Goal: Task Accomplishment & Management: Manage account settings

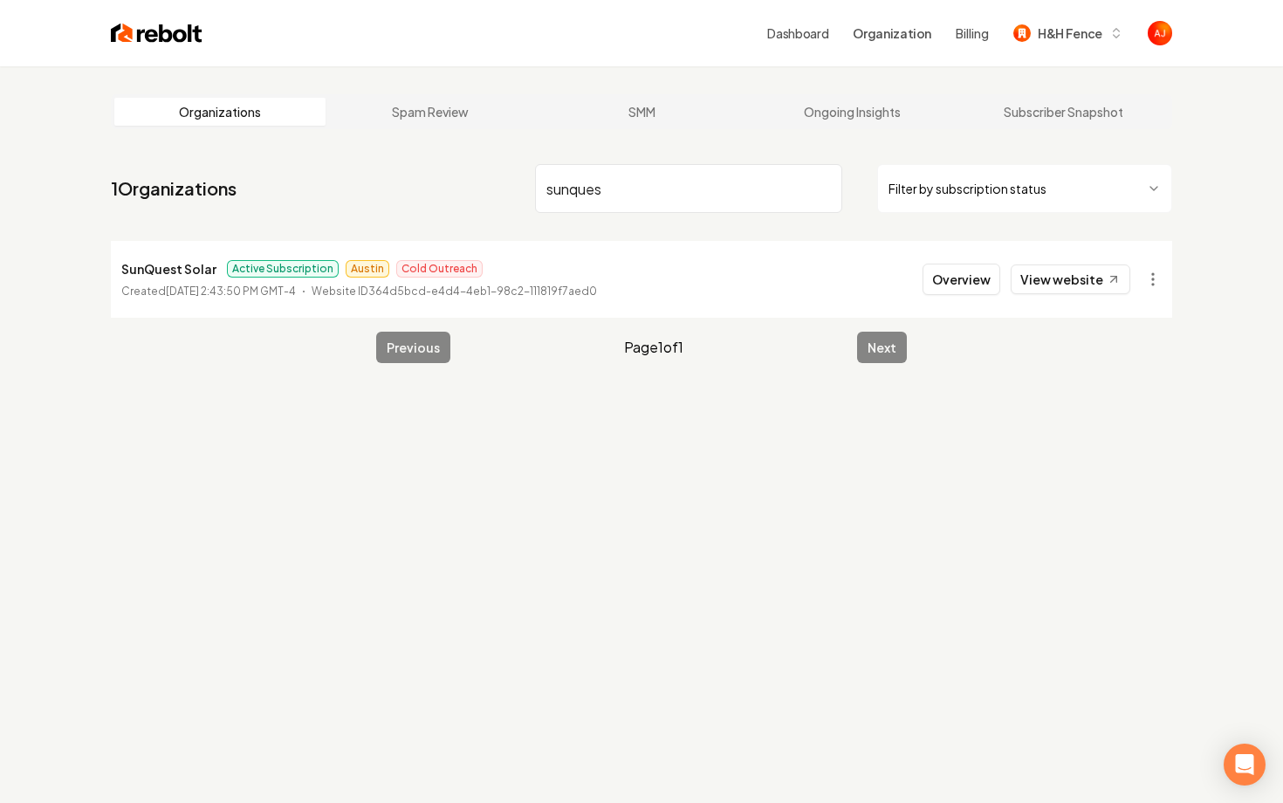
click at [1061, 277] on link "View website" at bounding box center [1071, 279] width 120 height 30
drag, startPoint x: 656, startPoint y: 205, endPoint x: 441, endPoint y: 195, distance: 215.8
click at [443, 198] on nav "1 Organizations sunques Filter by subscription status" at bounding box center [641, 195] width 1061 height 77
drag, startPoint x: 622, startPoint y: 181, endPoint x: 346, endPoint y: 180, distance: 276.6
click at [346, 180] on nav "1 Organizations sunques Filter by subscription status" at bounding box center [641, 195] width 1061 height 77
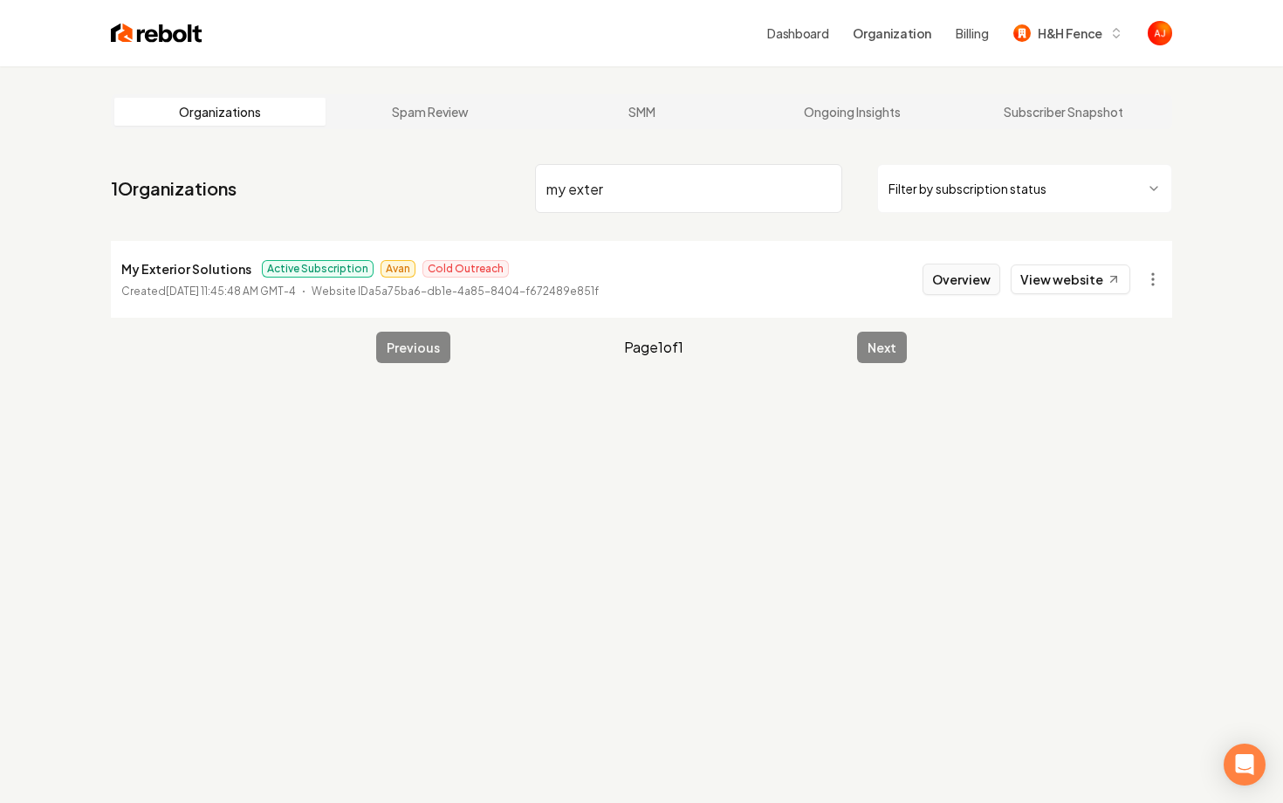
type input "my exter"
click at [961, 280] on button "Overview" at bounding box center [961, 279] width 78 height 31
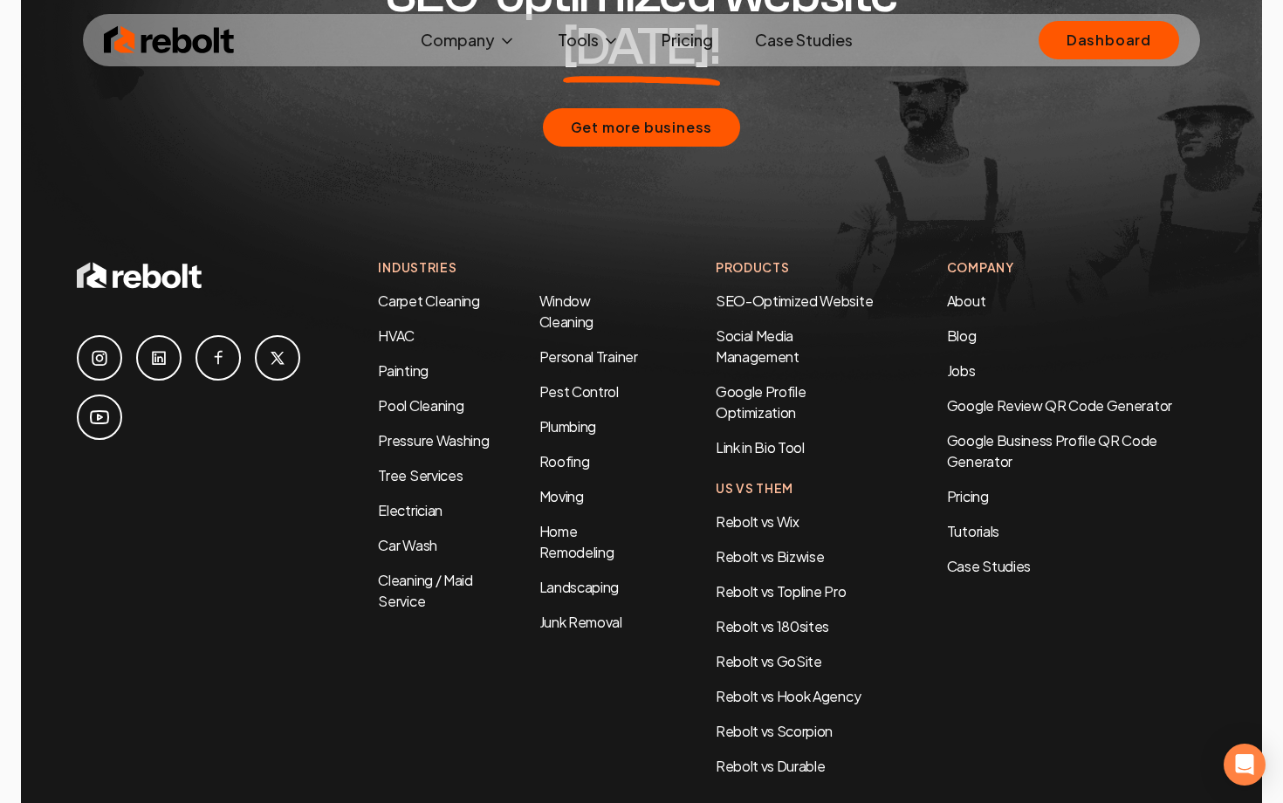
scroll to position [8489, 0]
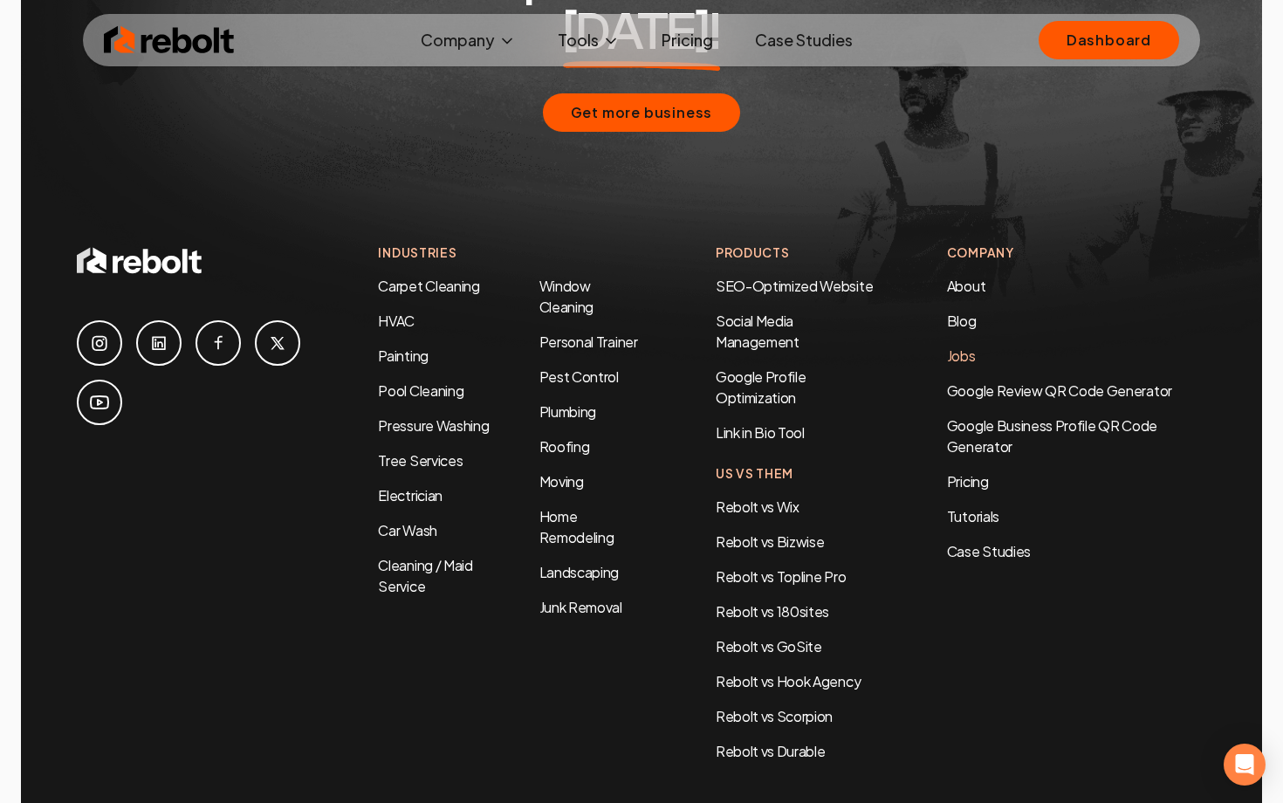
click at [968, 346] on link "Jobs" at bounding box center [961, 355] width 29 height 18
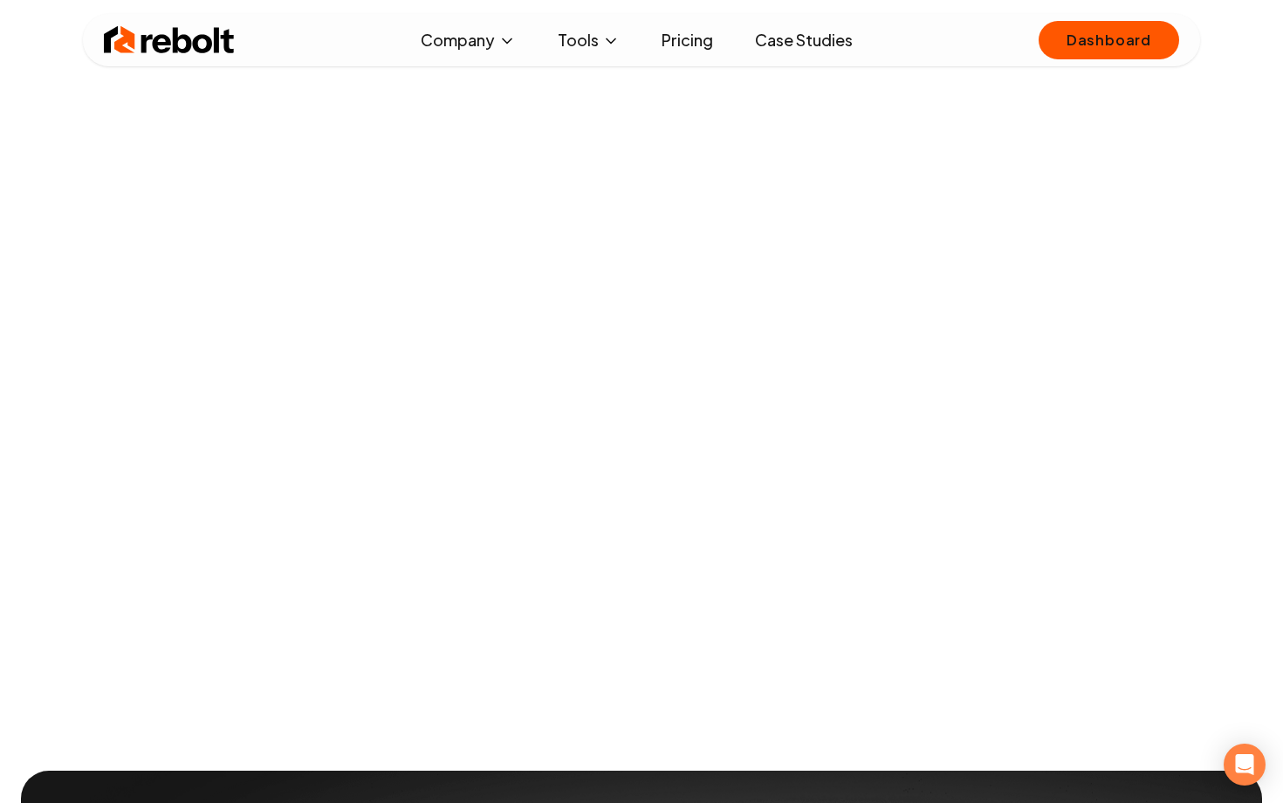
scroll to position [112, 0]
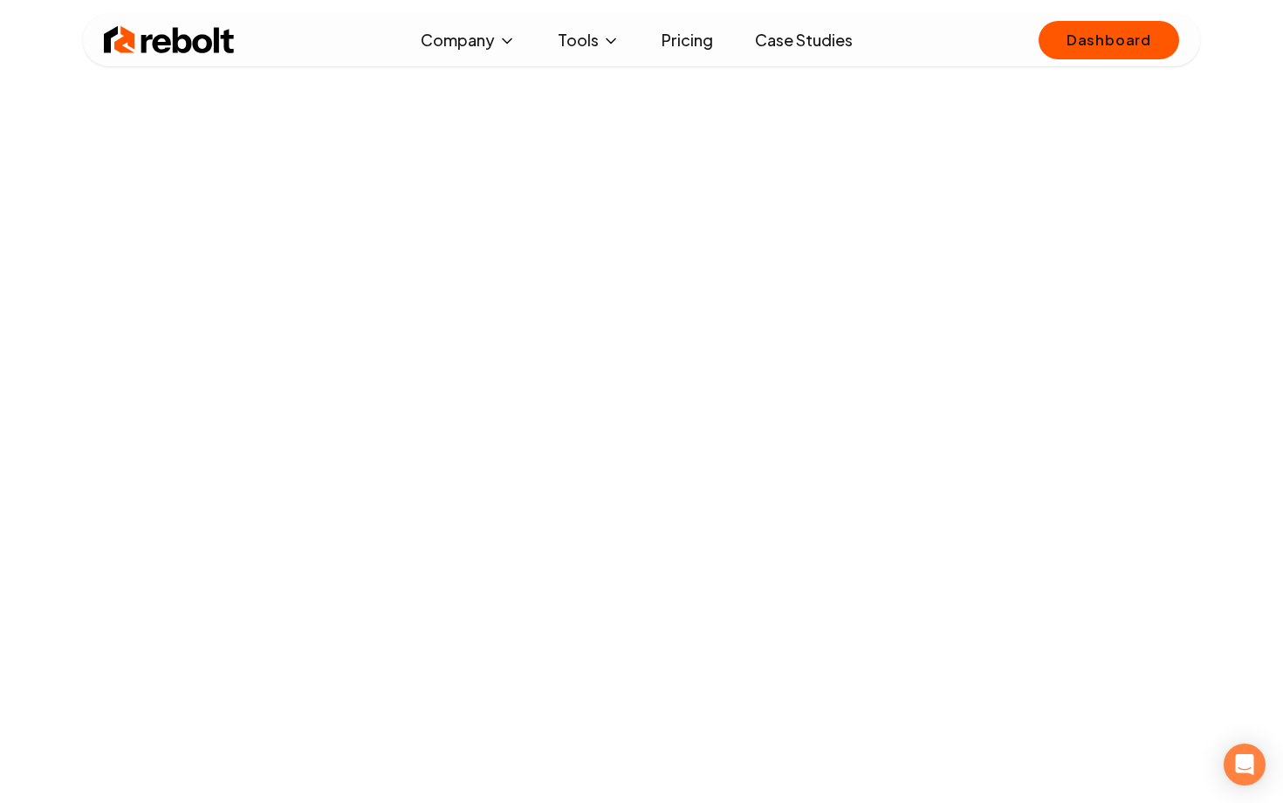
scroll to position [1689, 0]
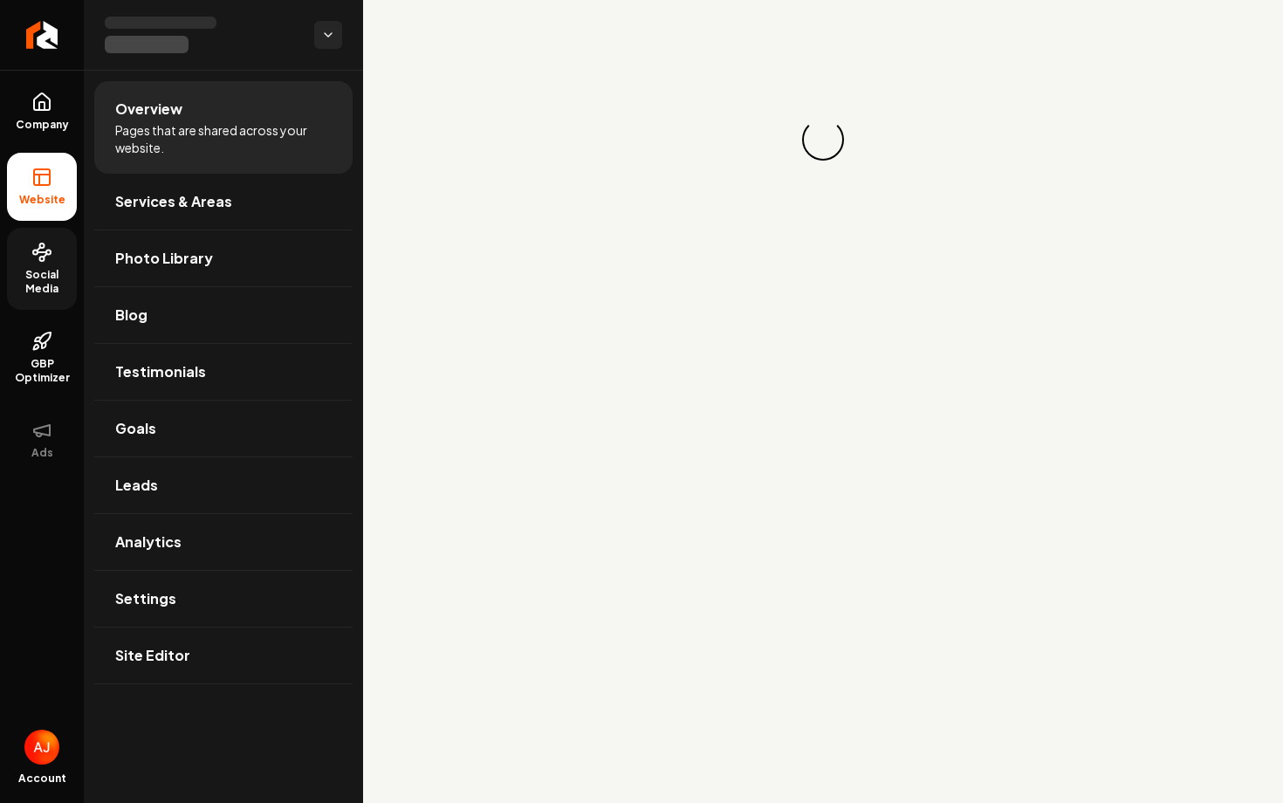
click at [46, 266] on link "Social Media" at bounding box center [42, 269] width 70 height 82
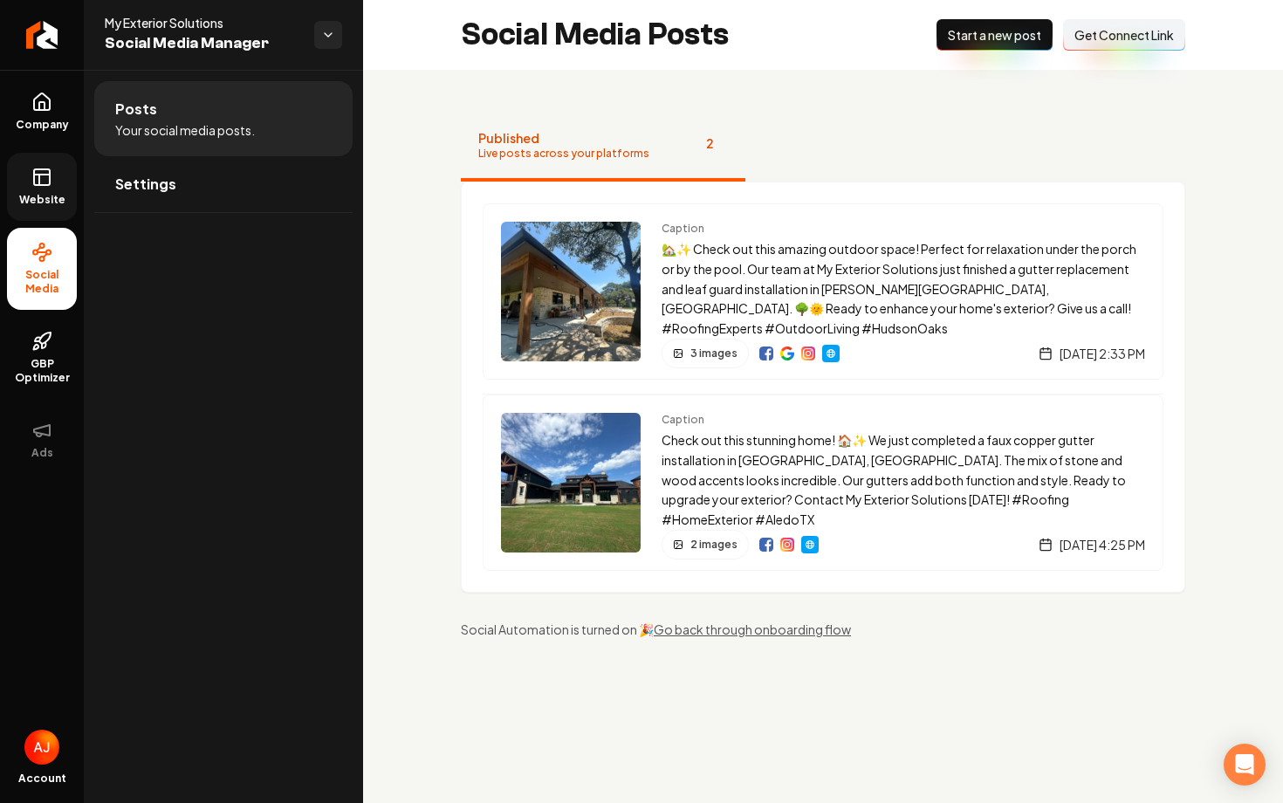
click at [44, 188] on link "Website" at bounding box center [42, 187] width 70 height 68
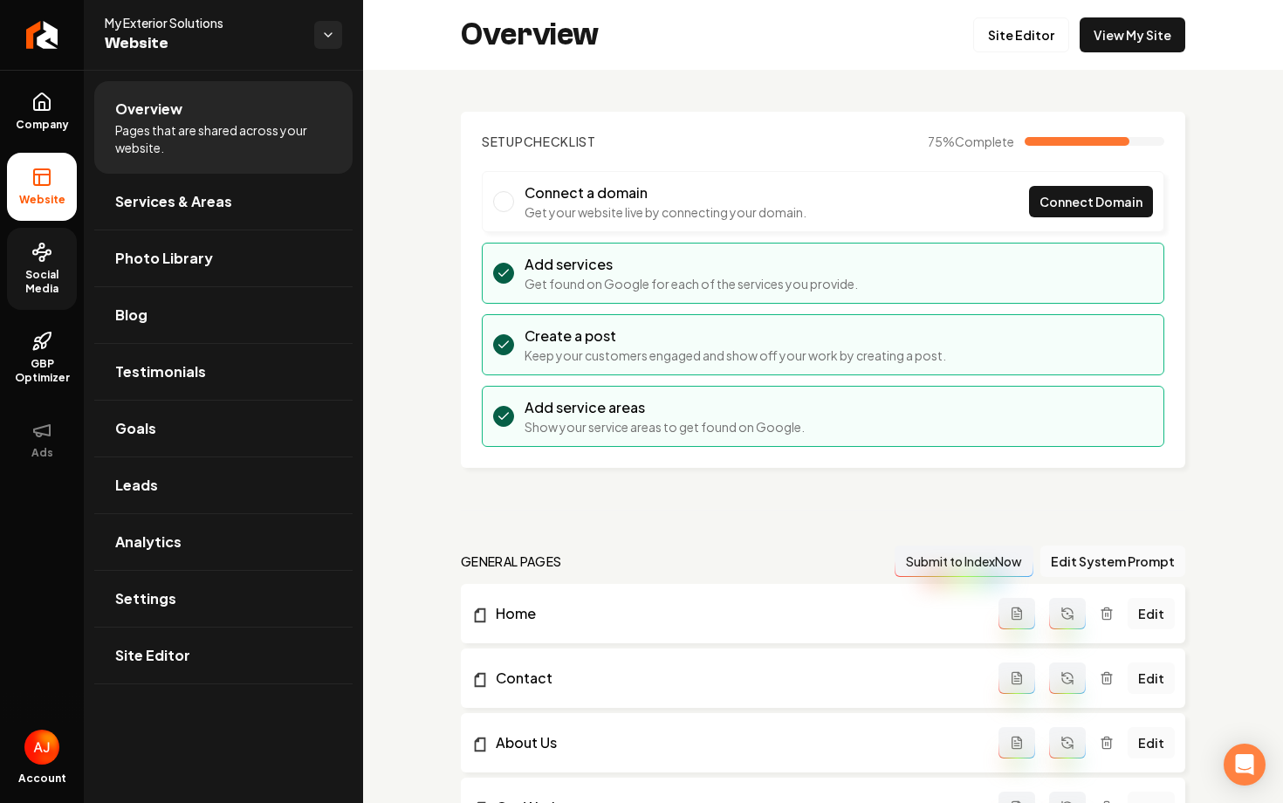
click at [31, 268] on span "Social Media" at bounding box center [42, 282] width 70 height 28
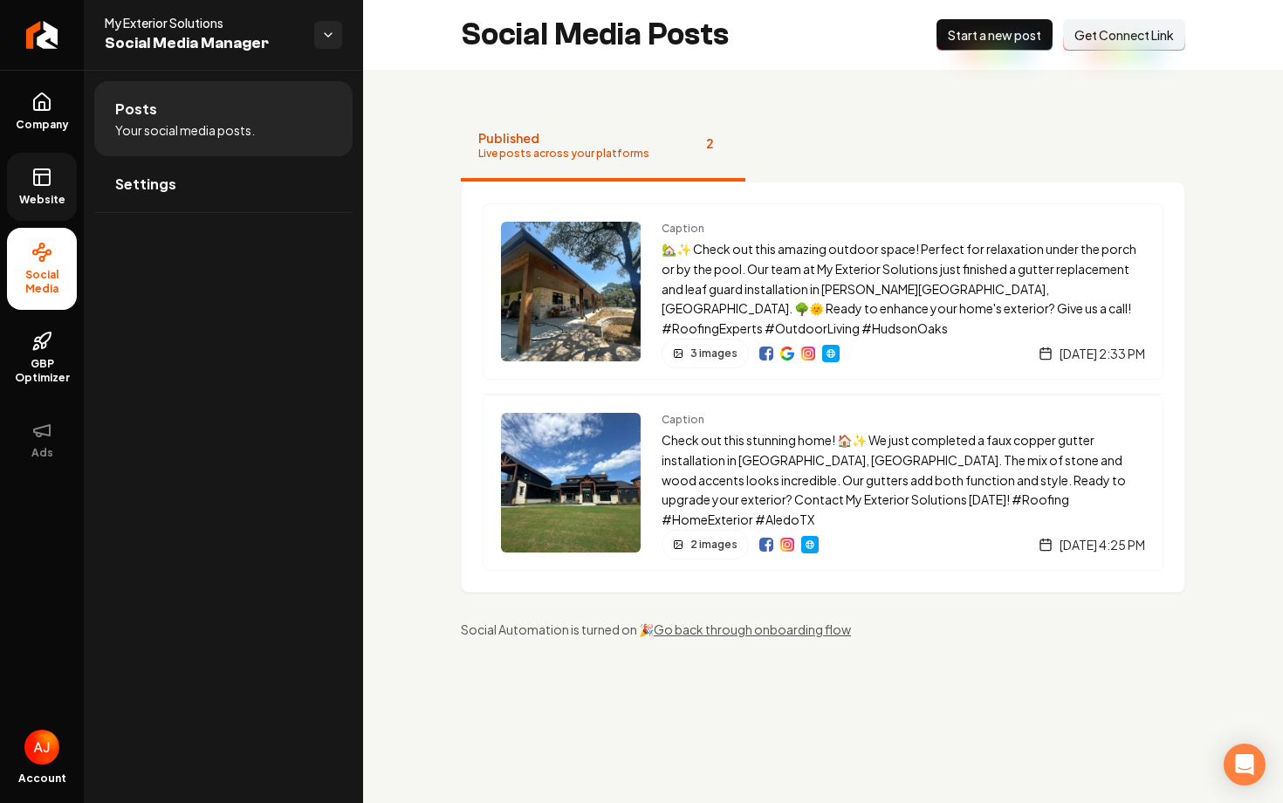
click at [206, 216] on ul "Posts Your social media posts. Settings" at bounding box center [223, 147] width 279 height 154
click at [196, 196] on link "Settings" at bounding box center [223, 184] width 258 height 56
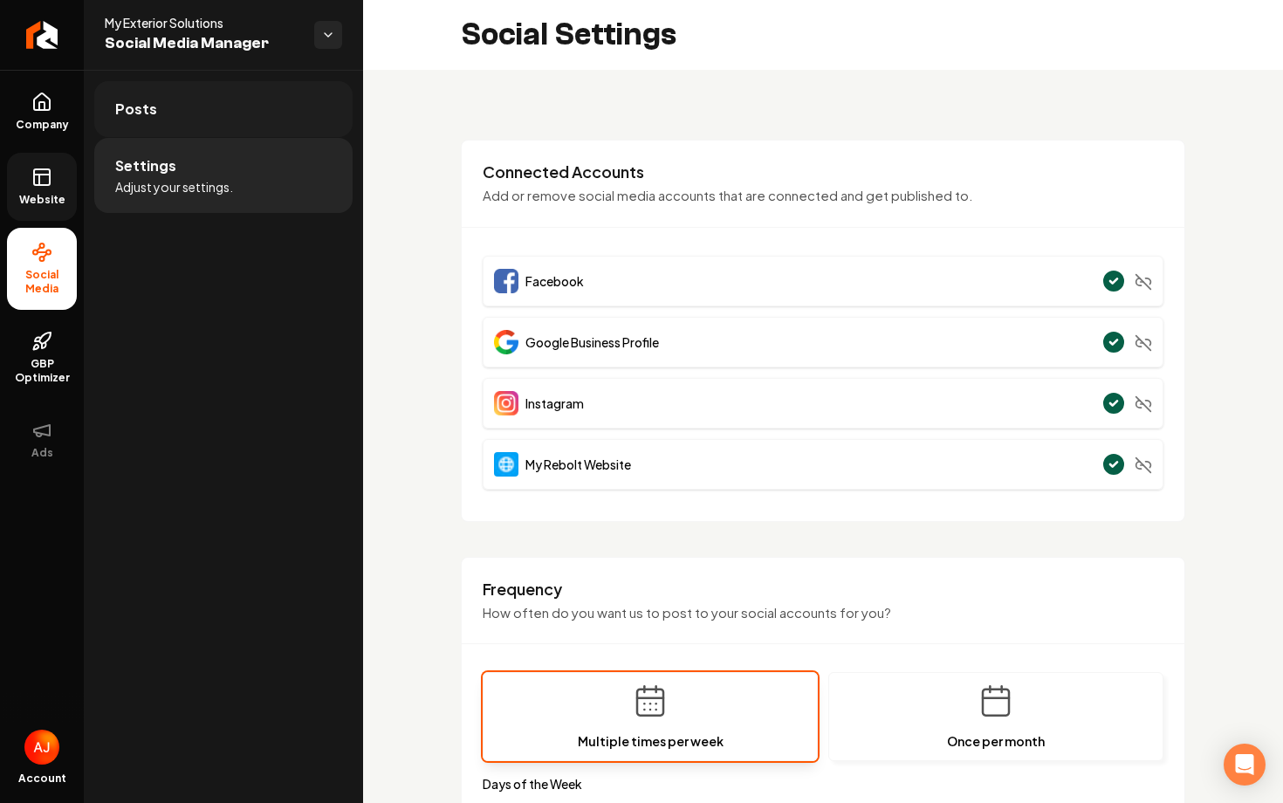
click at [182, 133] on link "Posts" at bounding box center [223, 109] width 258 height 56
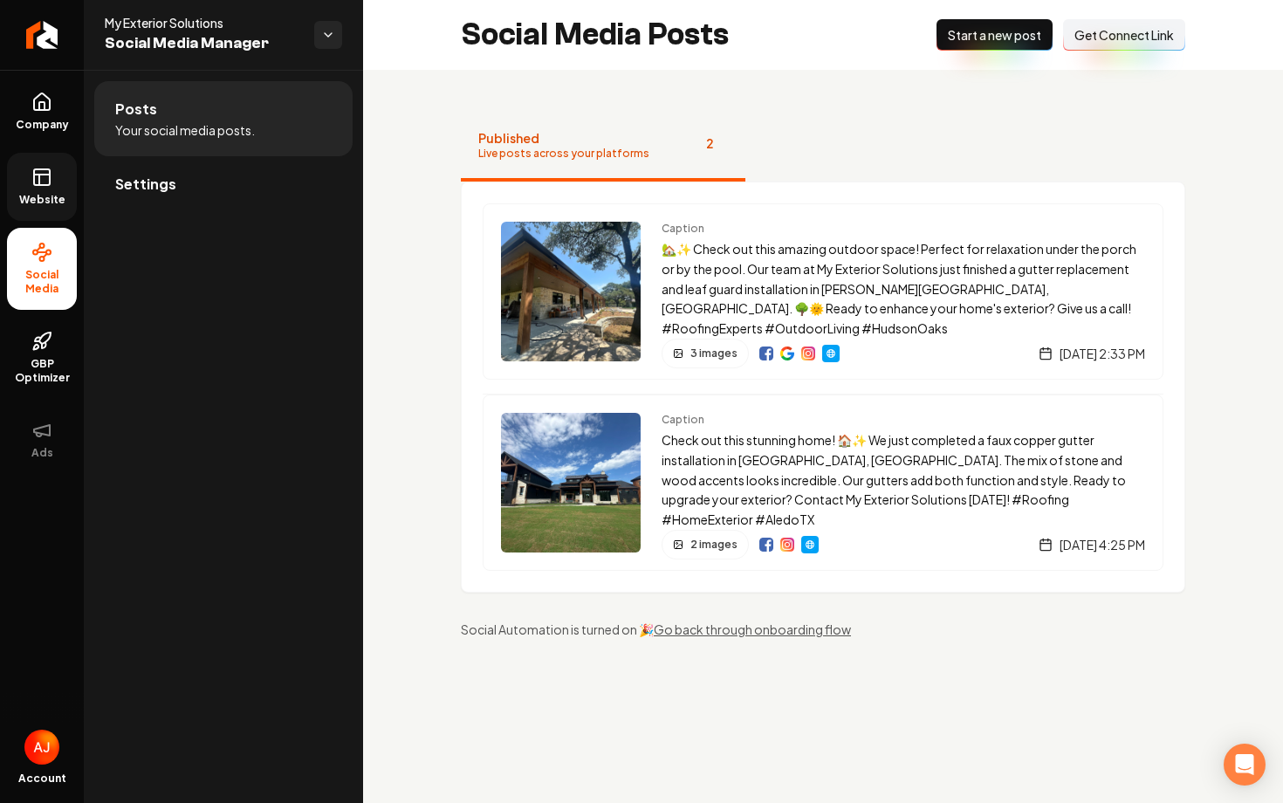
click at [26, 195] on span "Website" at bounding box center [42, 200] width 60 height 14
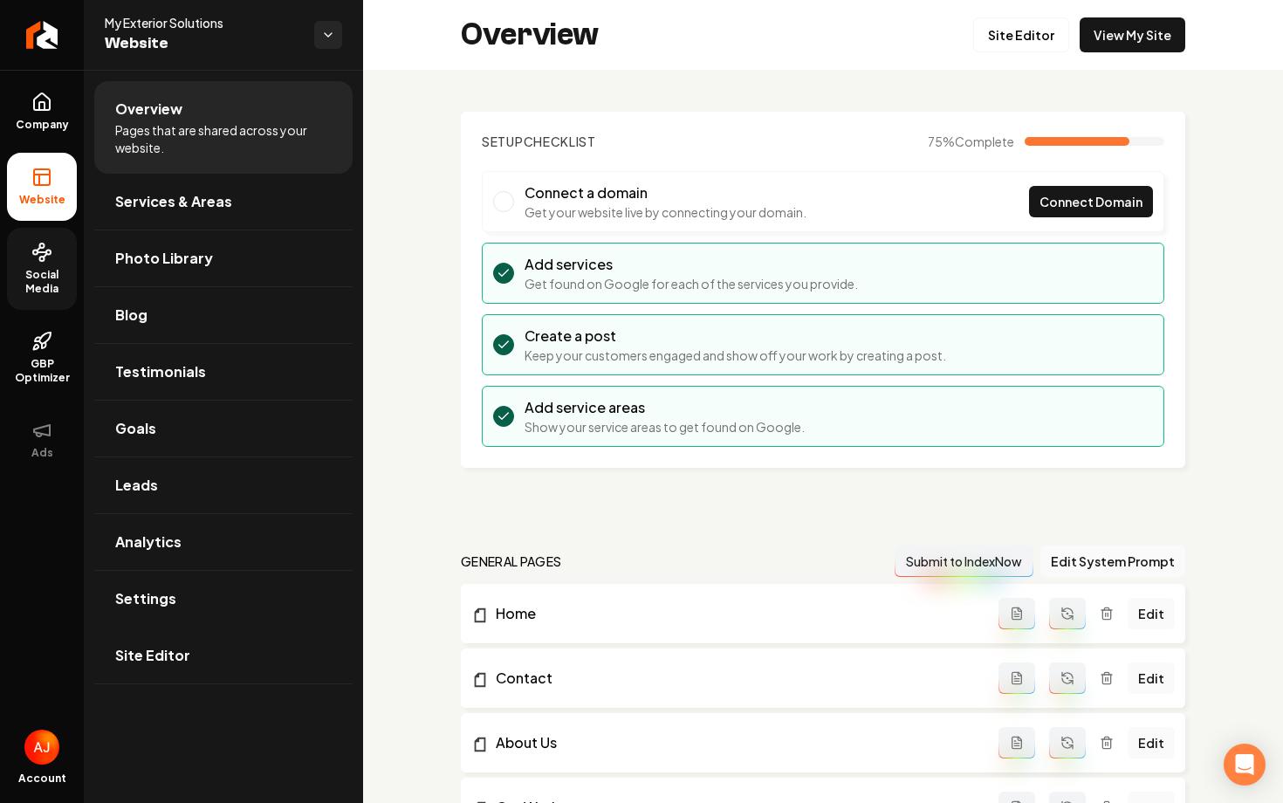
click at [51, 271] on span "Social Media" at bounding box center [42, 282] width 70 height 28
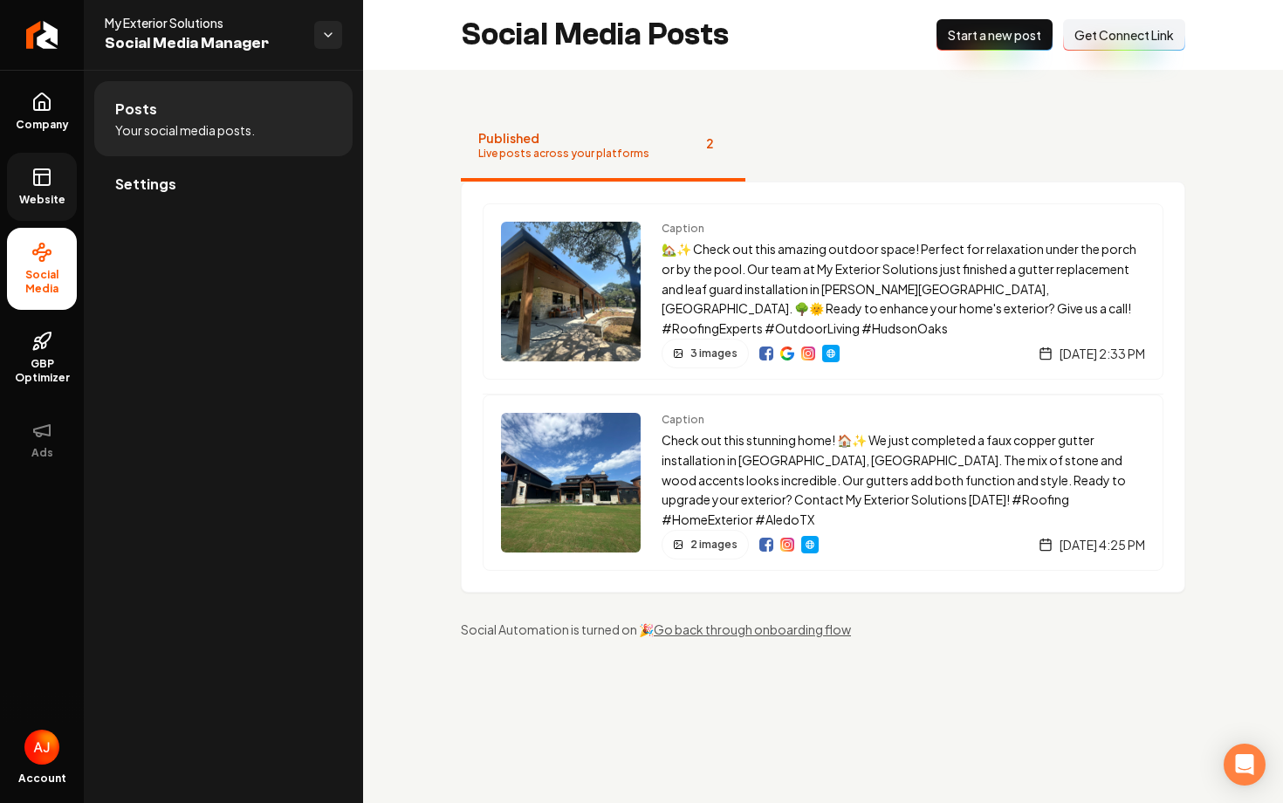
click at [44, 175] on icon at bounding box center [42, 175] width 16 height 0
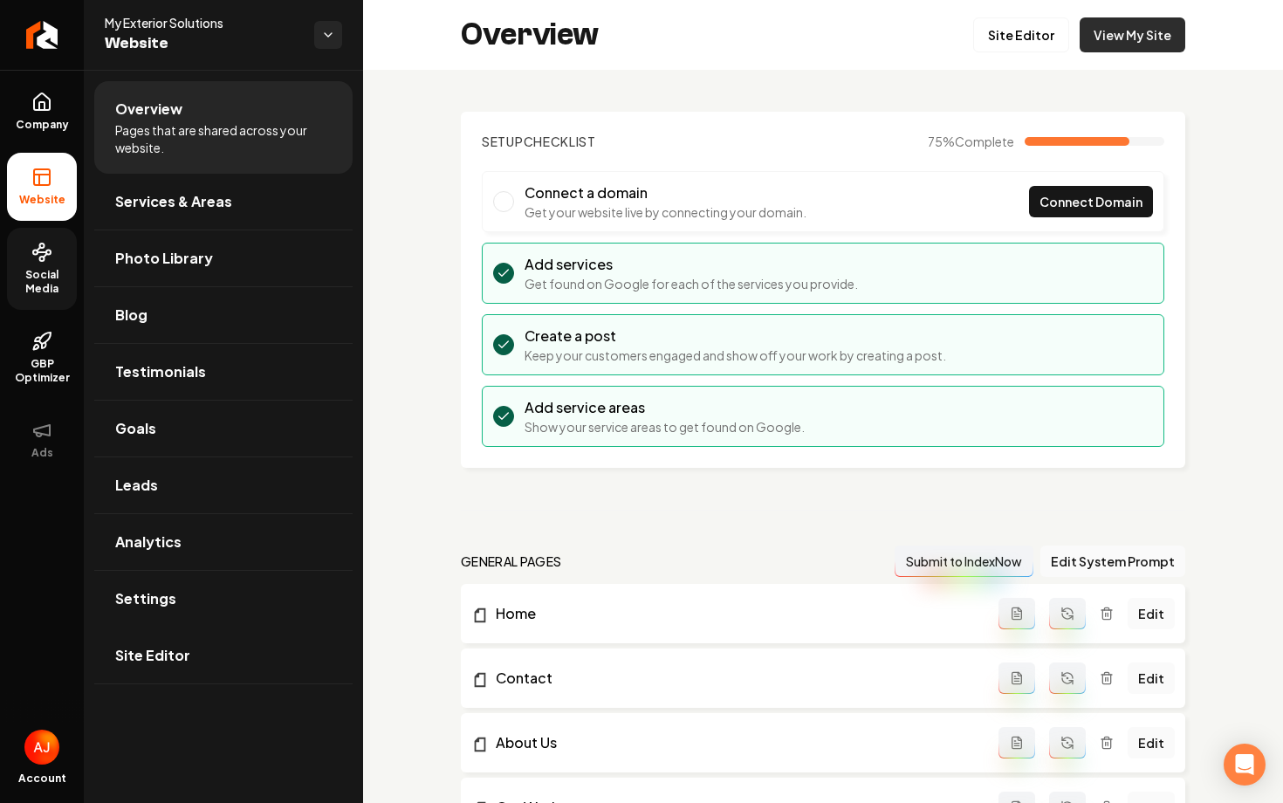
click at [1127, 32] on link "View My Site" at bounding box center [1132, 34] width 106 height 35
click at [1108, 45] on link "View My Site" at bounding box center [1132, 34] width 106 height 35
click at [32, 128] on span "Company" at bounding box center [42, 125] width 67 height 14
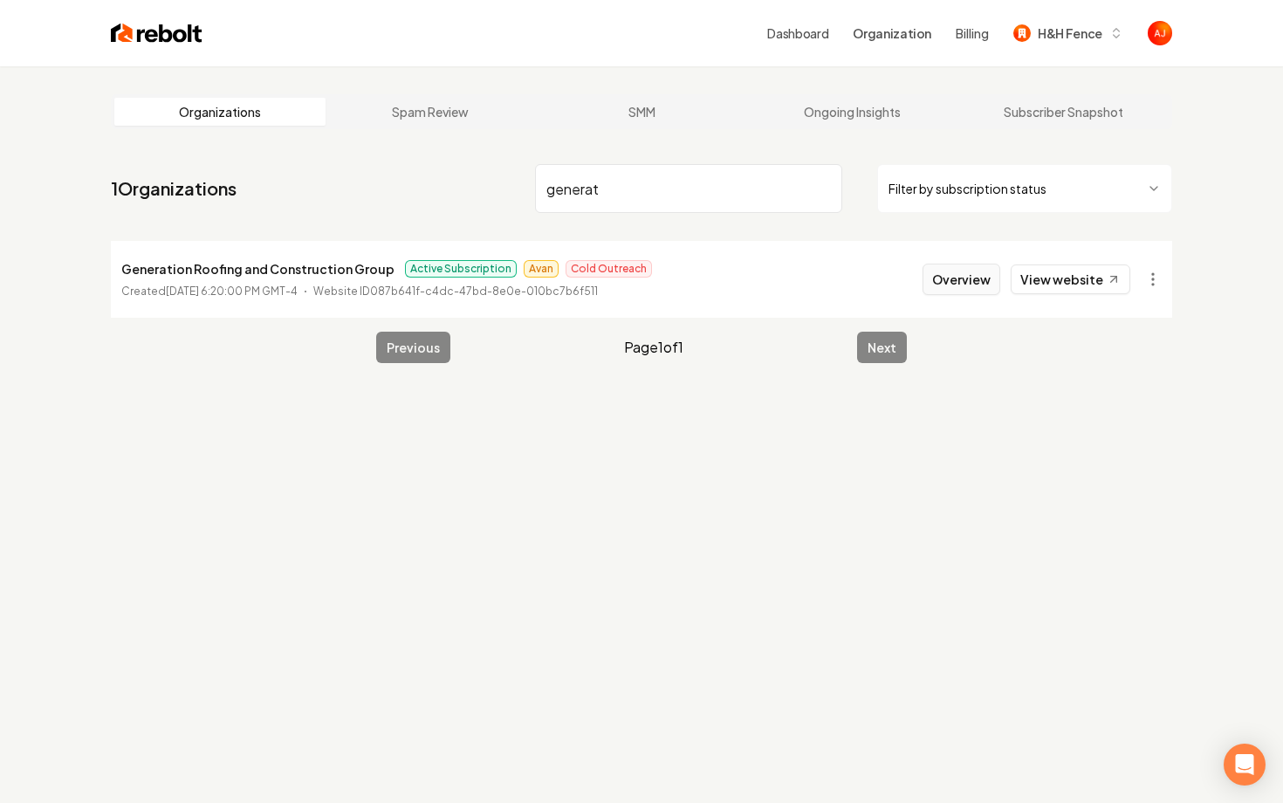
type input "generat"
click at [952, 287] on button "Overview" at bounding box center [961, 279] width 78 height 31
type input "lujan"
drag, startPoint x: 801, startPoint y: 509, endPoint x: 831, endPoint y: 360, distance: 152.1
click at [812, 488] on div "Organizations Spam Review SMM Ongoing Insights Subscriber Snapshot 1 Organizati…" at bounding box center [641, 467] width 1283 height 803
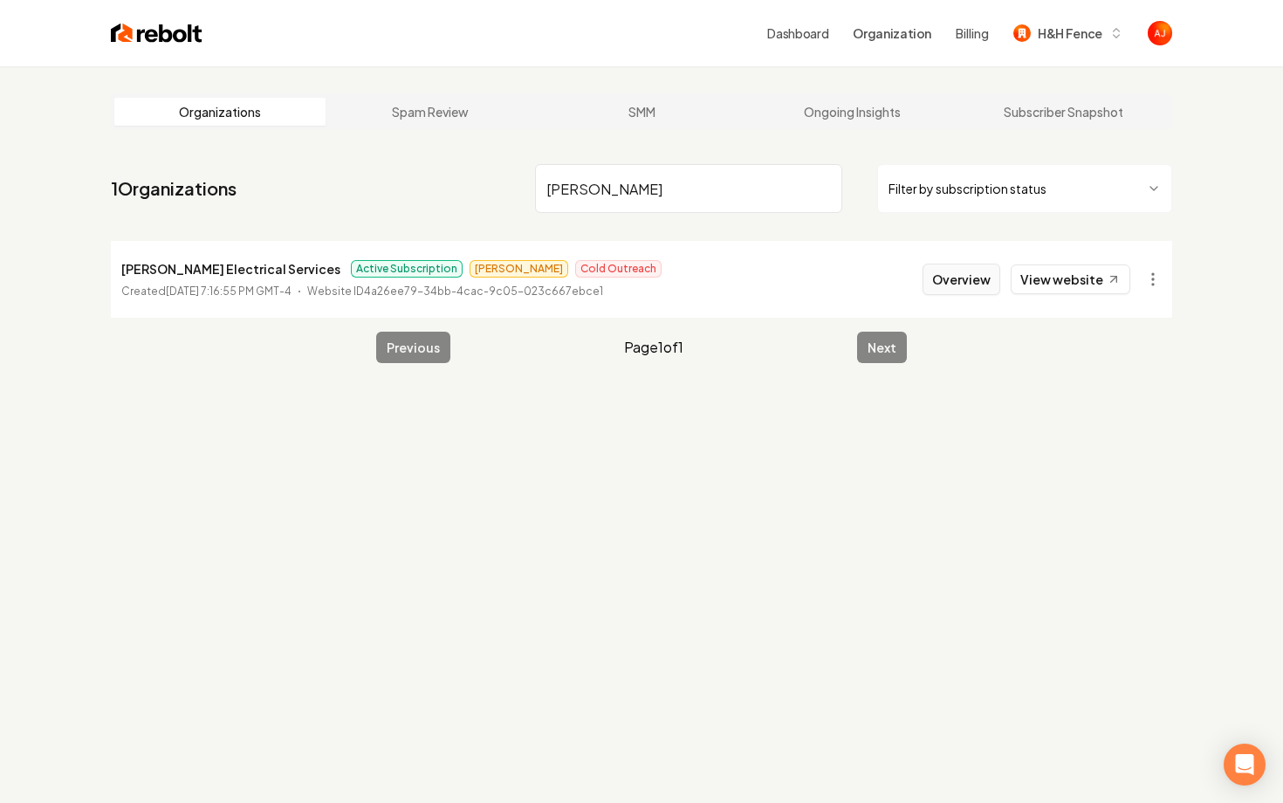
click at [959, 290] on button "Overview" at bounding box center [961, 279] width 78 height 31
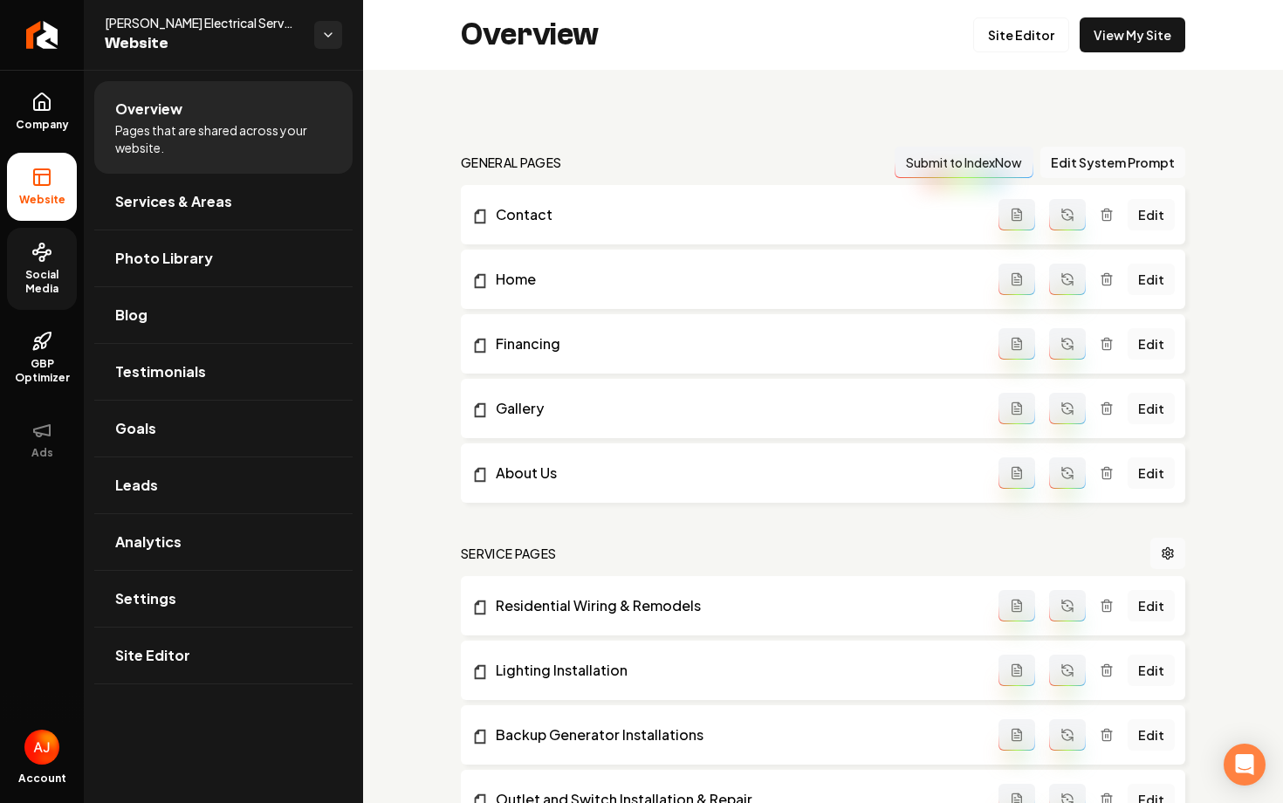
click at [45, 271] on span "Social Media" at bounding box center [42, 282] width 70 height 28
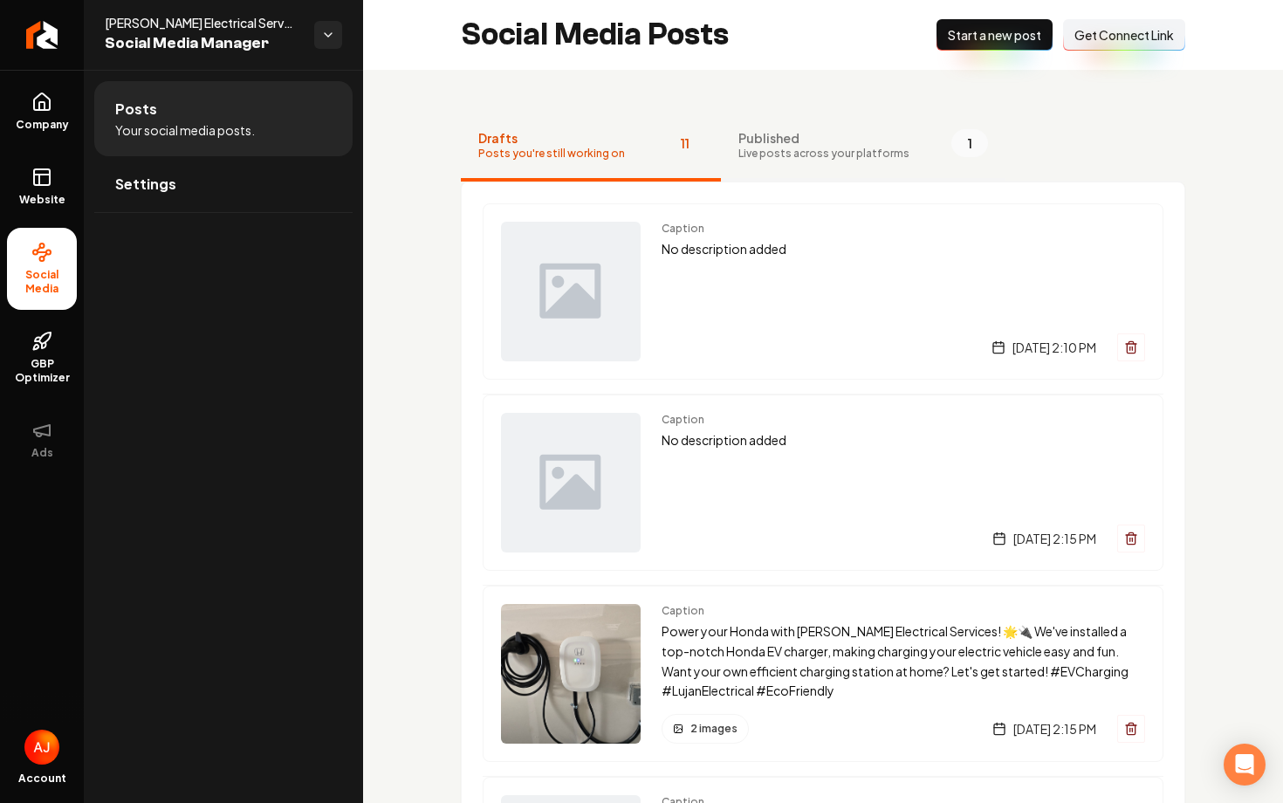
click at [813, 129] on span "Published" at bounding box center [823, 137] width 171 height 17
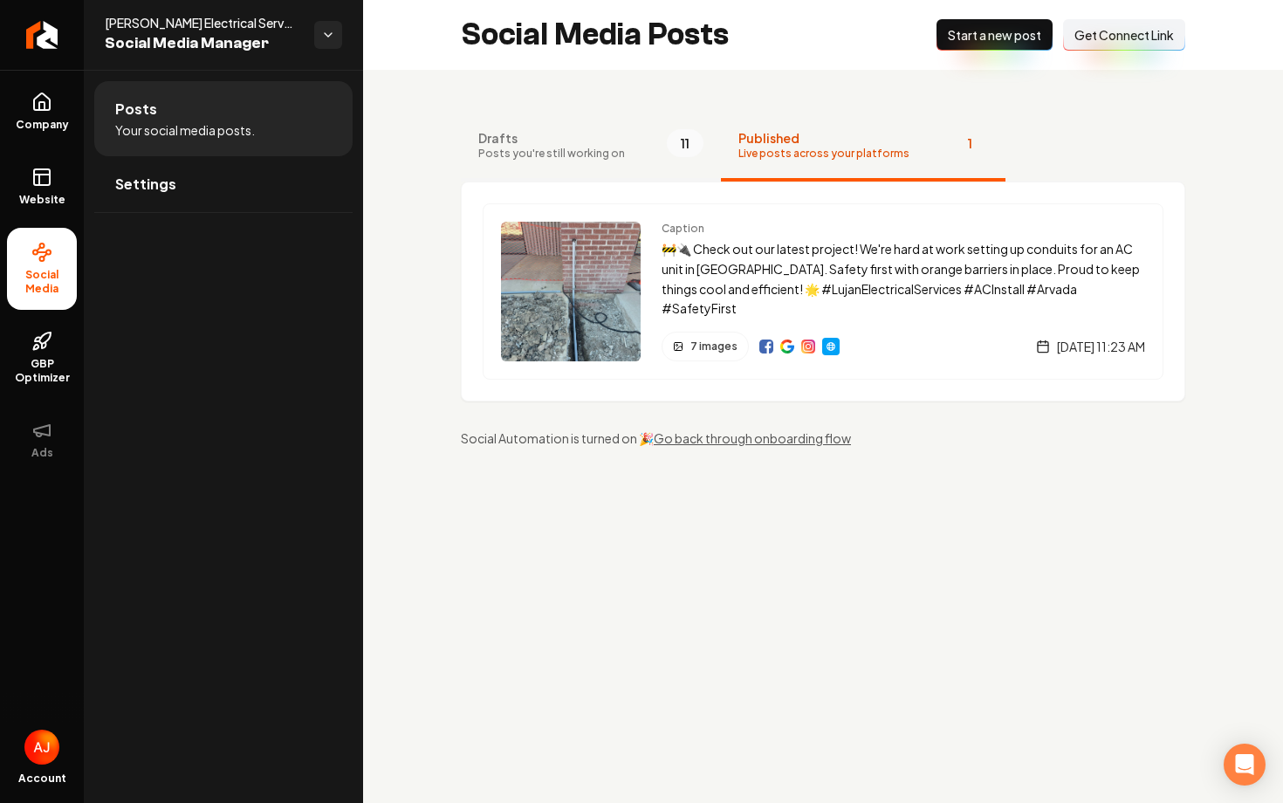
click at [599, 134] on span "Drafts" at bounding box center [551, 137] width 147 height 17
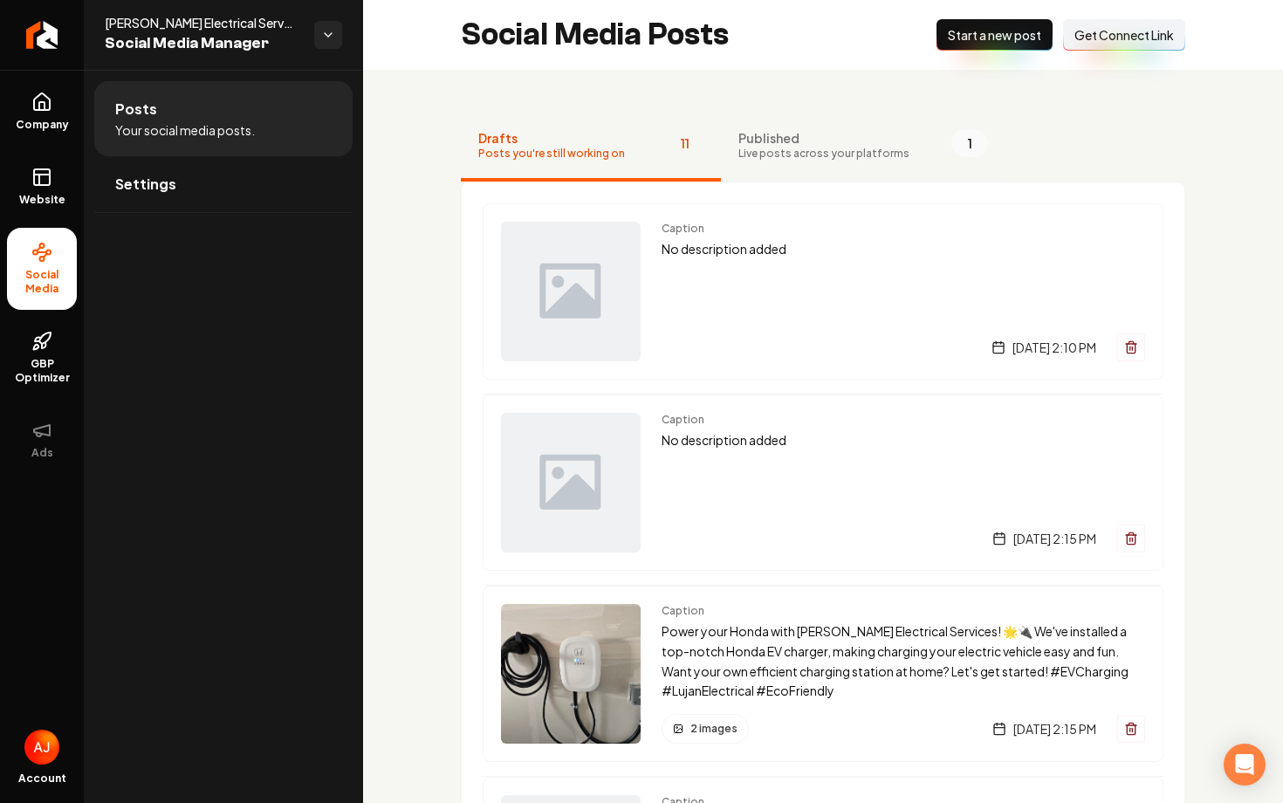
click at [779, 133] on span "Published" at bounding box center [823, 137] width 171 height 17
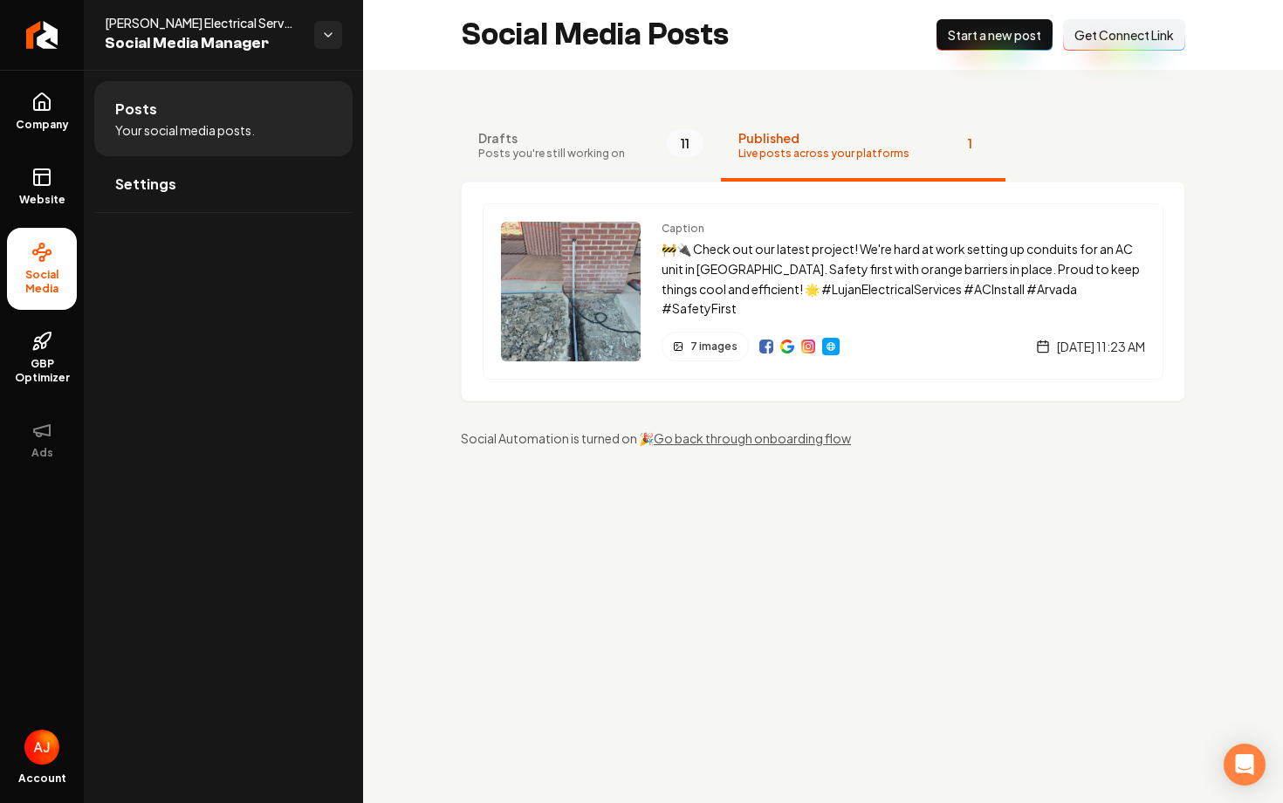
click at [572, 151] on span "Posts you're still working on" at bounding box center [551, 154] width 147 height 14
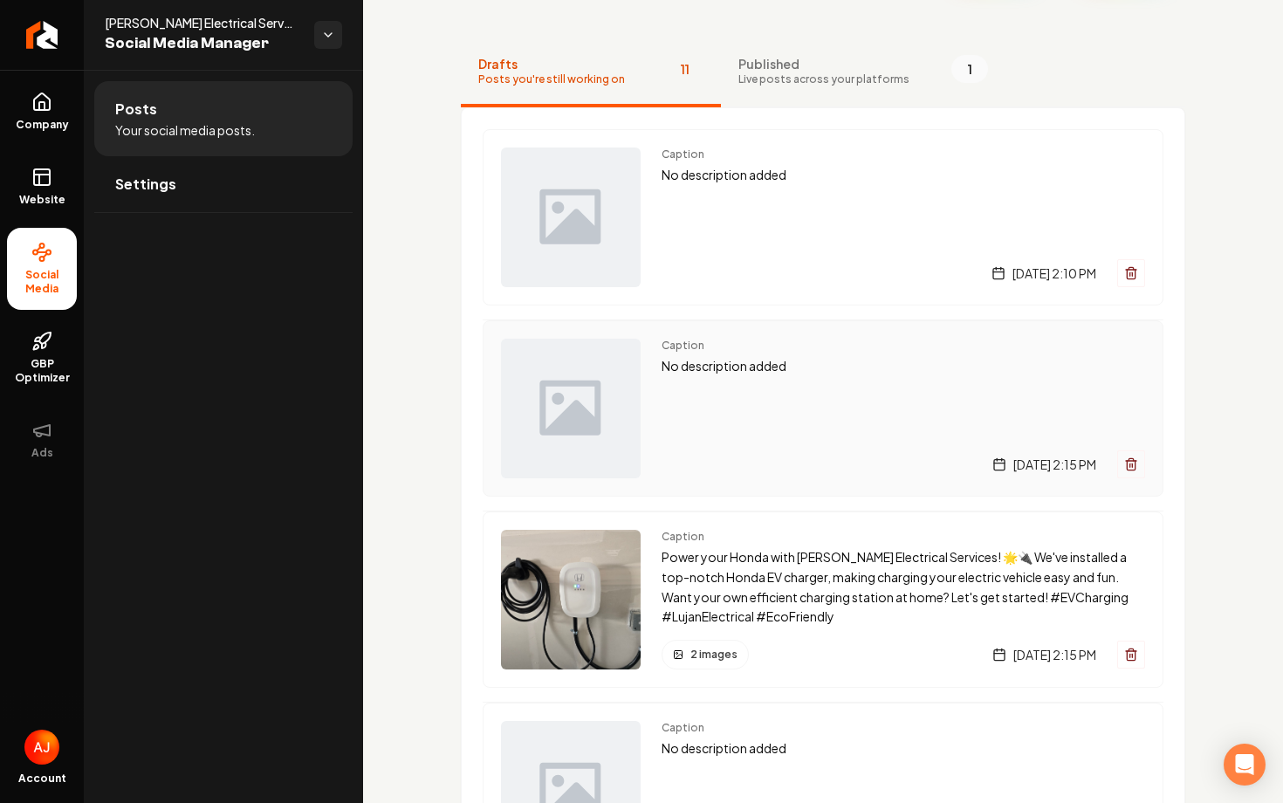
scroll to position [61, 0]
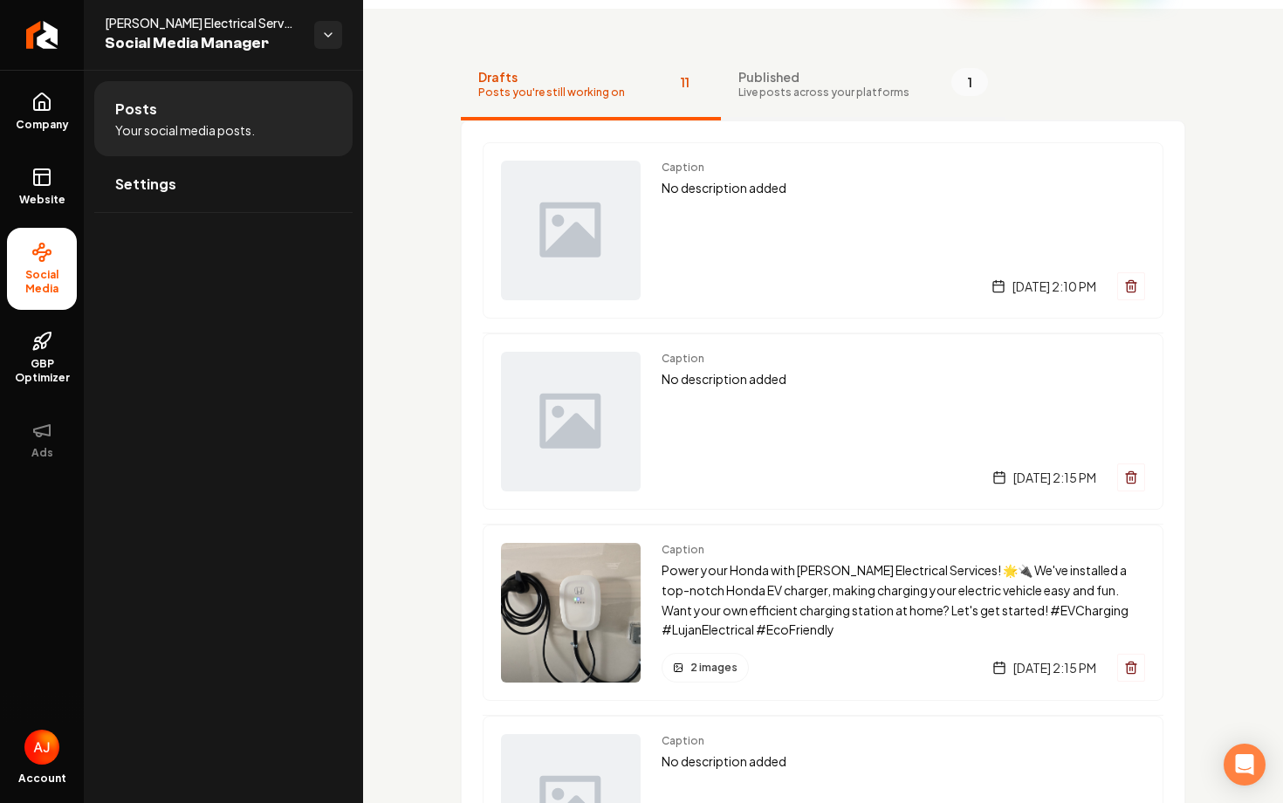
click at [797, 100] on button "Published Live posts across your platforms 1" at bounding box center [863, 86] width 284 height 70
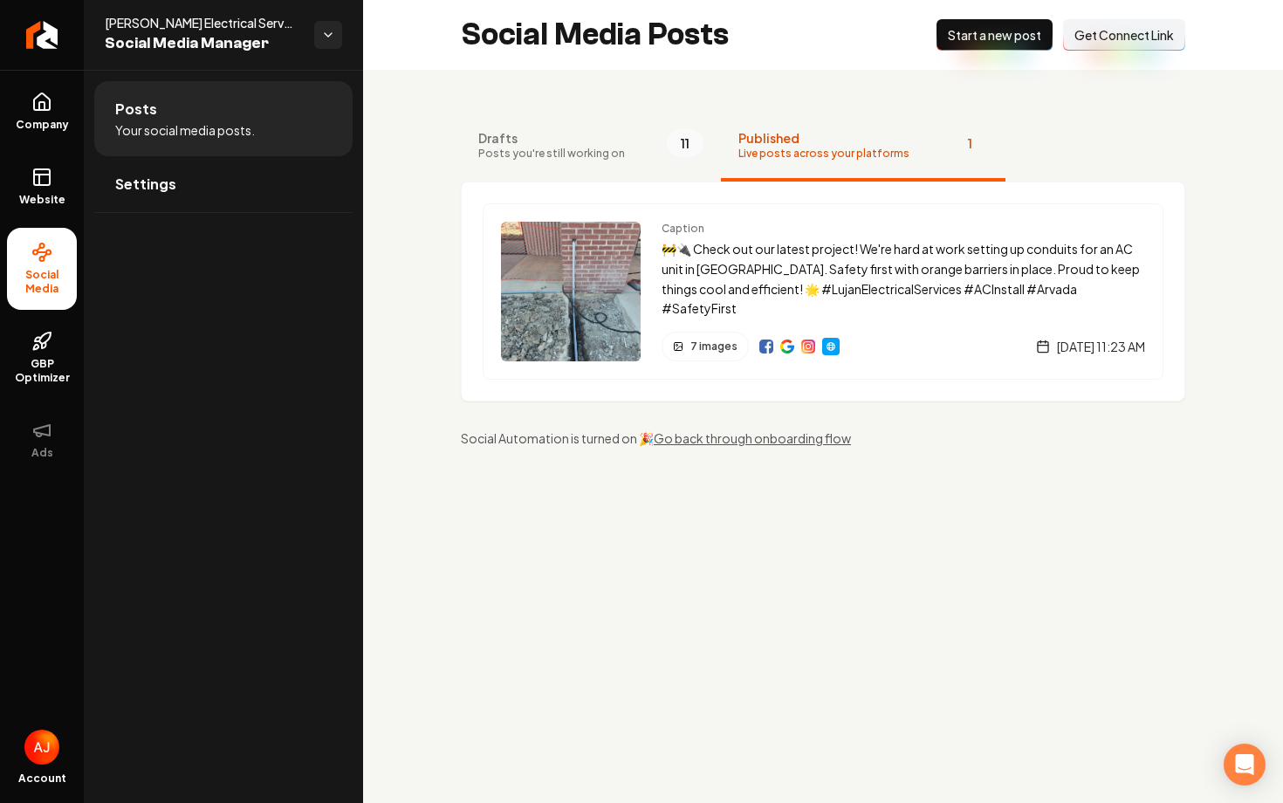
scroll to position [0, 0]
click at [886, 360] on div "7 images Friday, August 8, 2025 | 11:23 AM" at bounding box center [902, 347] width 483 height 30
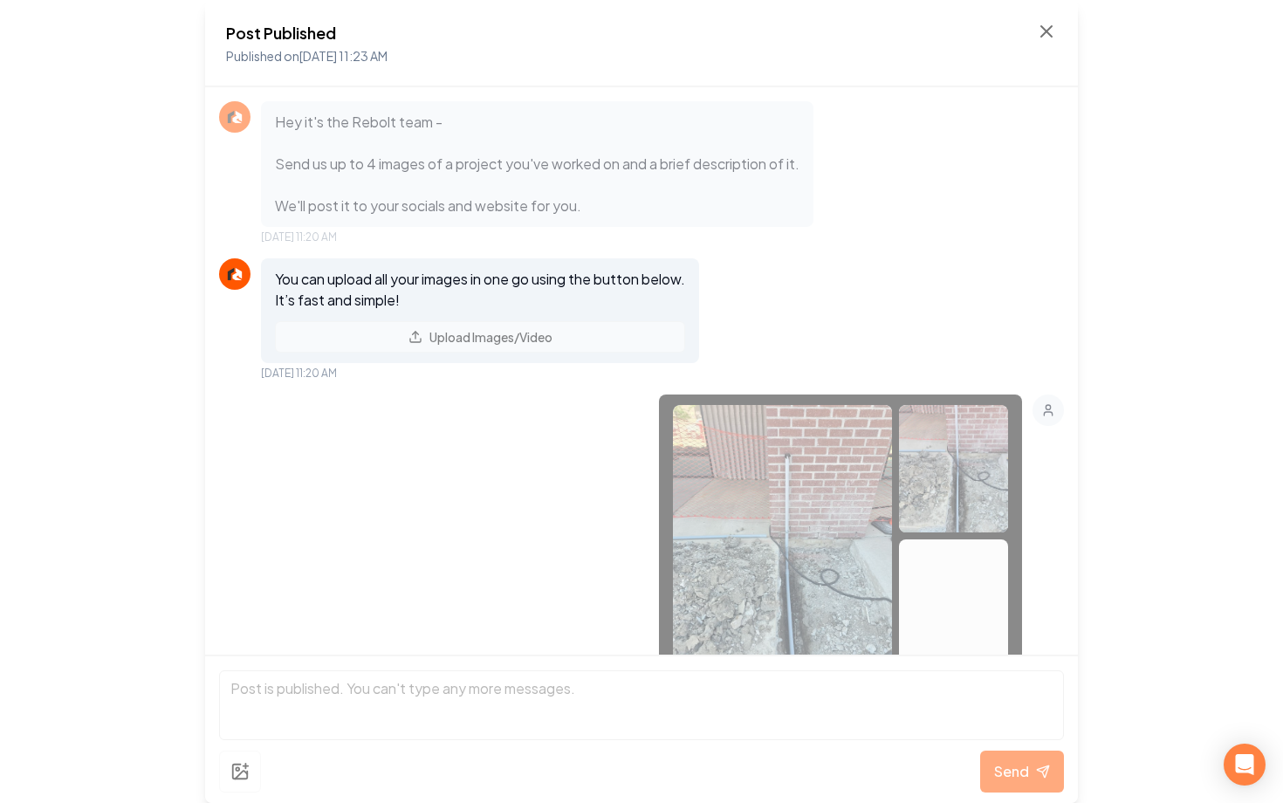
scroll to position [1251, 0]
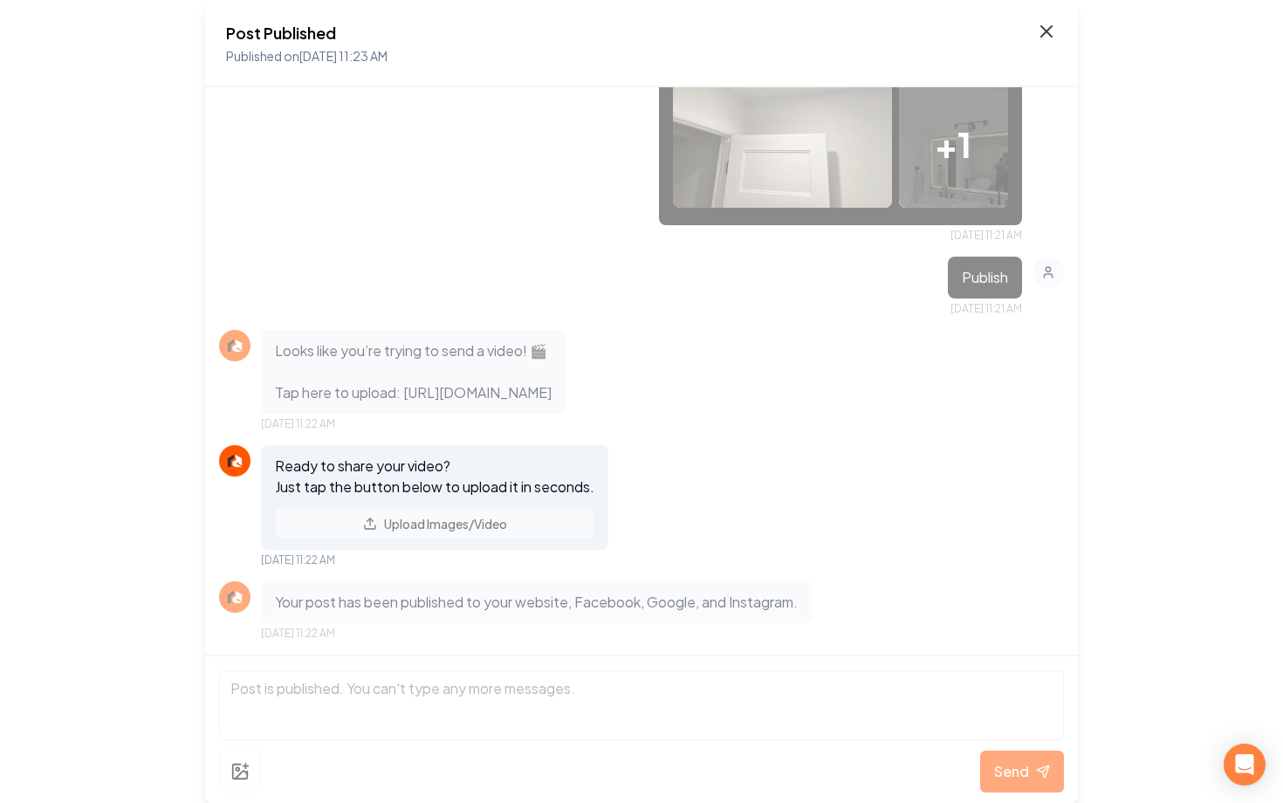
click at [1049, 38] on icon at bounding box center [1046, 31] width 21 height 21
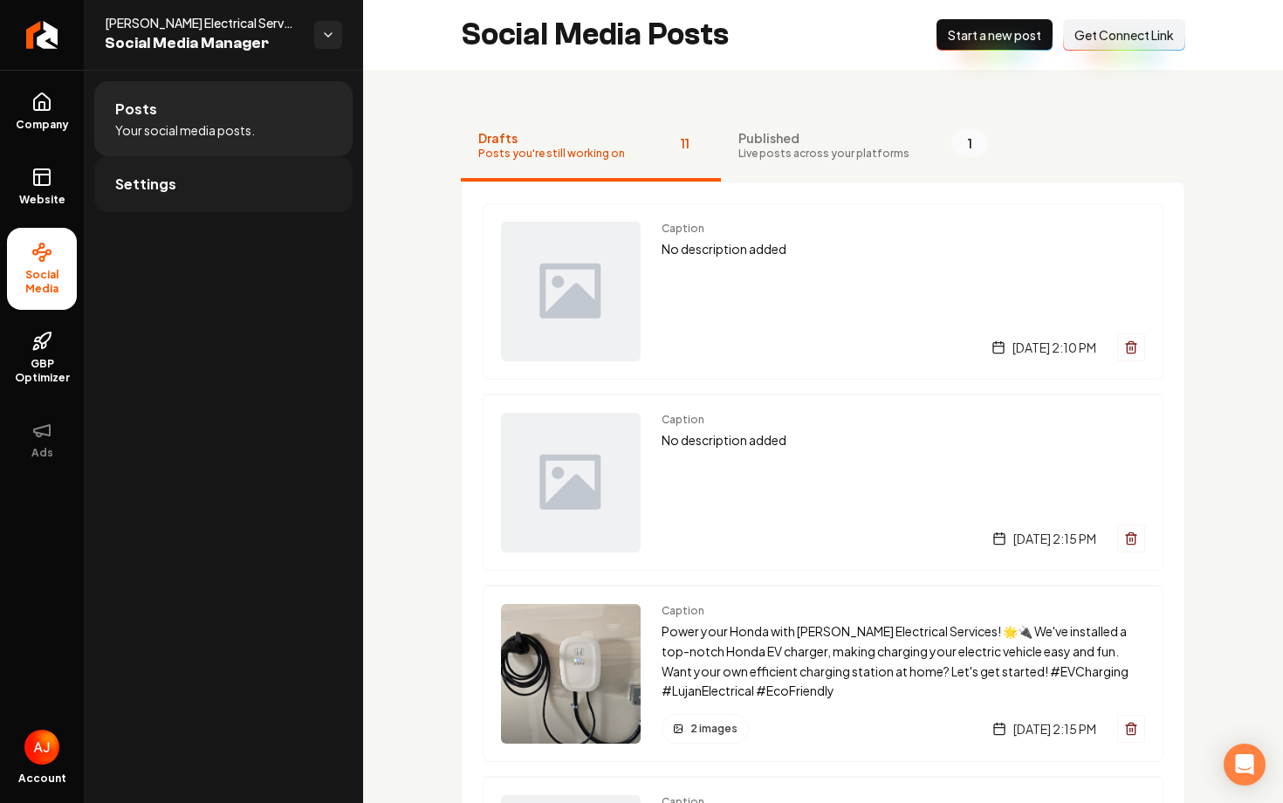
click at [244, 182] on link "Settings" at bounding box center [223, 184] width 258 height 56
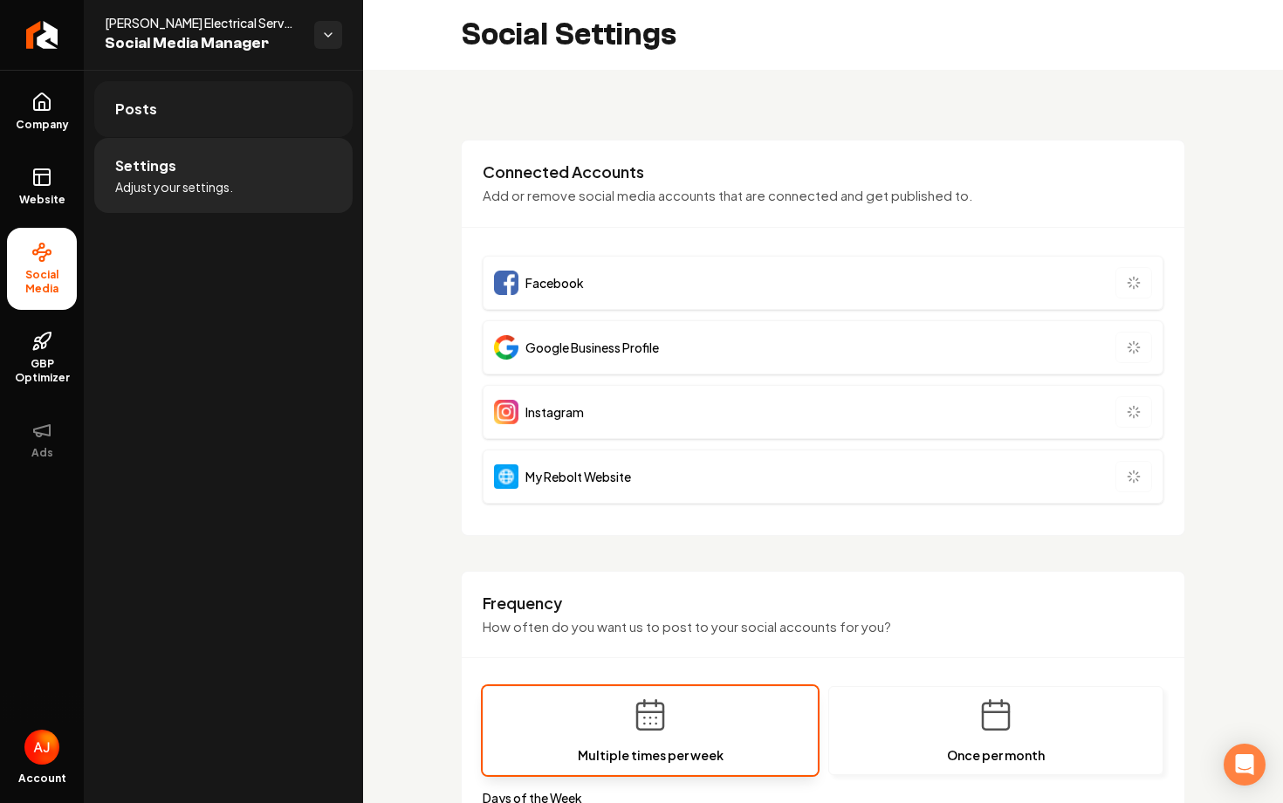
click at [242, 106] on link "Posts" at bounding box center [223, 109] width 258 height 56
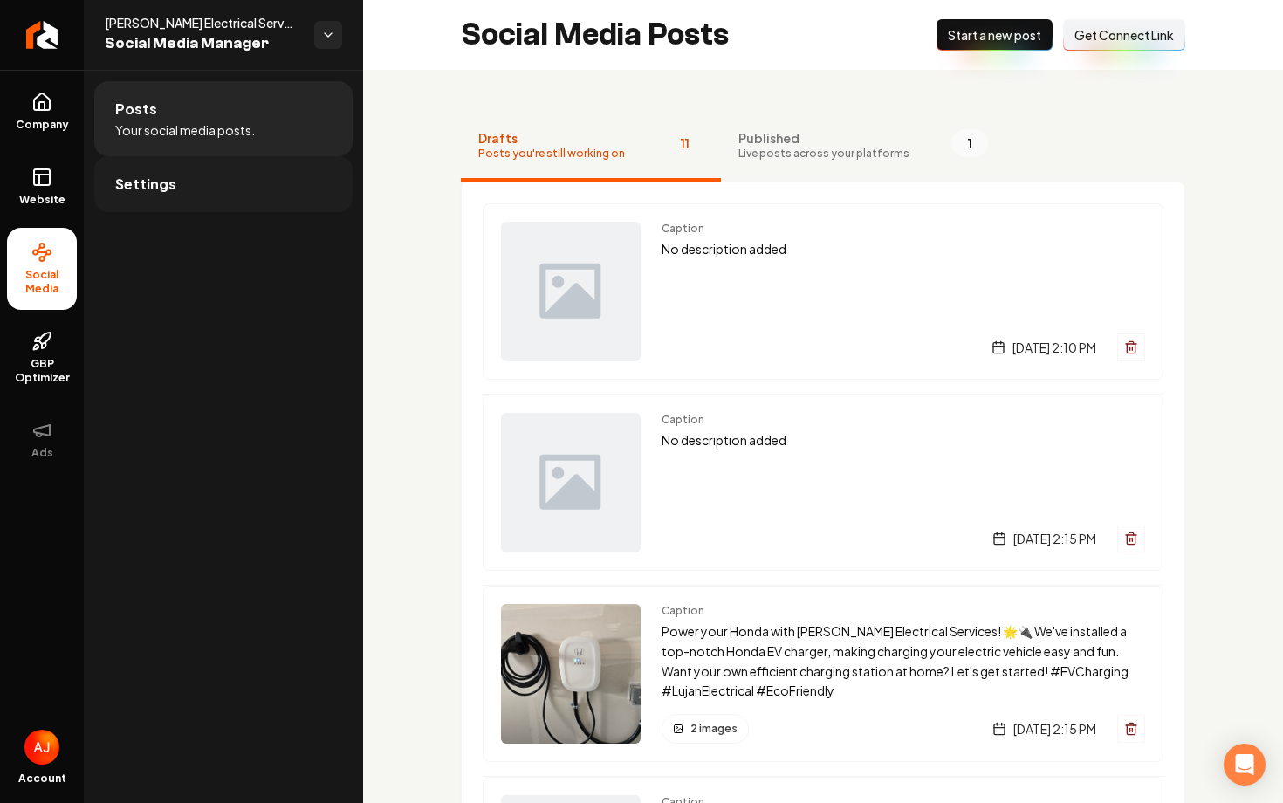
click at [198, 209] on link "Settings" at bounding box center [223, 184] width 258 height 56
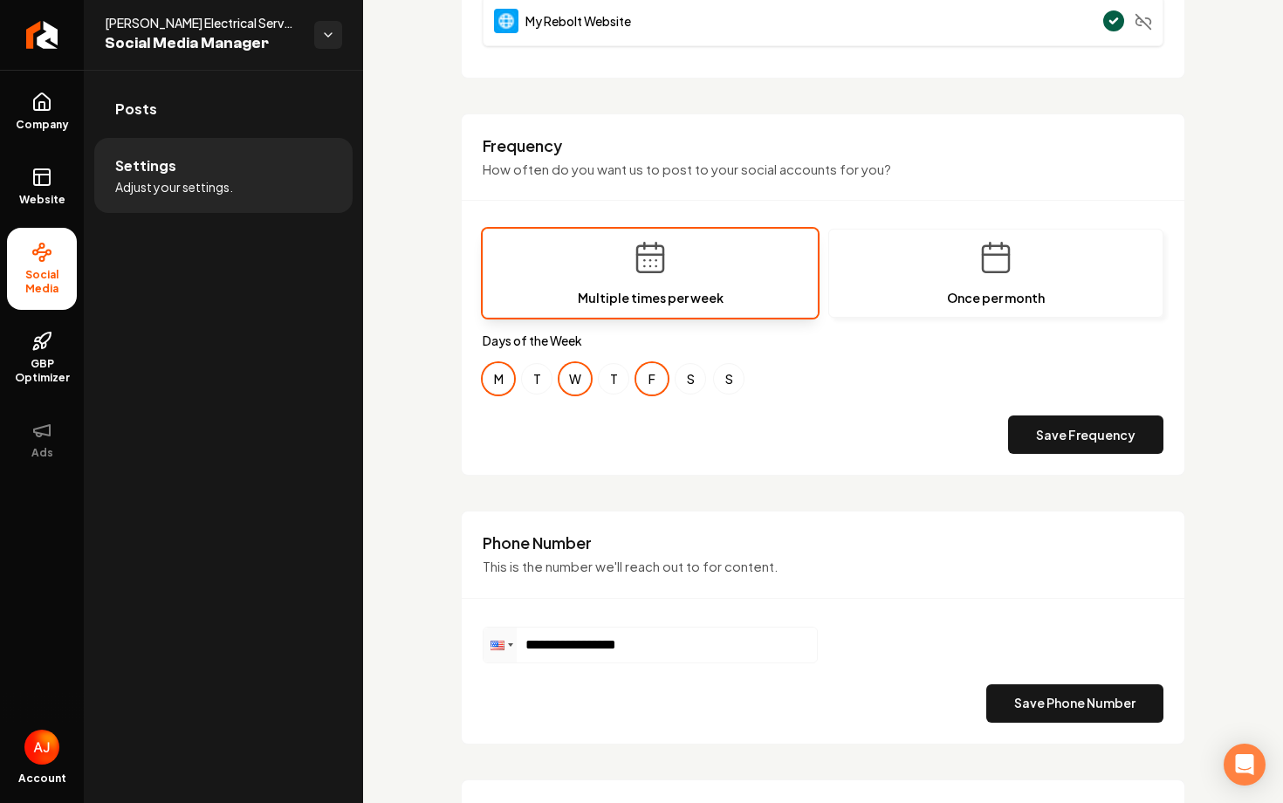
scroll to position [484, 0]
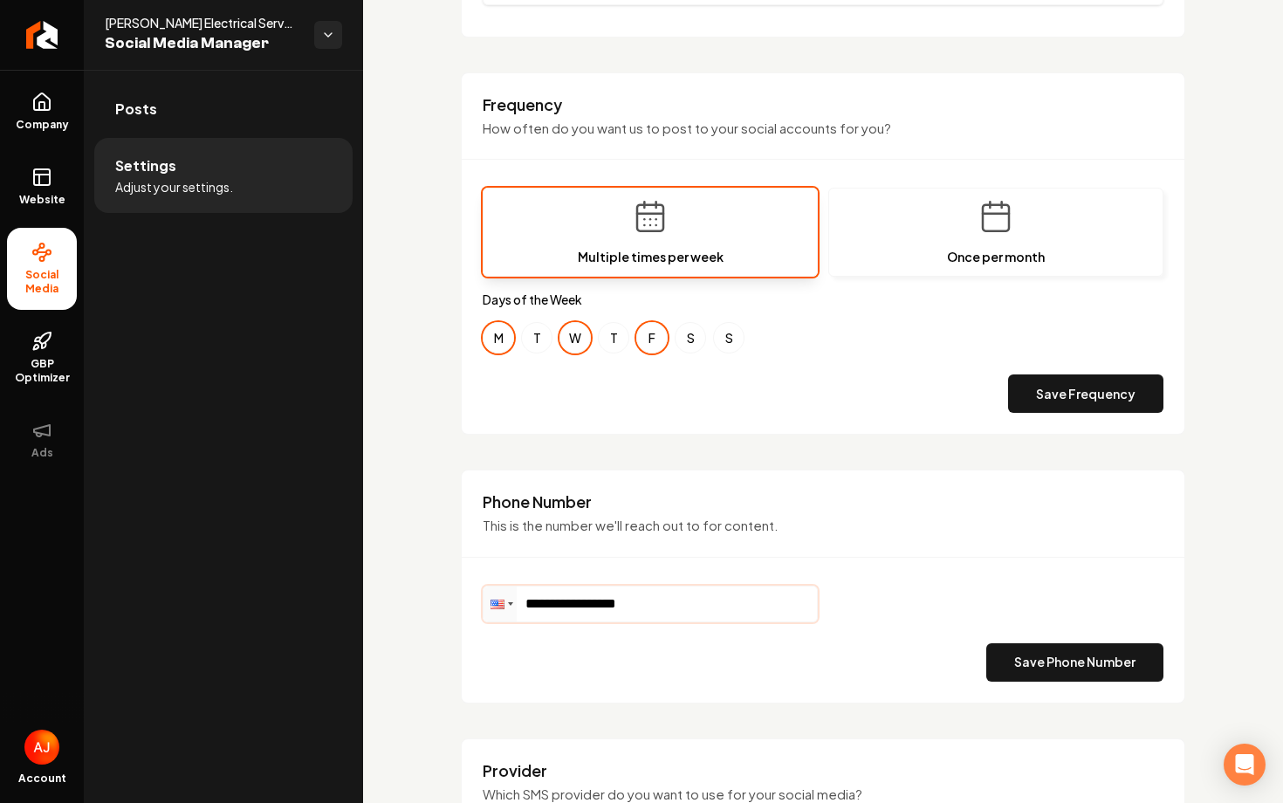
click at [660, 610] on input "**********" at bounding box center [649, 603] width 333 height 35
type input "**********"
click at [1019, 664] on button "Save Phone Number" at bounding box center [1074, 662] width 177 height 38
click at [35, 185] on rect at bounding box center [42, 177] width 16 height 16
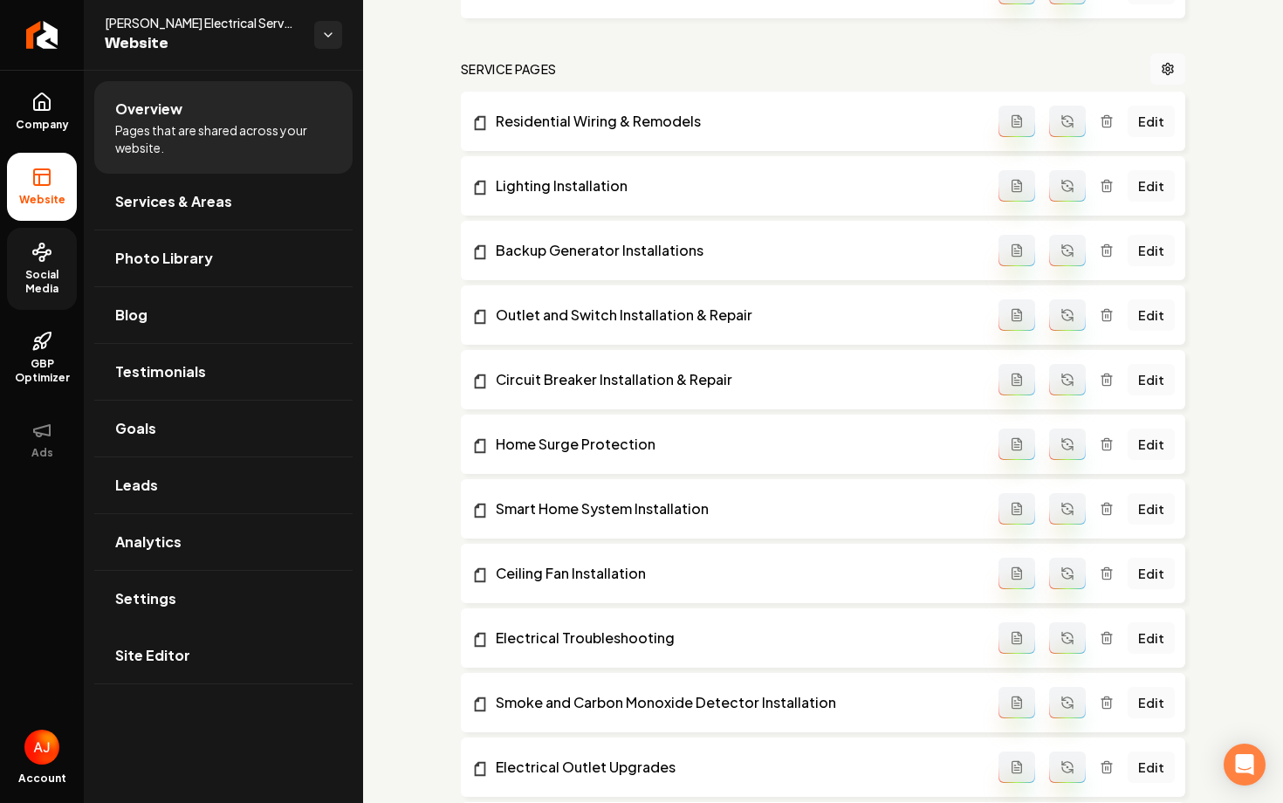
click at [37, 234] on link "Social Media" at bounding box center [42, 269] width 70 height 82
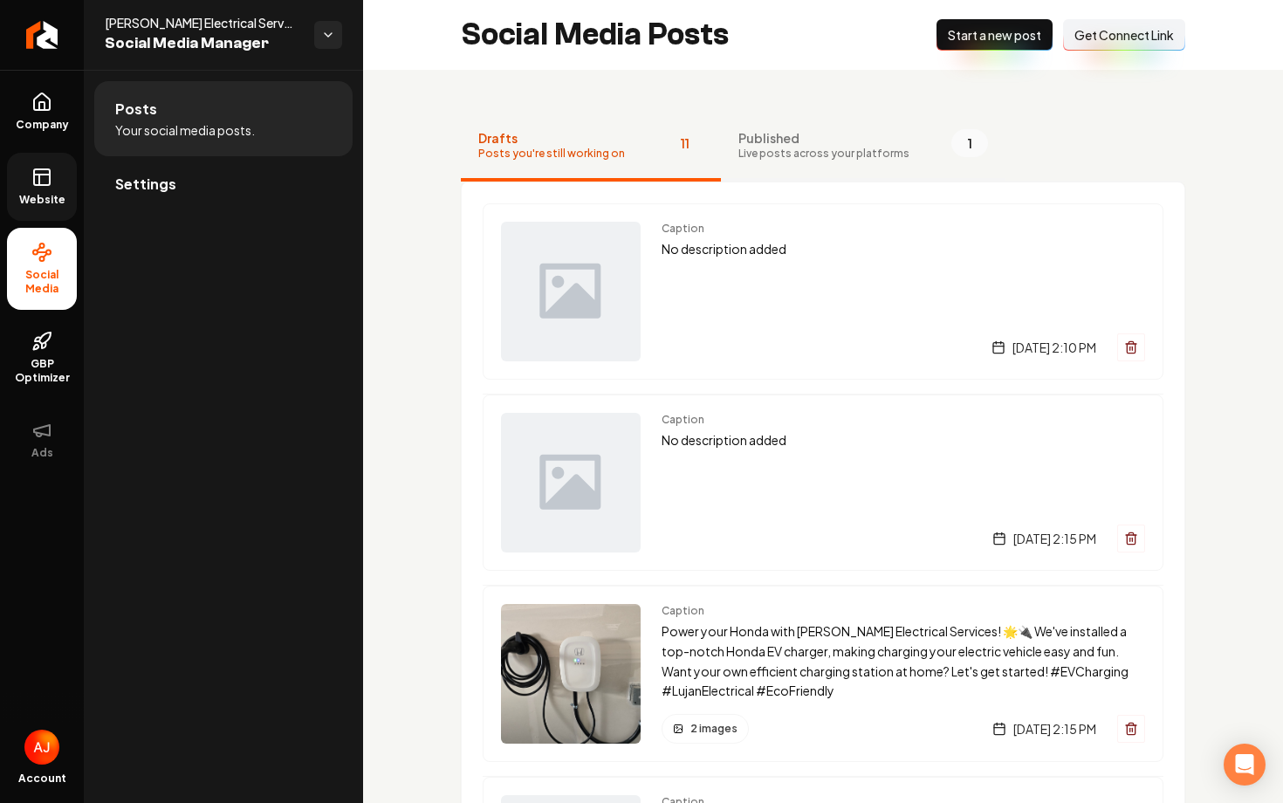
click at [819, 127] on button "Published Live posts across your platforms 1" at bounding box center [863, 147] width 284 height 70
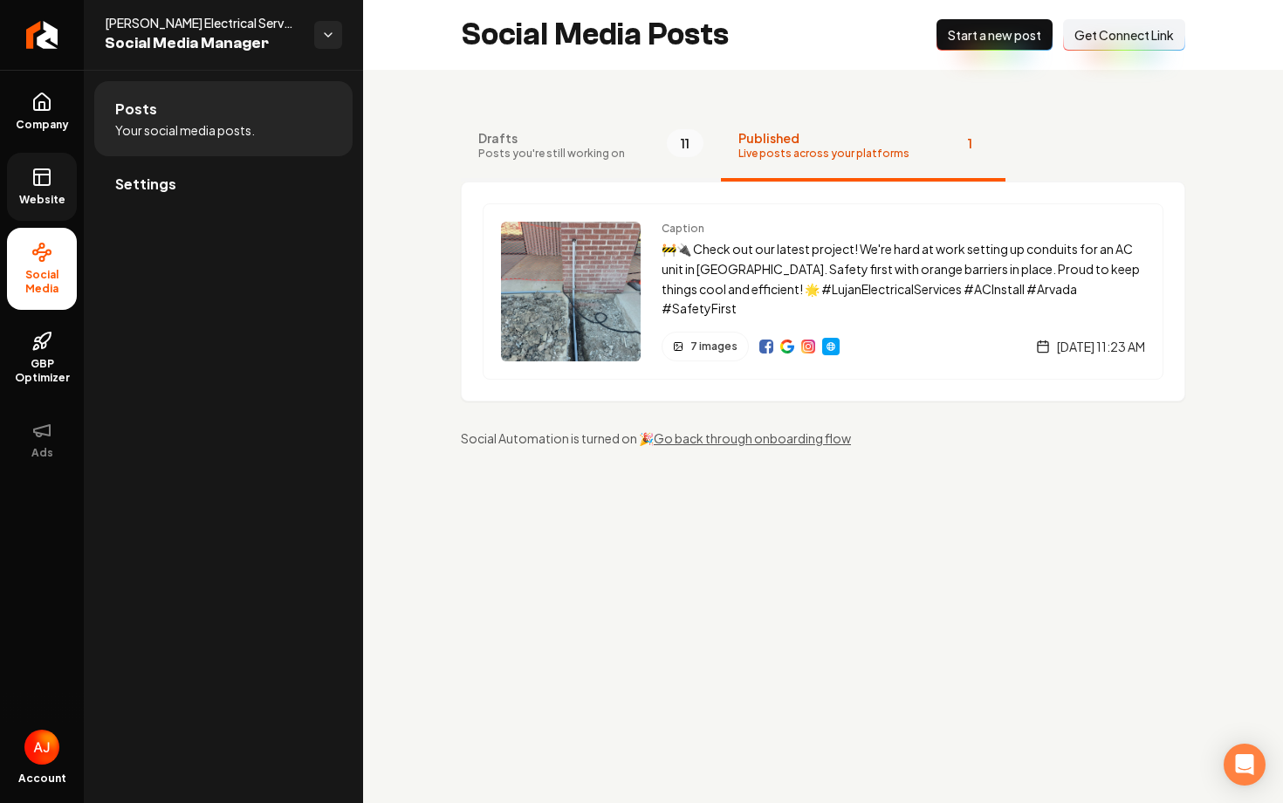
click at [621, 139] on button "Drafts Posts you're still working on 11" at bounding box center [591, 147] width 260 height 70
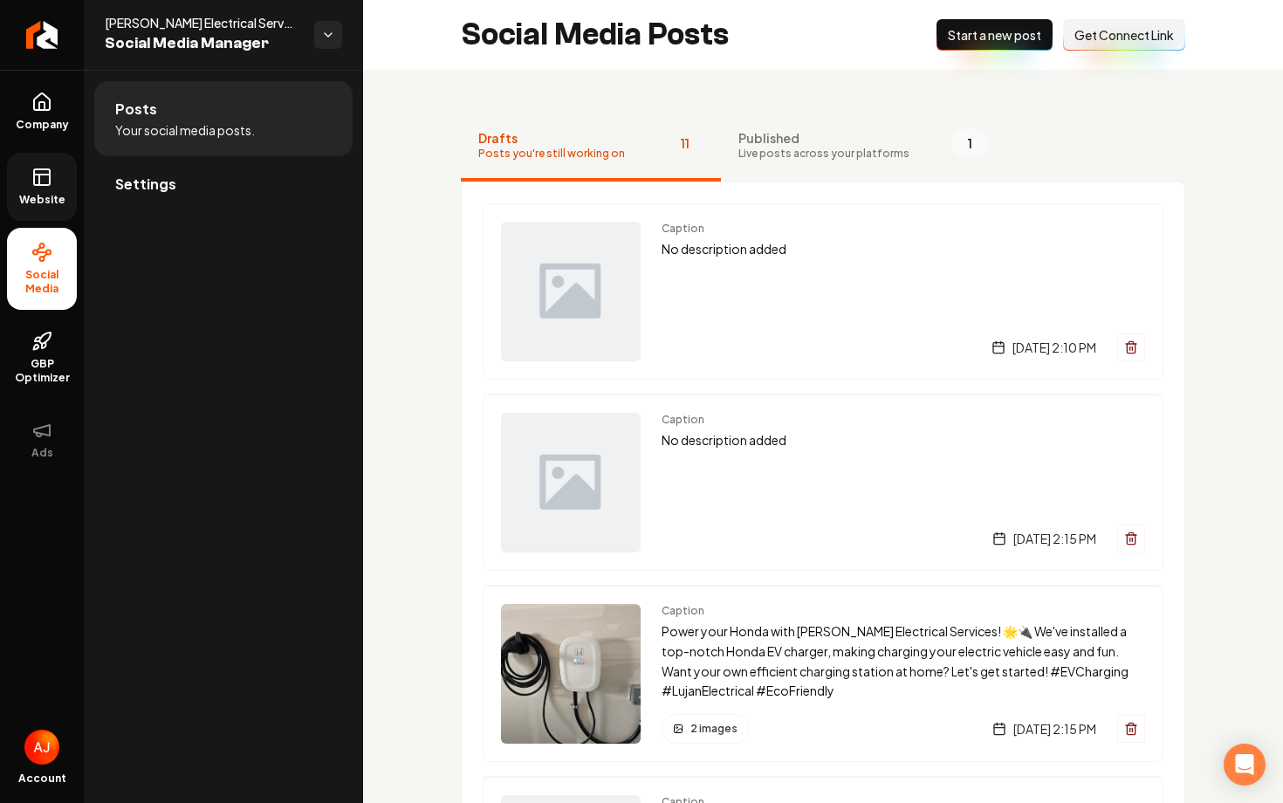
click at [43, 194] on span "Website" at bounding box center [42, 200] width 60 height 14
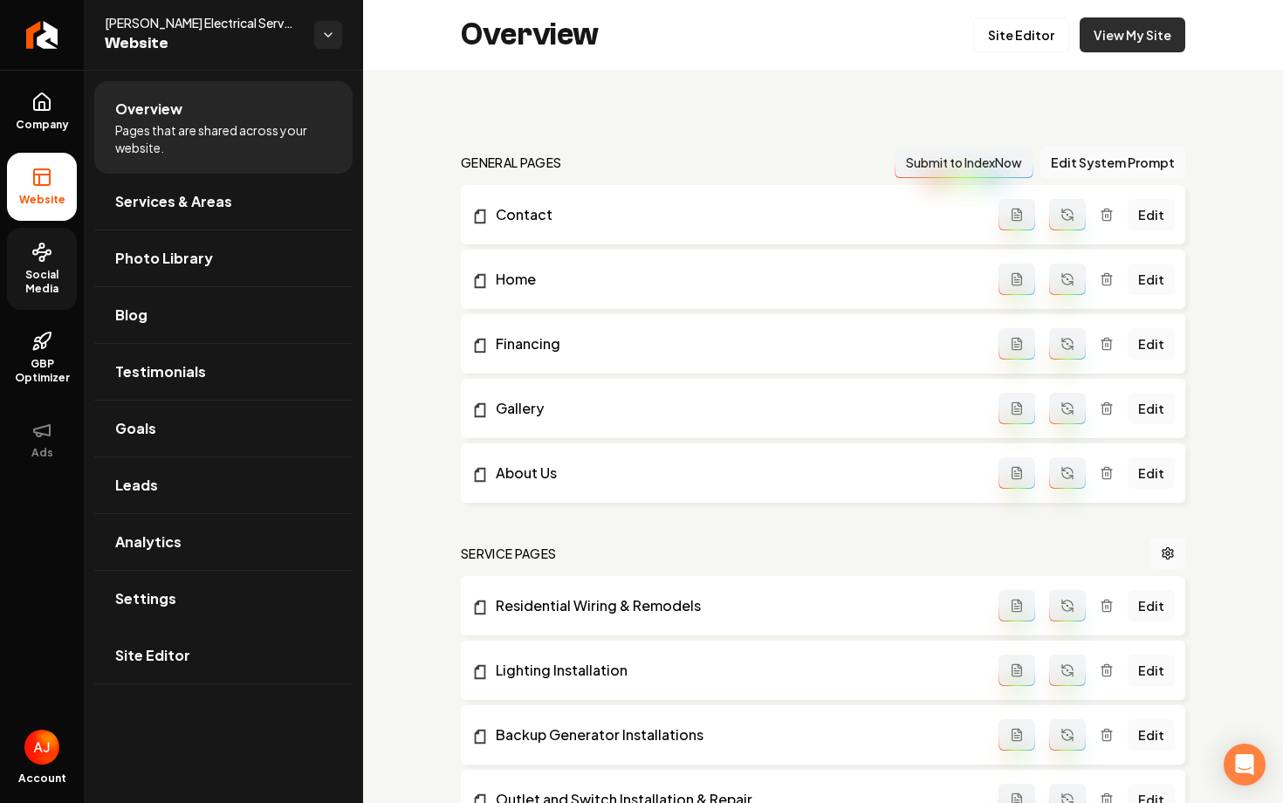
click at [1102, 50] on link "View My Site" at bounding box center [1132, 34] width 106 height 35
click at [140, 262] on span "Photo Library" at bounding box center [164, 258] width 98 height 21
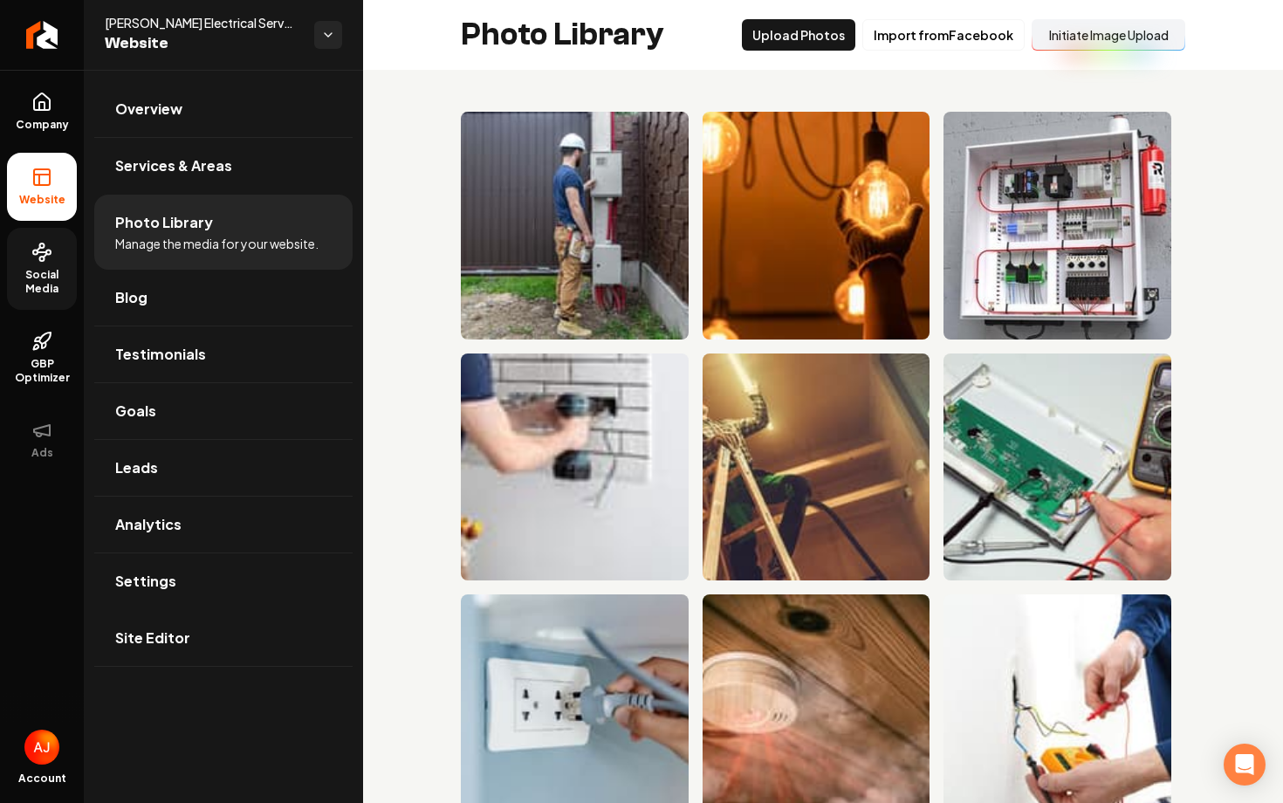
click at [1127, 38] on button "Initiate Image Upload" at bounding box center [1108, 34] width 154 height 31
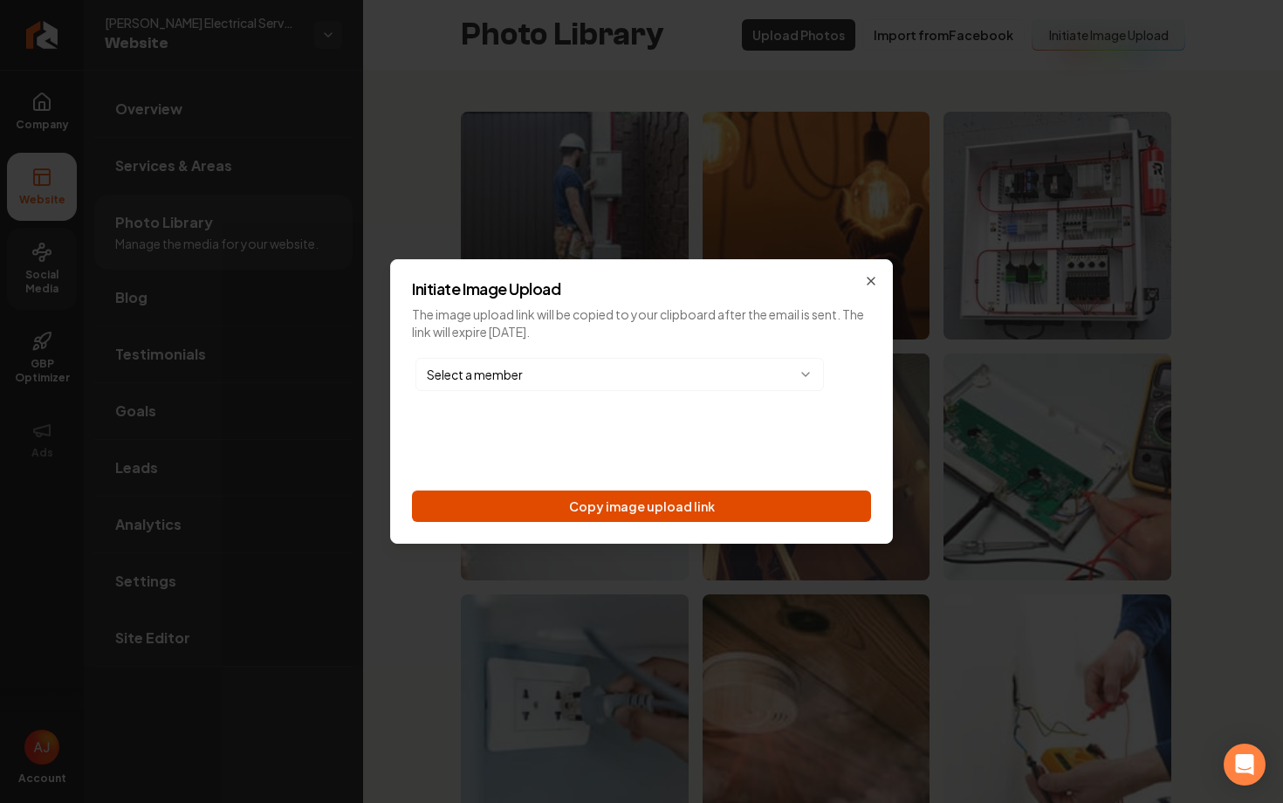
click at [642, 493] on button "Copy image upload link" at bounding box center [641, 505] width 459 height 31
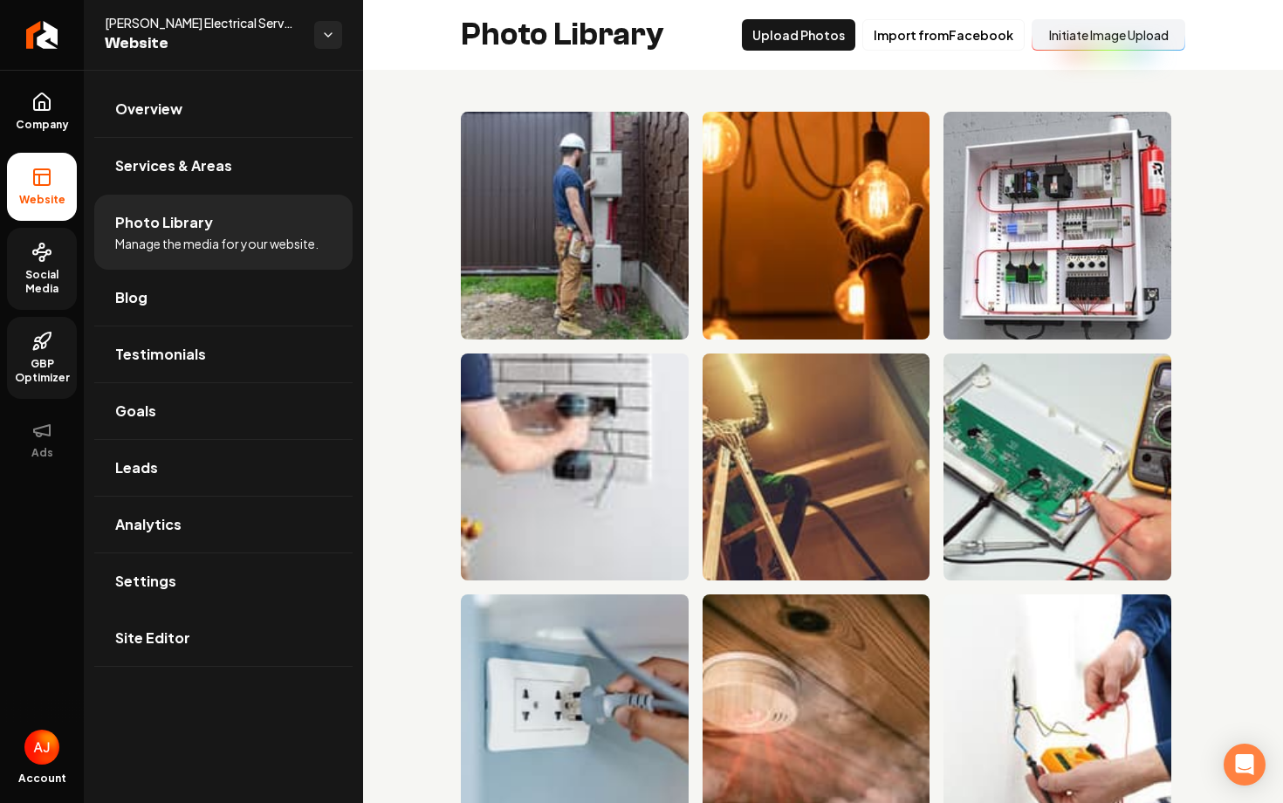
click at [38, 348] on icon at bounding box center [36, 347] width 5 height 5
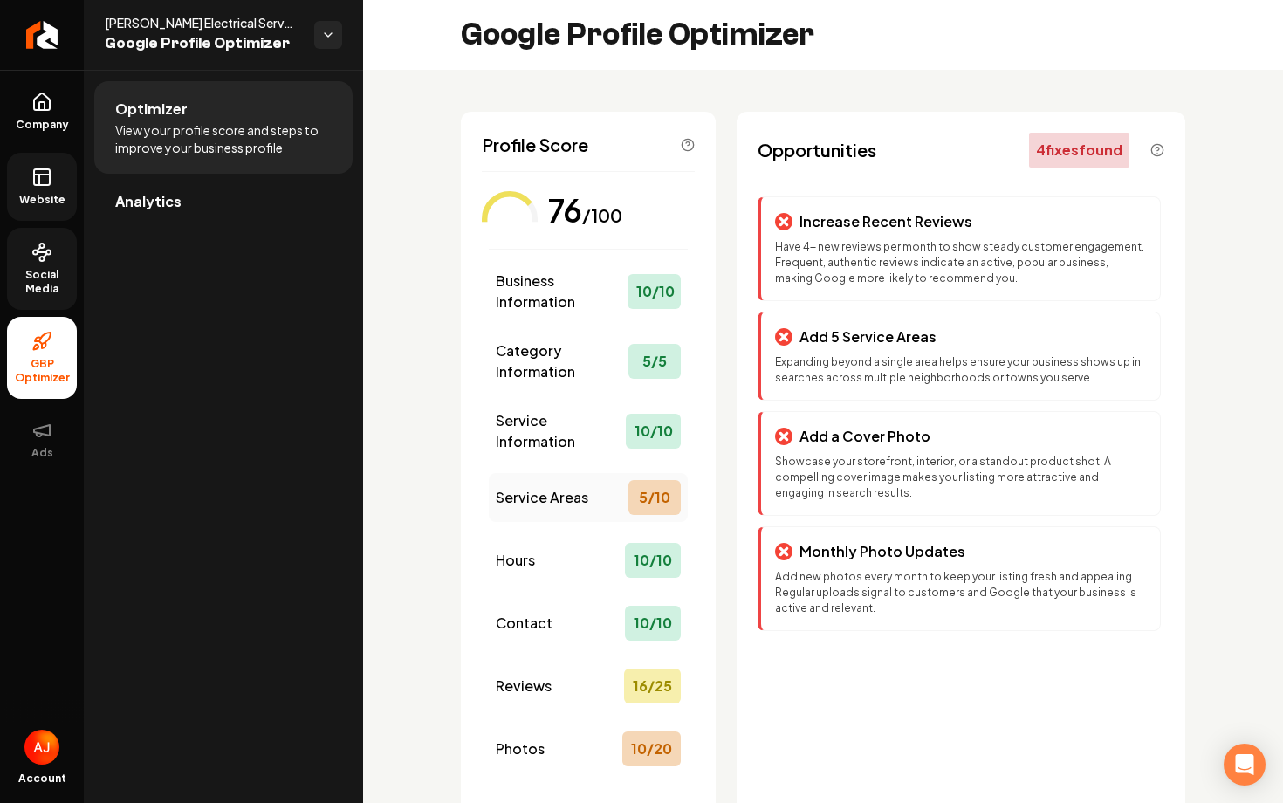
click at [511, 506] on span "Service Areas" at bounding box center [542, 497] width 93 height 21
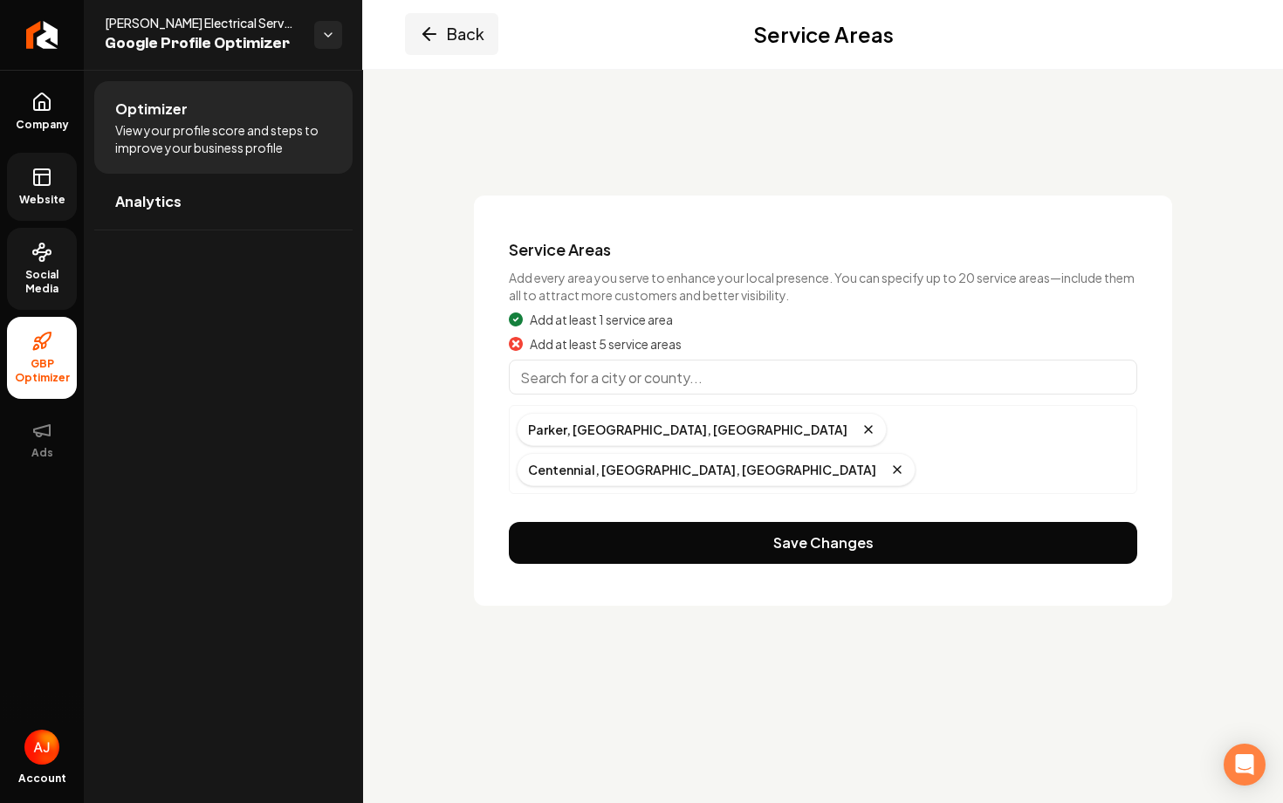
click at [427, 45] on button "Back" at bounding box center [451, 34] width 93 height 42
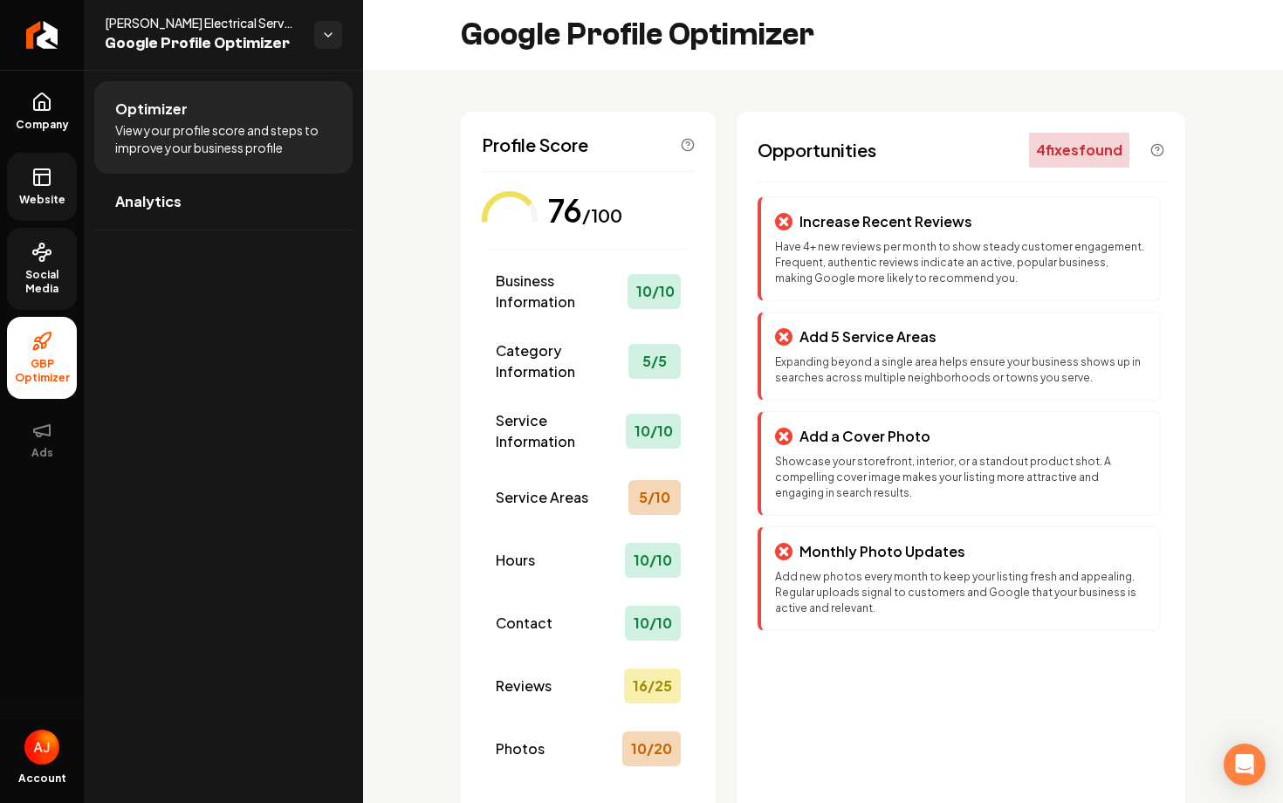
click at [42, 195] on span "Website" at bounding box center [42, 200] width 60 height 14
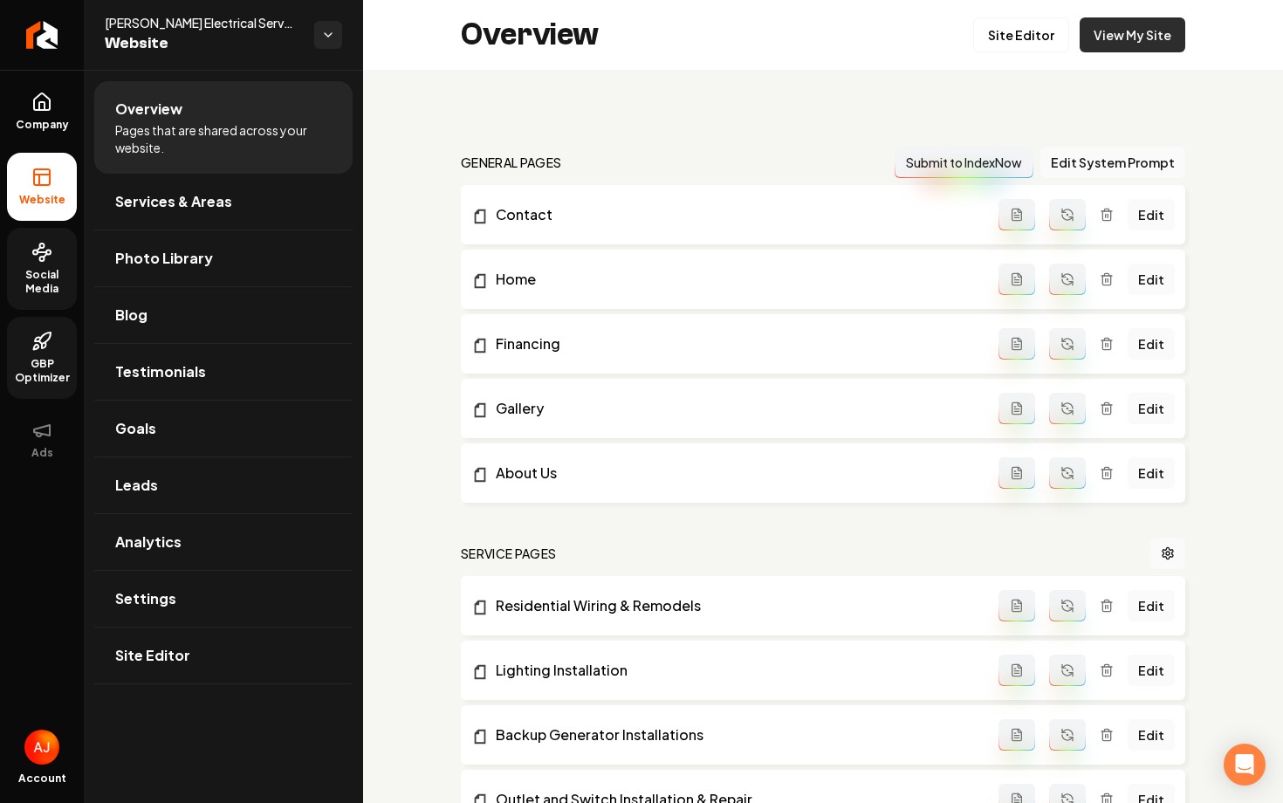
click at [1157, 40] on link "View My Site" at bounding box center [1132, 34] width 106 height 35
click at [147, 321] on link "Blog" at bounding box center [223, 315] width 258 height 56
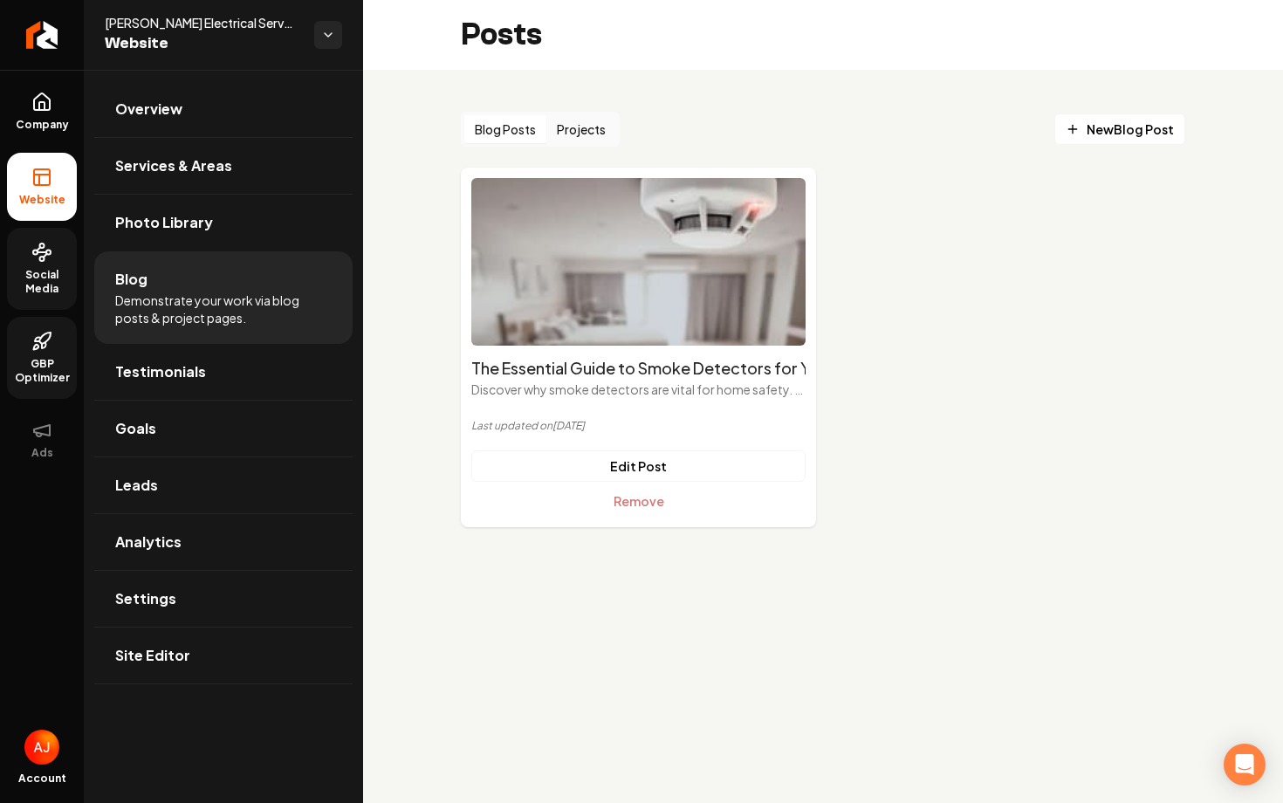
click at [606, 112] on div "Blog Posts Projects" at bounding box center [540, 129] width 159 height 35
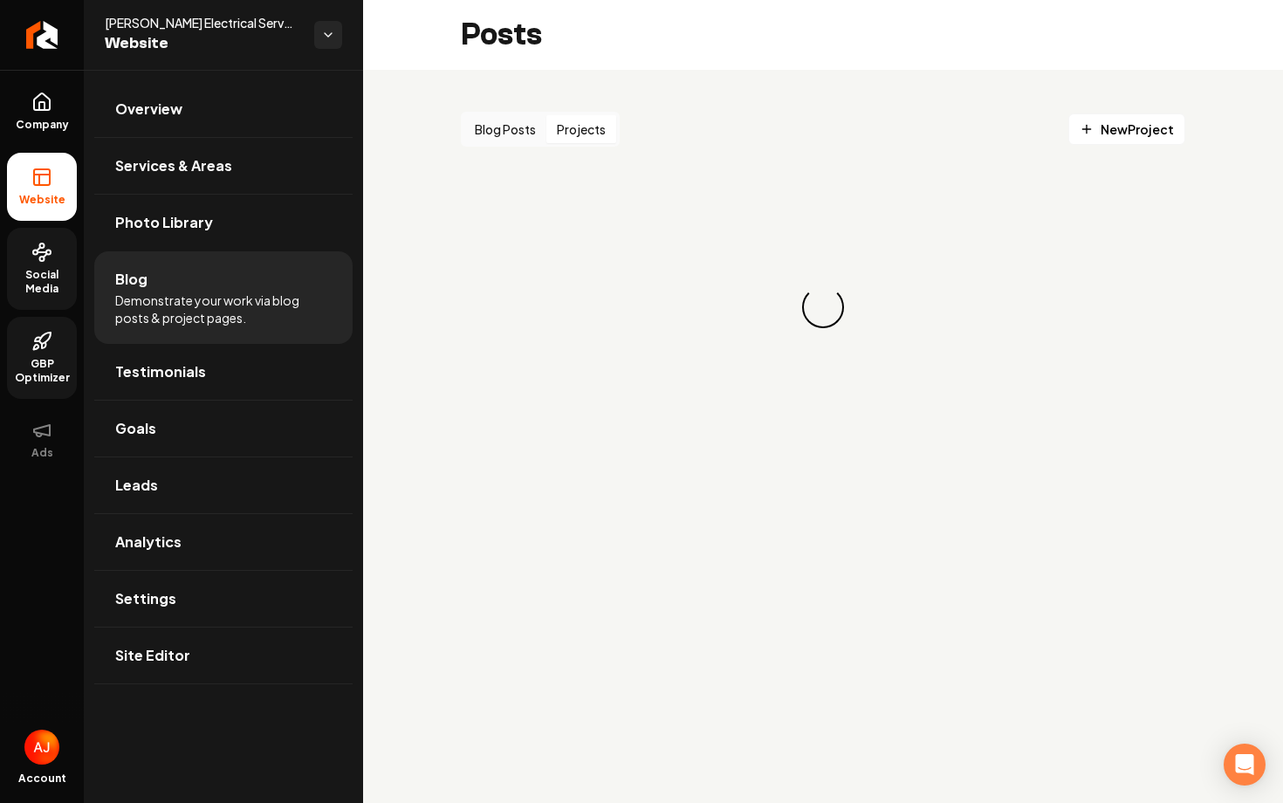
click at [597, 136] on button "Projects" at bounding box center [581, 129] width 70 height 28
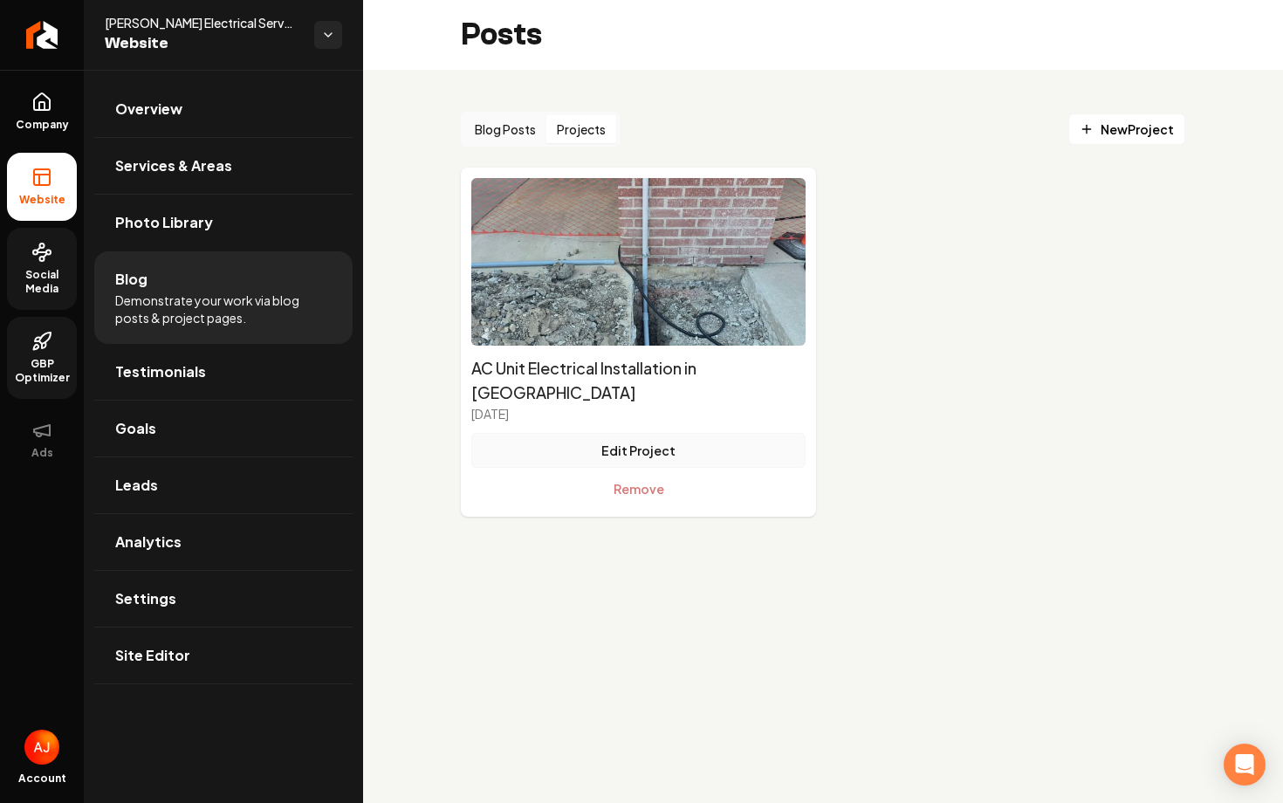
click at [595, 435] on button "Edit Project" at bounding box center [638, 450] width 334 height 35
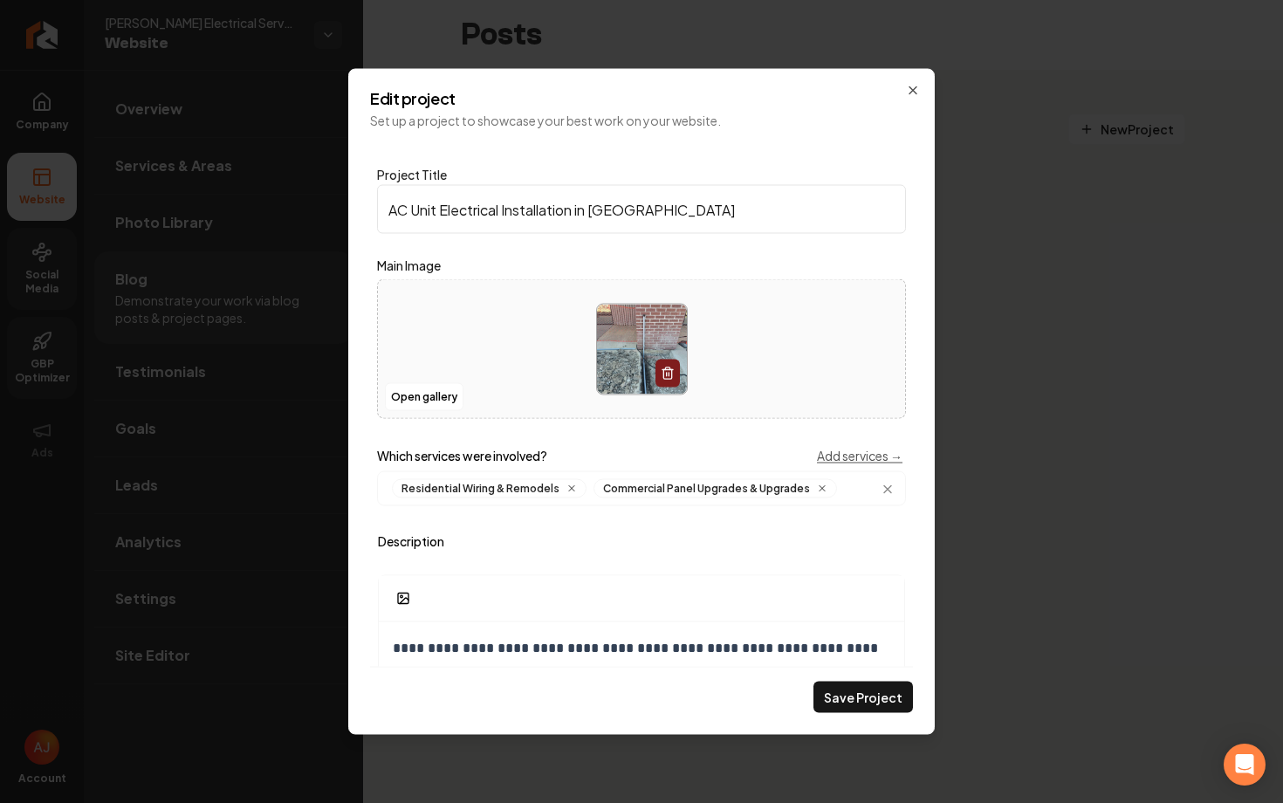
click at [665, 216] on input "AC Unit Electrical Installation in Arvada" at bounding box center [641, 209] width 529 height 49
type input "AC Unit Electrical Installation in Englewood"
click at [846, 697] on button "Save Project" at bounding box center [862, 697] width 99 height 31
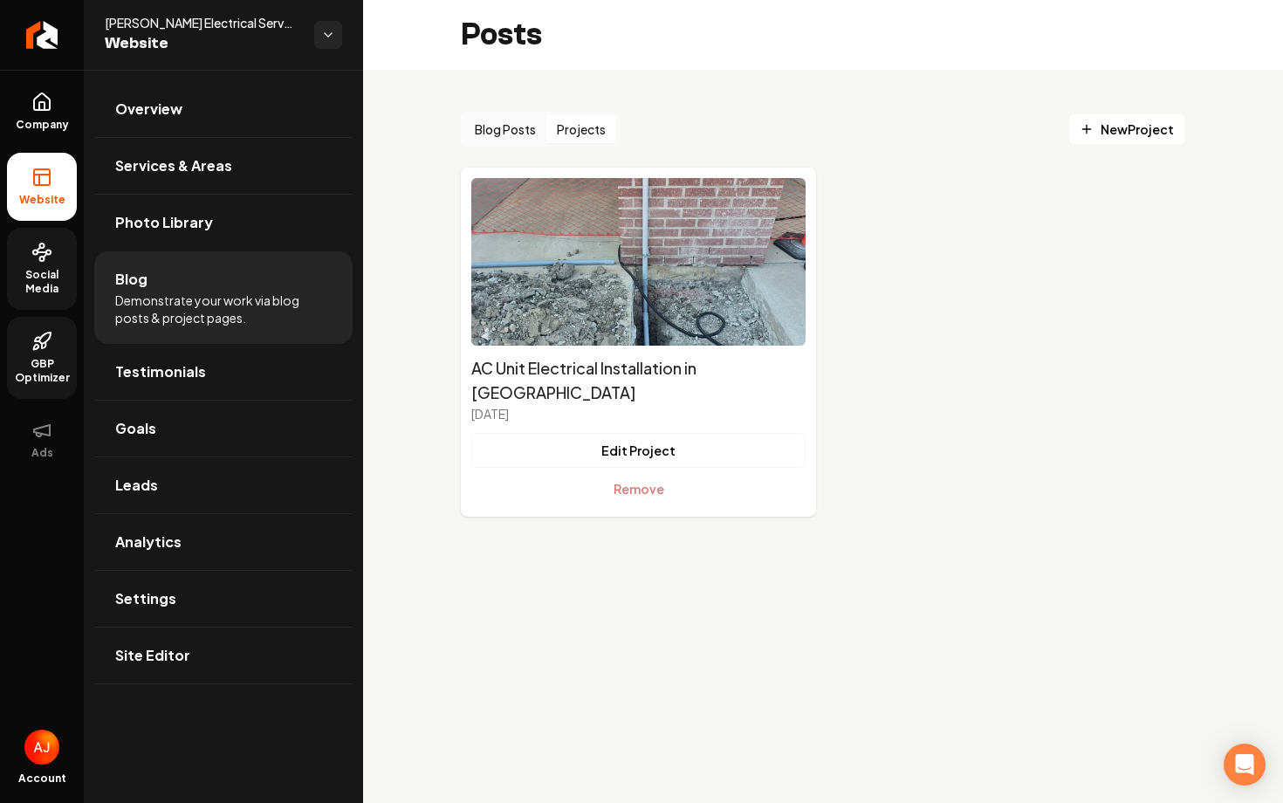
click at [45, 265] on link "Social Media" at bounding box center [42, 269] width 70 height 82
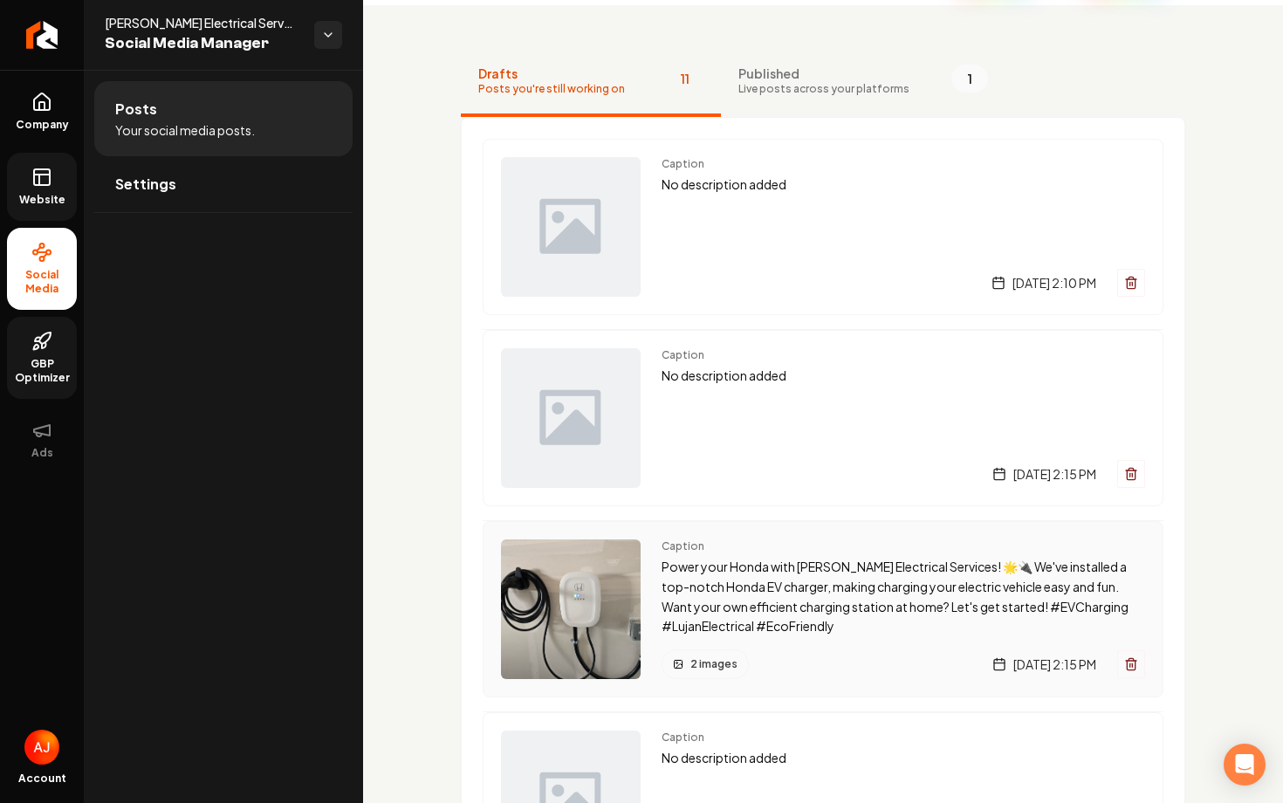
scroll to position [68, 0]
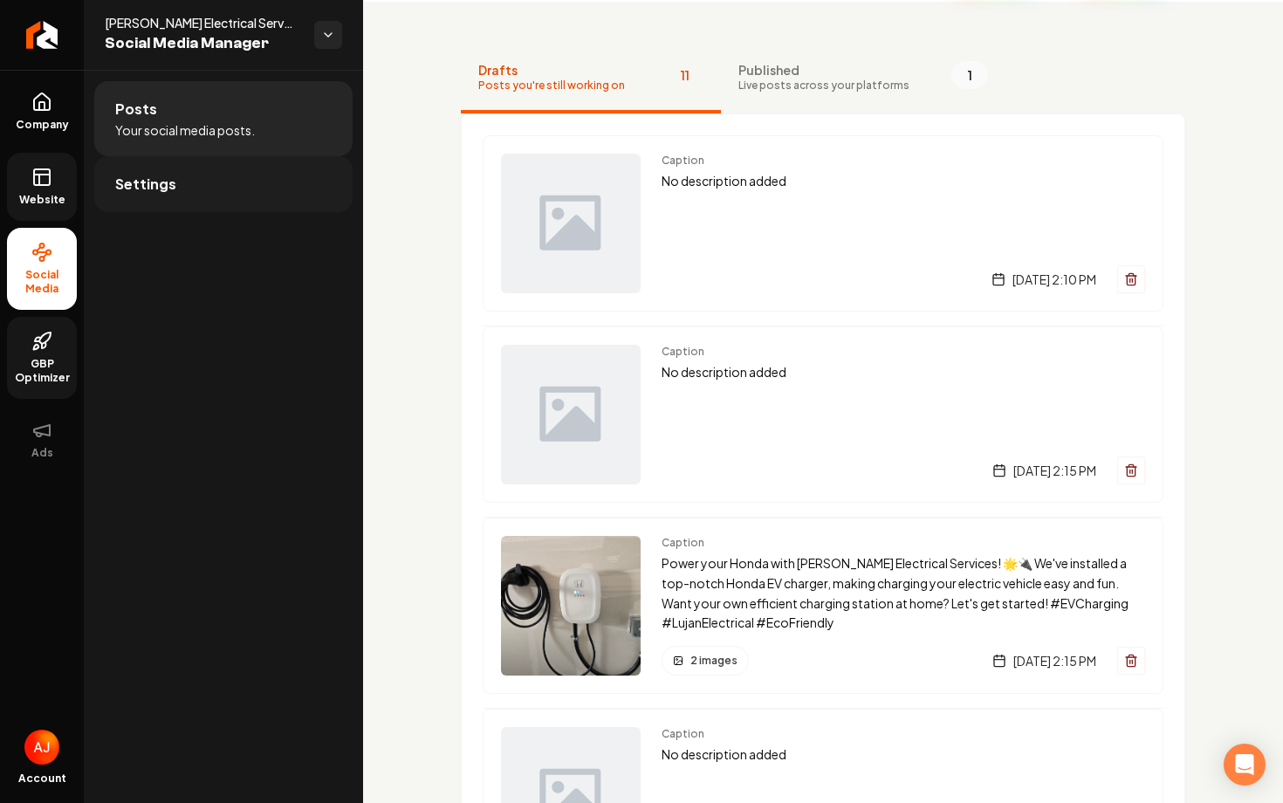
click at [186, 174] on link "Settings" at bounding box center [223, 184] width 258 height 56
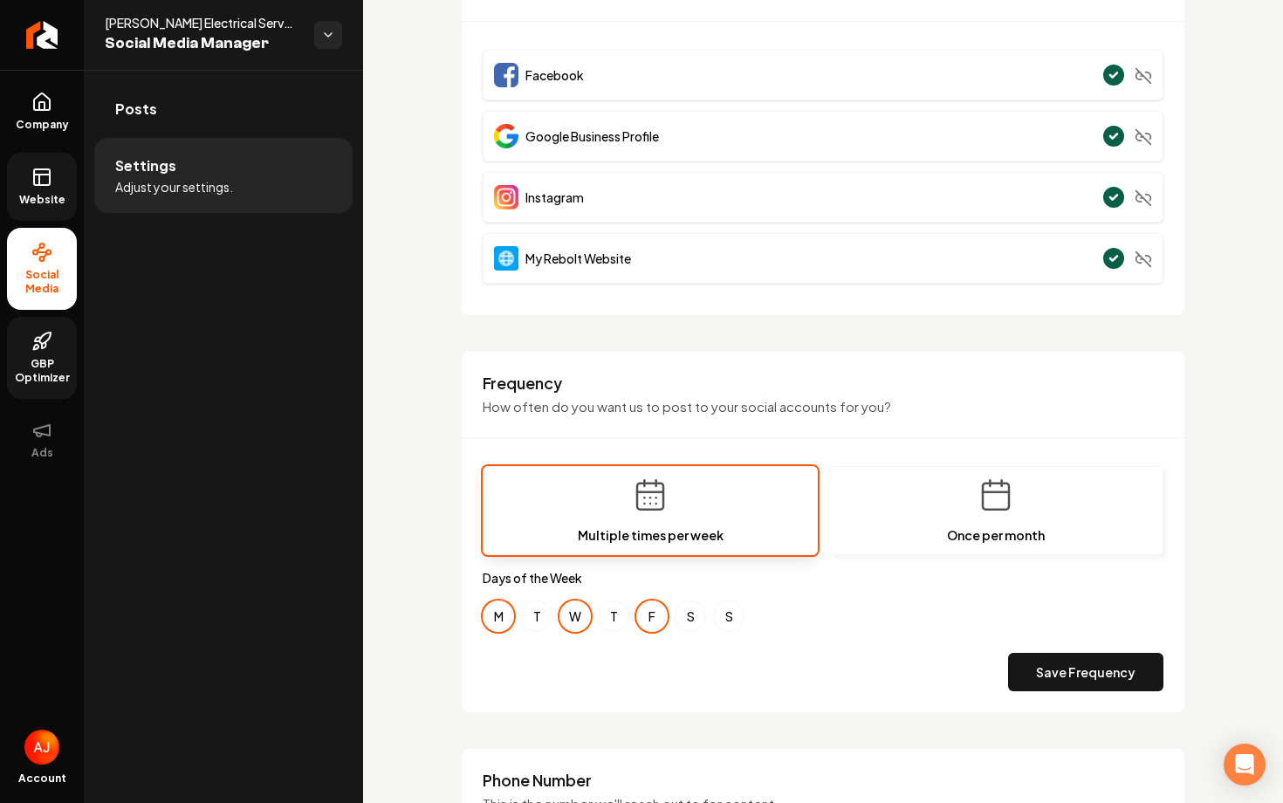
scroll to position [235, 0]
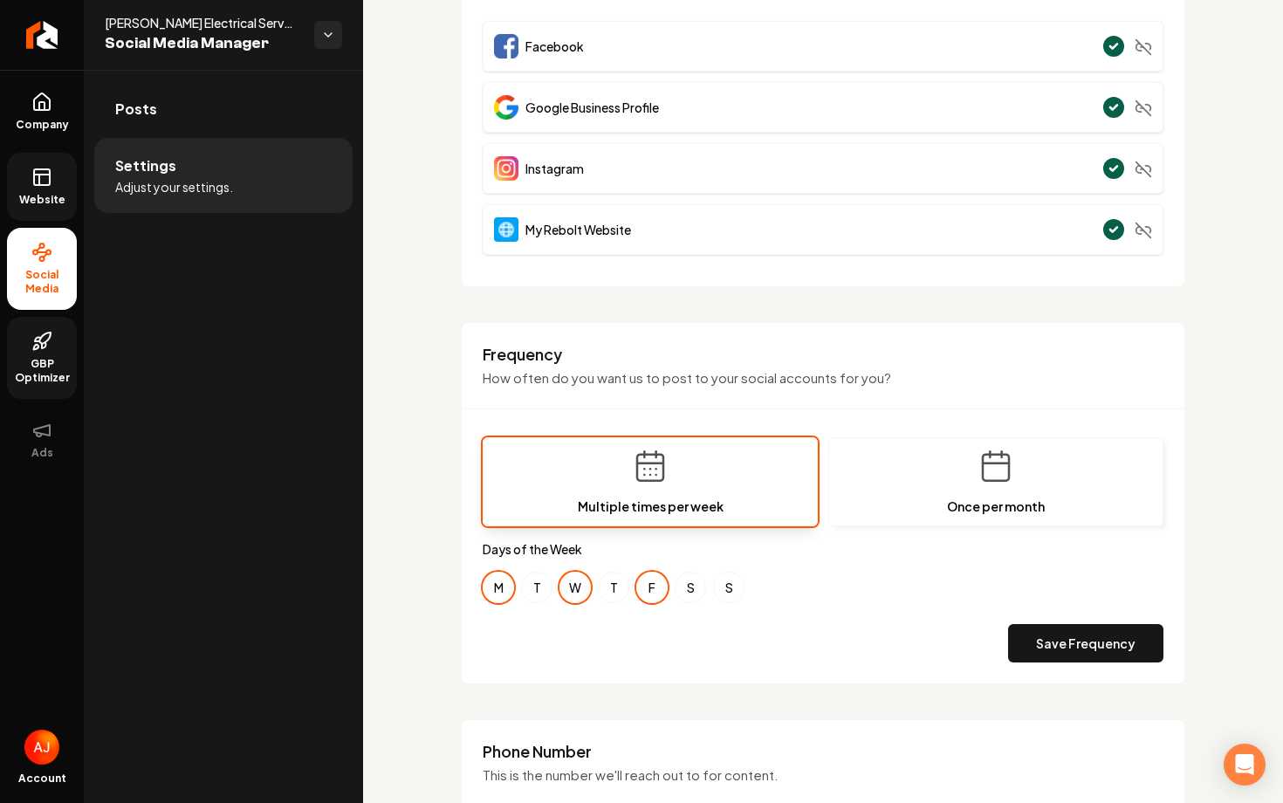
click at [29, 208] on link "Website" at bounding box center [42, 187] width 70 height 68
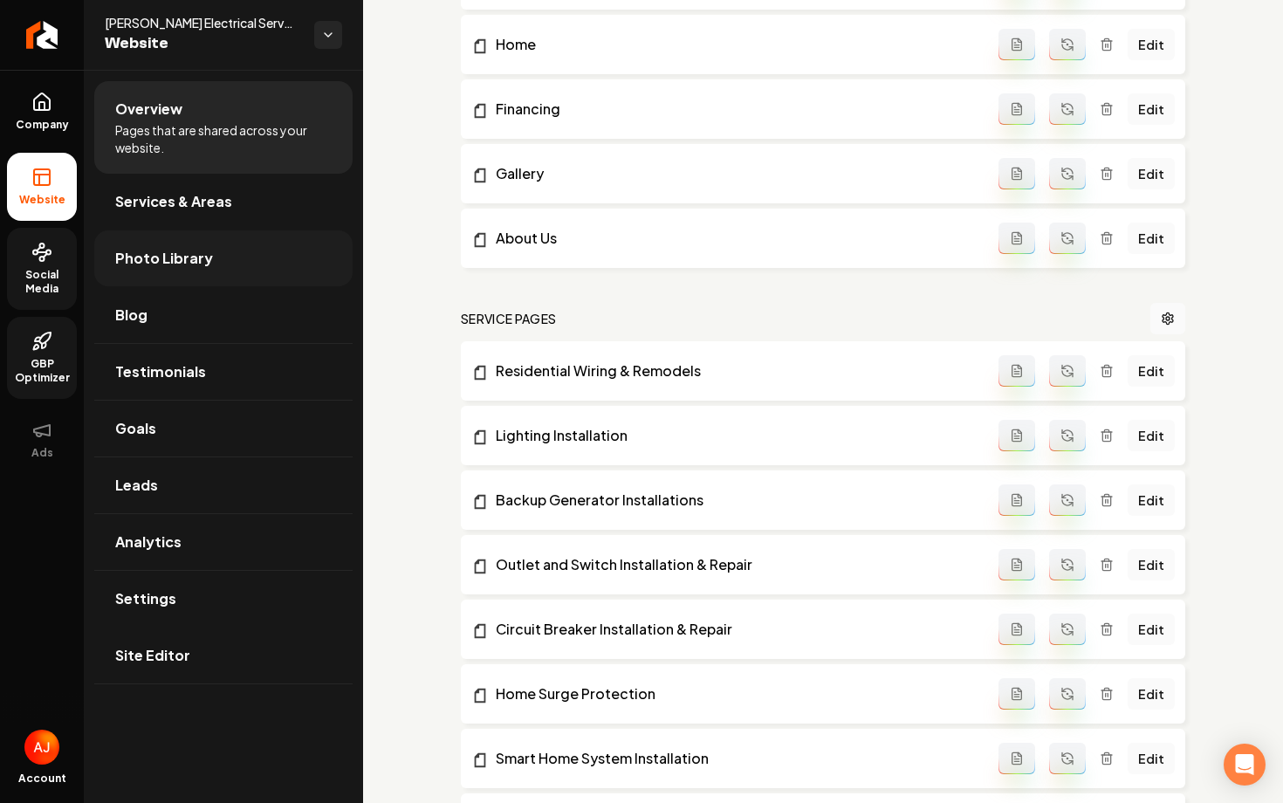
click at [181, 239] on link "Photo Library" at bounding box center [223, 258] width 258 height 56
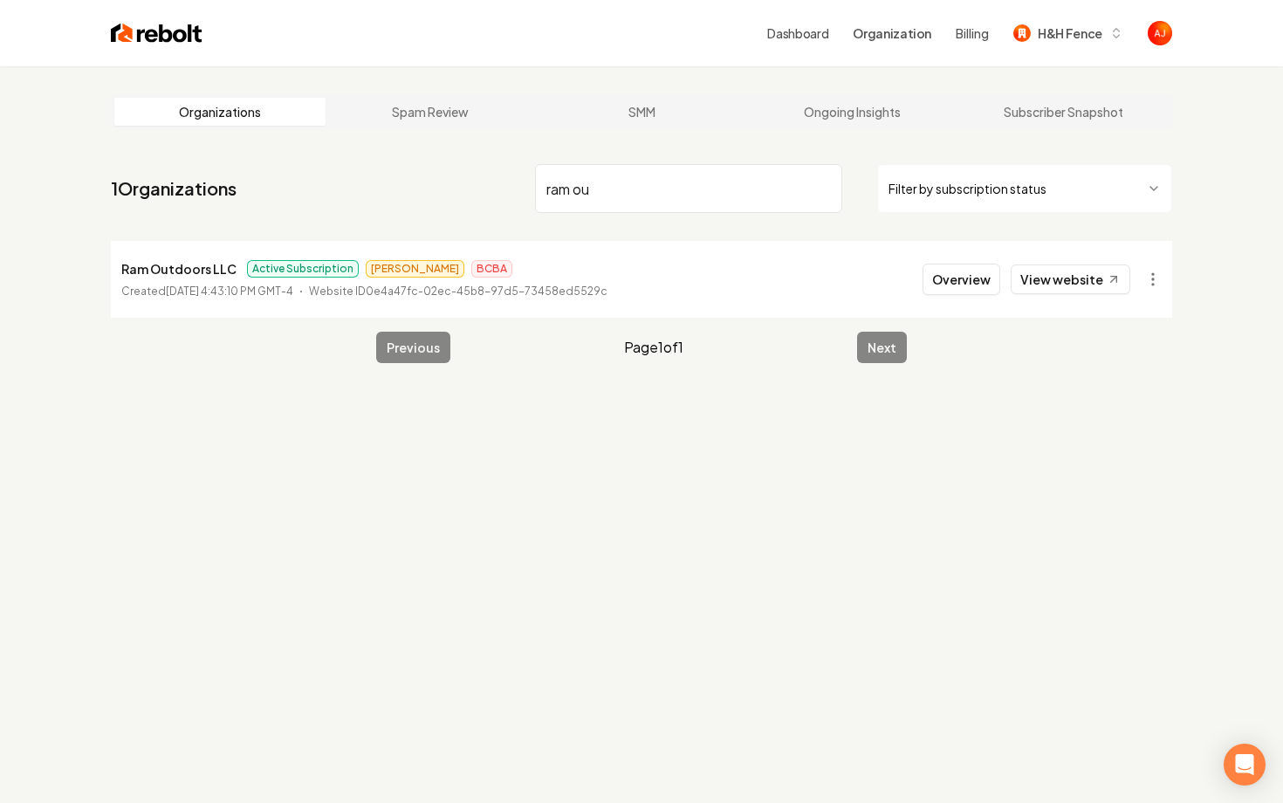
type input "ram ou"
click at [1013, 282] on div "Overview View website" at bounding box center [1026, 279] width 208 height 31
click at [1028, 284] on link "View website" at bounding box center [1071, 279] width 120 height 30
click at [968, 278] on button "Overview" at bounding box center [961, 279] width 78 height 31
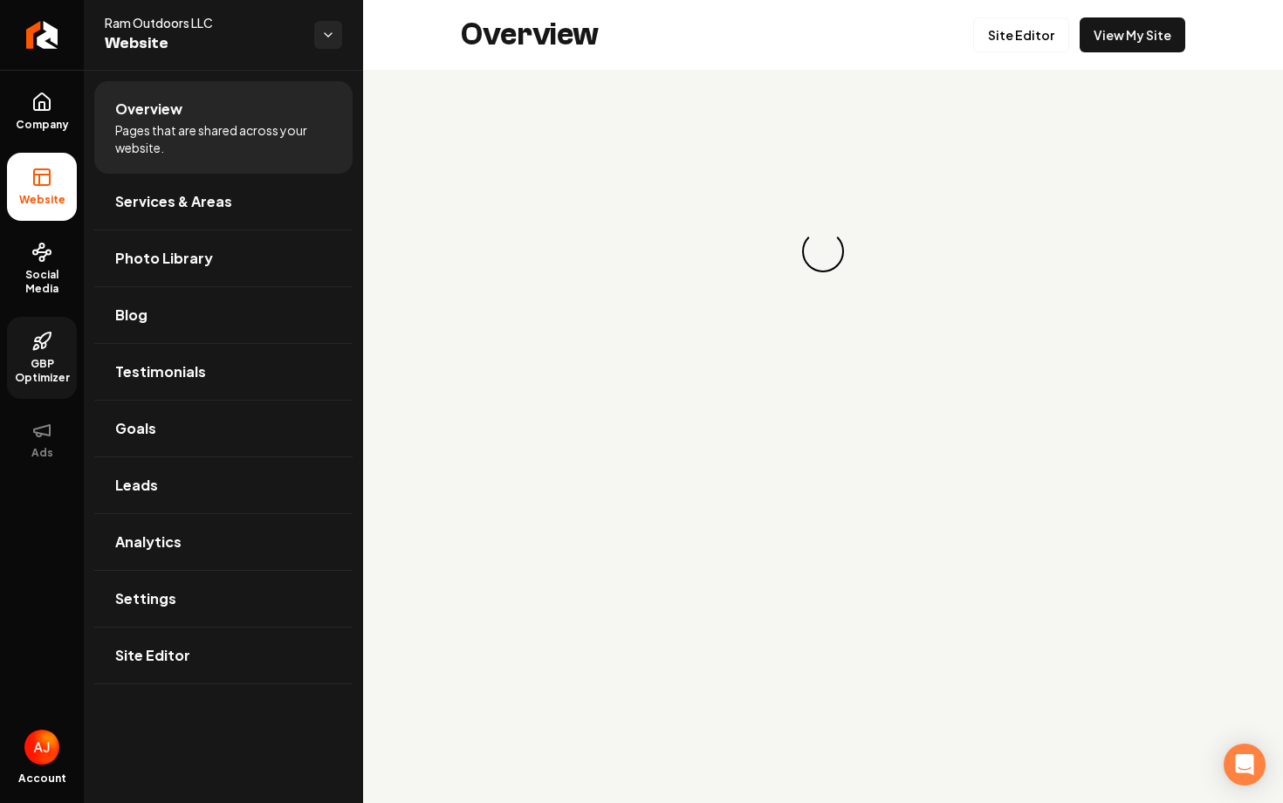
click at [56, 378] on span "GBP Optimizer" at bounding box center [42, 371] width 70 height 28
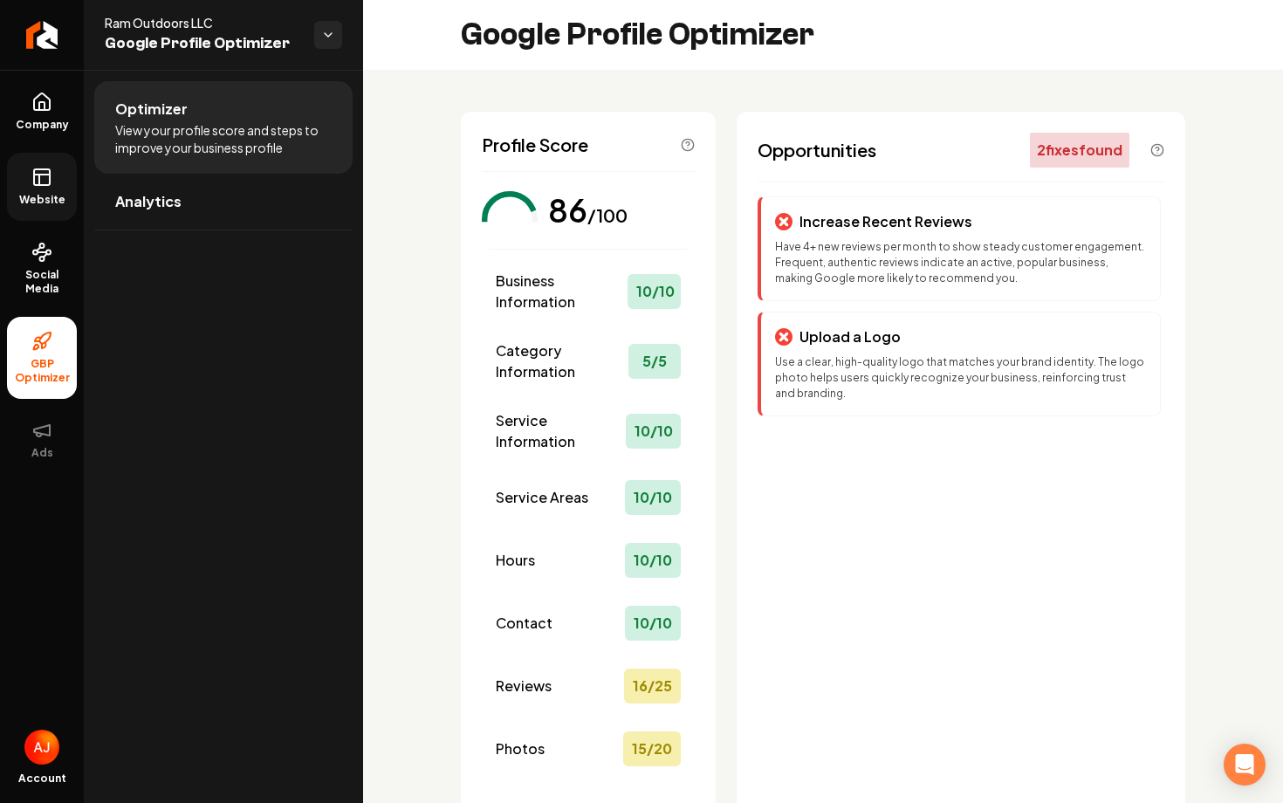
click at [32, 195] on span "Website" at bounding box center [42, 200] width 60 height 14
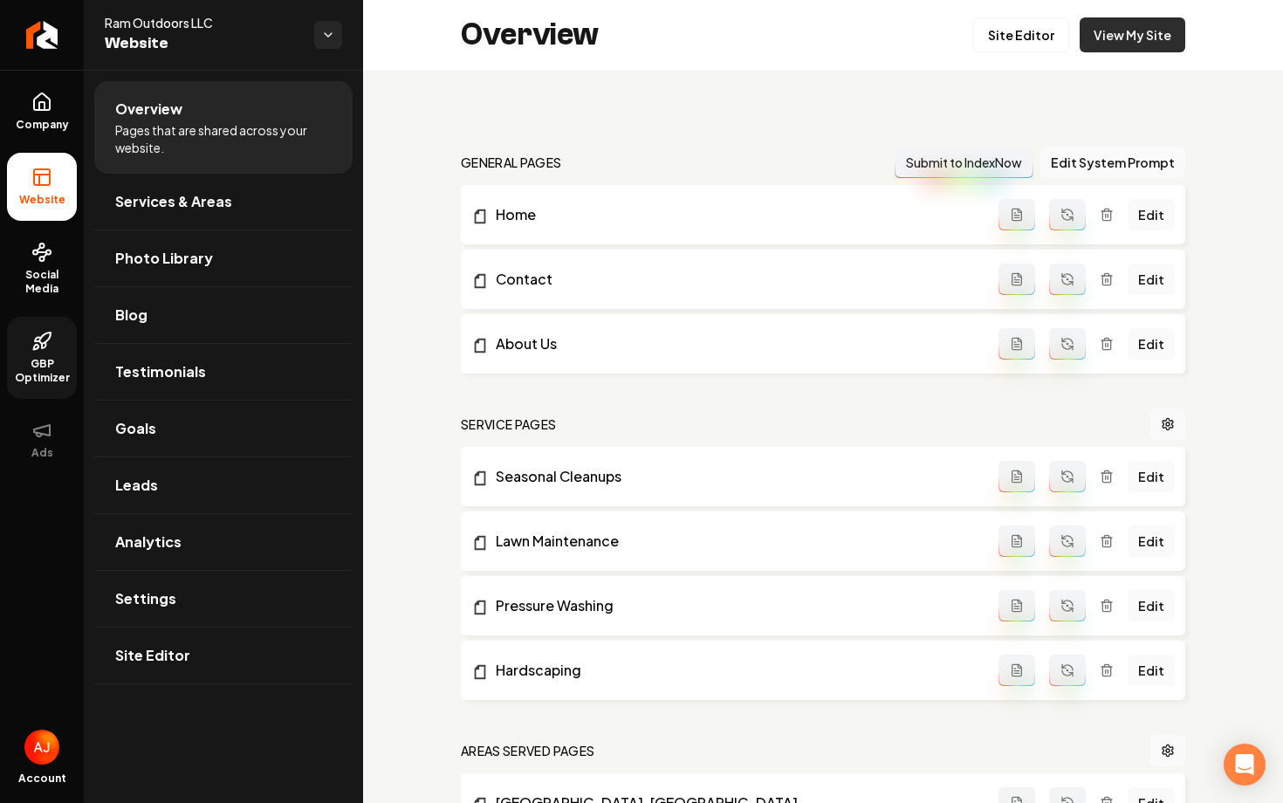
click at [1148, 26] on link "View My Site" at bounding box center [1132, 34] width 106 height 35
click at [37, 355] on link "GBP Optimizer" at bounding box center [42, 358] width 70 height 82
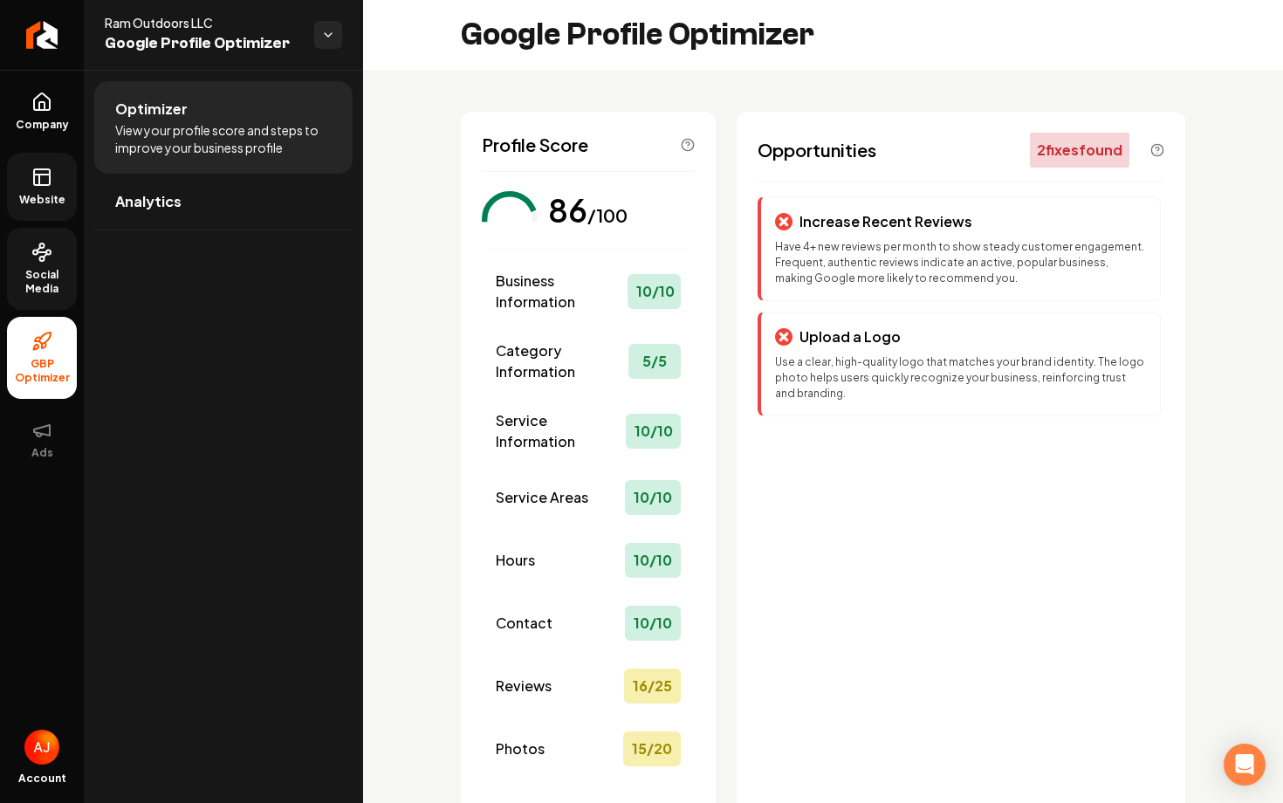
click at [61, 275] on span "Social Media" at bounding box center [42, 282] width 70 height 28
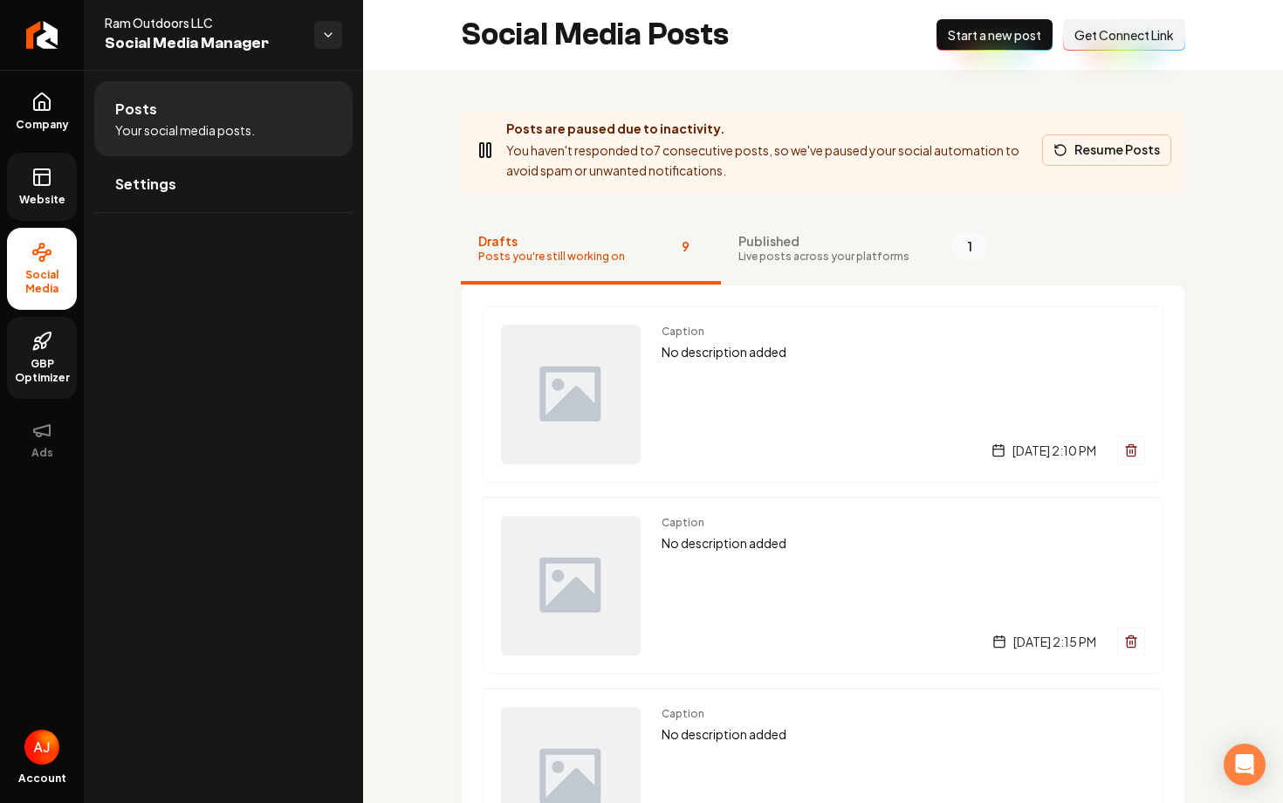
click at [1091, 159] on button "Resume Posts" at bounding box center [1106, 149] width 129 height 31
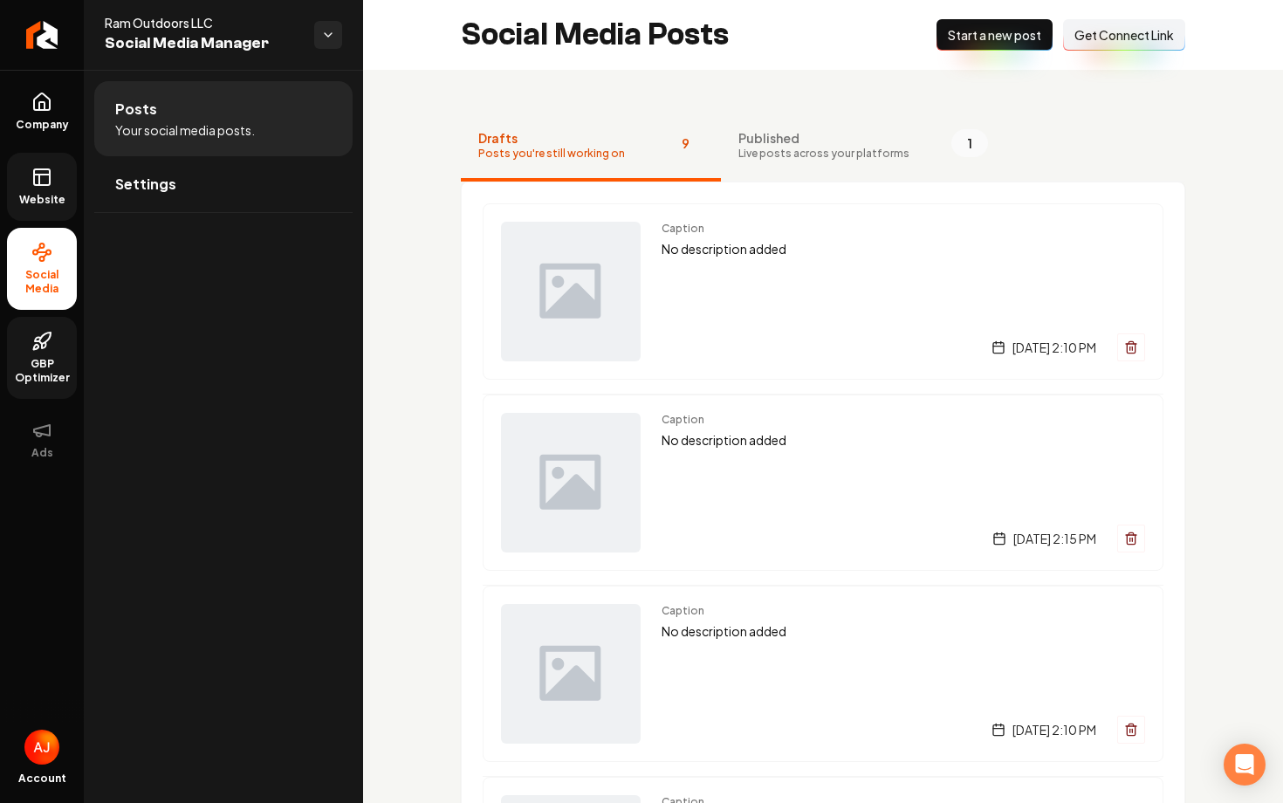
click at [51, 171] on icon at bounding box center [41, 177] width 21 height 21
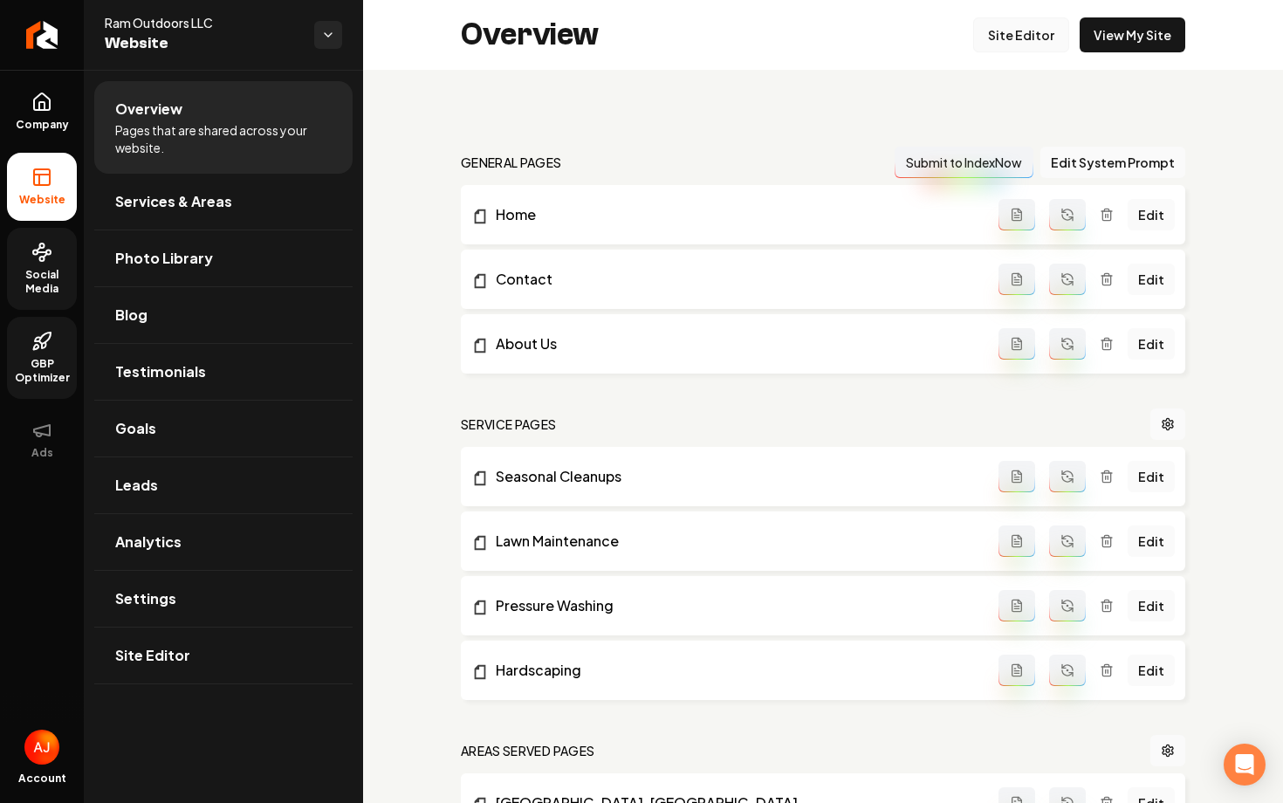
click at [1016, 31] on link "Site Editor" at bounding box center [1021, 34] width 96 height 35
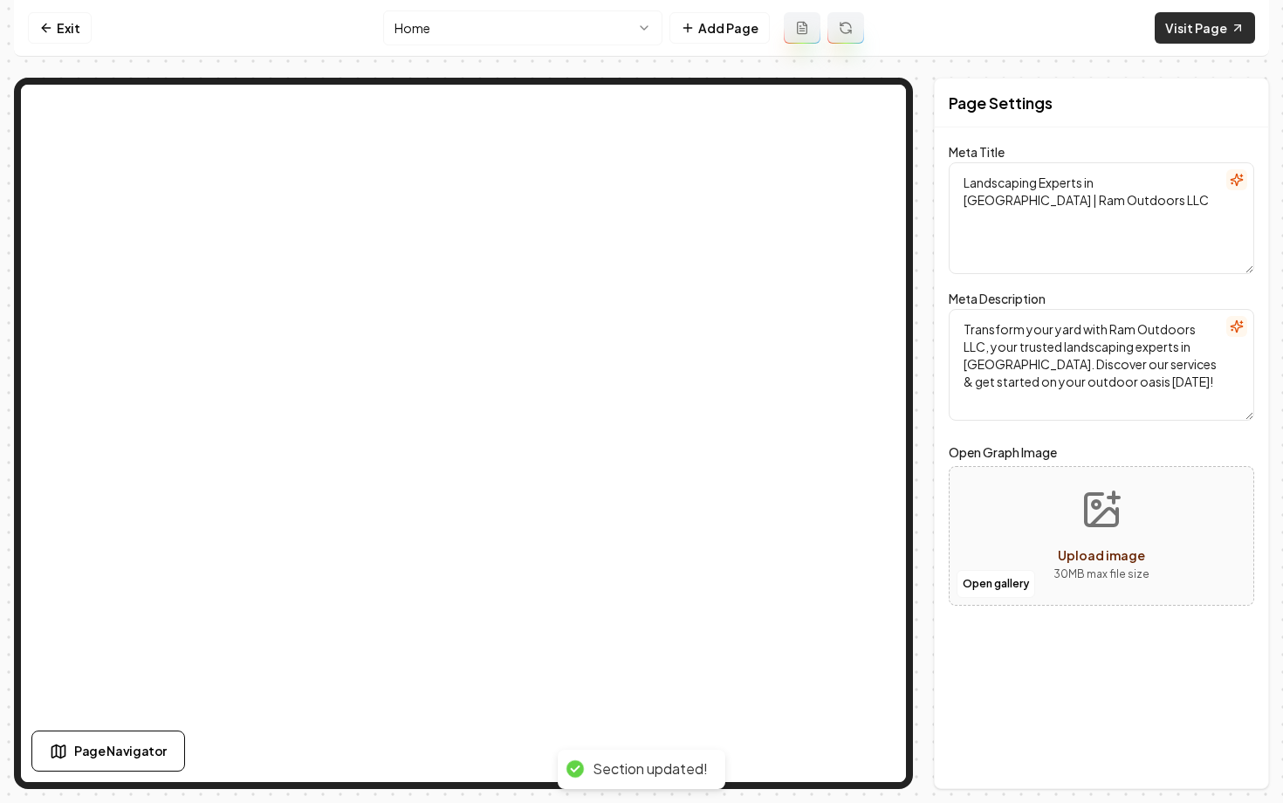
click at [1203, 32] on link "Visit Page" at bounding box center [1205, 27] width 100 height 31
click at [55, 19] on link "Exit" at bounding box center [60, 27] width 64 height 31
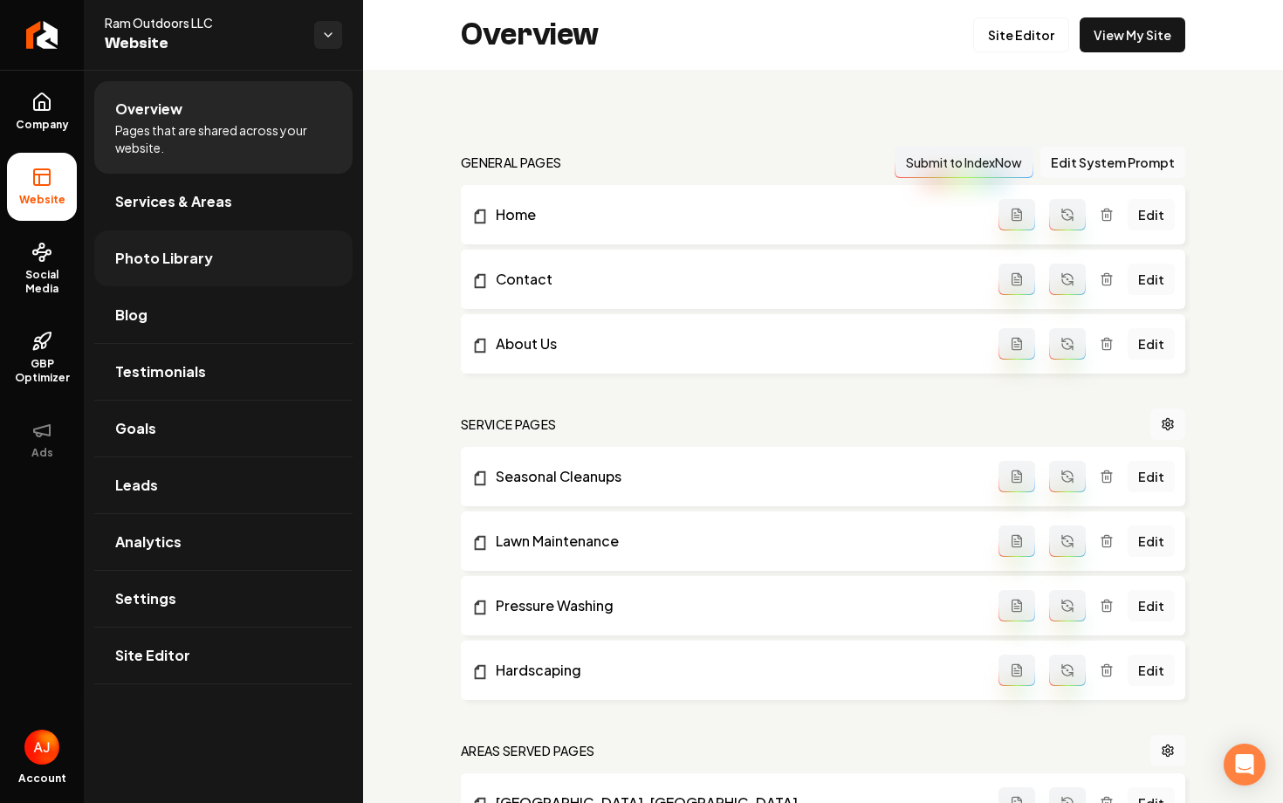
click at [172, 255] on span "Photo Library" at bounding box center [164, 258] width 98 height 21
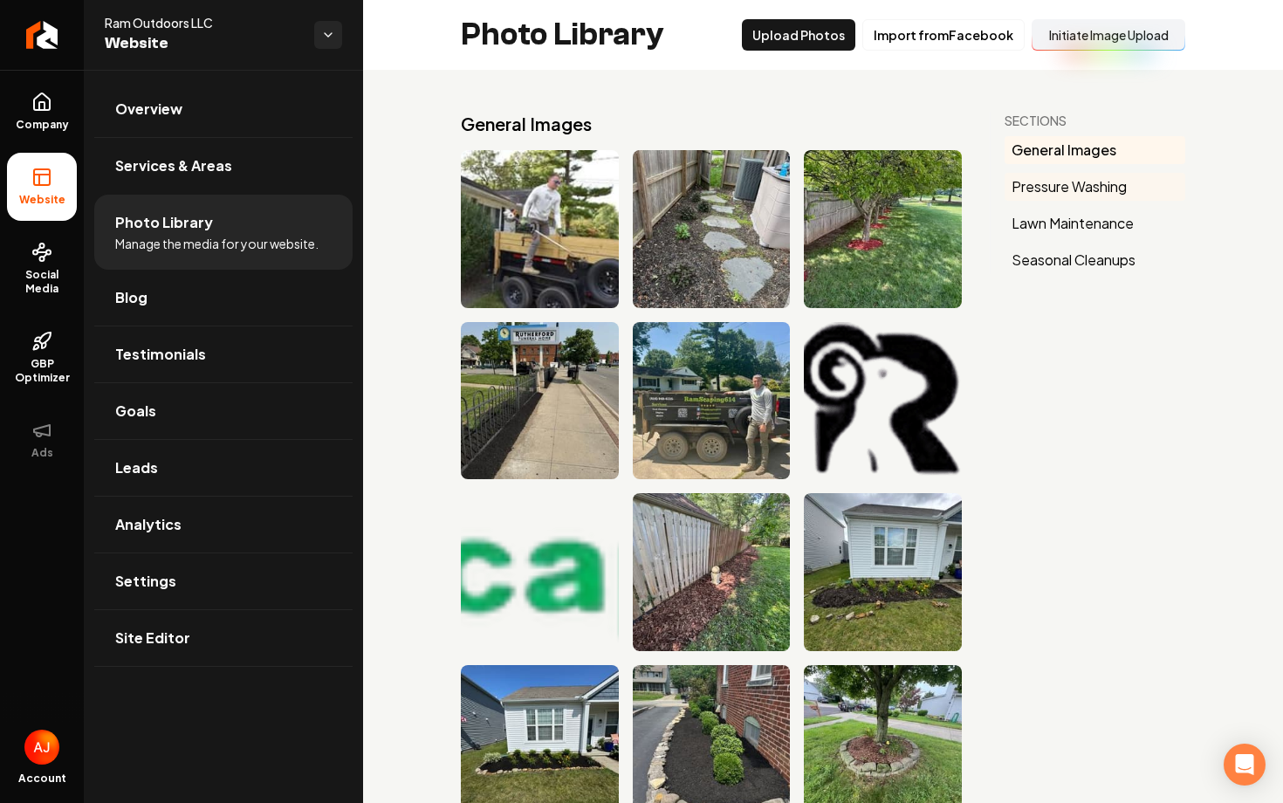
click at [1031, 178] on button "Pressure Washing" at bounding box center [1094, 187] width 181 height 28
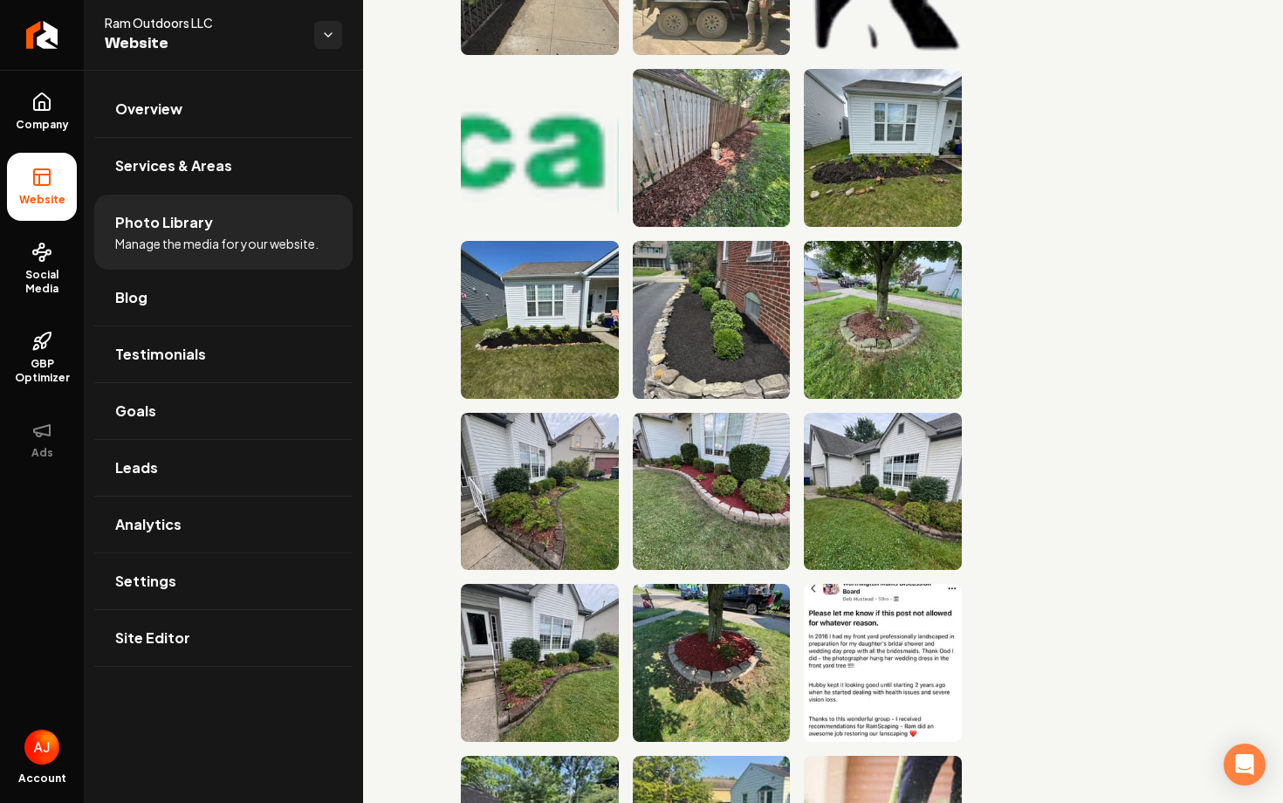
scroll to position [453, 0]
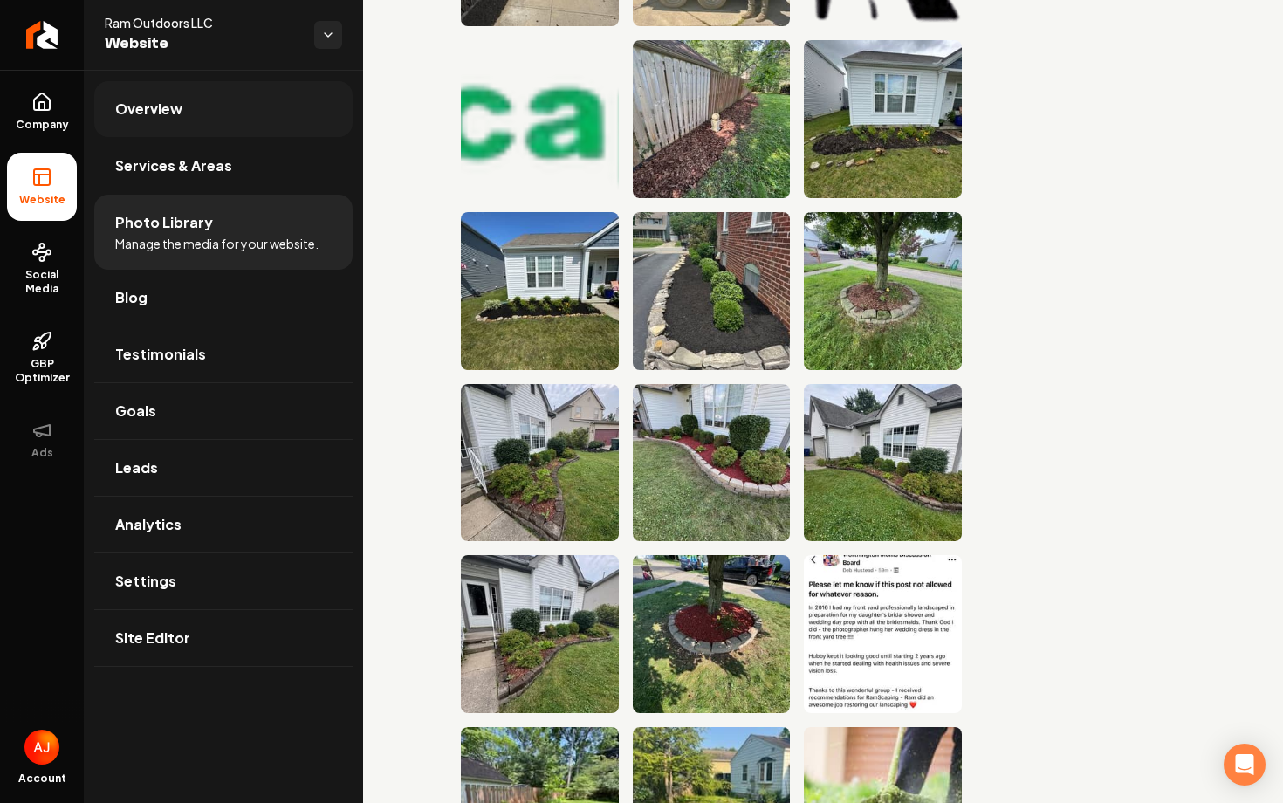
click at [157, 89] on link "Overview" at bounding box center [223, 109] width 258 height 56
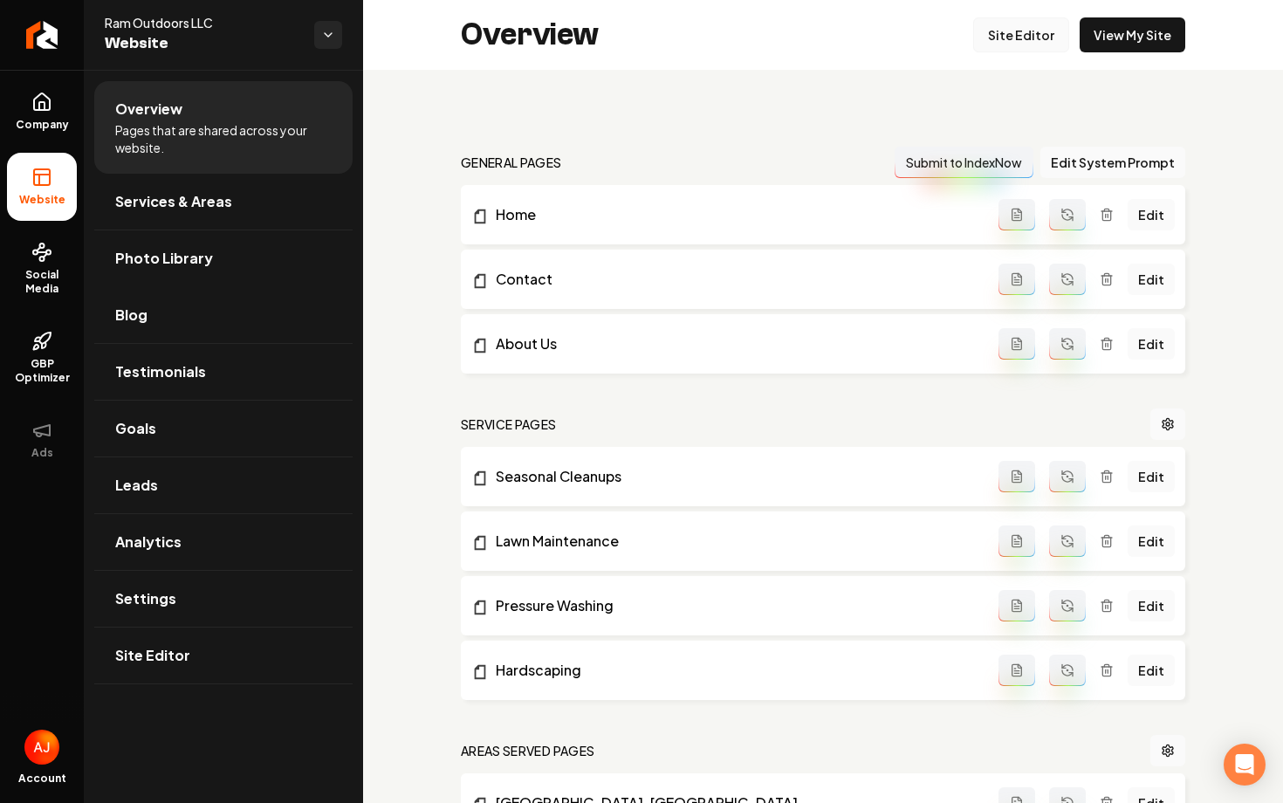
click at [1002, 43] on link "Site Editor" at bounding box center [1021, 34] width 96 height 35
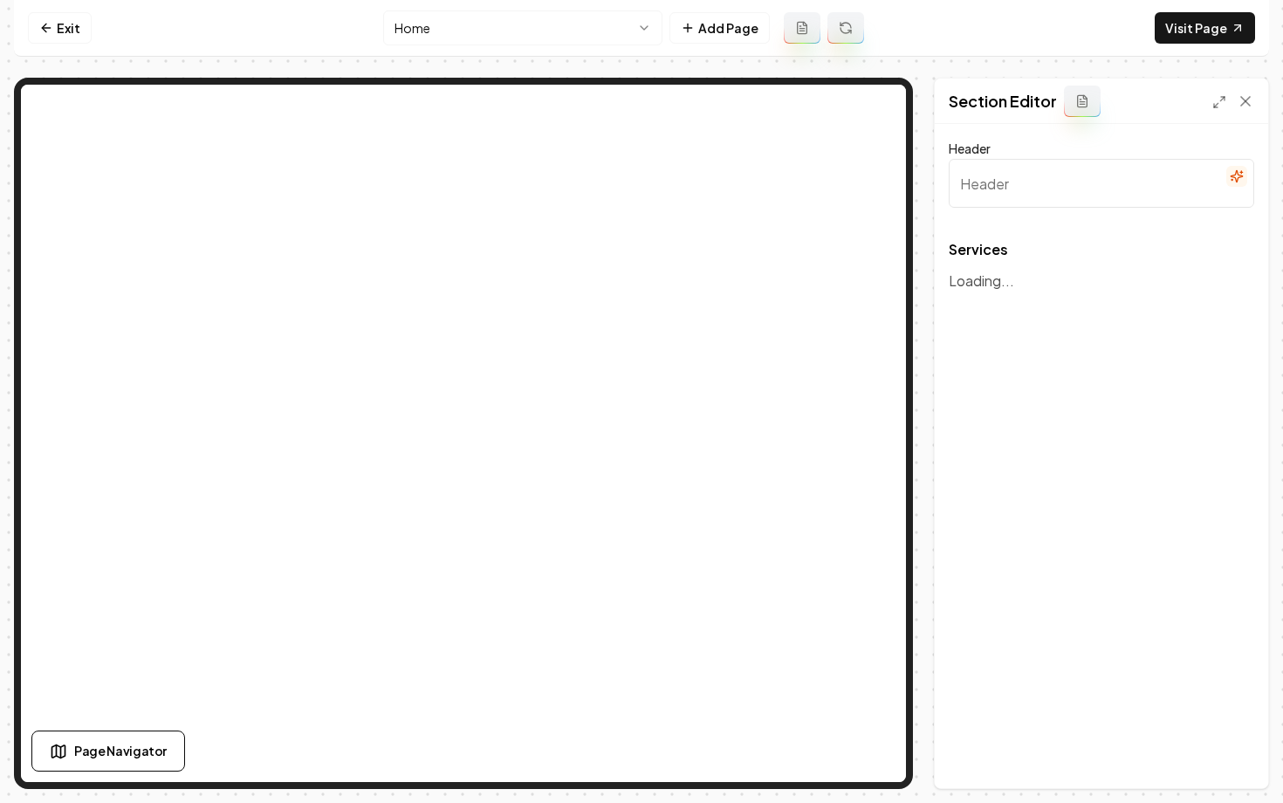
type input "Transform Your Outdoors with Our Expertise"
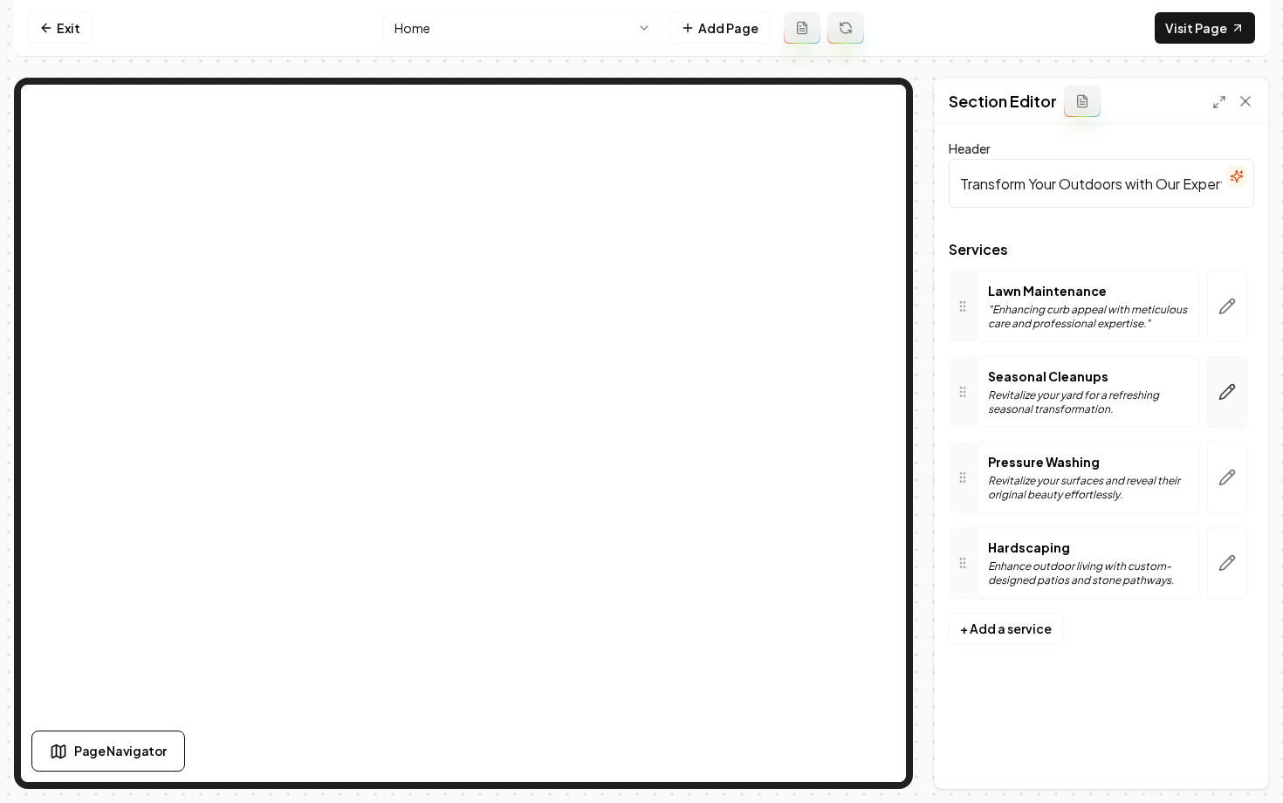
click at [1236, 394] on button "button" at bounding box center [1227, 392] width 40 height 72
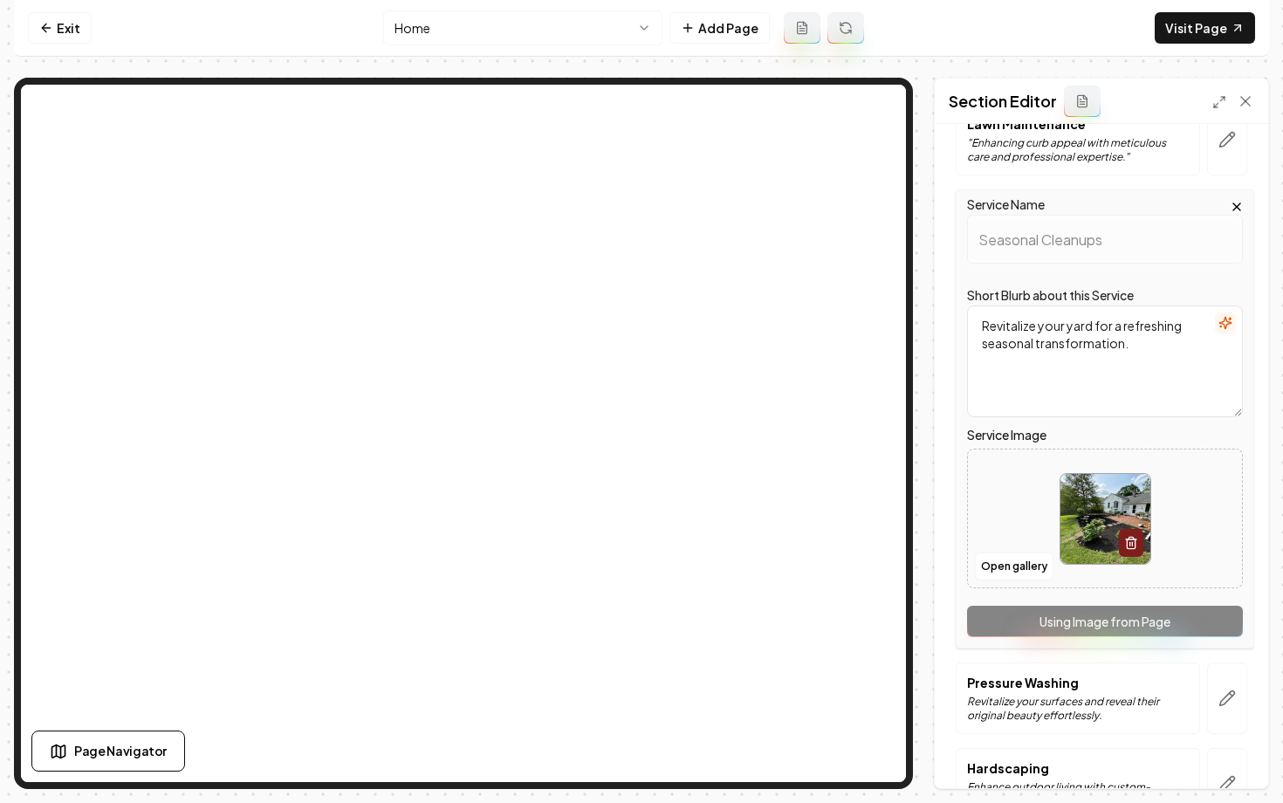
scroll to position [171, 0]
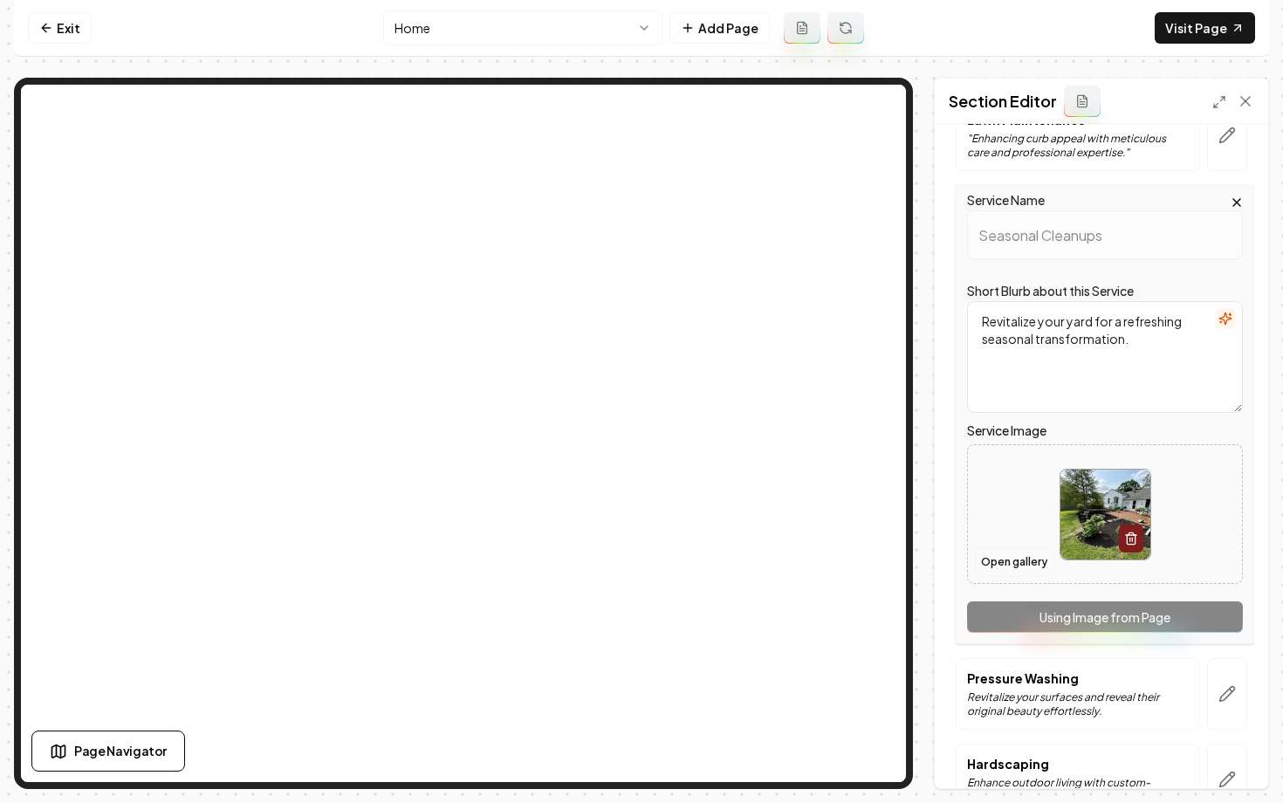
click at [1001, 563] on button "Open gallery" at bounding box center [1014, 562] width 79 height 28
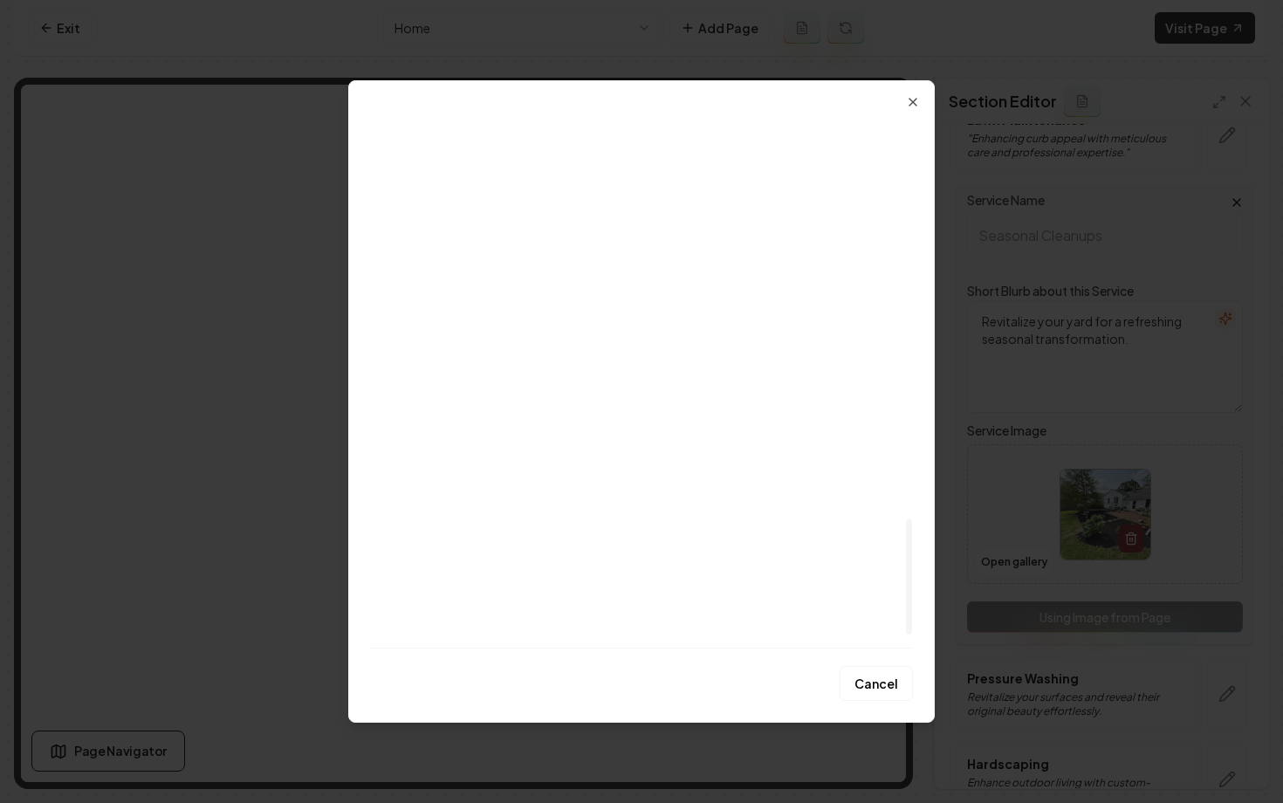
scroll to position [1854, 0]
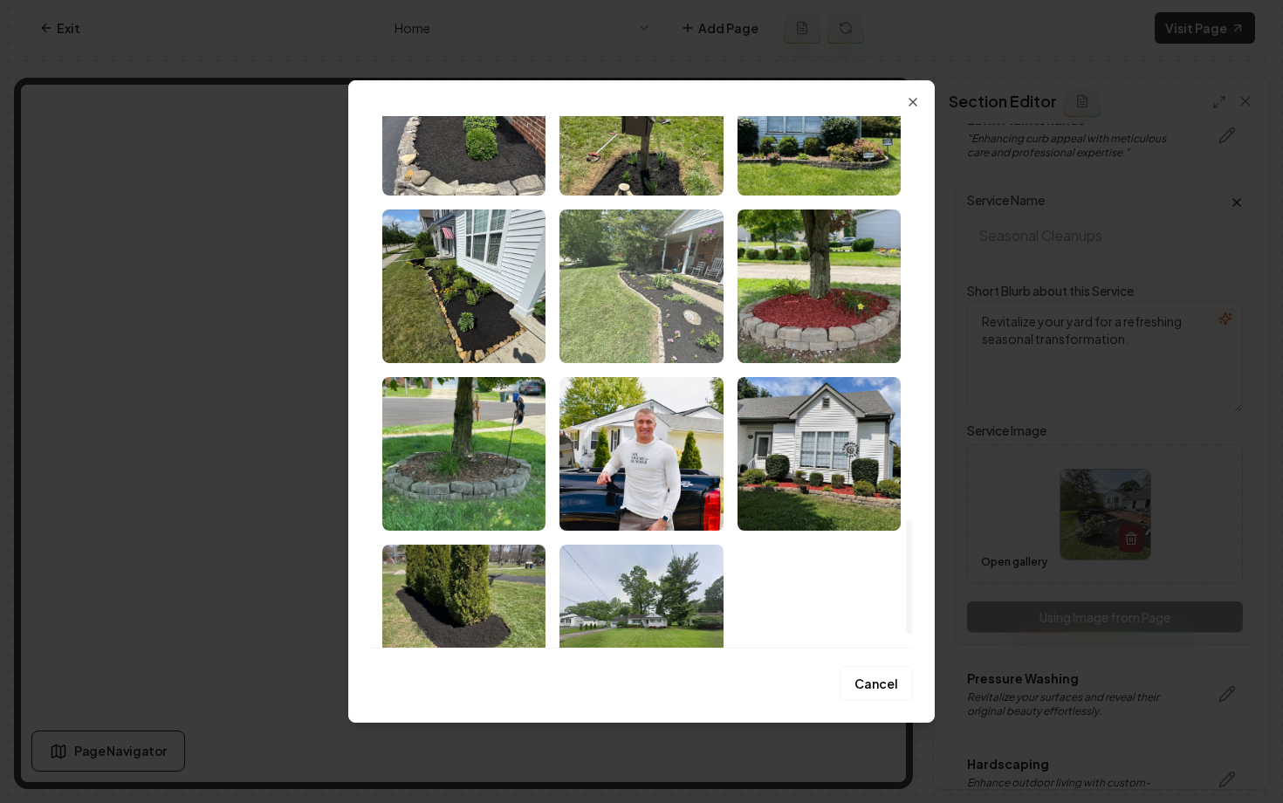
click at [646, 292] on img "Select image image_68657d865c7cd75eb8f7ffe9.jpeg" at bounding box center [640, 286] width 163 height 154
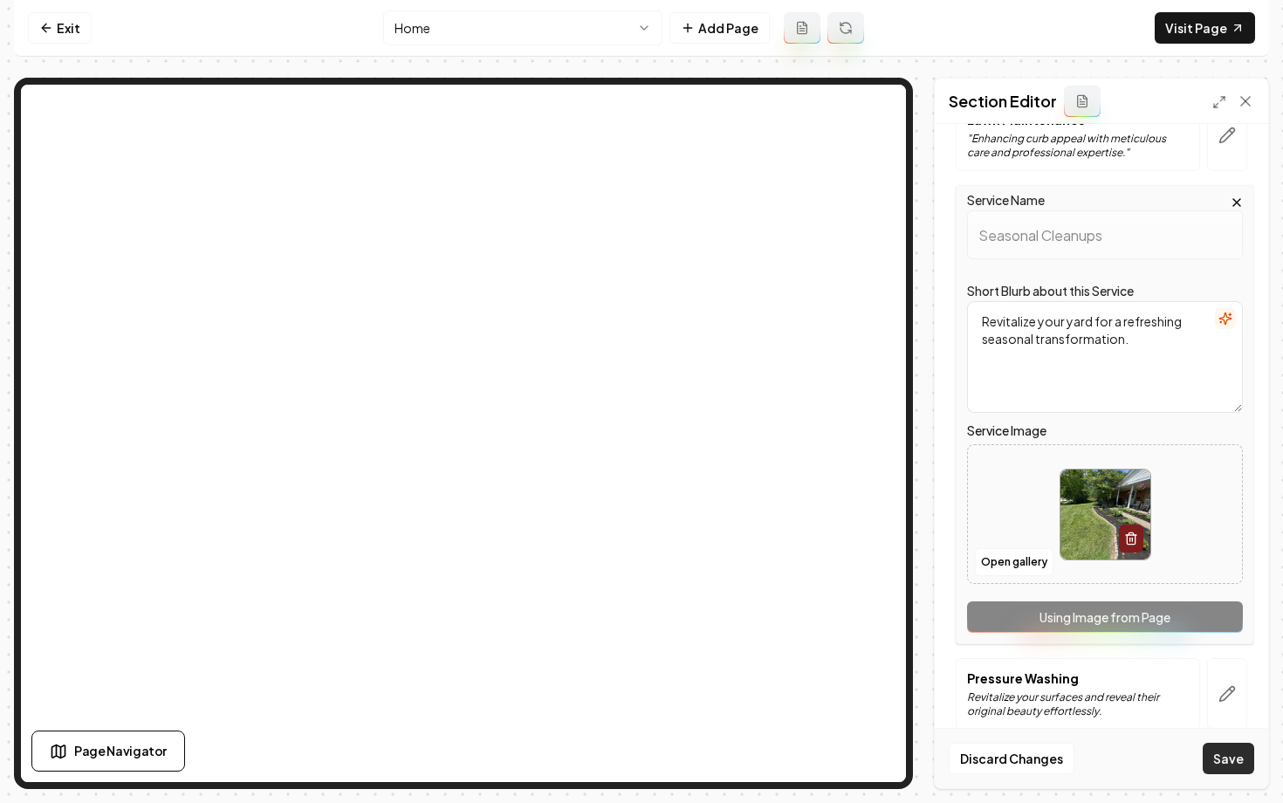
click at [1245, 765] on button "Save" at bounding box center [1228, 758] width 51 height 31
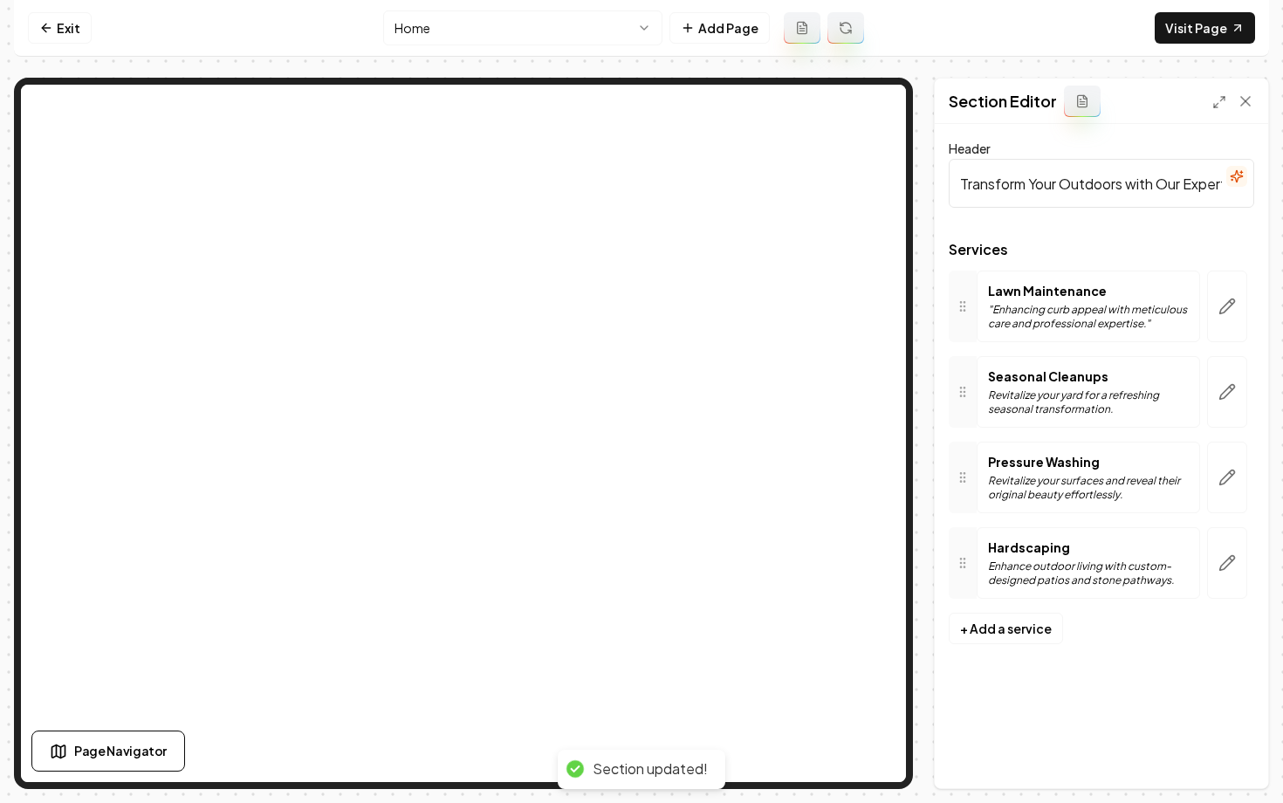
scroll to position [0, 0]
click at [1220, 562] on icon "button" at bounding box center [1226, 562] width 17 height 17
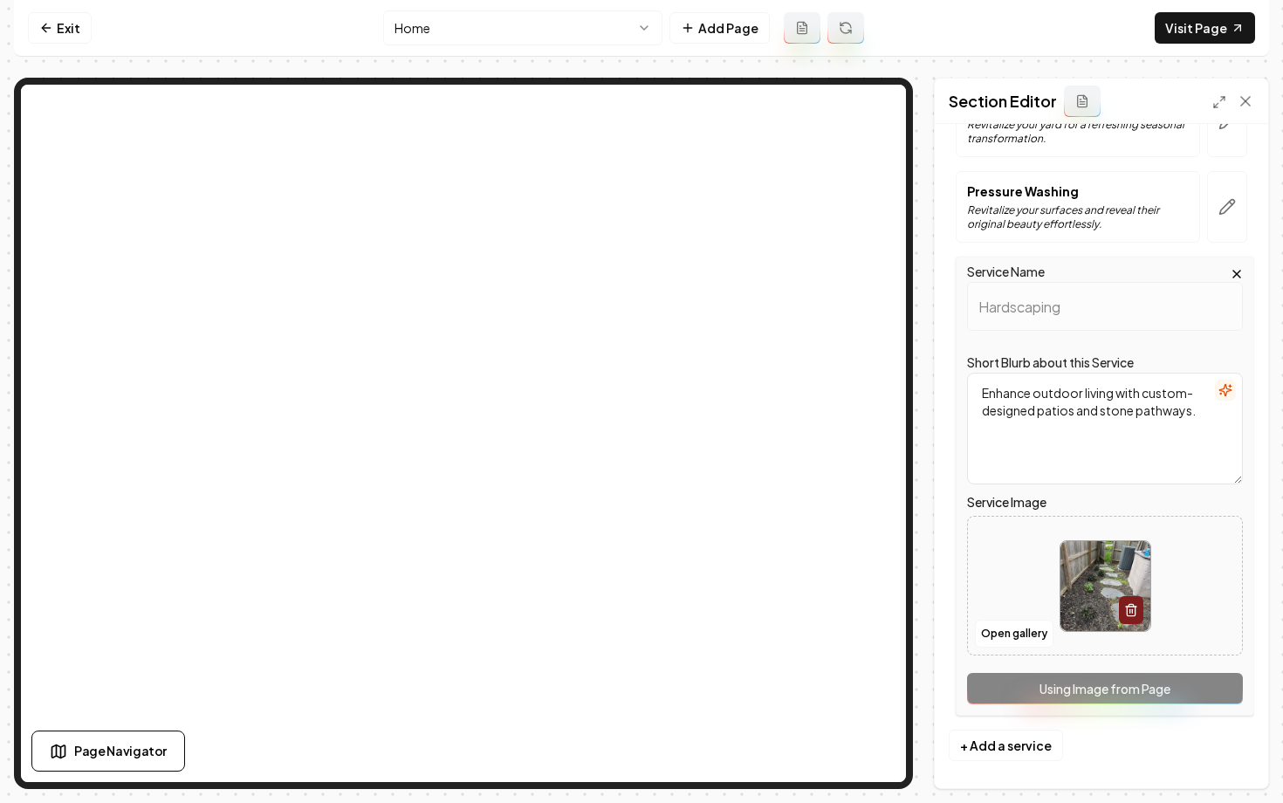
scroll to position [278, 0]
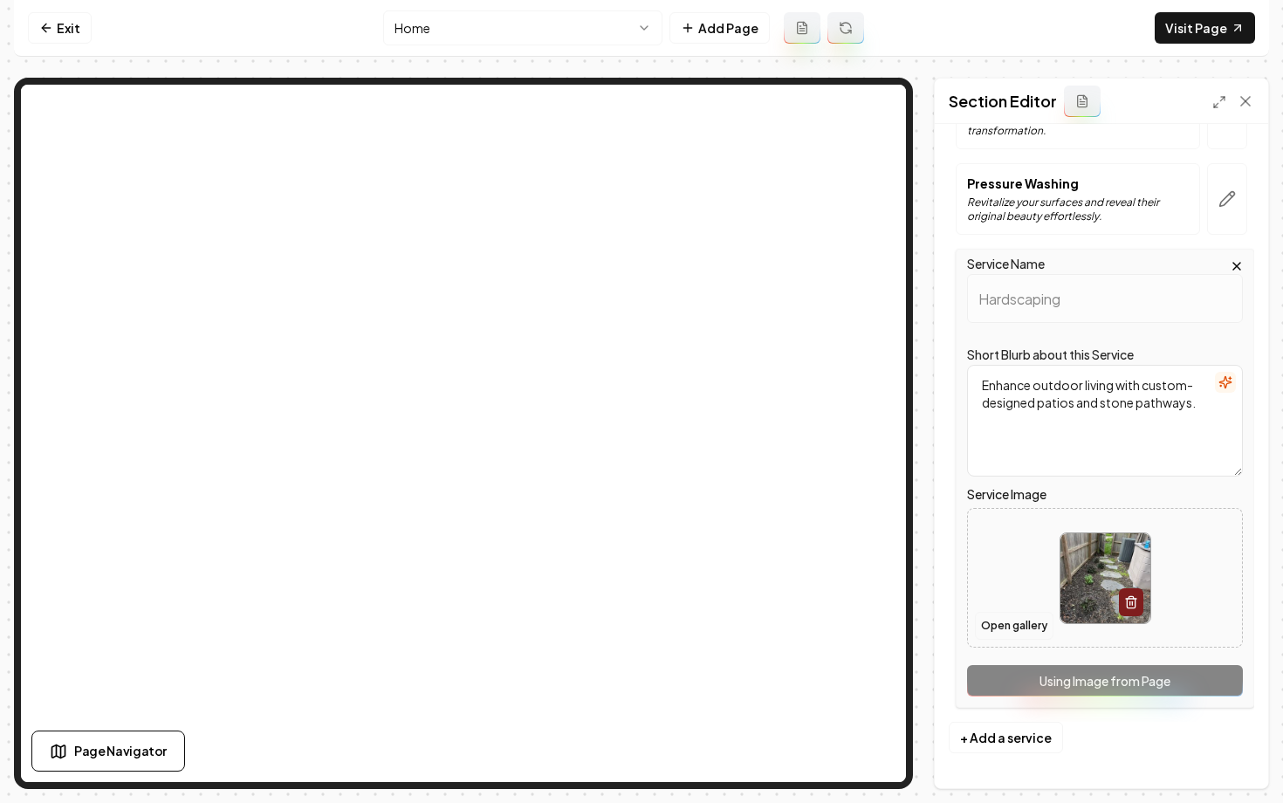
click at [995, 627] on button "Open gallery" at bounding box center [1014, 626] width 79 height 28
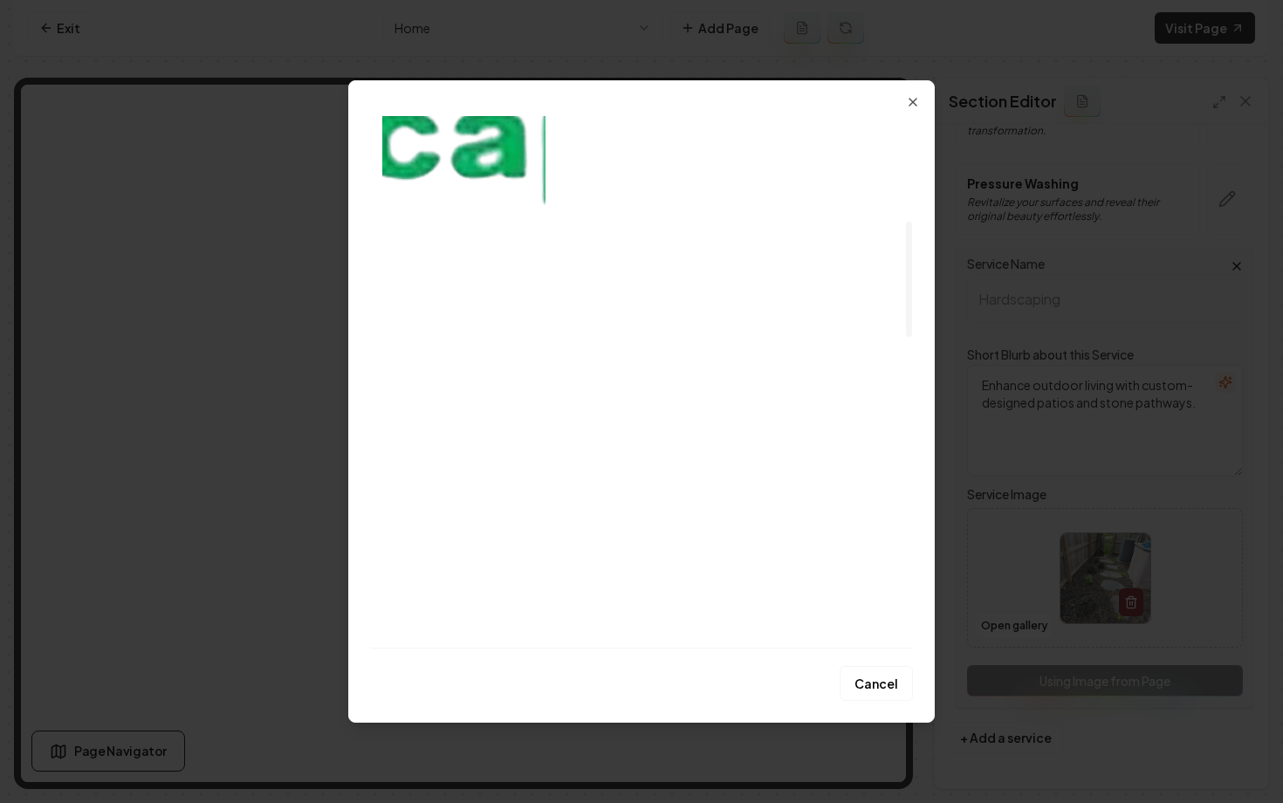
scroll to position [498, 0]
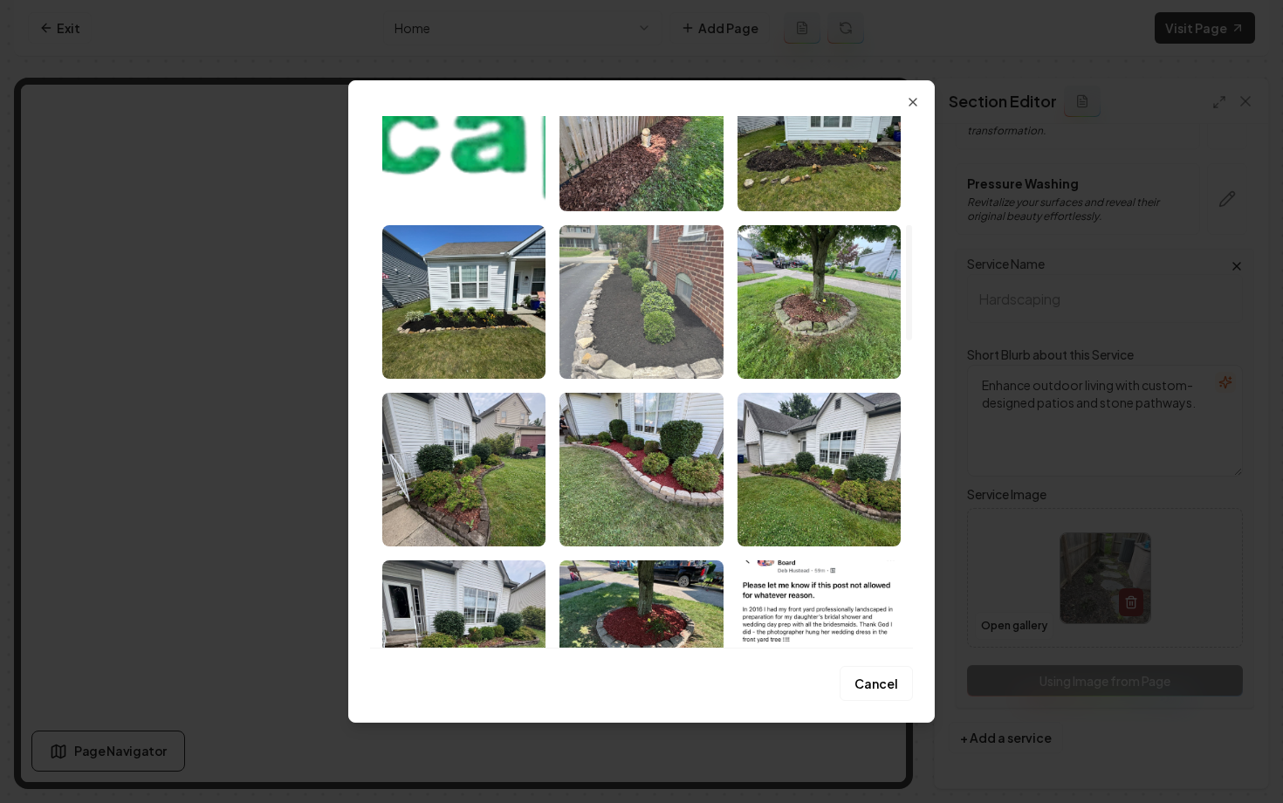
click at [642, 285] on img "Select image image_686682b85c7cd75eb89e8d8f.webp" at bounding box center [640, 302] width 163 height 154
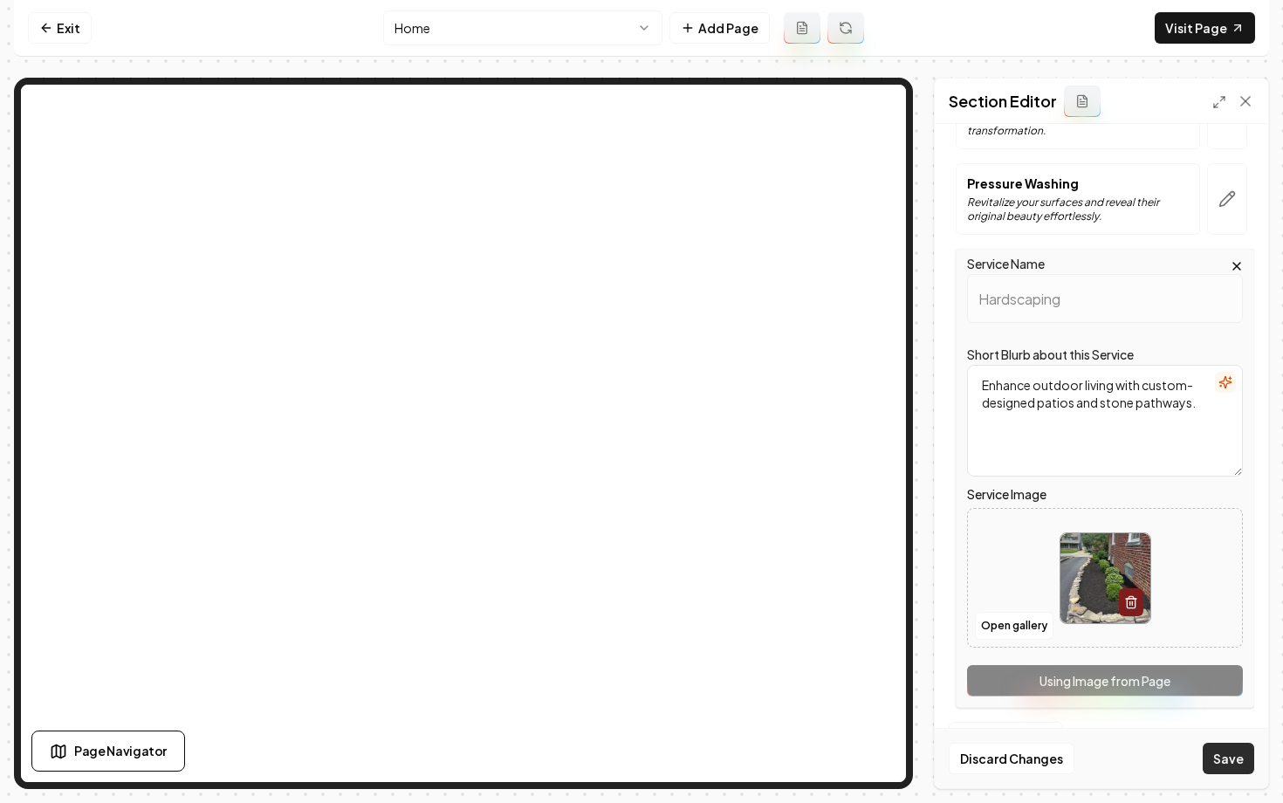
click at [1227, 763] on button "Save" at bounding box center [1228, 758] width 51 height 31
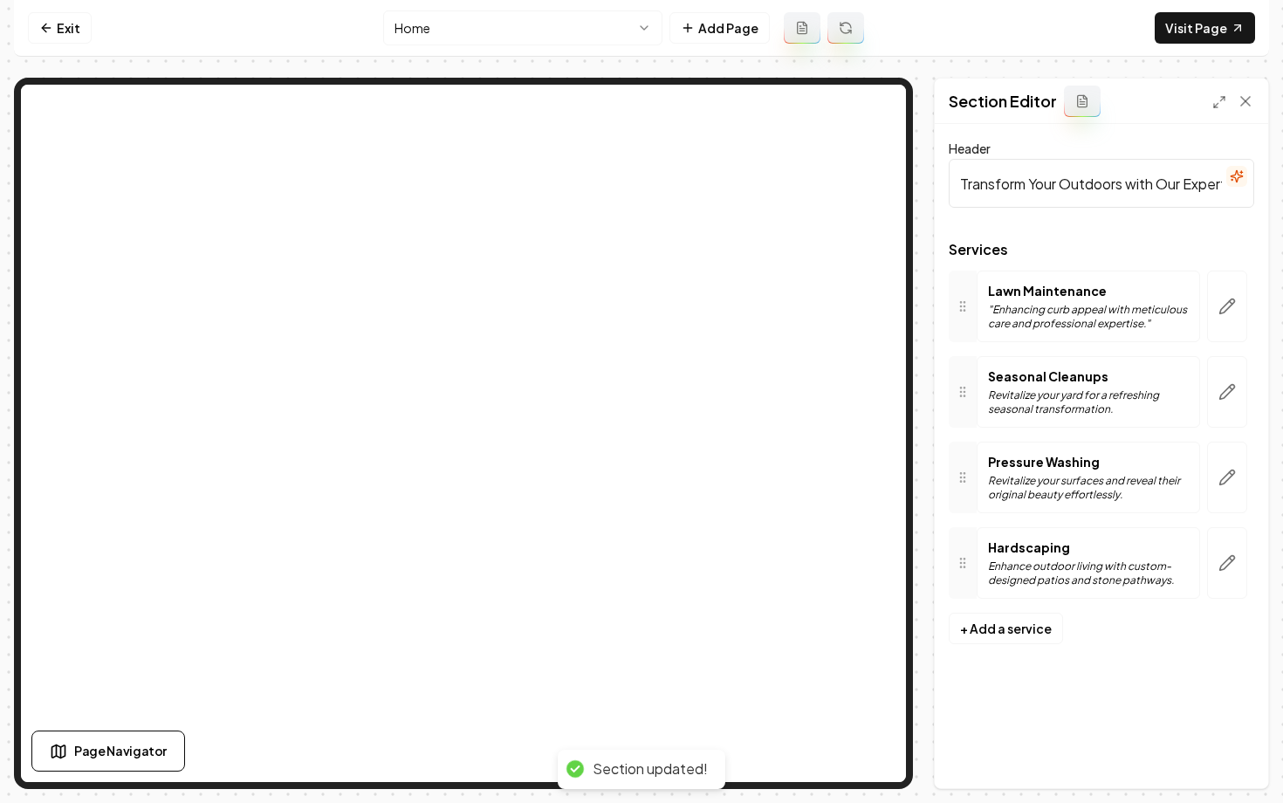
scroll to position [0, 0]
click at [1182, 33] on link "Visit Page" at bounding box center [1205, 27] width 100 height 31
click at [47, 28] on icon at bounding box center [46, 28] width 14 height 14
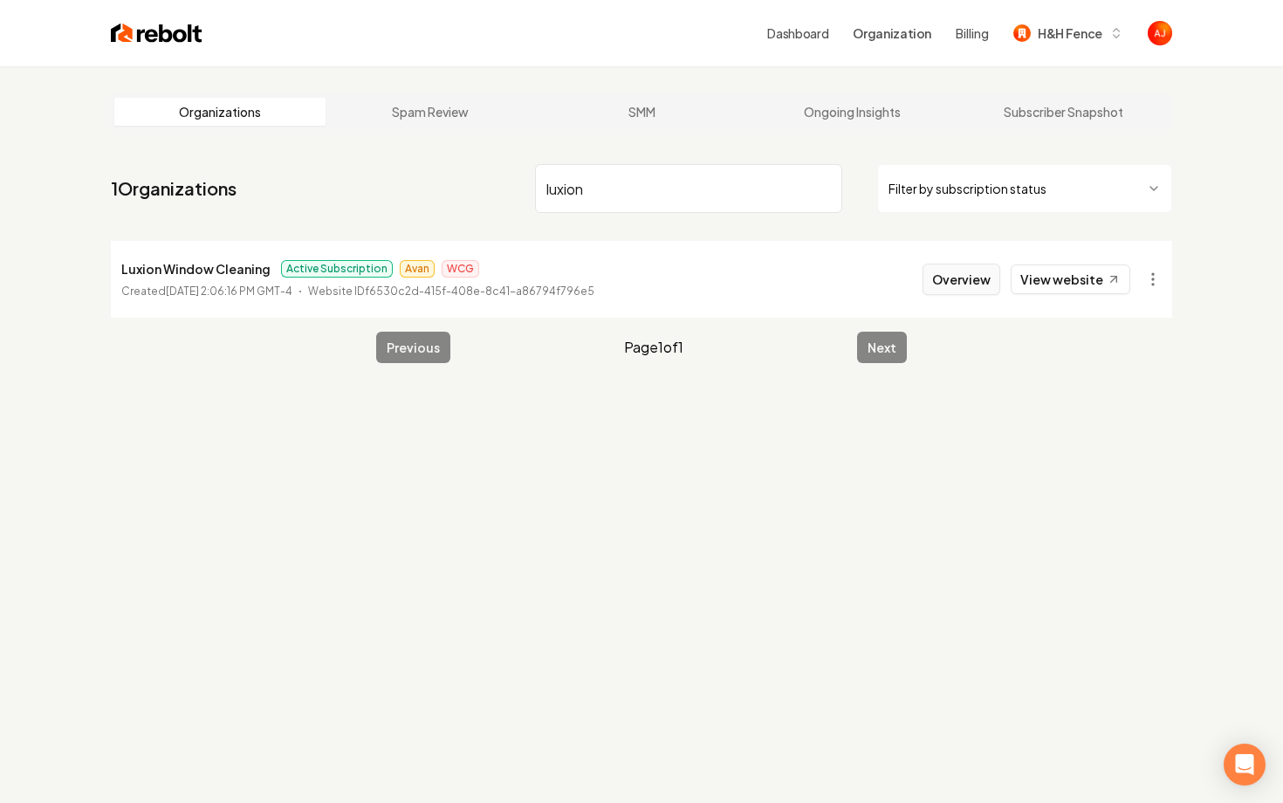
type input "luxion"
click at [944, 290] on button "Overview" at bounding box center [961, 279] width 78 height 31
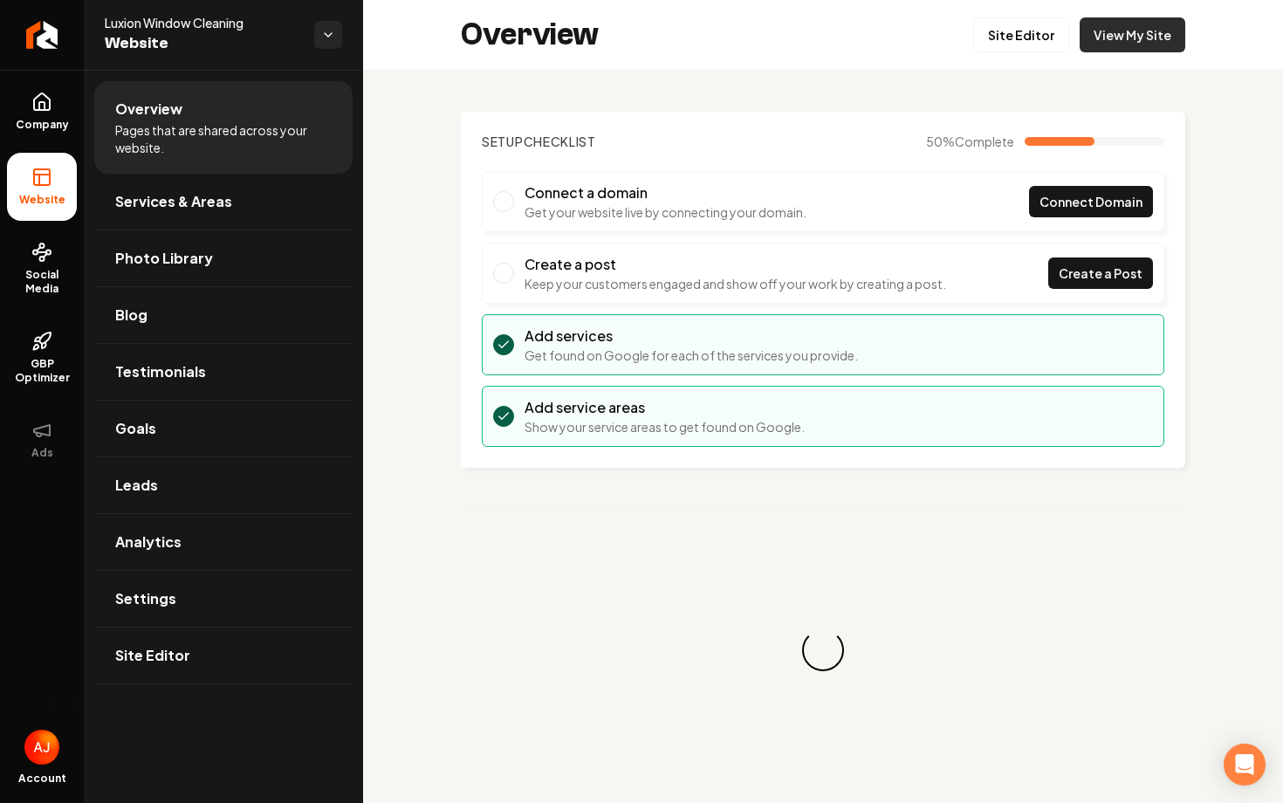
click at [1143, 45] on link "View My Site" at bounding box center [1132, 34] width 106 height 35
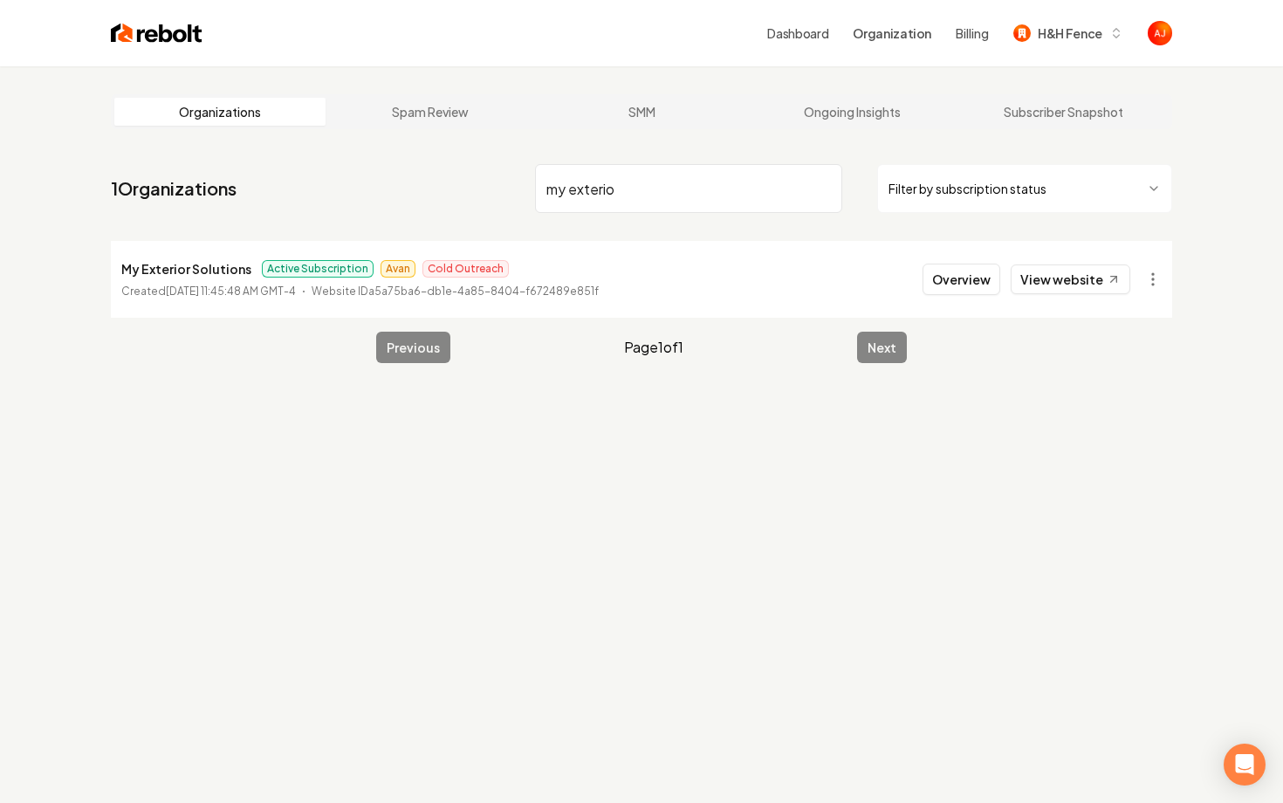
type input "my exterio"
click at [1065, 303] on li "My Exterior Solutions Active Subscription Avan Cold Outreach Created July 28, 2…" at bounding box center [641, 279] width 1061 height 77
click at [1065, 292] on link "View website" at bounding box center [1071, 279] width 120 height 30
click at [945, 276] on button "Overview" at bounding box center [961, 279] width 78 height 31
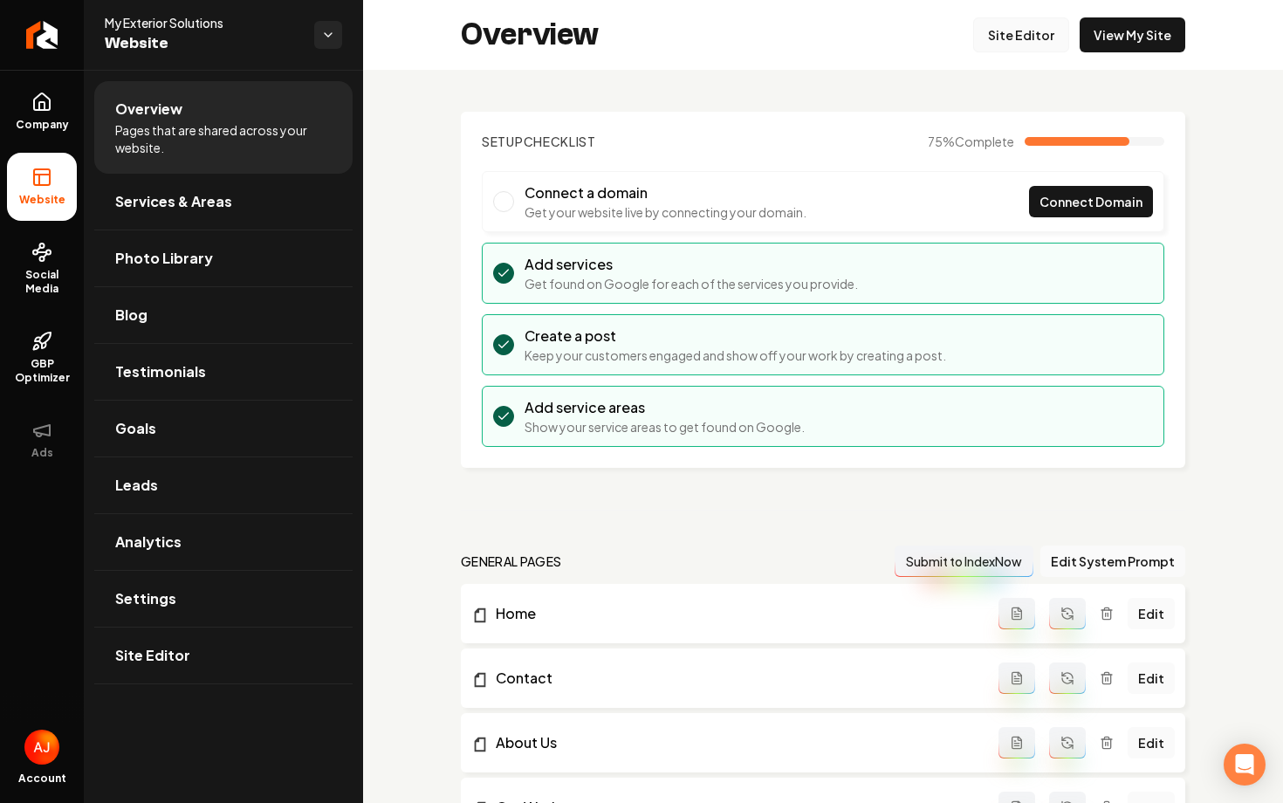
click at [1003, 24] on link "Site Editor" at bounding box center [1021, 34] width 96 height 35
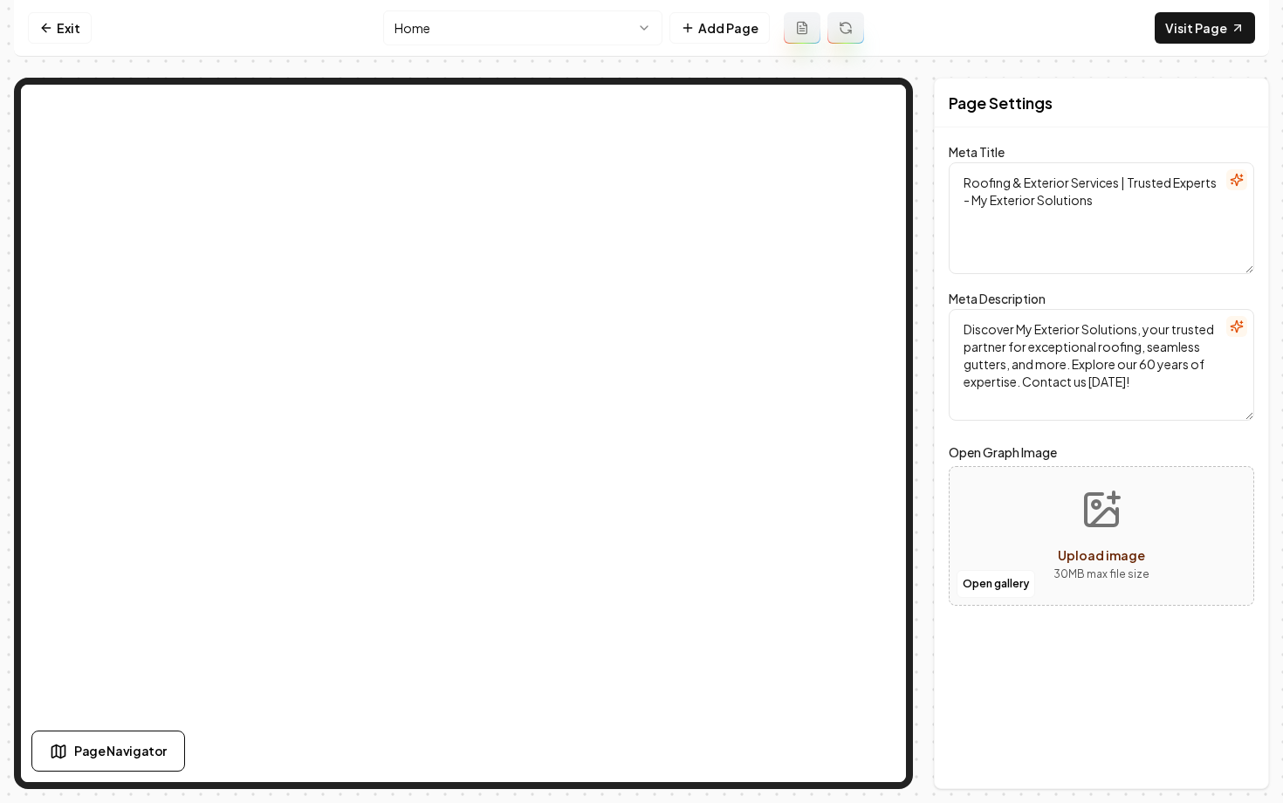
click at [519, 21] on html "Computer Required This feature is only available on a computer. Please switch t…" at bounding box center [641, 401] width 1283 height 803
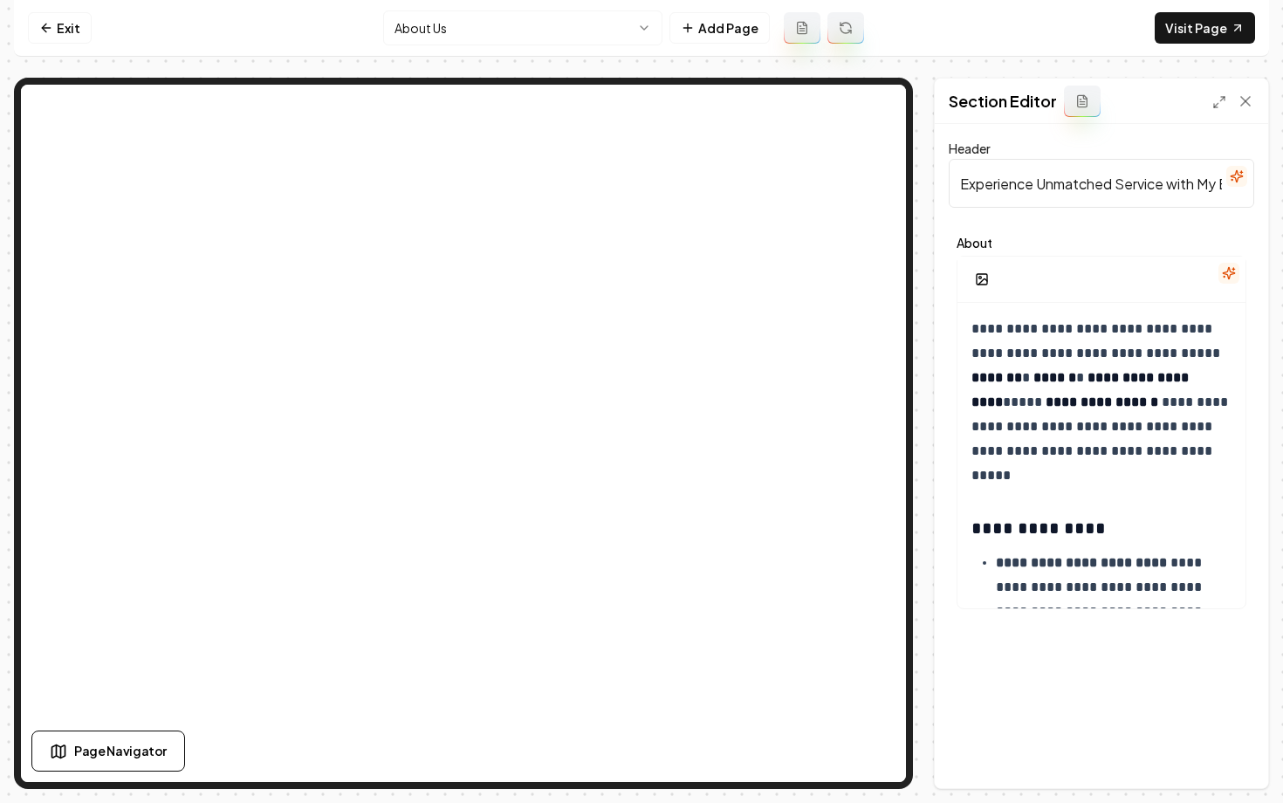
scroll to position [4, 0]
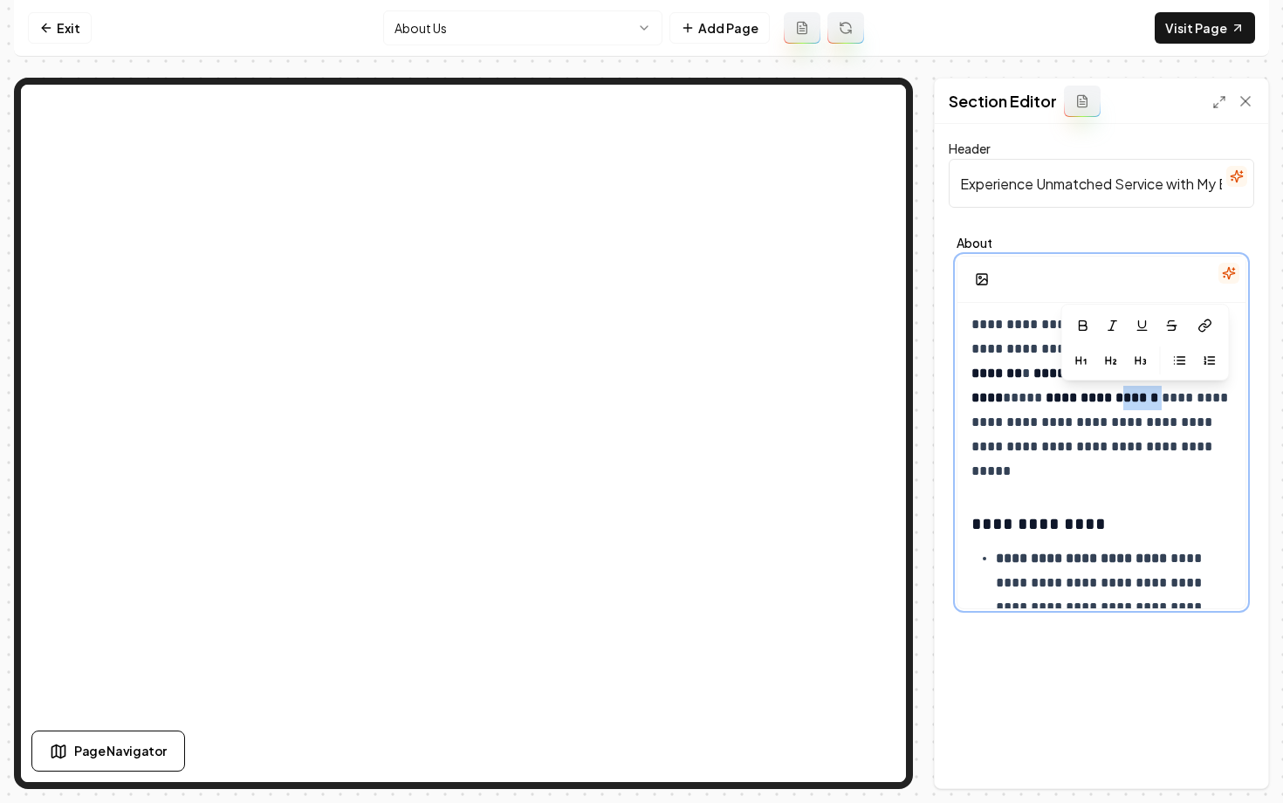
drag, startPoint x: 1217, startPoint y: 402, endPoint x: 1175, endPoint y: 403, distance: 42.8
click at [1175, 403] on p "**********" at bounding box center [1101, 397] width 260 height 171
click at [1158, 403] on strong "**********" at bounding box center [1101, 397] width 113 height 13
drag, startPoint x: 1210, startPoint y: 403, endPoint x: 1075, endPoint y: 401, distance: 134.4
click at [1075, 401] on p "**********" at bounding box center [1101, 397] width 260 height 171
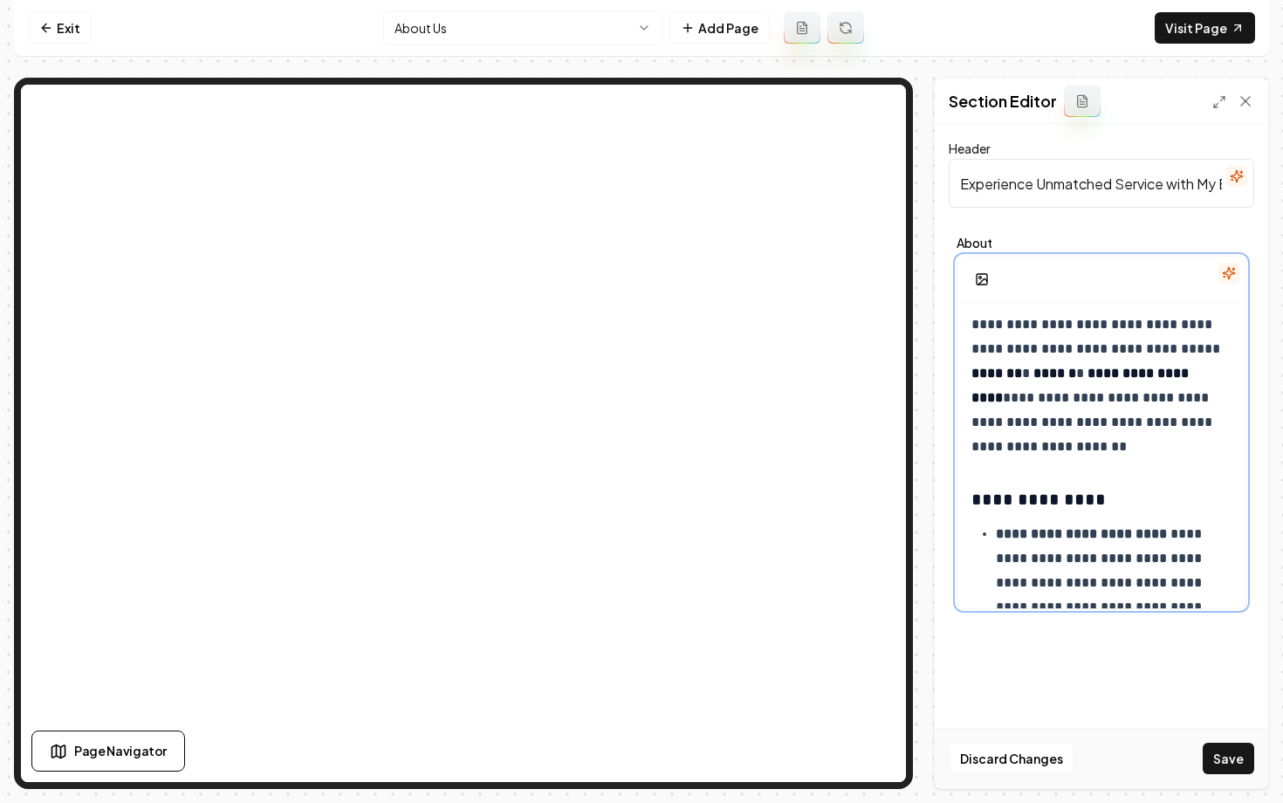
click at [1072, 374] on p "**********" at bounding box center [1101, 385] width 260 height 147
drag, startPoint x: 1059, startPoint y: 393, endPoint x: 994, endPoint y: 390, distance: 65.5
click at [995, 390] on strong "**********" at bounding box center [1097, 386] width 252 height 38
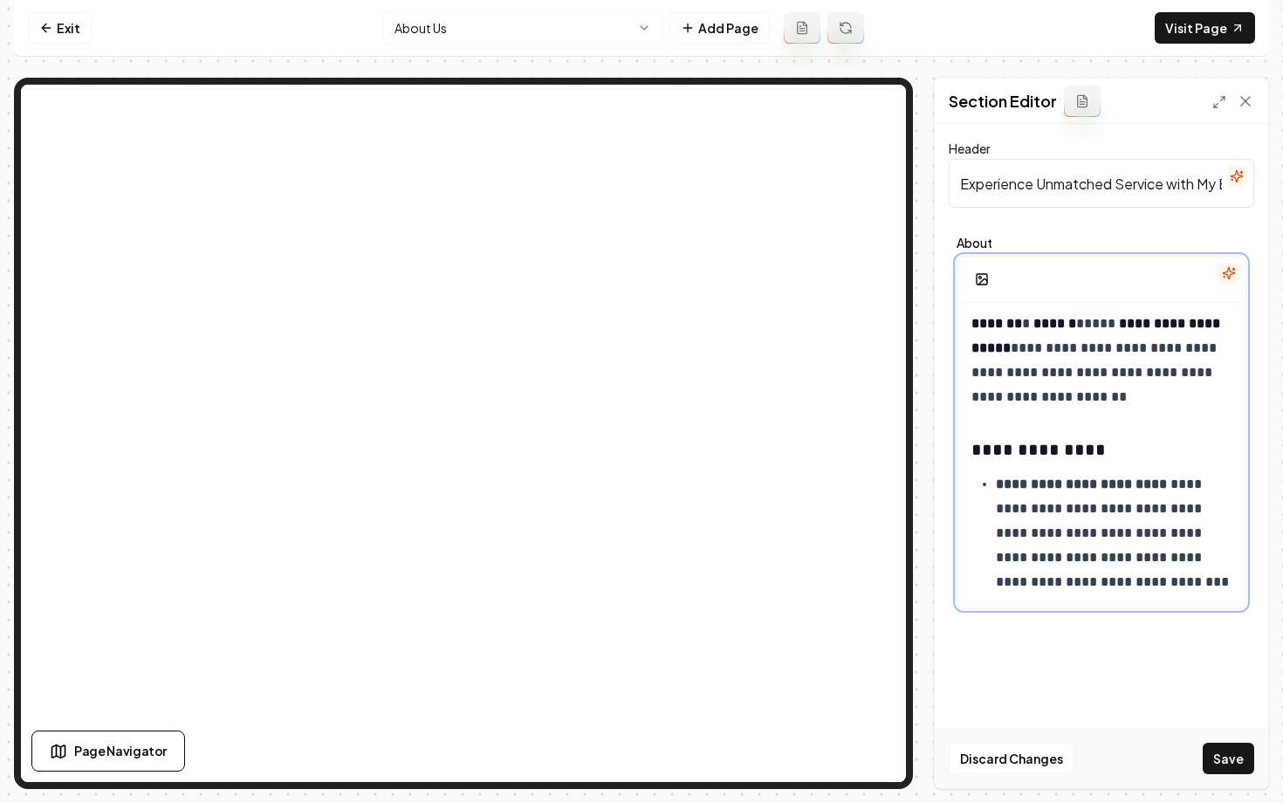
scroll to position [58, 0]
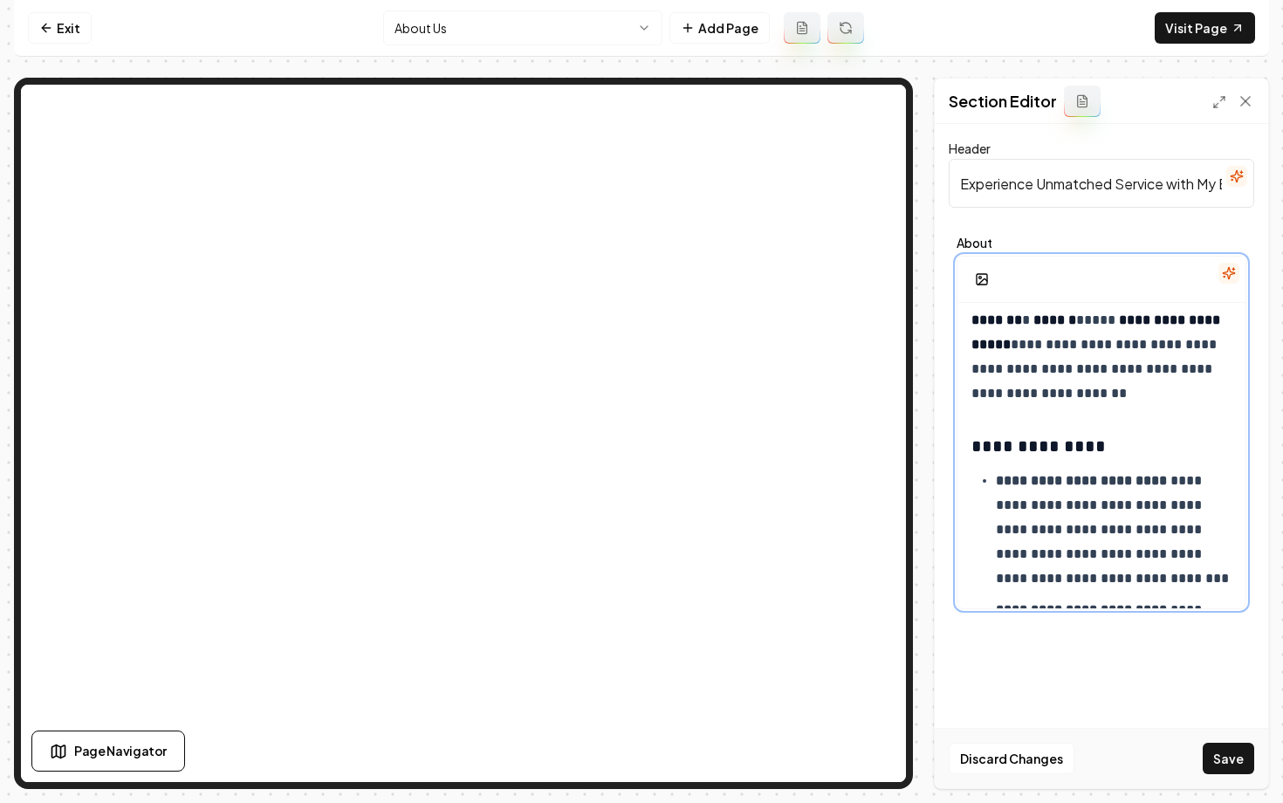
click at [1065, 352] on p "**********" at bounding box center [1101, 332] width 260 height 147
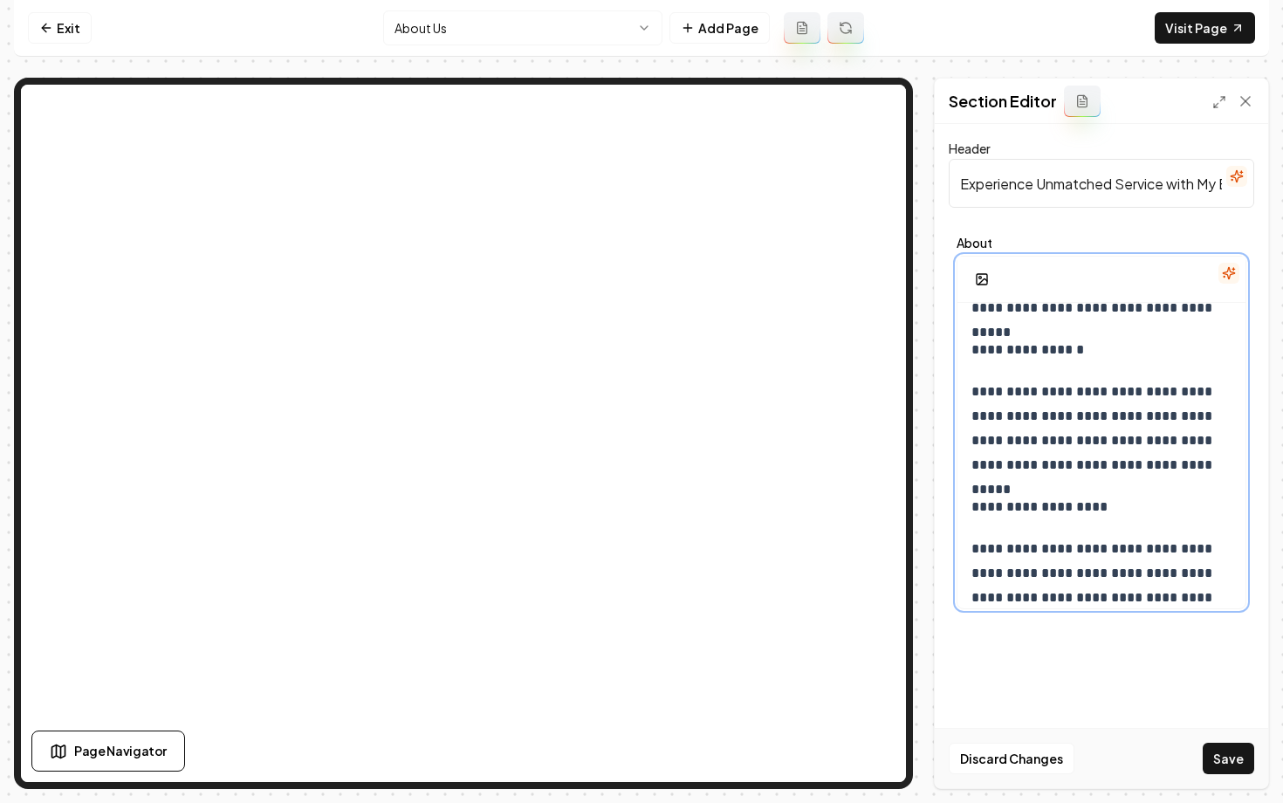
scroll to position [950, 0]
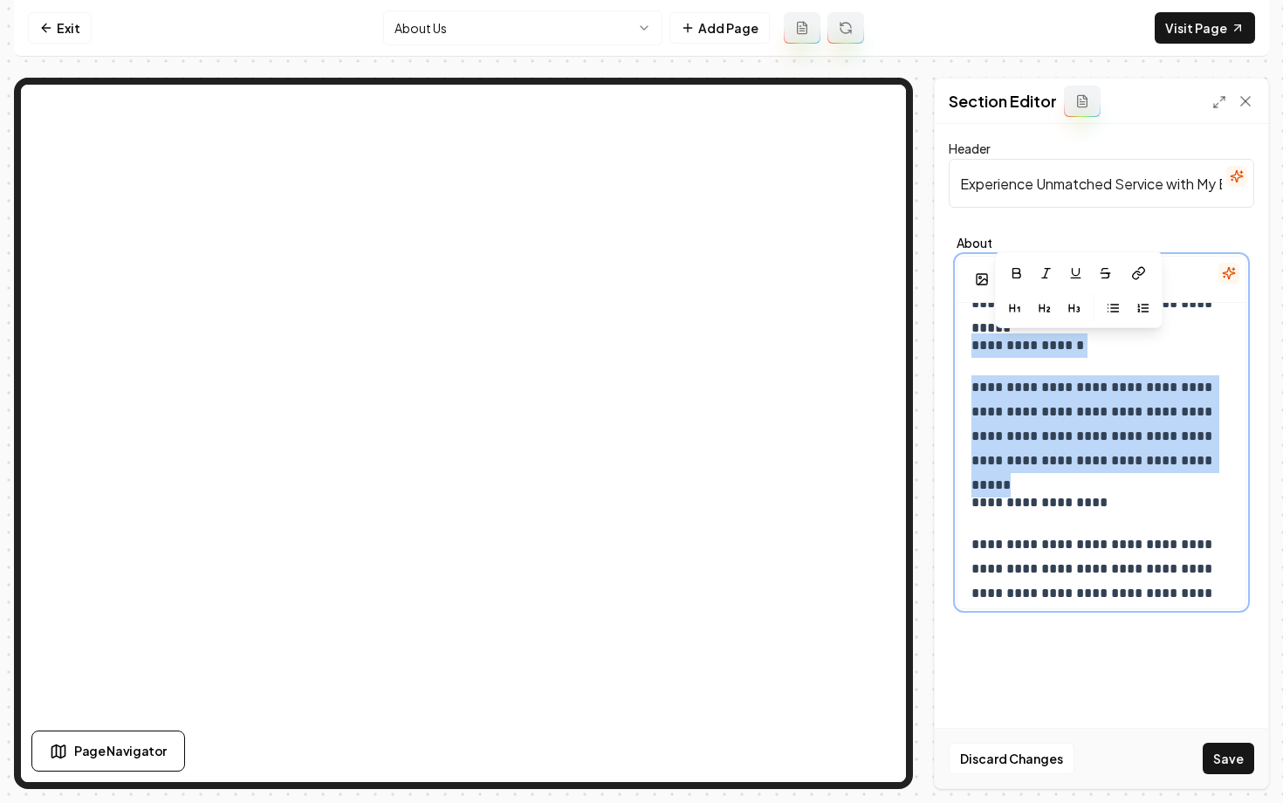
drag, startPoint x: 1182, startPoint y: 464, endPoint x: 968, endPoint y: 344, distance: 246.1
click at [968, 344] on div "**********" at bounding box center [1101, 67] width 288 height 1431
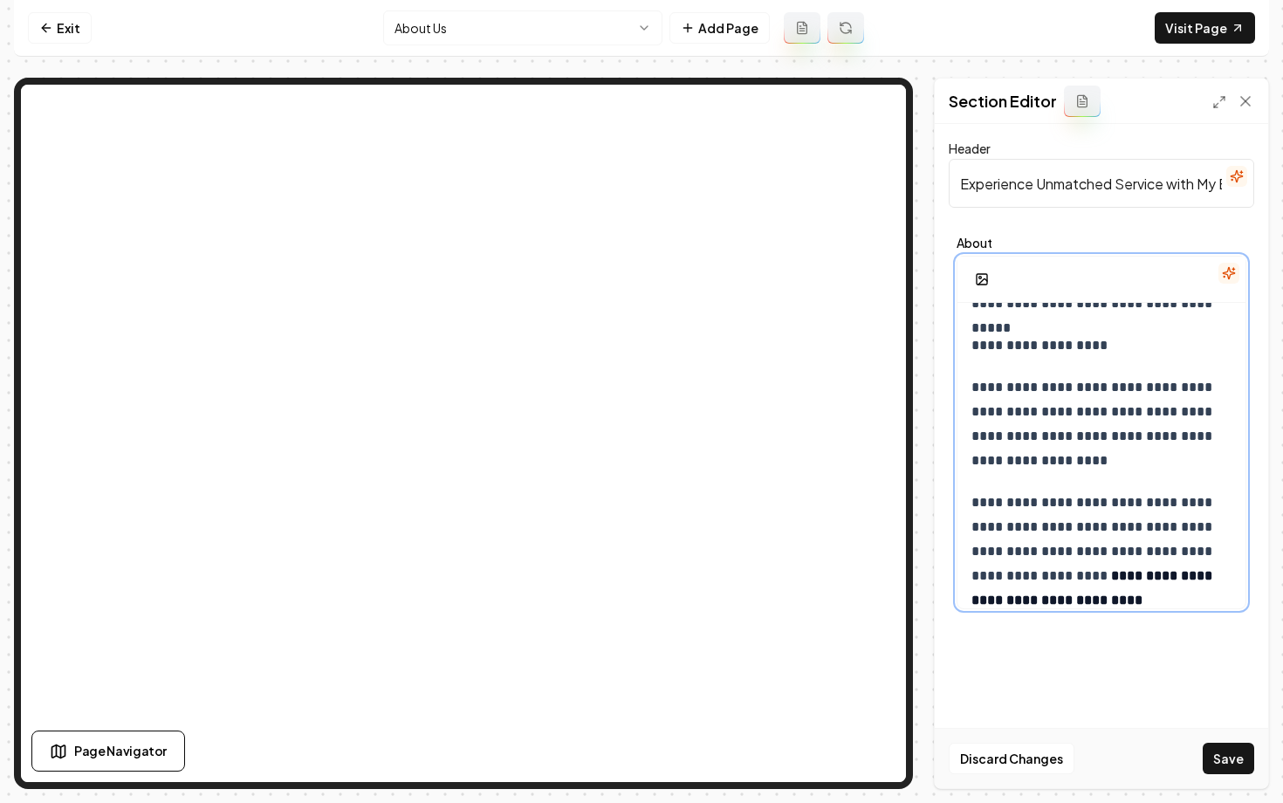
scroll to position [938, 0]
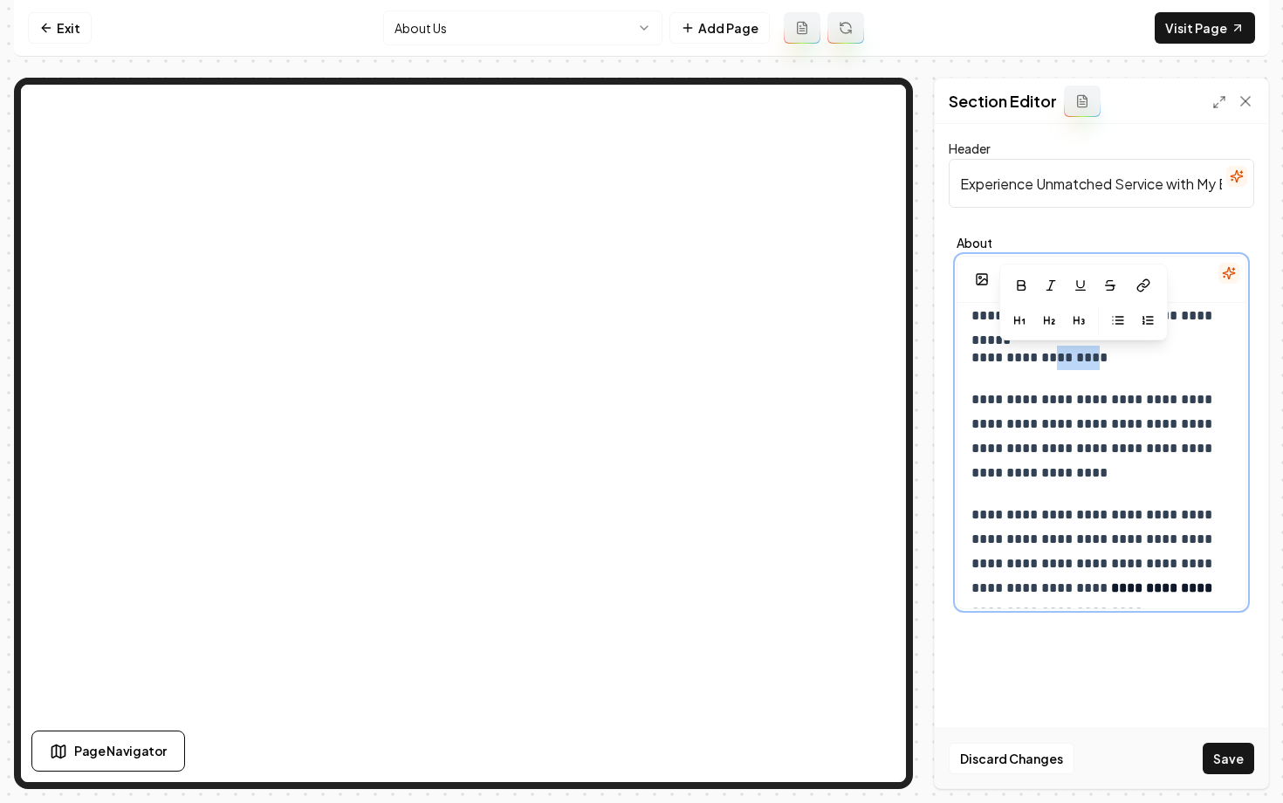
drag, startPoint x: 1117, startPoint y: 353, endPoint x: 1059, endPoint y: 360, distance: 58.8
click at [1059, 360] on p "**********" at bounding box center [1101, 358] width 260 height 24
click at [1071, 361] on p "**********" at bounding box center [1101, 358] width 260 height 24
drag, startPoint x: 1208, startPoint y: 401, endPoint x: 1133, endPoint y: 401, distance: 75.0
click at [1133, 401] on p "**********" at bounding box center [1101, 436] width 260 height 98
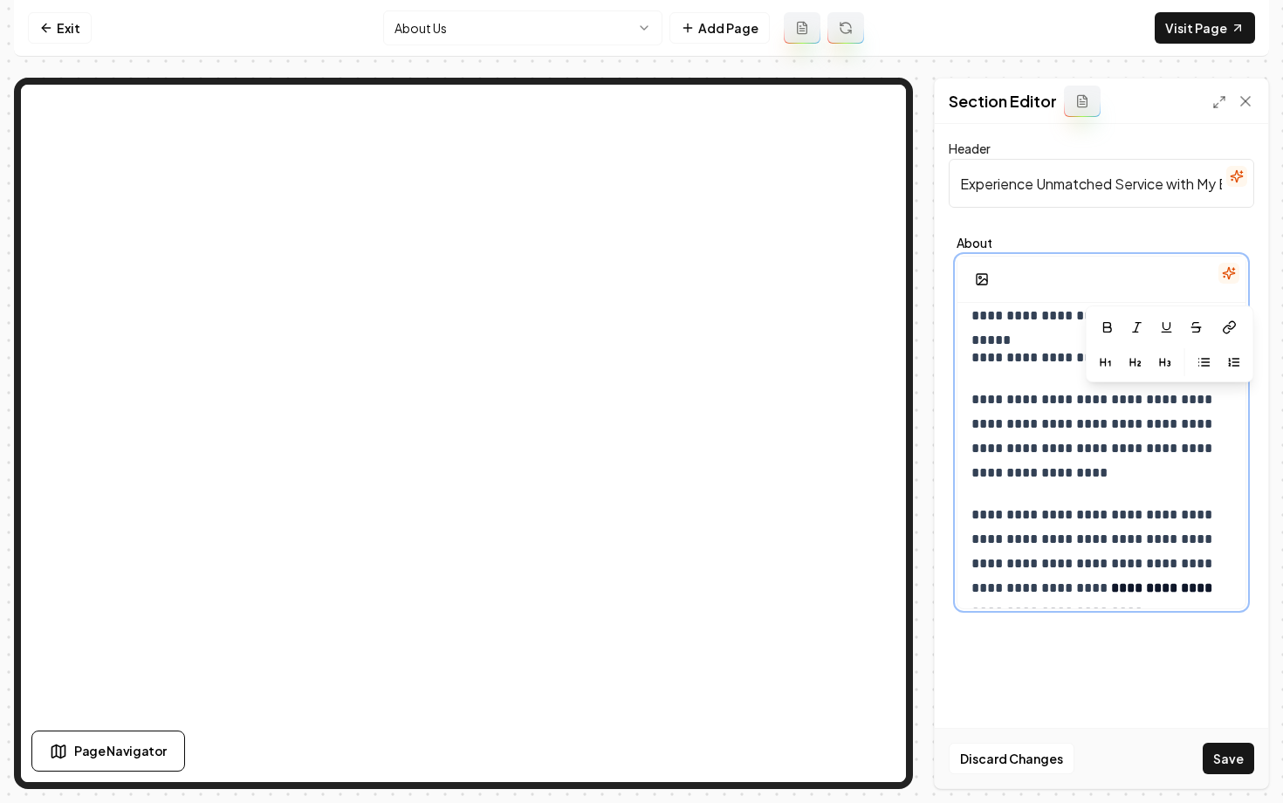
click at [1050, 353] on p "**********" at bounding box center [1101, 358] width 260 height 24
click at [1075, 360] on p "**********" at bounding box center [1101, 358] width 260 height 24
copy p "**********"
click at [1153, 407] on p "**********" at bounding box center [1101, 436] width 260 height 98
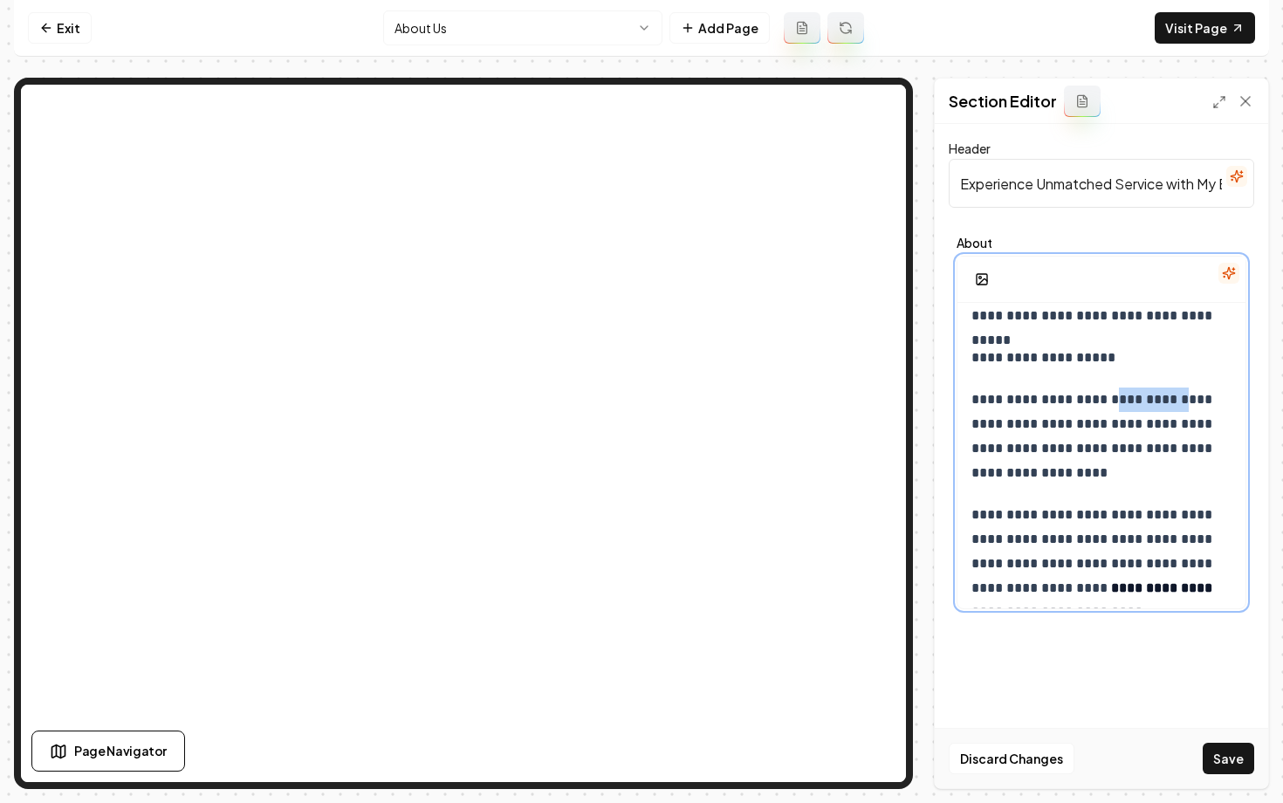
click at [1153, 407] on p "**********" at bounding box center [1101, 436] width 260 height 98
click at [1126, 400] on p "**********" at bounding box center [1101, 436] width 260 height 98
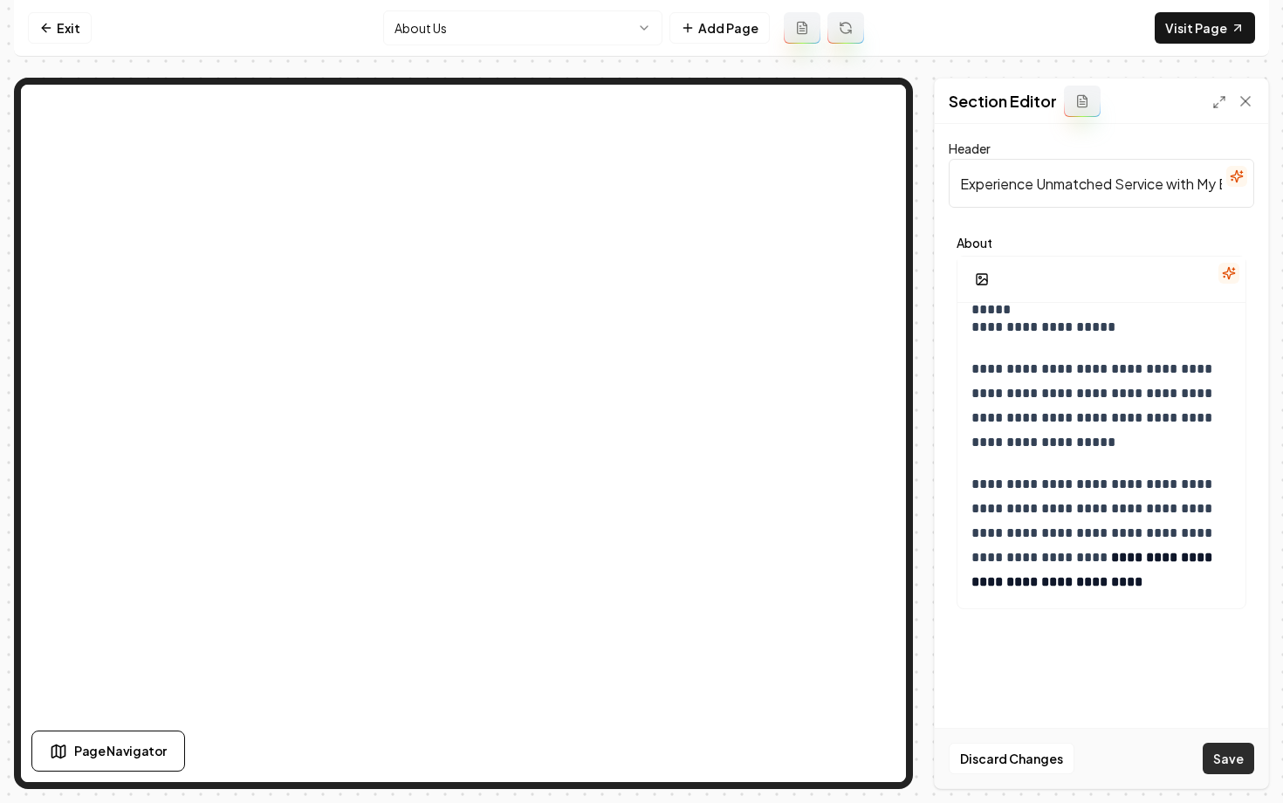
click at [1218, 758] on button "Save" at bounding box center [1228, 758] width 51 height 31
click at [58, 45] on nav "Exit About Us Add Page Visit Page" at bounding box center [641, 28] width 1255 height 57
click at [58, 38] on link "Exit" at bounding box center [60, 27] width 64 height 31
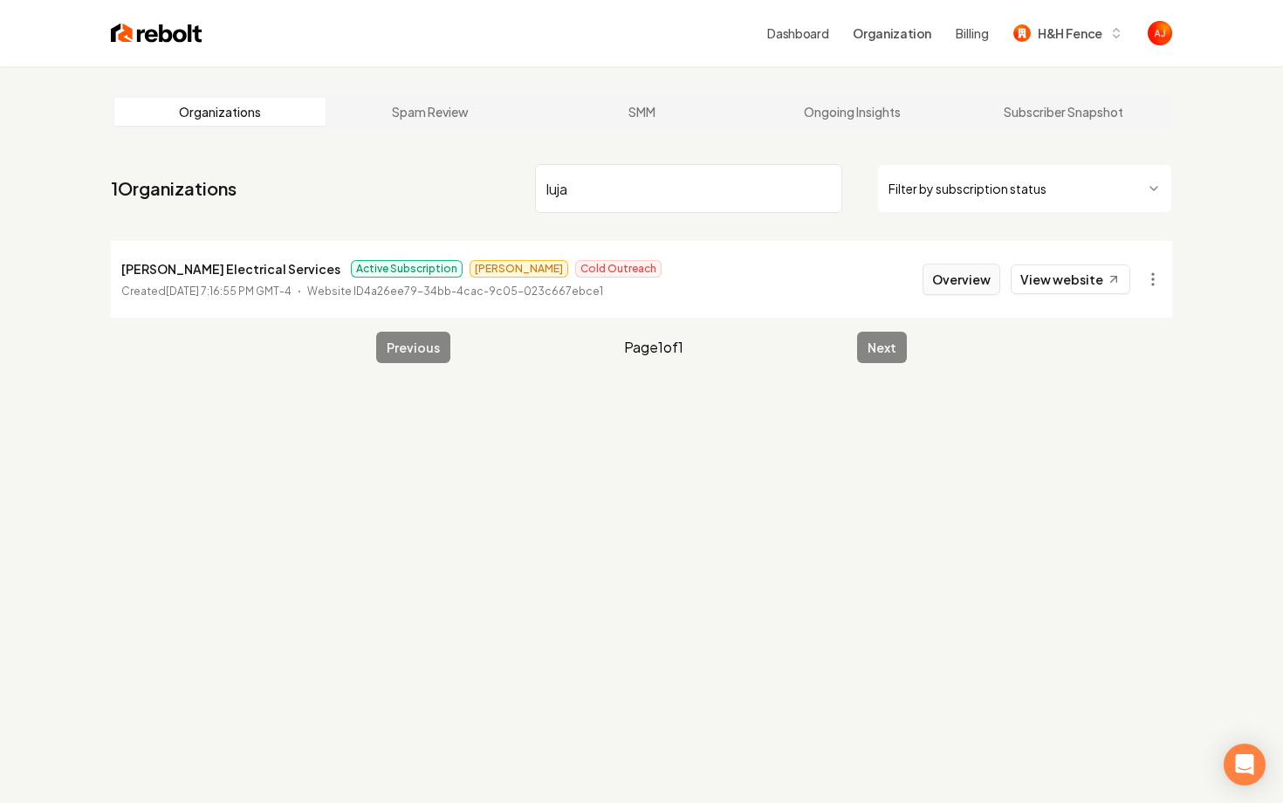
type input "luja"
click at [964, 271] on button "Overview" at bounding box center [961, 279] width 78 height 31
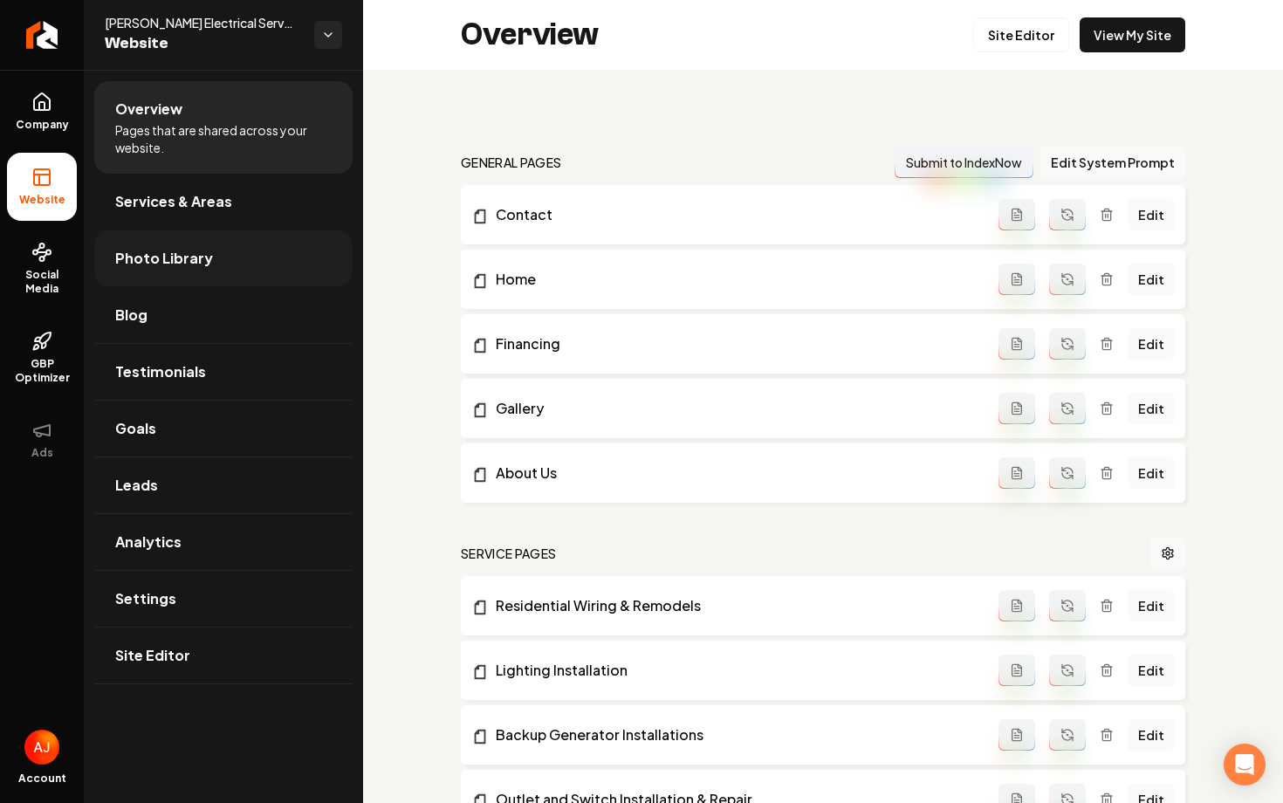
click at [175, 253] on span "Photo Library" at bounding box center [164, 258] width 98 height 21
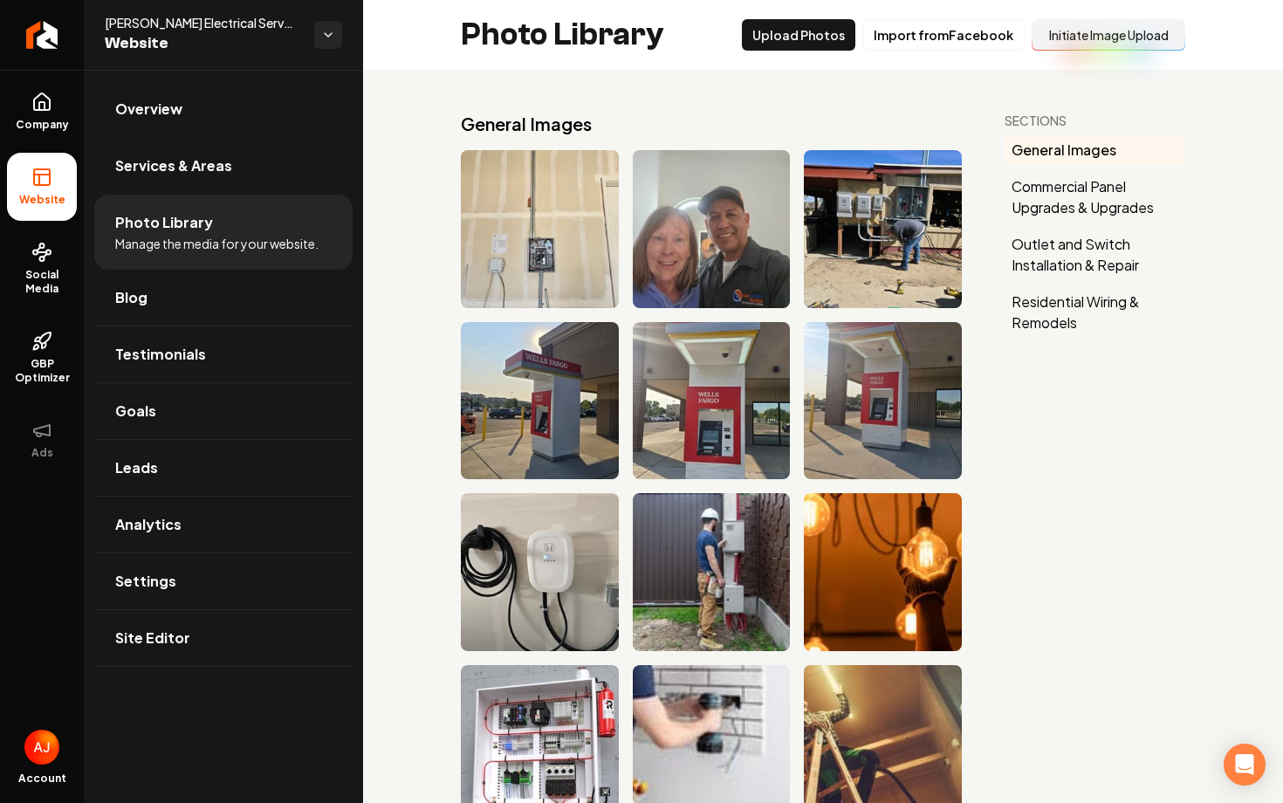
click at [202, 137] on li "Overview" at bounding box center [223, 109] width 258 height 57
click at [206, 124] on link "Overview" at bounding box center [223, 109] width 258 height 56
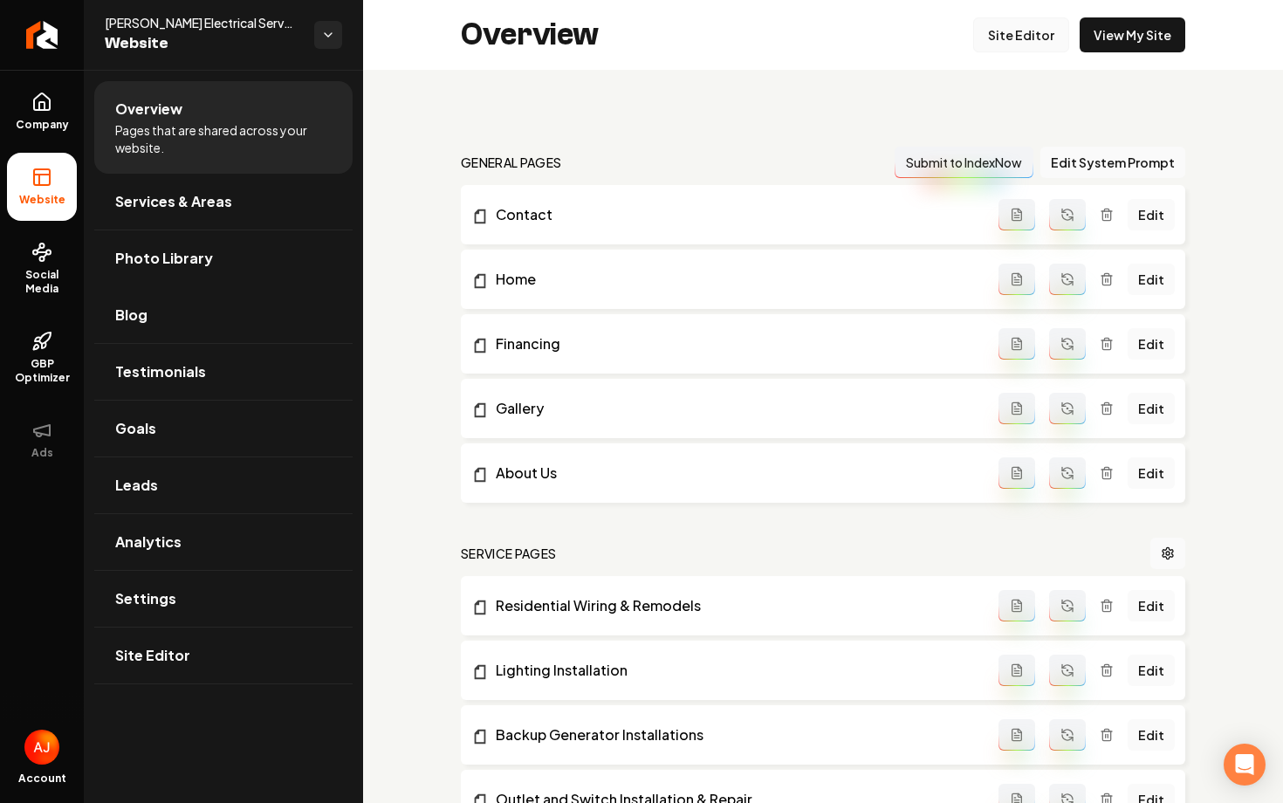
click at [993, 43] on link "Site Editor" at bounding box center [1021, 34] width 96 height 35
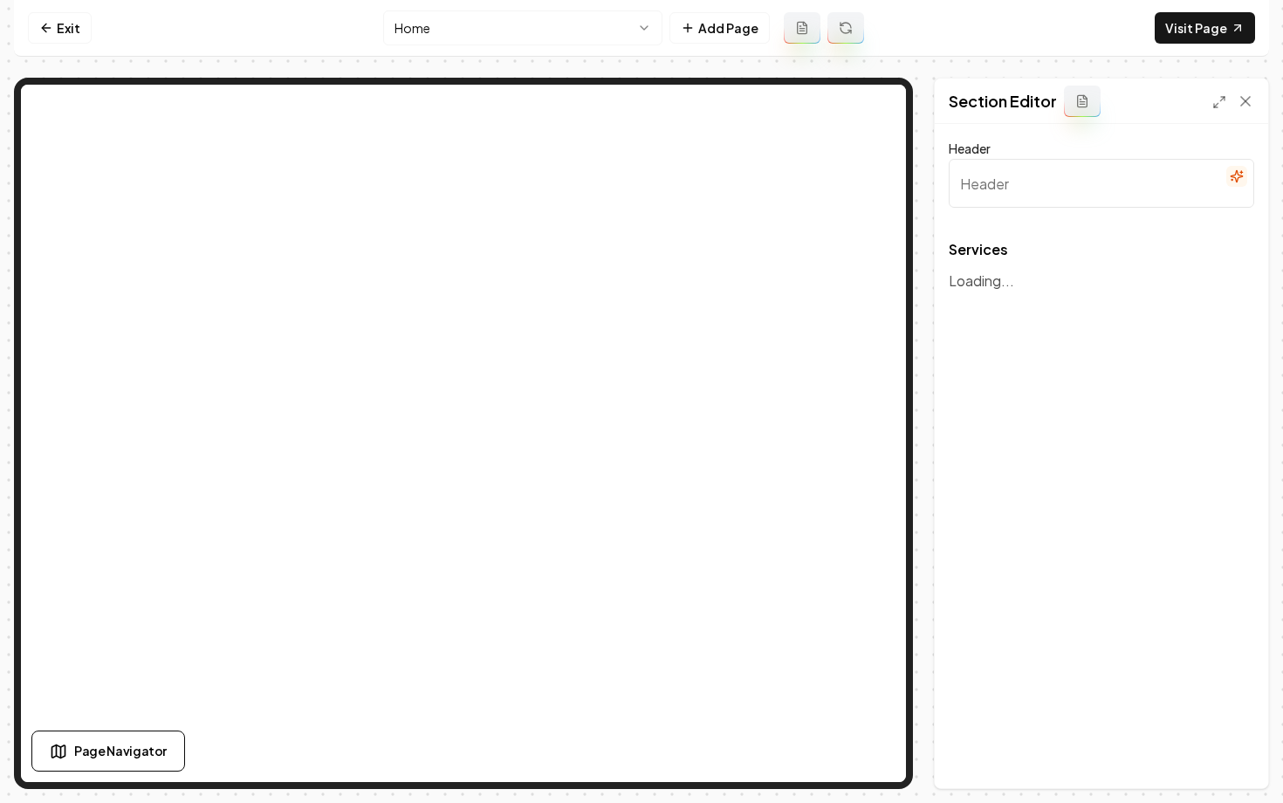
type input "Our Expertise in Electrical Services"
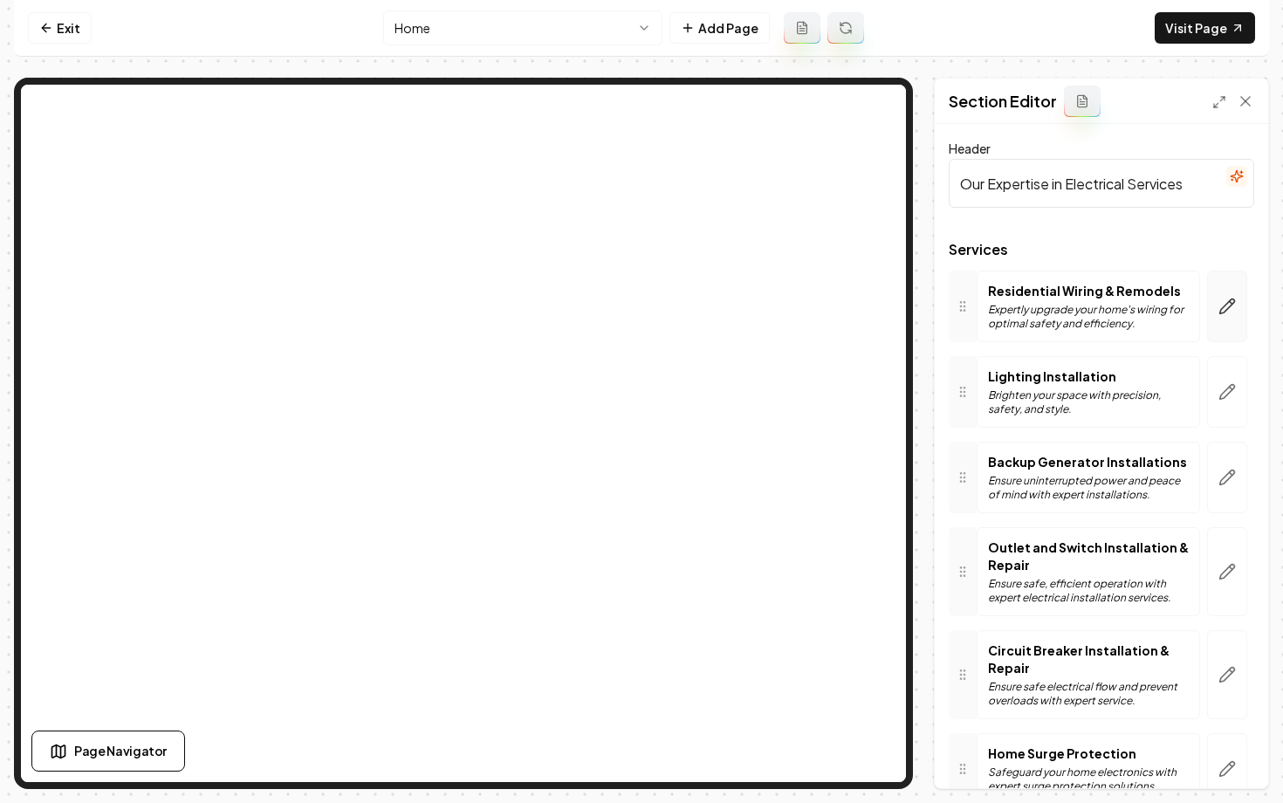
click at [1223, 300] on icon "button" at bounding box center [1226, 306] width 17 height 17
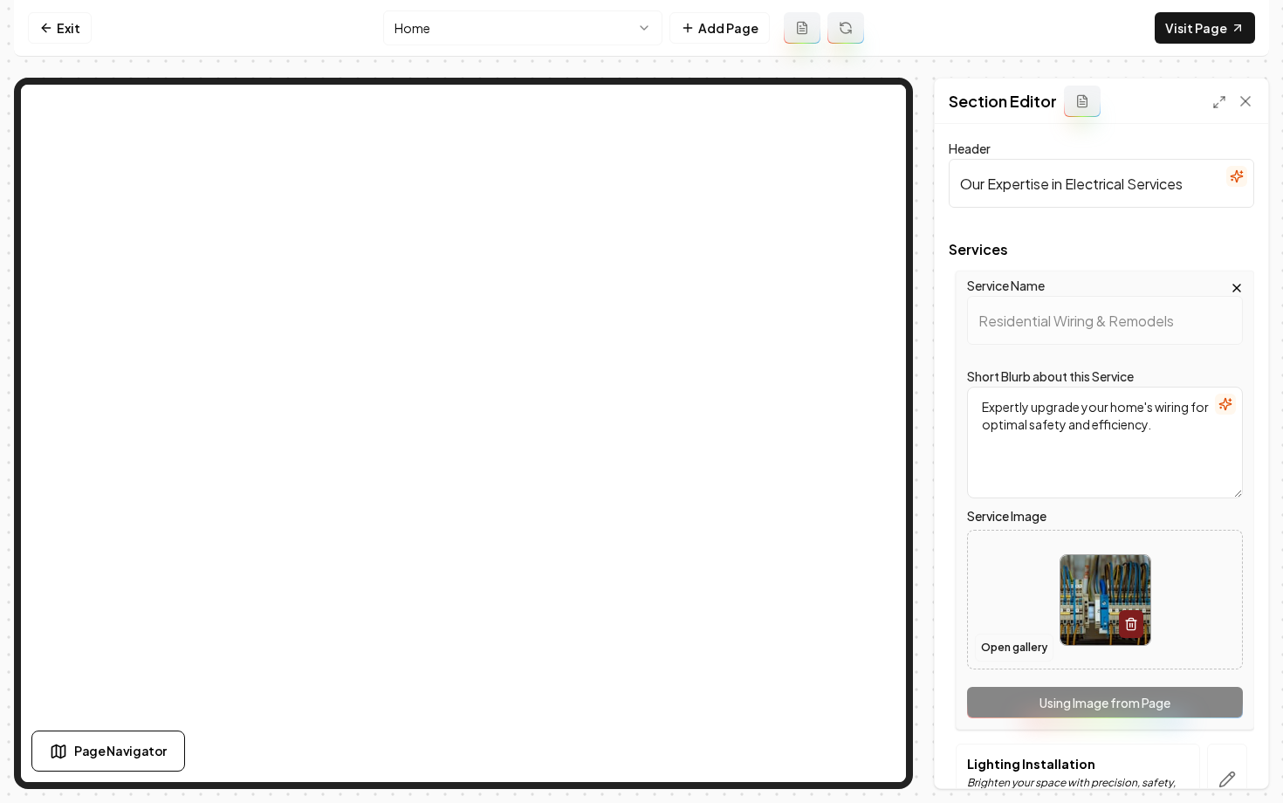
click at [992, 655] on button "Open gallery" at bounding box center [1014, 648] width 79 height 28
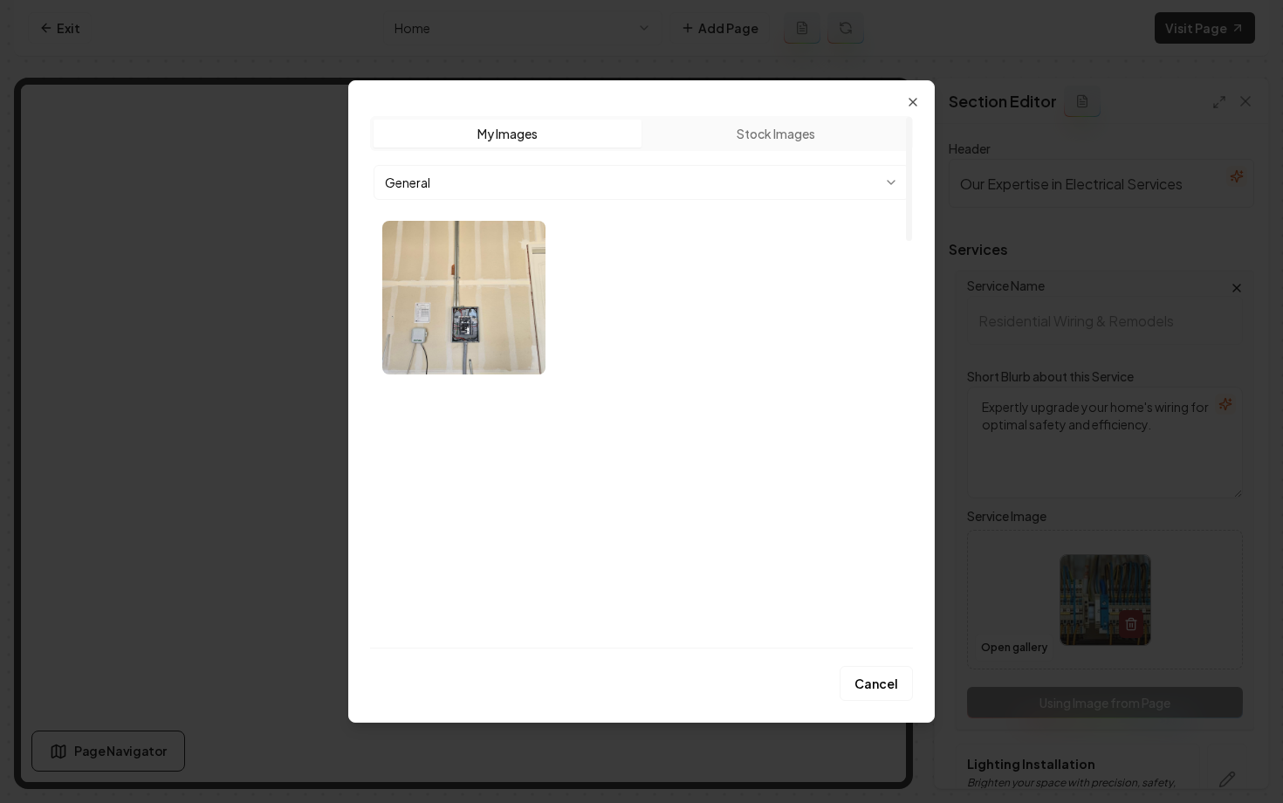
click at [679, 181] on body "Computer Required This feature is only available on a computer. Please switch t…" at bounding box center [641, 401] width 1283 height 803
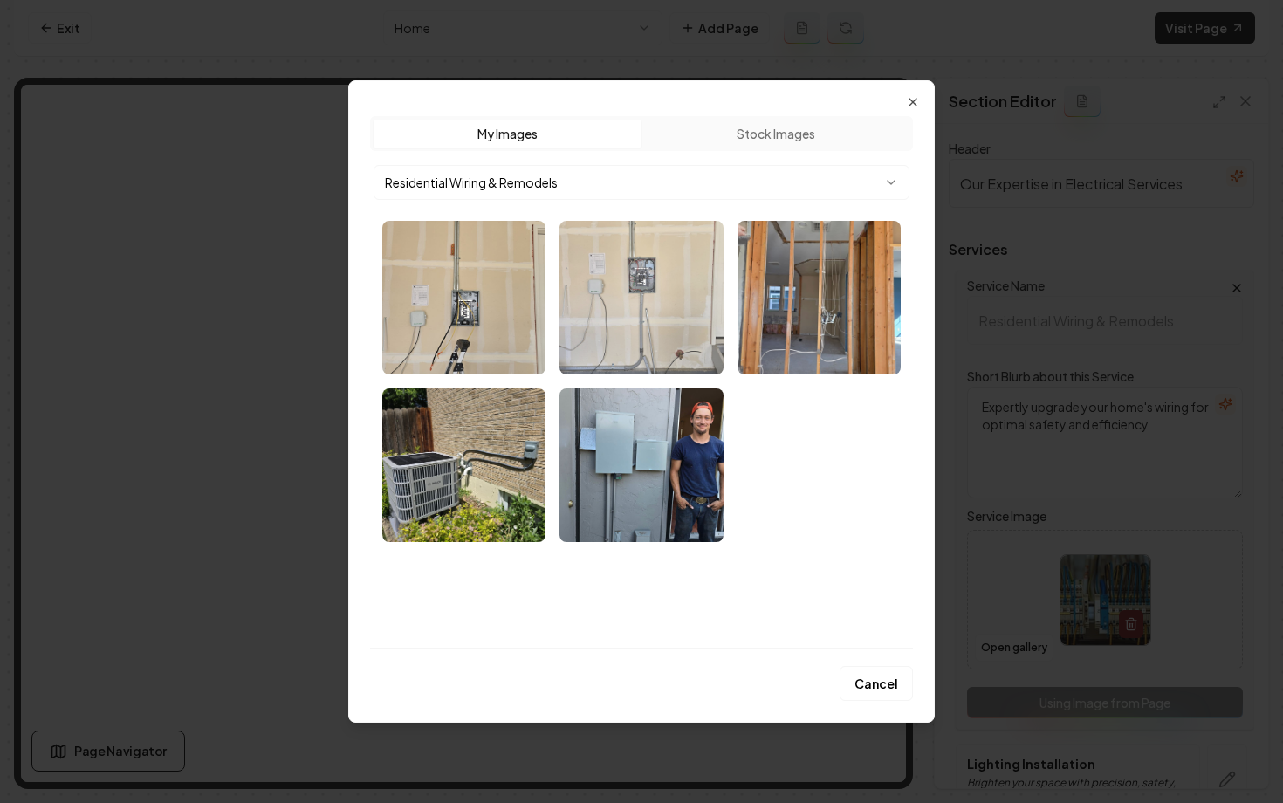
click at [667, 311] on img "Select image image_68b758a95c7cd75eb89cf9f4.webp" at bounding box center [640, 298] width 163 height 154
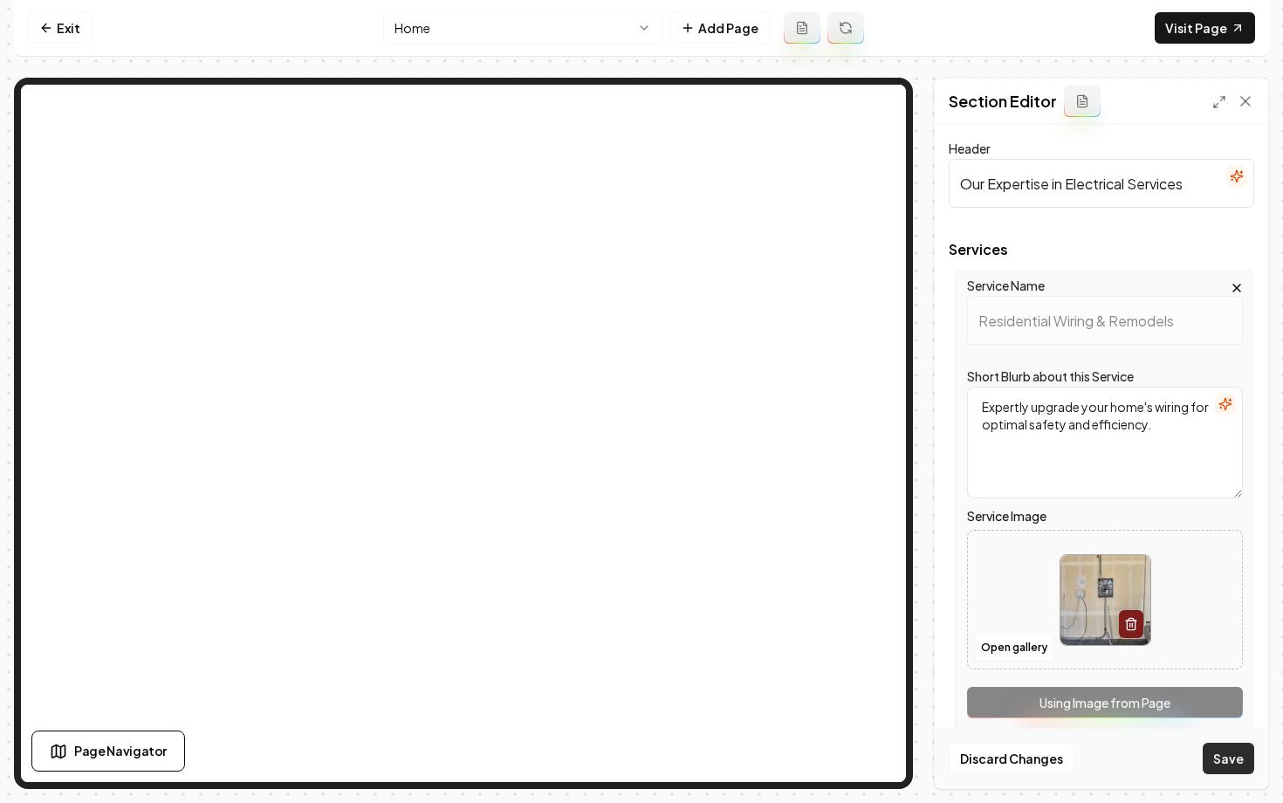
click at [1223, 762] on button "Save" at bounding box center [1228, 758] width 51 height 31
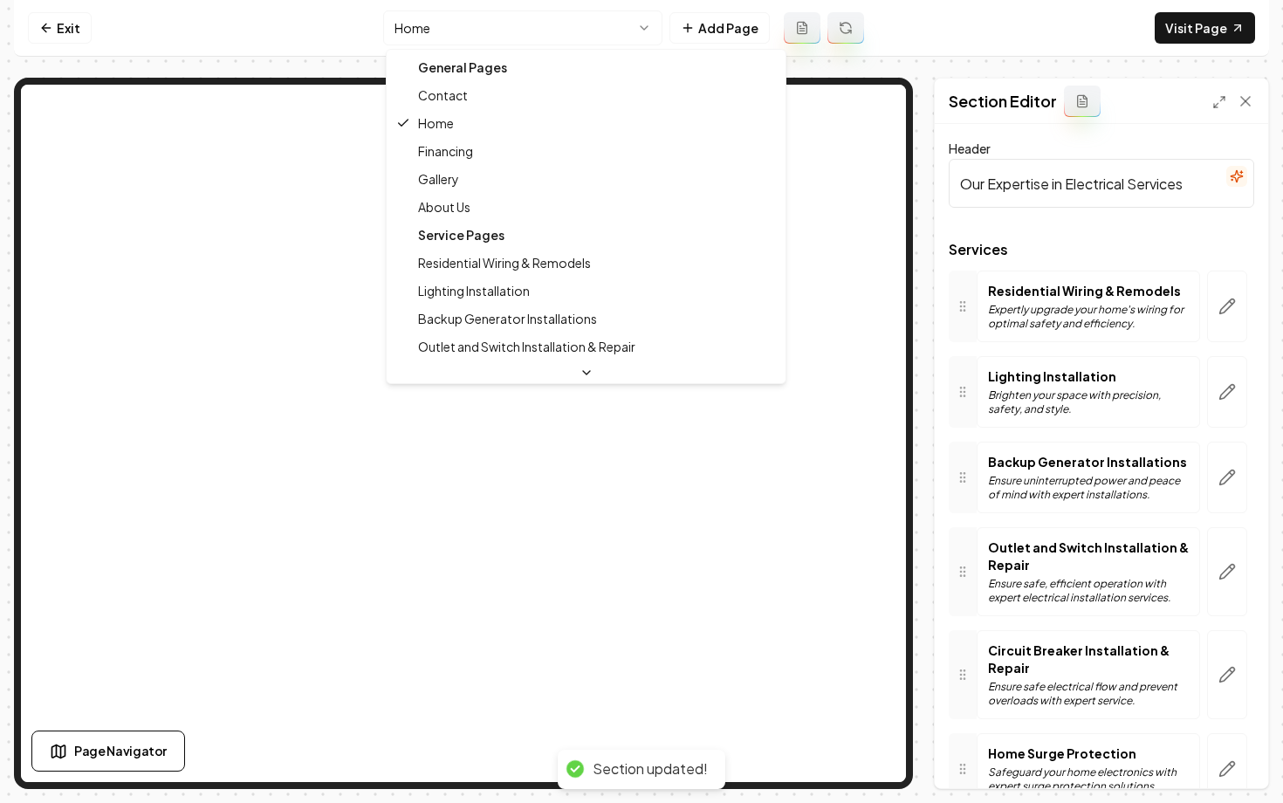
click at [423, 24] on html "Computer Required This feature is only available on a computer. Please switch t…" at bounding box center [641, 401] width 1283 height 803
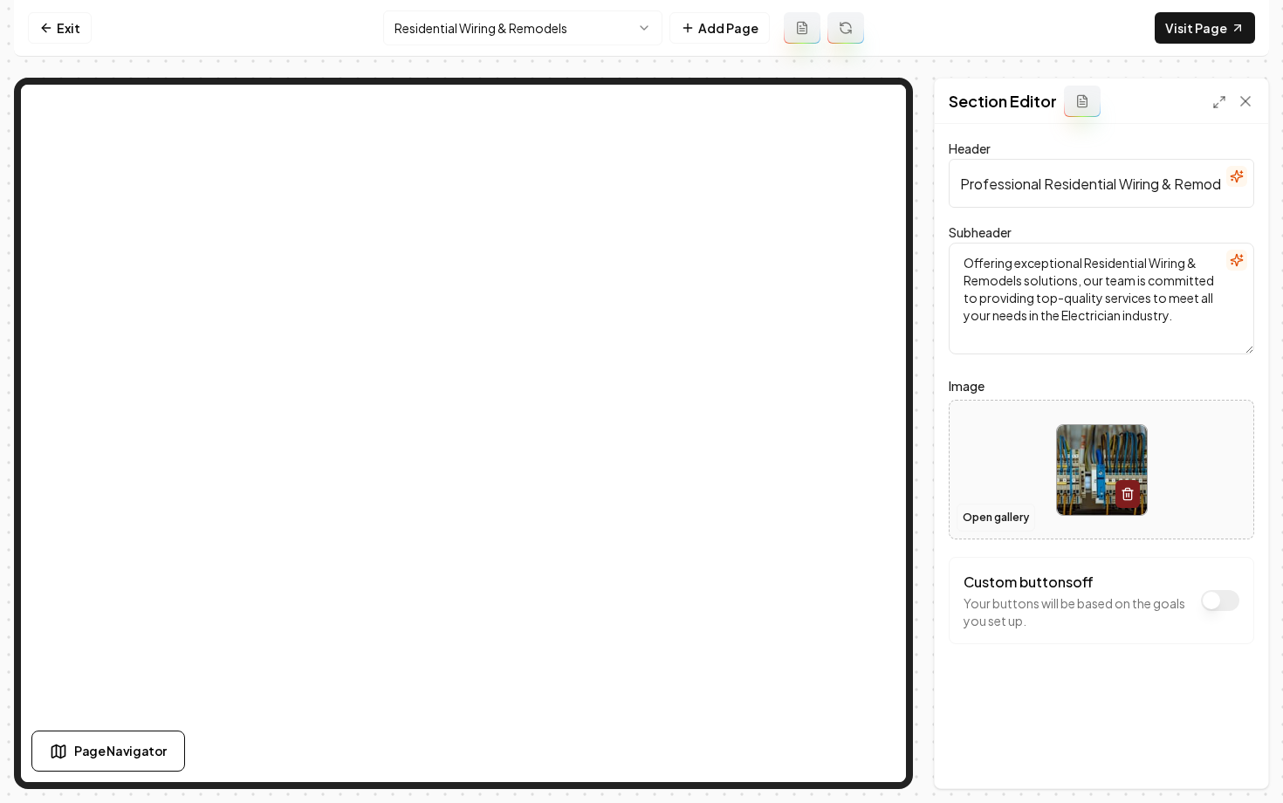
click at [996, 520] on button "Open gallery" at bounding box center [995, 518] width 79 height 28
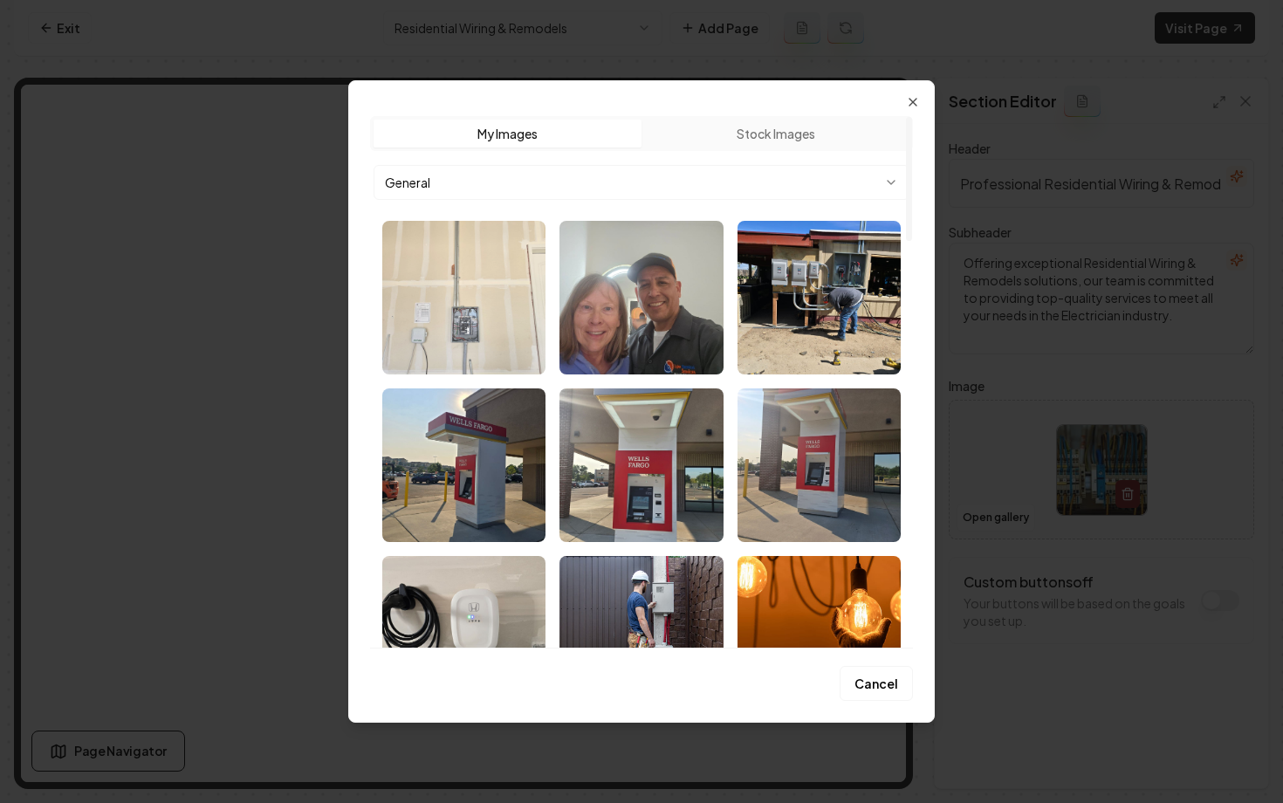
click at [505, 333] on img "Select image image_68b758aa5c7cd75eb89d00a4.webp" at bounding box center [463, 298] width 163 height 154
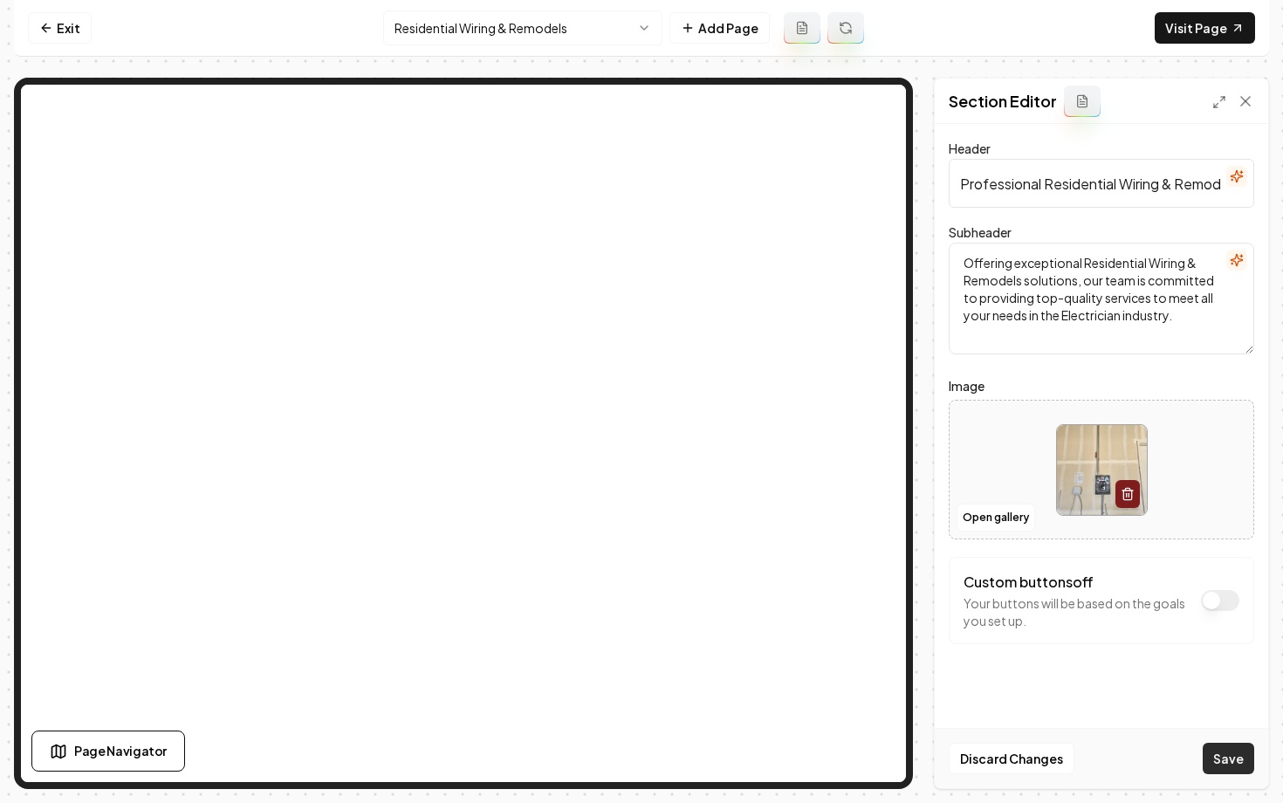
click at [1221, 754] on button "Save" at bounding box center [1228, 758] width 51 height 31
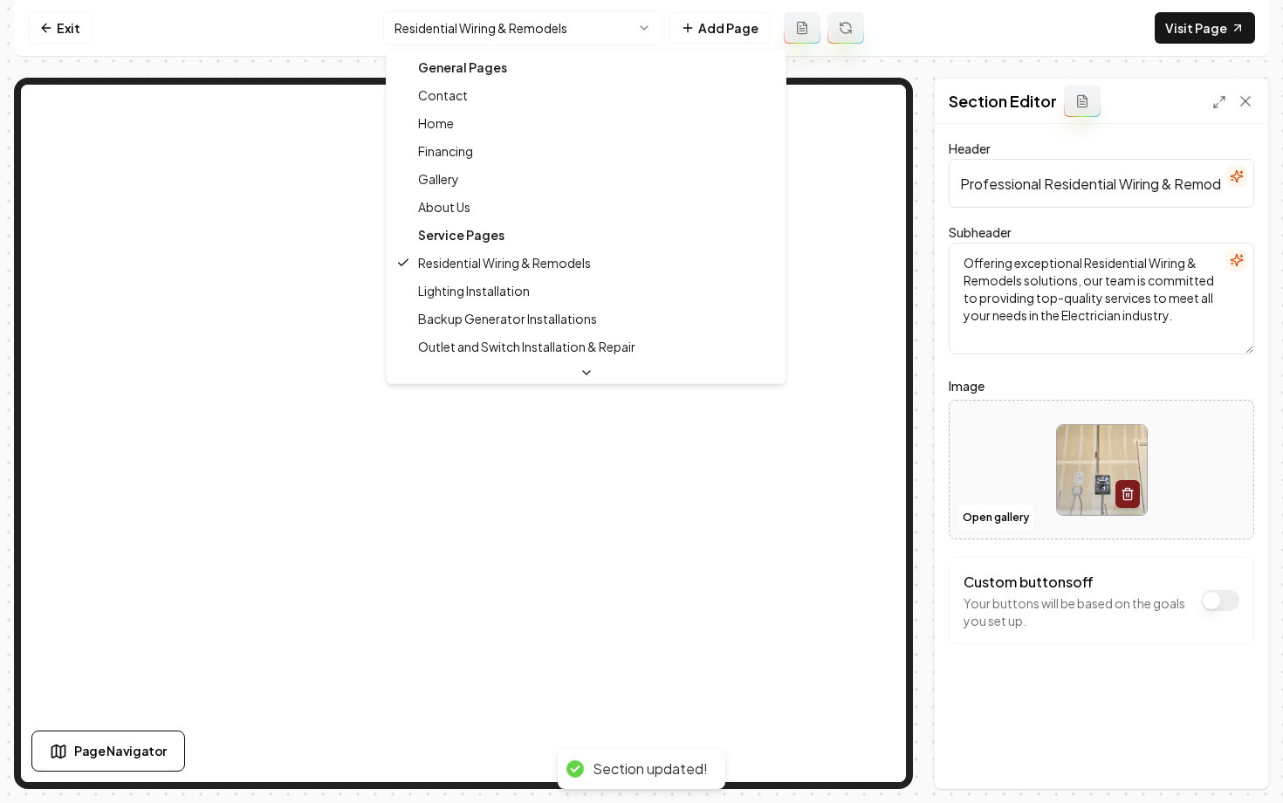
click at [460, 36] on html "Computer Required This feature is only available on a computer. Please switch t…" at bounding box center [641, 401] width 1283 height 803
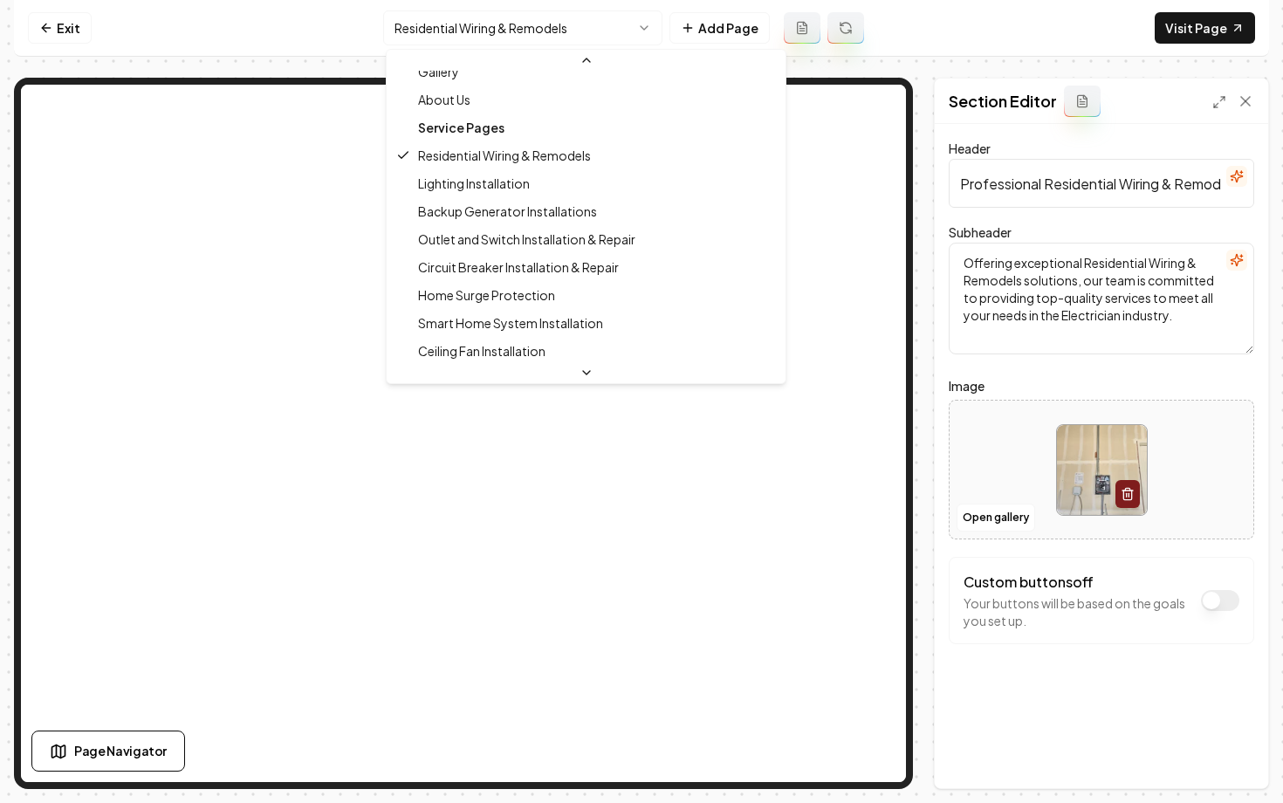
scroll to position [133, 0]
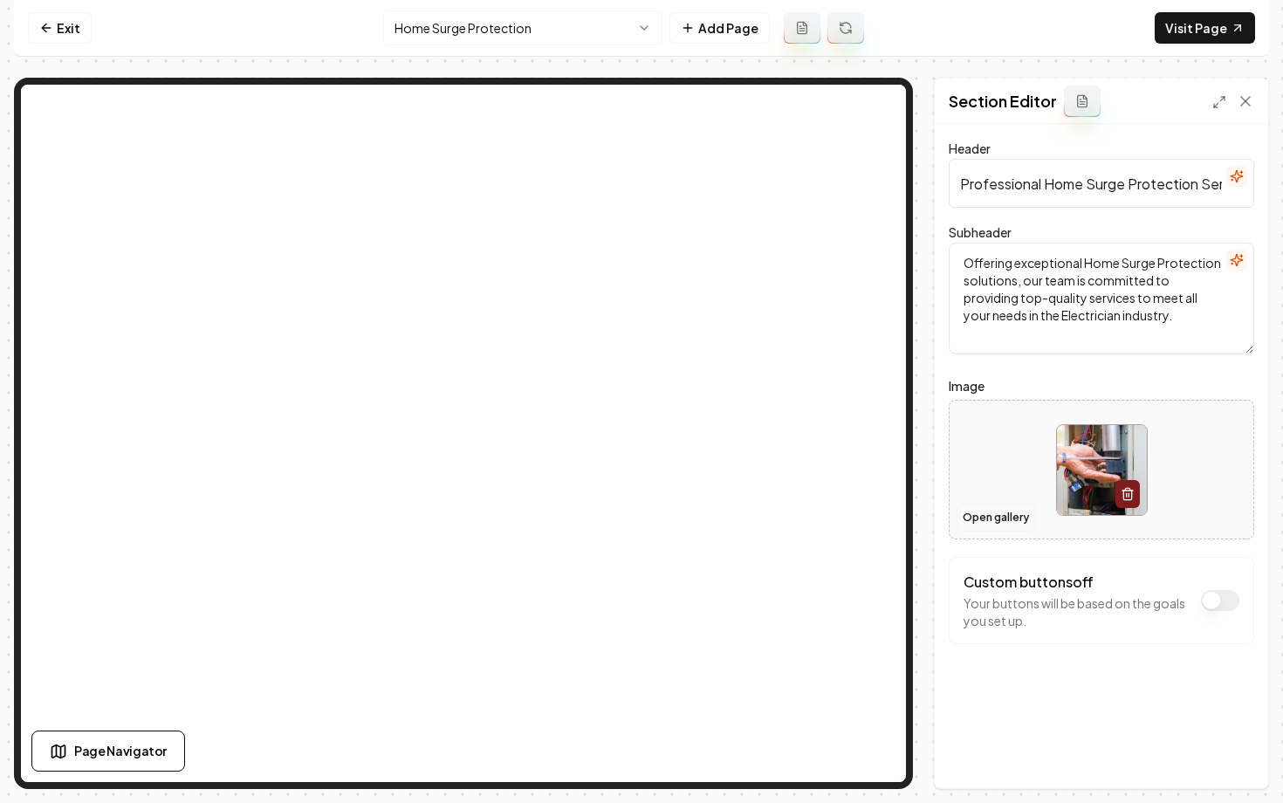
click at [995, 520] on button "Open gallery" at bounding box center [995, 518] width 79 height 28
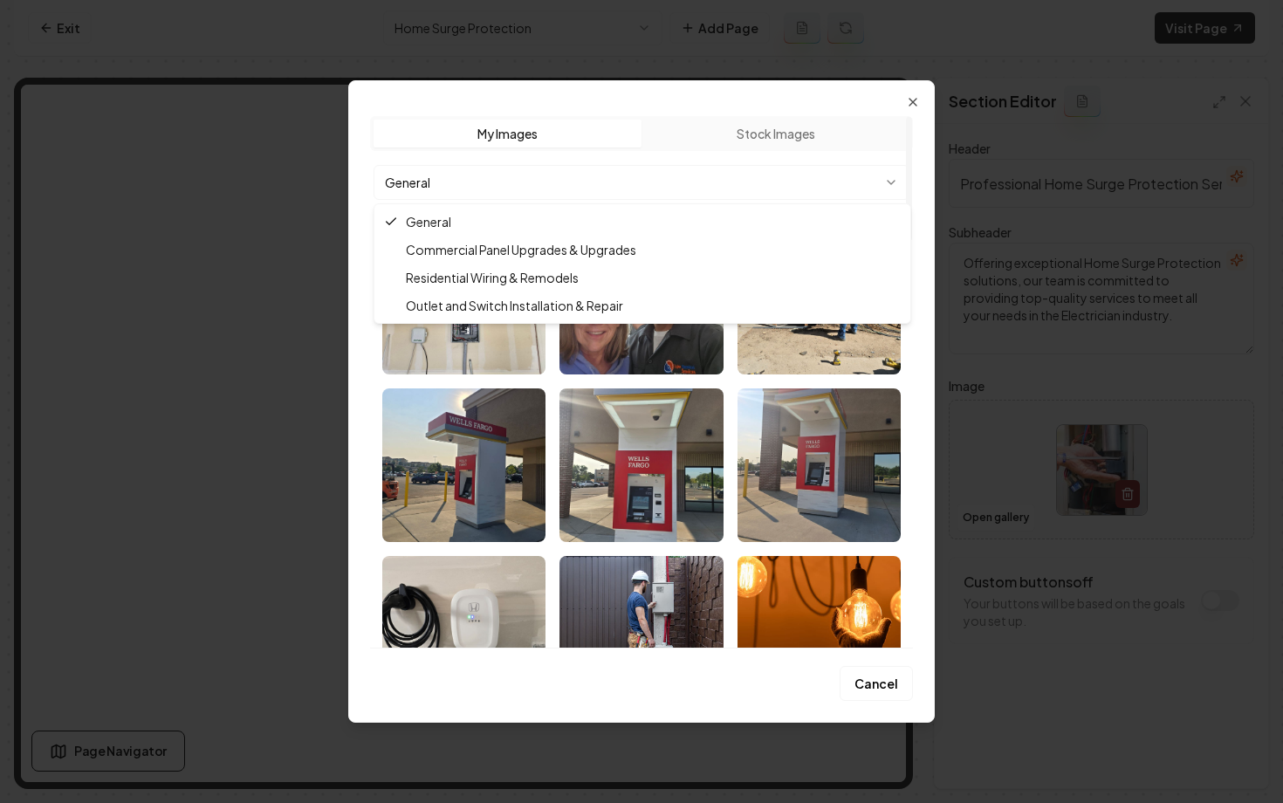
click at [613, 185] on body "Computer Required This feature is only available on a computer. Please switch t…" at bounding box center [641, 401] width 1283 height 803
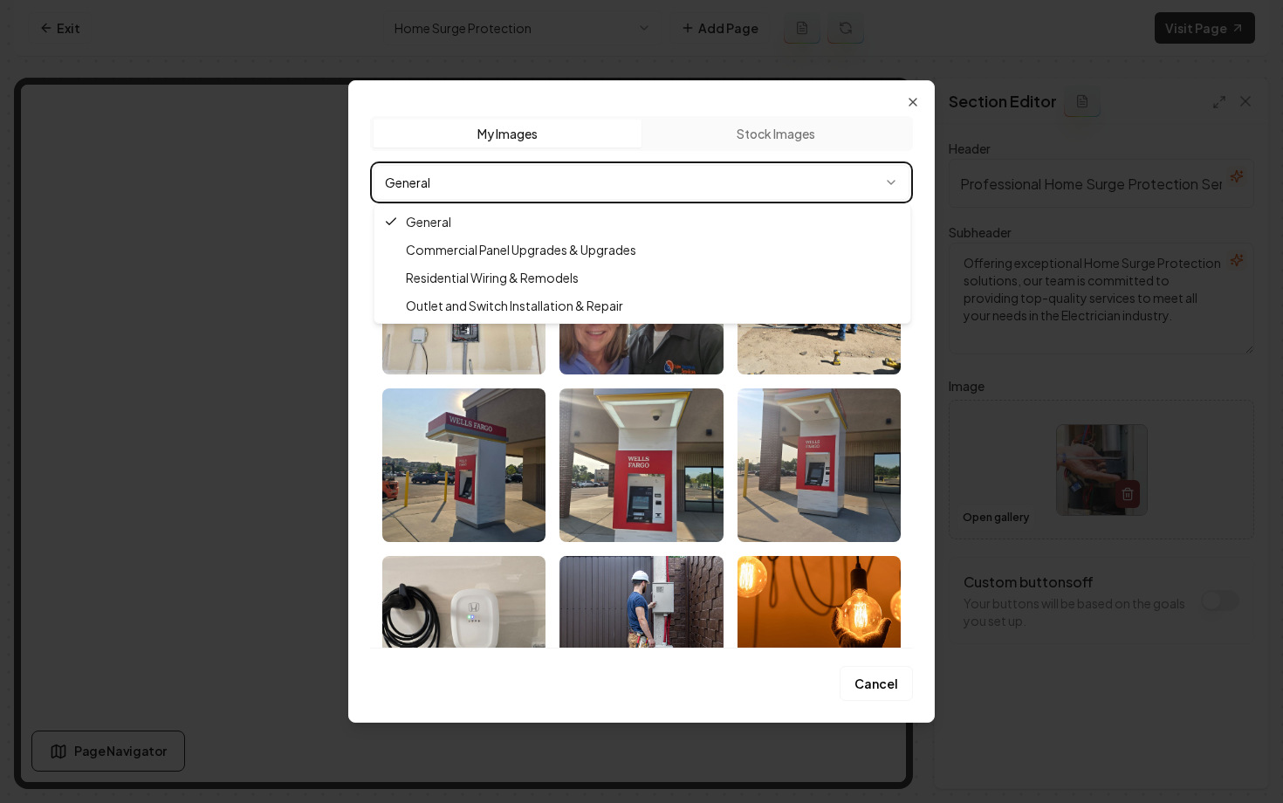
click at [916, 493] on body "Computer Required This feature is only available on a computer. Please switch t…" at bounding box center [641, 401] width 1283 height 803
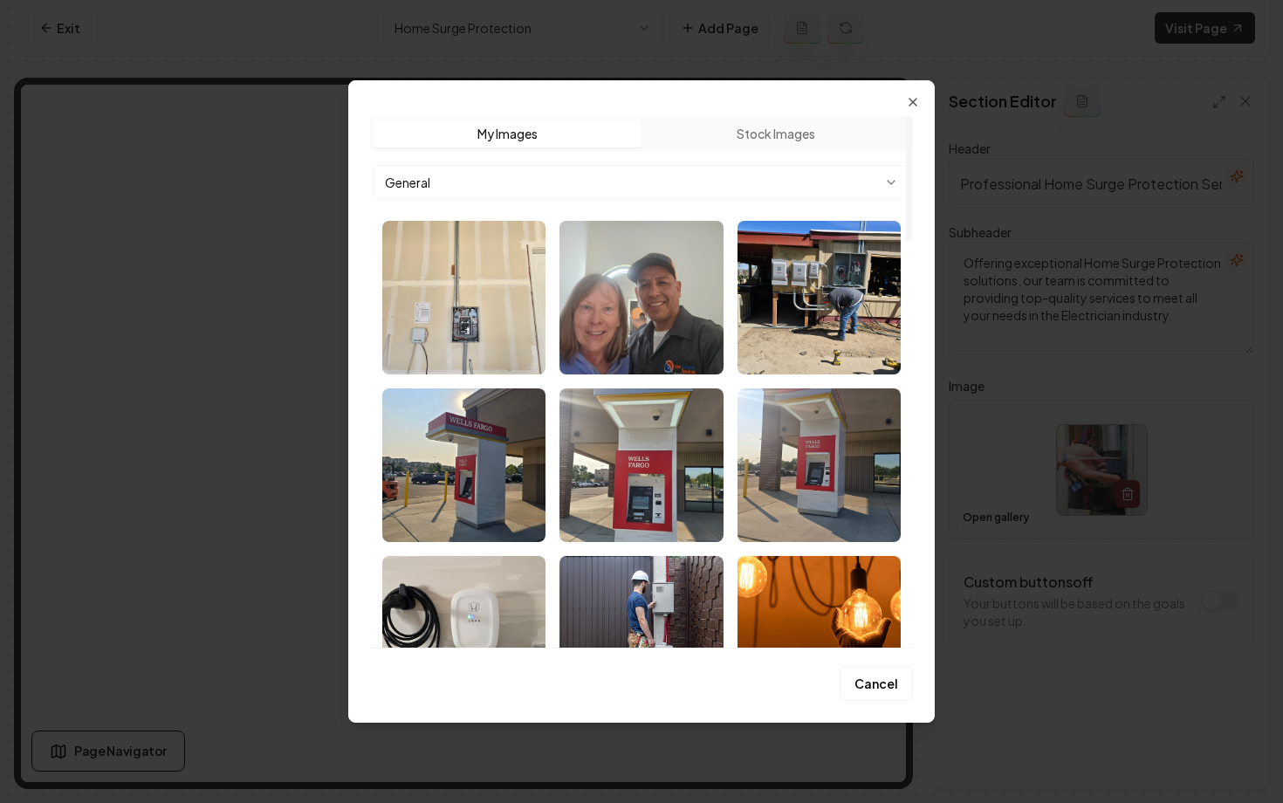
click at [790, 127] on button "Stock Images" at bounding box center [775, 134] width 268 height 28
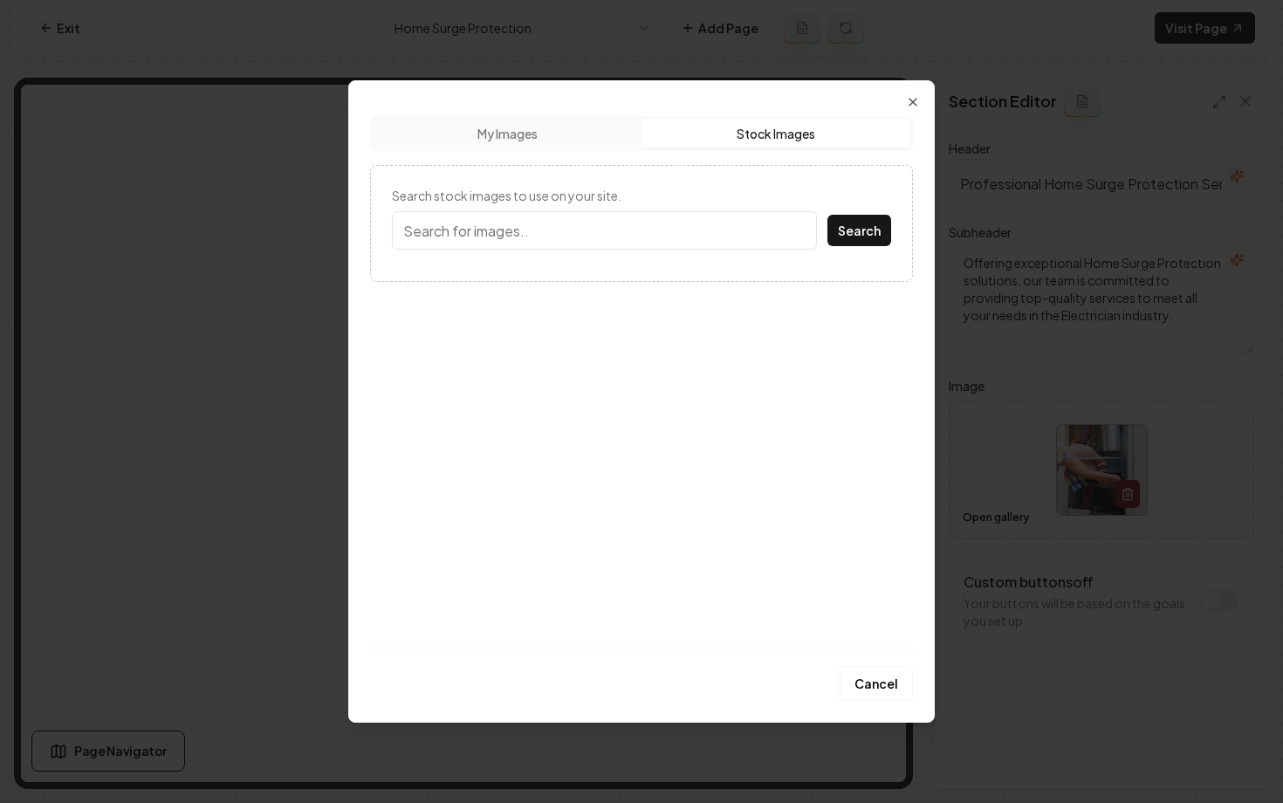
click at [692, 238] on input "Search stock images to use on your site." at bounding box center [604, 230] width 425 height 38
type input "surge protection"
click at [827, 215] on button "Search" at bounding box center [859, 230] width 64 height 31
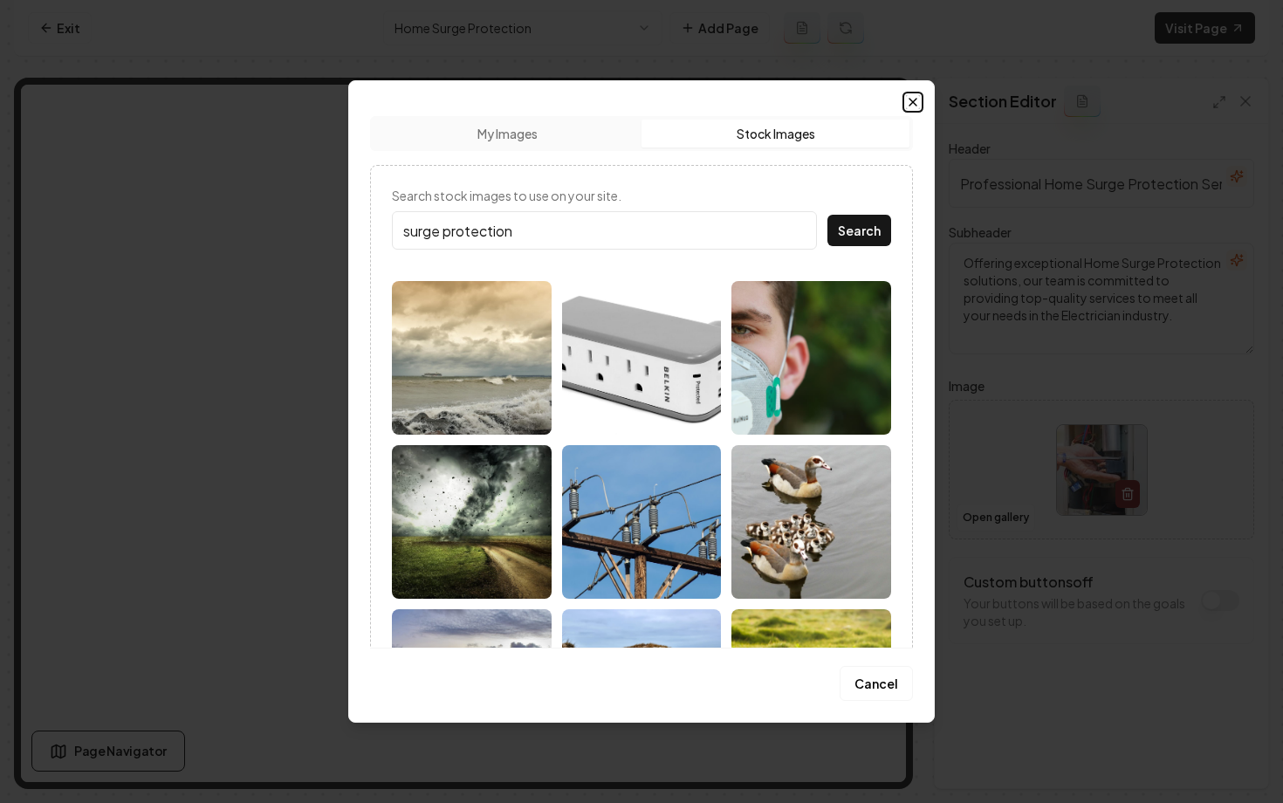
click at [912, 104] on icon "button" at bounding box center [913, 102] width 14 height 14
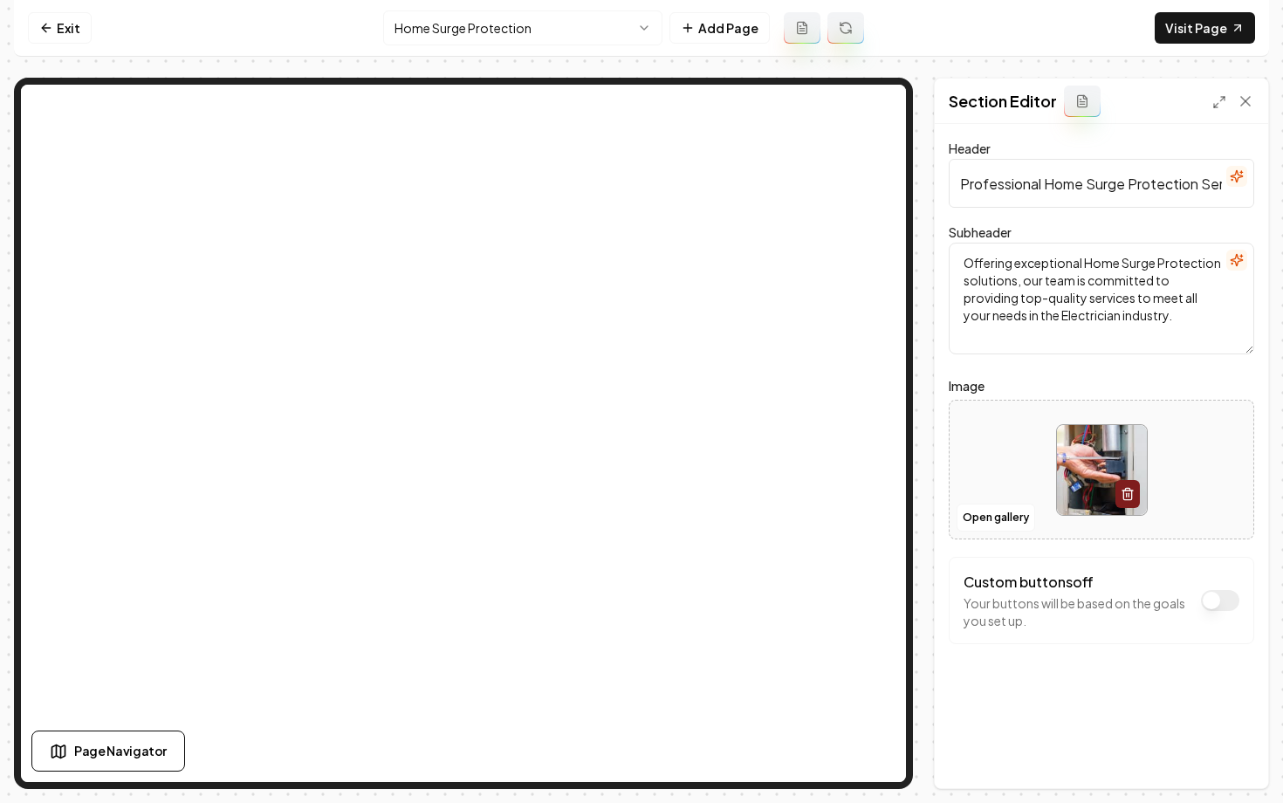
click at [483, 35] on html "Computer Required This feature is only available on a computer. Please switch t…" at bounding box center [641, 401] width 1283 height 803
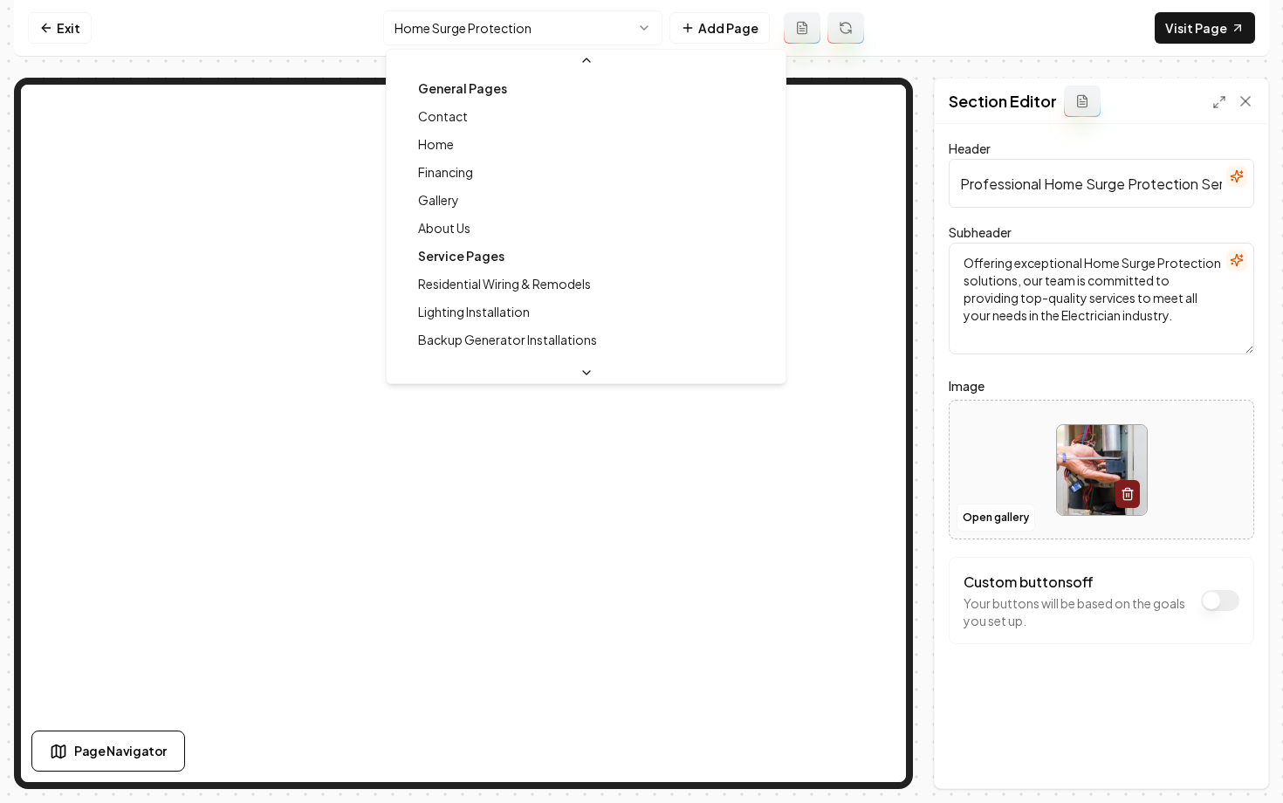
scroll to position [75, 0]
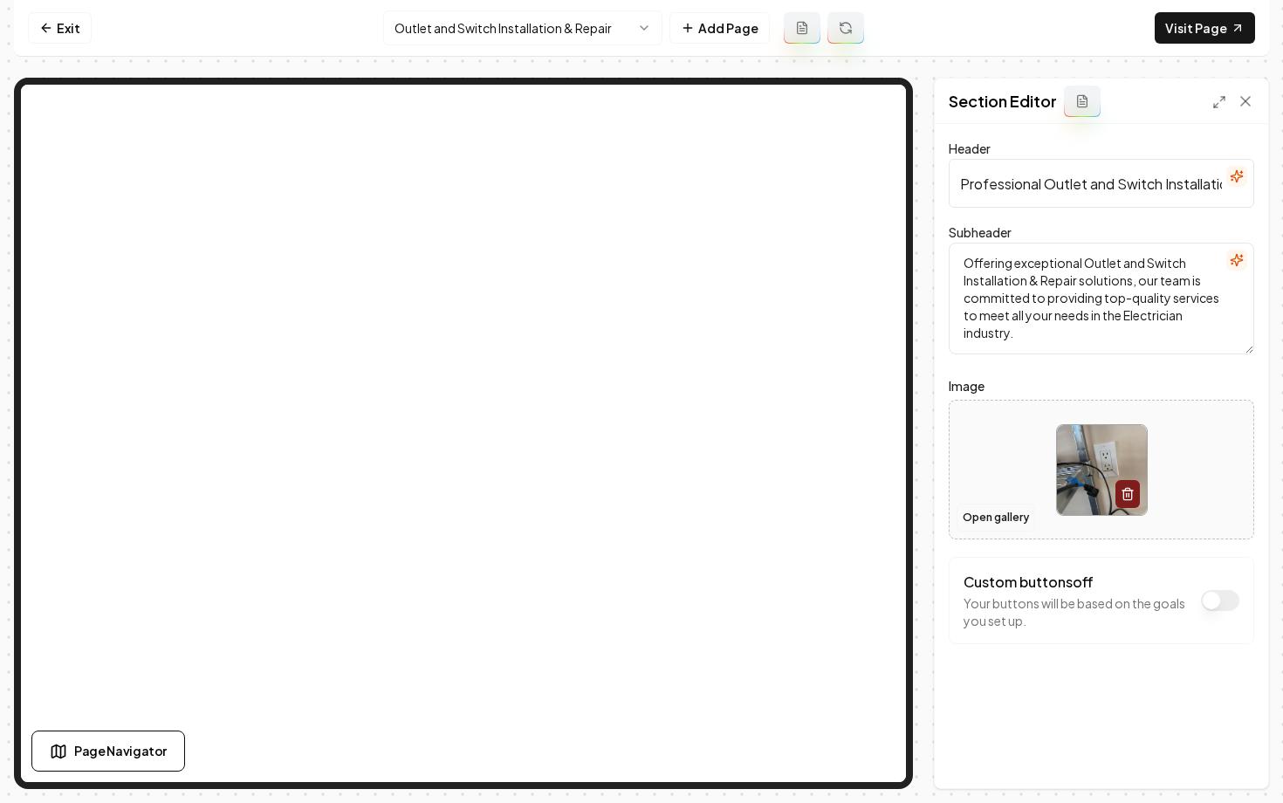
click at [985, 530] on button "Open gallery" at bounding box center [995, 518] width 79 height 28
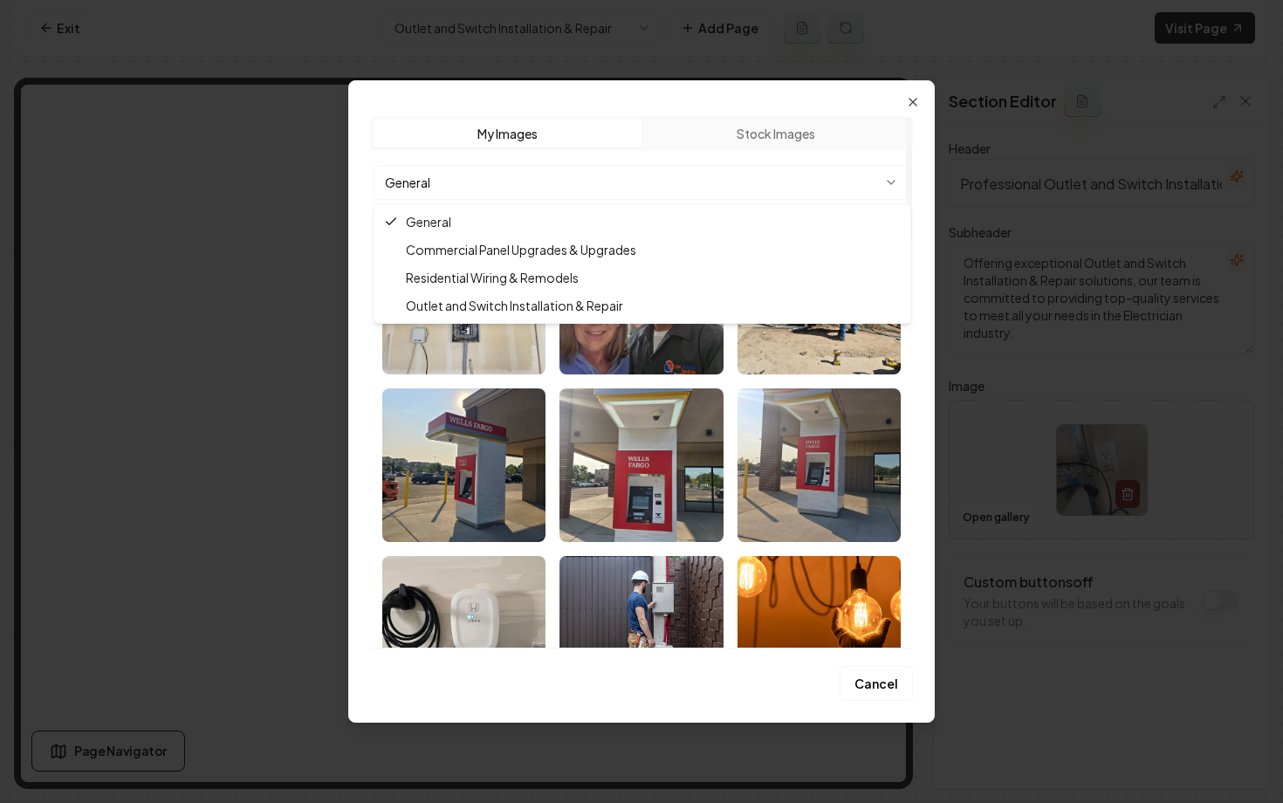
click at [603, 175] on body "Computer Required This feature is only available on a computer. Please switch t…" at bounding box center [641, 401] width 1283 height 803
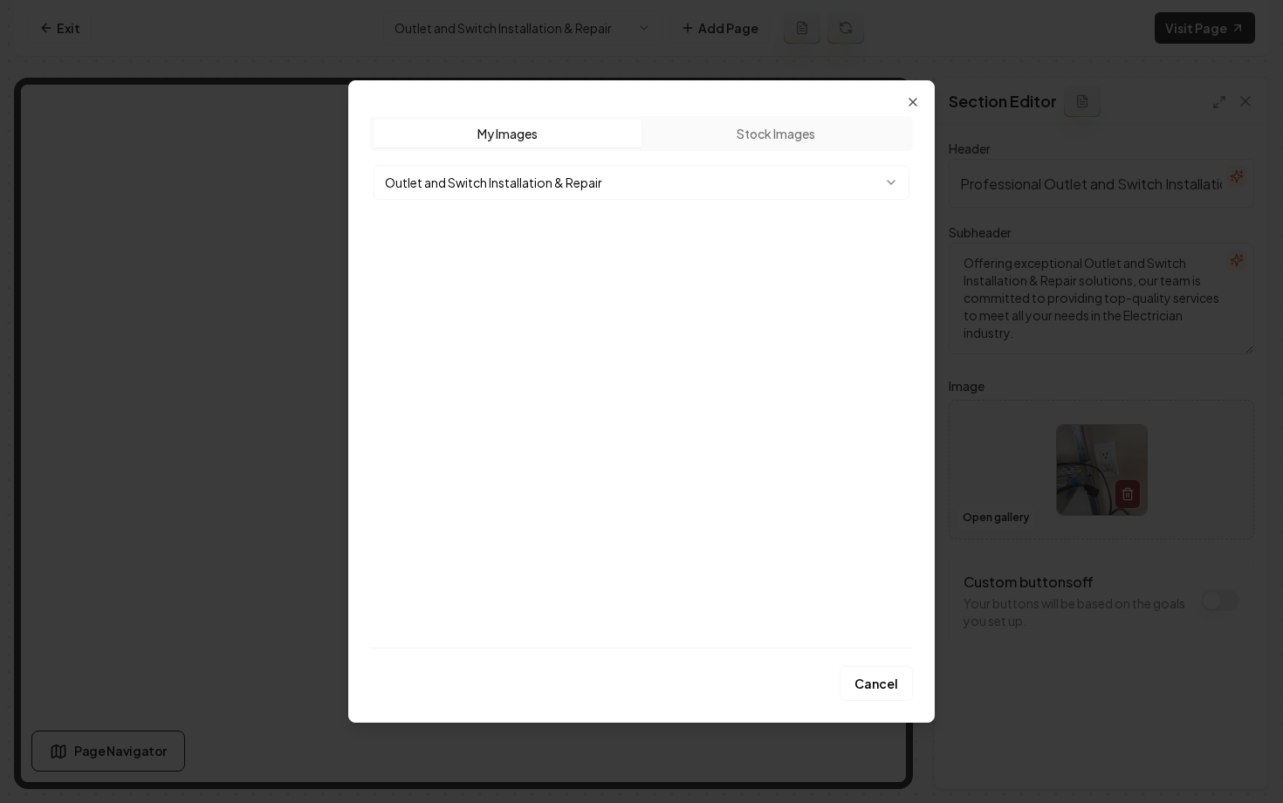
click at [508, 301] on img "Select image image_68b758a65c7cd75eb89cdc0d.webp" at bounding box center [463, 298] width 163 height 154
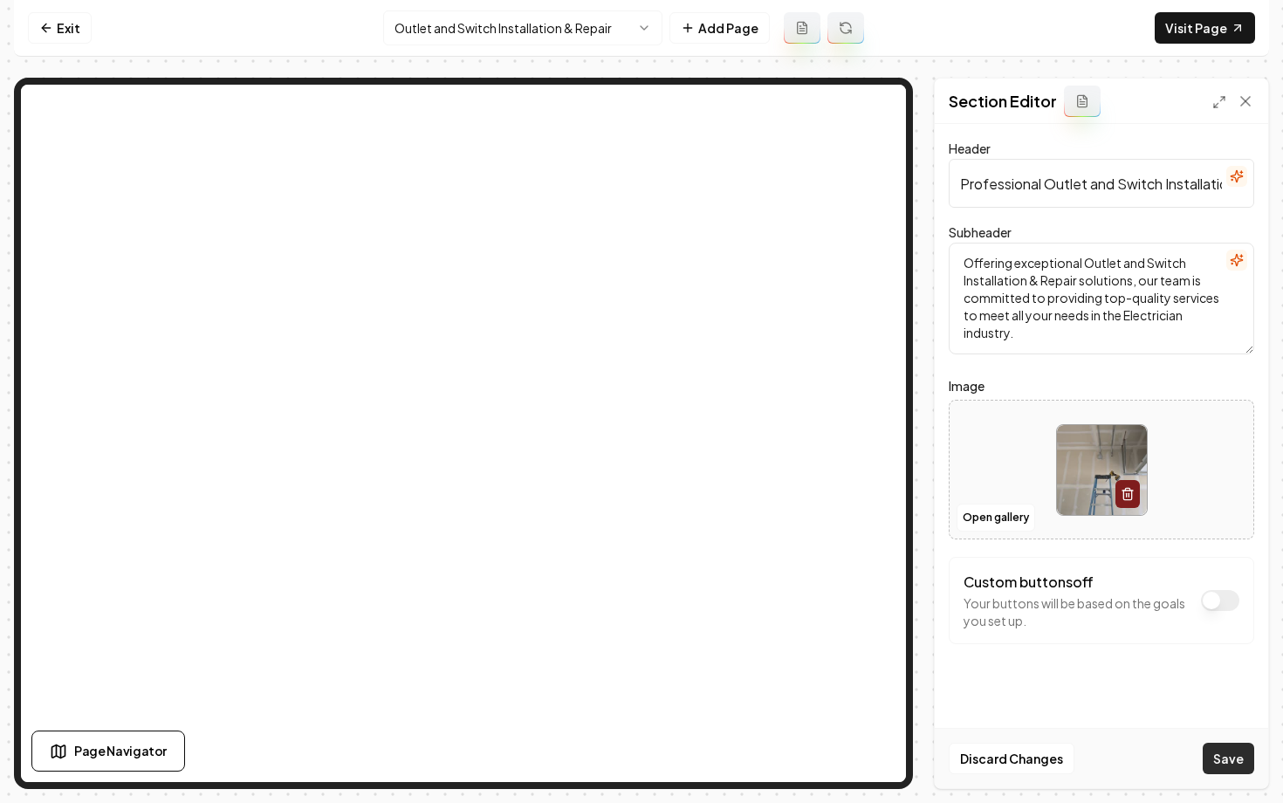
click at [1224, 756] on button "Save" at bounding box center [1228, 758] width 51 height 31
click at [435, 24] on html "Computer Required This feature is only available on a computer. Please switch t…" at bounding box center [641, 401] width 1283 height 803
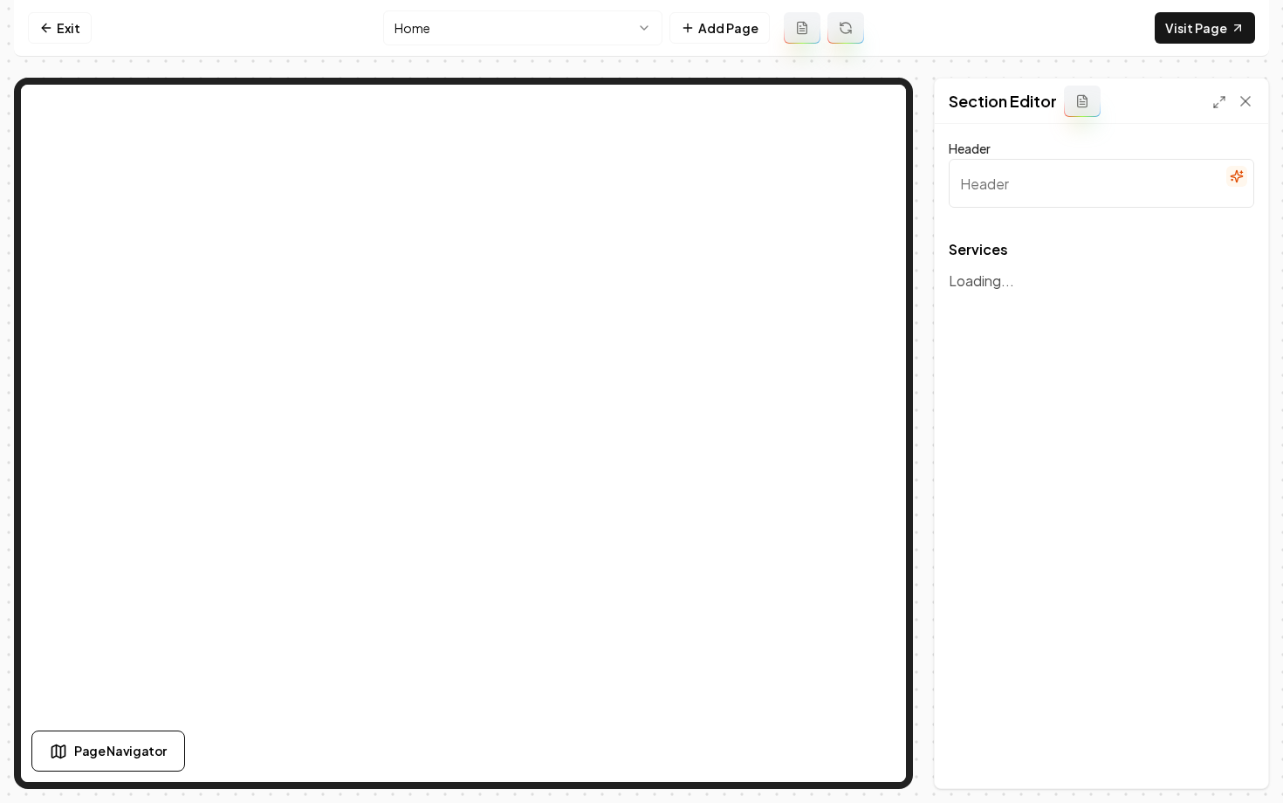
type input "Our Expertise in Electrical Services"
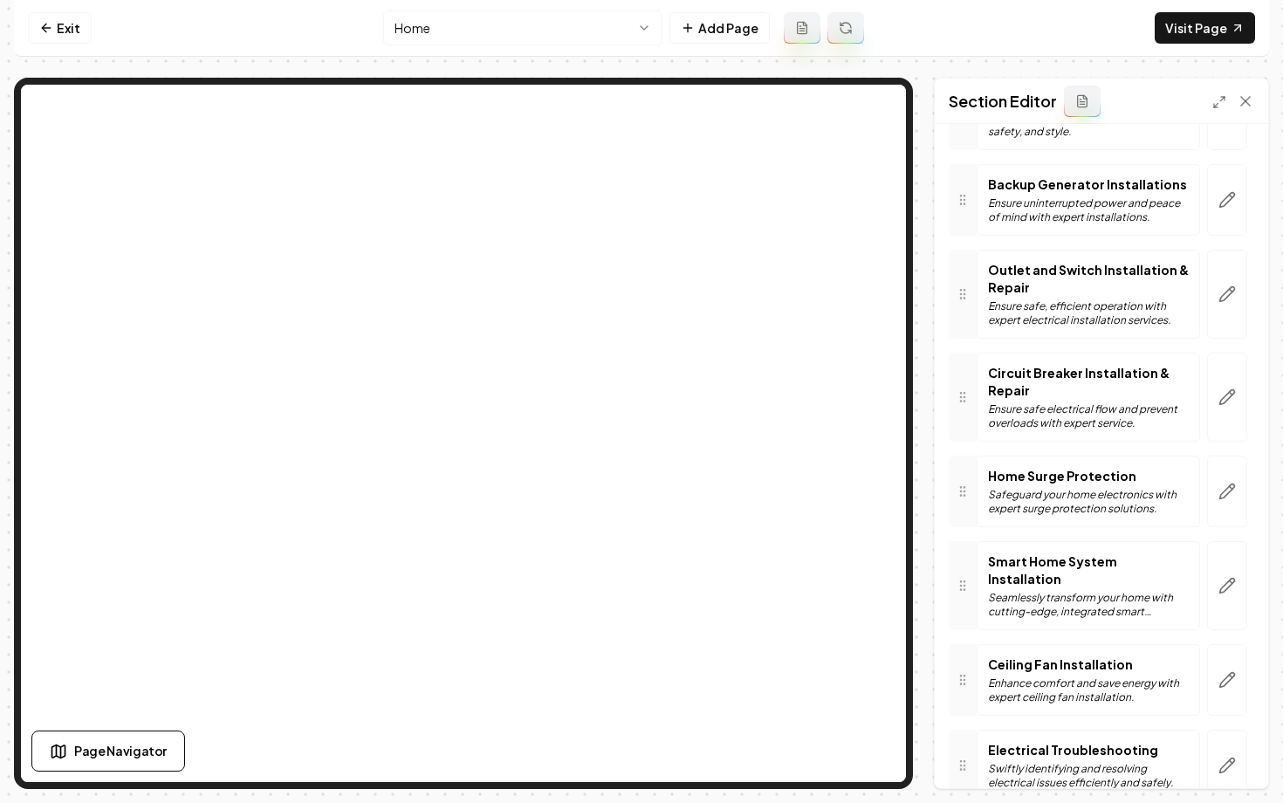
scroll to position [259, 0]
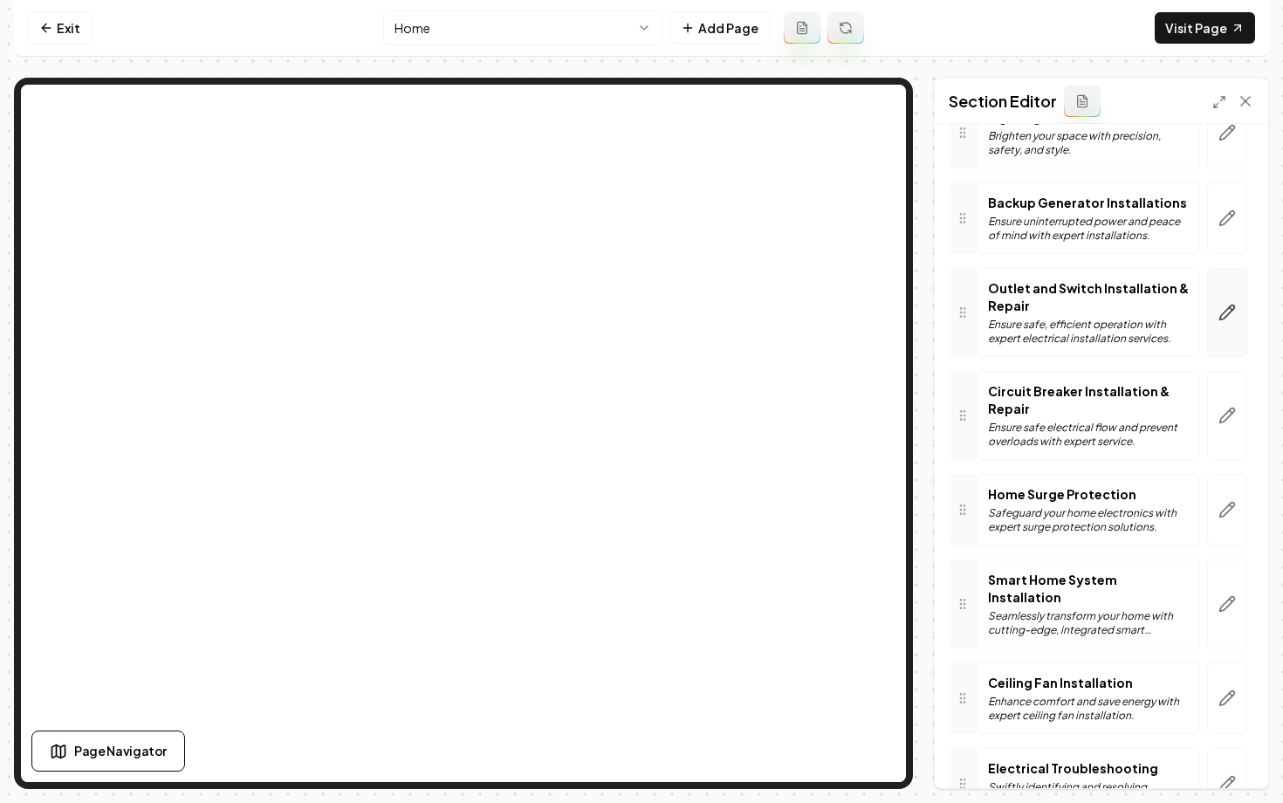
click at [1225, 311] on icon "button" at bounding box center [1227, 312] width 15 height 15
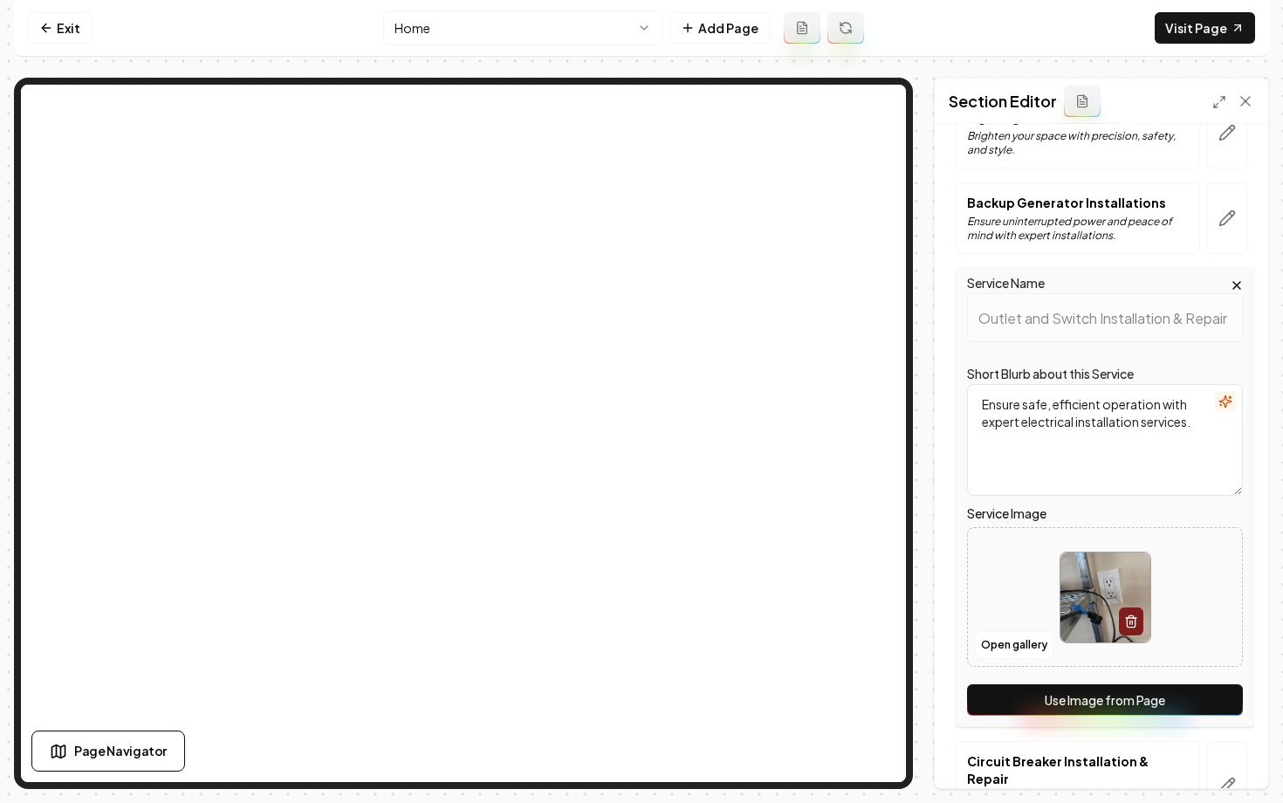
click at [1109, 696] on button "Use Image from Page" at bounding box center [1105, 699] width 276 height 31
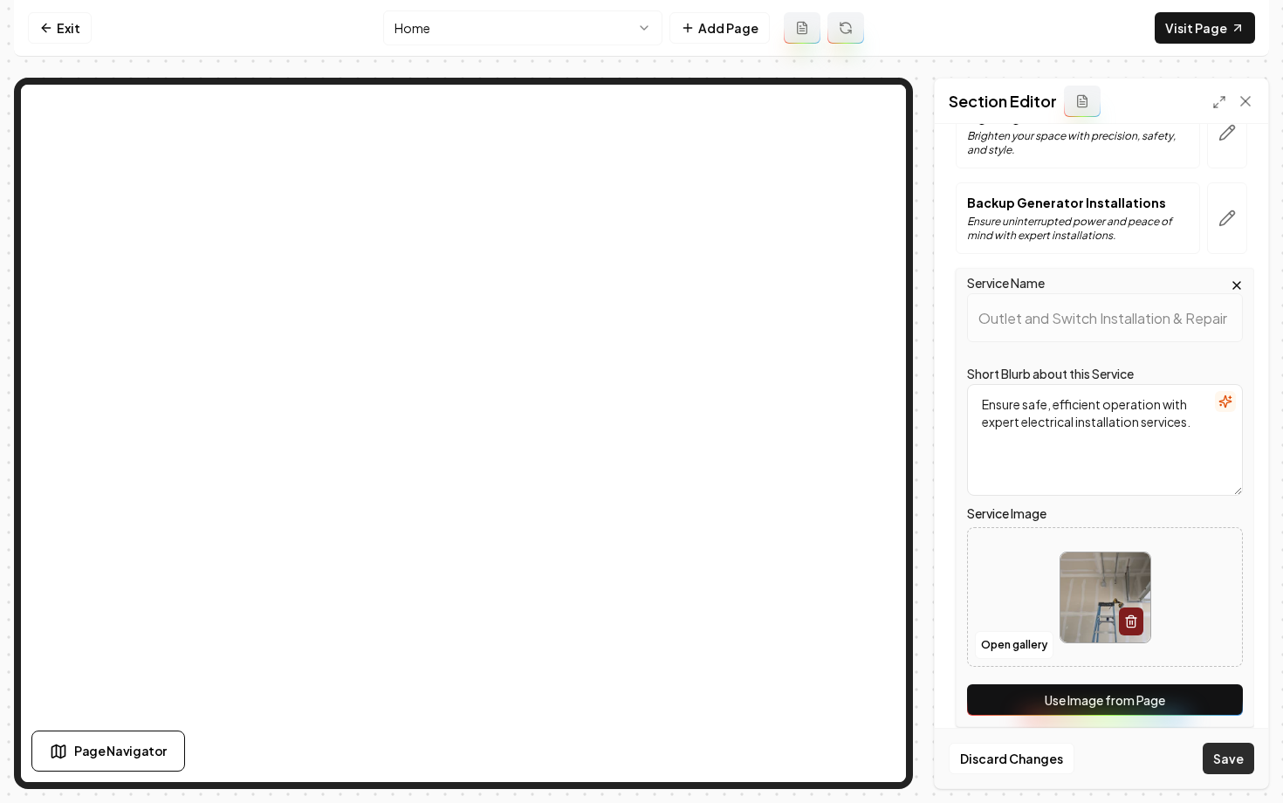
click at [1218, 764] on button "Save" at bounding box center [1228, 758] width 51 height 31
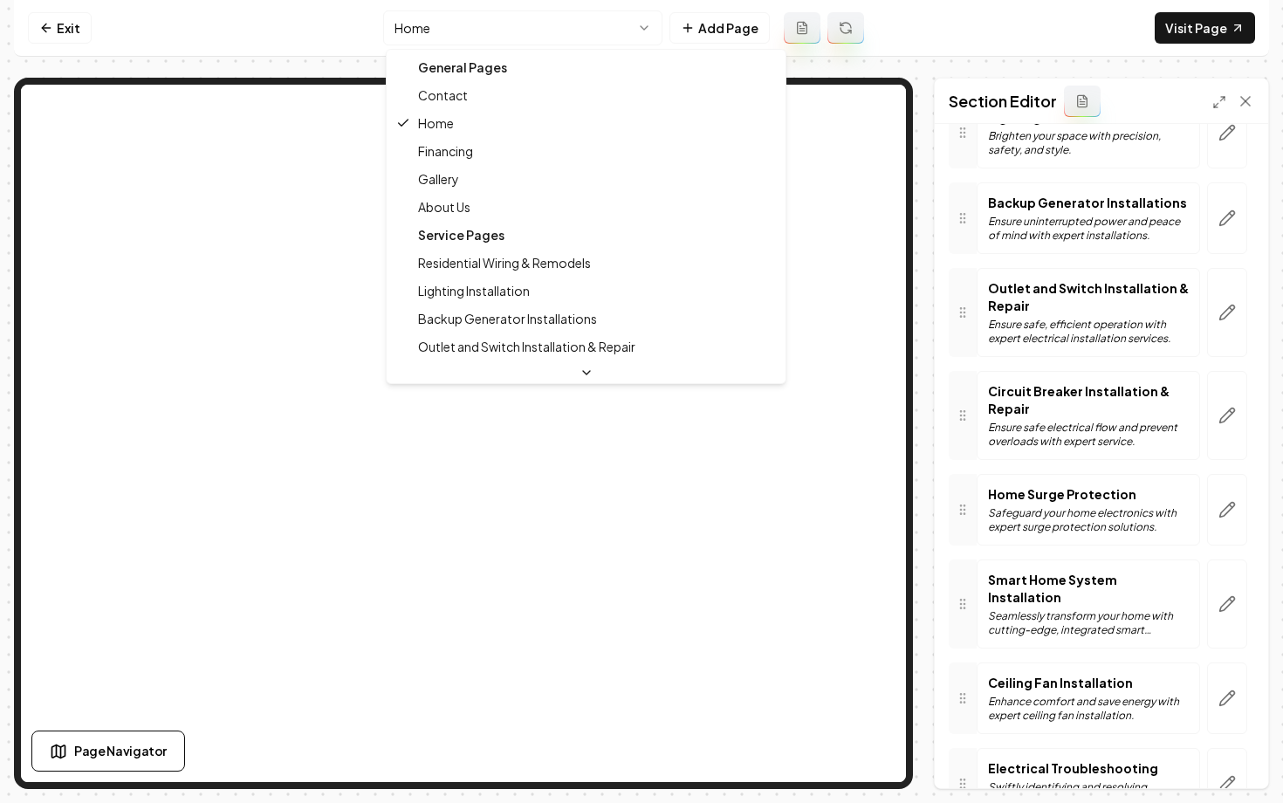
click at [503, 32] on html "Computer Required This feature is only available on a computer. Please switch t…" at bounding box center [641, 401] width 1283 height 803
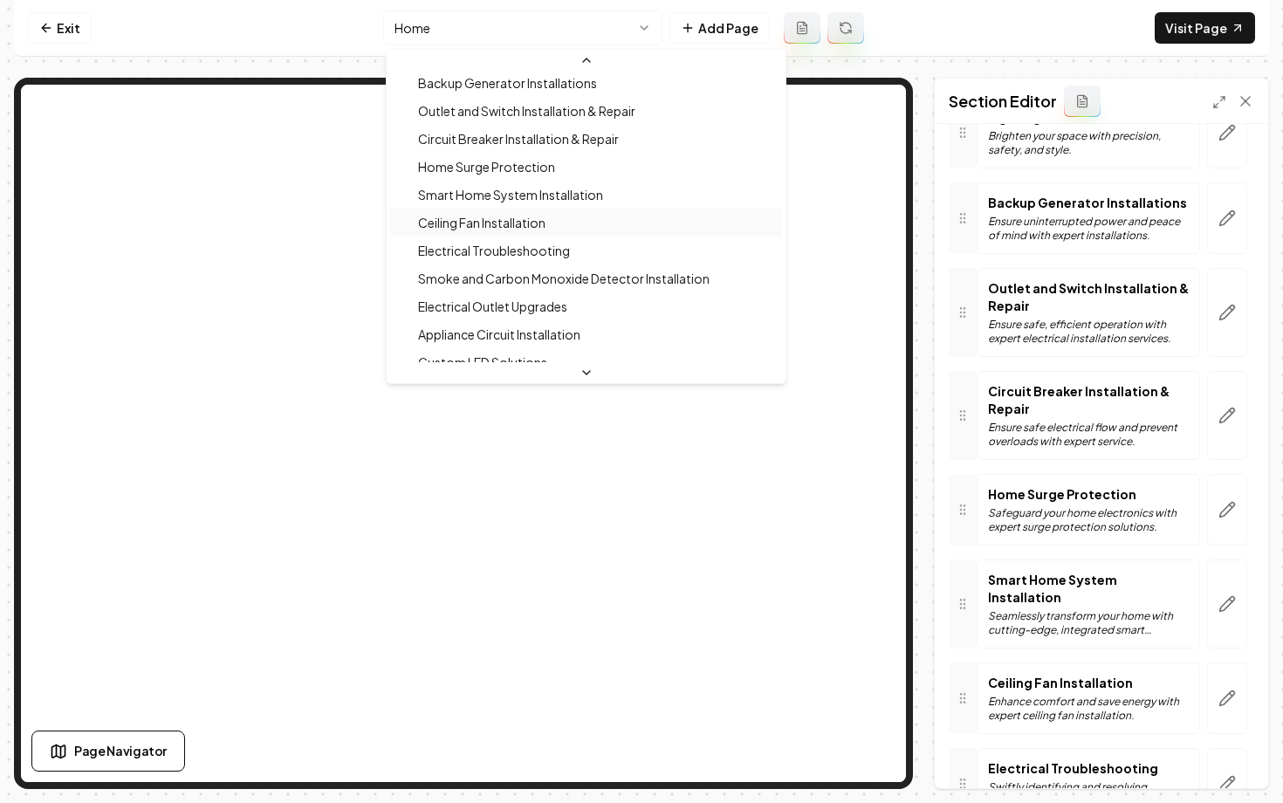
scroll to position [257, 0]
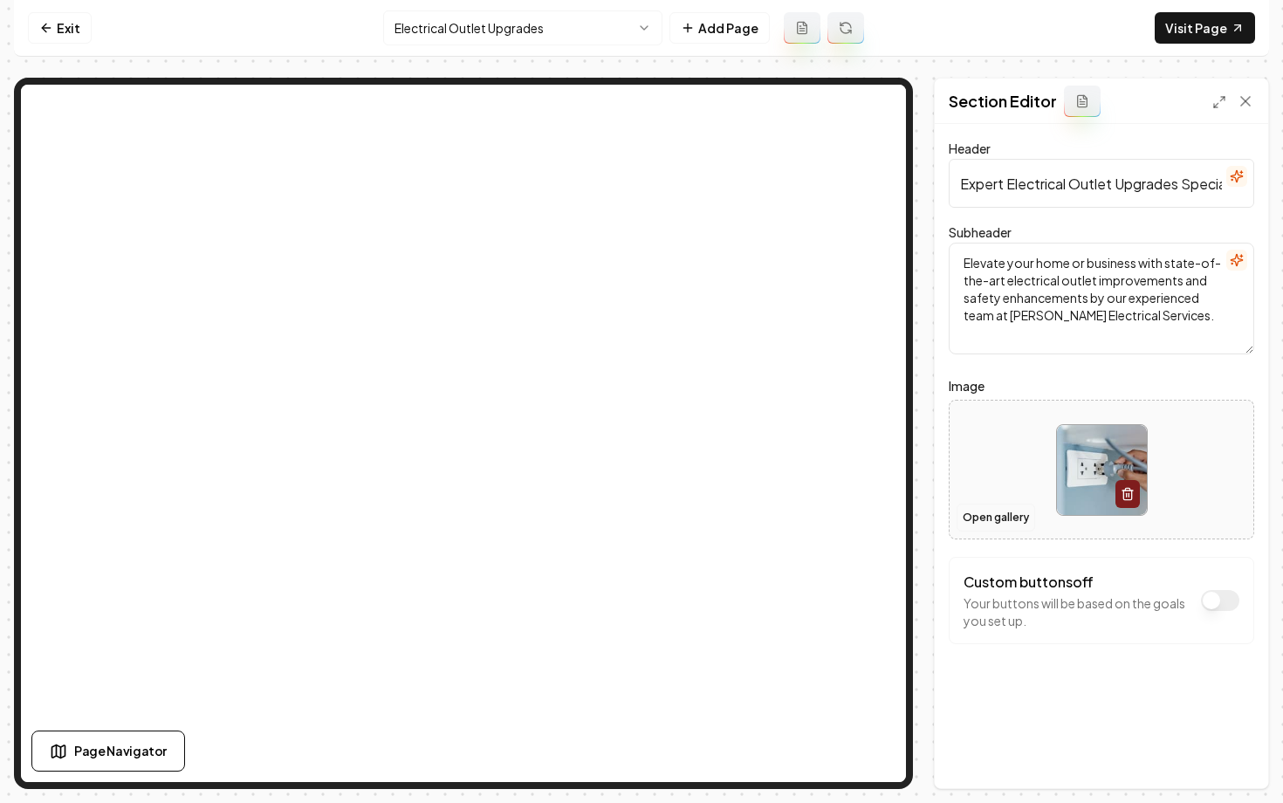
click at [993, 524] on button "Open gallery" at bounding box center [995, 518] width 79 height 28
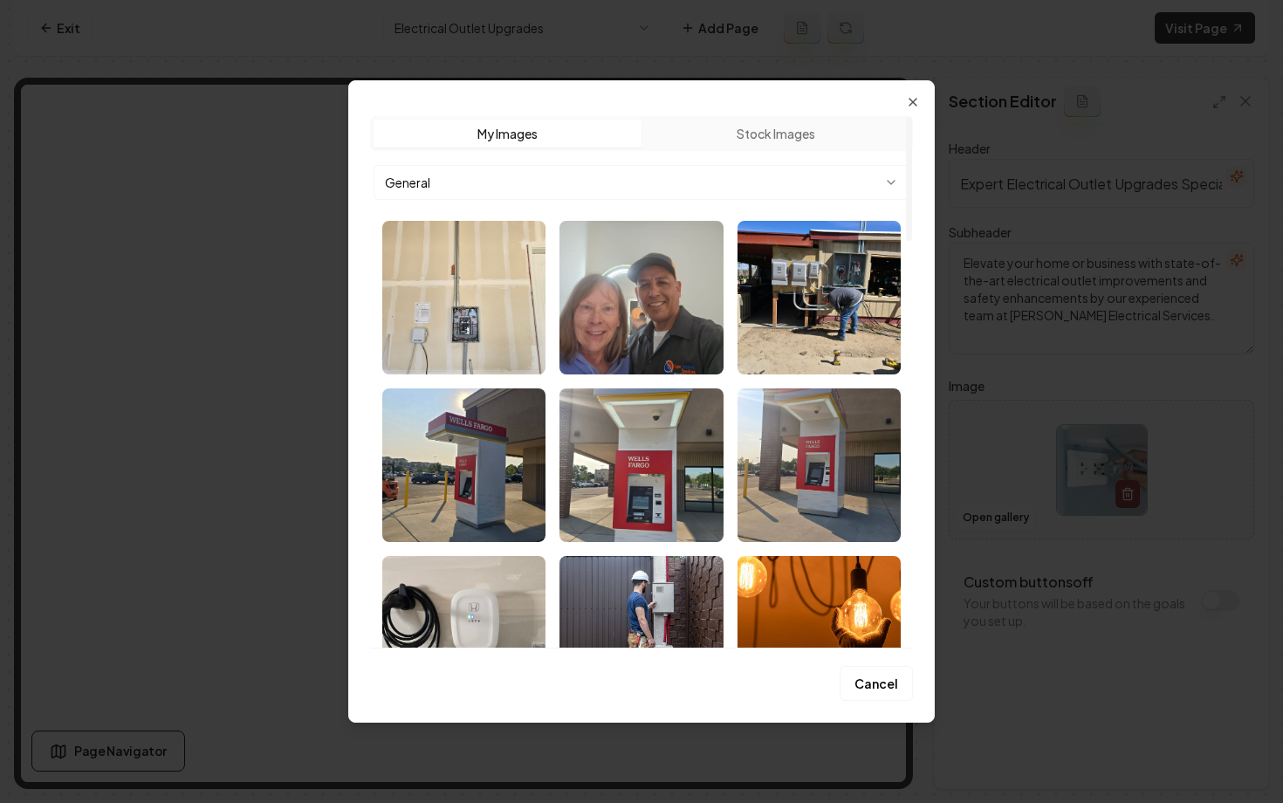
click at [626, 175] on body "Computer Required This feature is only available on a computer. Please switch t…" at bounding box center [641, 401] width 1283 height 803
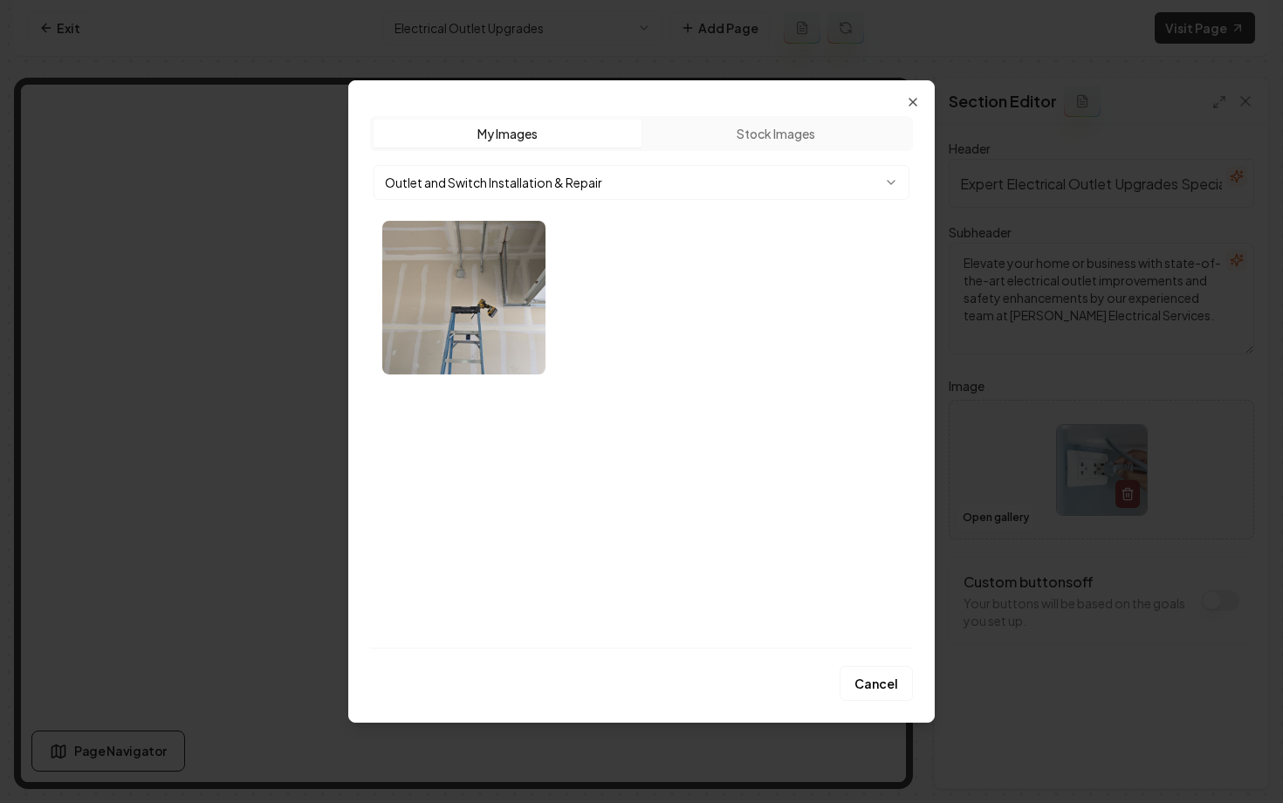
click at [677, 140] on button "Stock Images" at bounding box center [775, 134] width 268 height 28
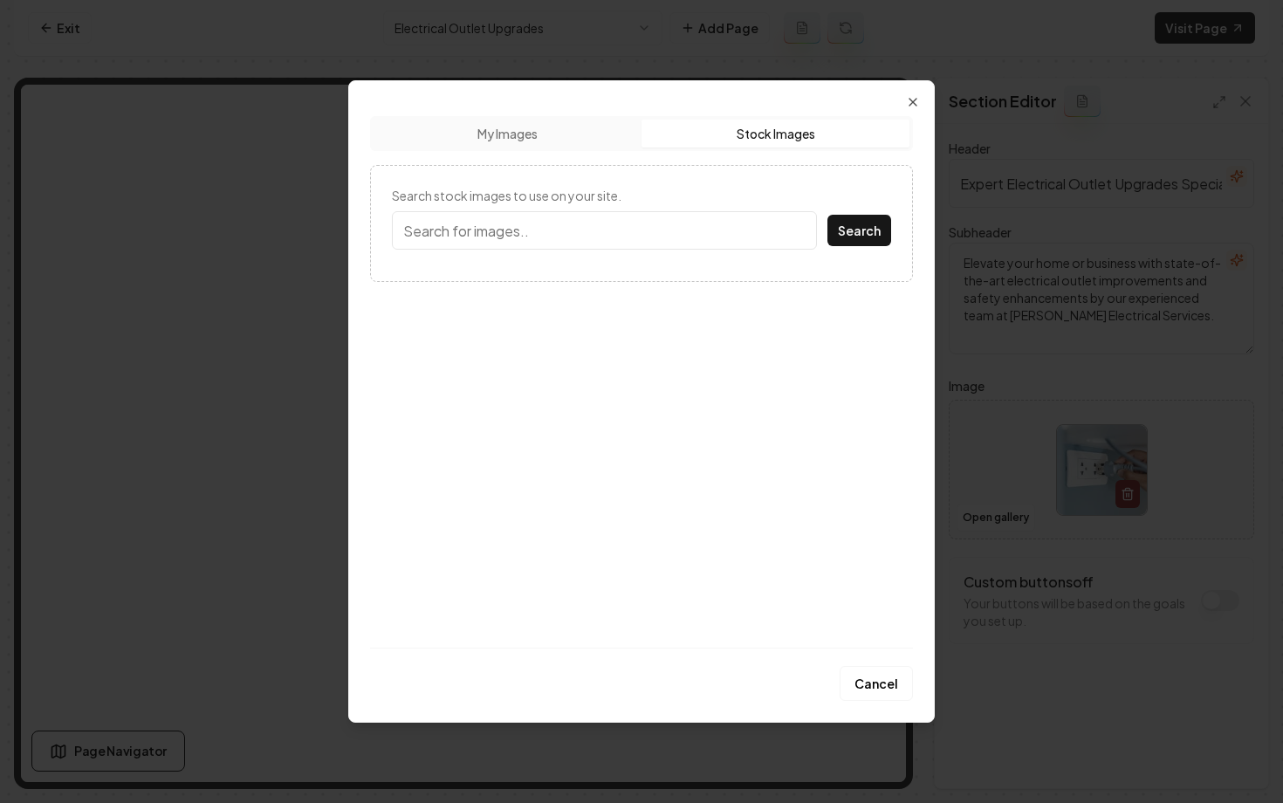
click at [687, 231] on input "Search stock images to use on your site." at bounding box center [604, 230] width 425 height 38
click at [827, 215] on button "Search" at bounding box center [859, 230] width 64 height 31
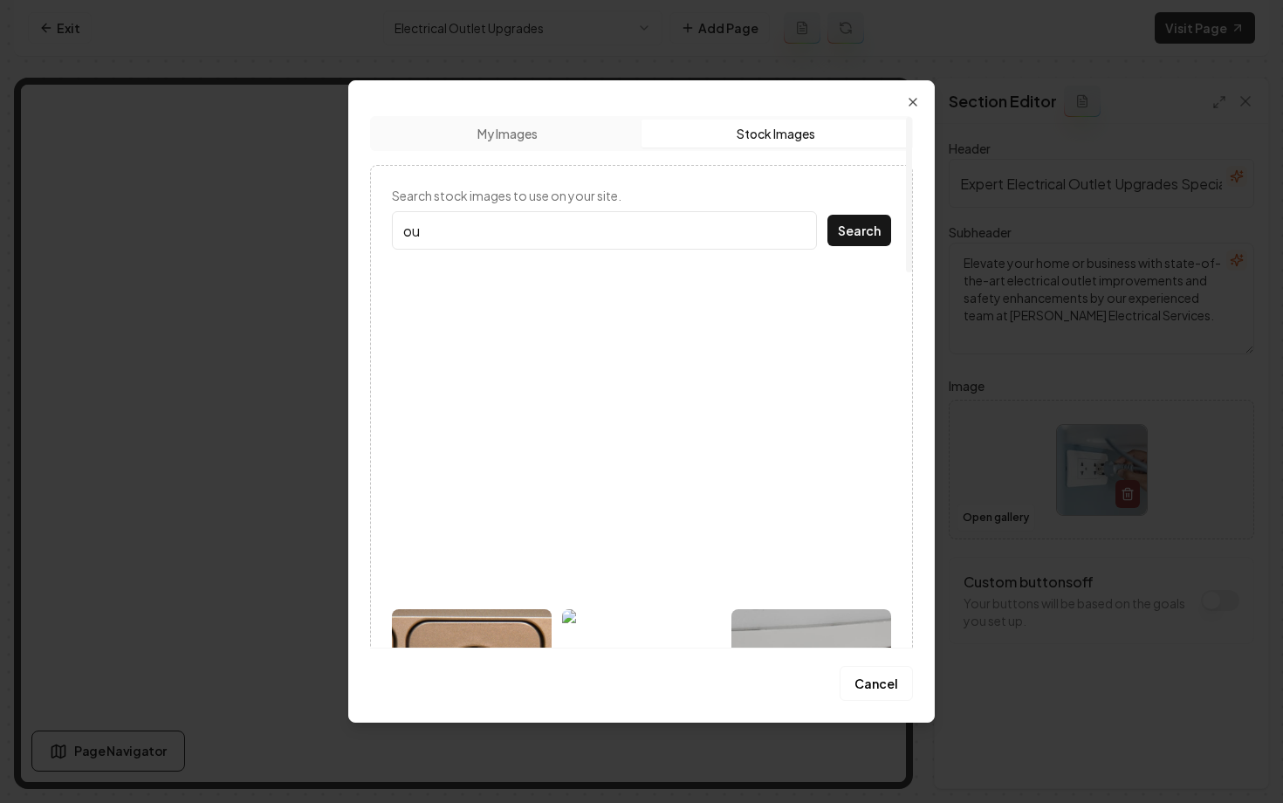
type input "o"
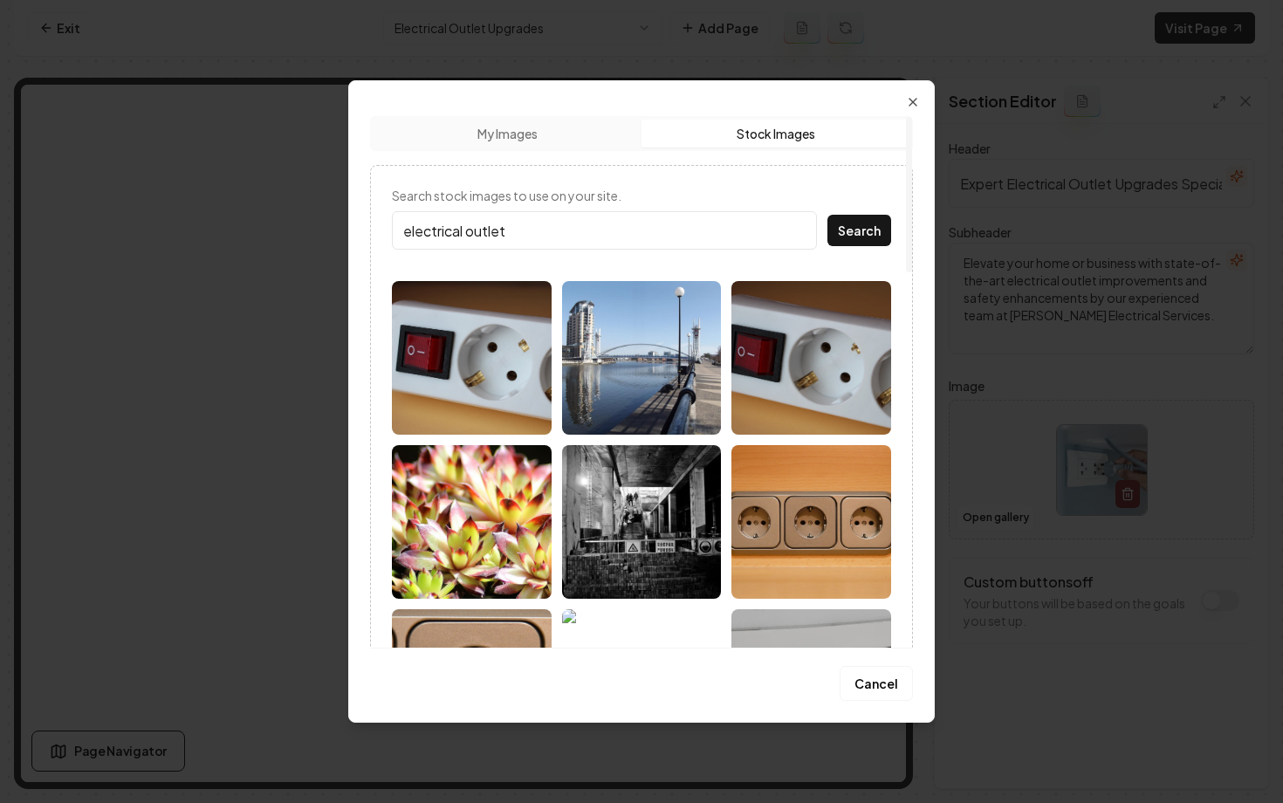
type input "electrical outlet"
click at [827, 215] on button "Search" at bounding box center [859, 230] width 64 height 31
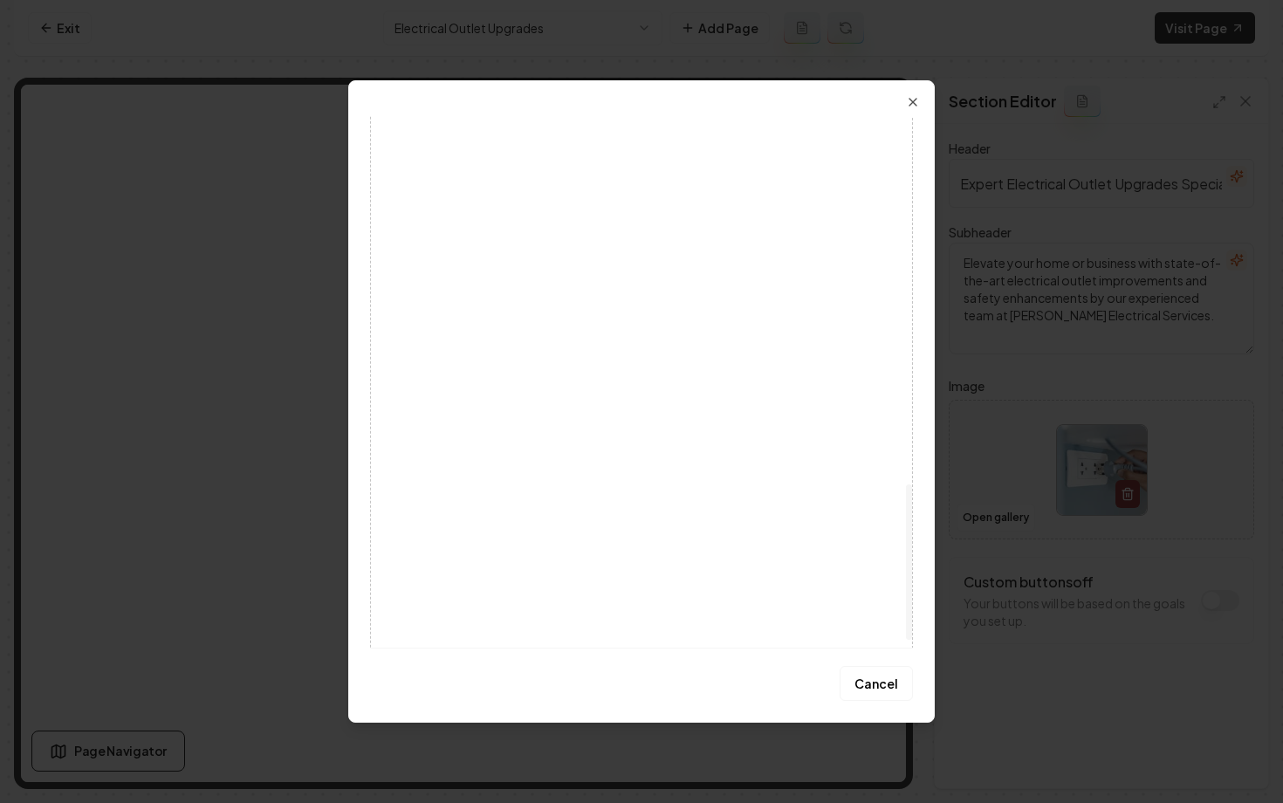
scroll to position [1285, 0]
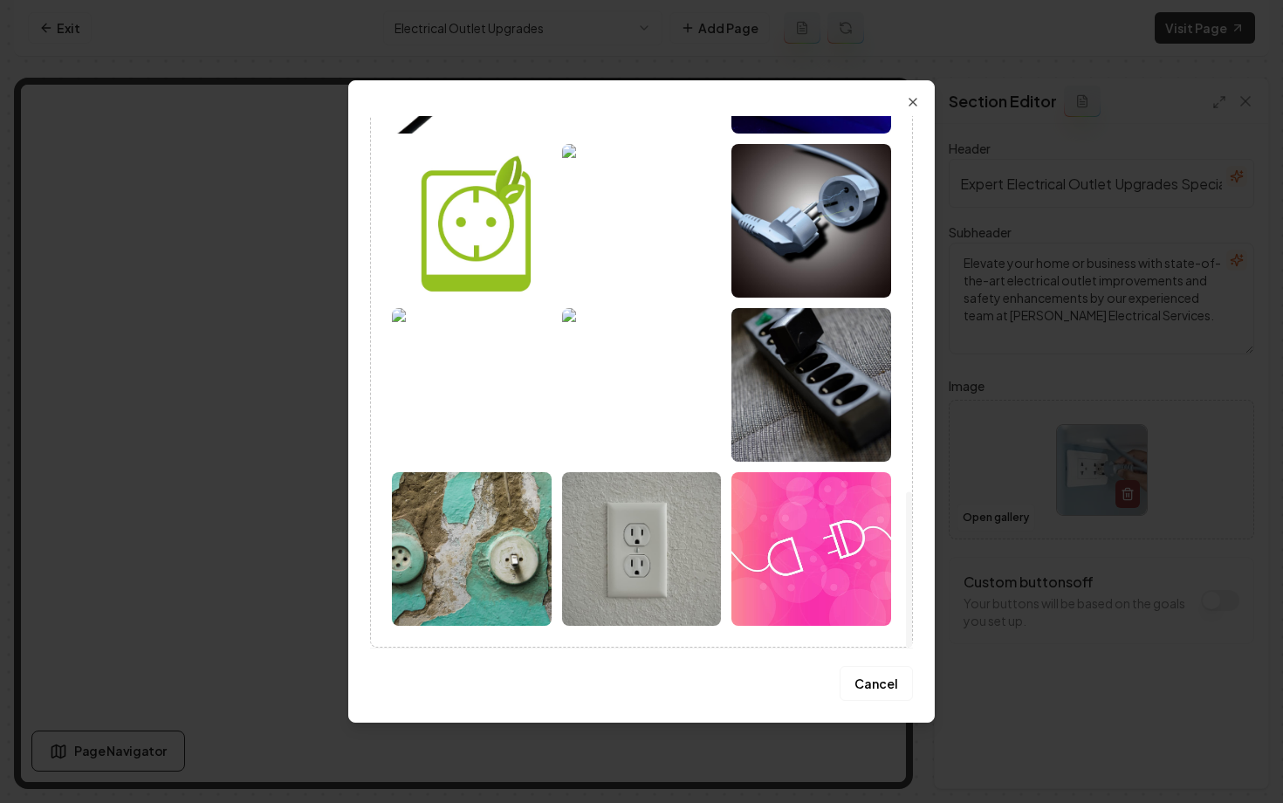
click at [613, 564] on img at bounding box center [642, 549] width 160 height 154
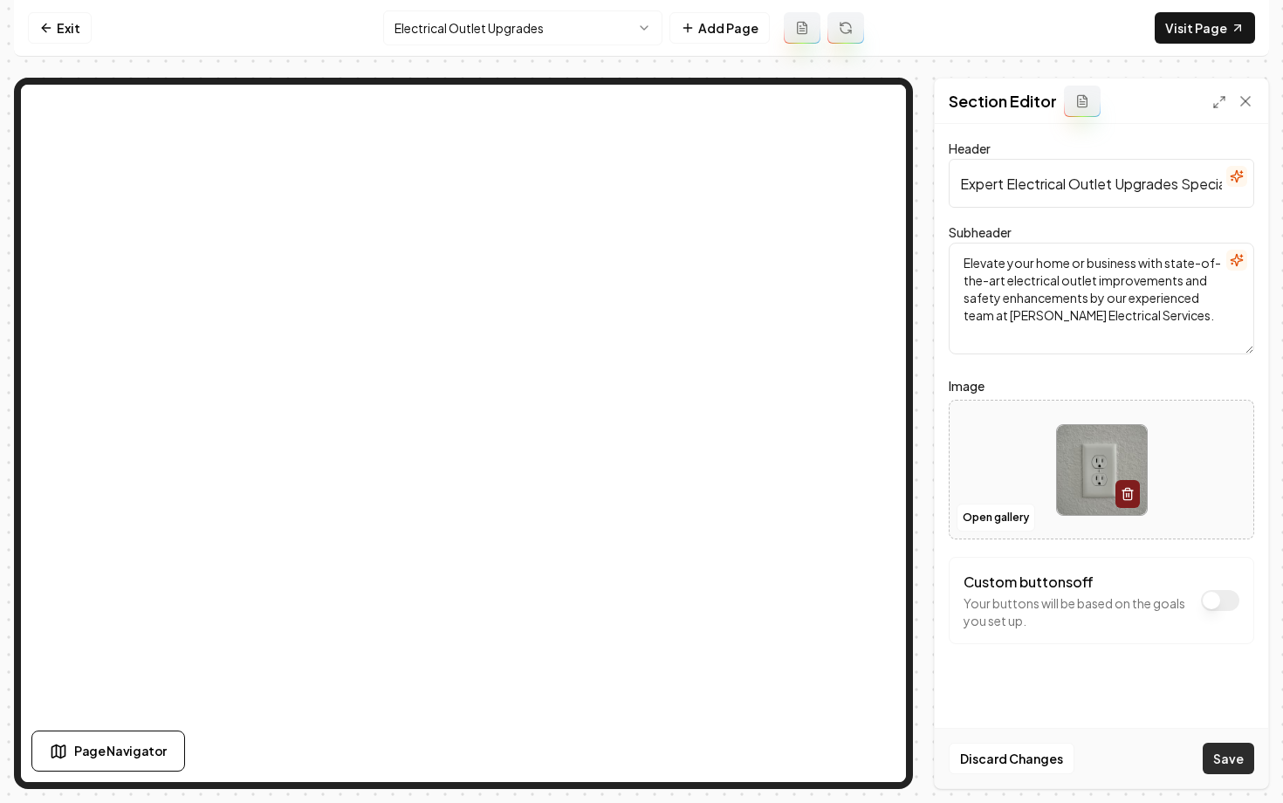
click at [1234, 770] on button "Save" at bounding box center [1228, 758] width 51 height 31
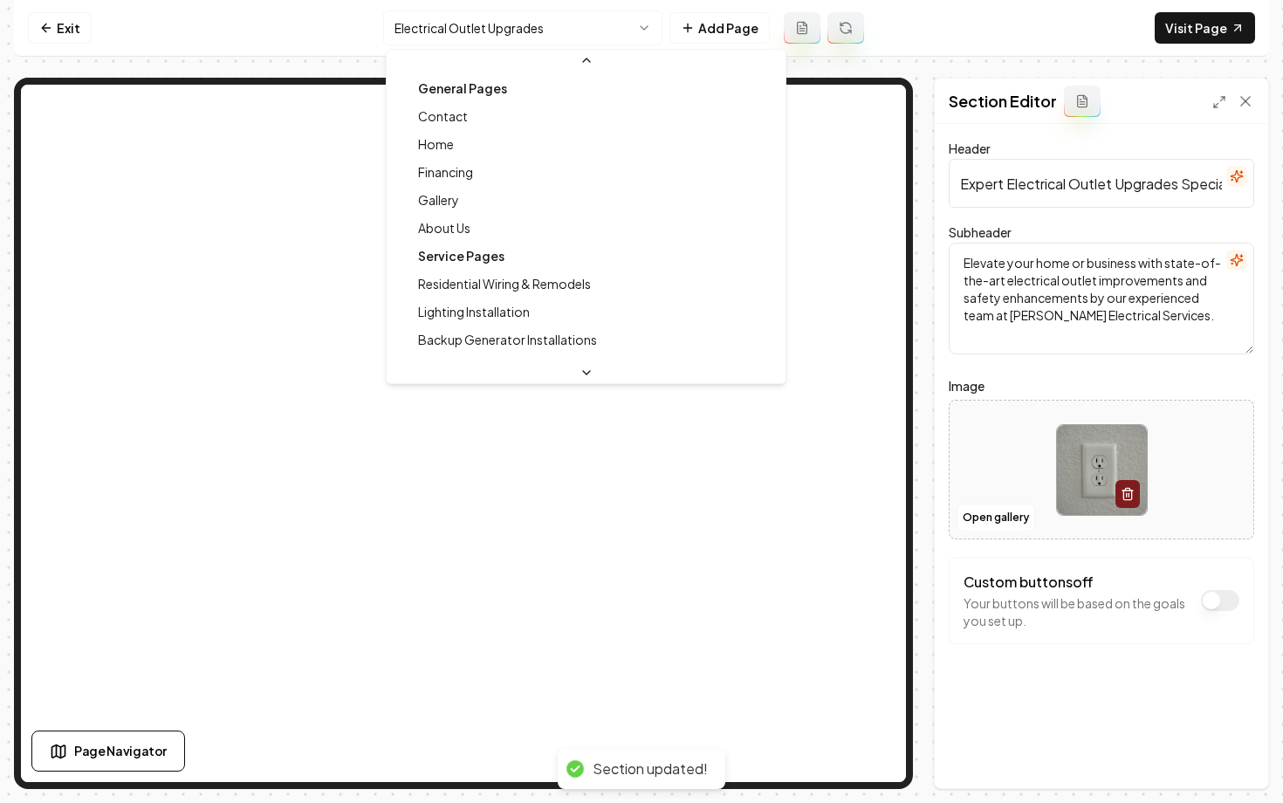
click at [492, 24] on html "Computer Required This feature is only available on a computer. Please switch t…" at bounding box center [641, 401] width 1283 height 803
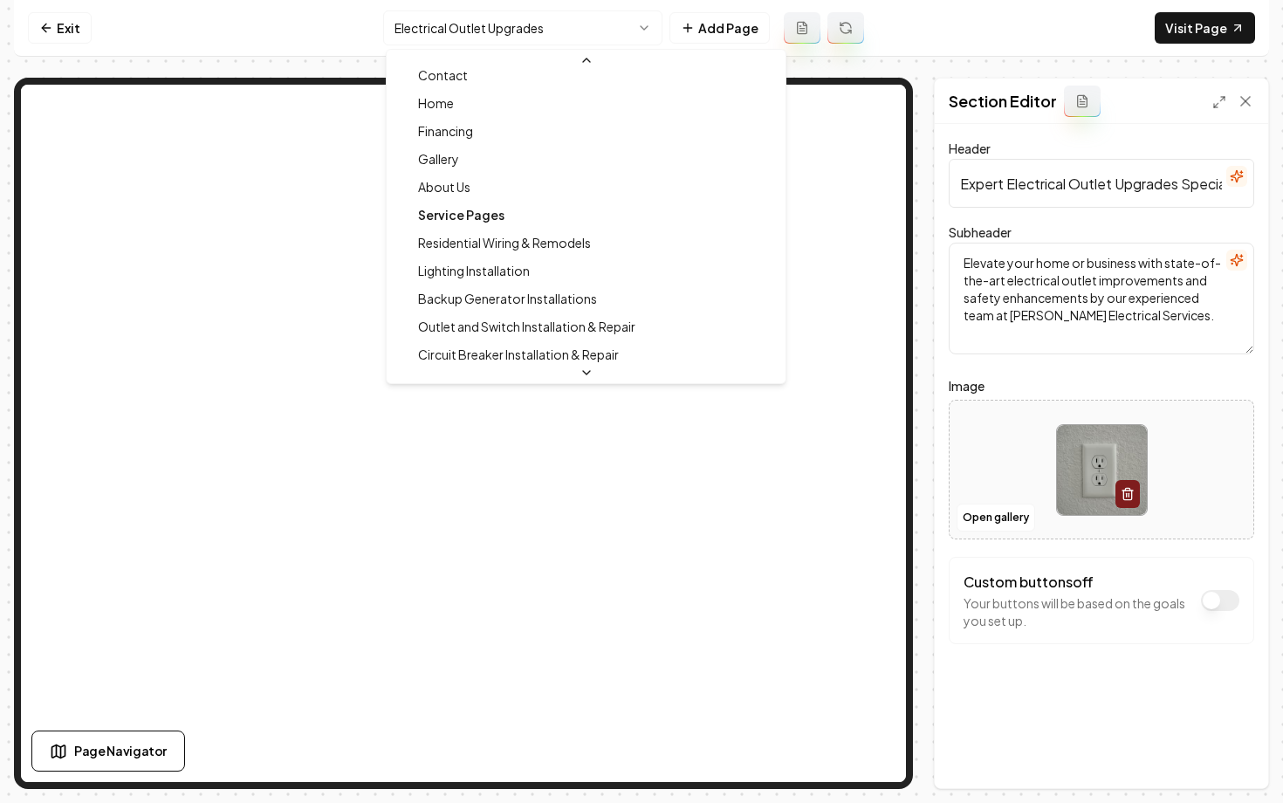
scroll to position [0, 0]
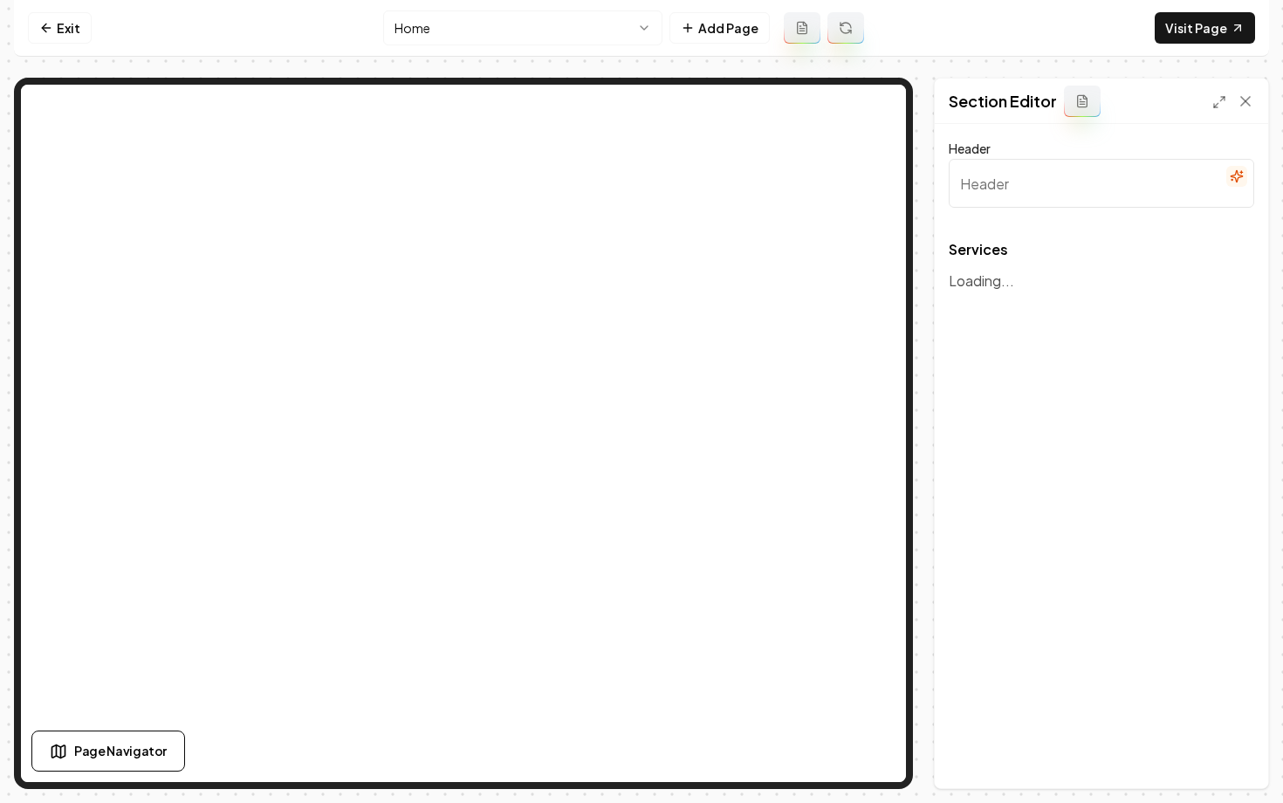
type input "Our Expertise in Electrical Services"
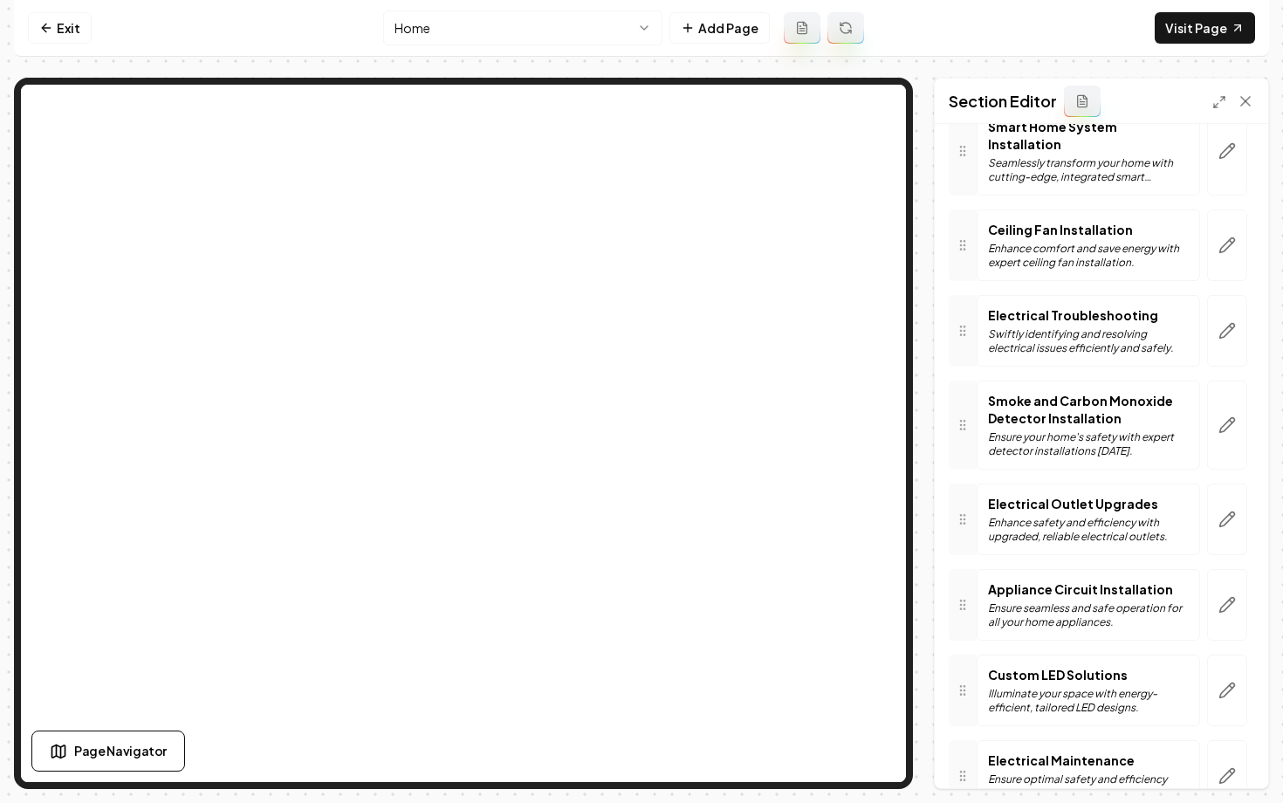
scroll to position [721, 0]
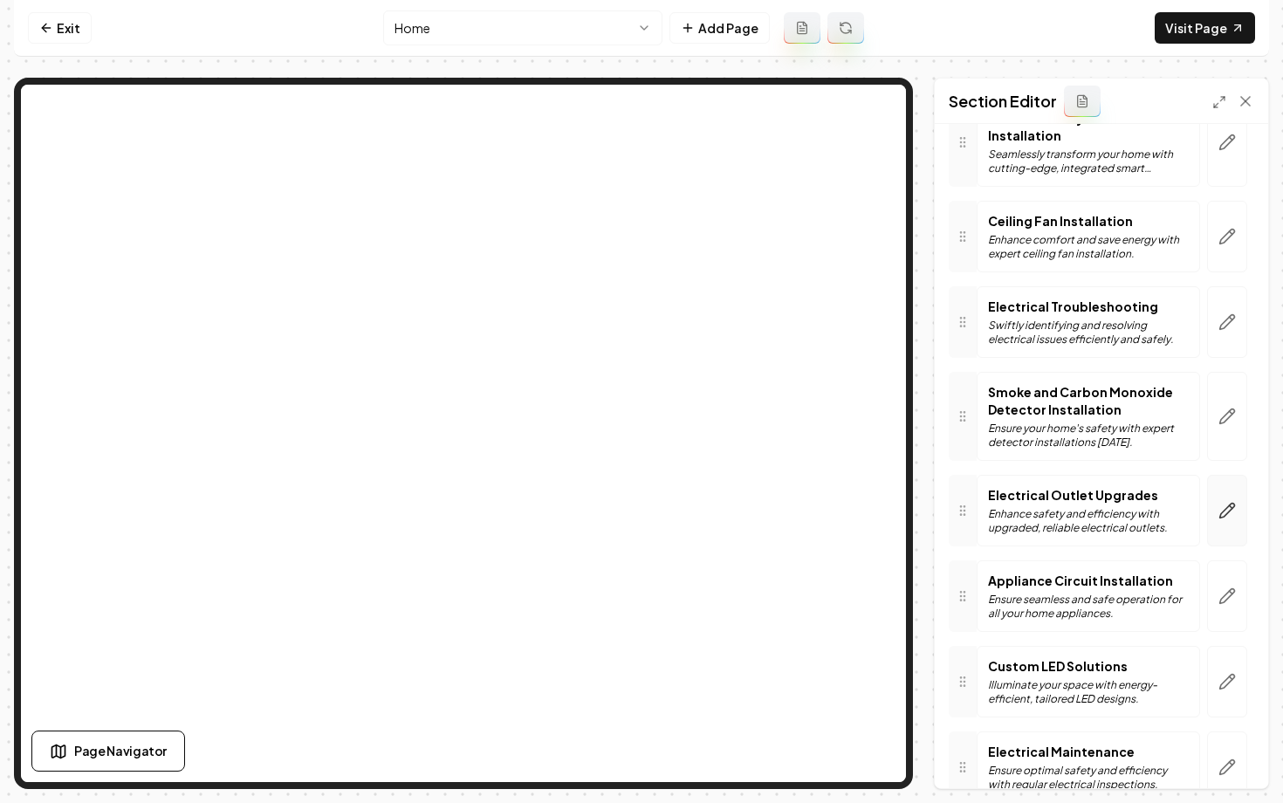
click at [1215, 518] on button "button" at bounding box center [1227, 511] width 40 height 72
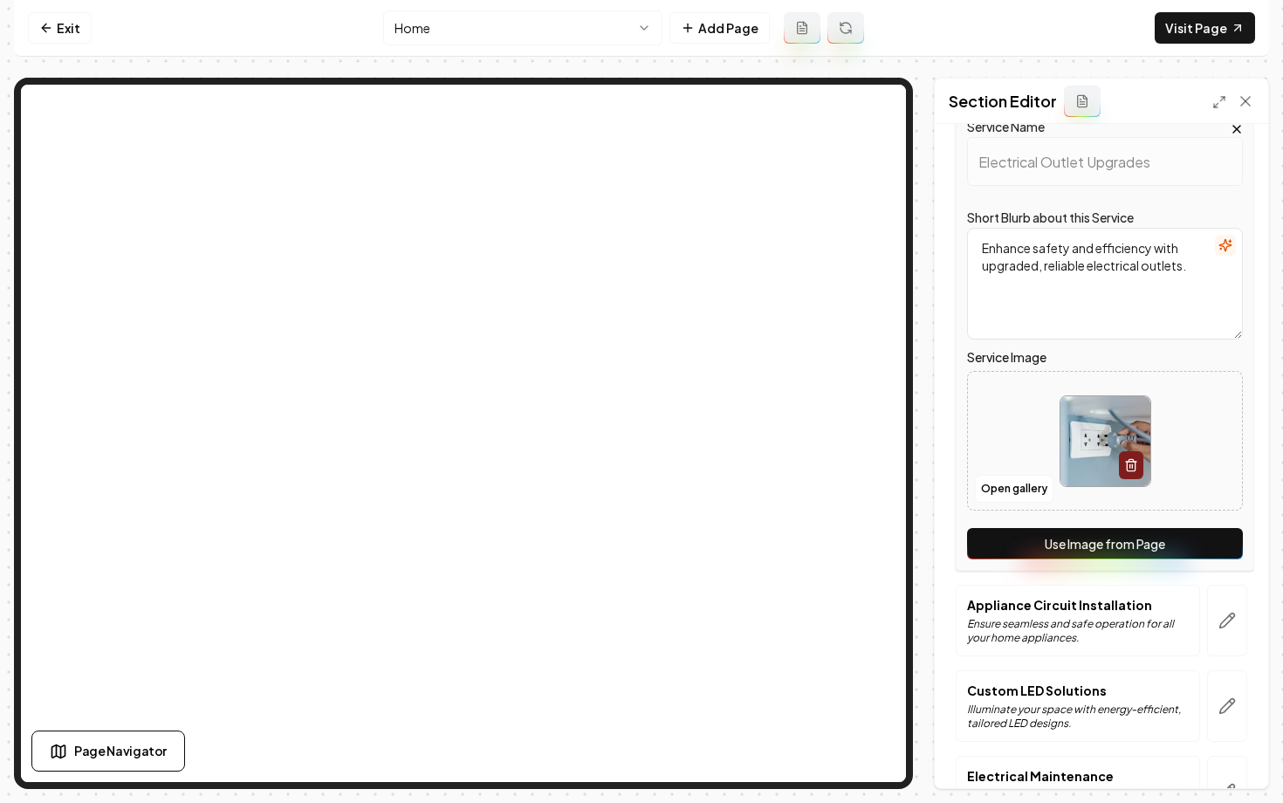
scroll to position [1099, 0]
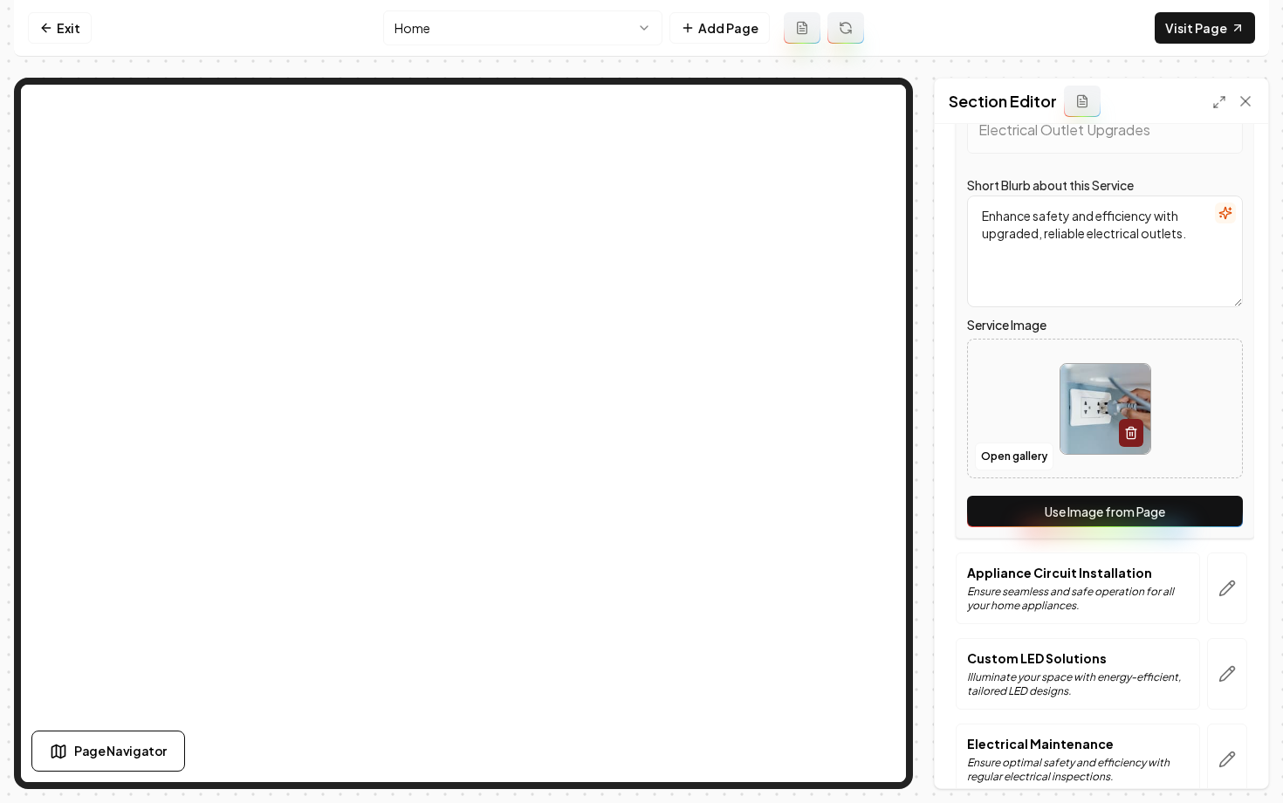
click at [1026, 496] on button "Use Image from Page" at bounding box center [1105, 511] width 276 height 31
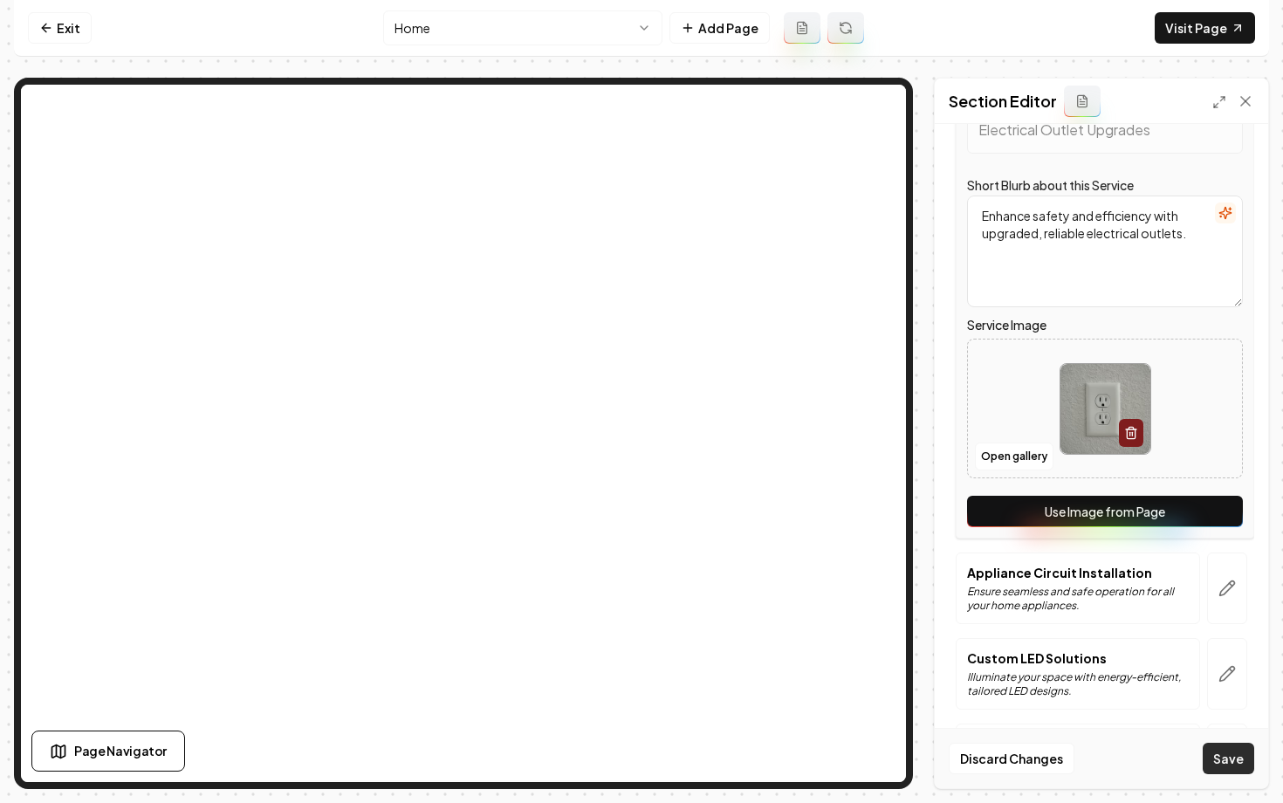
click at [1230, 752] on button "Save" at bounding box center [1228, 758] width 51 height 31
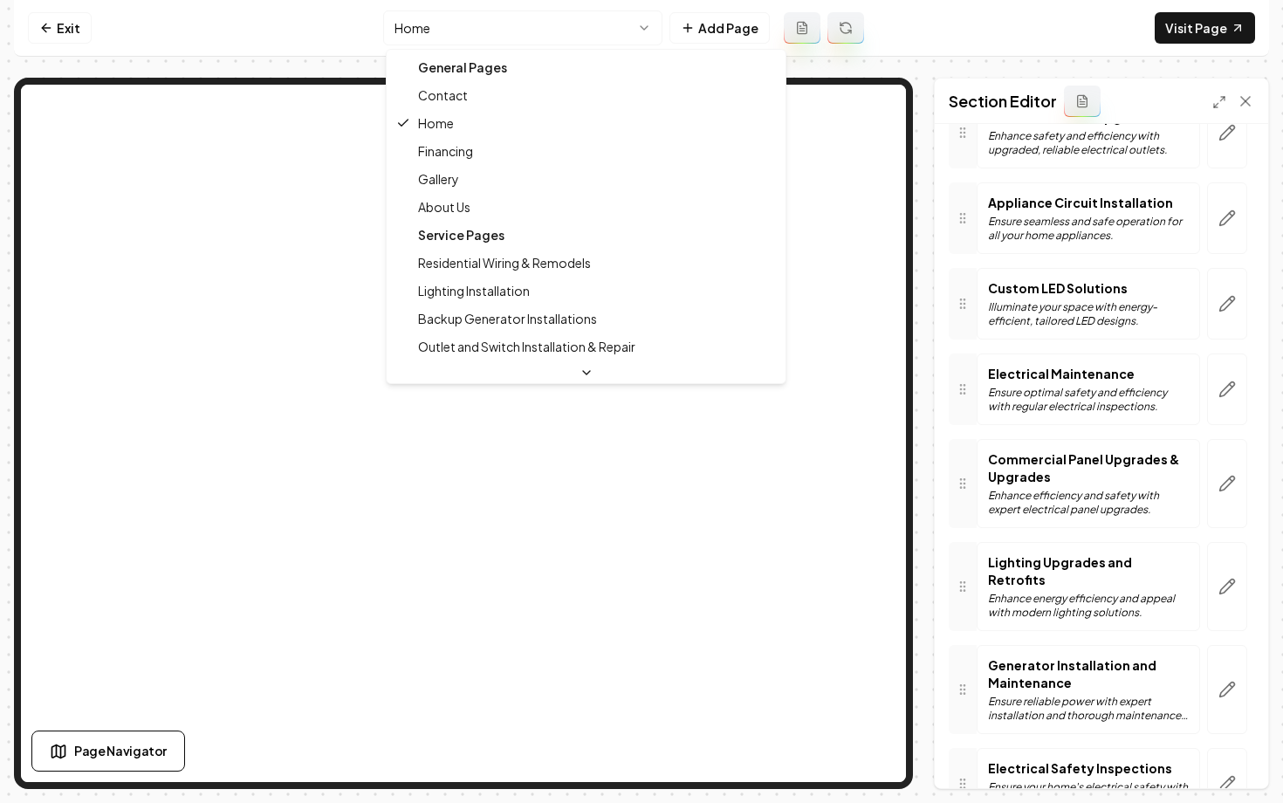
click at [531, 37] on html "Computer Required This feature is only available on a computer. Please switch t…" at bounding box center [641, 401] width 1283 height 803
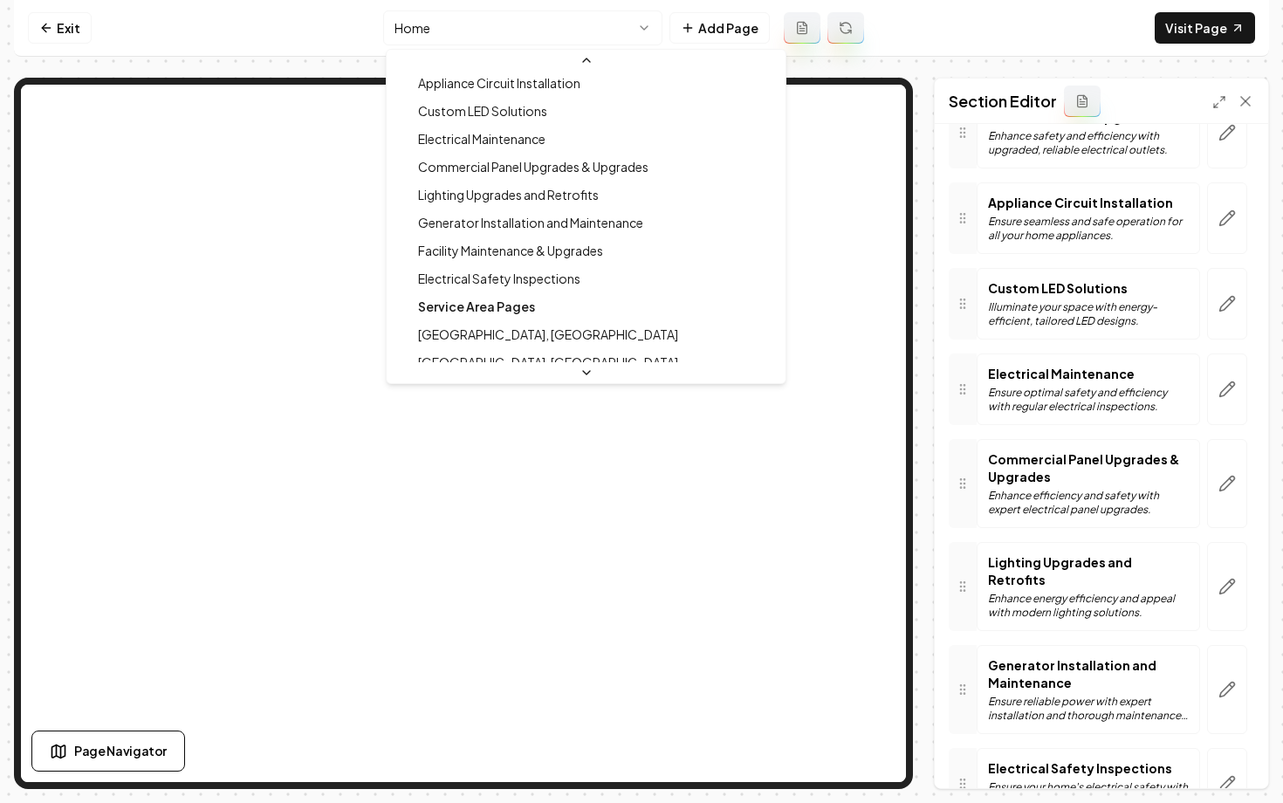
scroll to position [449, 0]
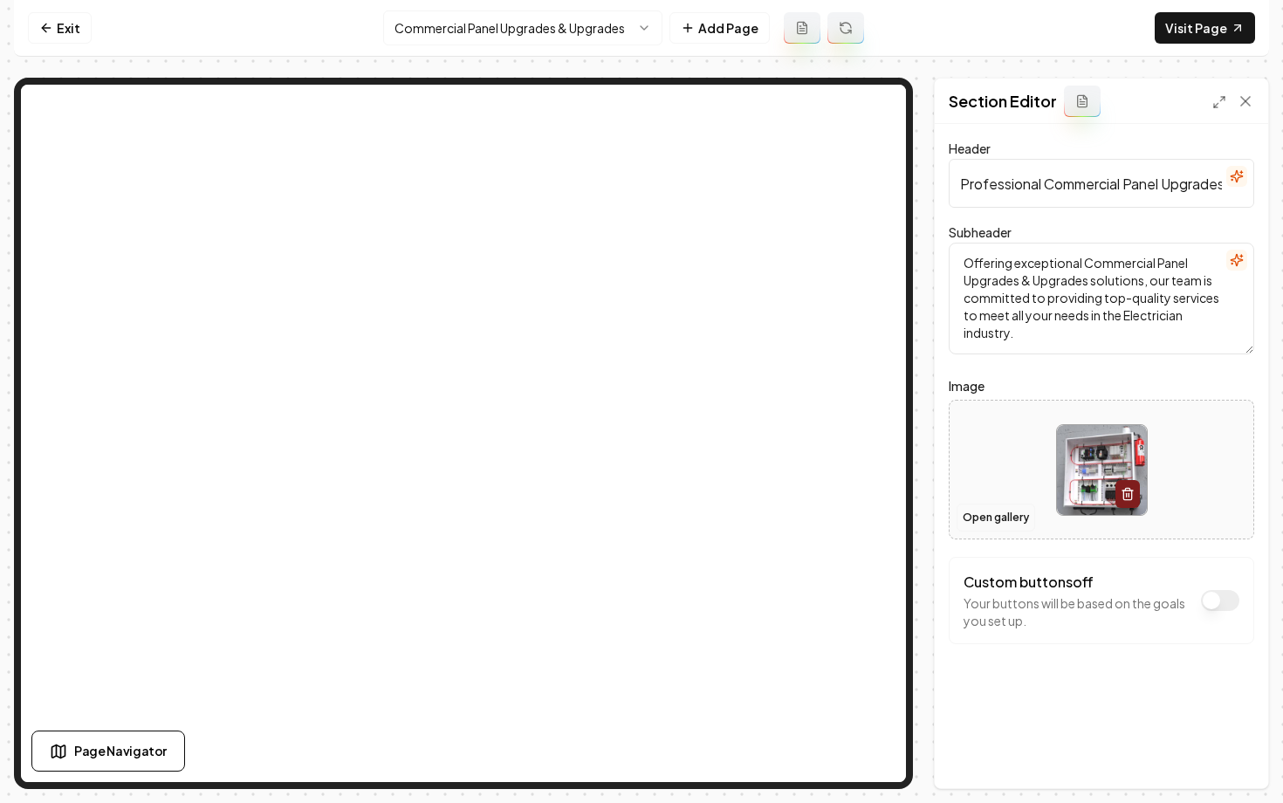
click at [994, 520] on button "Open gallery" at bounding box center [995, 518] width 79 height 28
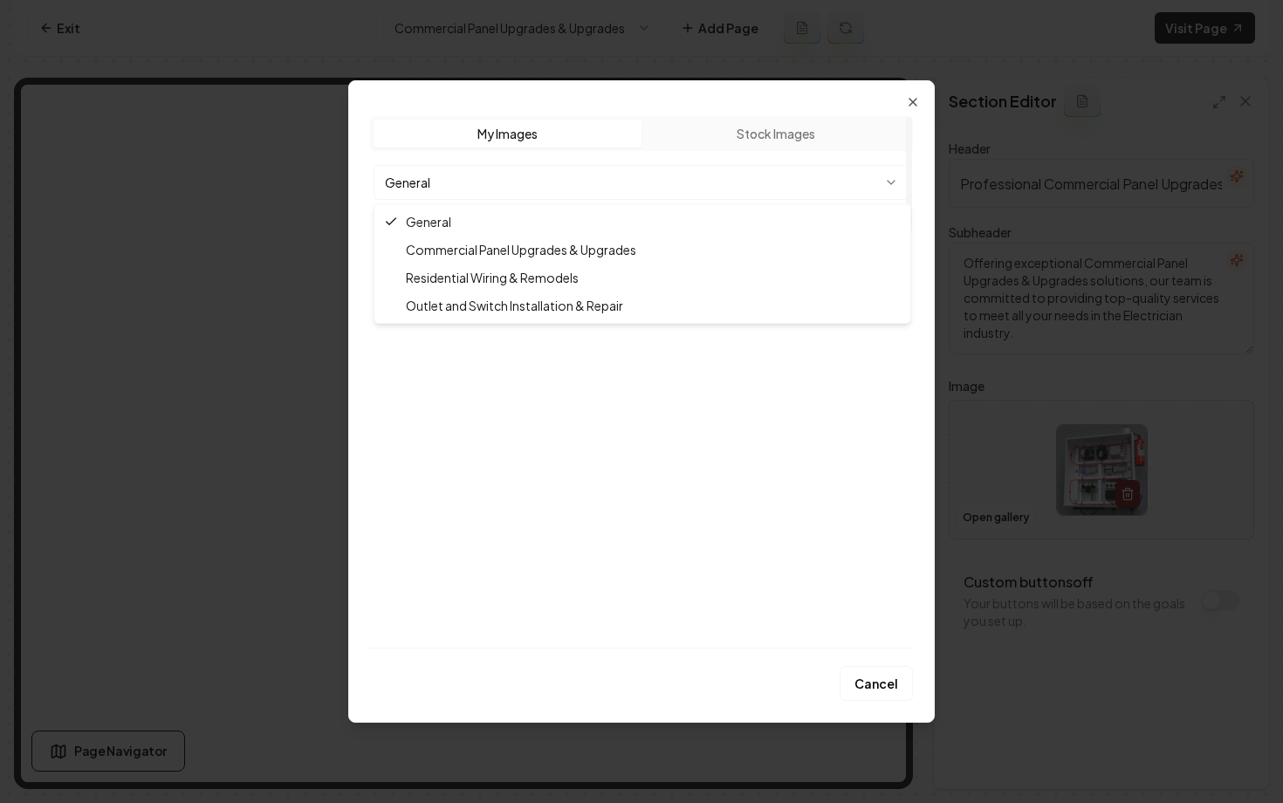
click at [692, 168] on body "Computer Required This feature is only available on a computer. Please switch t…" at bounding box center [641, 401] width 1283 height 803
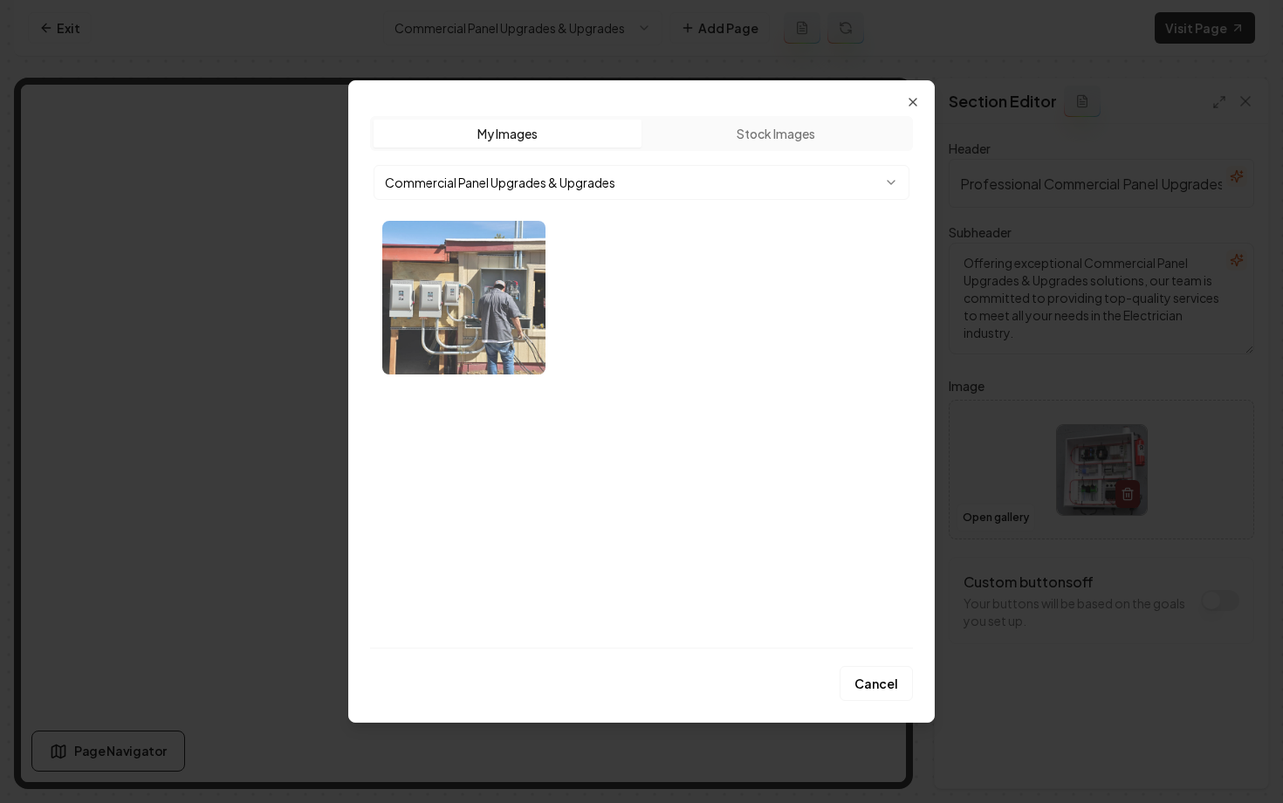
click at [519, 274] on img "Select image image_68b757a45c7cd75eb8980c95.webp" at bounding box center [463, 298] width 163 height 154
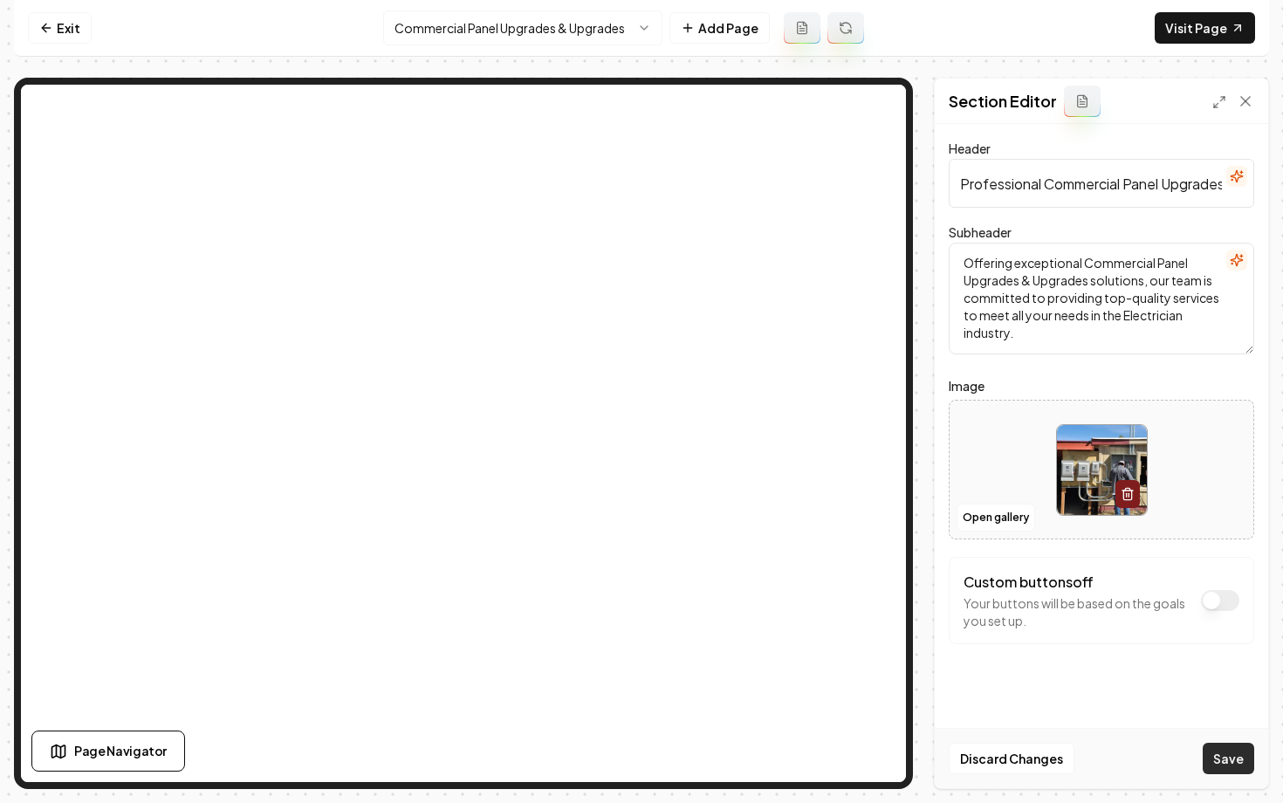
click at [1222, 756] on button "Save" at bounding box center [1228, 758] width 51 height 31
click at [445, 26] on html "Computer Required This feature is only available on a computer. Please switch t…" at bounding box center [641, 401] width 1283 height 803
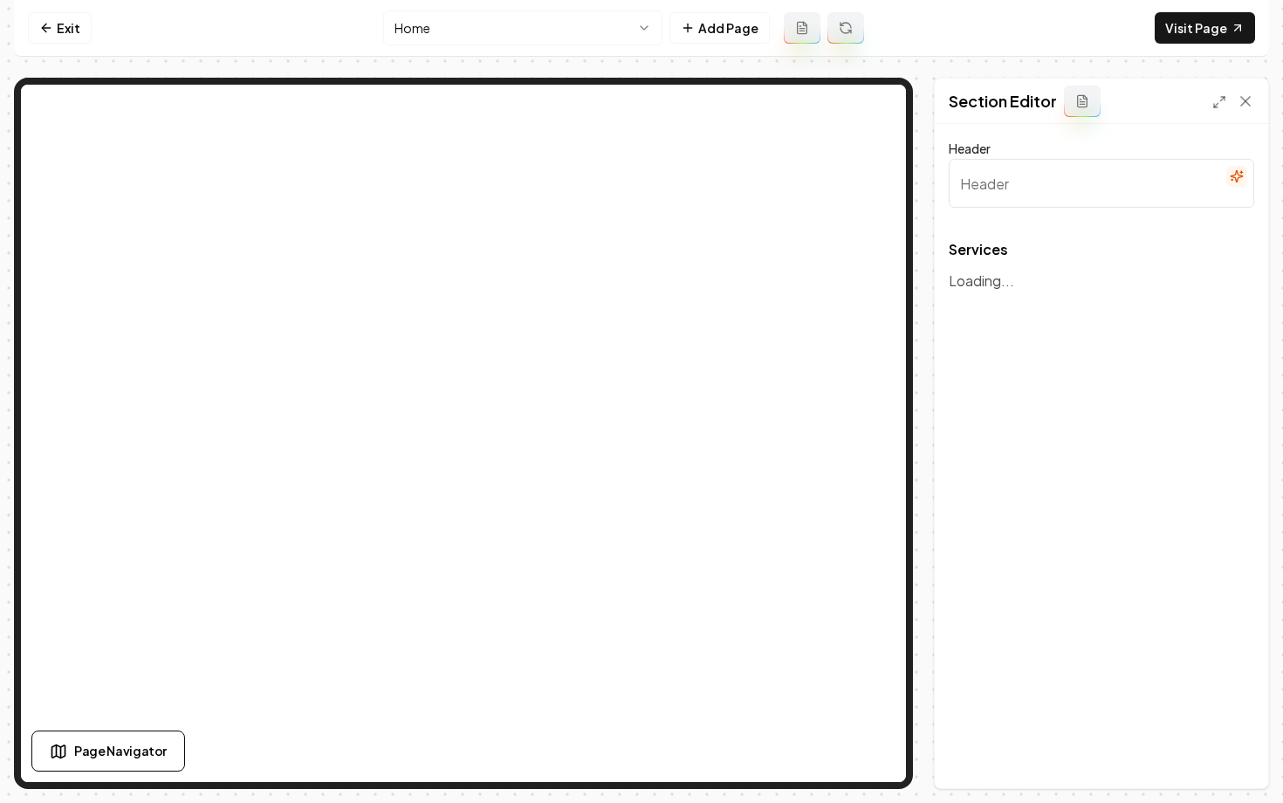
type input "Our Expertise in Electrical Services"
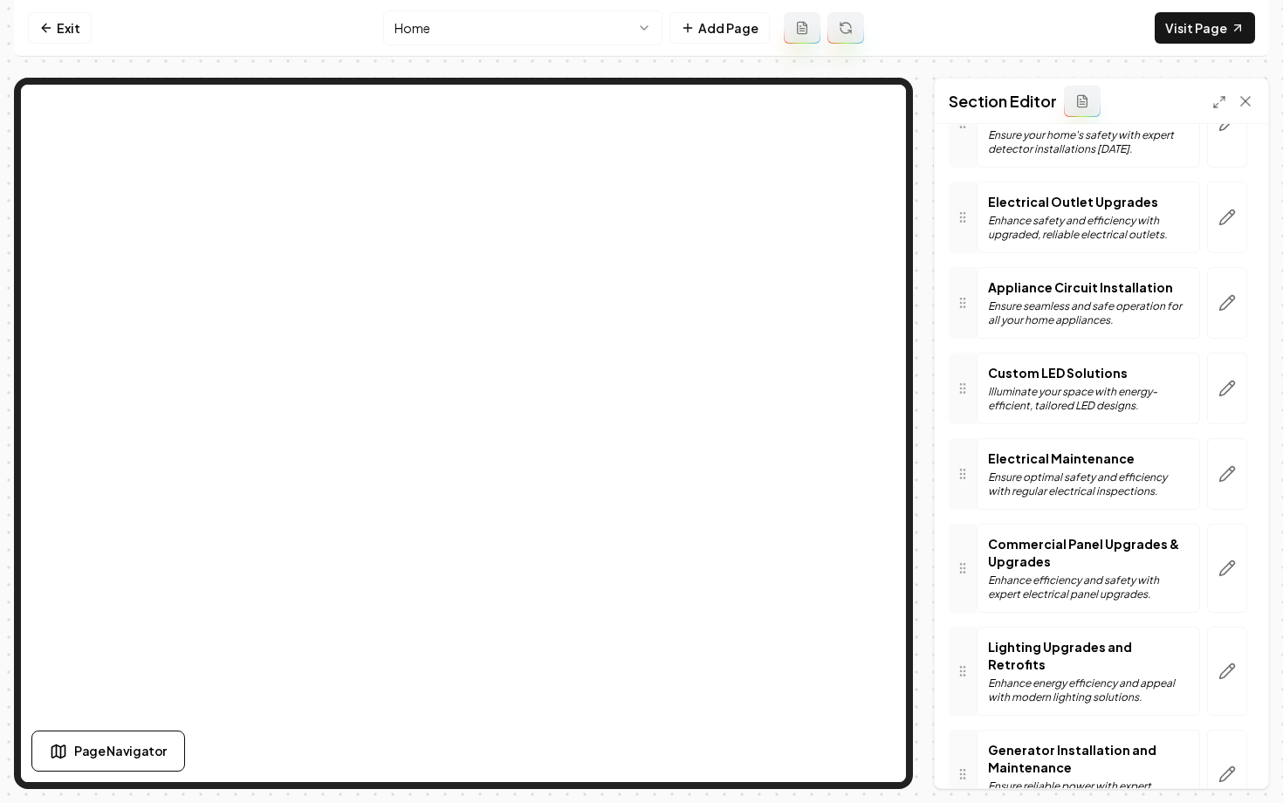
scroll to position [1020, 0]
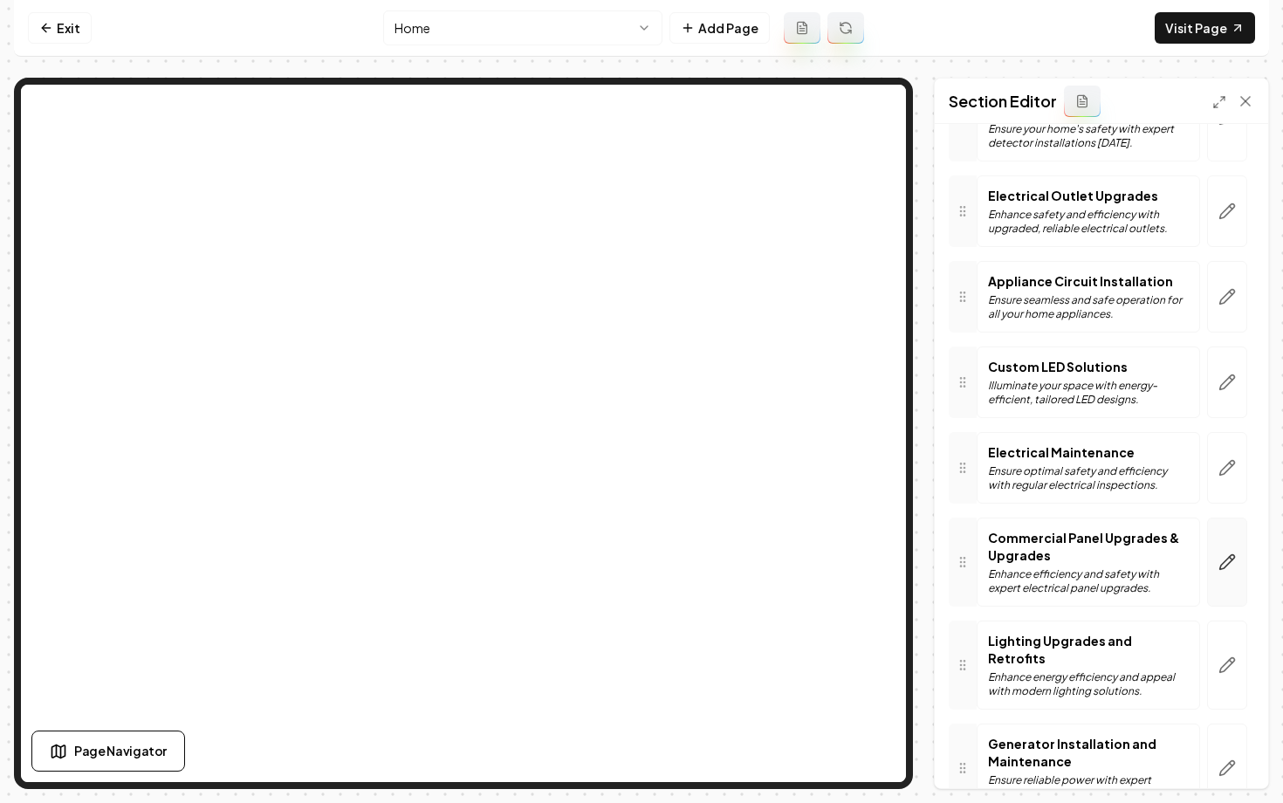
click at [1221, 555] on icon "button" at bounding box center [1227, 562] width 15 height 15
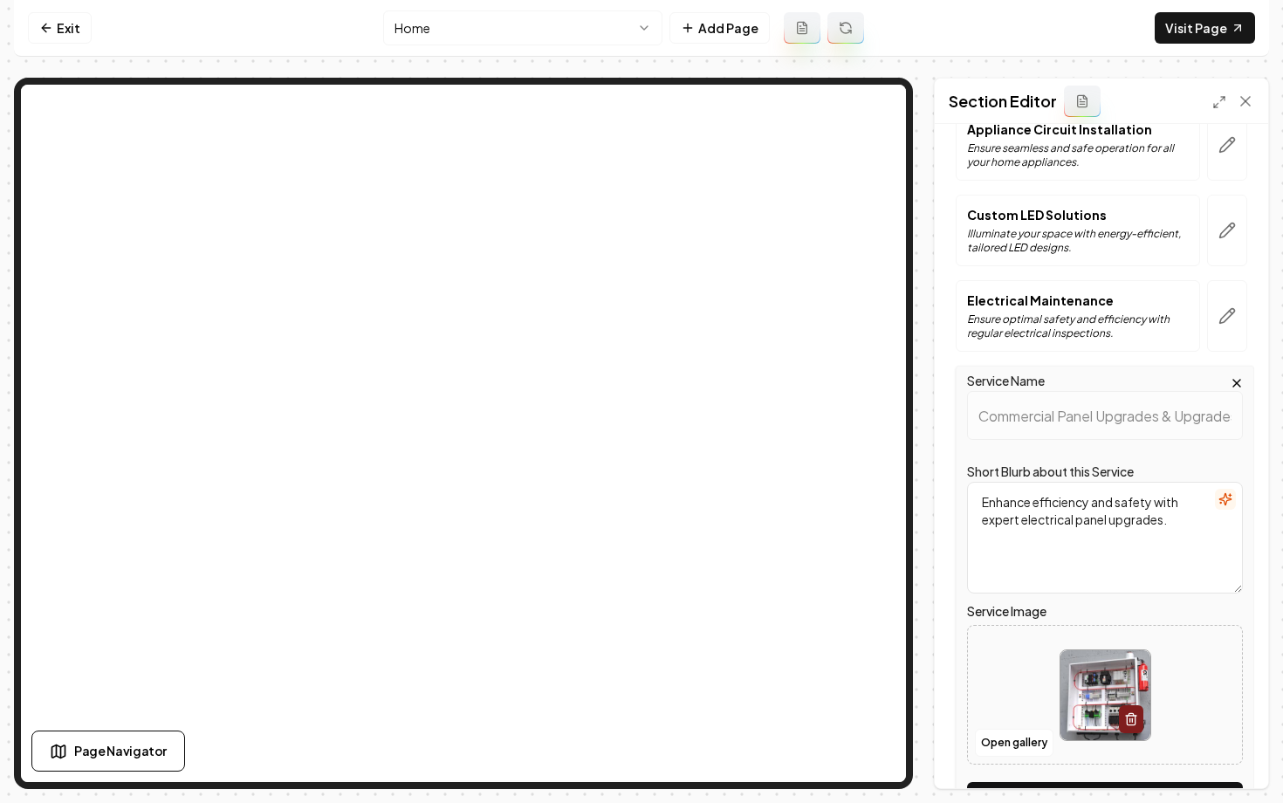
scroll to position [1175, 0]
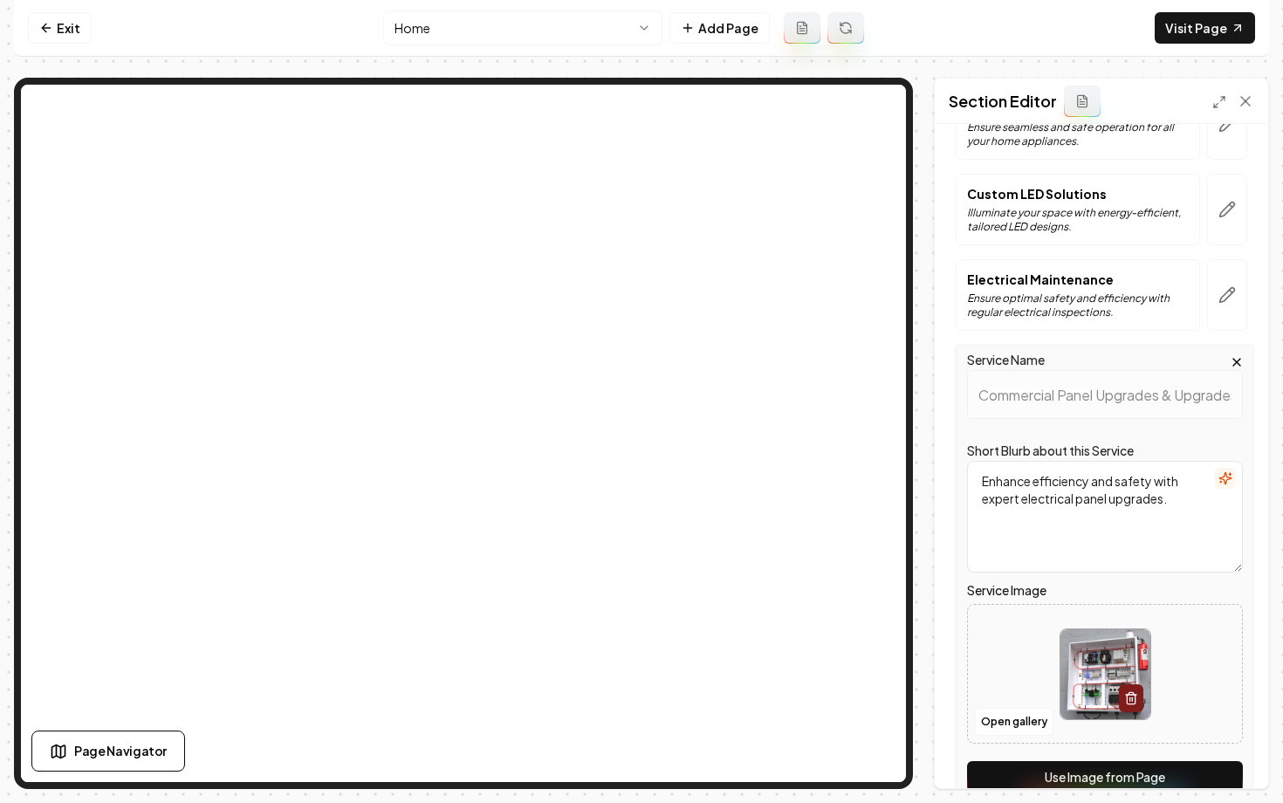
click at [1028, 768] on button "Use Image from Page" at bounding box center [1105, 776] width 276 height 31
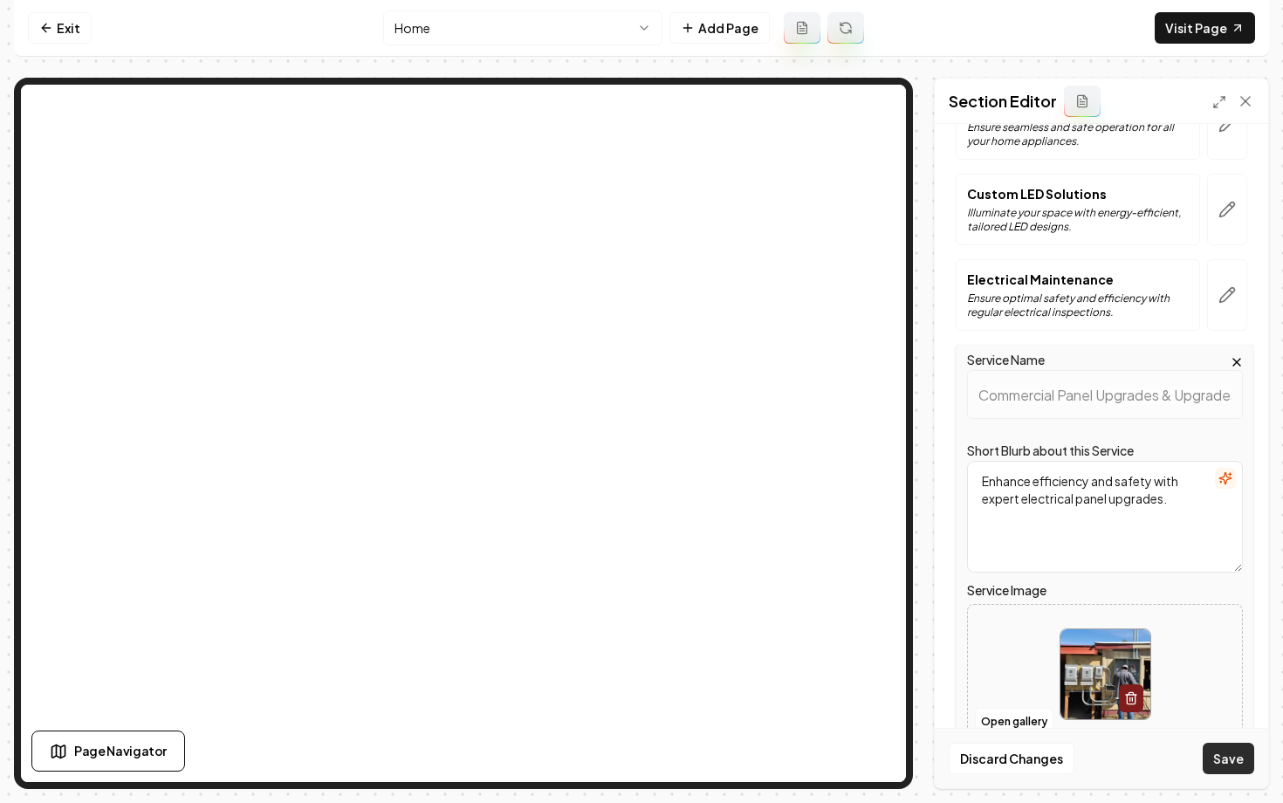
click at [1217, 758] on button "Save" at bounding box center [1228, 758] width 51 height 31
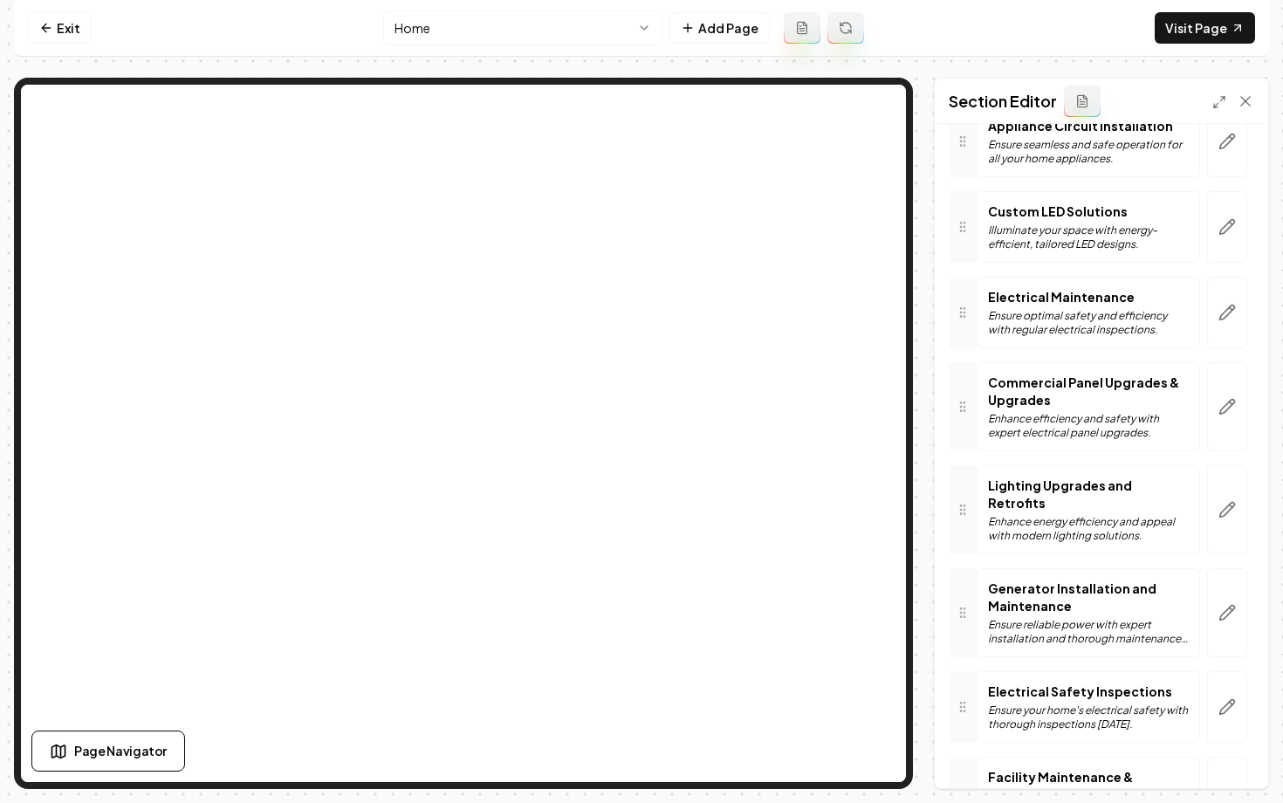
click at [448, 26] on html "Computer Required This feature is only available on a computer. Please switch t…" at bounding box center [641, 401] width 1283 height 803
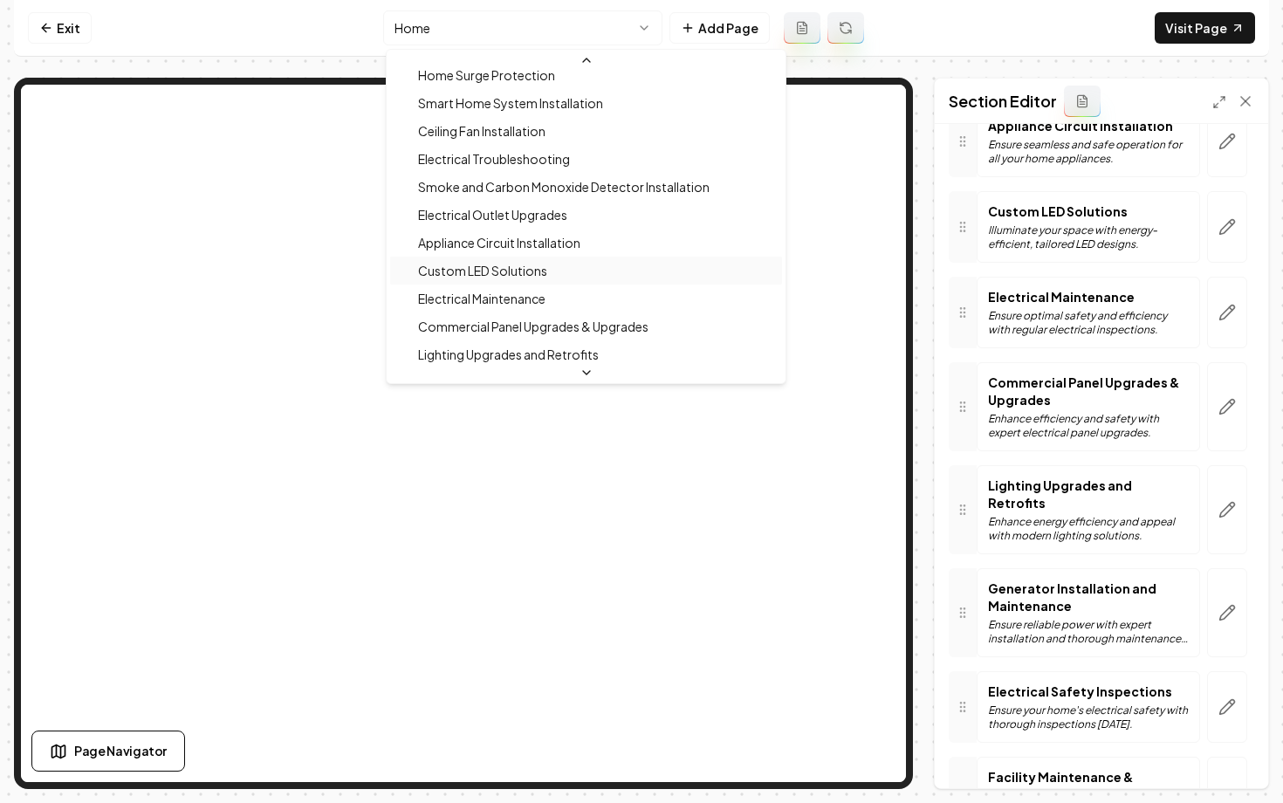
scroll to position [354, 0]
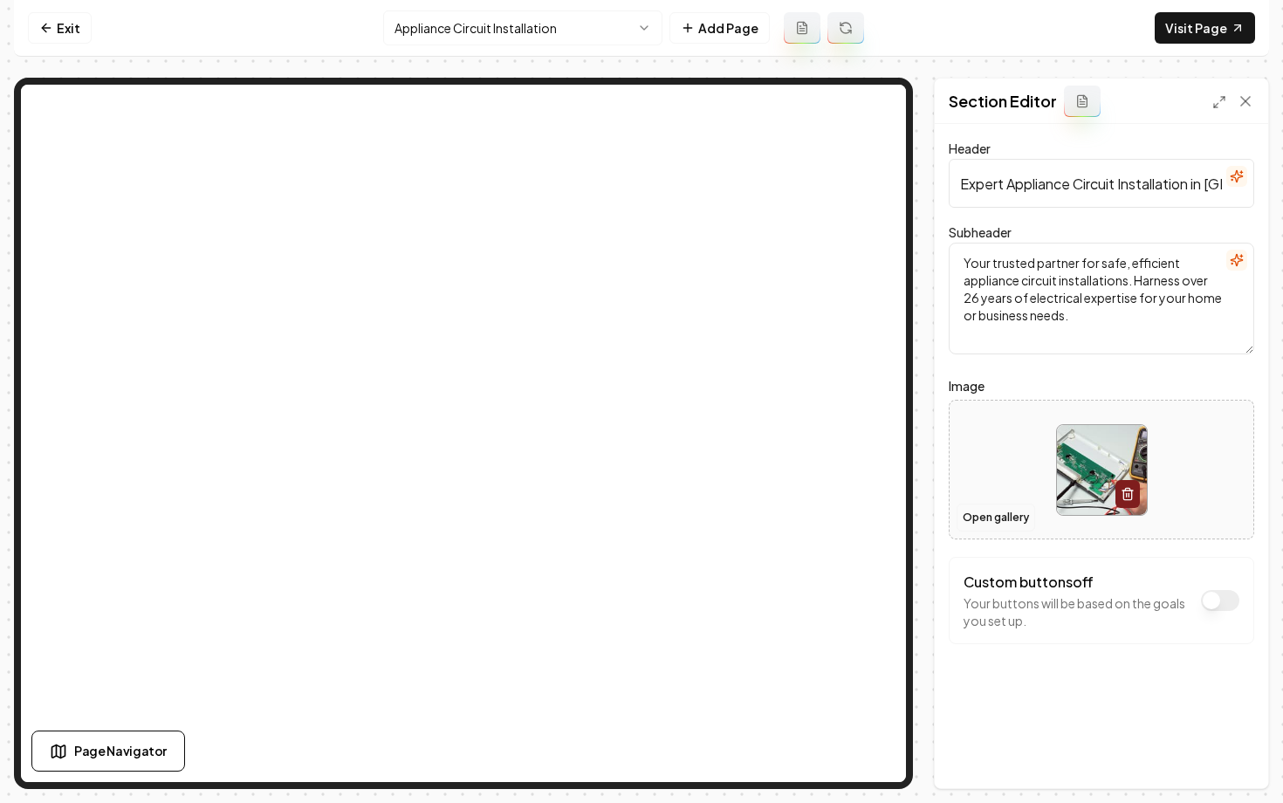
click at [988, 522] on button "Open gallery" at bounding box center [995, 518] width 79 height 28
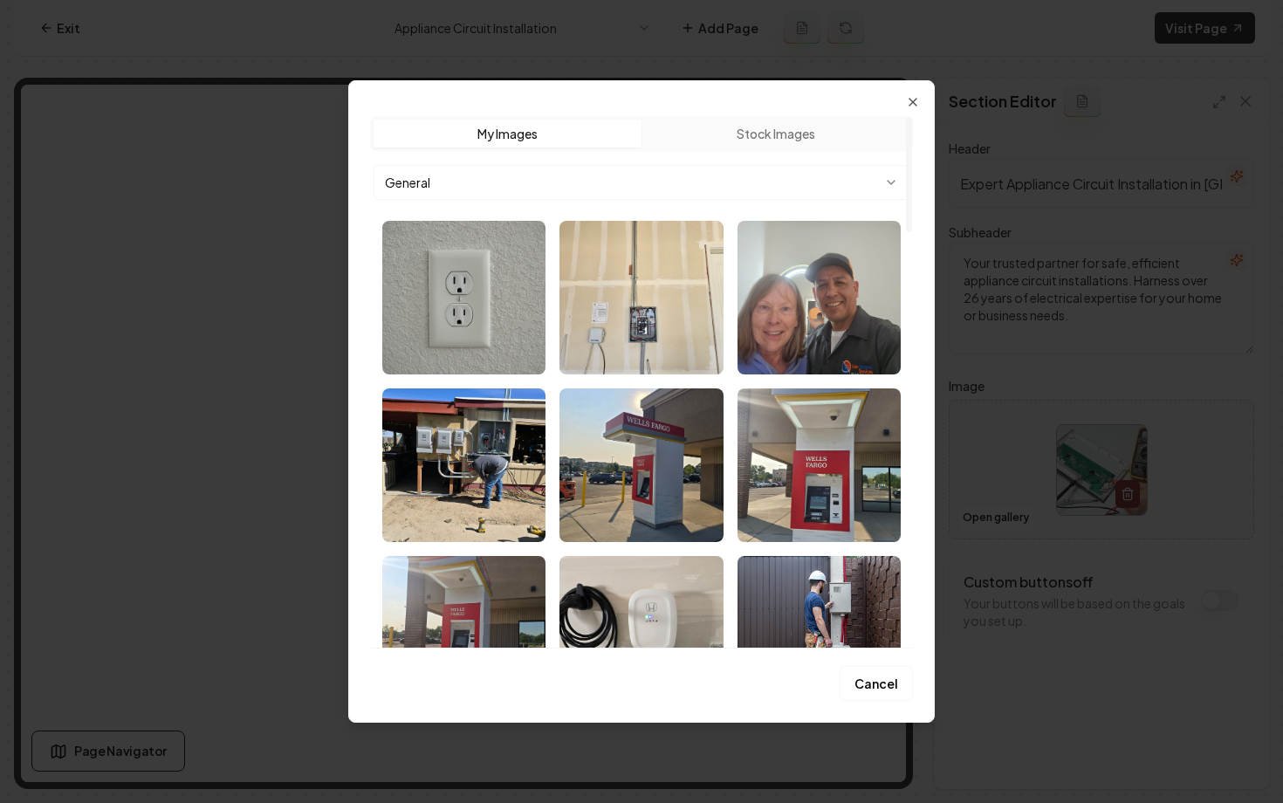
click at [601, 171] on body "Computer Required This feature is only available on a computer. Please switch t…" at bounding box center [641, 401] width 1283 height 803
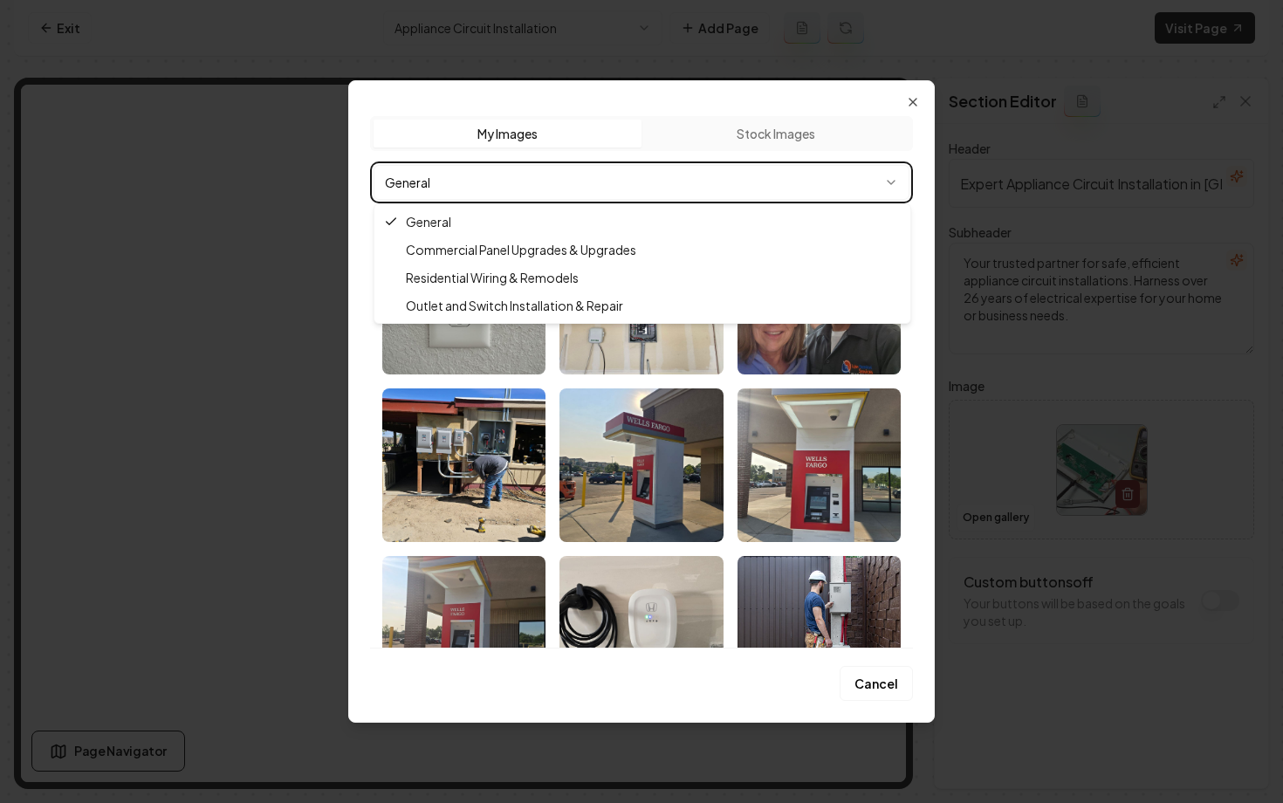
click at [922, 406] on body "Computer Required This feature is only available on a computer. Please switch t…" at bounding box center [641, 401] width 1283 height 803
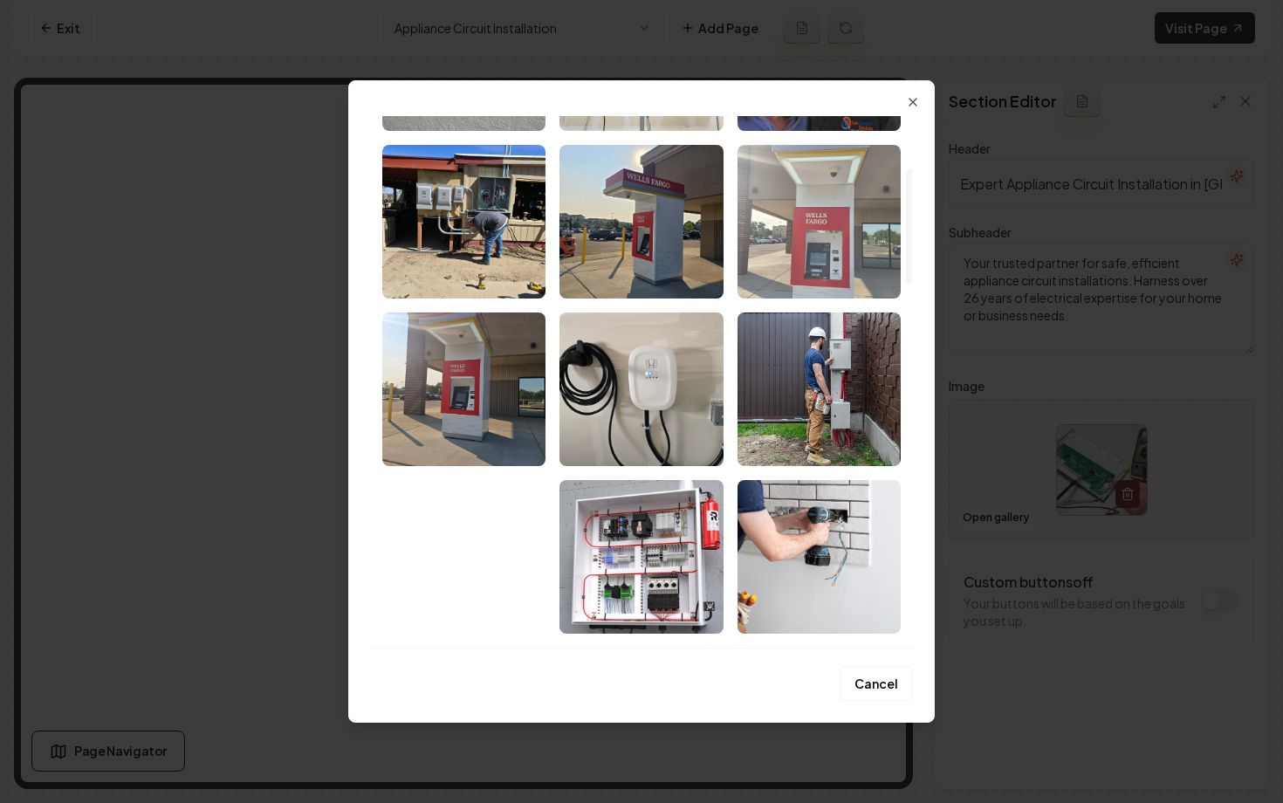
scroll to position [254, 0]
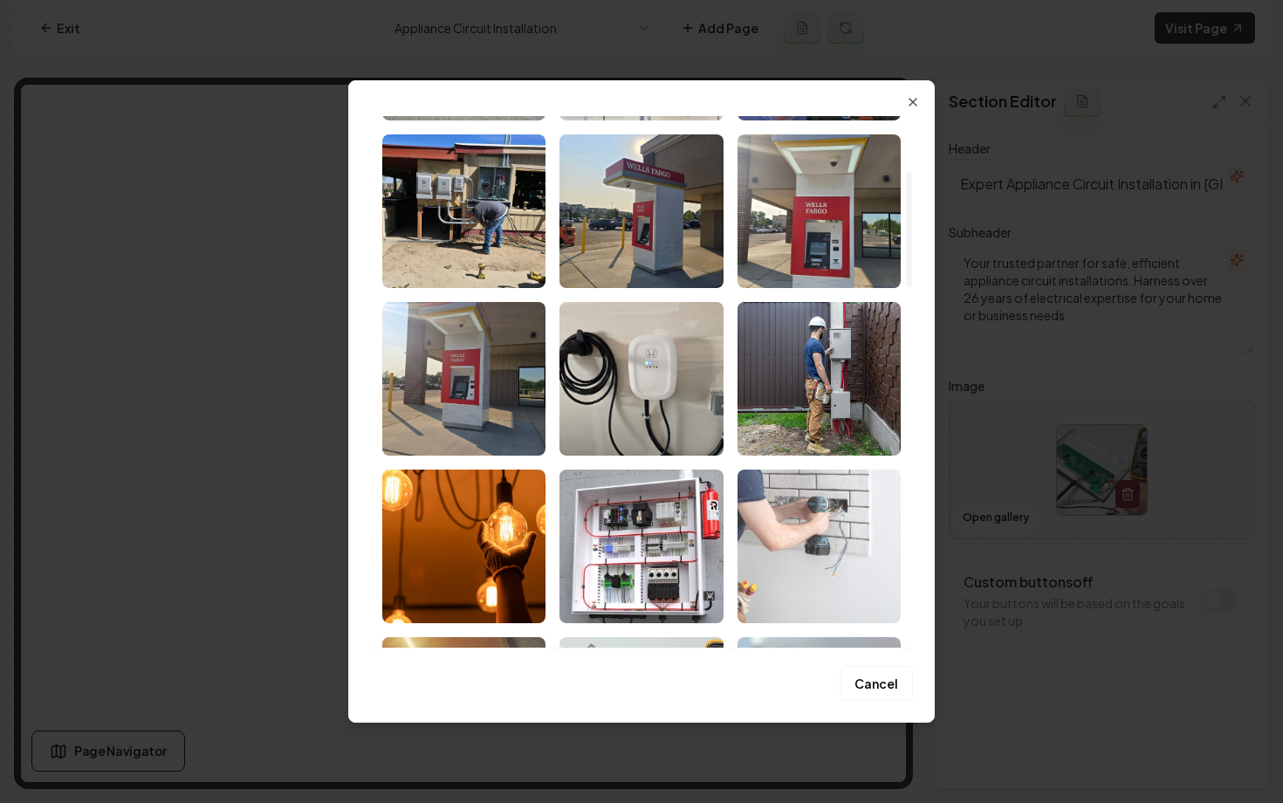
click at [818, 535] on img "Select image image_68934adf5c7cd75eb879c4bb.jpeg" at bounding box center [818, 546] width 163 height 154
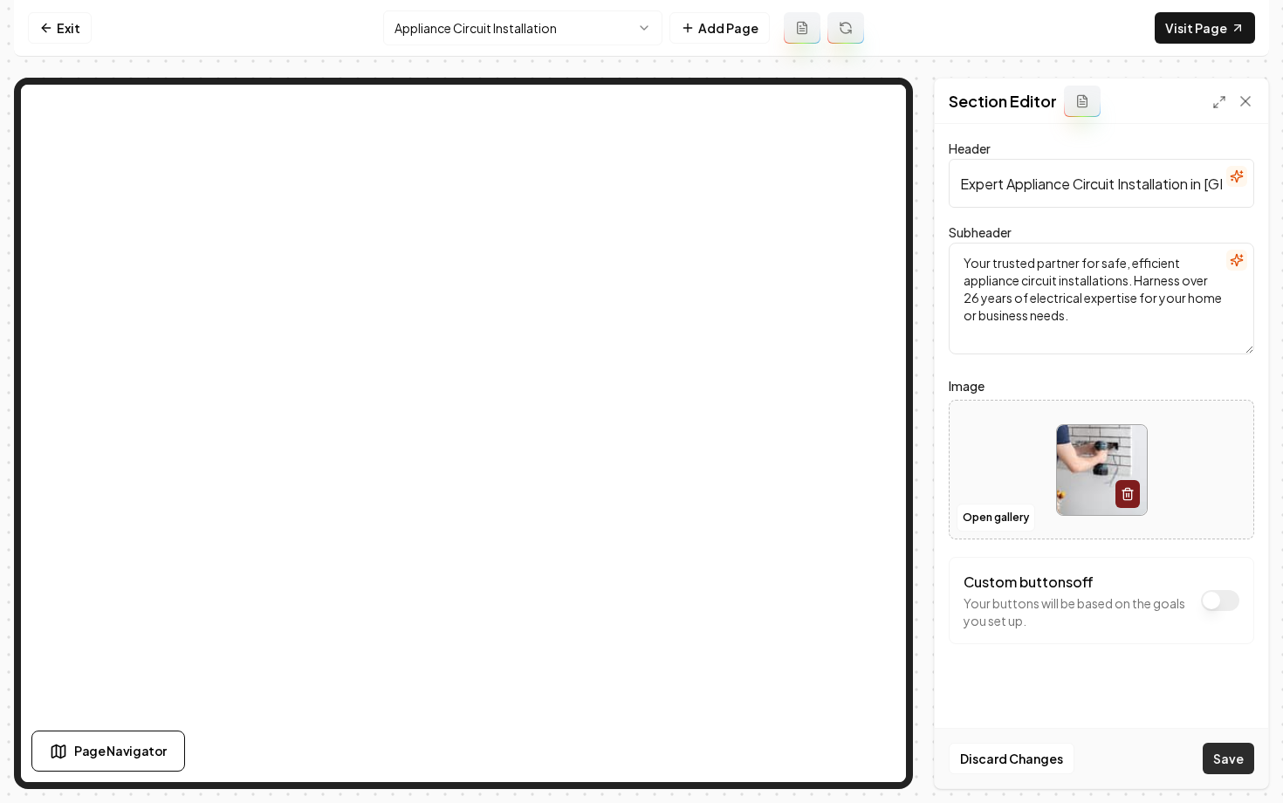
click at [1213, 764] on button "Save" at bounding box center [1228, 758] width 51 height 31
click at [483, 19] on html "Computer Required This feature is only available on a computer. Please switch t…" at bounding box center [641, 401] width 1283 height 803
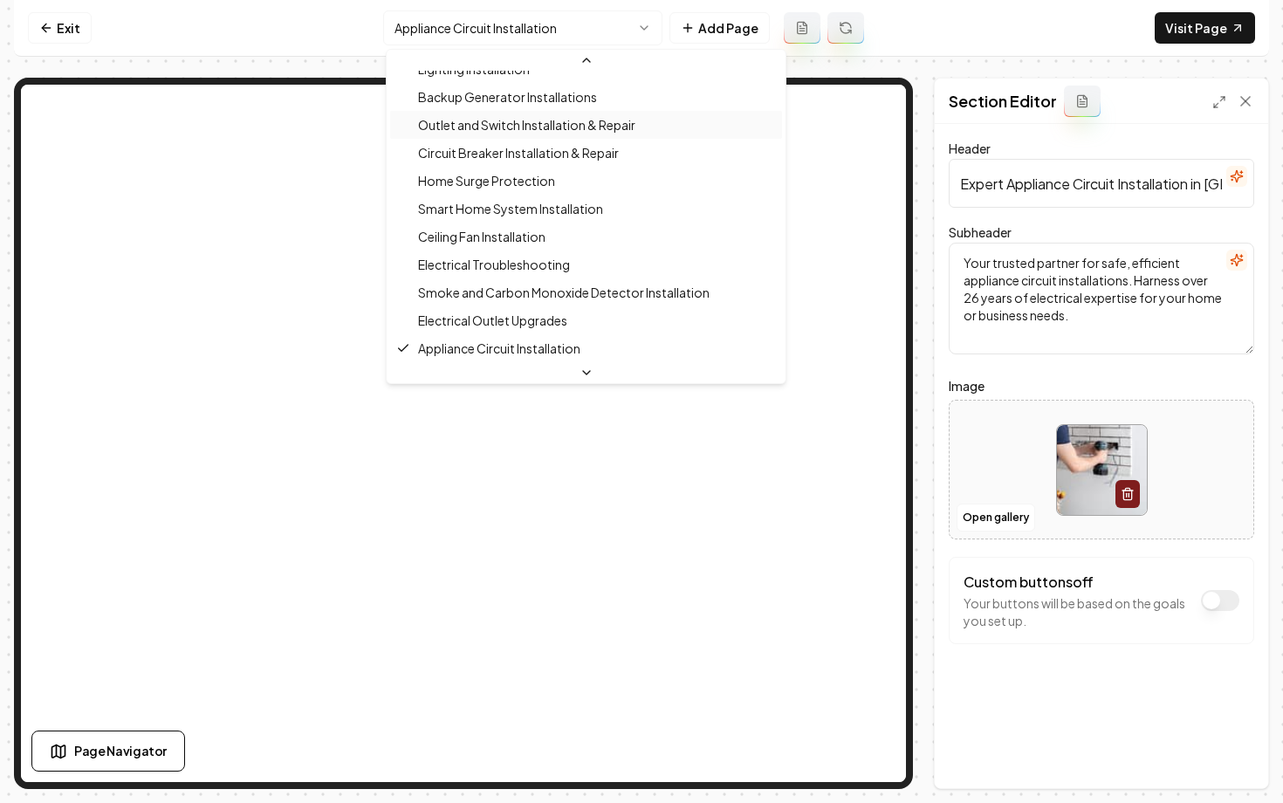
scroll to position [0, 0]
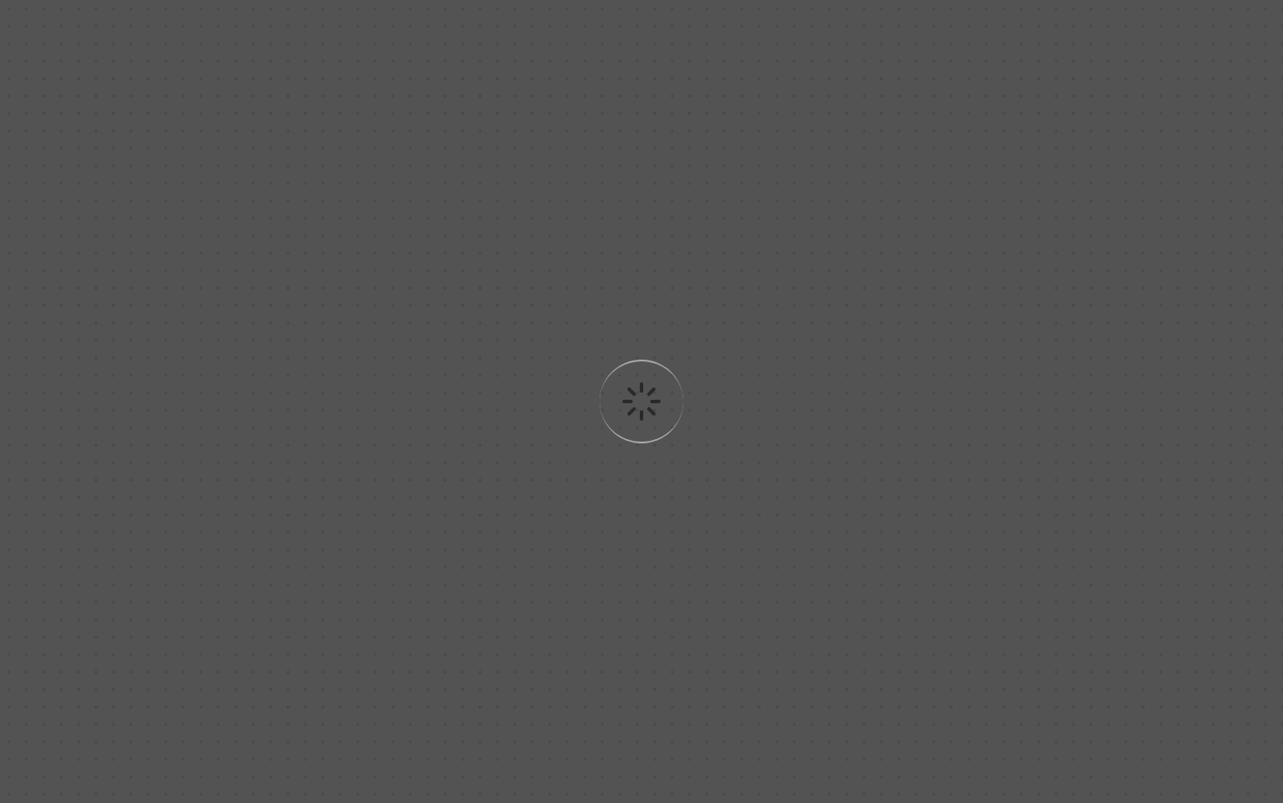
drag, startPoint x: 481, startPoint y: 96, endPoint x: 481, endPoint y: 53, distance: 42.8
click at [481, 93] on div "Loading..." at bounding box center [641, 401] width 1283 height 803
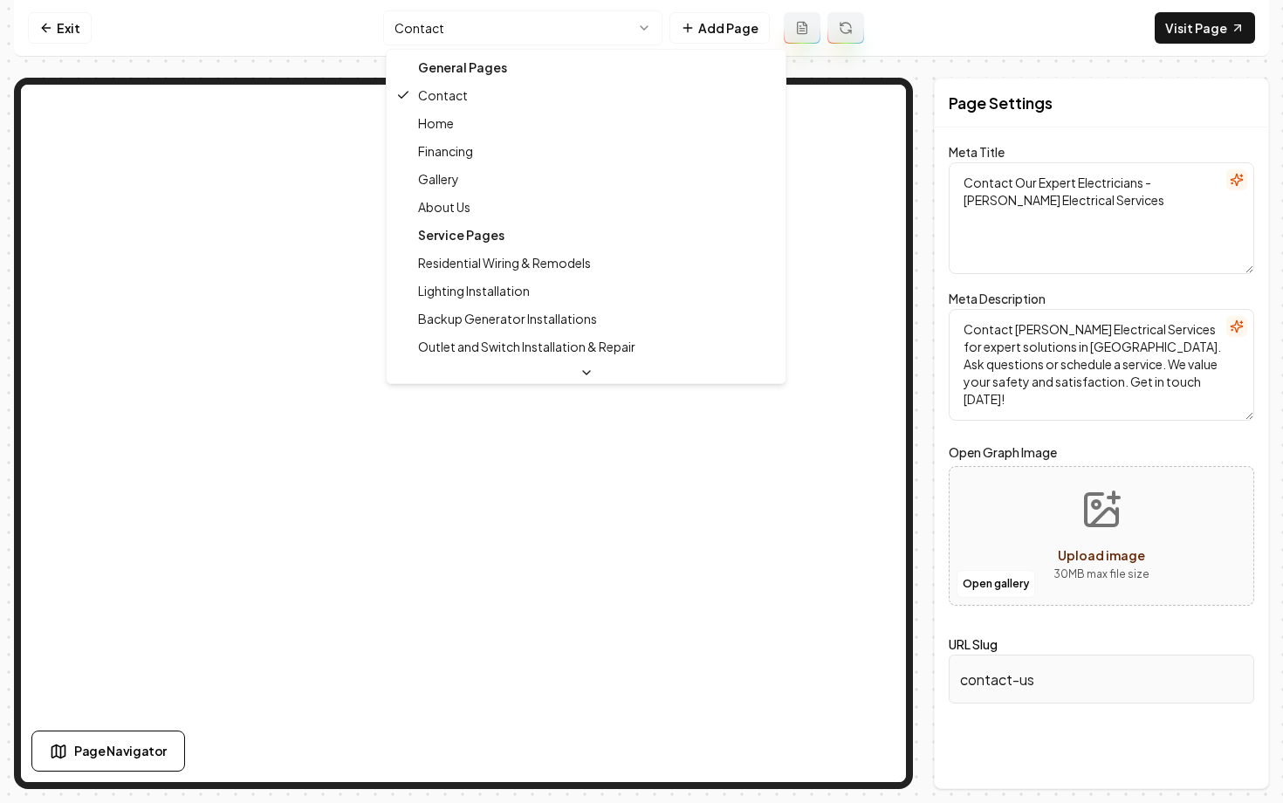
click at [491, 22] on html "Computer Required This feature is only available on a computer. Please switch t…" at bounding box center [641, 401] width 1283 height 803
type textarea "Expert Electrician Services in Denver | Lujan Electrical Services"
type textarea "Discover reliable electrical solutions with Lujan Electrical Services in Denver…"
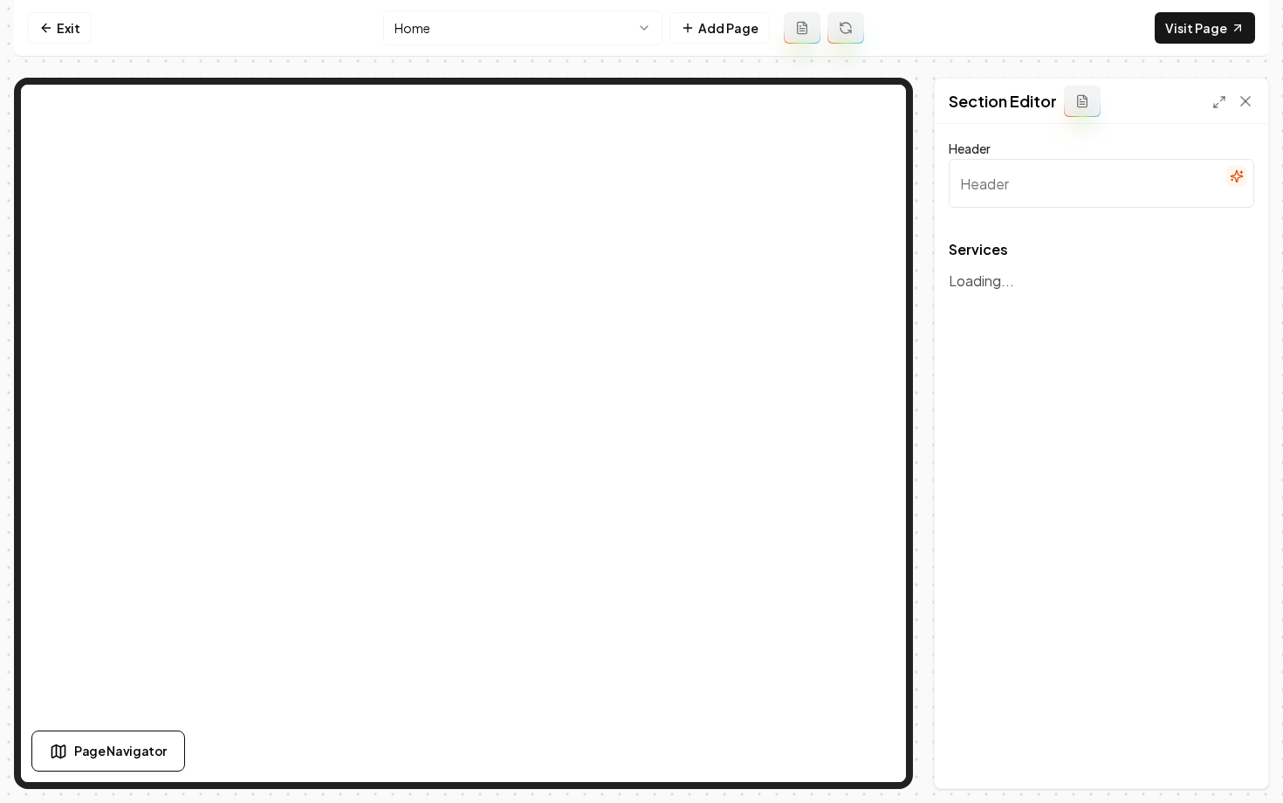
type input "Our Expertise in Electrical Services"
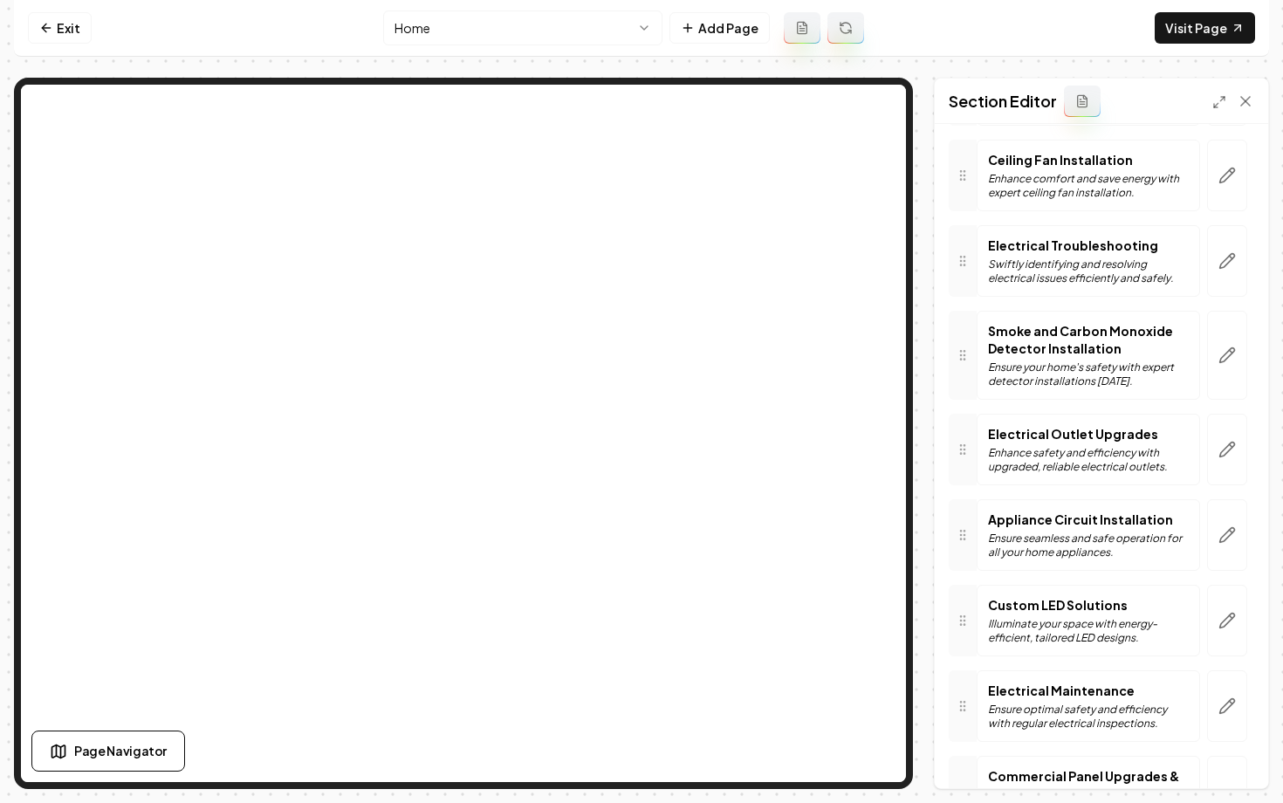
scroll to position [796, 0]
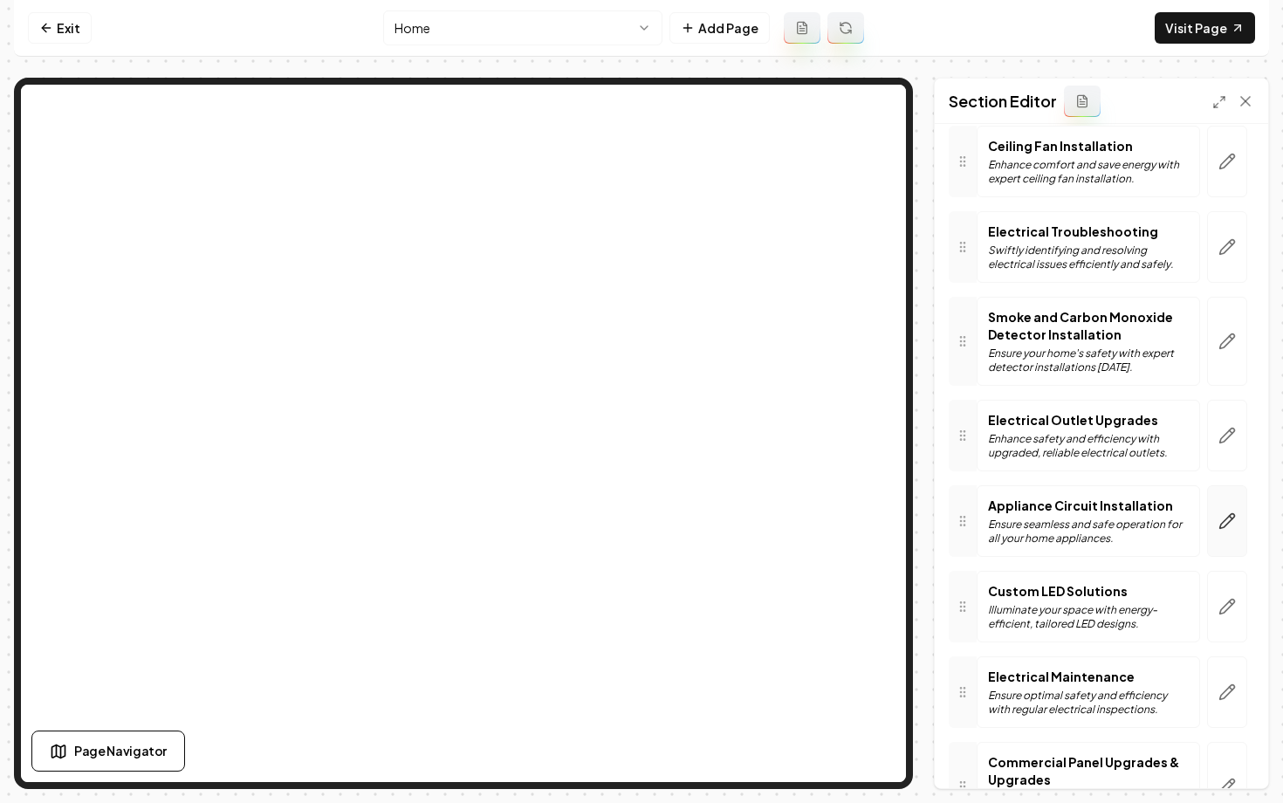
click at [1216, 501] on button "button" at bounding box center [1227, 521] width 40 height 72
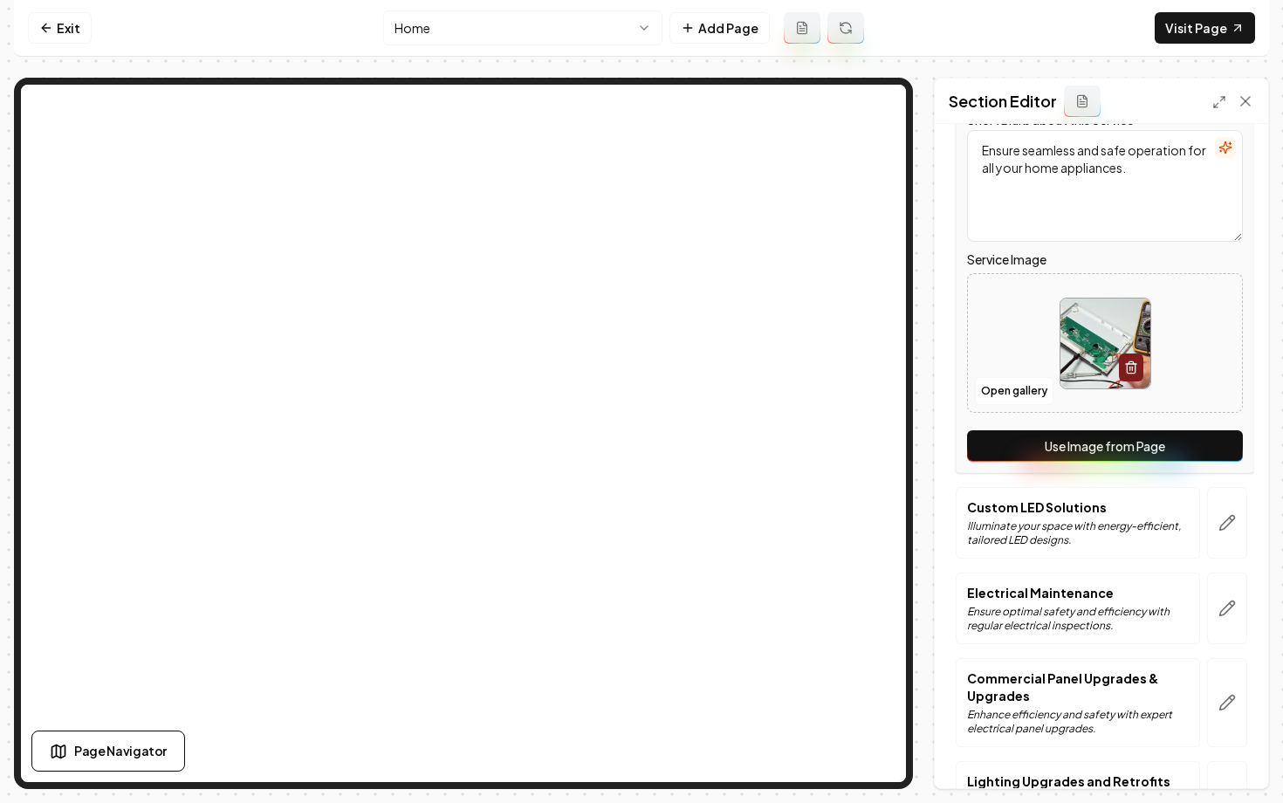
scroll to position [1387, 0]
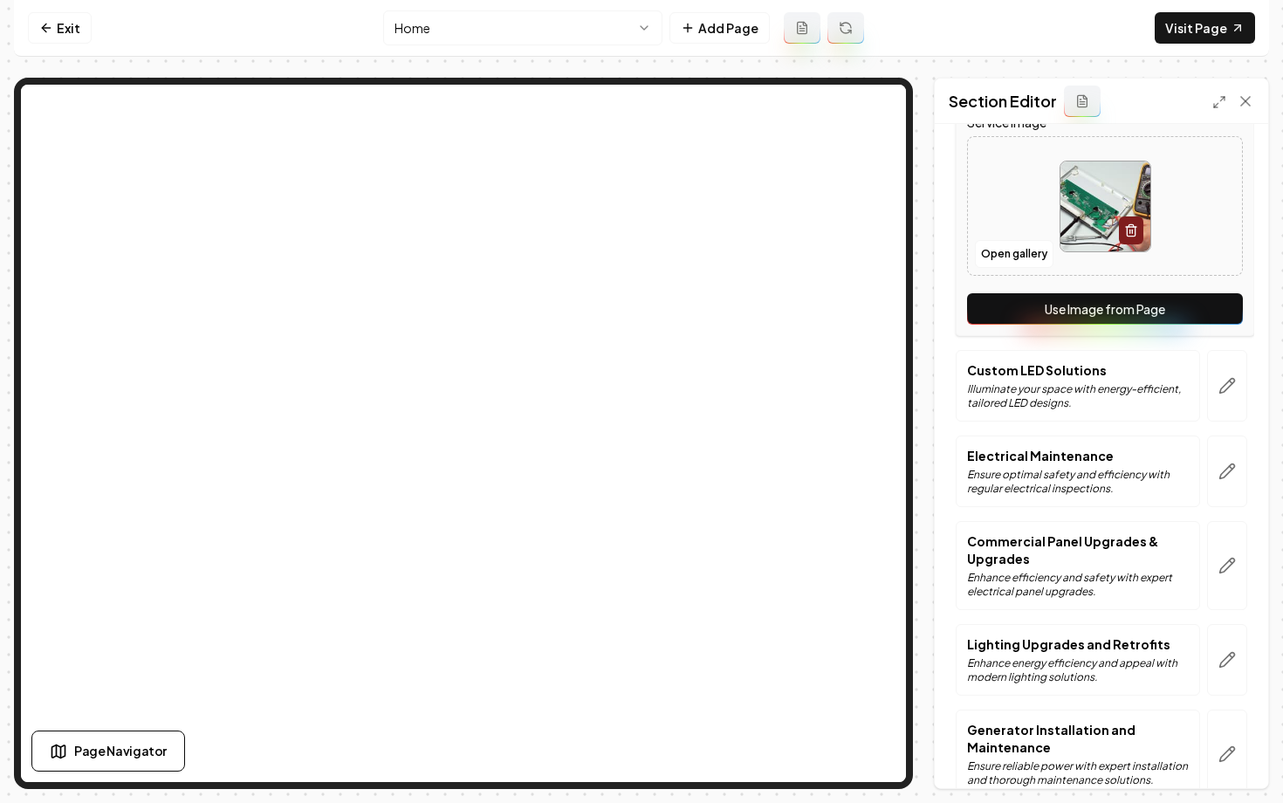
click at [1127, 293] on button "Use Image from Page" at bounding box center [1105, 308] width 276 height 31
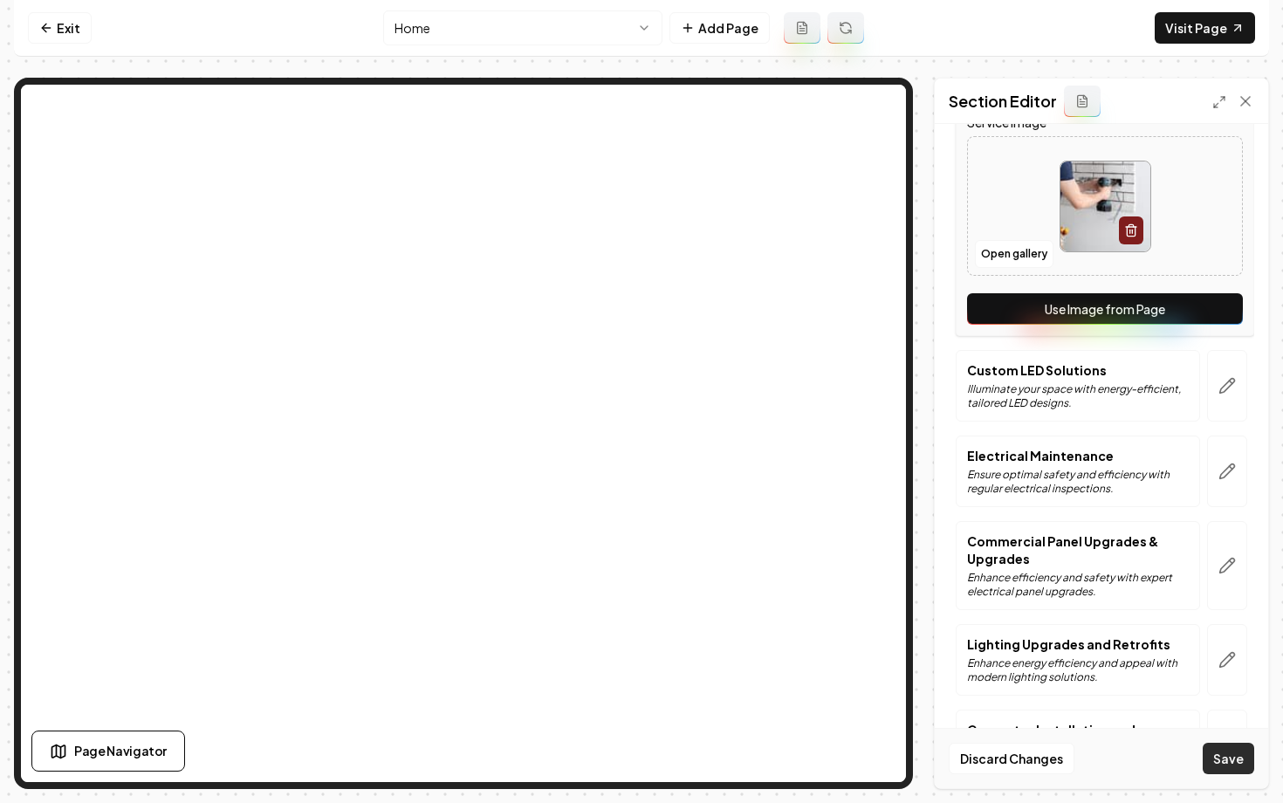
click at [1214, 752] on button "Save" at bounding box center [1228, 758] width 51 height 31
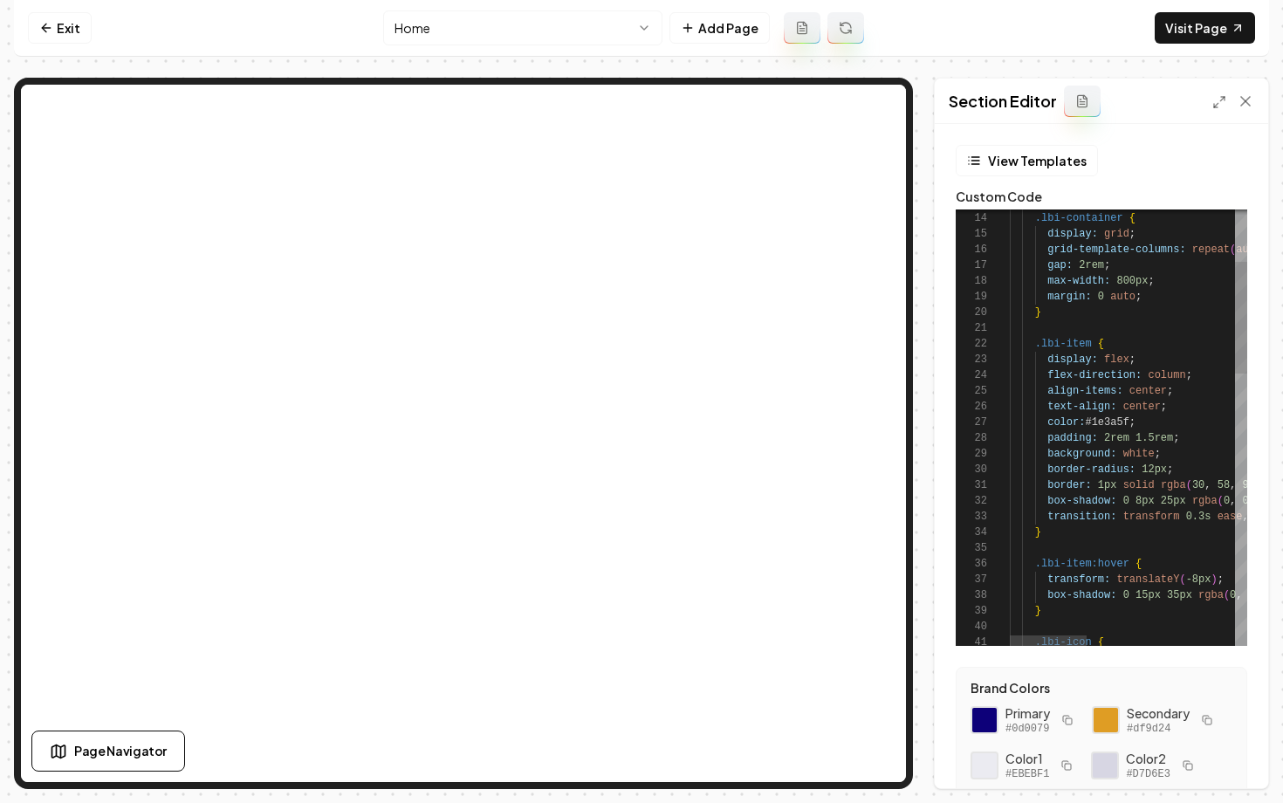
scroll to position [16, 88]
type textarea "**********"
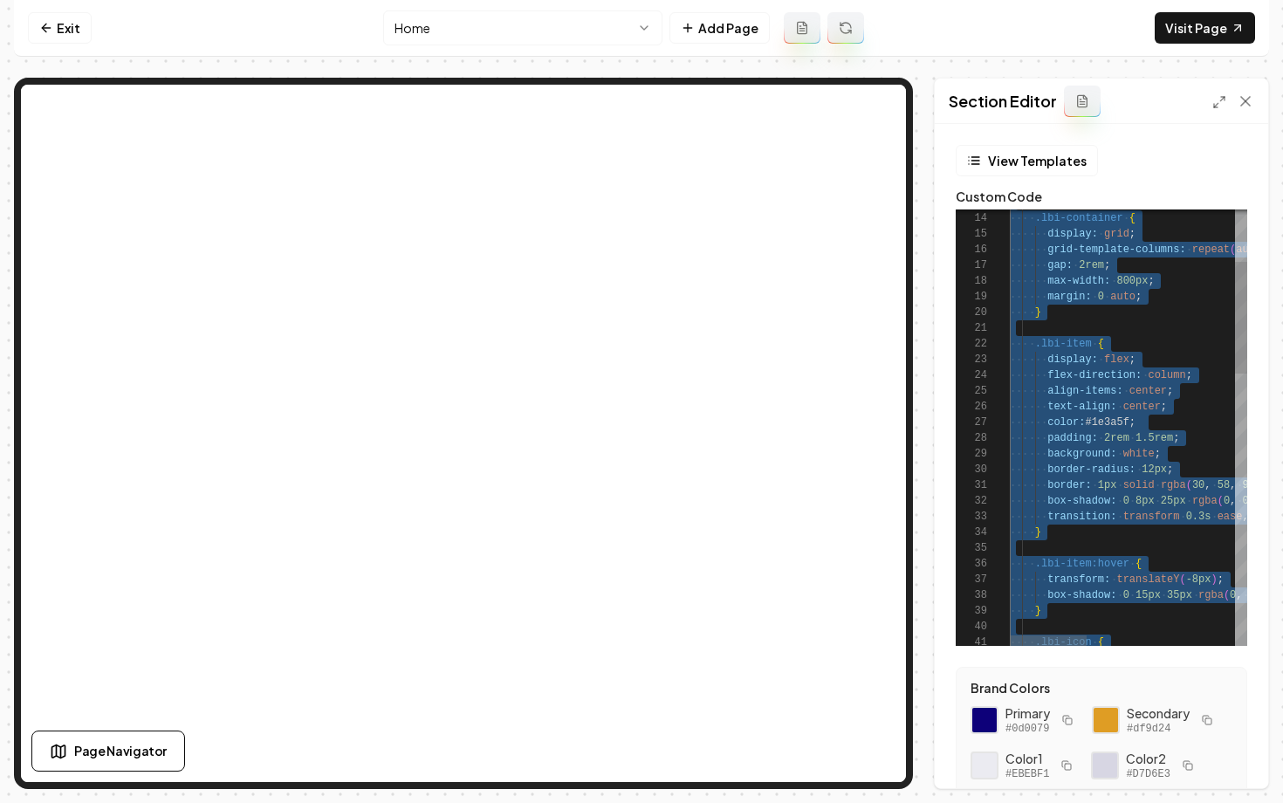
scroll to position [0, 0]
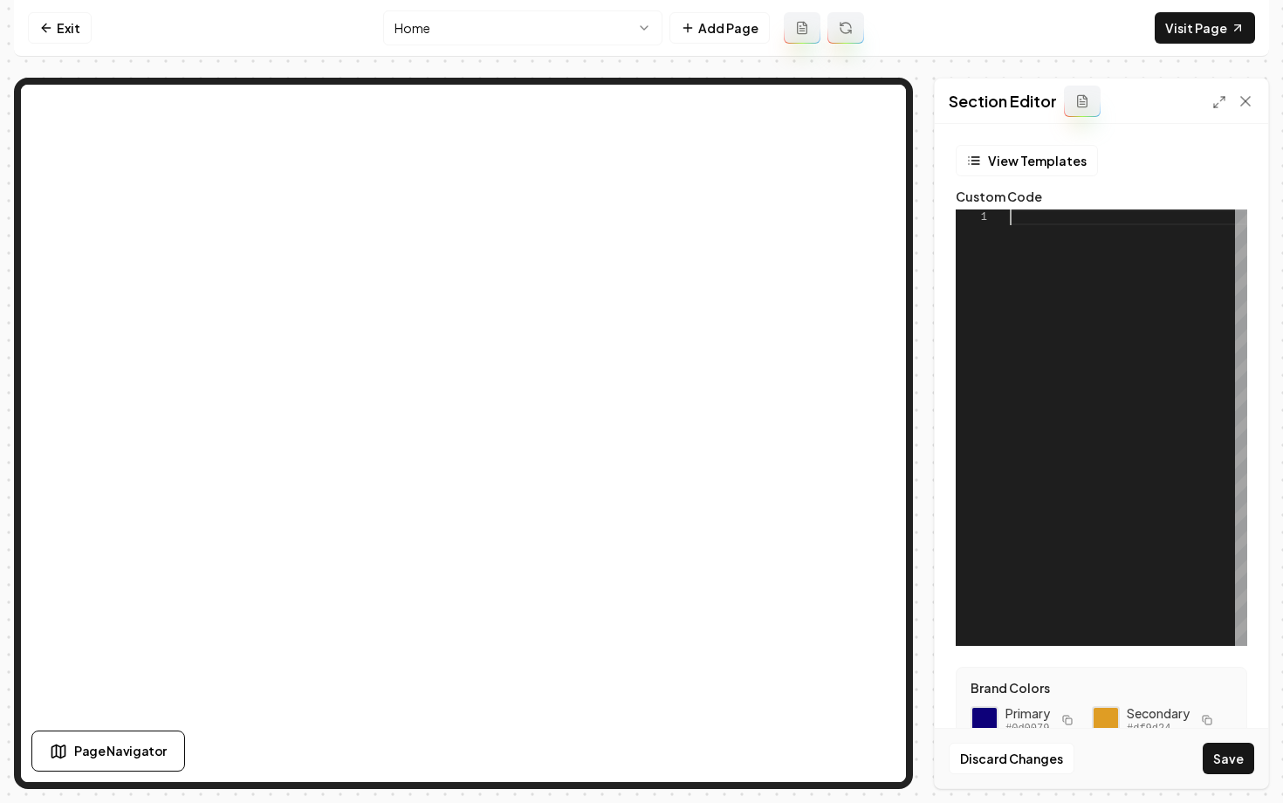
type textarea "****** ******"
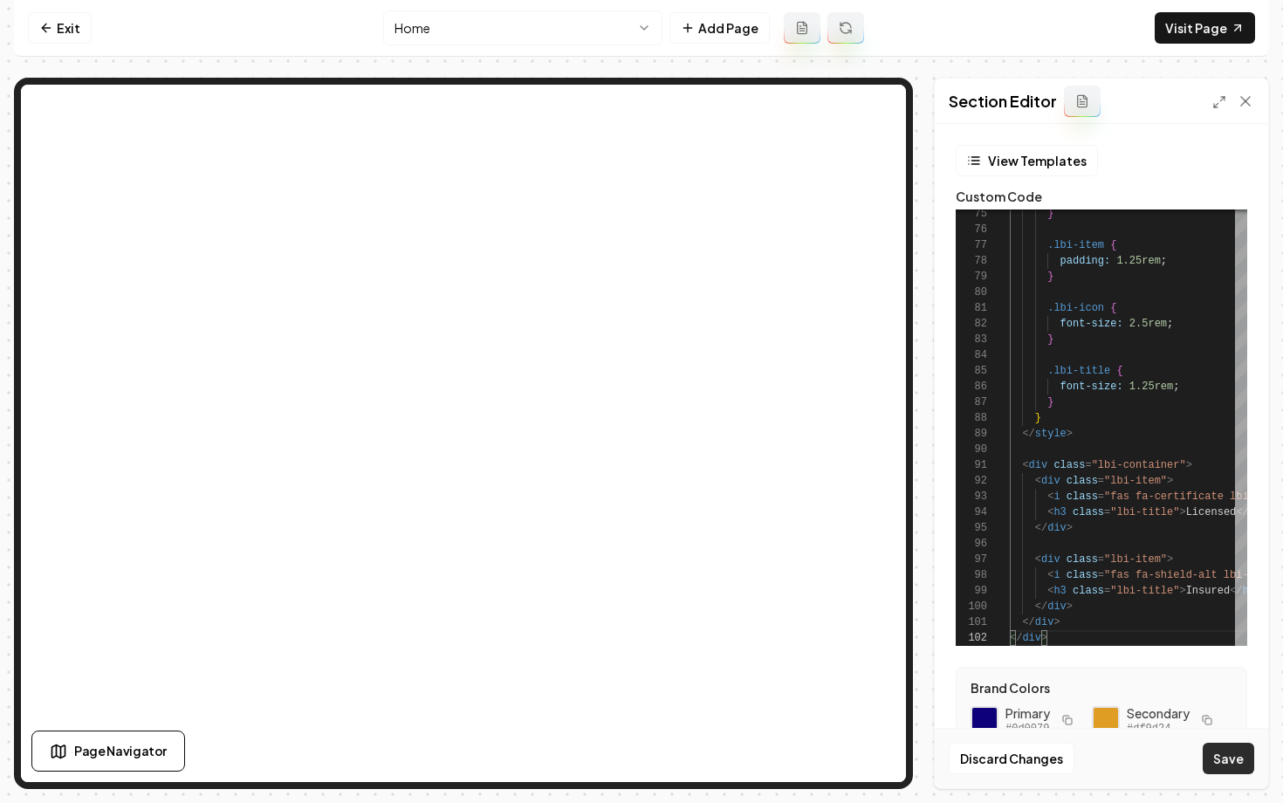
click at [1226, 764] on button "Save" at bounding box center [1228, 758] width 51 height 31
click at [40, 25] on icon at bounding box center [46, 28] width 14 height 14
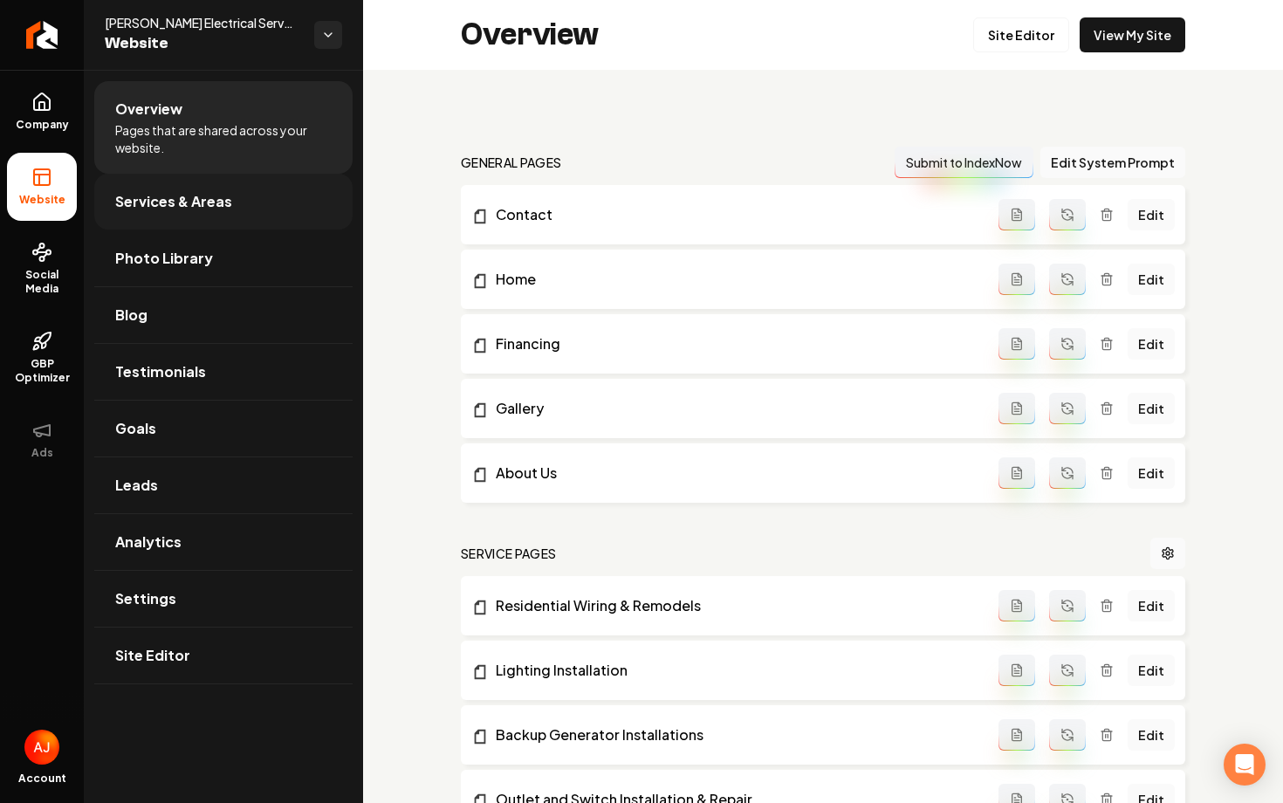
click at [209, 217] on link "Services & Areas" at bounding box center [223, 202] width 258 height 56
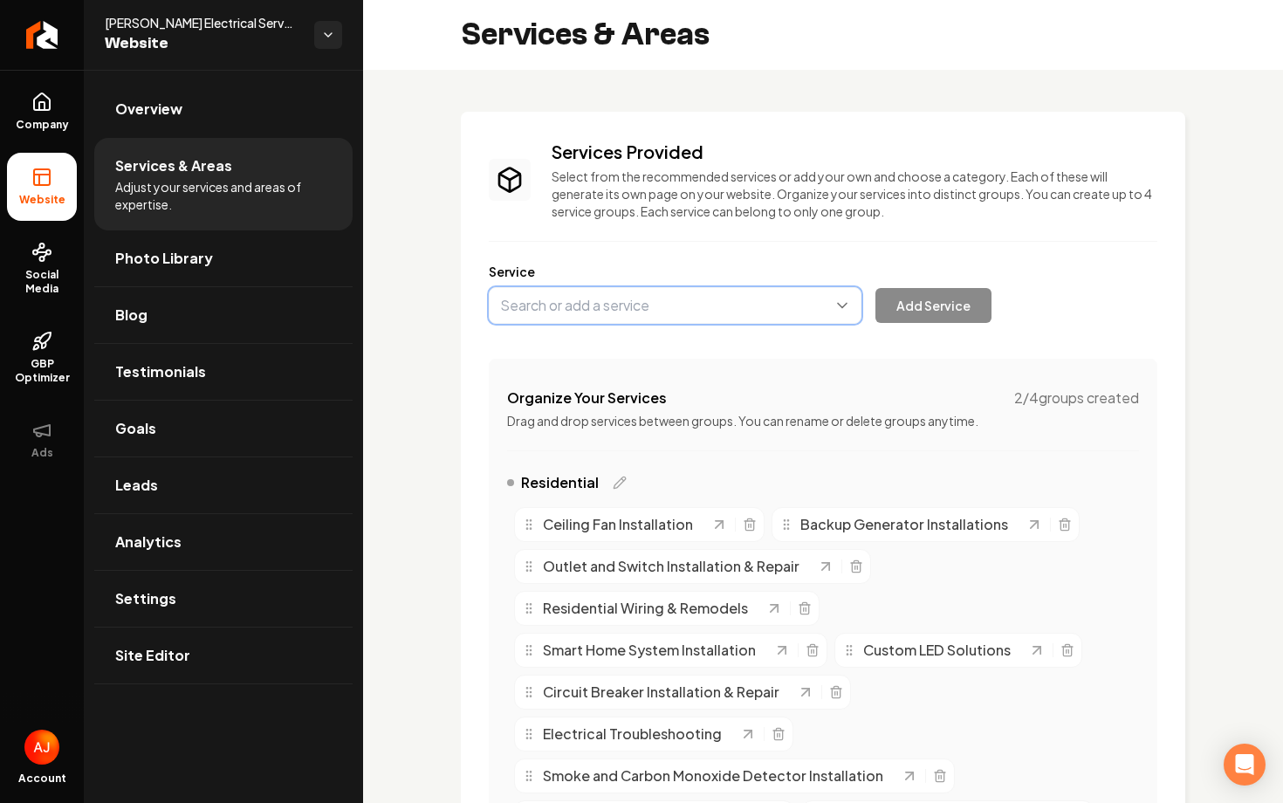
click at [632, 313] on button "Main content area" at bounding box center [675, 305] width 373 height 37
type input "EV Charger Installation"
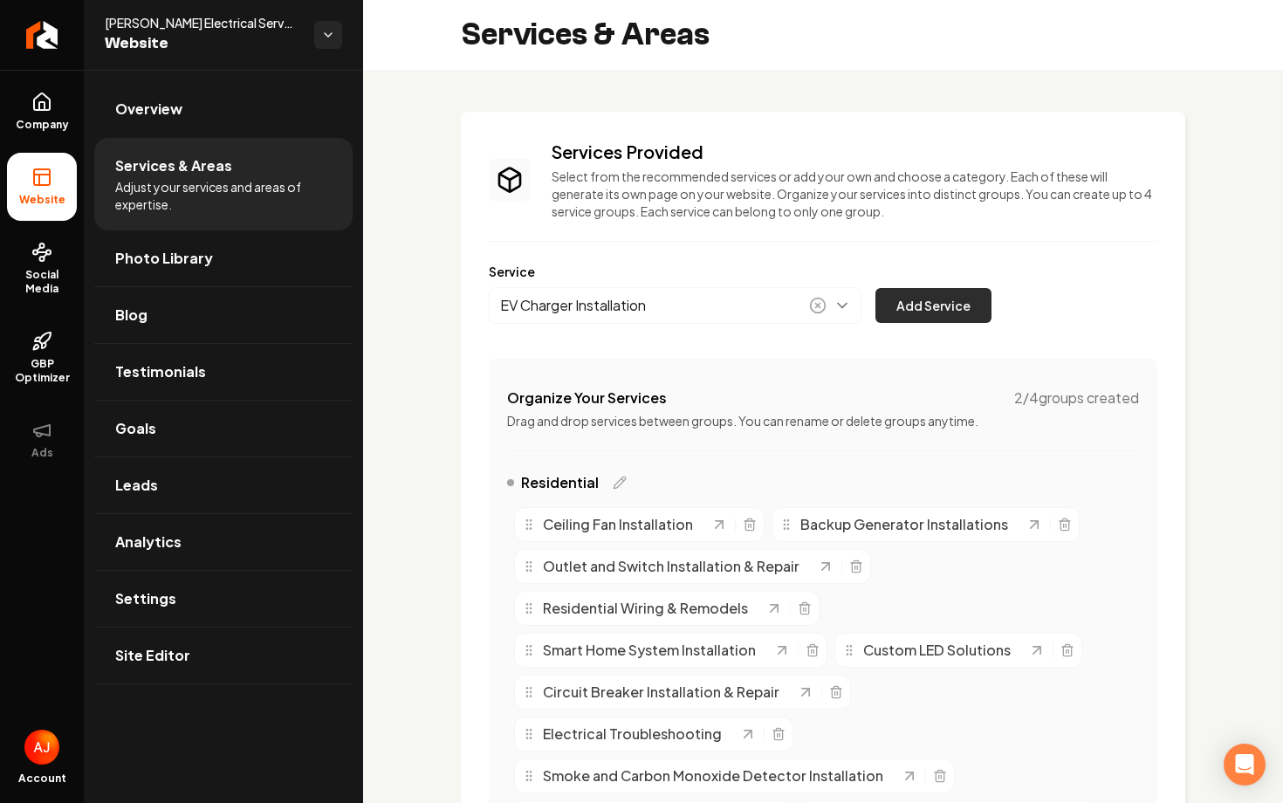
click at [959, 309] on button "Add Service" at bounding box center [933, 305] width 116 height 35
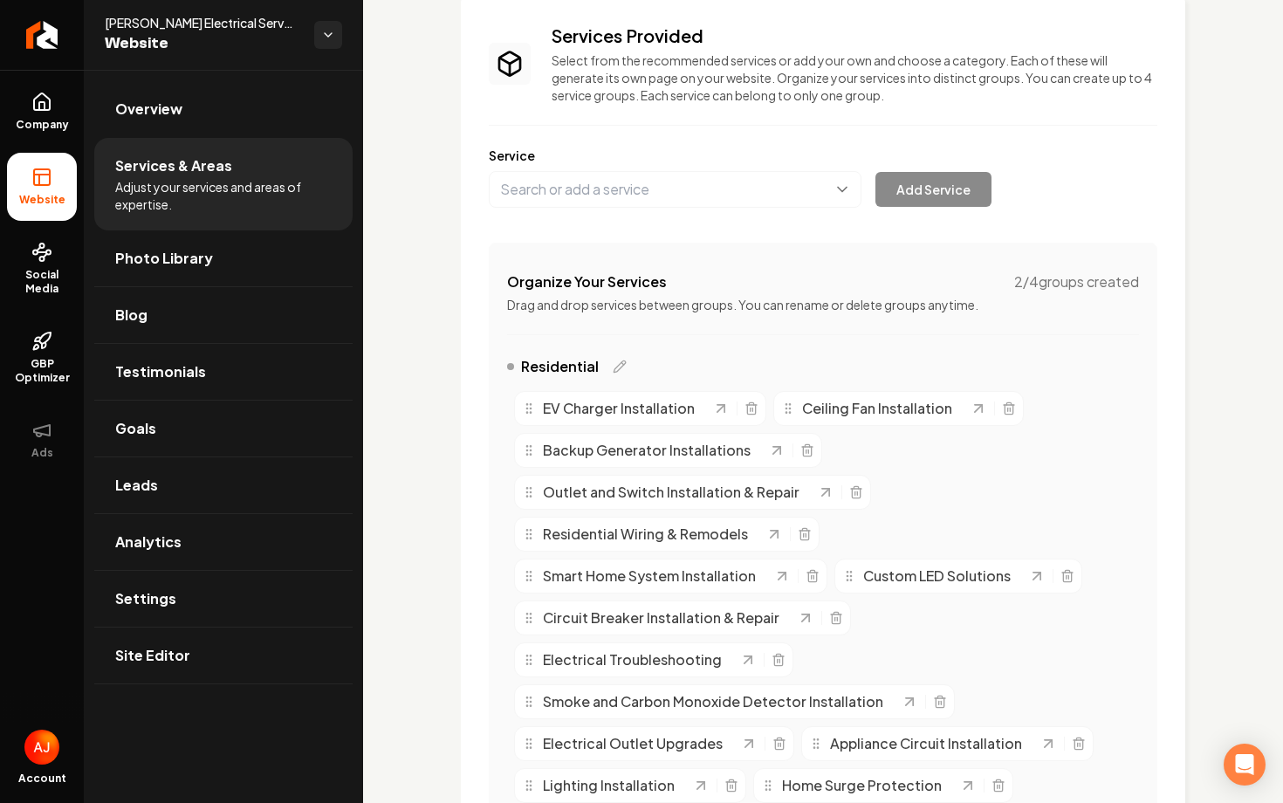
scroll to position [133, 0]
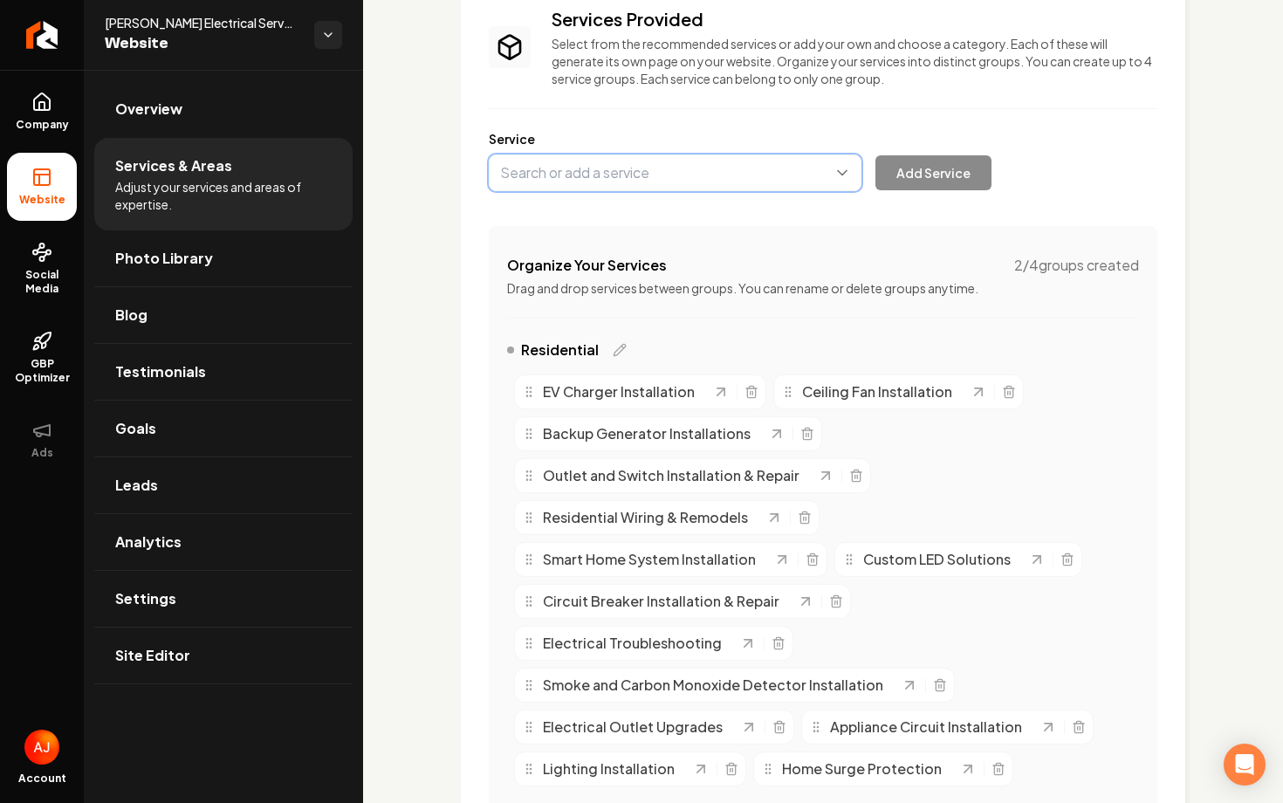
click at [629, 168] on button "Main content area" at bounding box center [675, 172] width 373 height 37
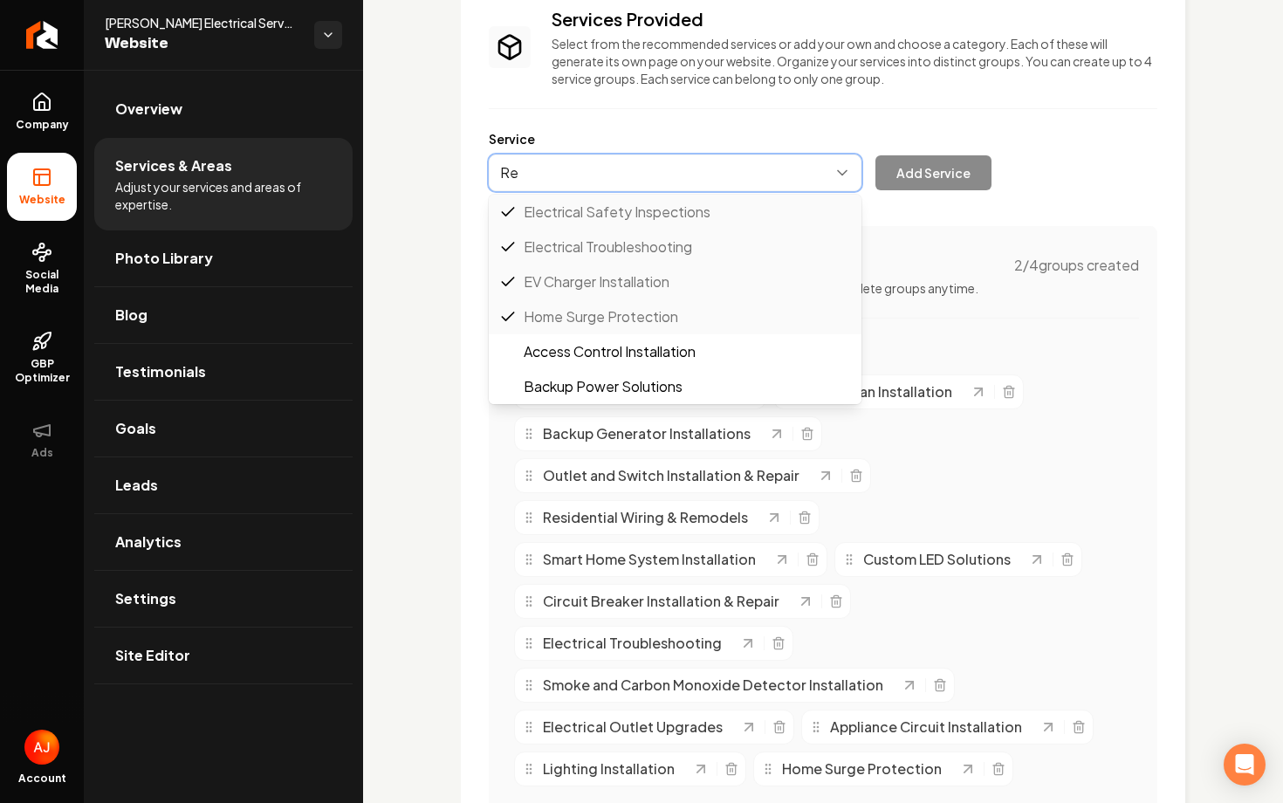
scroll to position [0, 0]
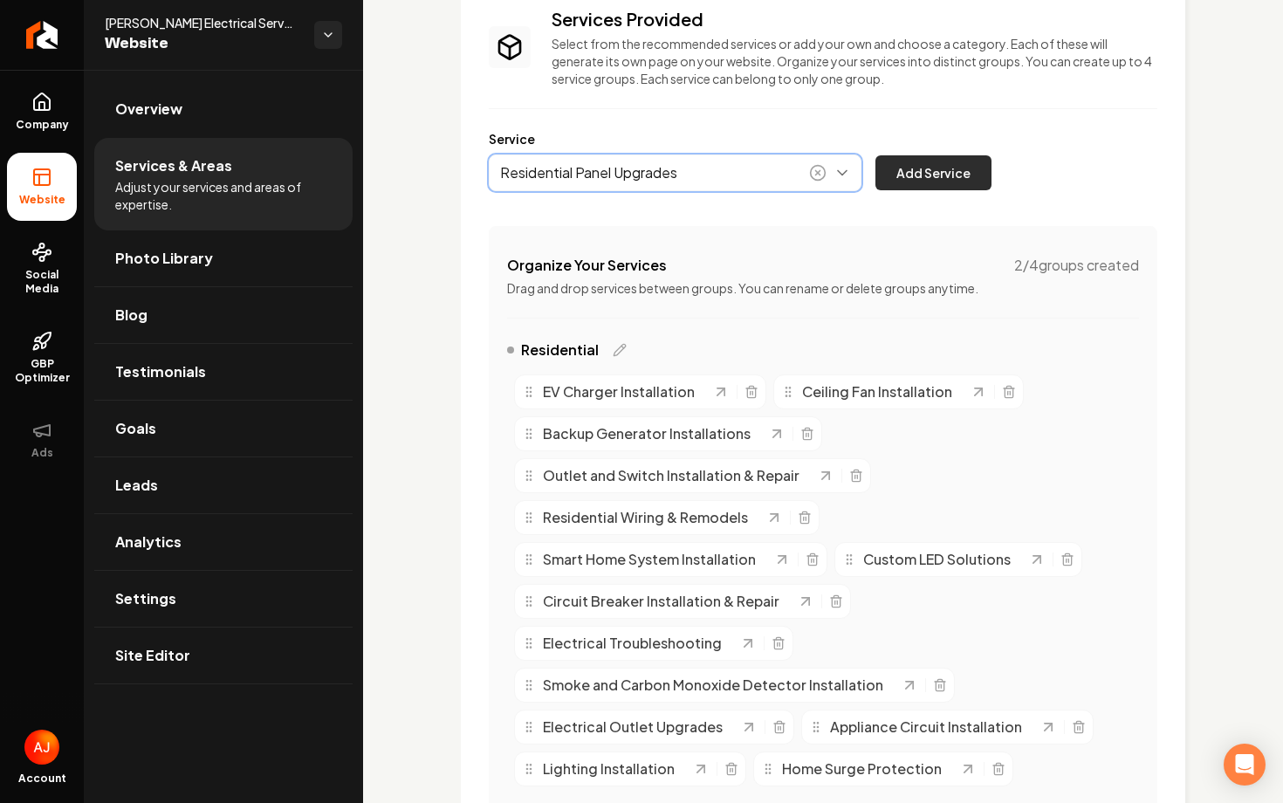
type input "Residential Panel Upgrades"
click at [915, 186] on button "Add Service" at bounding box center [933, 172] width 116 height 35
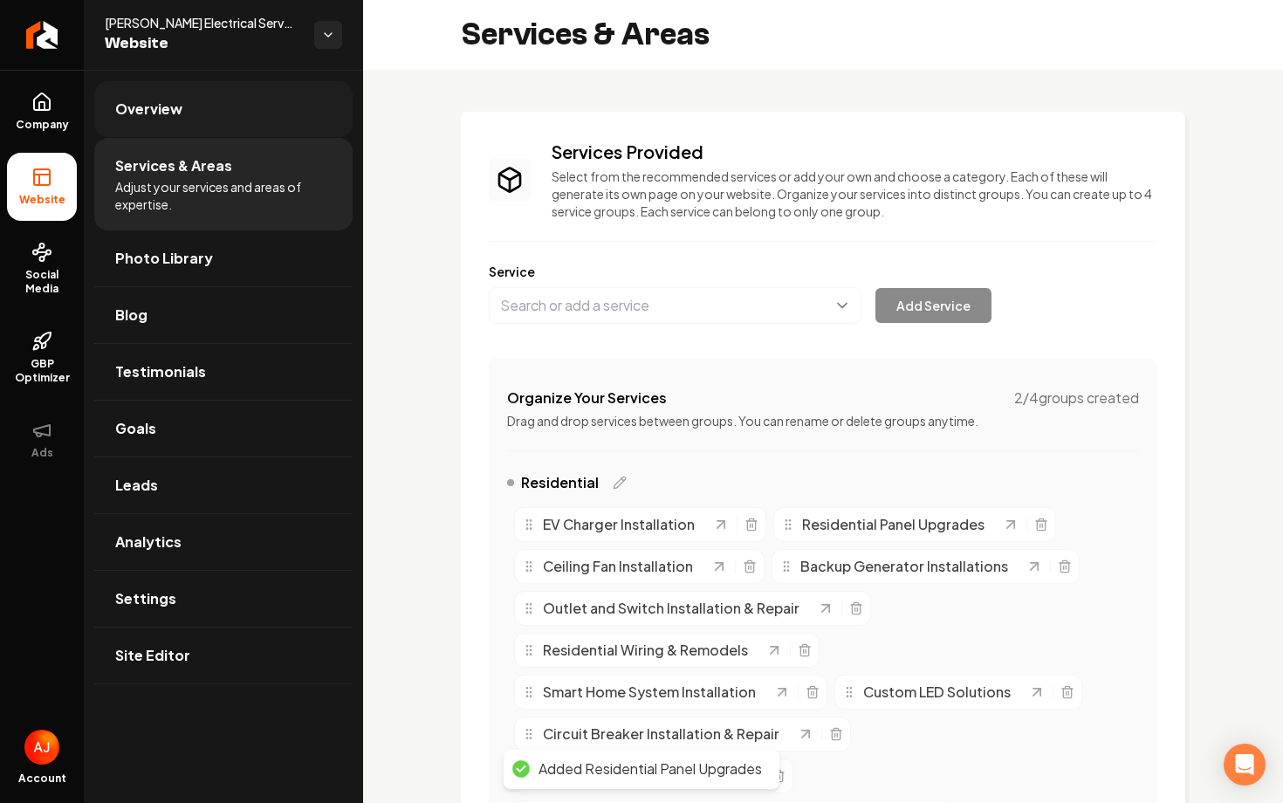
click at [115, 120] on link "Overview" at bounding box center [223, 109] width 258 height 56
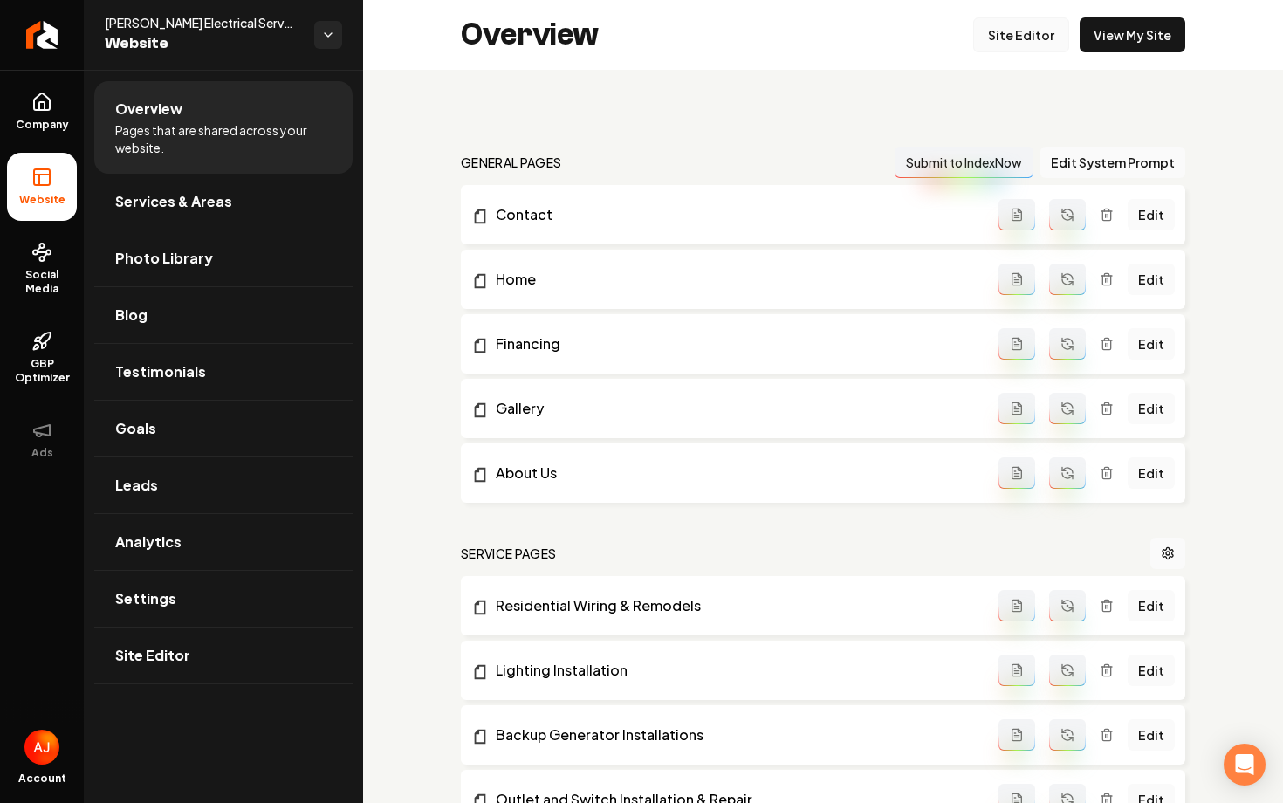
click at [993, 30] on link "Site Editor" at bounding box center [1021, 34] width 96 height 35
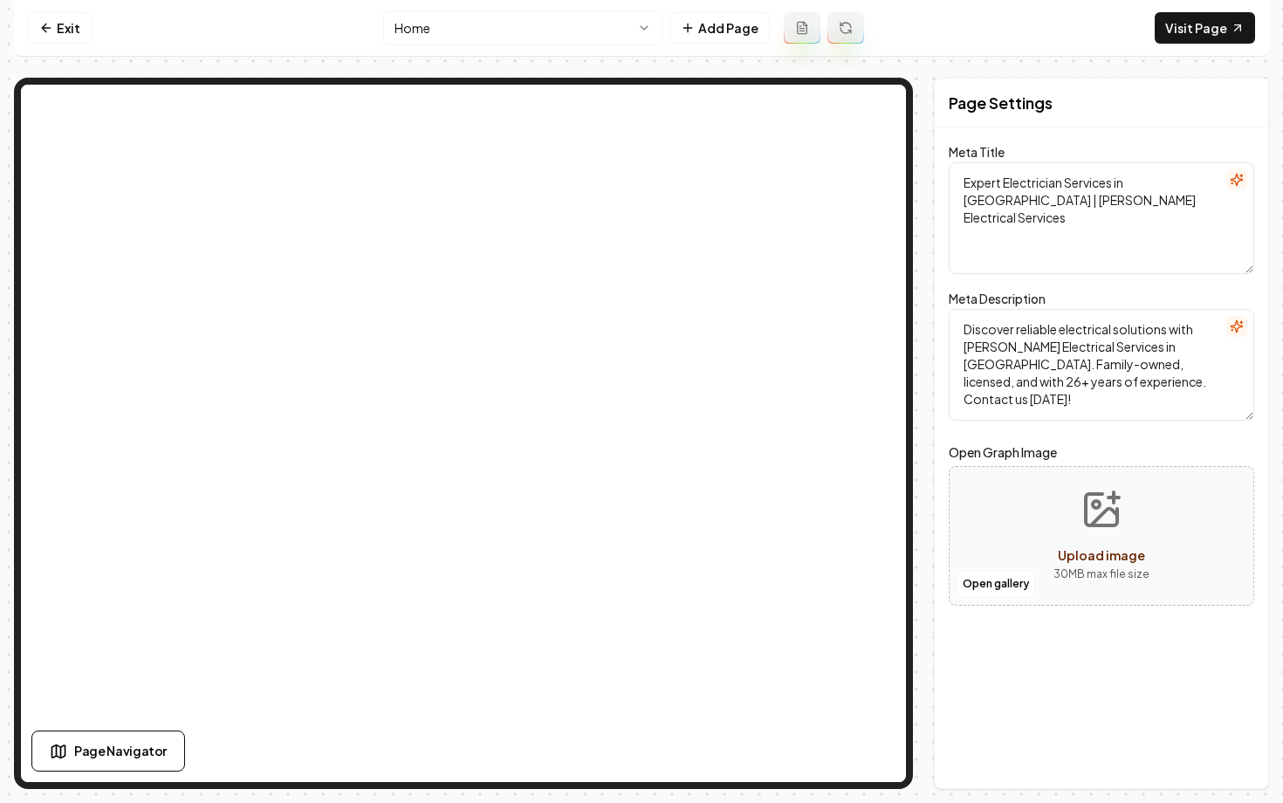
click at [540, 36] on html "Computer Required This feature is only available on a computer. Please switch t…" at bounding box center [641, 401] width 1283 height 803
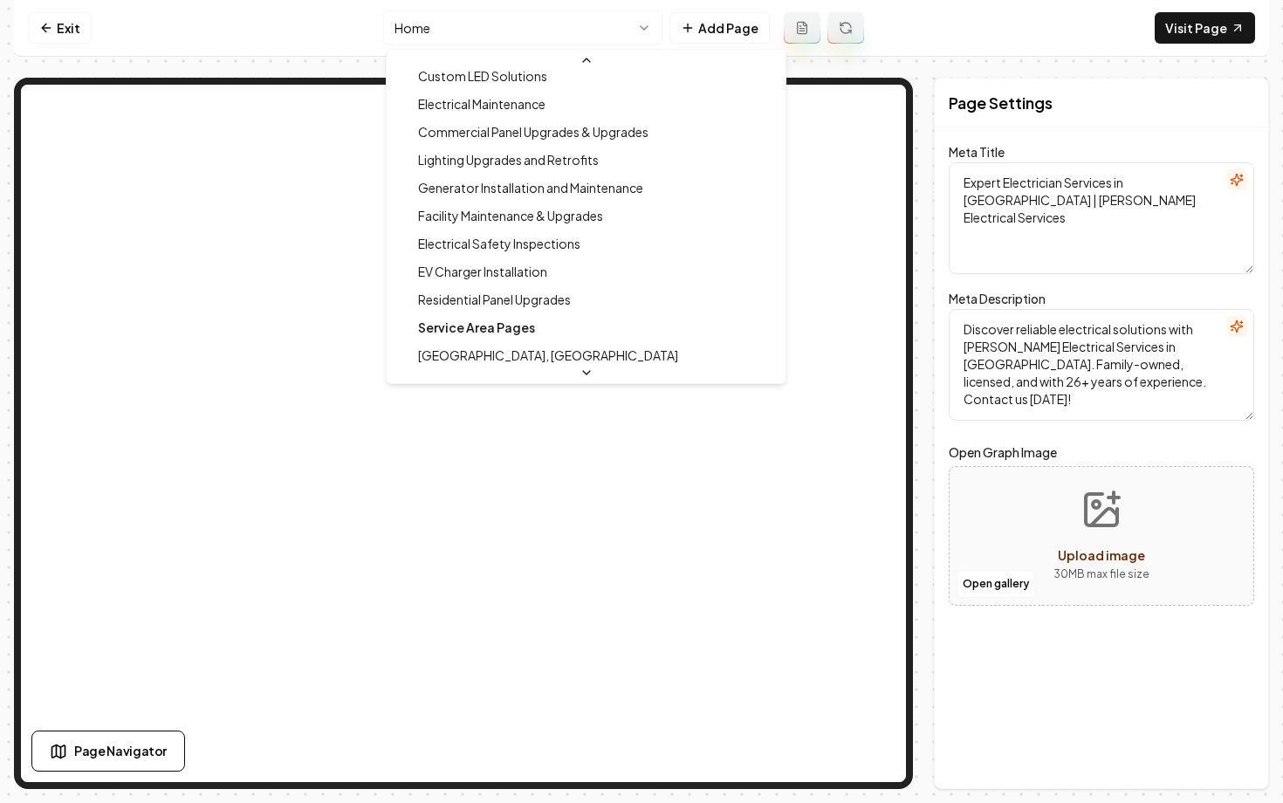
scroll to position [588, 0]
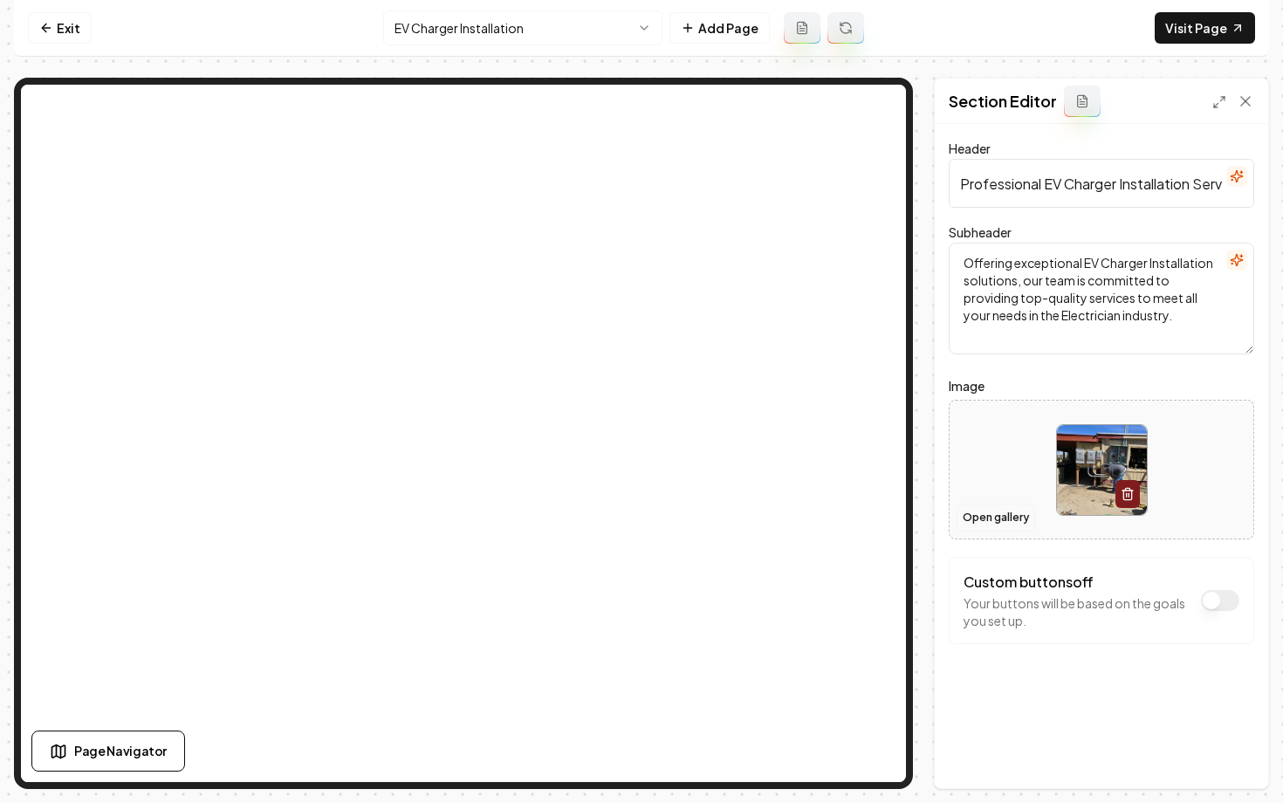
click at [985, 516] on button "Open gallery" at bounding box center [995, 518] width 79 height 28
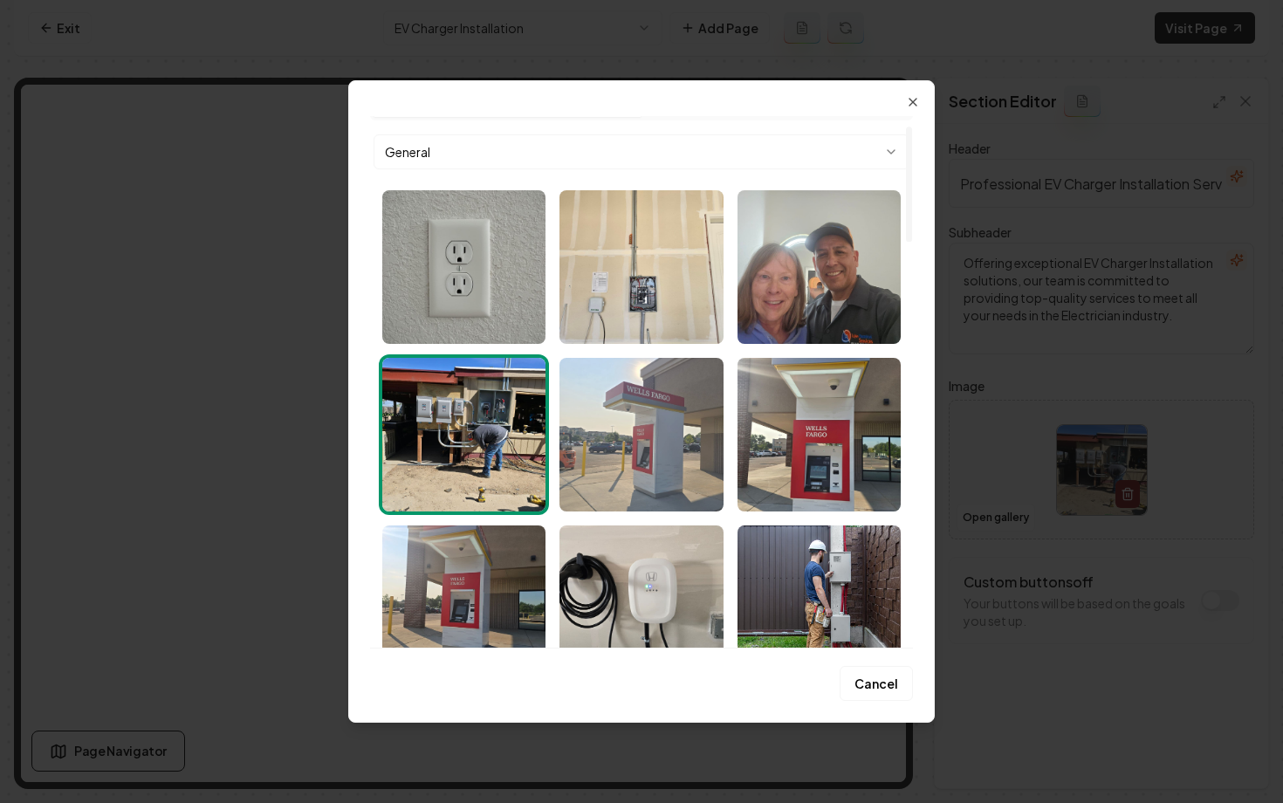
scroll to position [68, 0]
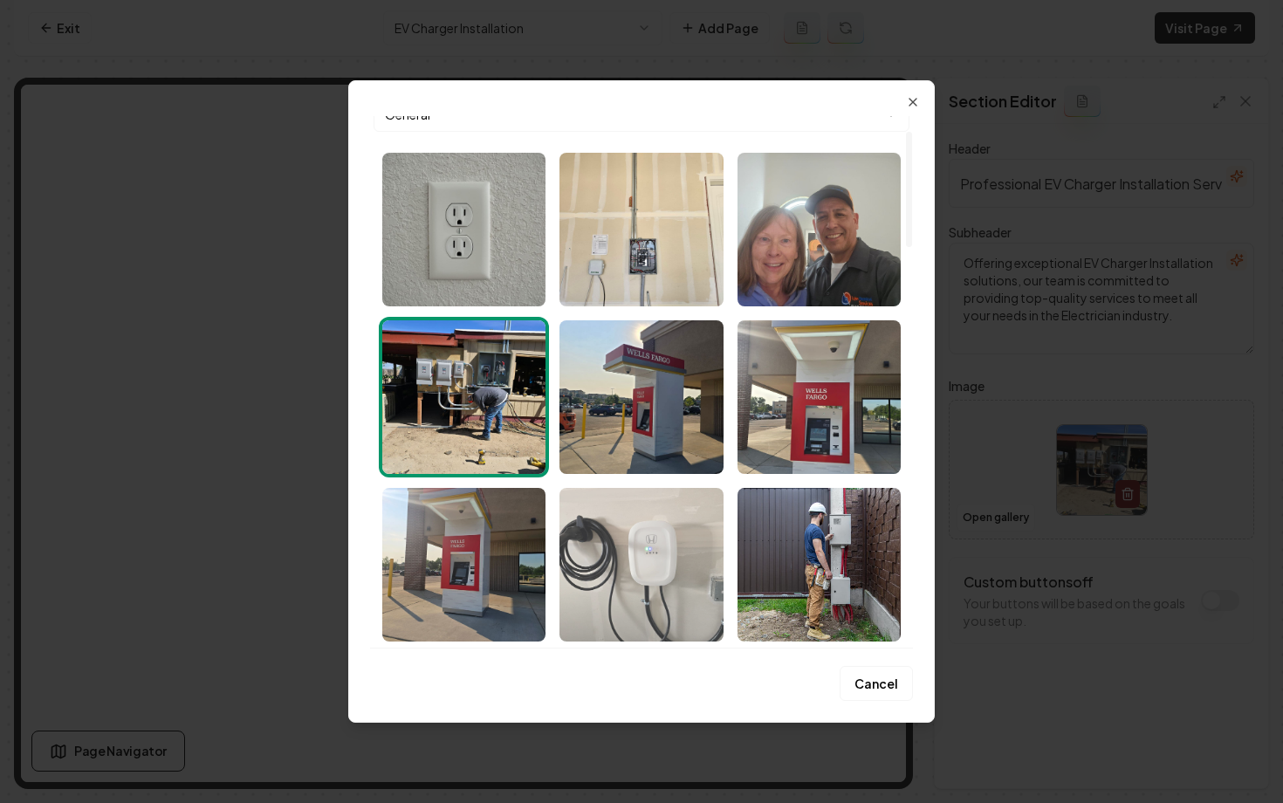
click at [626, 540] on img "Select image image_68b7555e5c7cd75eb88ce04b.webp" at bounding box center [640, 565] width 163 height 154
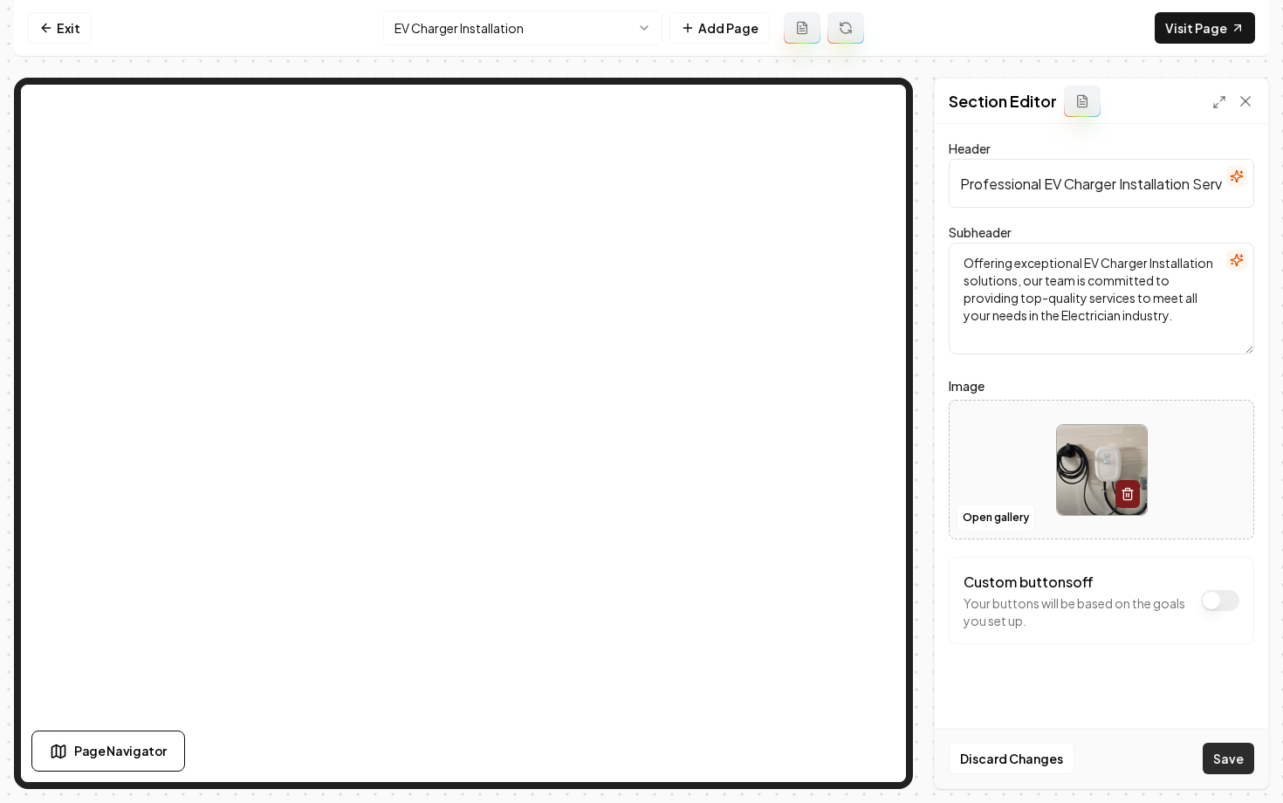
click at [1219, 755] on button "Save" at bounding box center [1228, 758] width 51 height 31
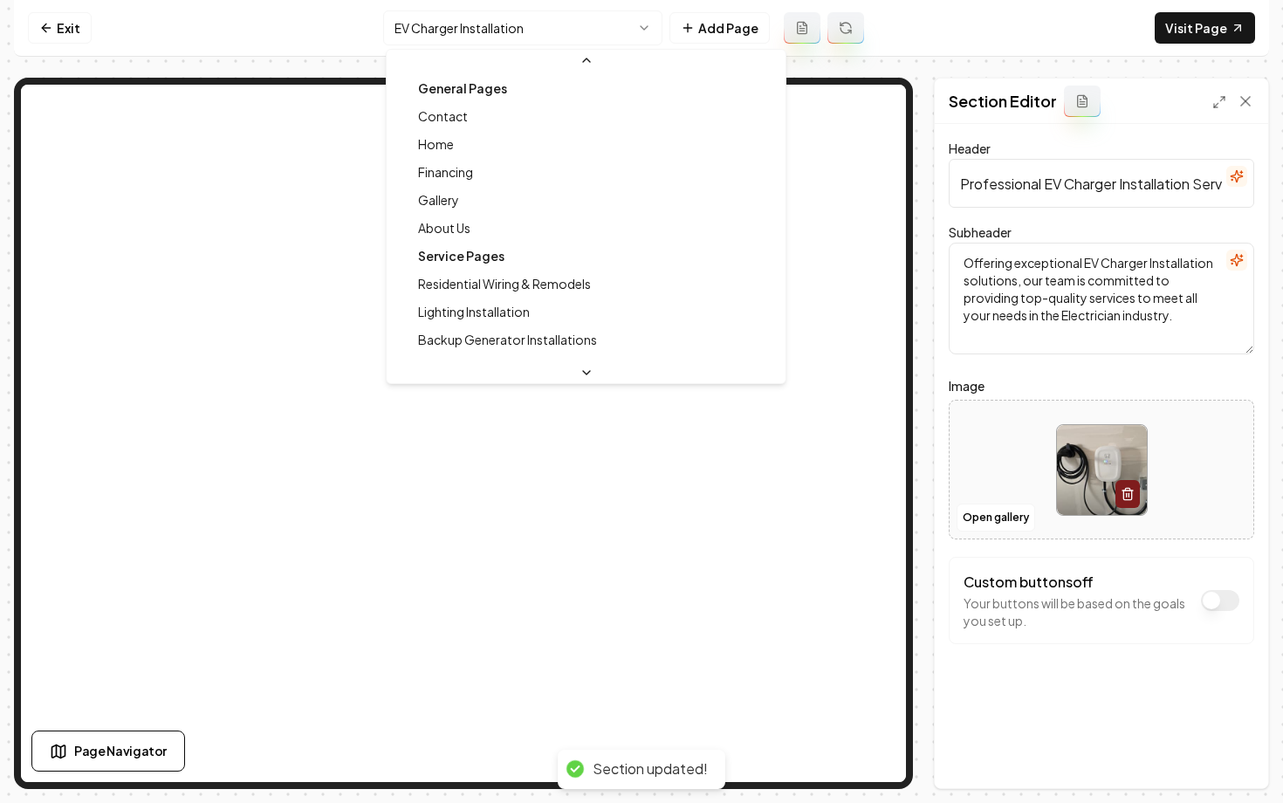
click at [513, 24] on html "Computer Required This feature is only available on a computer. Please switch t…" at bounding box center [641, 401] width 1283 height 803
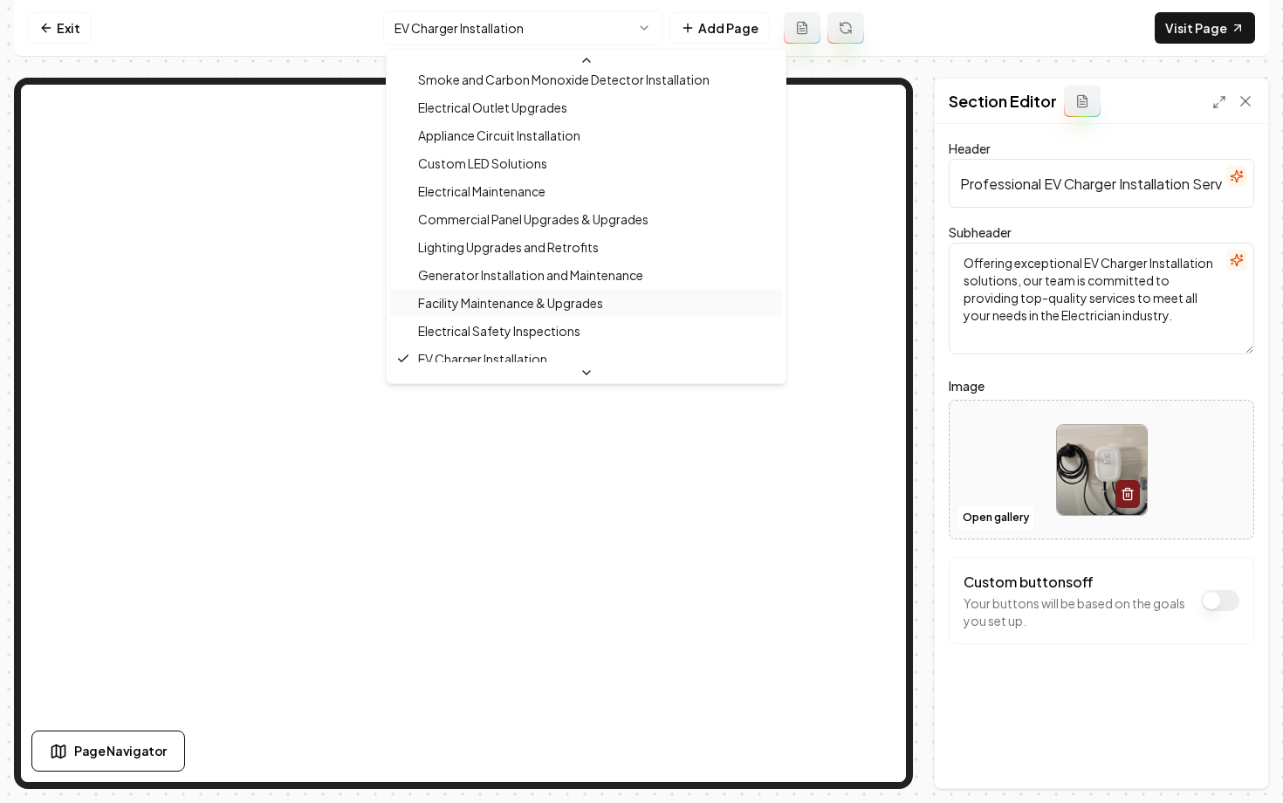
scroll to position [551, 0]
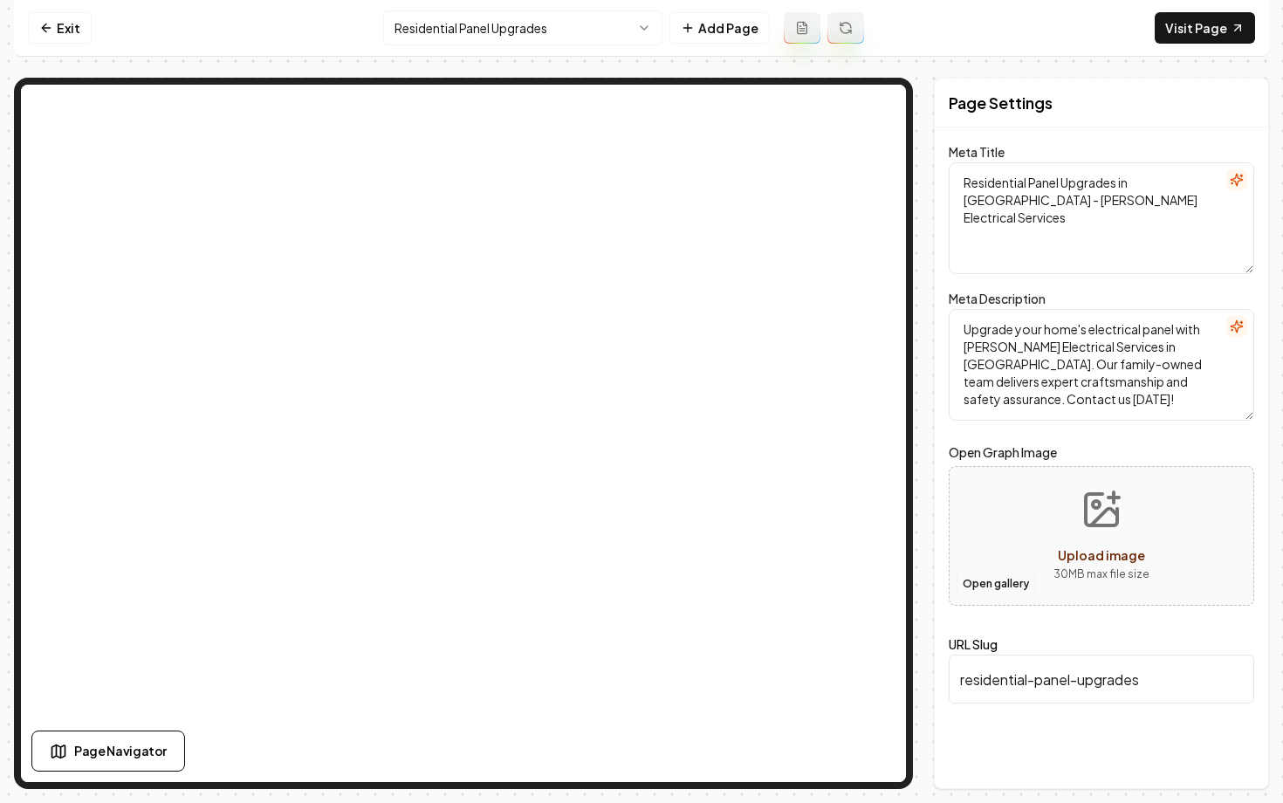
click at [996, 594] on button "Open gallery" at bounding box center [995, 584] width 79 height 28
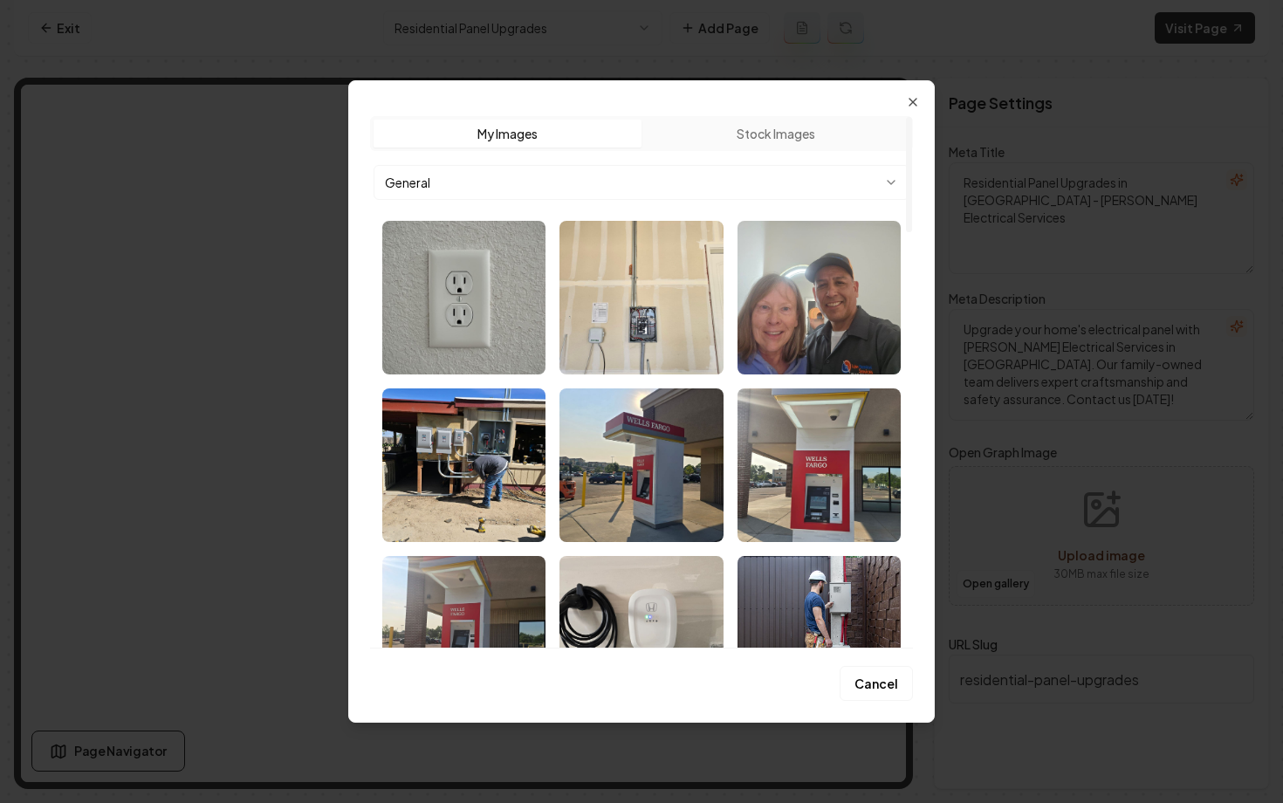
click at [708, 134] on button "Stock Images" at bounding box center [775, 134] width 268 height 28
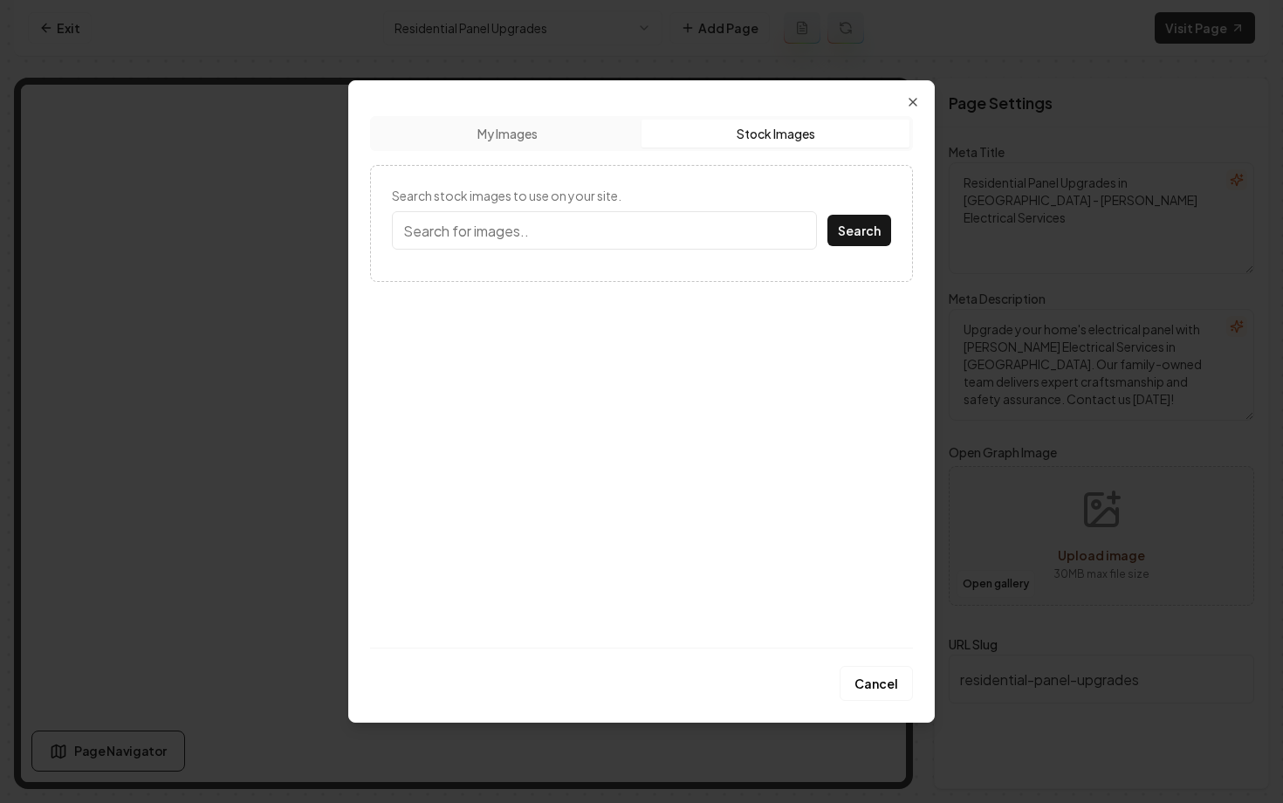
click at [623, 242] on input "Search stock images to use on your site." at bounding box center [604, 230] width 425 height 38
click at [409, 233] on input "extric panel" at bounding box center [604, 230] width 425 height 38
type input "electric panel"
click at [856, 267] on div "Search stock images to use on your site. electric panel Search" at bounding box center [641, 223] width 543 height 117
click at [854, 237] on button "Search" at bounding box center [859, 230] width 64 height 31
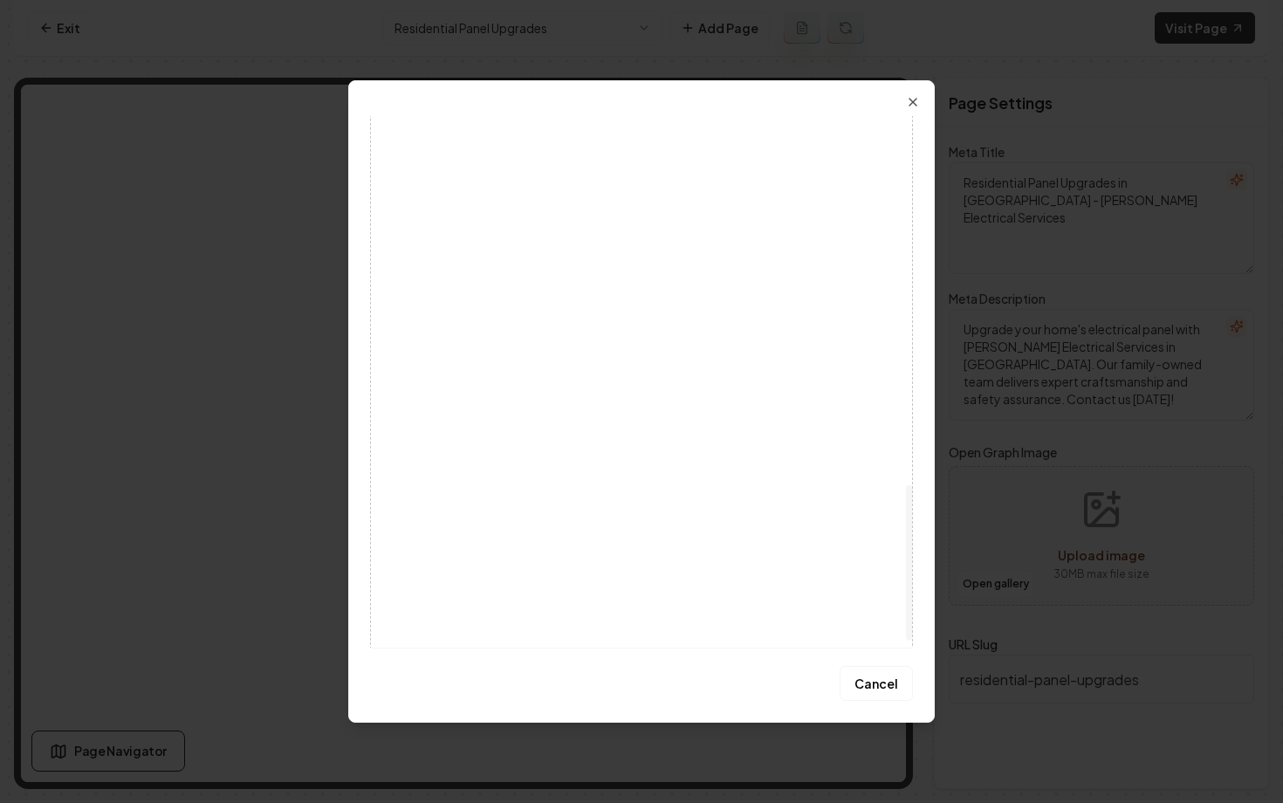
scroll to position [1285, 0]
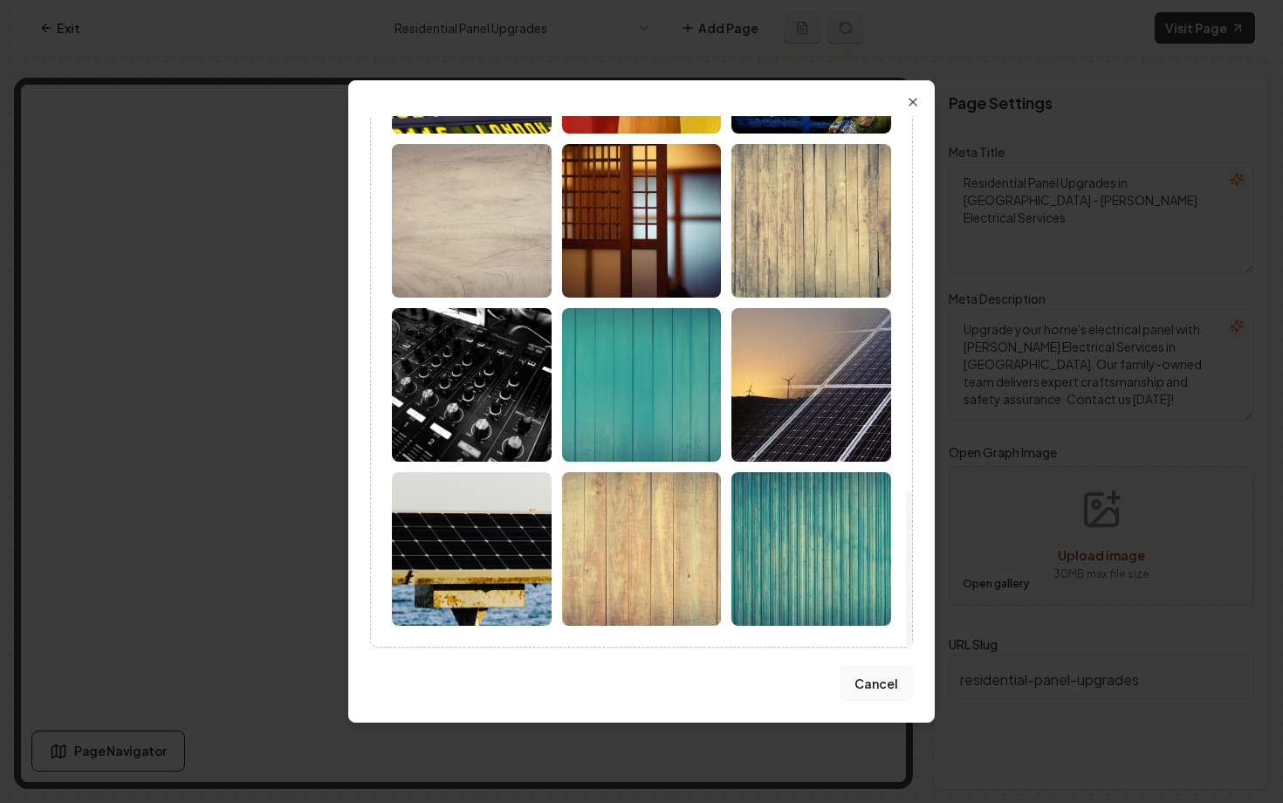
click at [864, 678] on button "Cancel" at bounding box center [876, 683] width 73 height 35
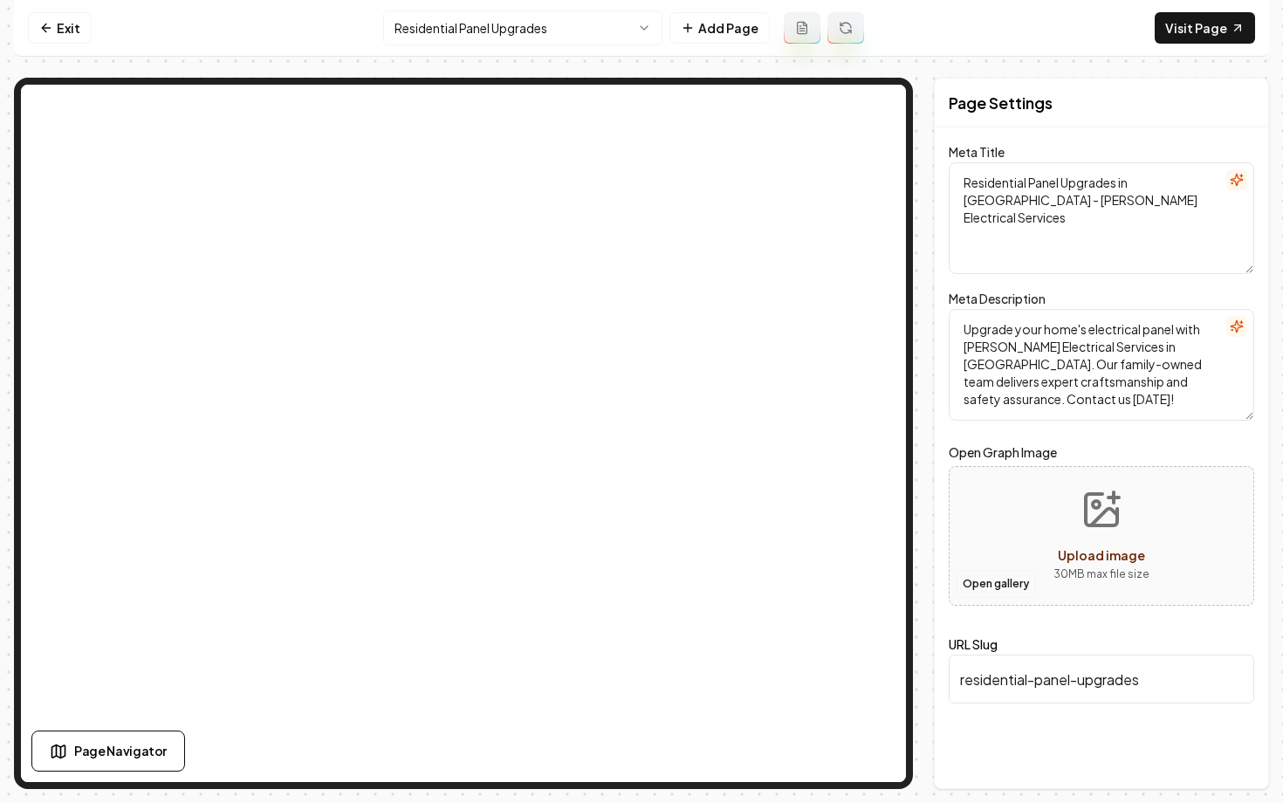
click at [969, 578] on button "Open gallery" at bounding box center [995, 584] width 79 height 28
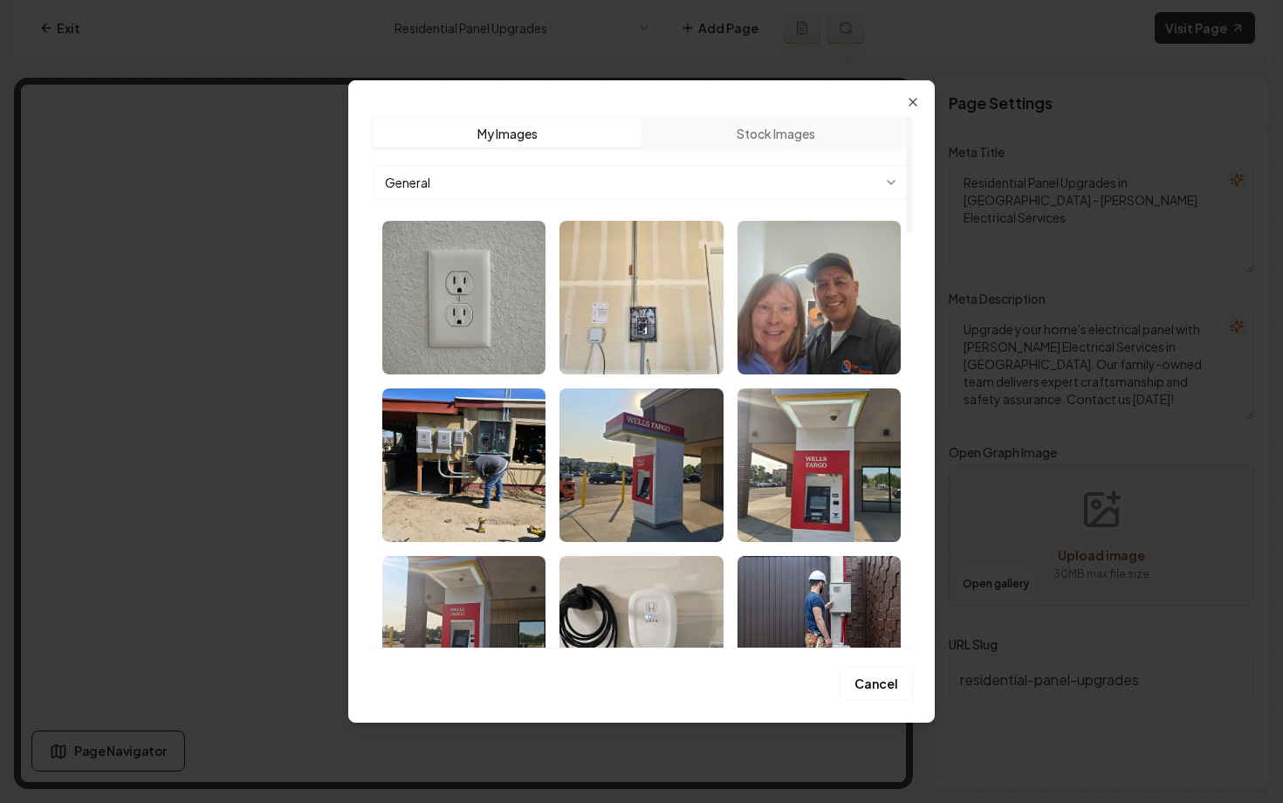
click at [574, 189] on body "Computer Required This feature is only available on a computer. Please switch t…" at bounding box center [641, 401] width 1283 height 803
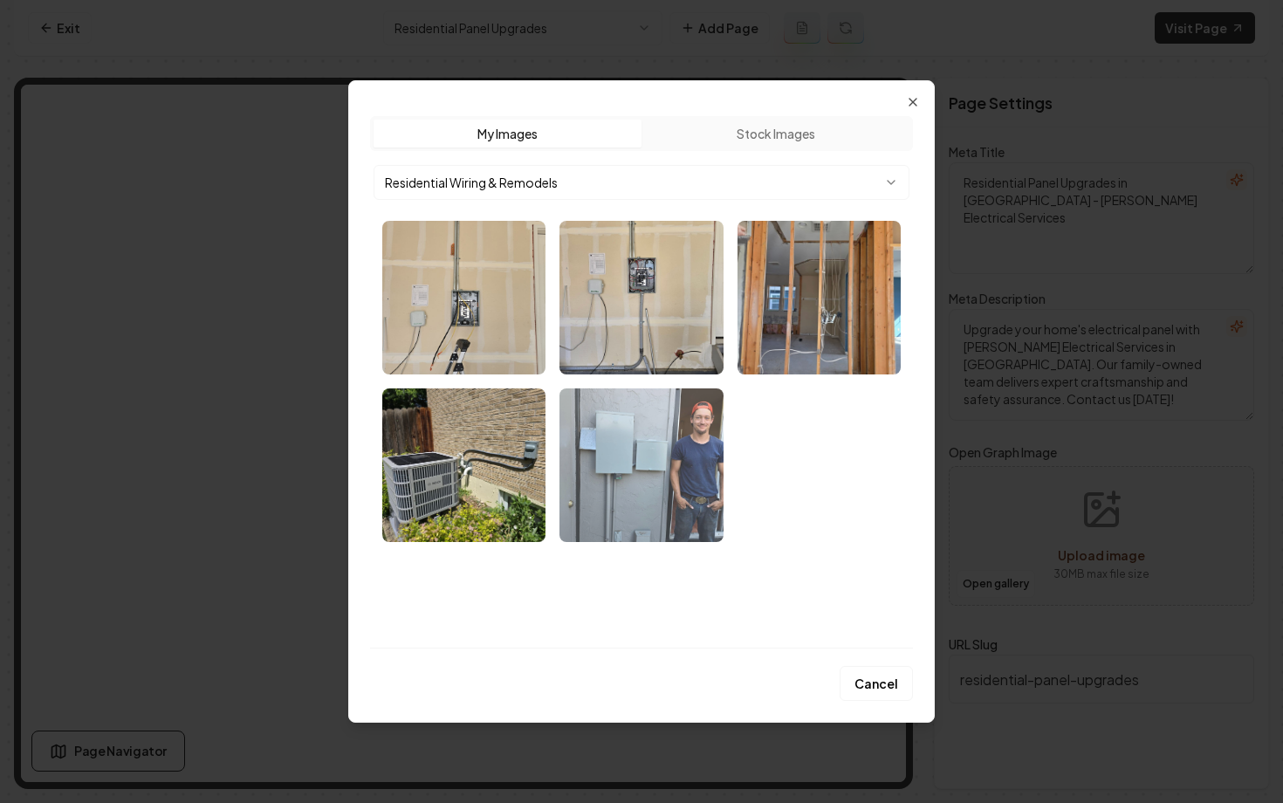
click at [623, 442] on img "Select image image_68b756d95c7cd75eb8940463.webp" at bounding box center [640, 465] width 163 height 154
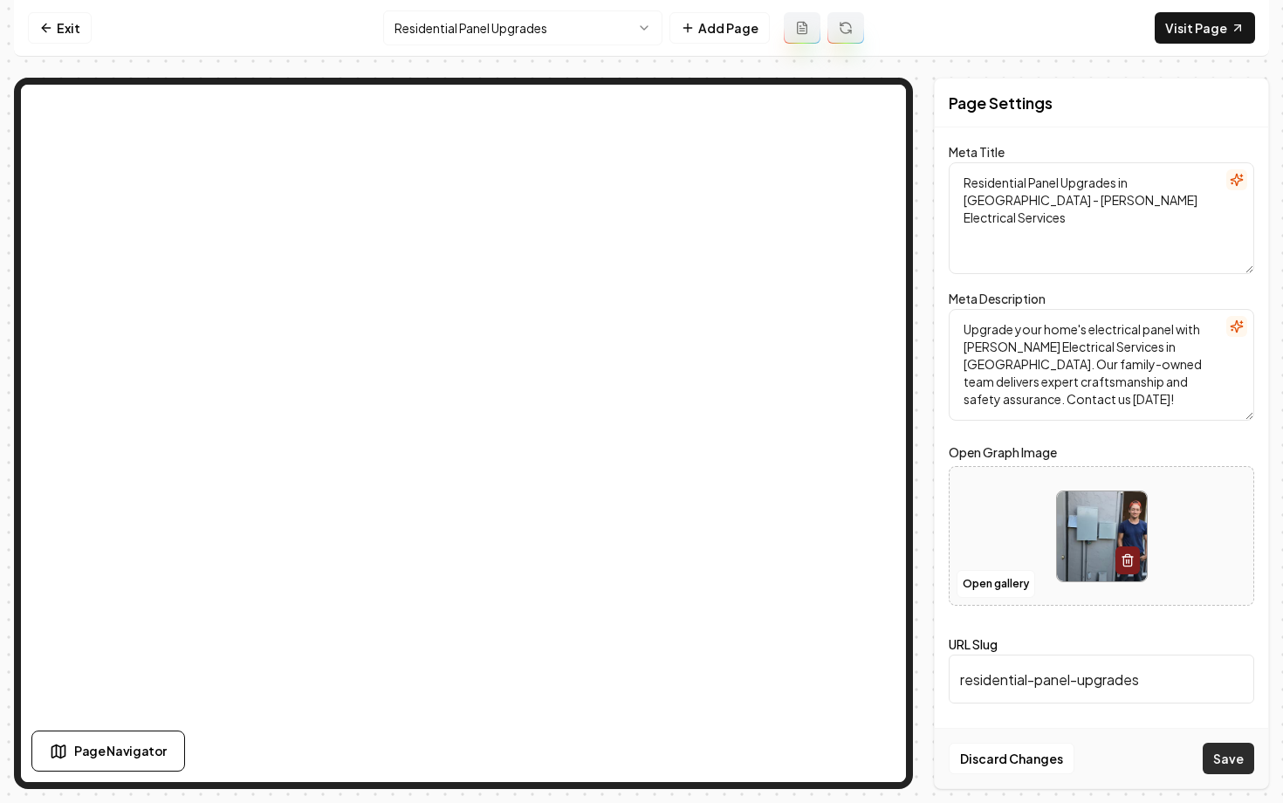
click at [1223, 760] on button "Save" at bounding box center [1228, 758] width 51 height 31
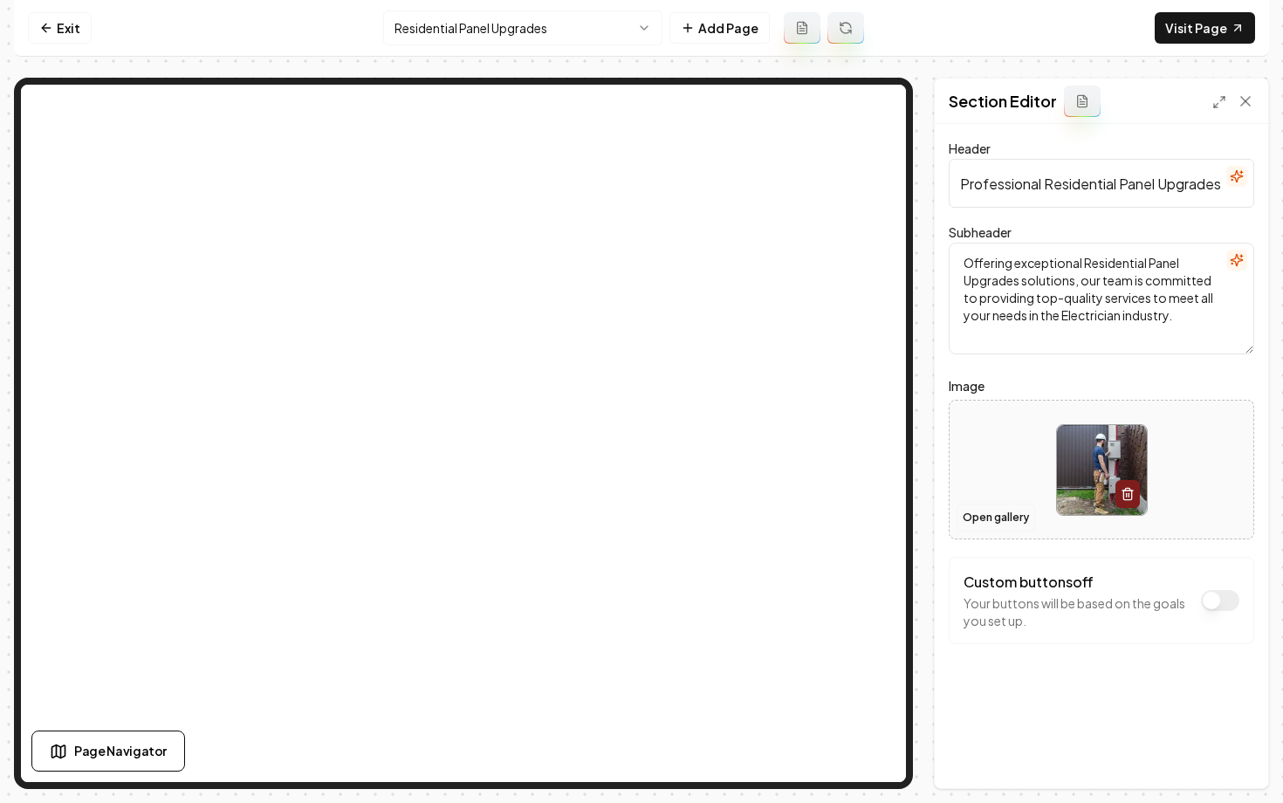
click at [986, 529] on button "Open gallery" at bounding box center [995, 518] width 79 height 28
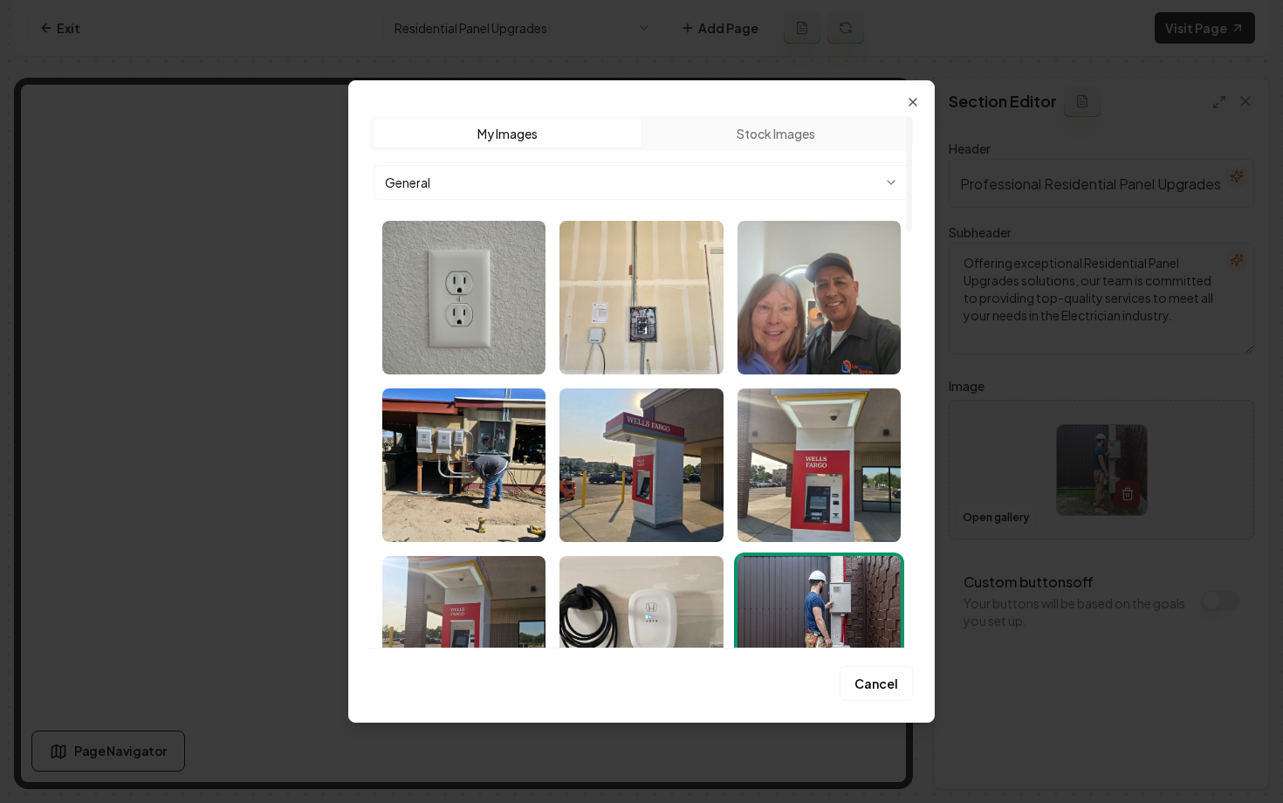
click at [858, 589] on img "Select image image_68934b225c7cd75eb87bcd76.jpg" at bounding box center [818, 633] width 163 height 154
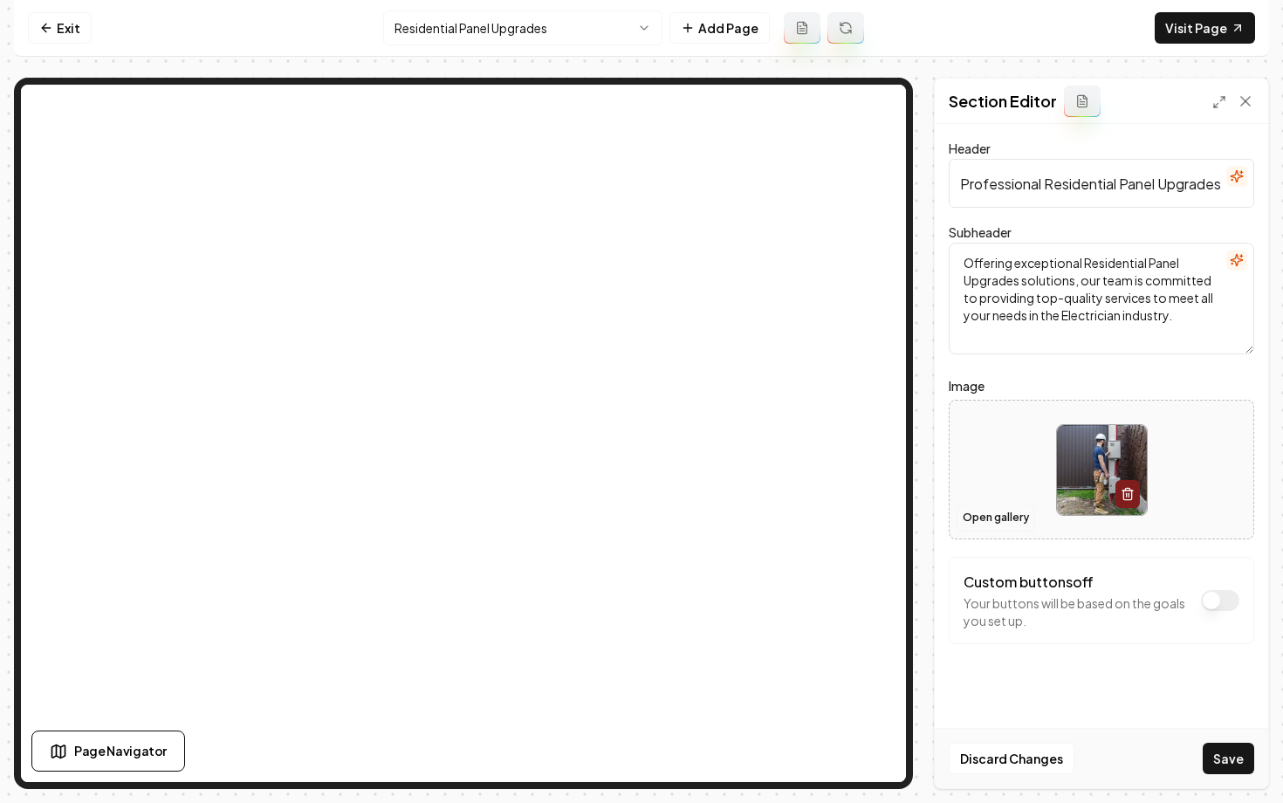
click at [994, 511] on button "Open gallery" at bounding box center [995, 518] width 79 height 28
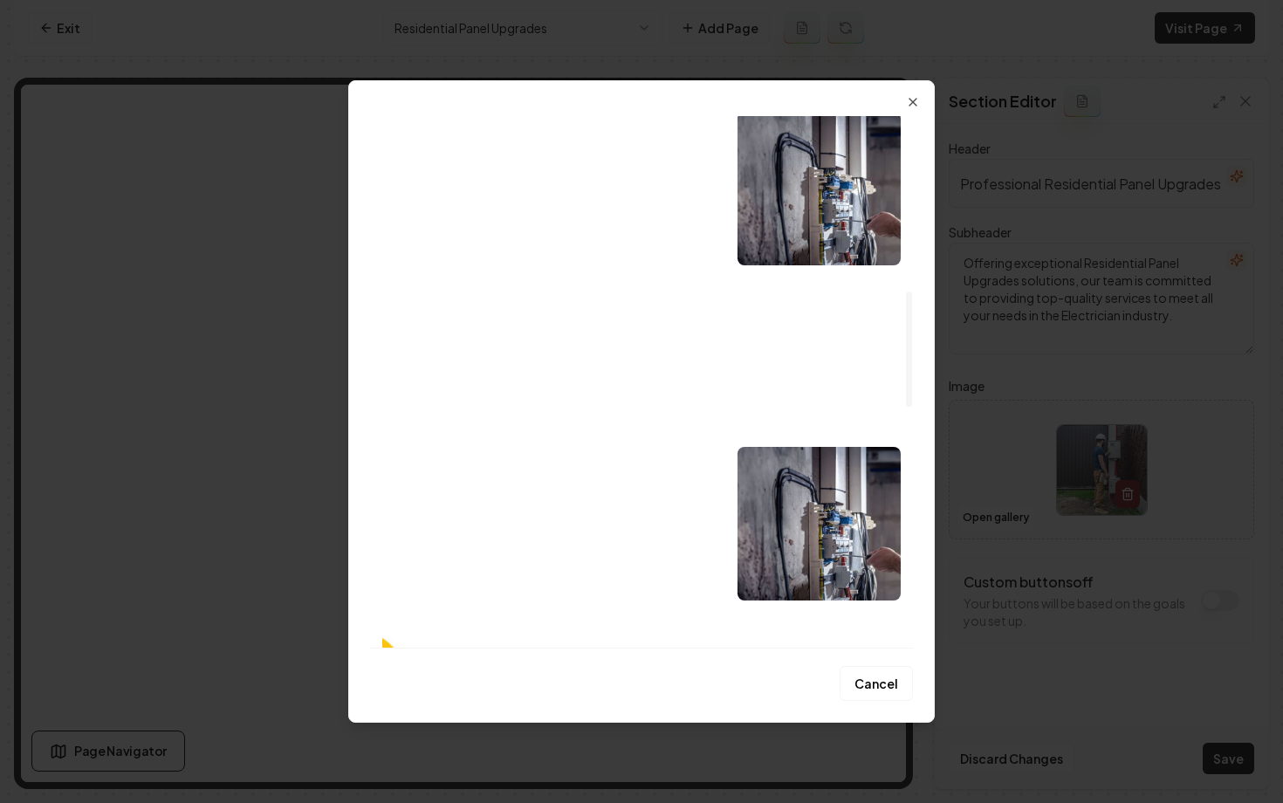
scroll to position [0, 0]
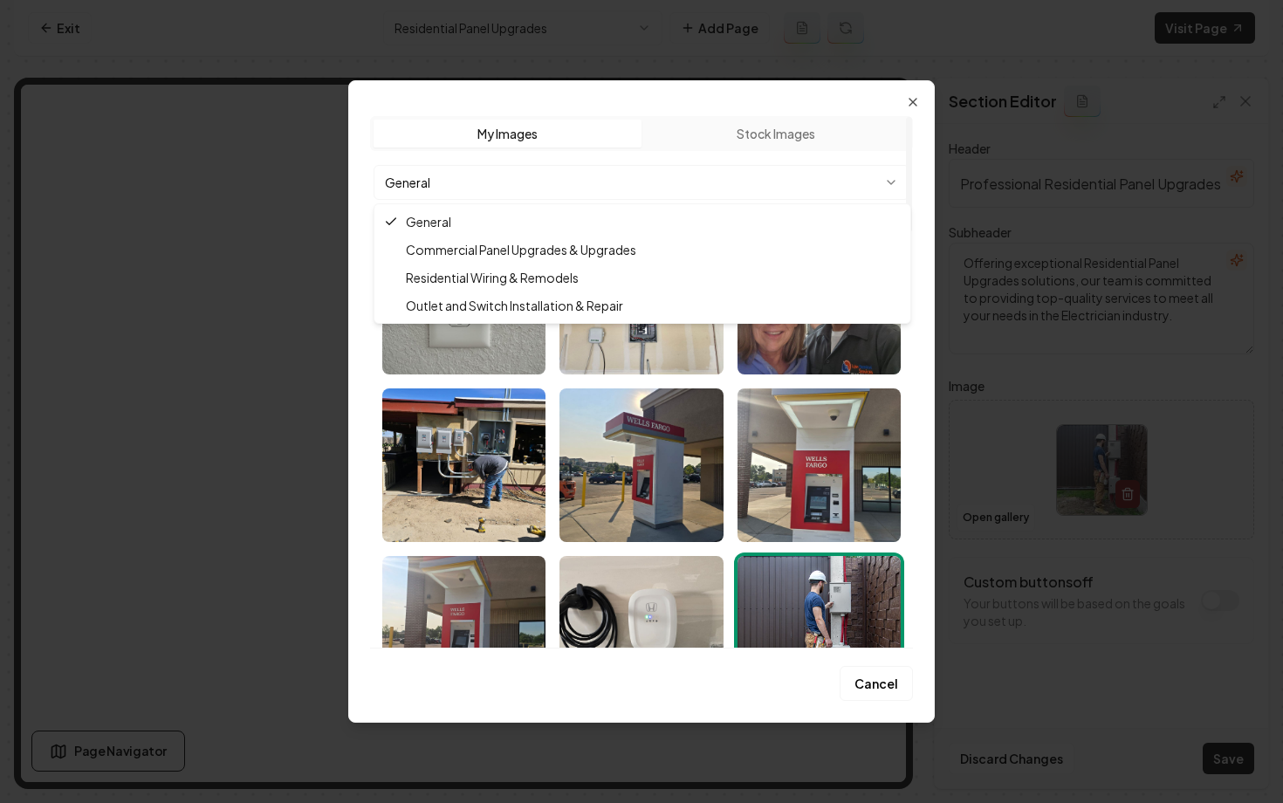
click at [586, 192] on body "Computer Required This feature is only available on a computer. Please switch t…" at bounding box center [641, 401] width 1283 height 803
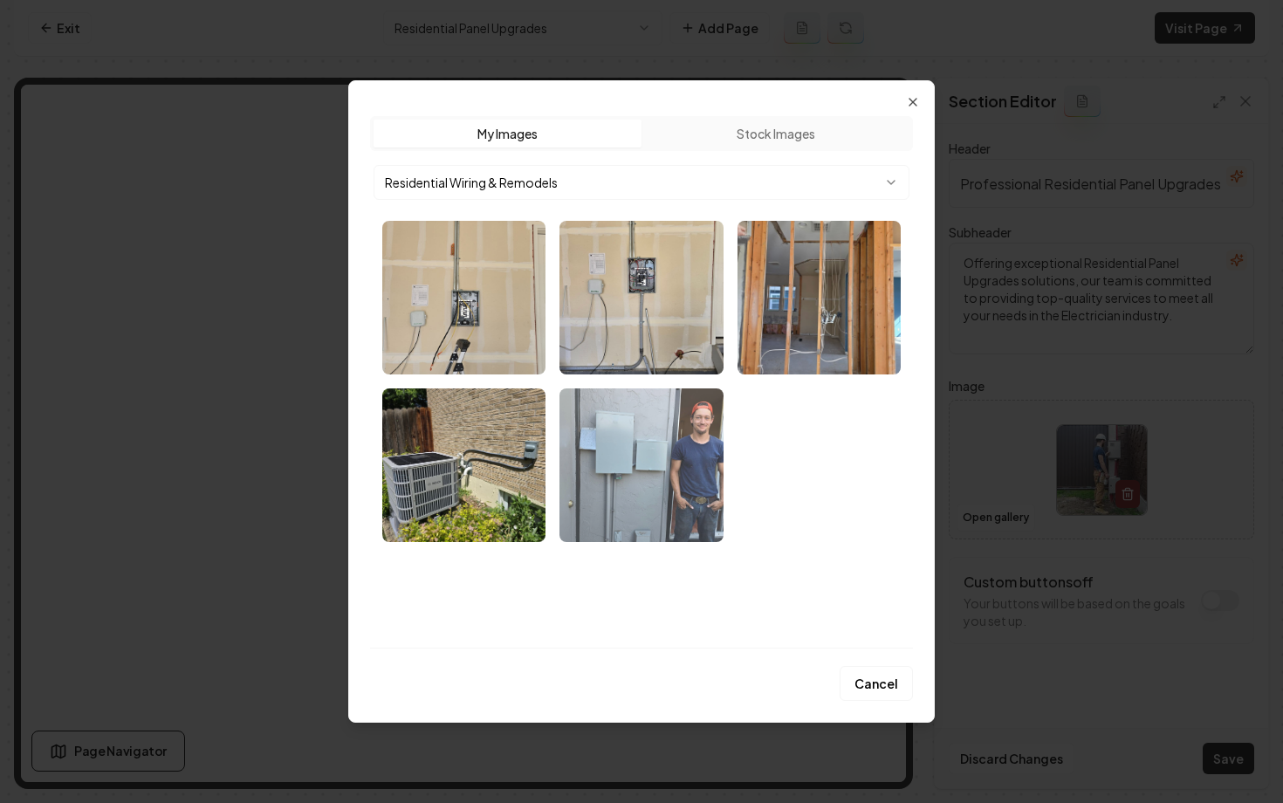
click at [606, 463] on img "Select image image_68b756d95c7cd75eb8940463.webp" at bounding box center [640, 465] width 163 height 154
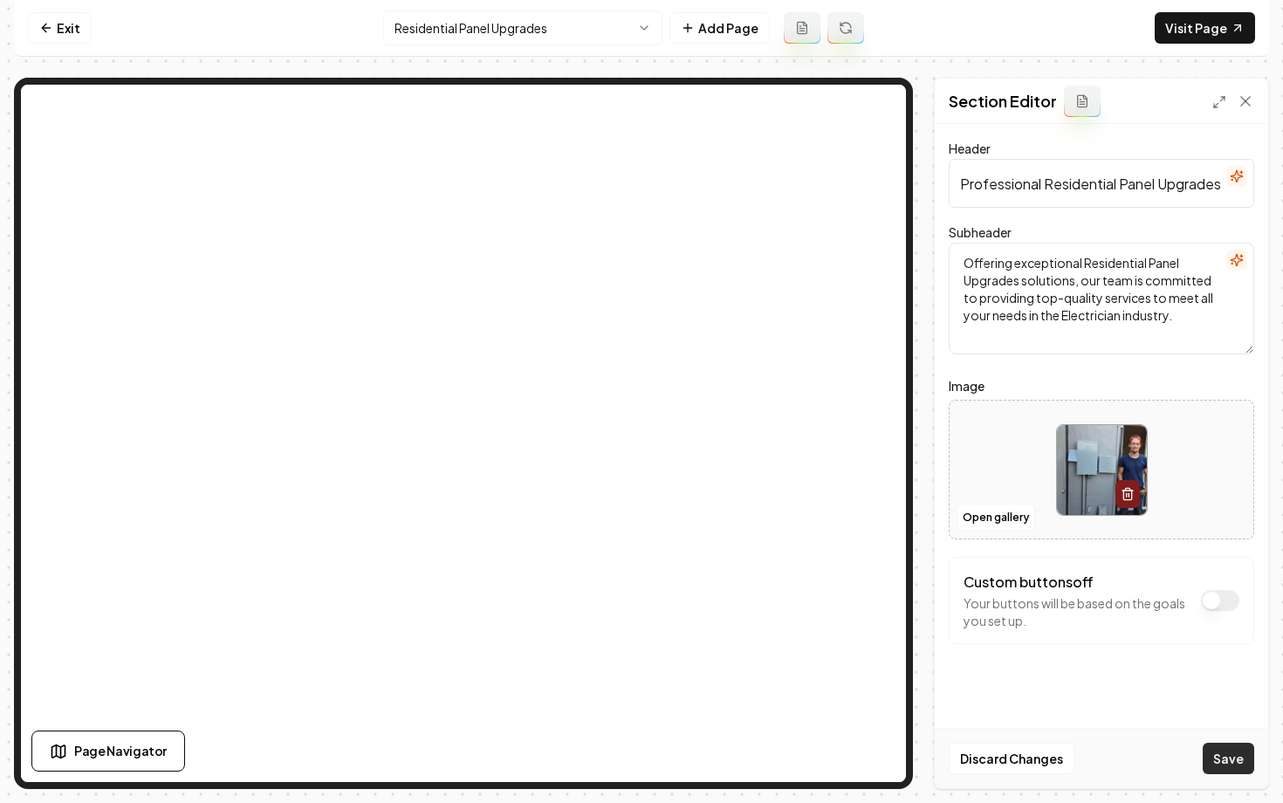
click at [1213, 764] on button "Save" at bounding box center [1228, 758] width 51 height 31
click at [442, 21] on html "Computer Required This feature is only available on a computer. Please switch t…" at bounding box center [641, 401] width 1283 height 803
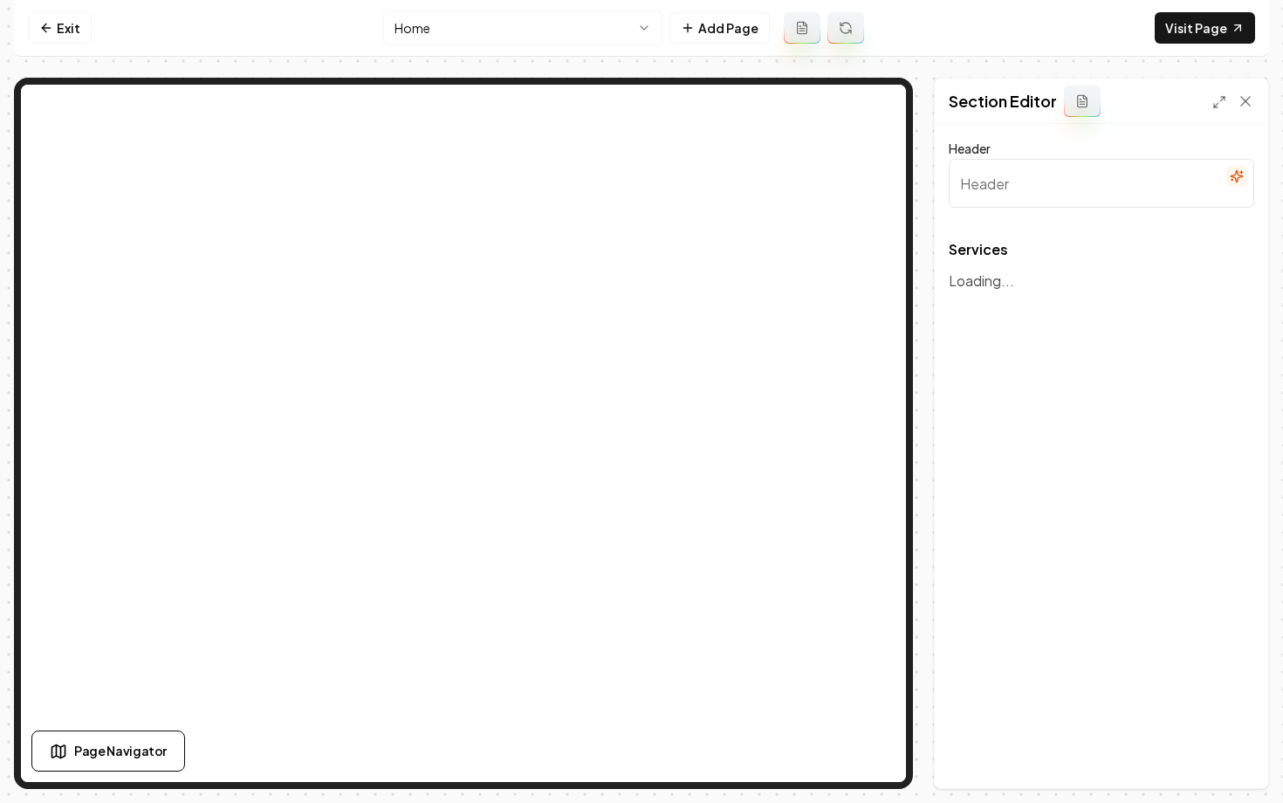
type input "Our Expertise in Electrical Services"
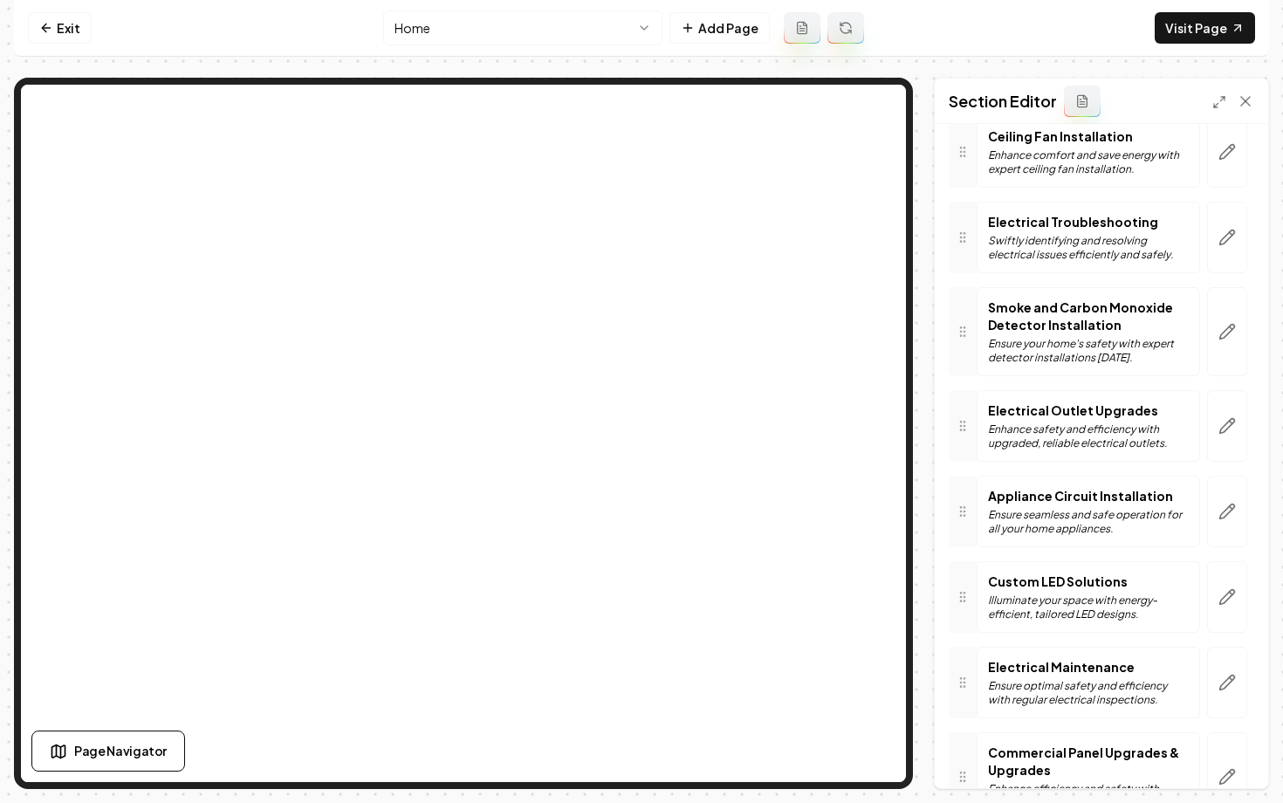
scroll to position [1286, 0]
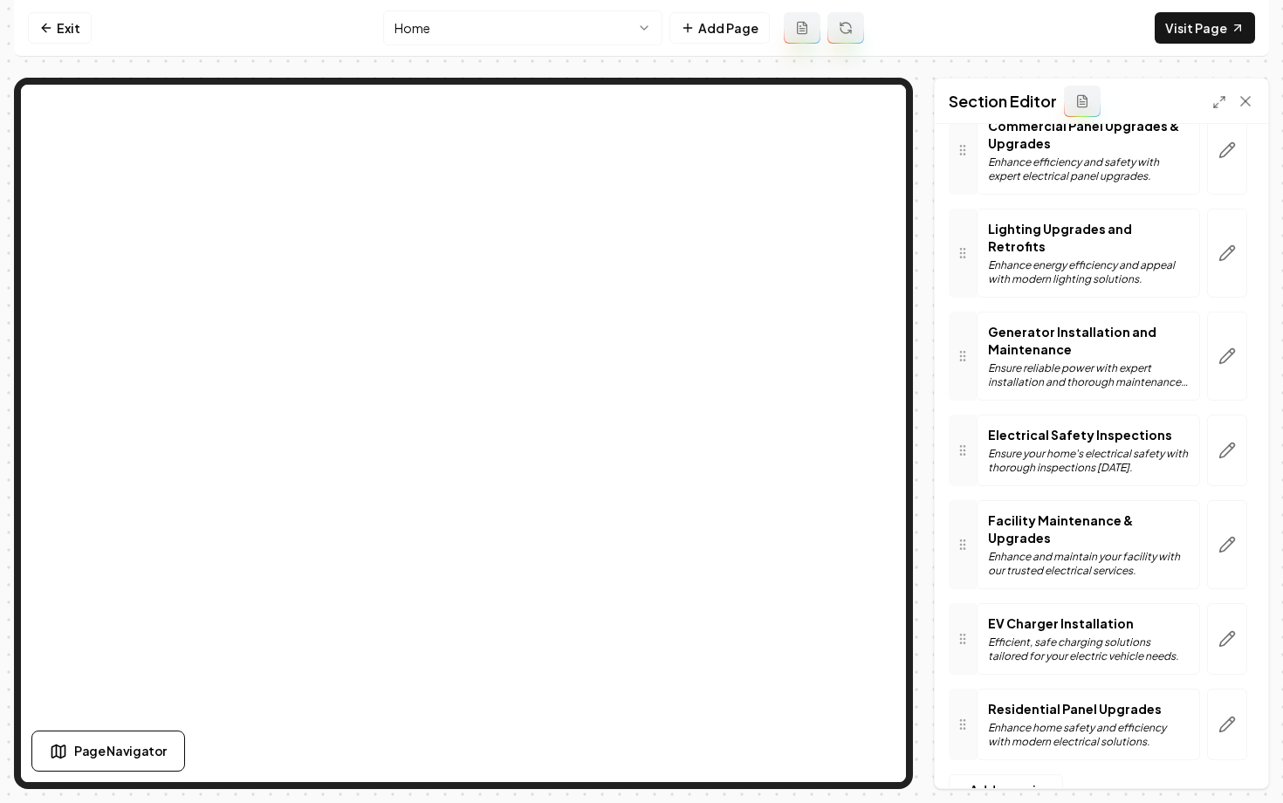
click at [1223, 603] on button "button" at bounding box center [1227, 639] width 40 height 72
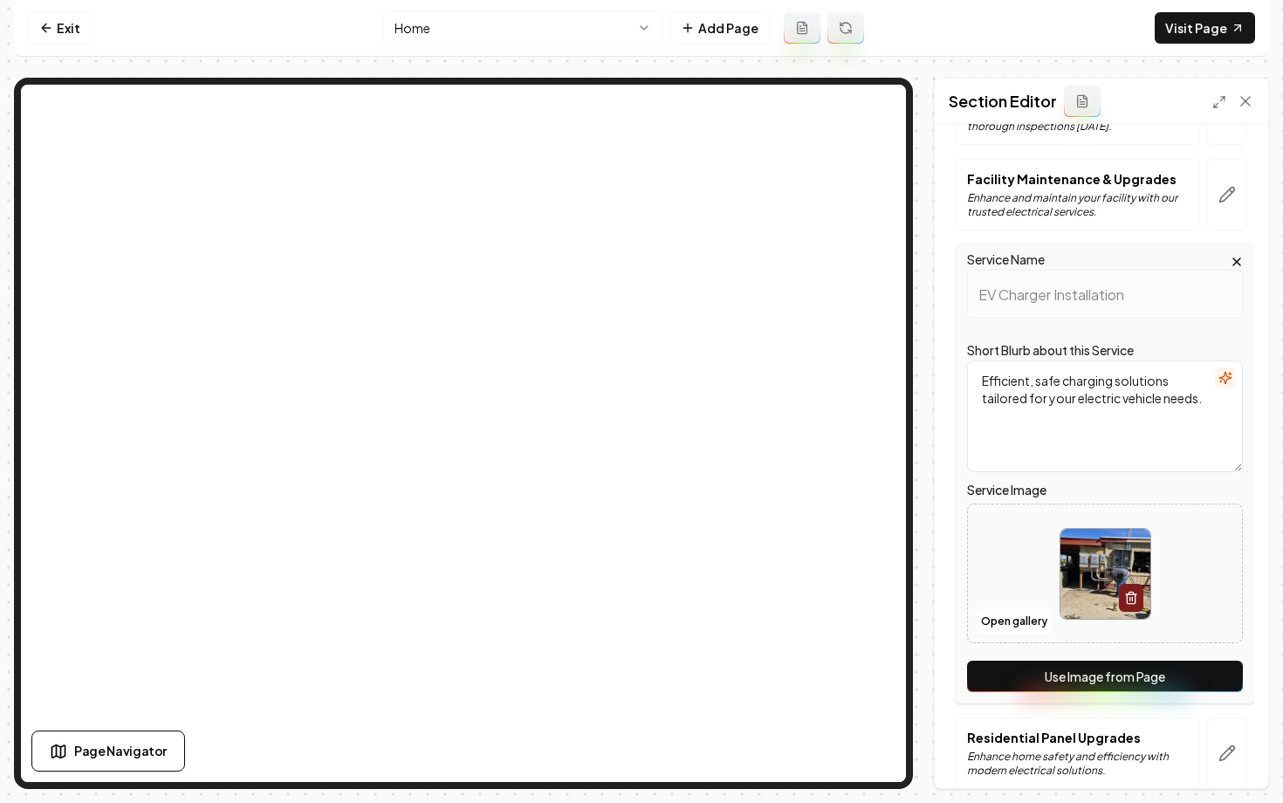
scroll to position [1778, 0]
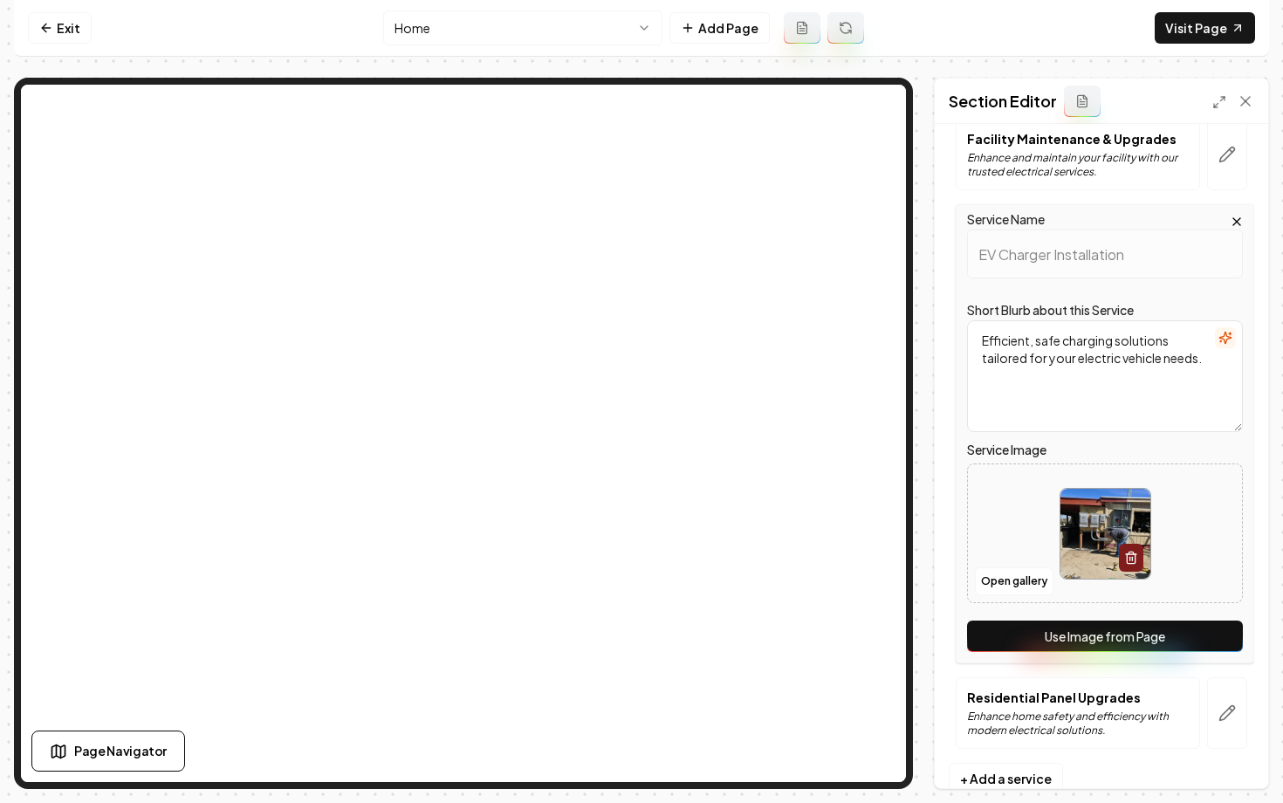
click at [1066, 623] on button "Use Image from Page" at bounding box center [1105, 635] width 276 height 31
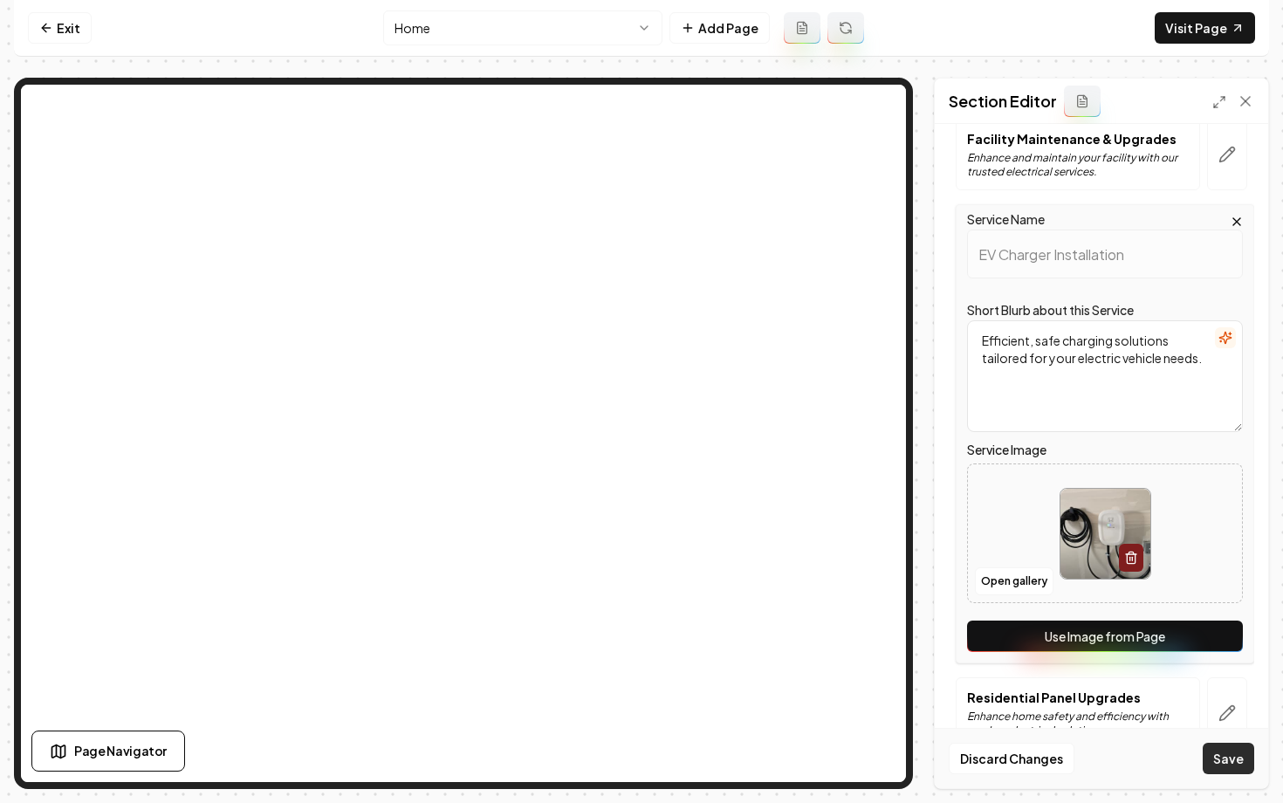
click at [1237, 769] on button "Save" at bounding box center [1228, 758] width 51 height 31
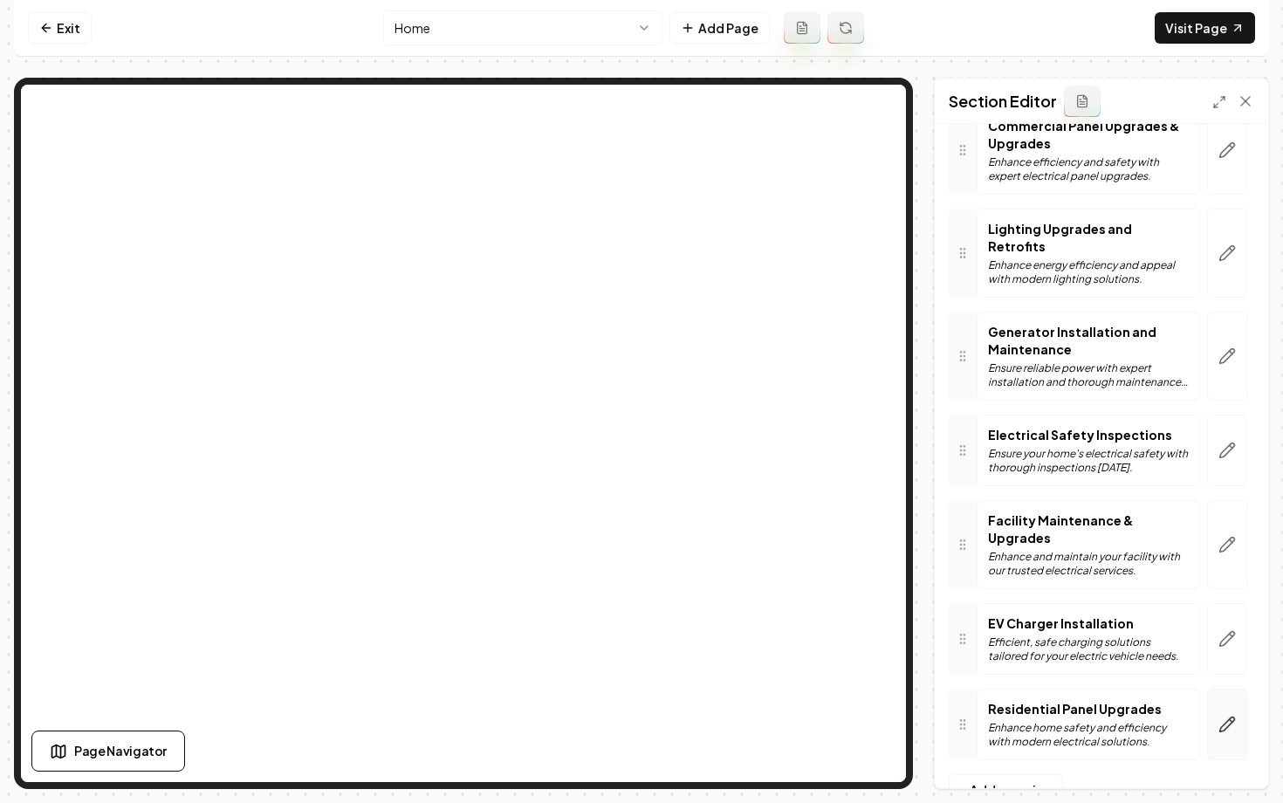
click at [1226, 689] on button "button" at bounding box center [1227, 725] width 40 height 72
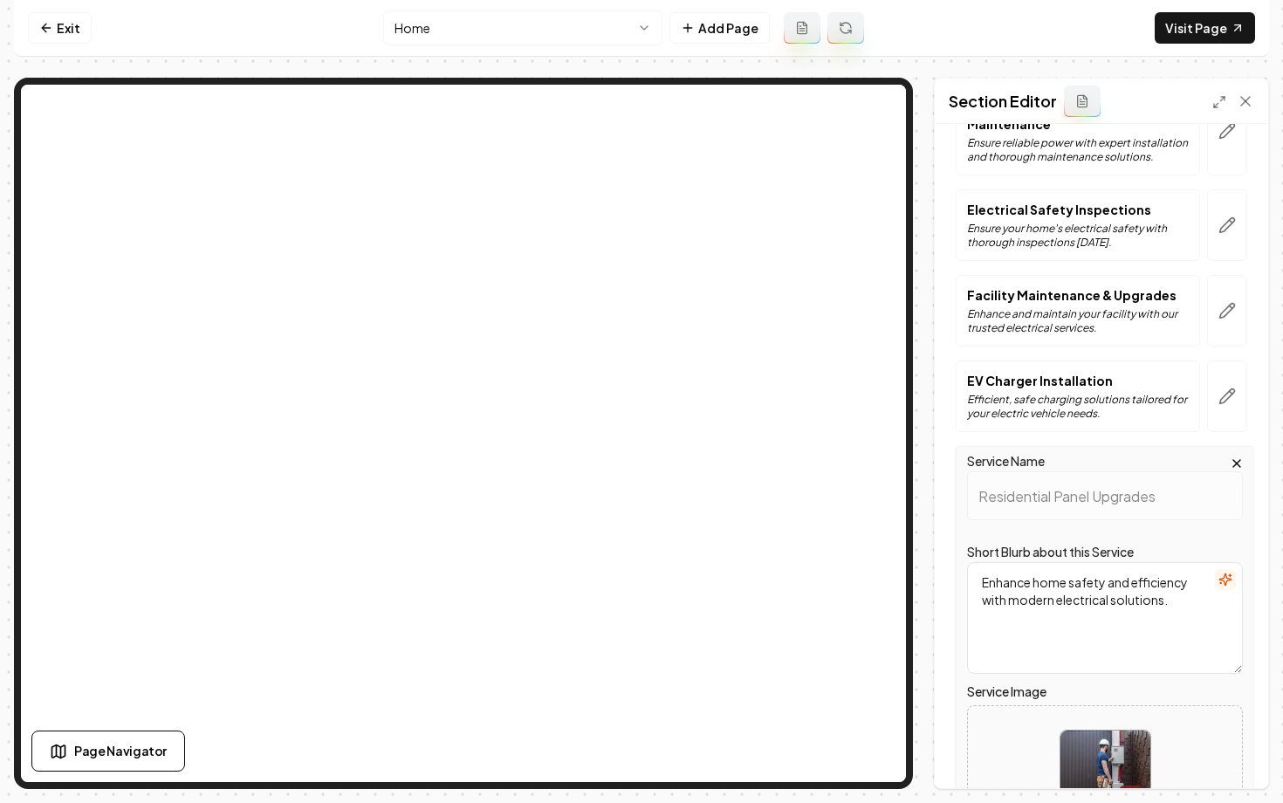
scroll to position [1802, 0]
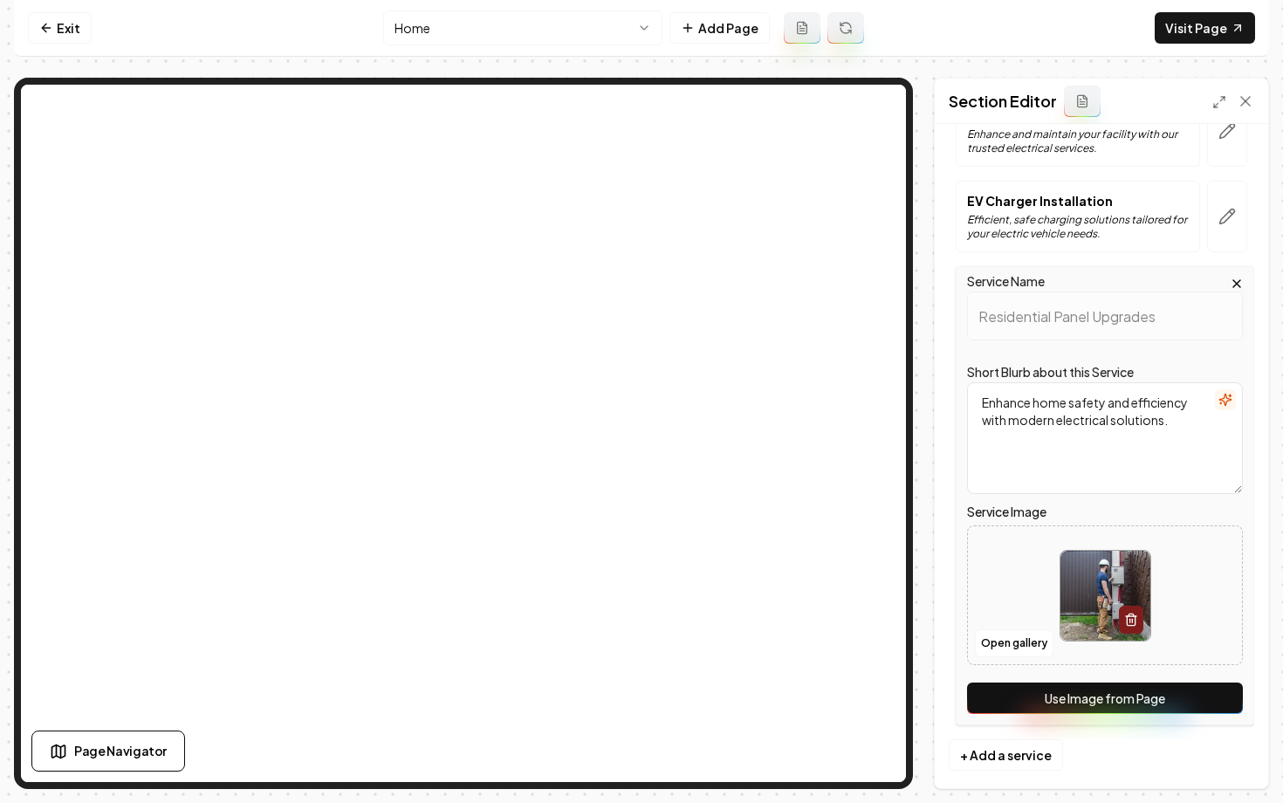
click at [1138, 688] on button "Use Image from Page" at bounding box center [1105, 697] width 276 height 31
click at [1213, 757] on button "Save" at bounding box center [1228, 758] width 51 height 31
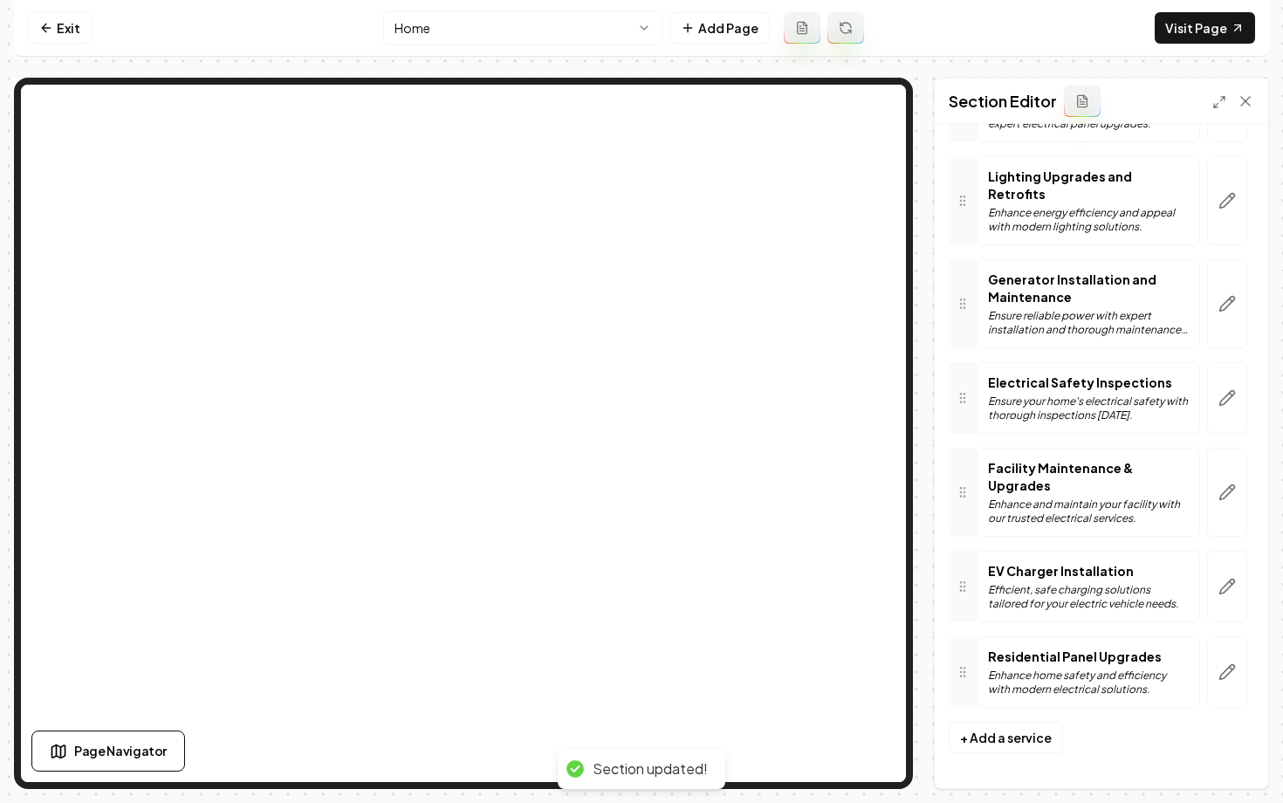
scroll to position [1432, 0]
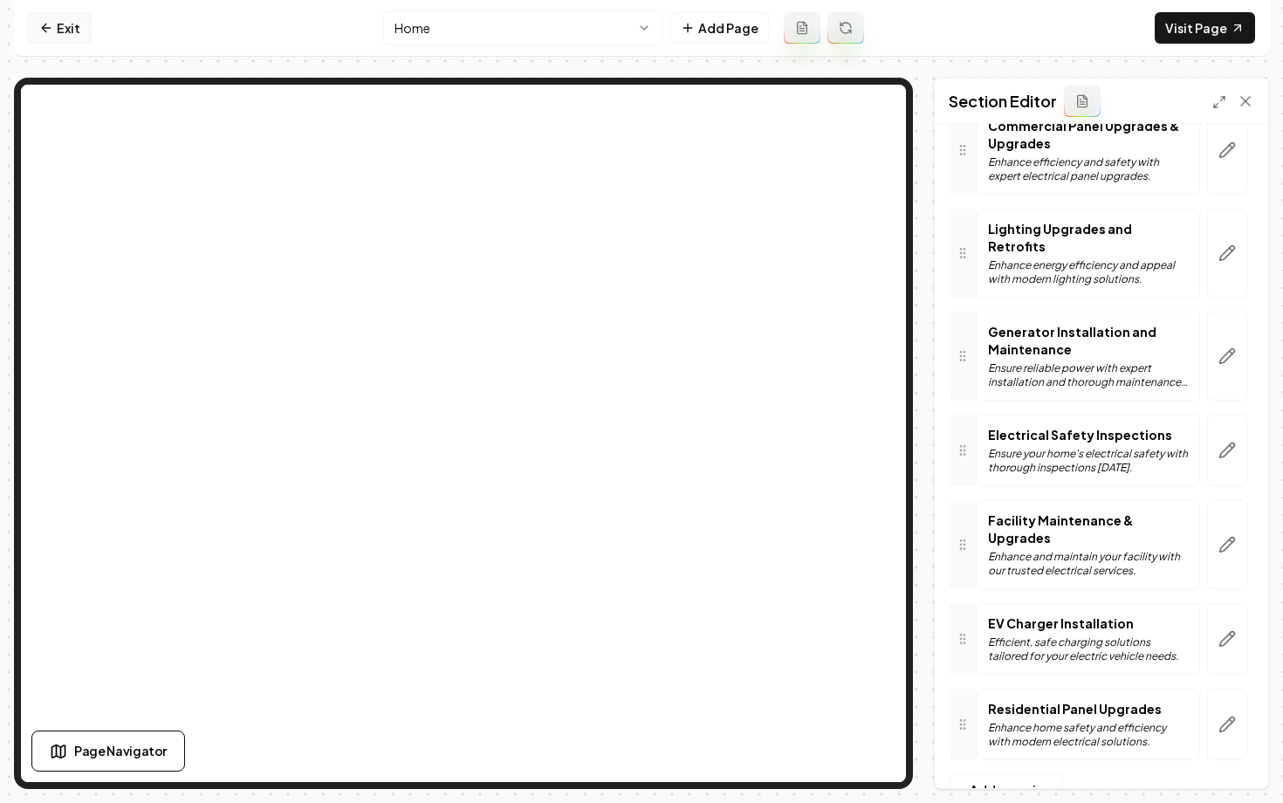
click at [51, 31] on icon at bounding box center [46, 28] width 14 height 14
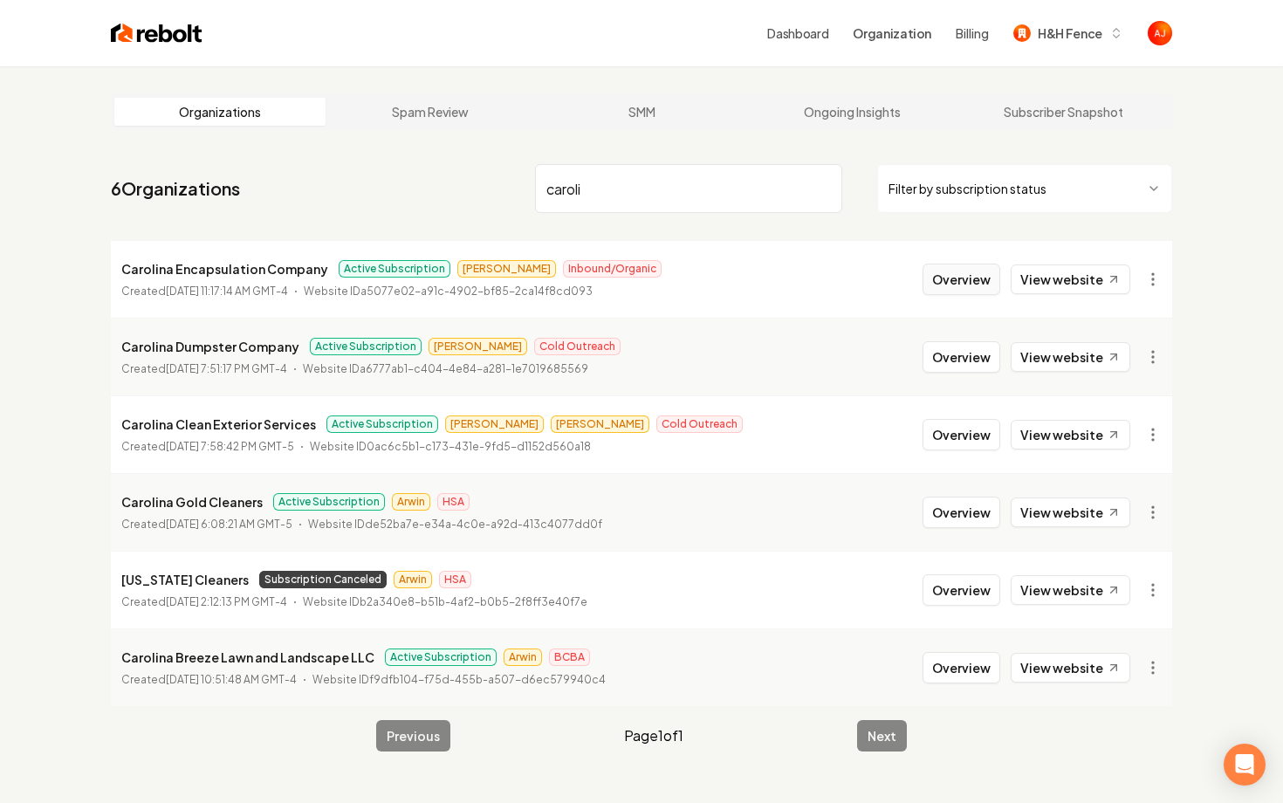
type input "caroli"
click at [952, 280] on button "Overview" at bounding box center [961, 279] width 78 height 31
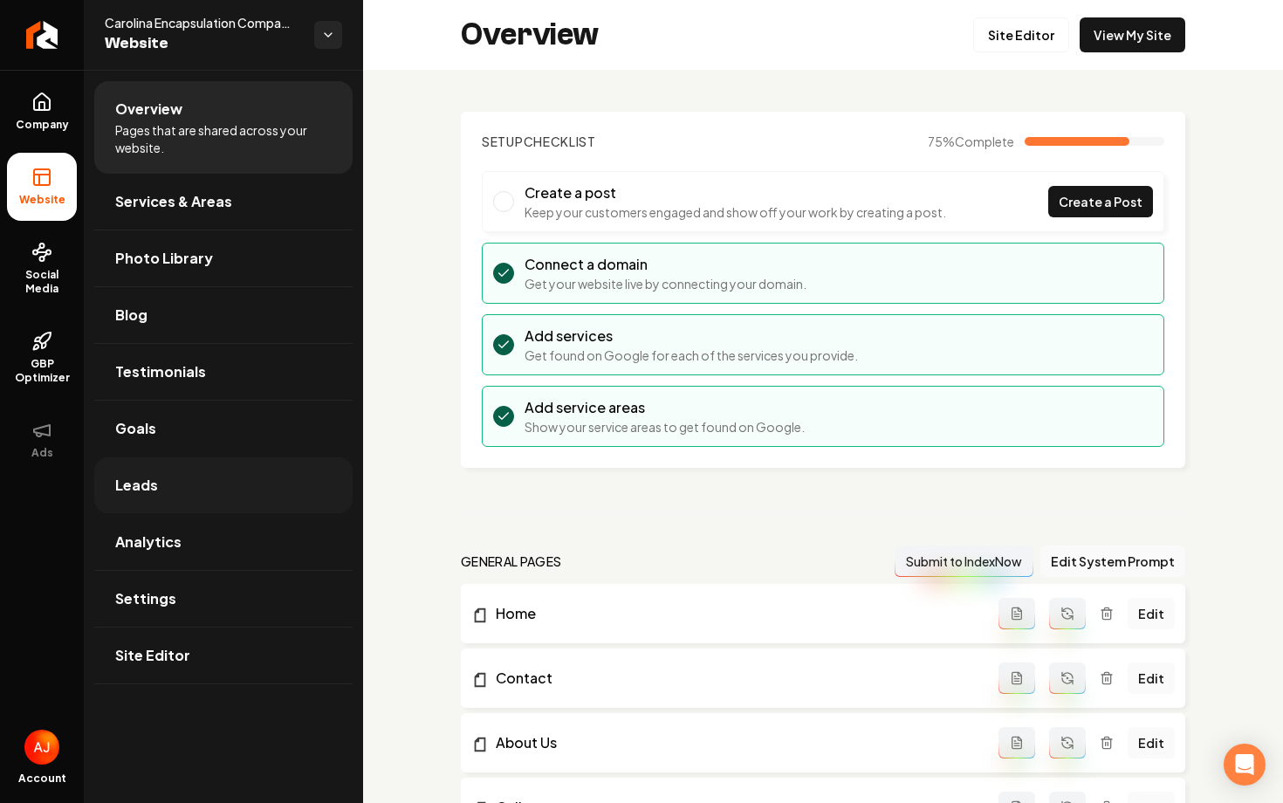
click at [214, 464] on link "Leads" at bounding box center [223, 485] width 258 height 56
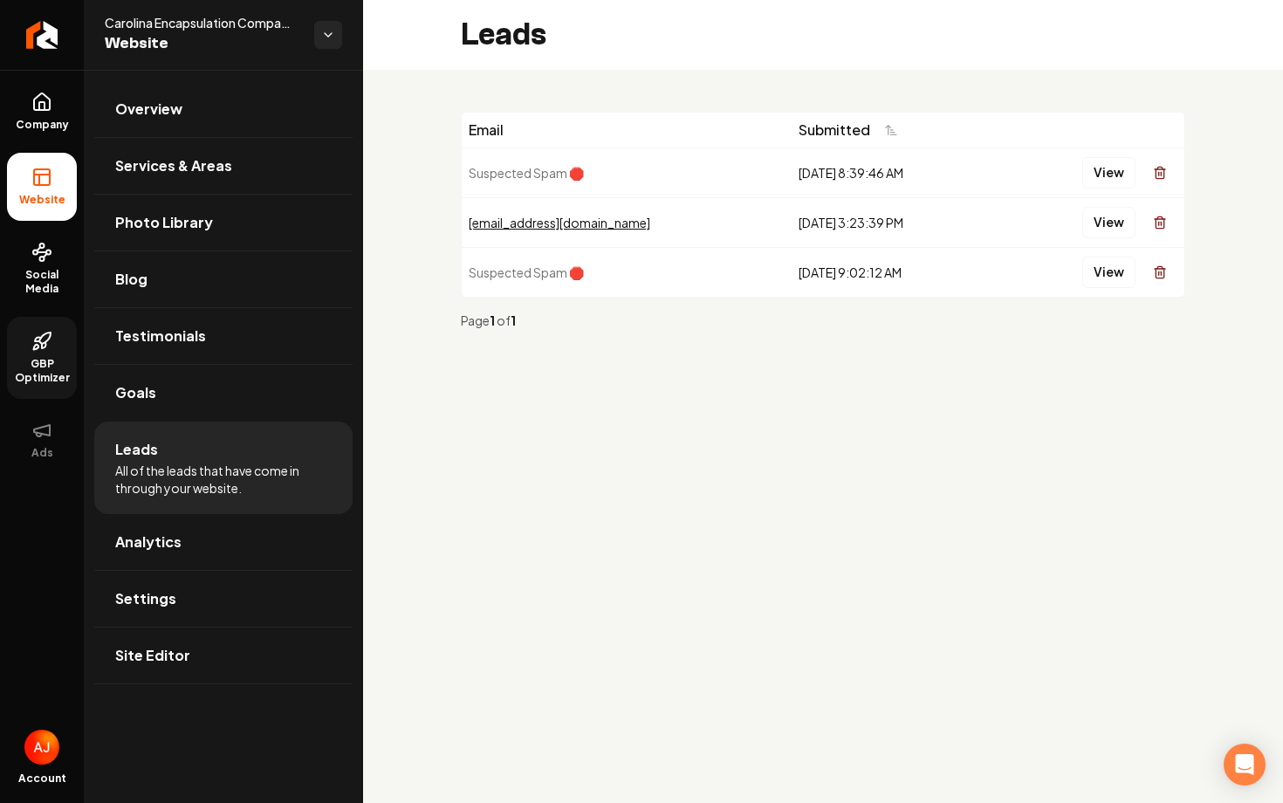
click at [15, 353] on link "GBP Optimizer" at bounding box center [42, 358] width 70 height 82
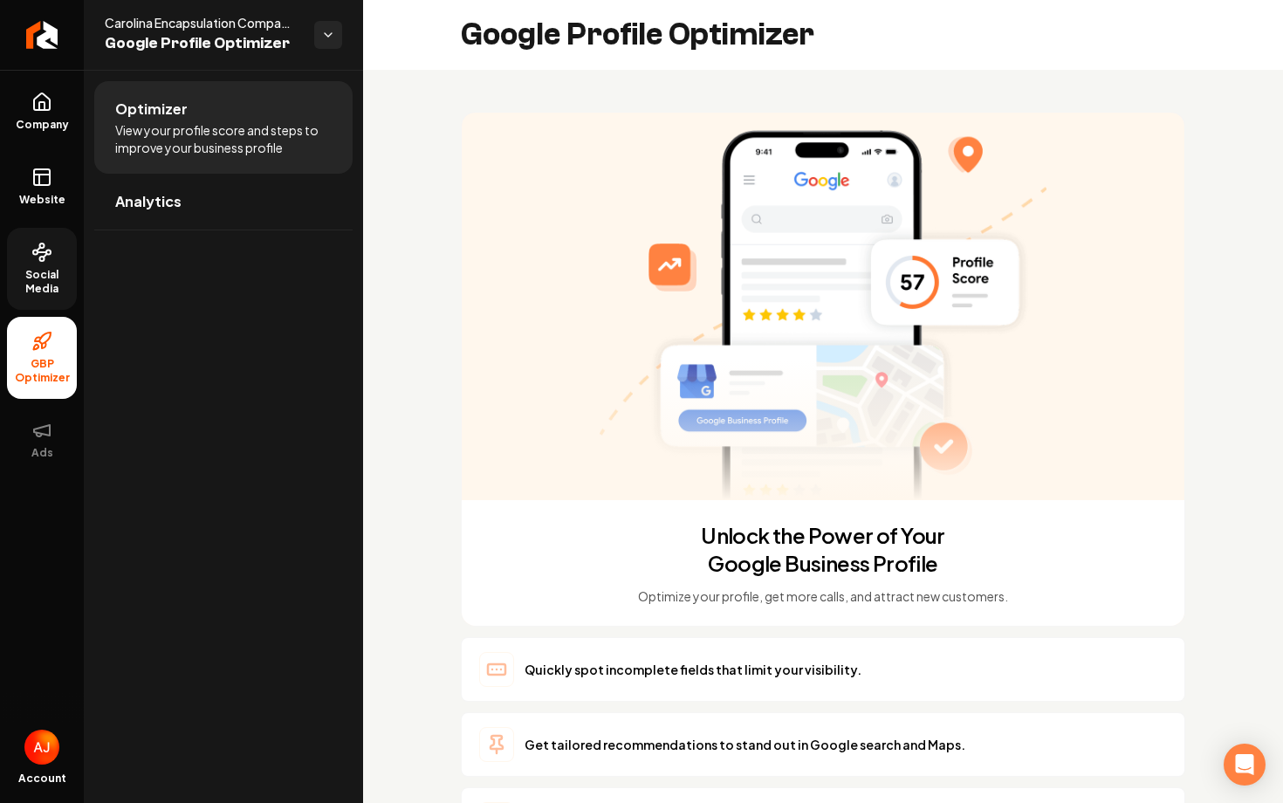
click at [26, 257] on link "Social Media" at bounding box center [42, 269] width 70 height 82
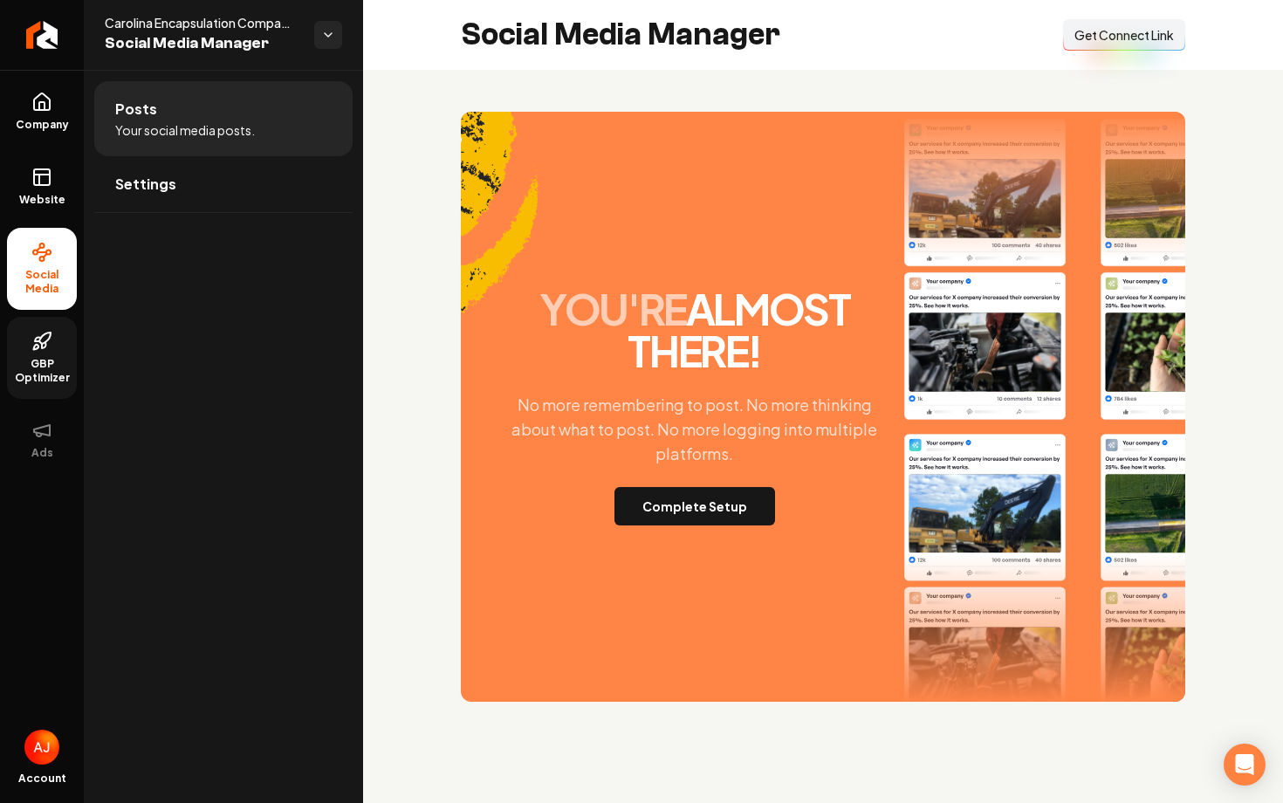
click at [823, 476] on div "you're almost there! No more remembering to post. No more thinking about what t…" at bounding box center [694, 406] width 405 height 237
click at [715, 505] on button "Complete Setup" at bounding box center [694, 506] width 161 height 38
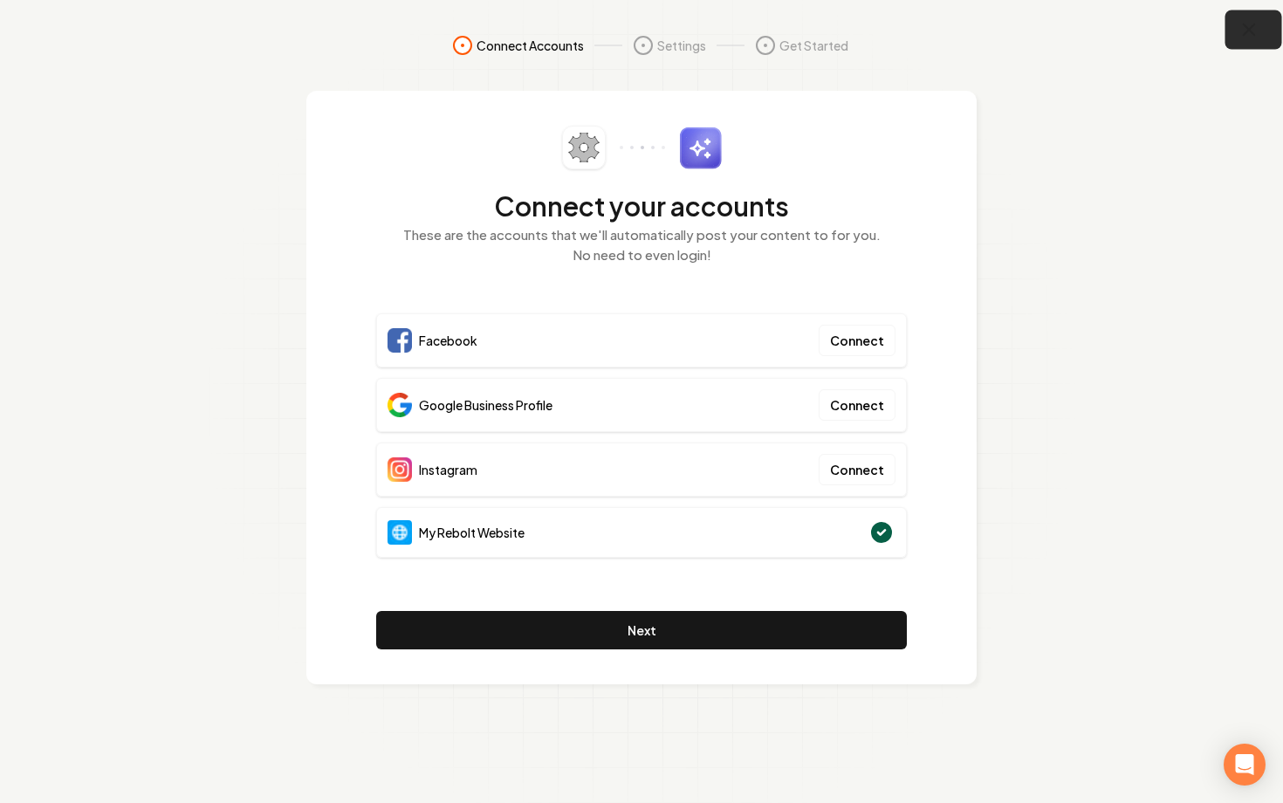
click at [1251, 31] on icon "button" at bounding box center [1249, 29] width 11 height 11
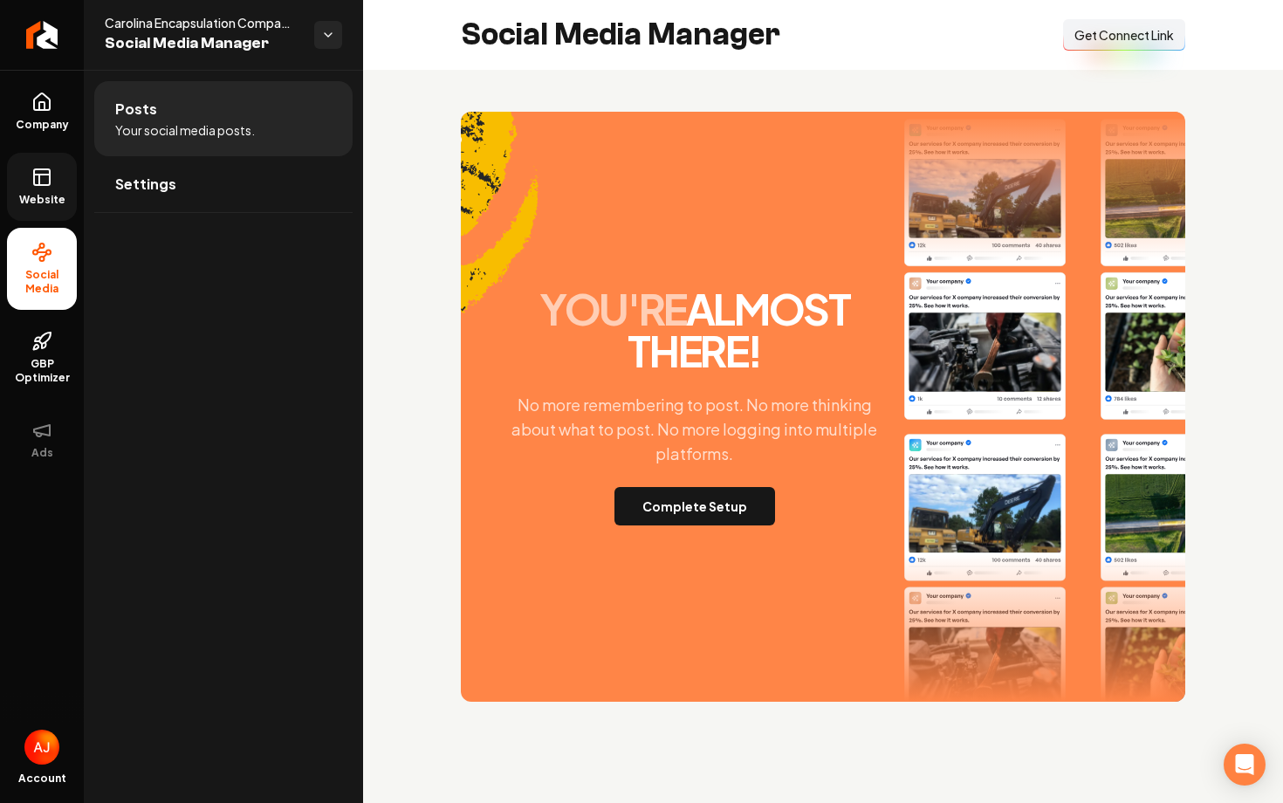
click at [29, 185] on link "Website" at bounding box center [42, 187] width 70 height 68
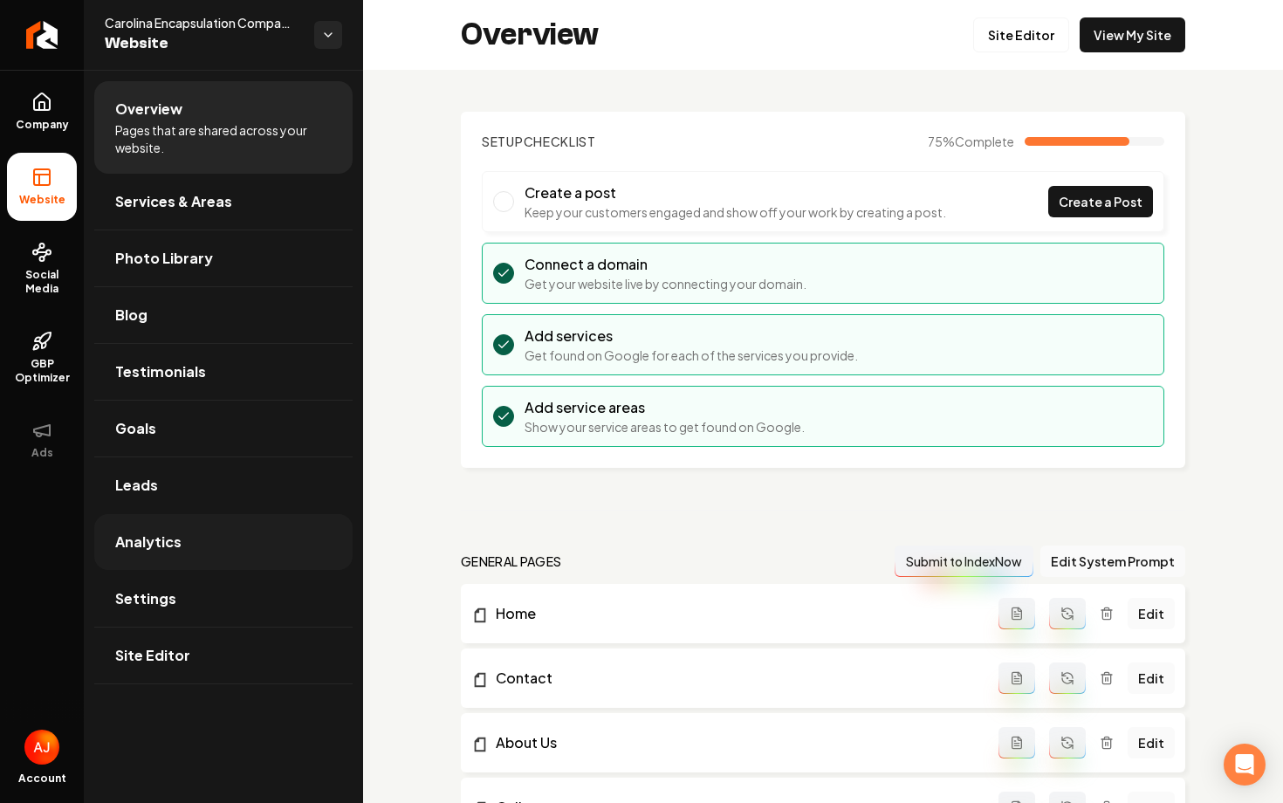
click at [220, 528] on link "Analytics" at bounding box center [223, 542] width 258 height 56
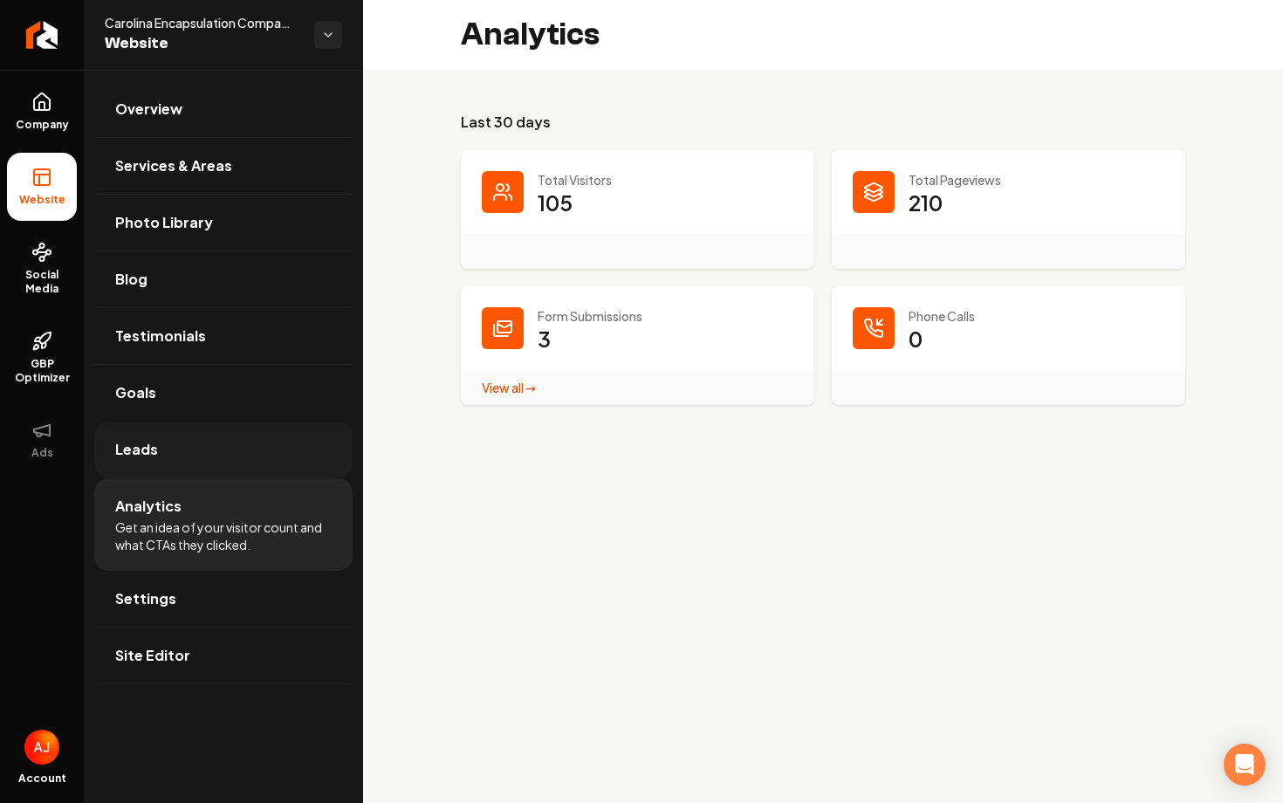
click at [221, 456] on link "Leads" at bounding box center [223, 449] width 258 height 56
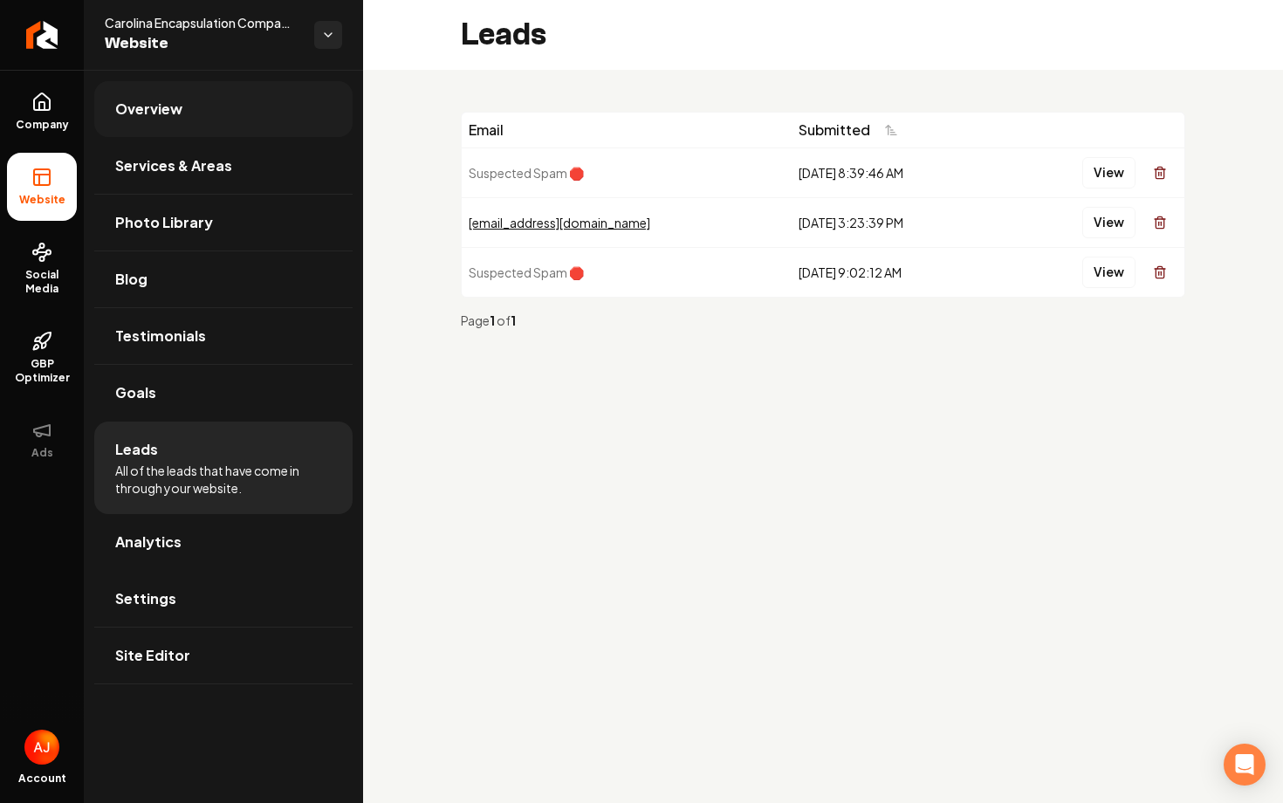
click at [185, 110] on link "Overview" at bounding box center [223, 109] width 258 height 56
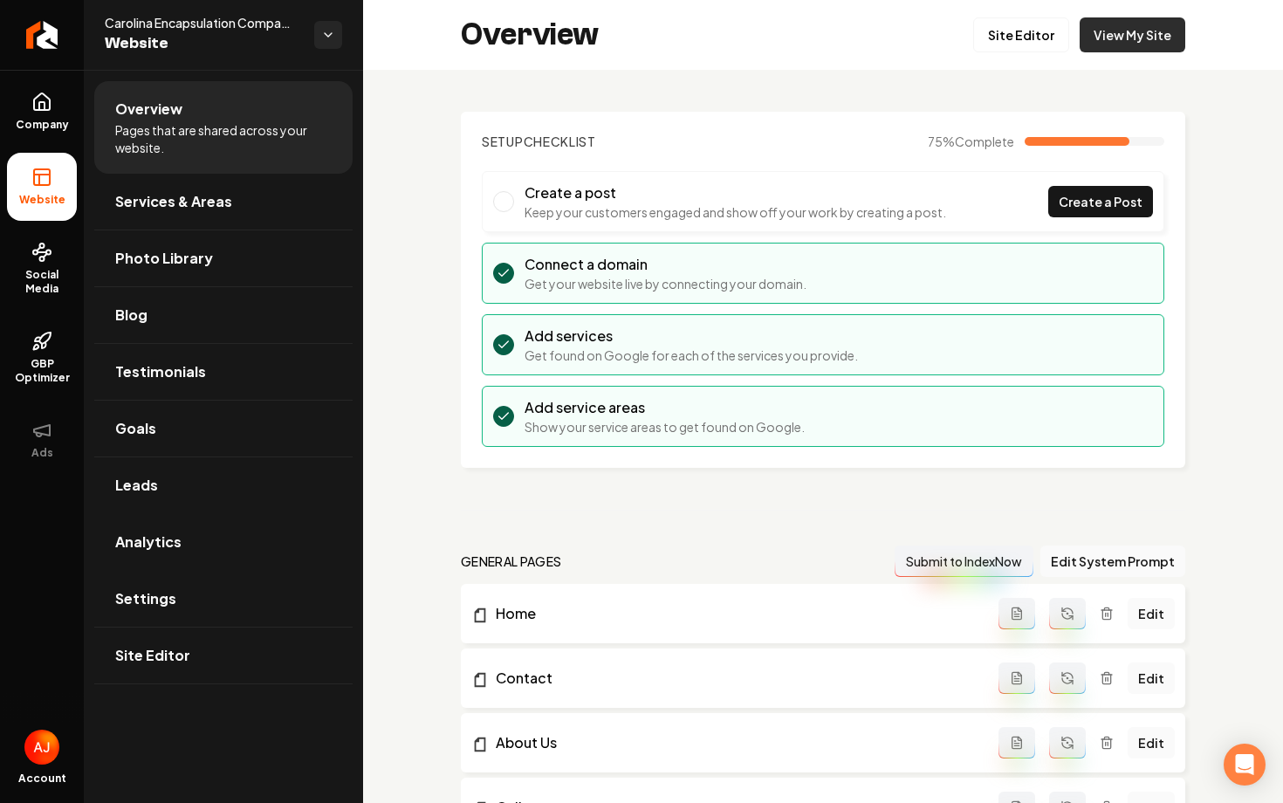
click at [1128, 45] on link "View My Site" at bounding box center [1132, 34] width 106 height 35
click at [46, 256] on icon at bounding box center [41, 252] width 21 height 21
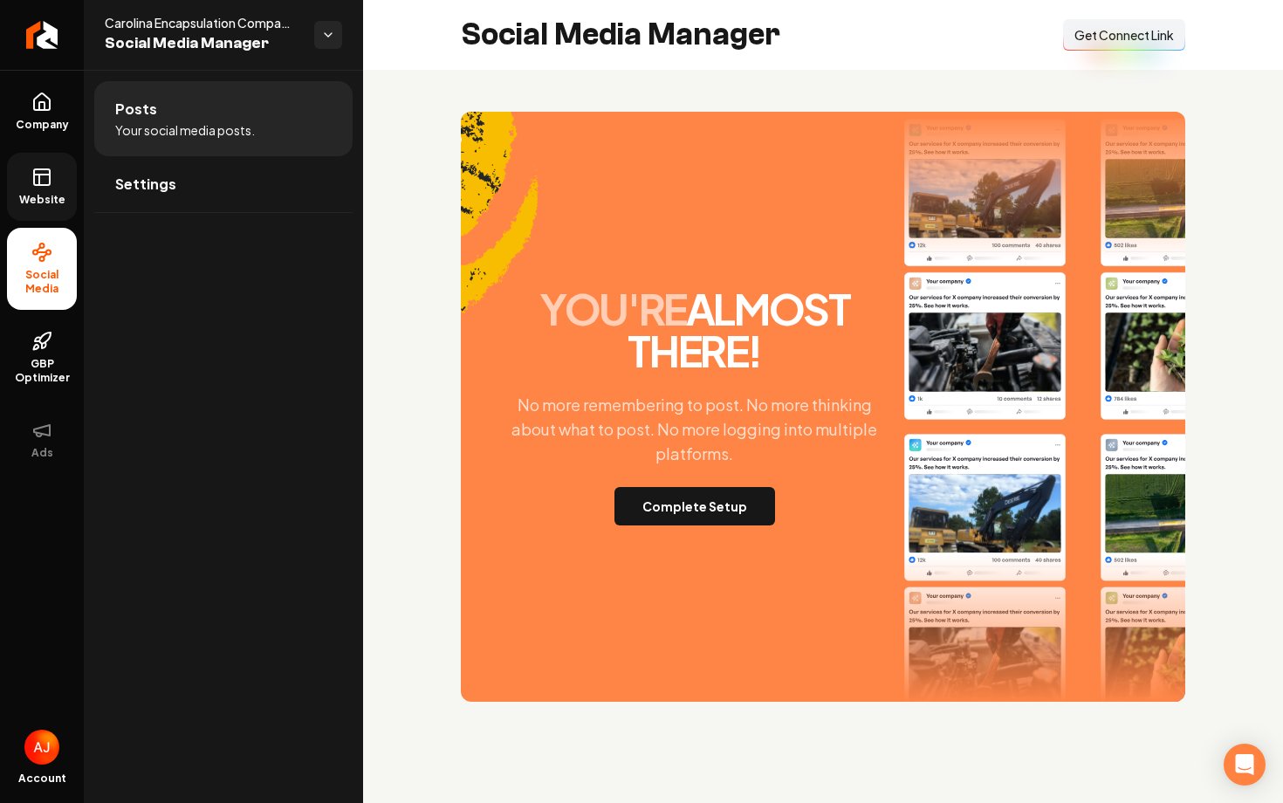
click at [1092, 26] on span "Get Connect Link" at bounding box center [1123, 34] width 99 height 17
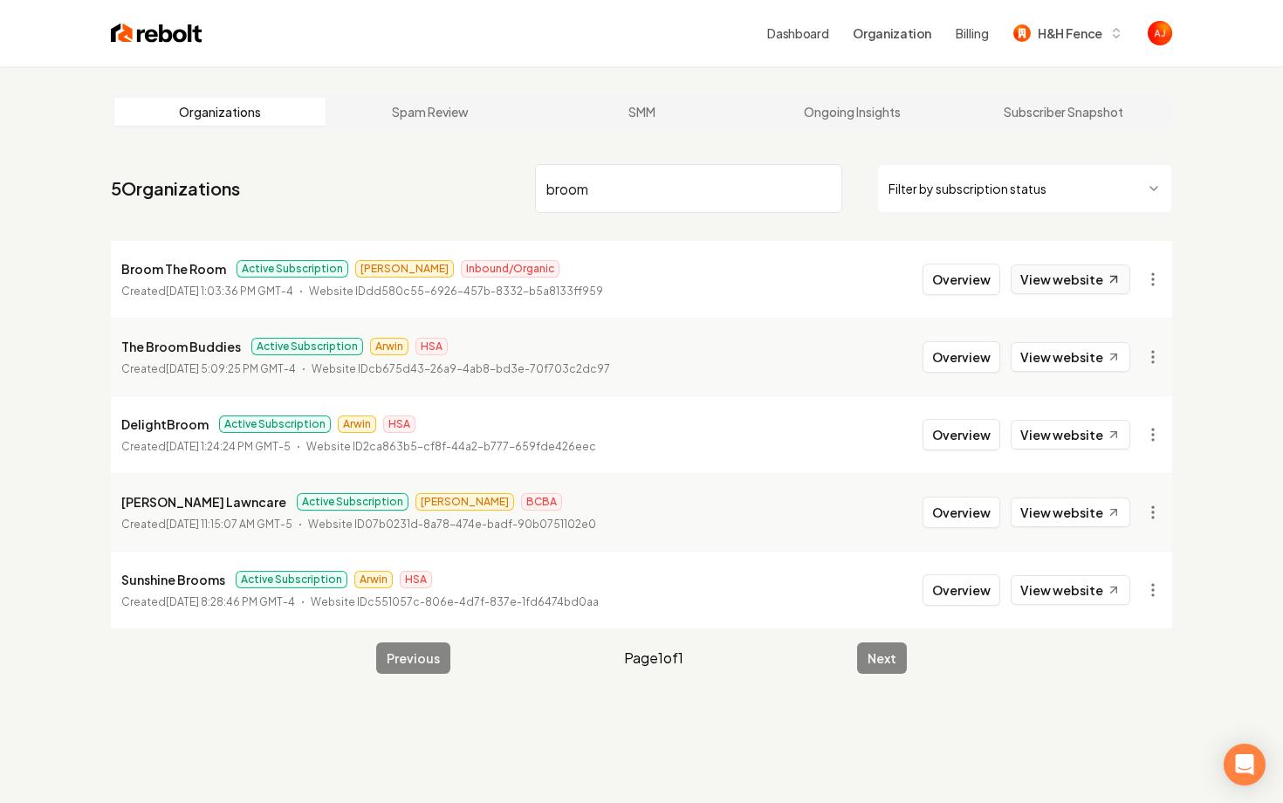
click at [1034, 288] on link "View website" at bounding box center [1071, 279] width 120 height 30
drag, startPoint x: 638, startPoint y: 183, endPoint x: 442, endPoint y: 183, distance: 196.4
click at [450, 183] on nav "5 Organizations broom Filter by subscription status" at bounding box center [641, 195] width 1061 height 77
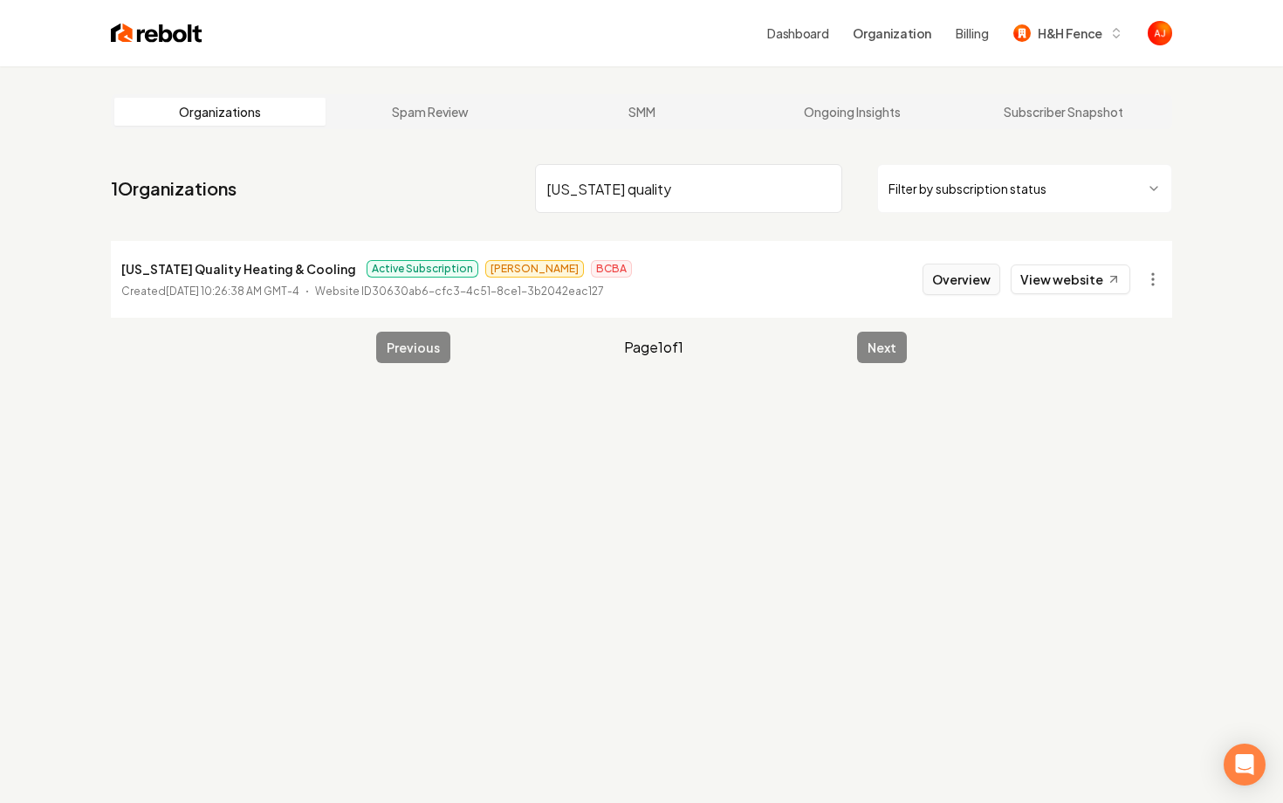
type input "utah quality"
click at [948, 285] on button "Overview" at bounding box center [961, 279] width 78 height 31
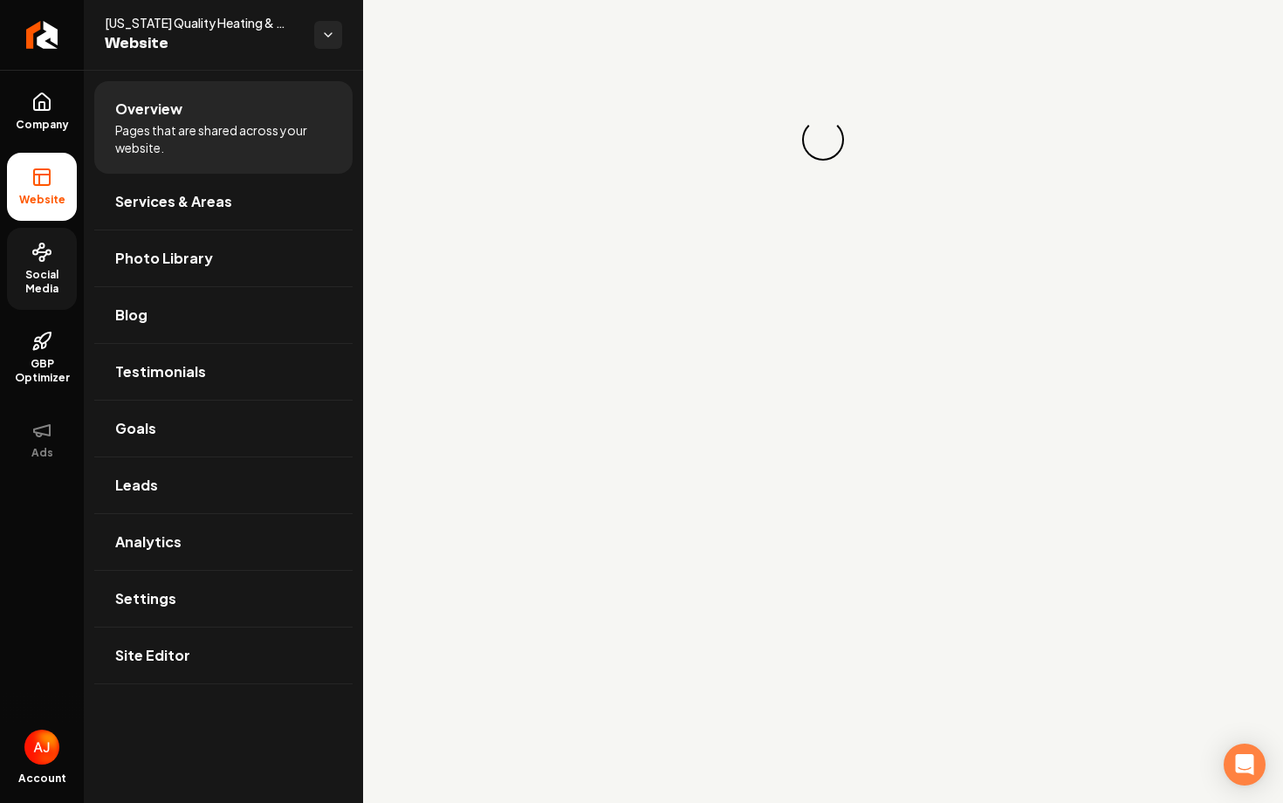
click at [45, 278] on span "Social Media" at bounding box center [42, 282] width 70 height 28
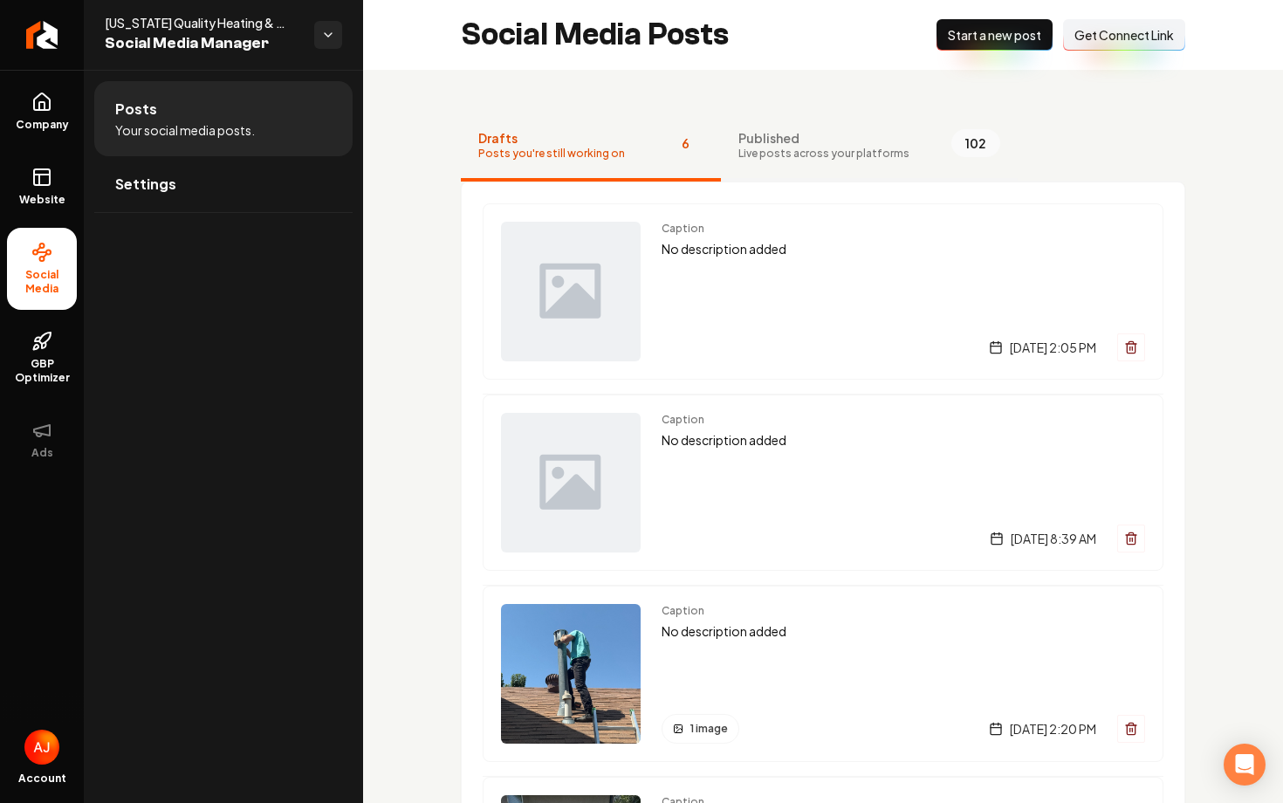
click at [757, 165] on button "Published Live posts across your platforms 102" at bounding box center [869, 147] width 297 height 70
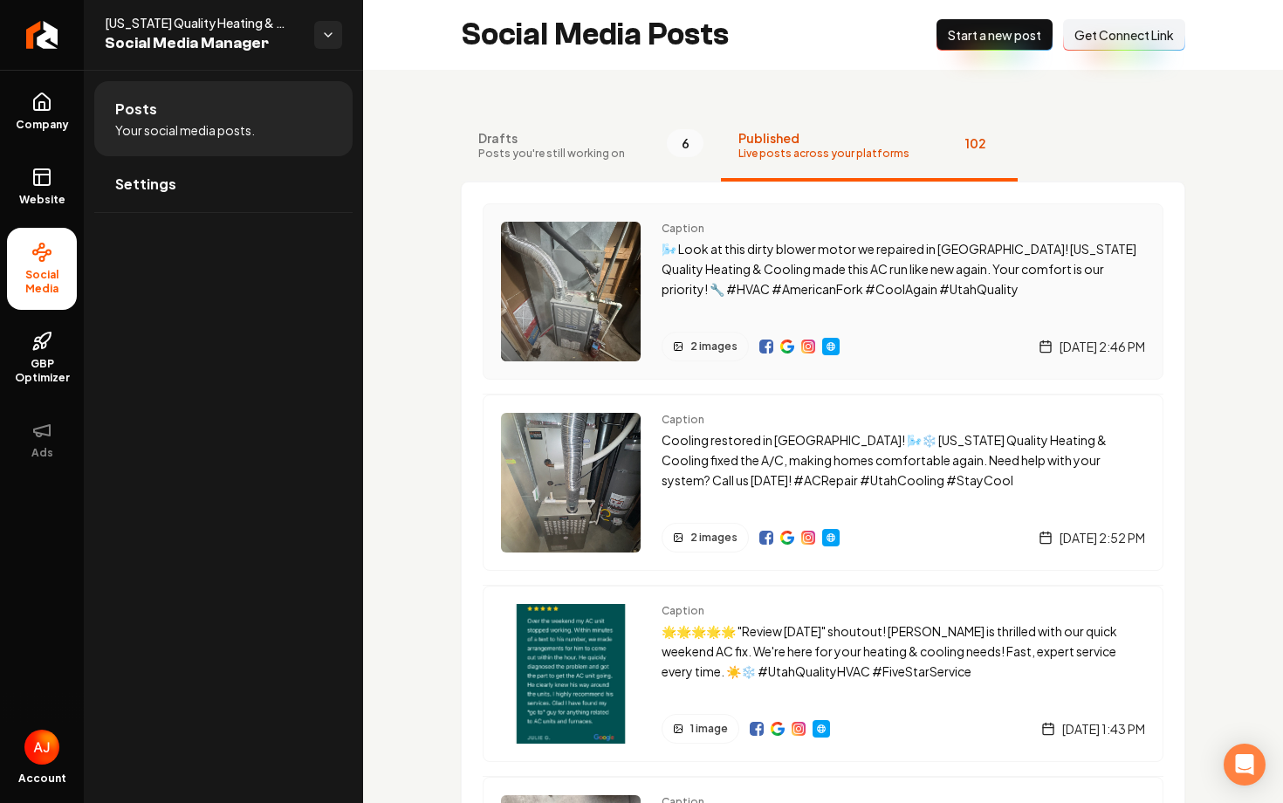
click at [771, 281] on p "🌬️ Look at this dirty blower motor we repaired in American Fork! Utah Quality H…" at bounding box center [902, 268] width 483 height 59
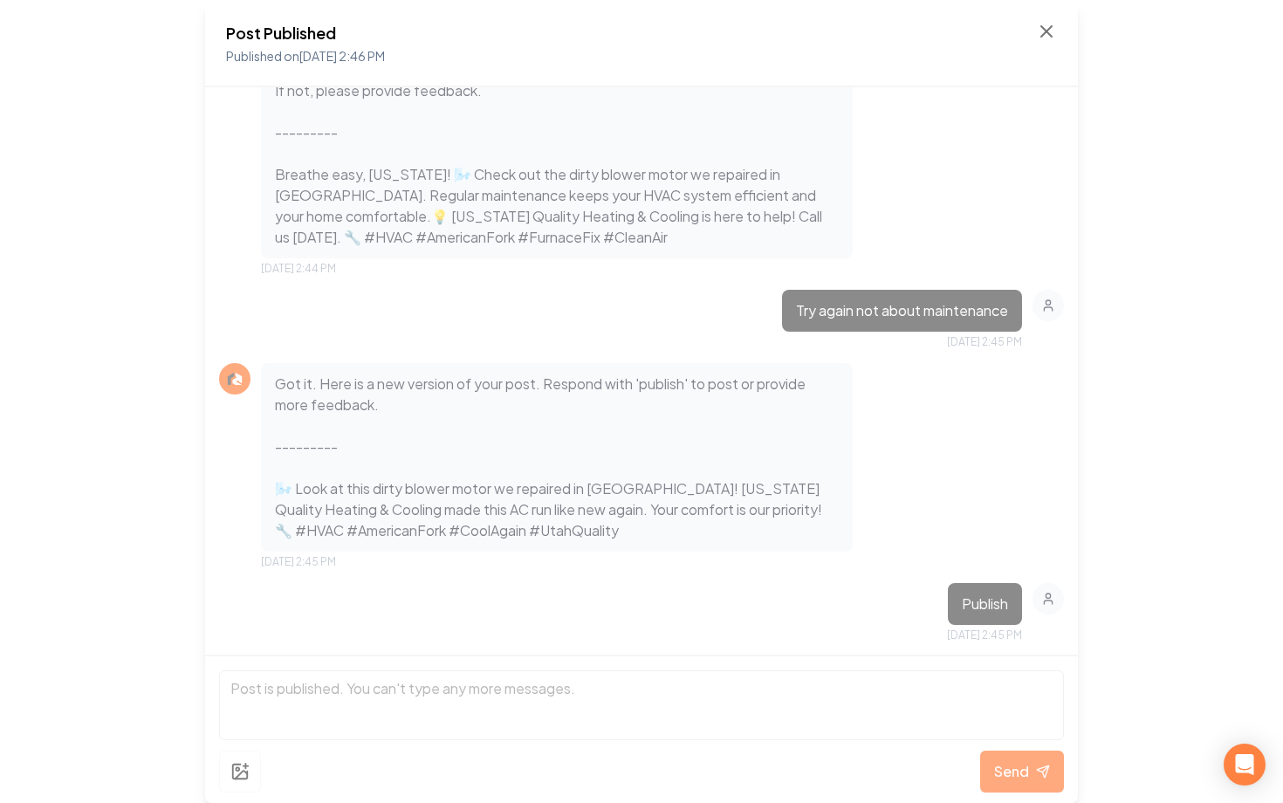
scroll to position [864, 0]
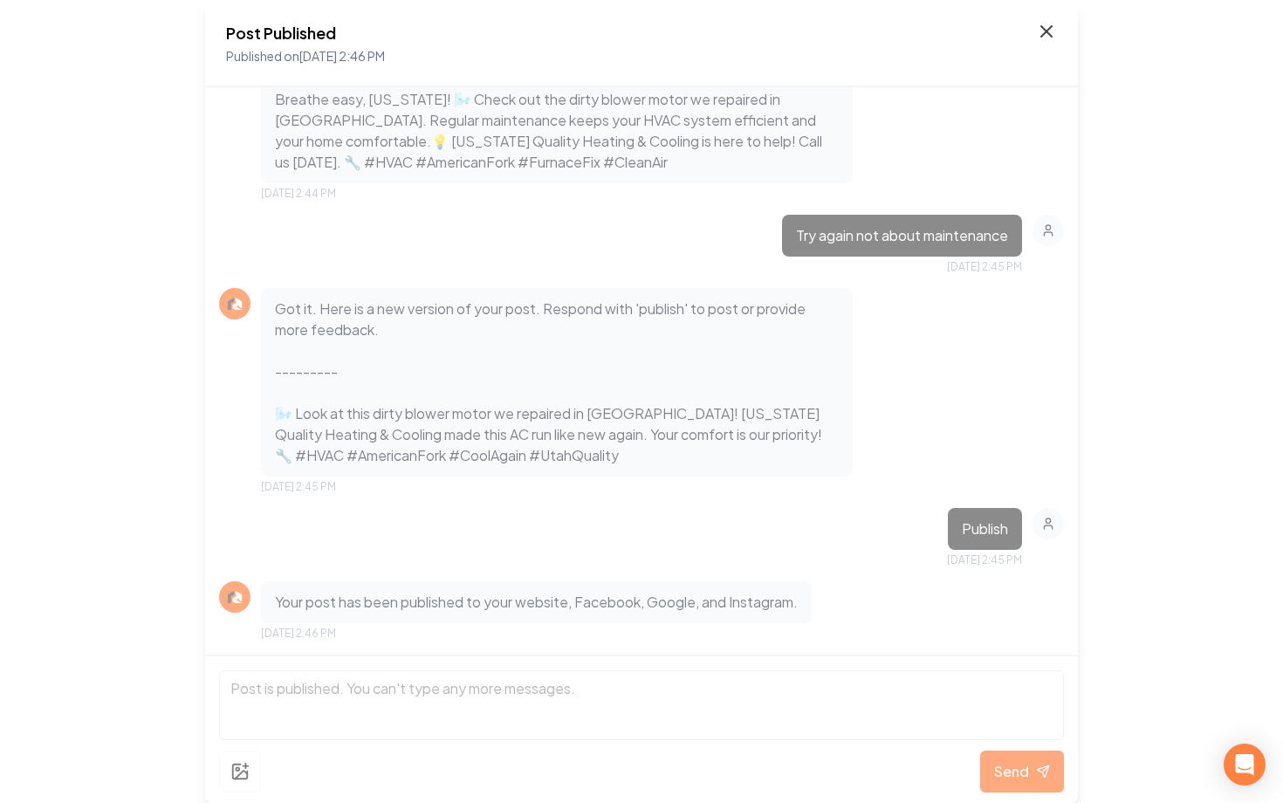
click at [1045, 31] on icon at bounding box center [1046, 31] width 10 height 10
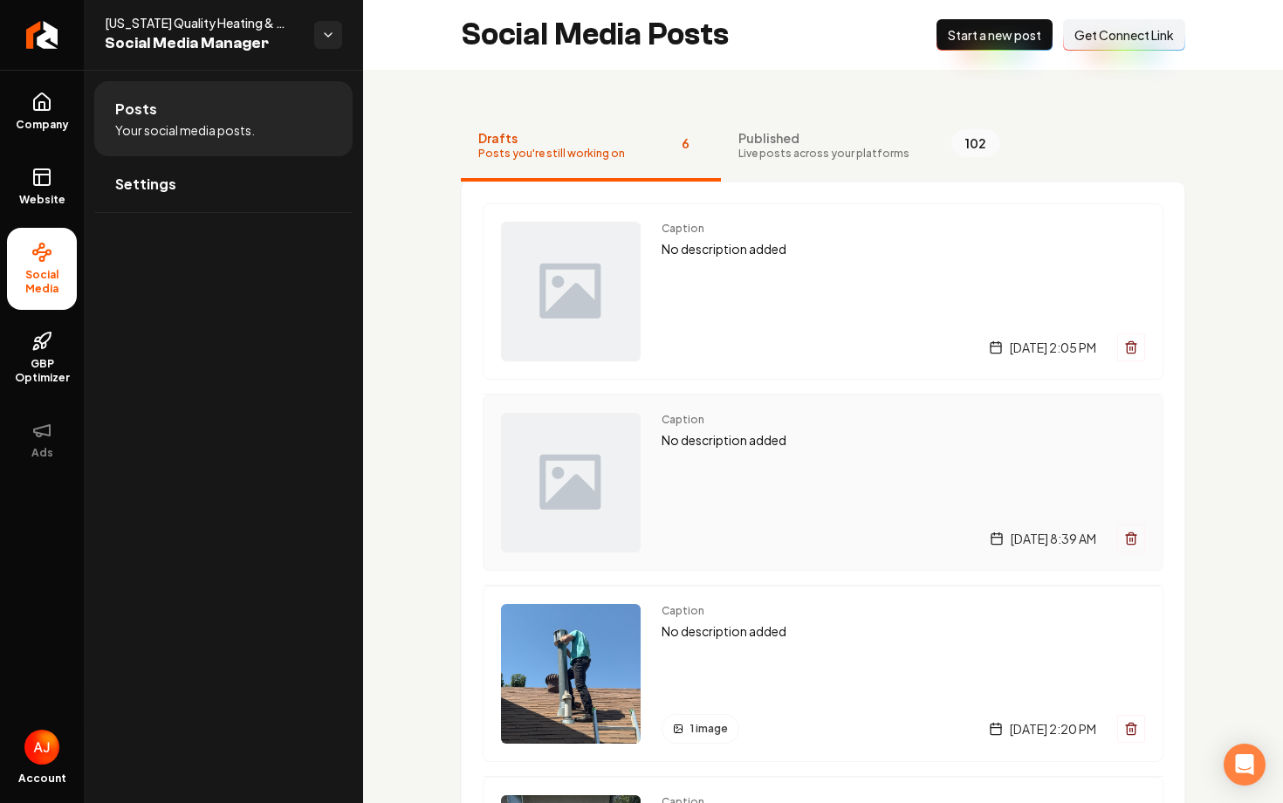
click at [776, 501] on div "Caption No description added Wednesday, August 6, 2025 | 8:39 AM" at bounding box center [902, 483] width 483 height 140
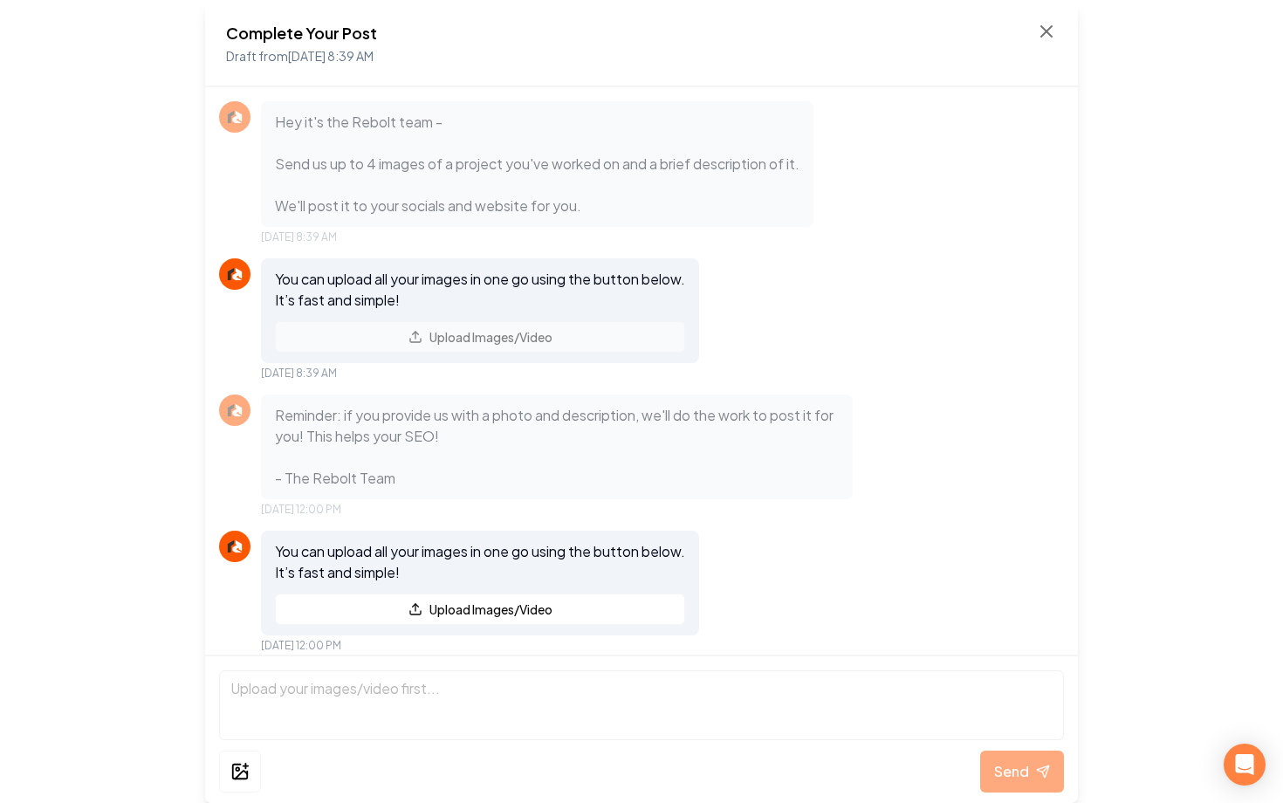
scroll to position [12, 0]
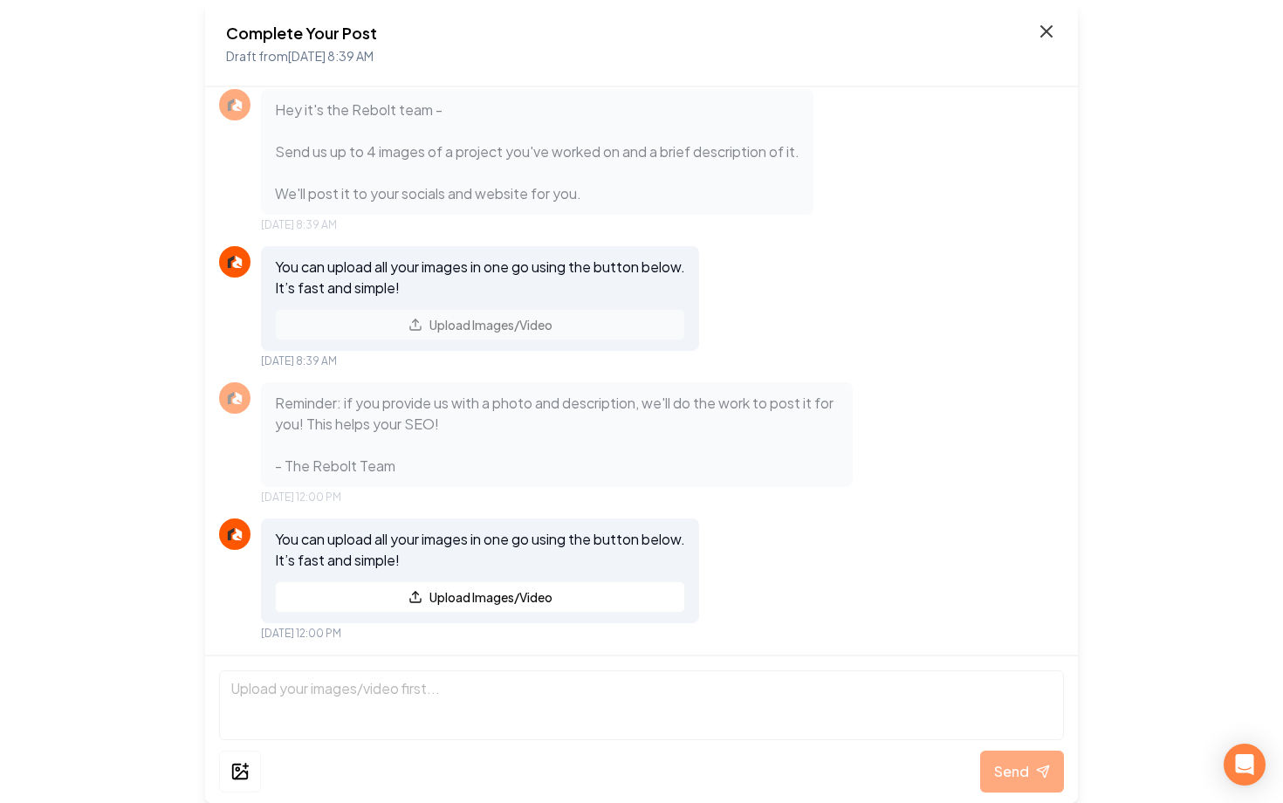
click at [1039, 24] on icon at bounding box center [1046, 31] width 21 height 21
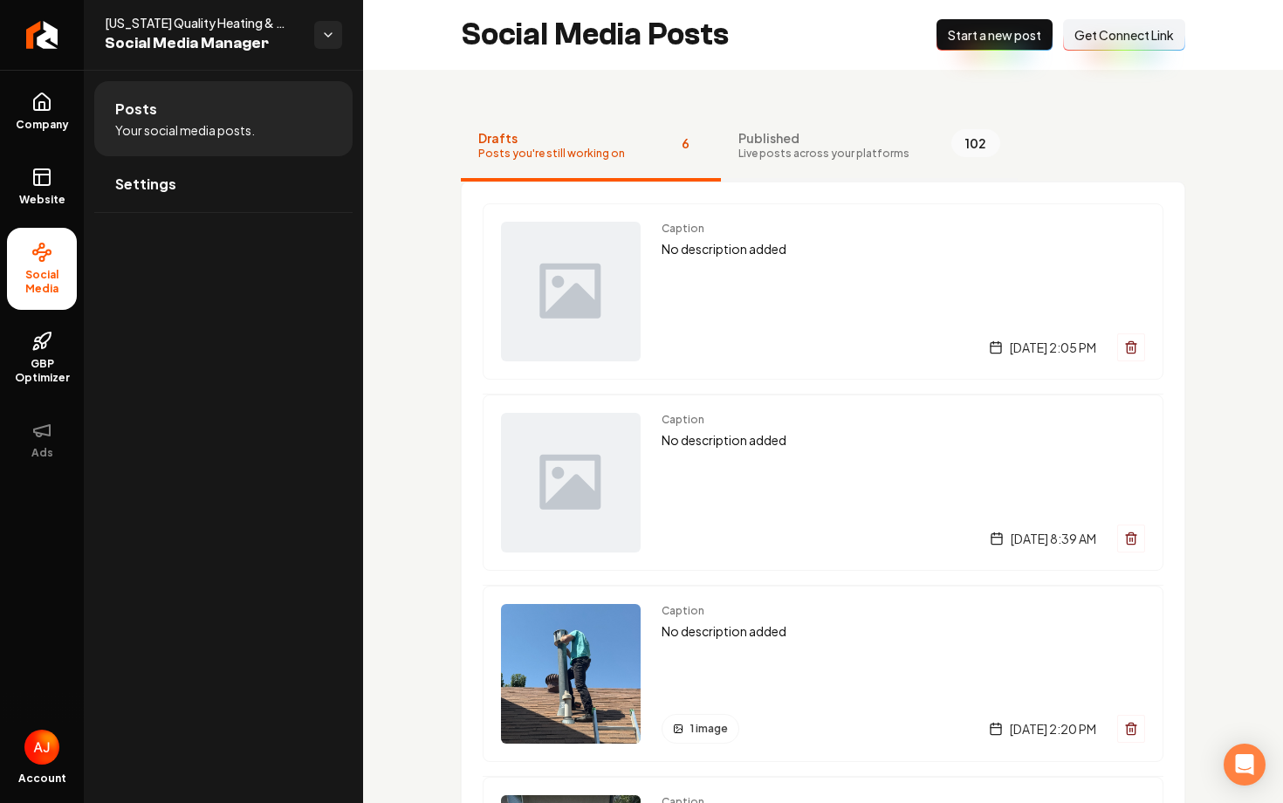
click at [858, 161] on button "Published Live posts across your platforms 102" at bounding box center [869, 147] width 297 height 70
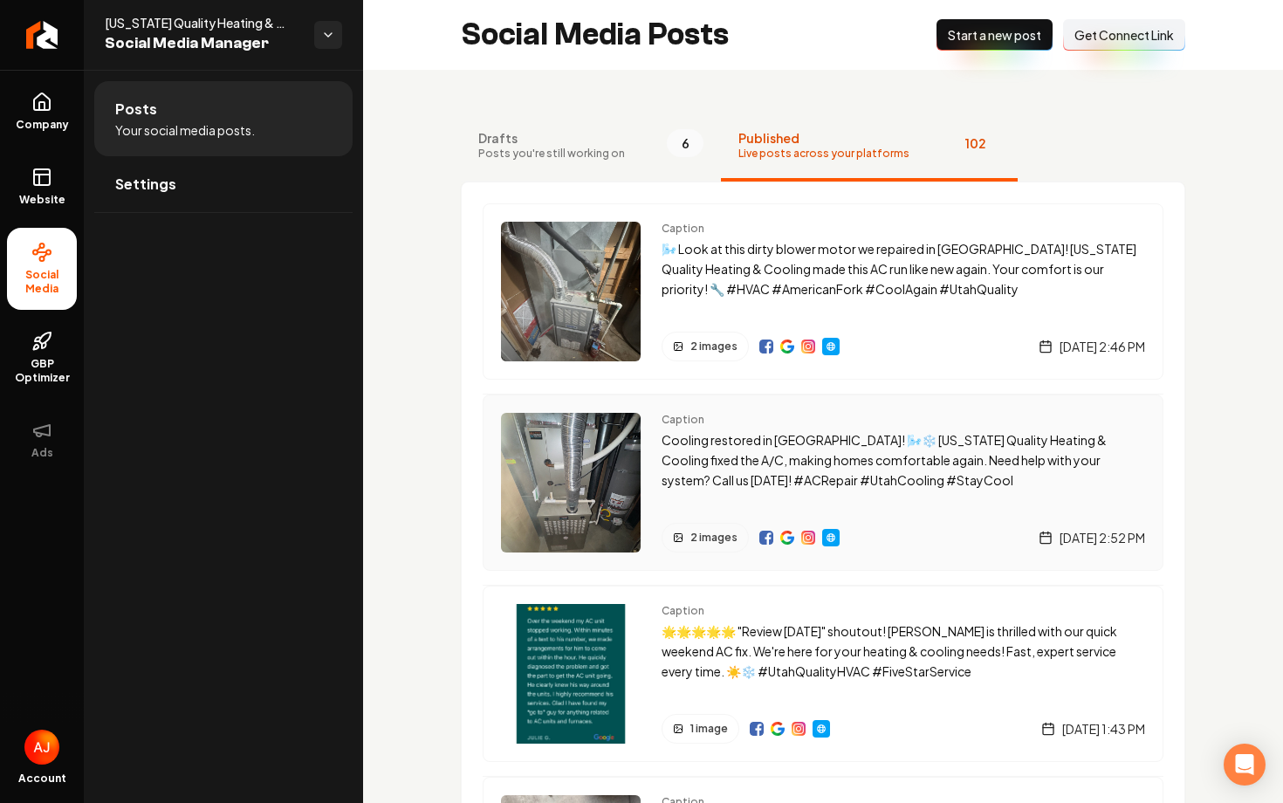
click at [887, 513] on div "Caption Cooling restored in American Fork! 🌬️❄️ Utah Quality Heating & Cooling …" at bounding box center [902, 483] width 483 height 140
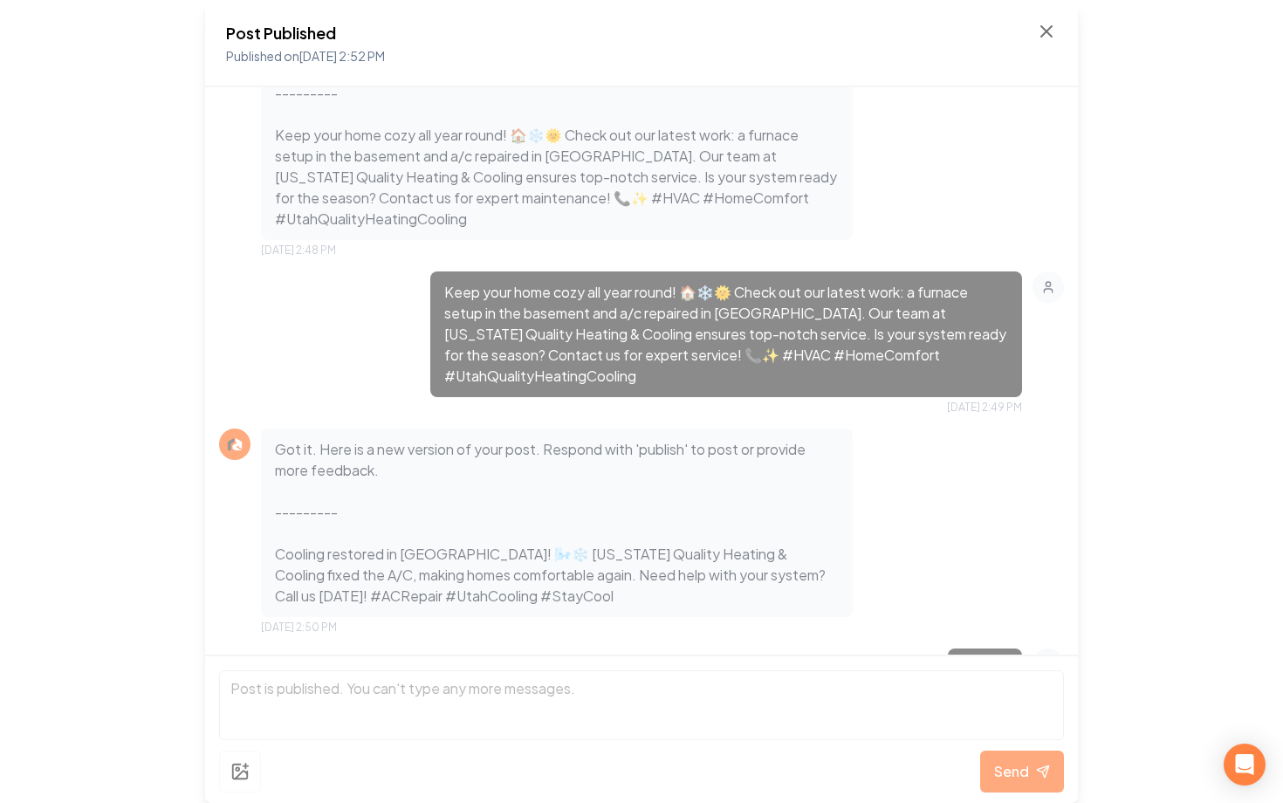
scroll to position [906, 0]
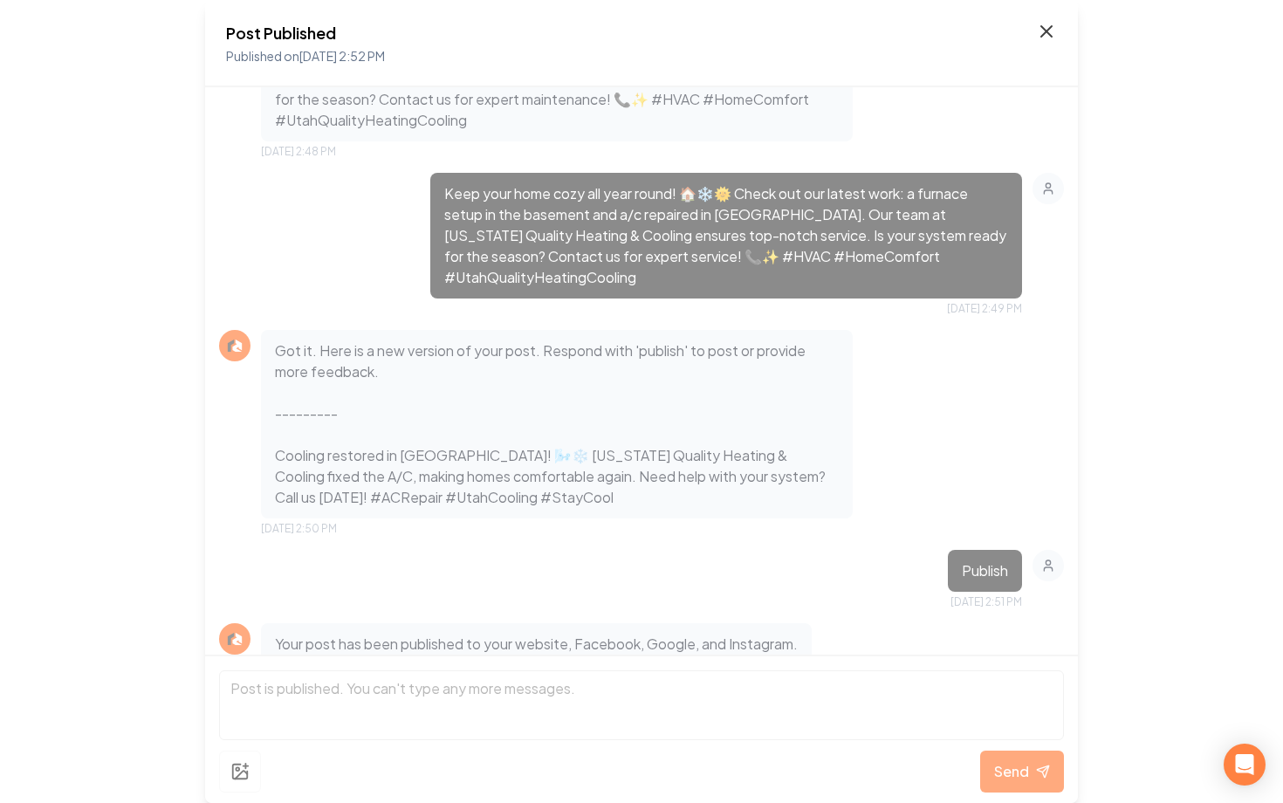
click at [1041, 36] on icon at bounding box center [1046, 31] width 10 height 10
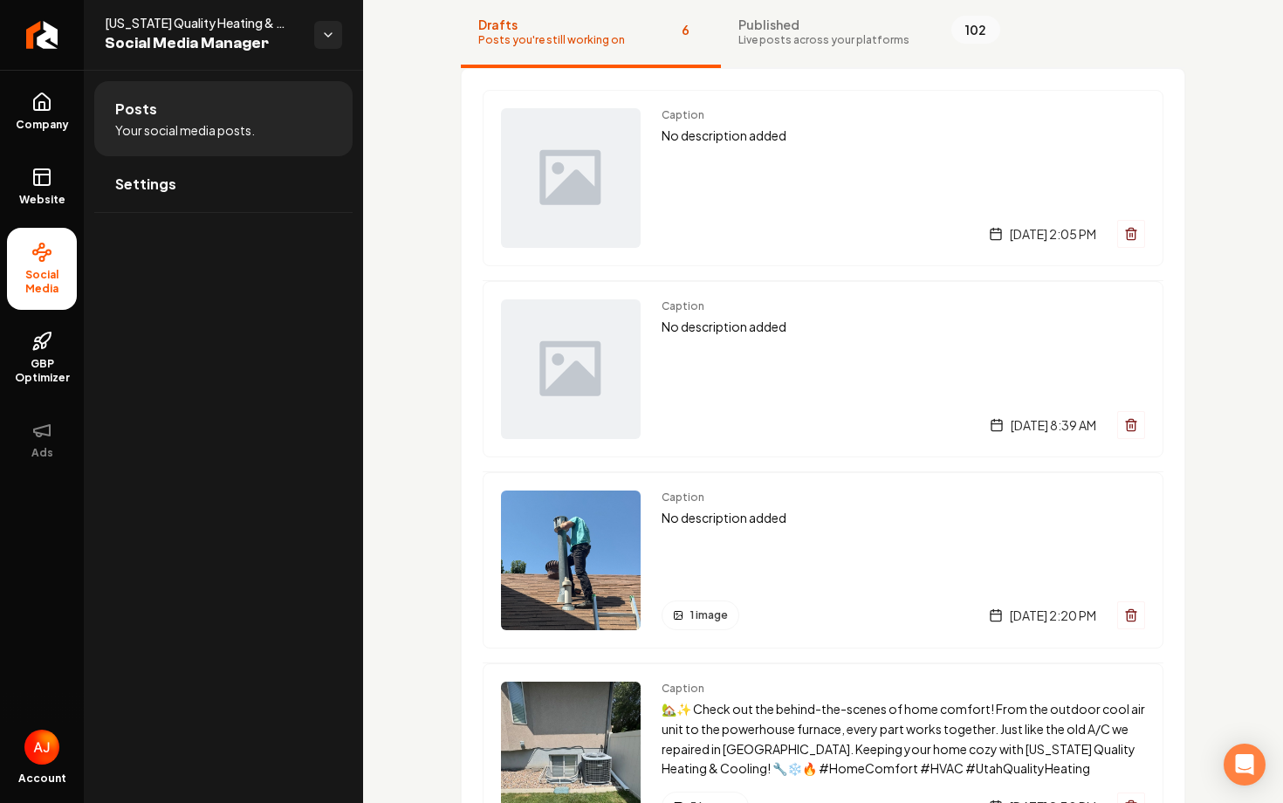
scroll to position [118, 0]
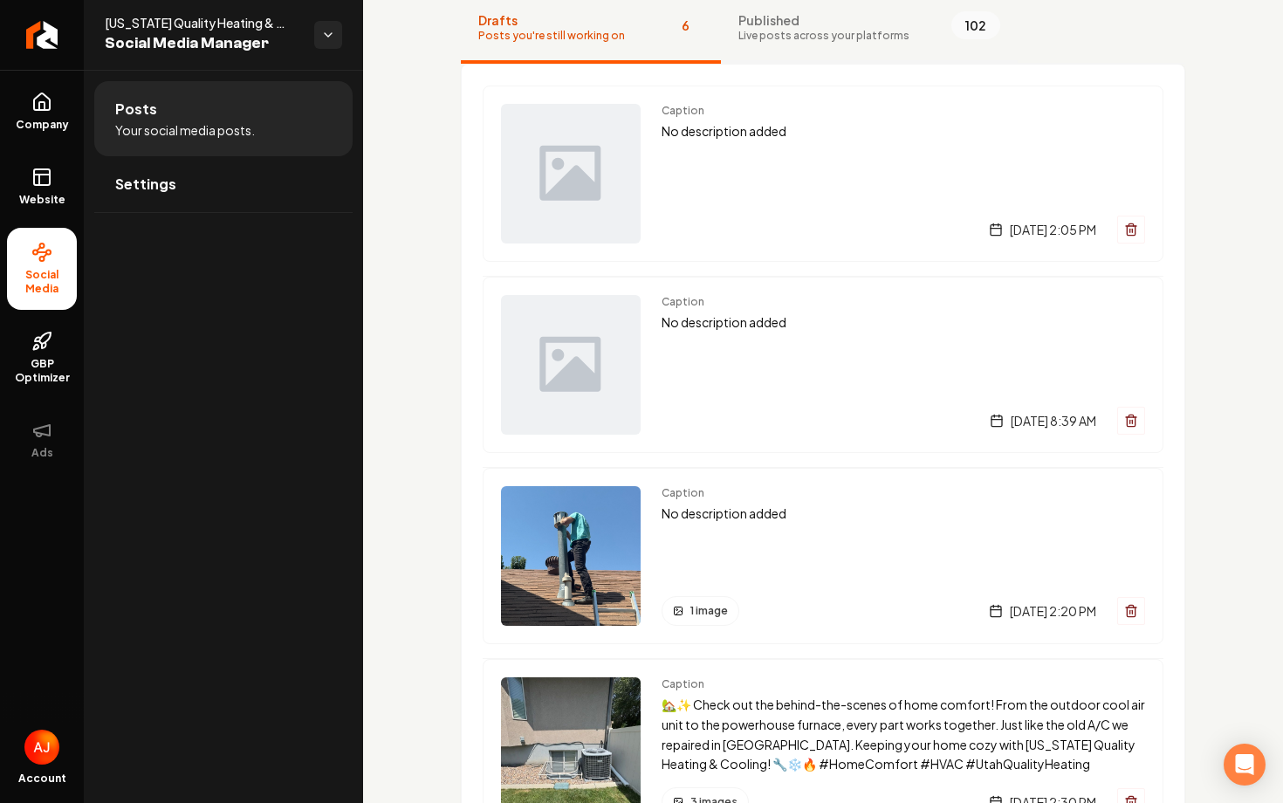
click at [861, 52] on button "Published Live posts across your platforms 102" at bounding box center [869, 29] width 297 height 70
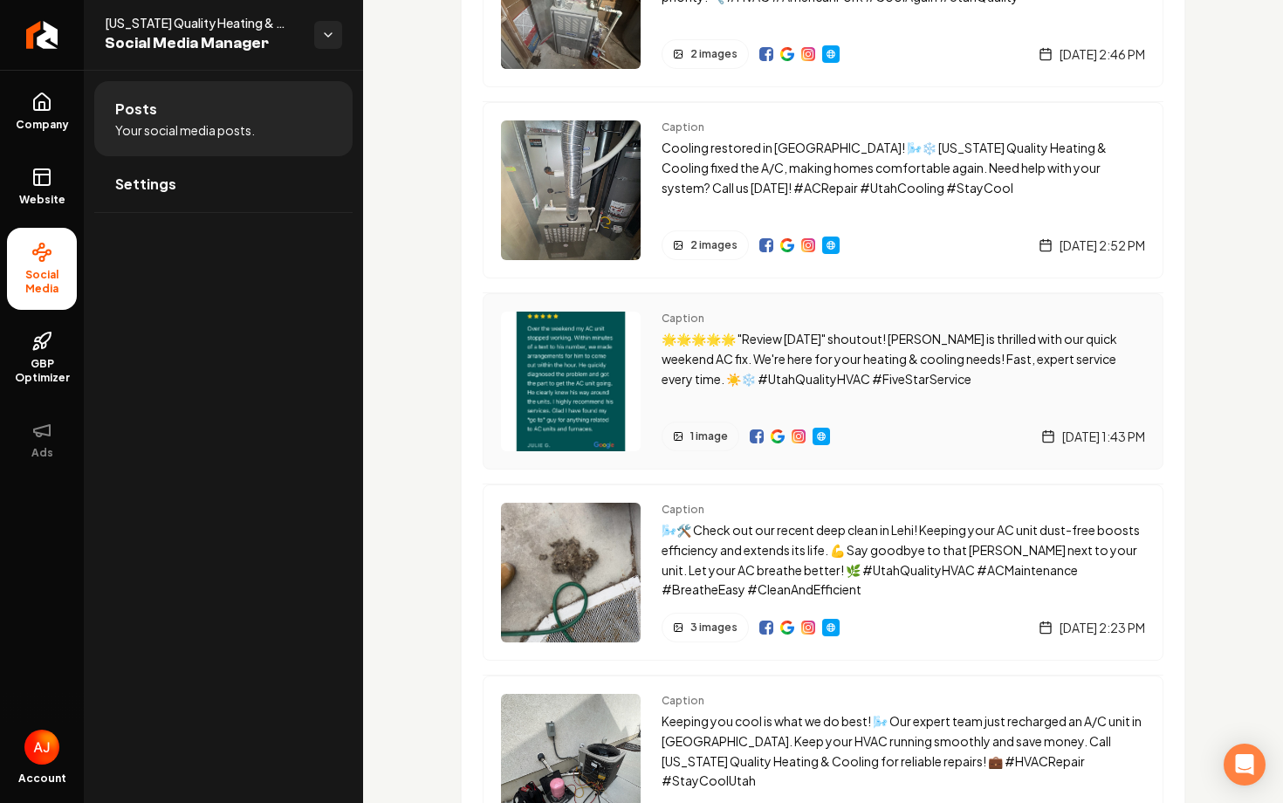
scroll to position [297, 0]
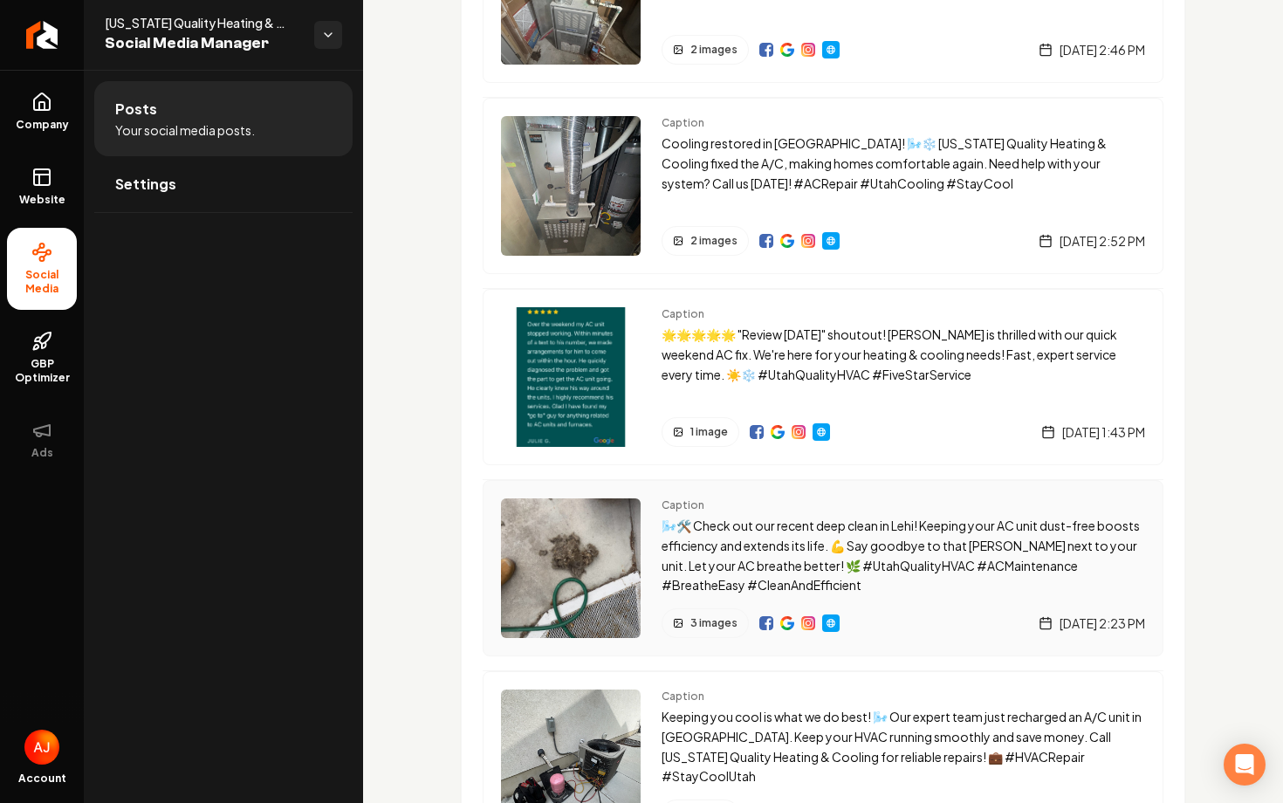
click at [872, 613] on div "3 images Saturday, August 30, 2025 | 2:23 PM" at bounding box center [902, 623] width 483 height 30
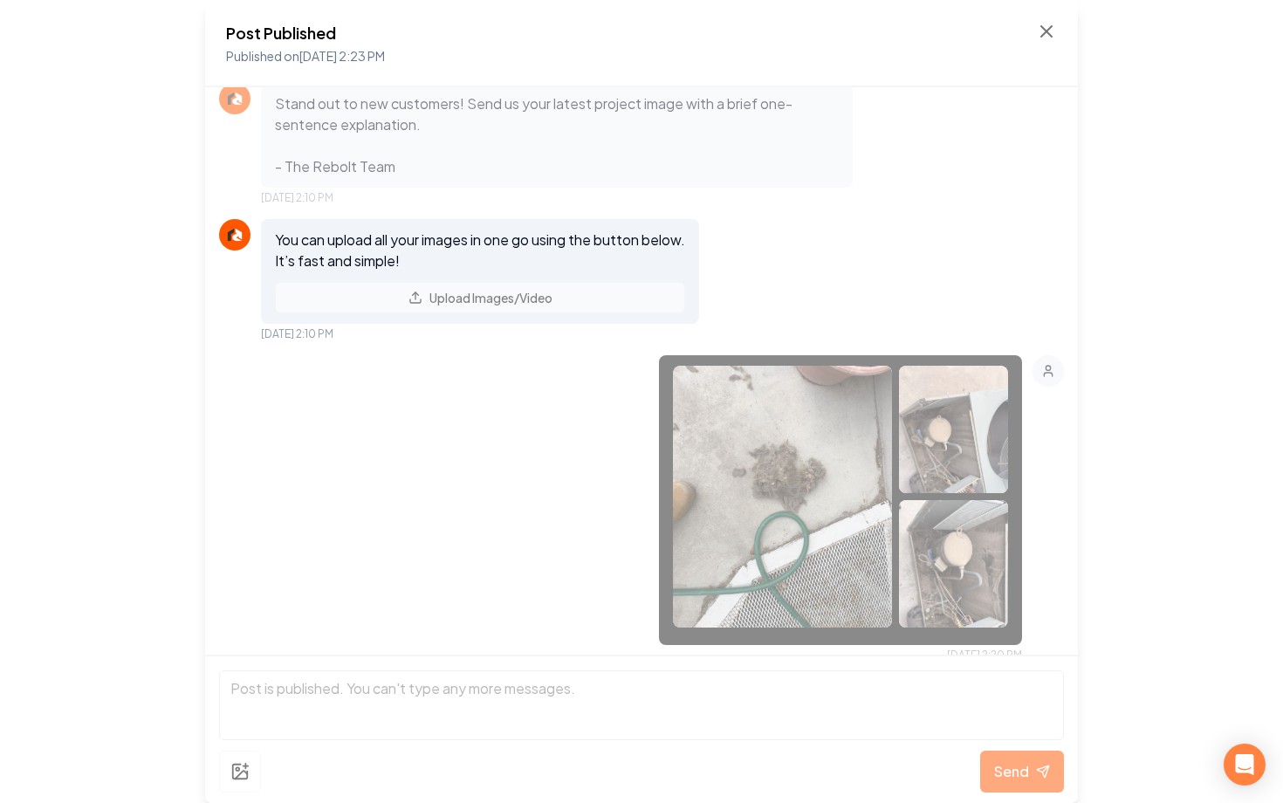
scroll to position [559, 0]
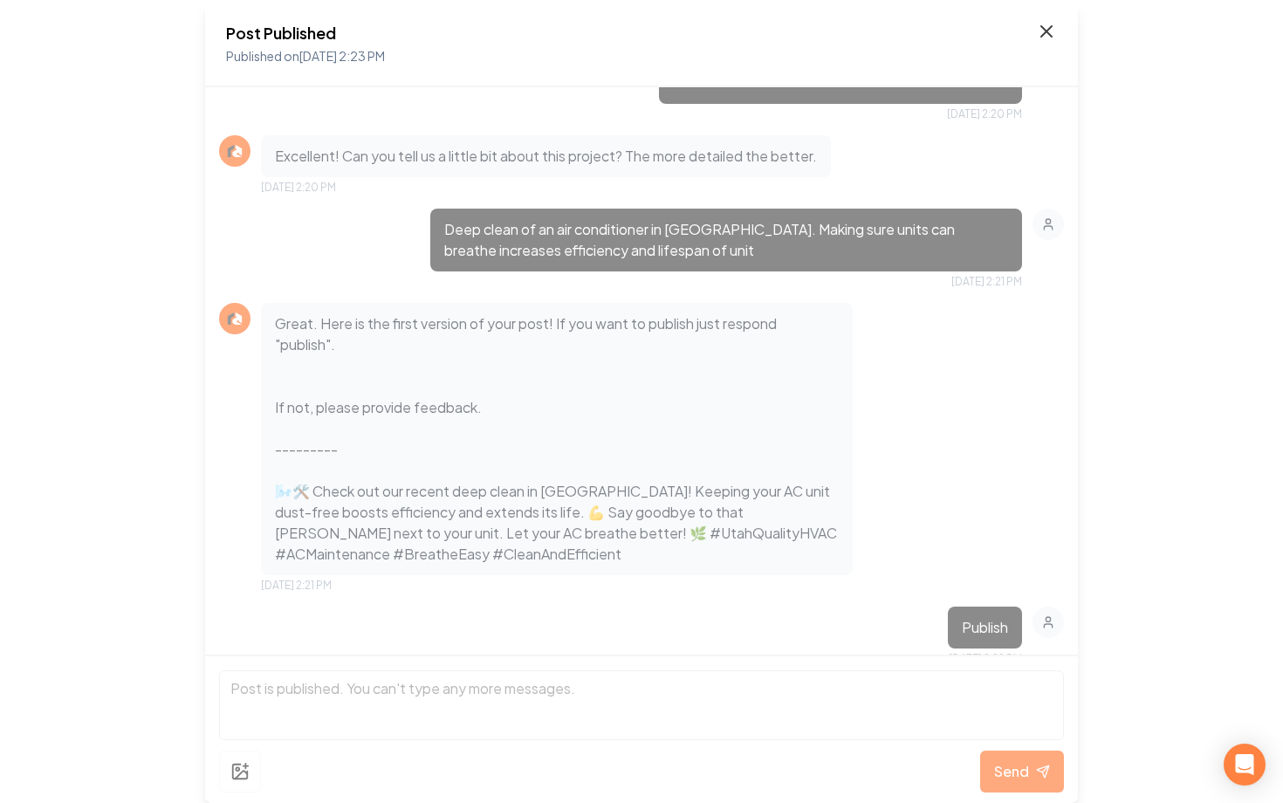
click at [1047, 35] on icon at bounding box center [1046, 31] width 21 height 21
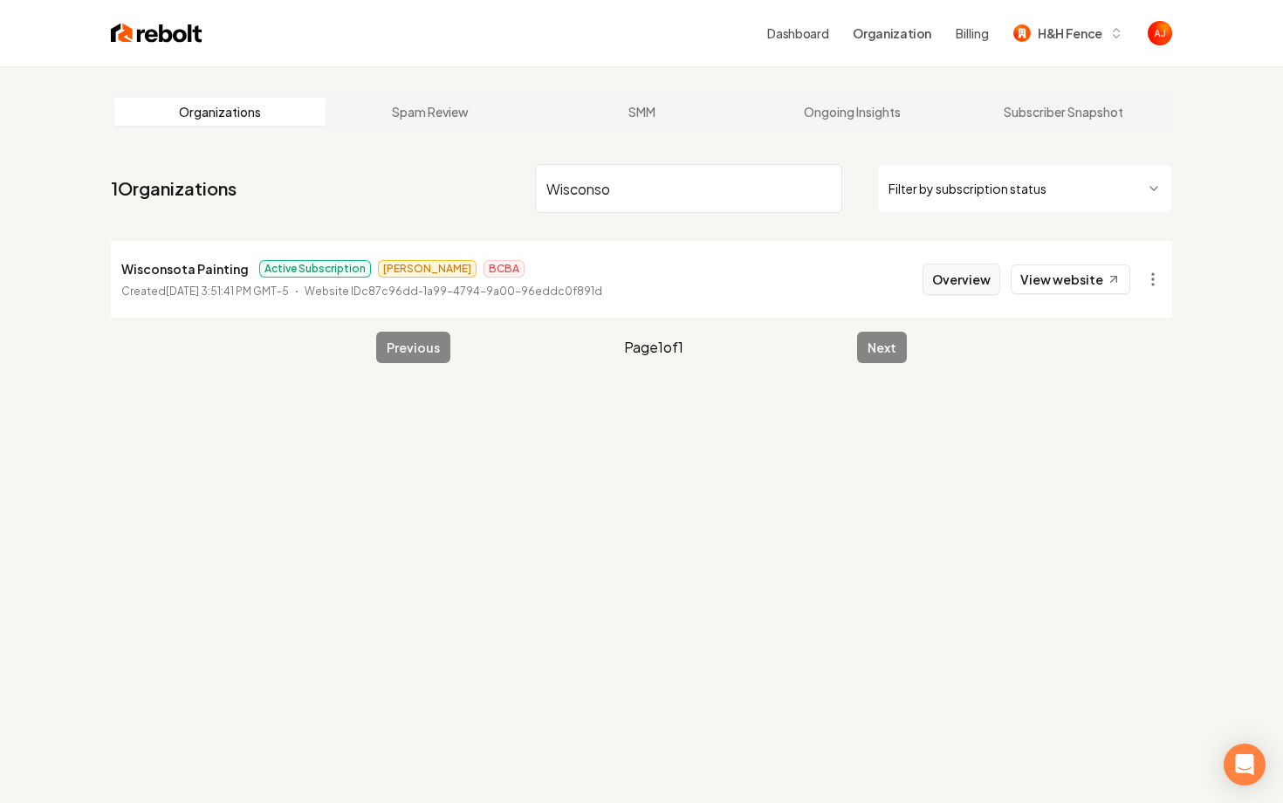
type input "Wisconso"
click at [937, 284] on button "Overview" at bounding box center [961, 279] width 78 height 31
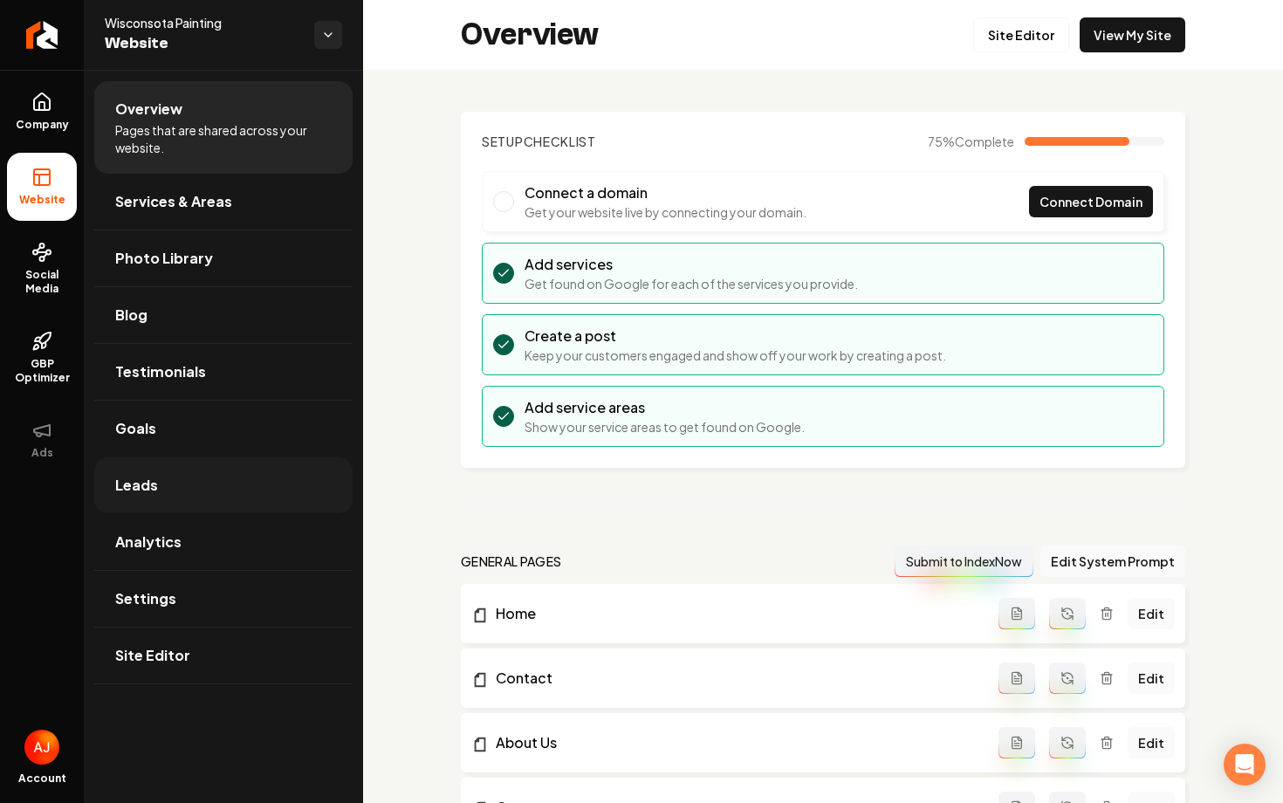
click at [172, 472] on link "Leads" at bounding box center [223, 485] width 258 height 56
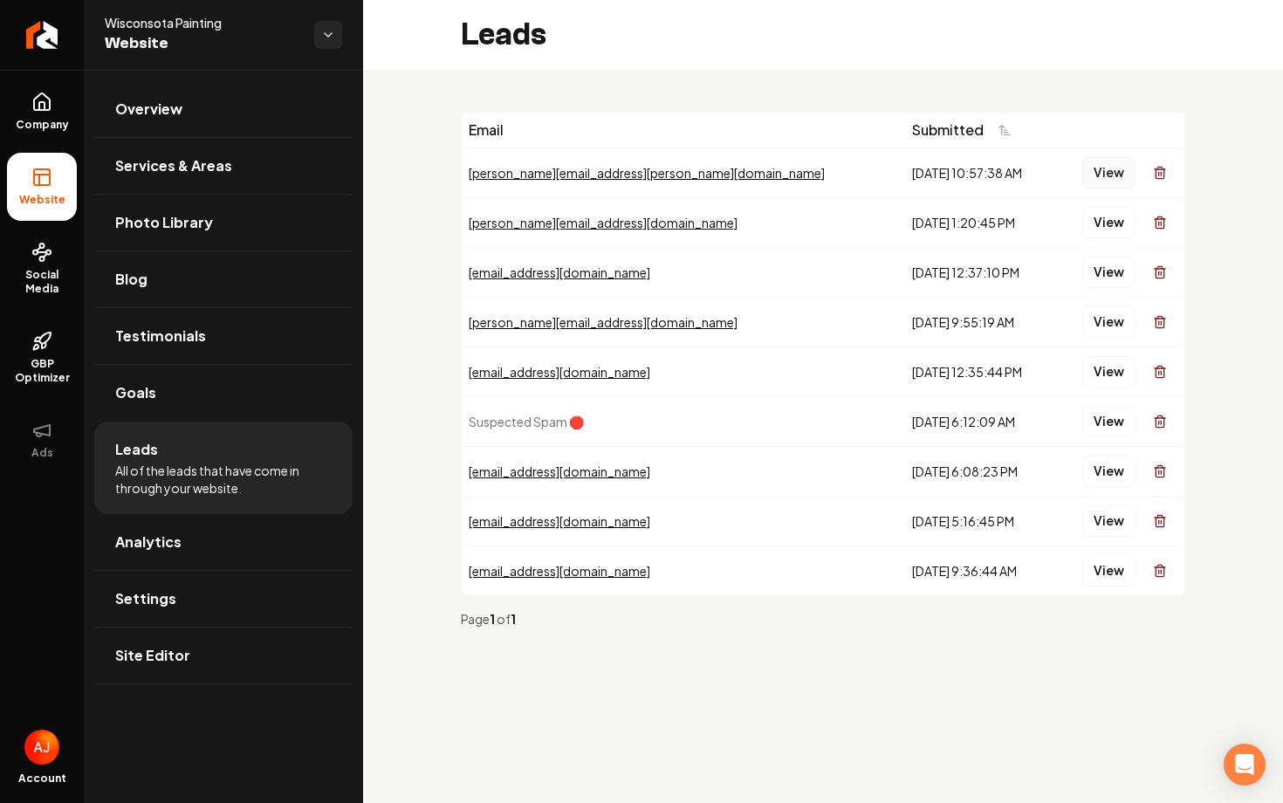
click at [1089, 167] on button "View" at bounding box center [1108, 172] width 53 height 31
click at [60, 271] on span "Social Media" at bounding box center [42, 282] width 70 height 28
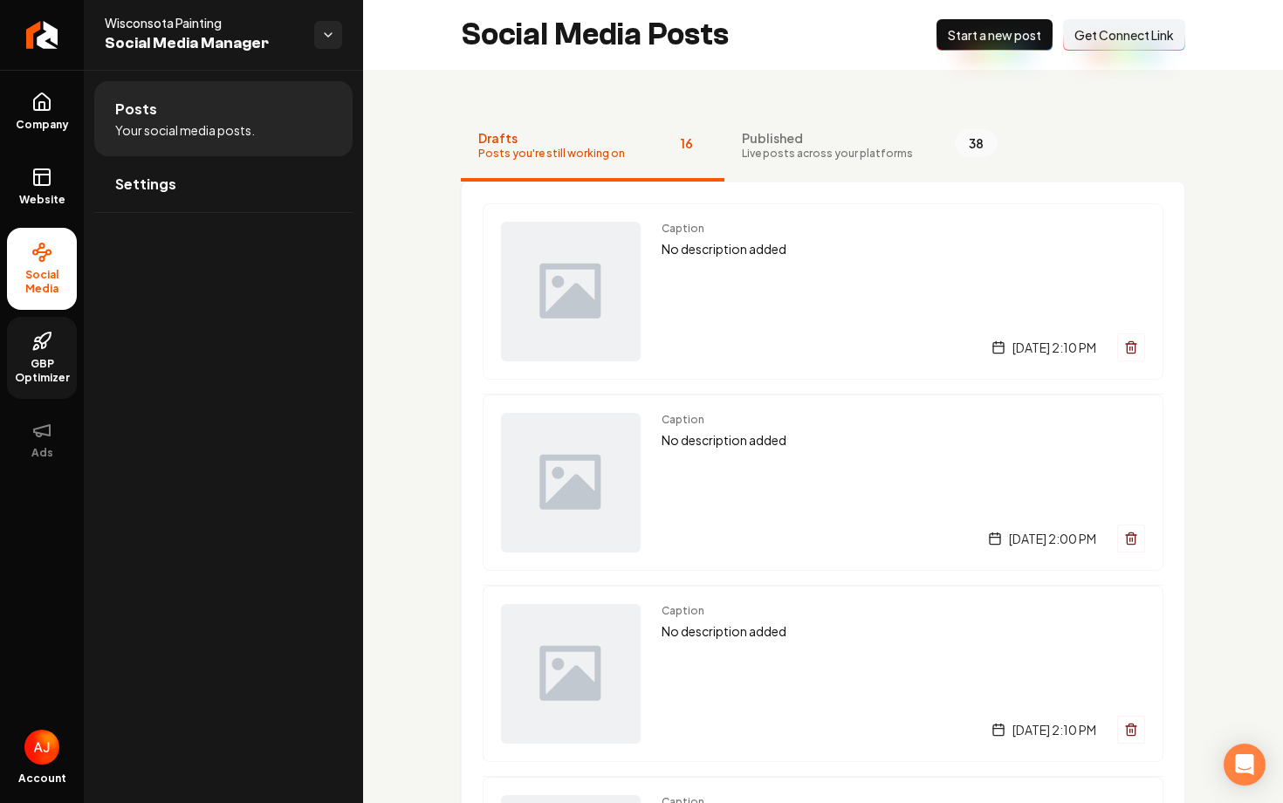
click at [42, 357] on span "GBP Optimizer" at bounding box center [42, 371] width 70 height 28
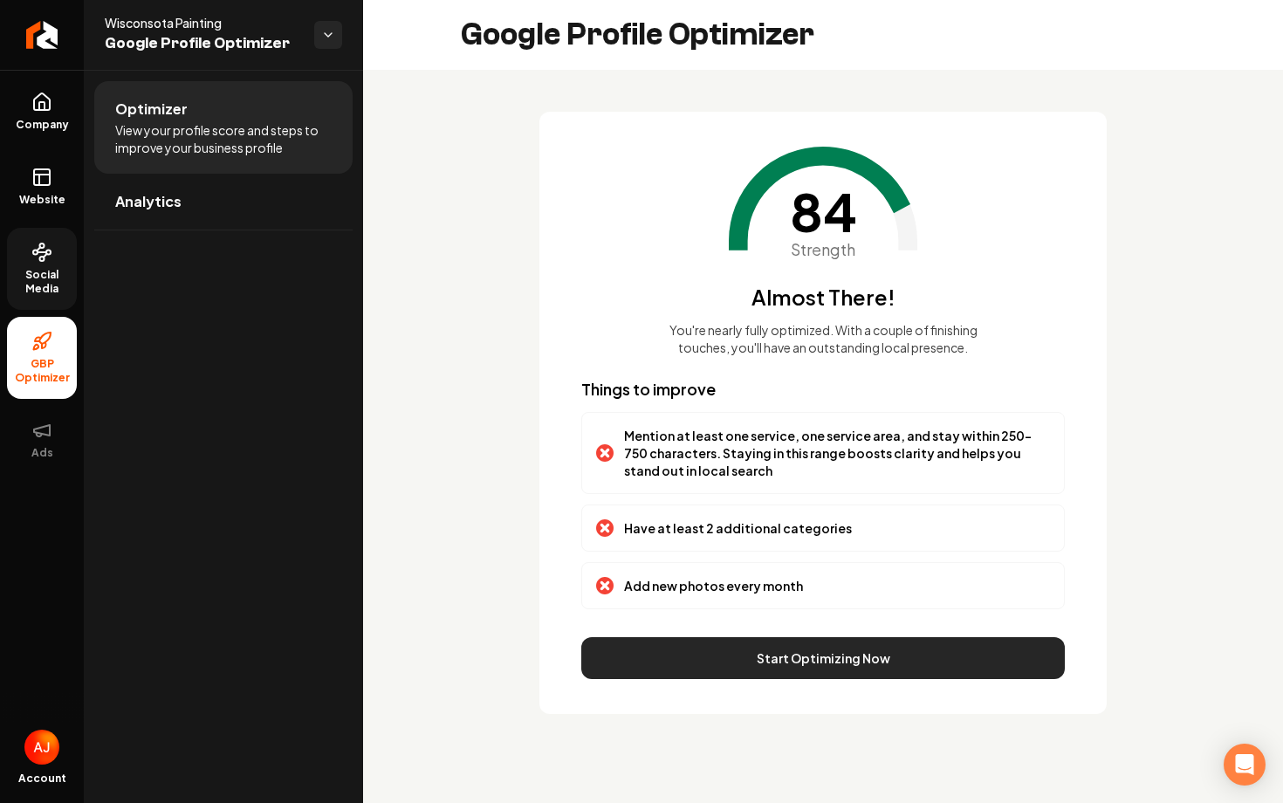
click at [820, 668] on button "Start Optimizing Now" at bounding box center [822, 658] width 483 height 42
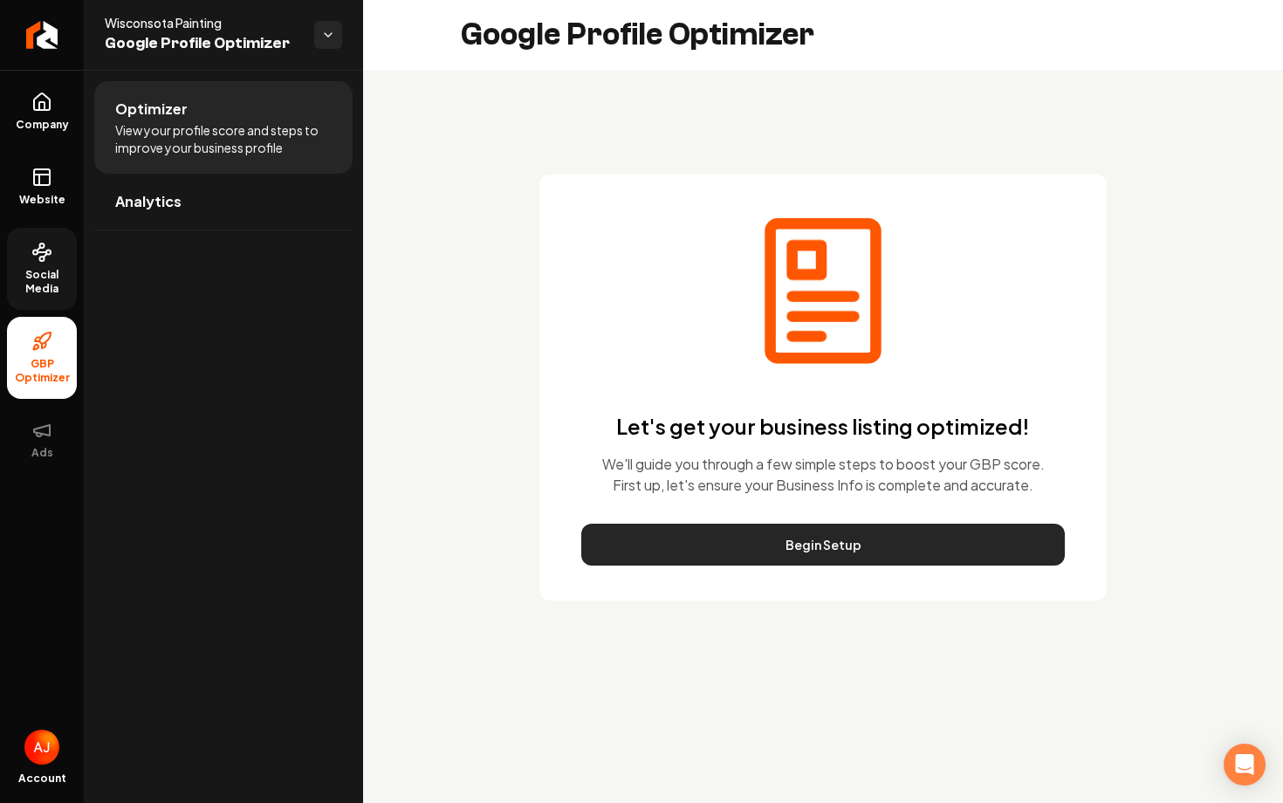
click at [833, 559] on button "Begin Setup" at bounding box center [822, 545] width 483 height 42
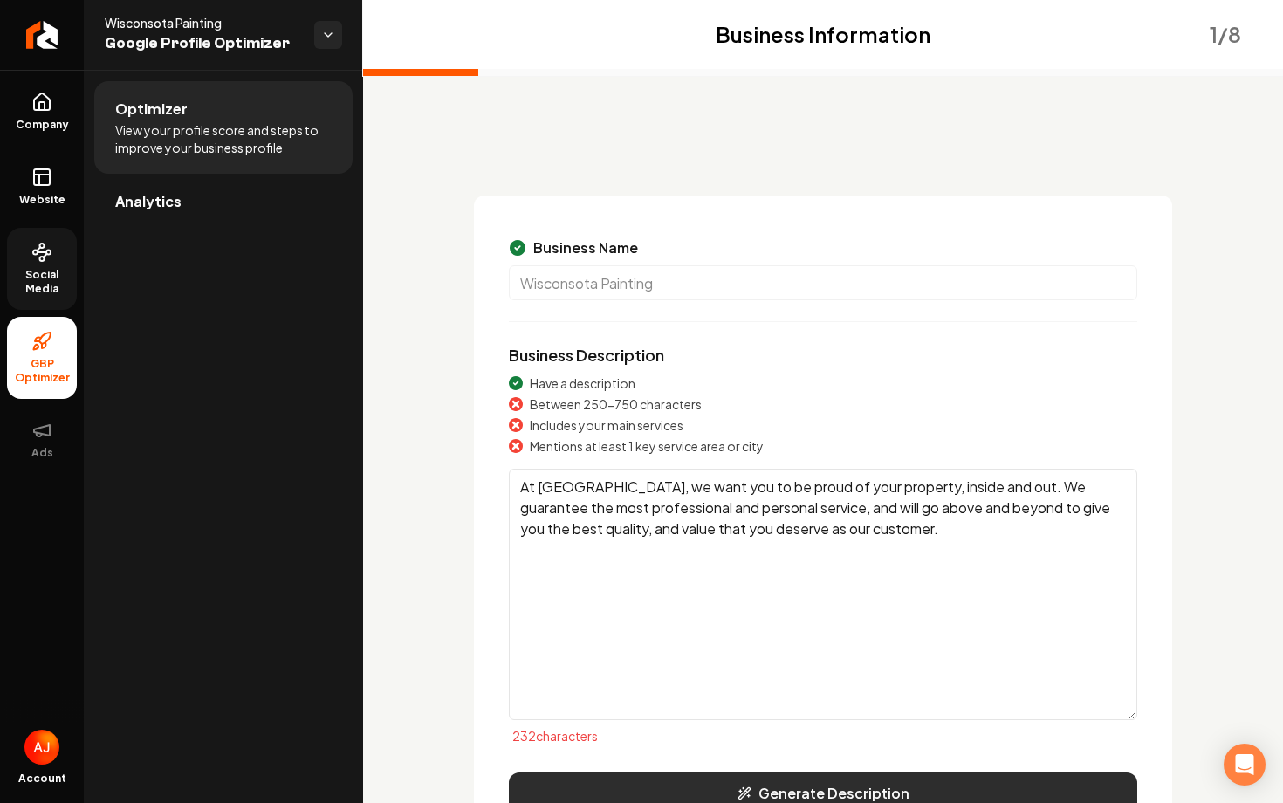
click at [828, 791] on button "Generate Description" at bounding box center [823, 793] width 628 height 42
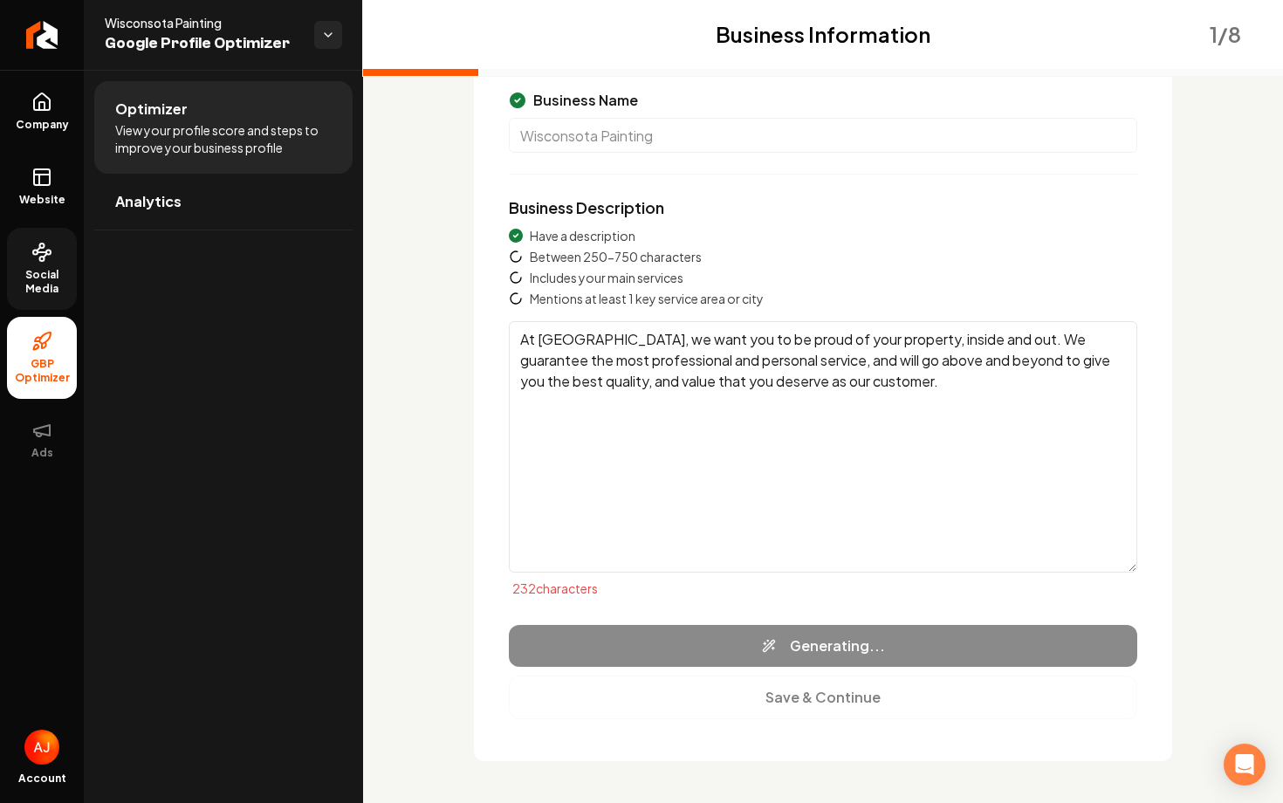
scroll to position [146, 0]
type textarea "Wisconsota Painting specializes in both exterior and interior painting services…"
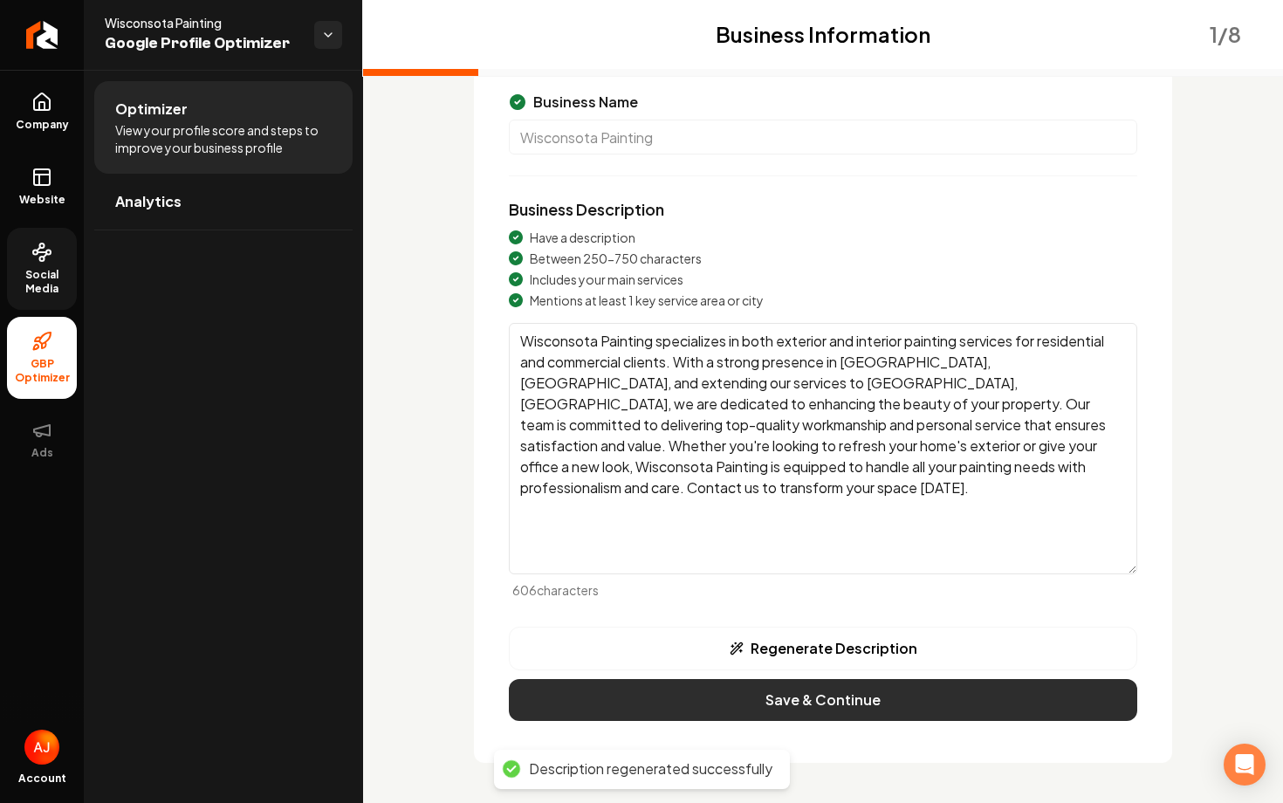
click at [856, 701] on button "Save & Continue" at bounding box center [823, 700] width 628 height 42
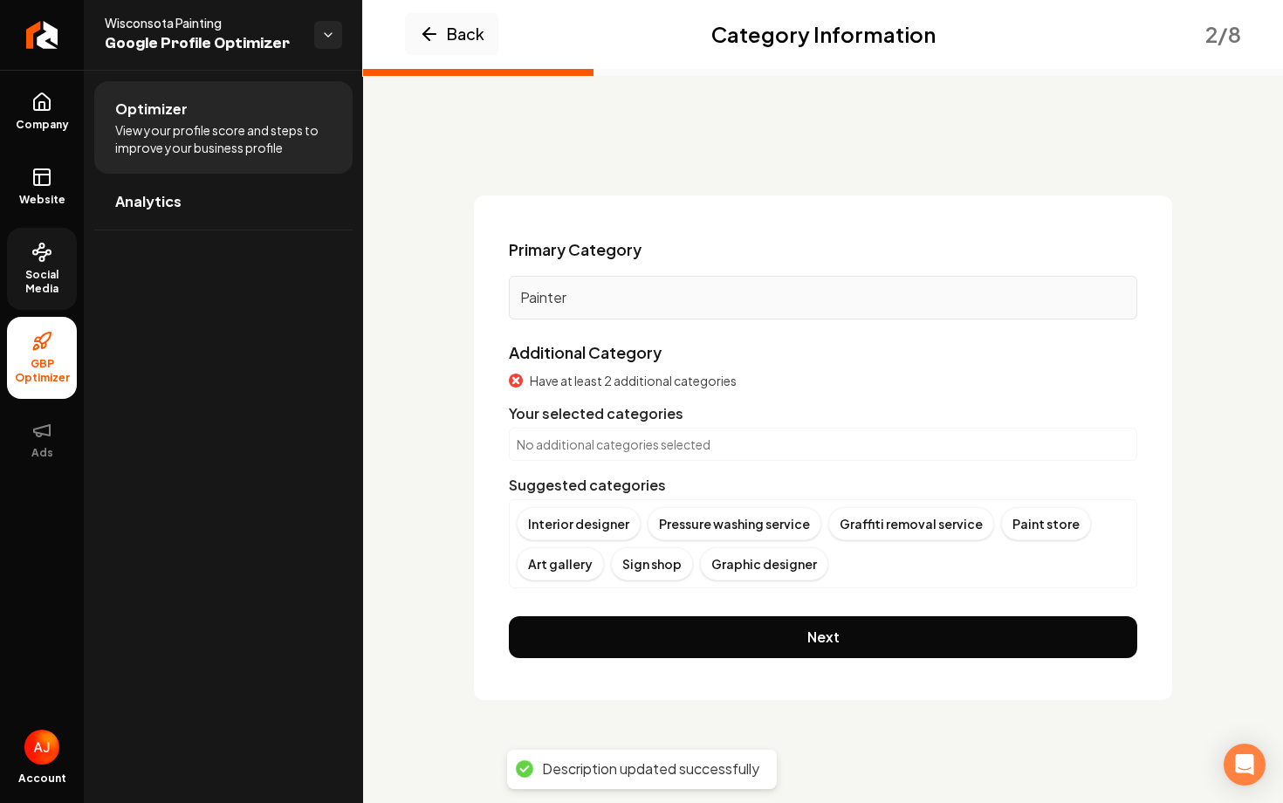
scroll to position [0, 0]
click at [682, 450] on p "No additional categories selected" at bounding box center [823, 443] width 613 height 17
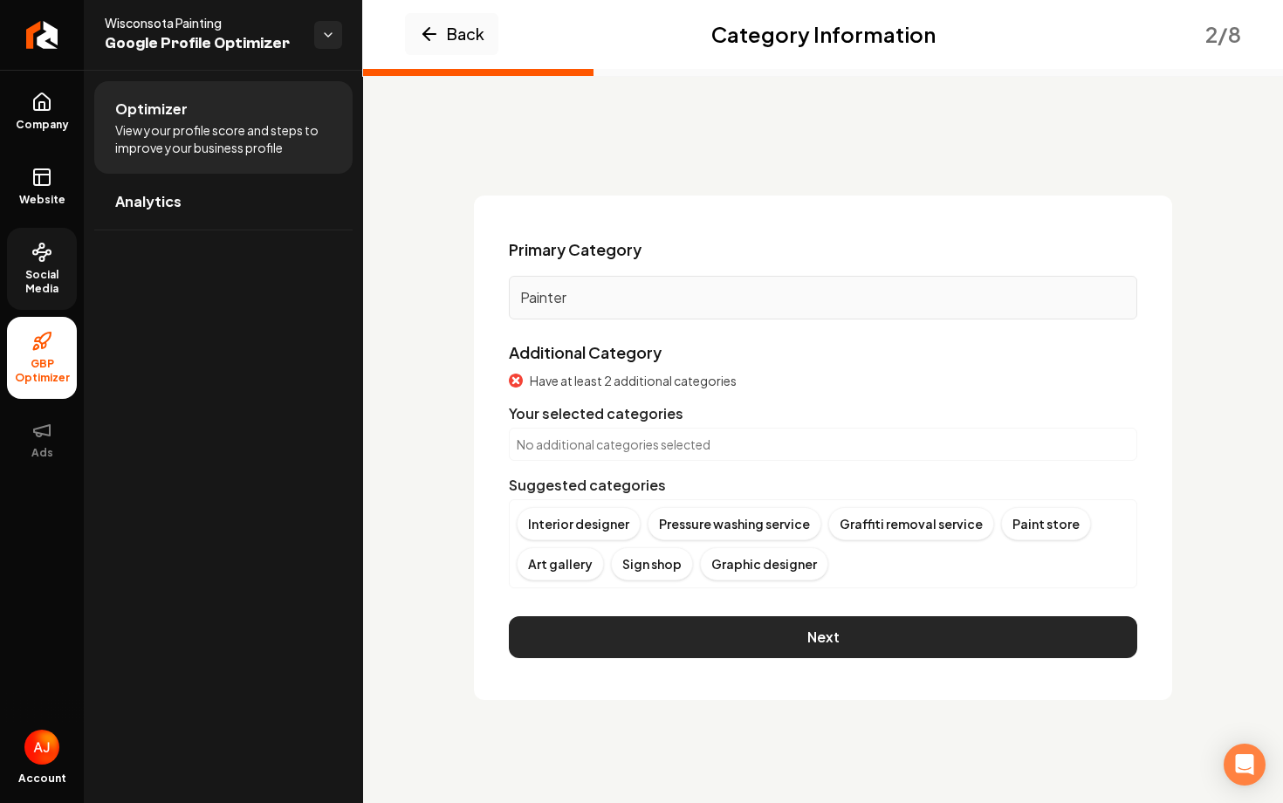
click at [786, 625] on button "Next" at bounding box center [823, 637] width 628 height 42
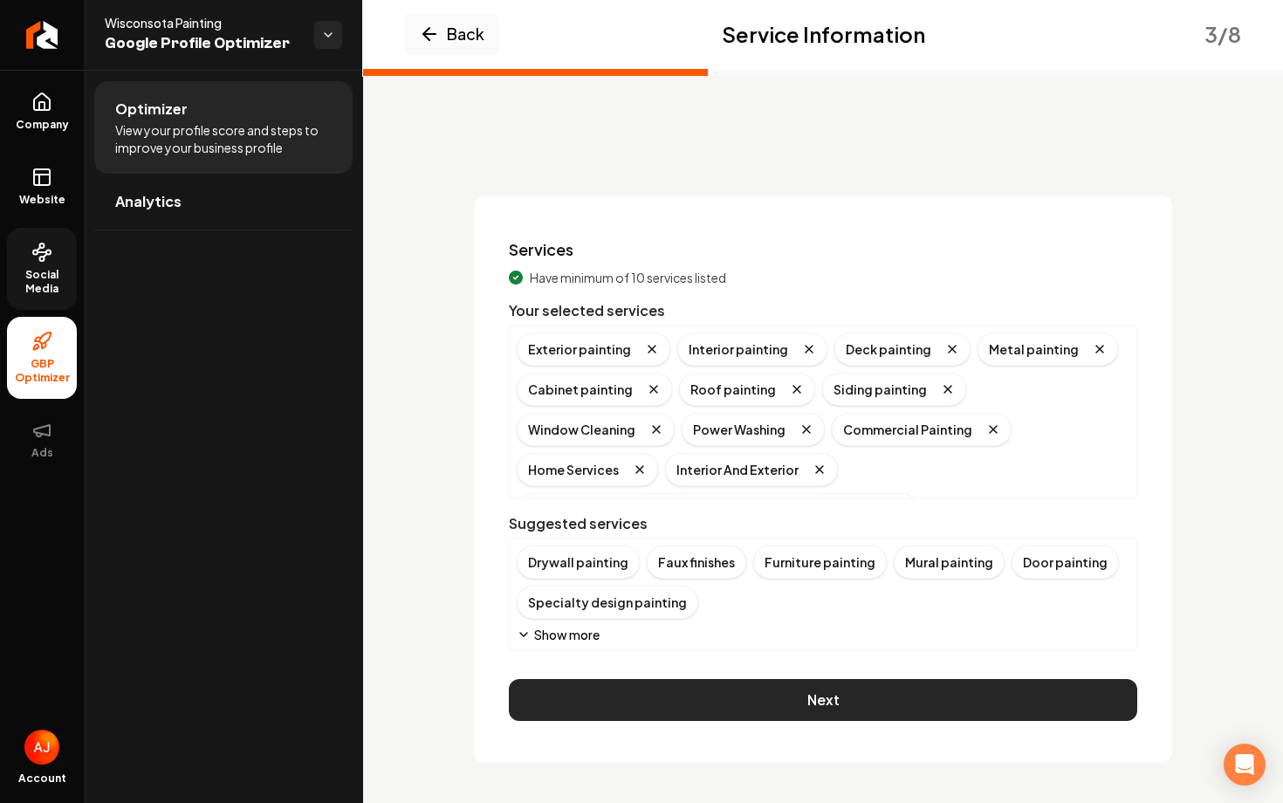
click at [607, 695] on button "Next" at bounding box center [823, 700] width 628 height 42
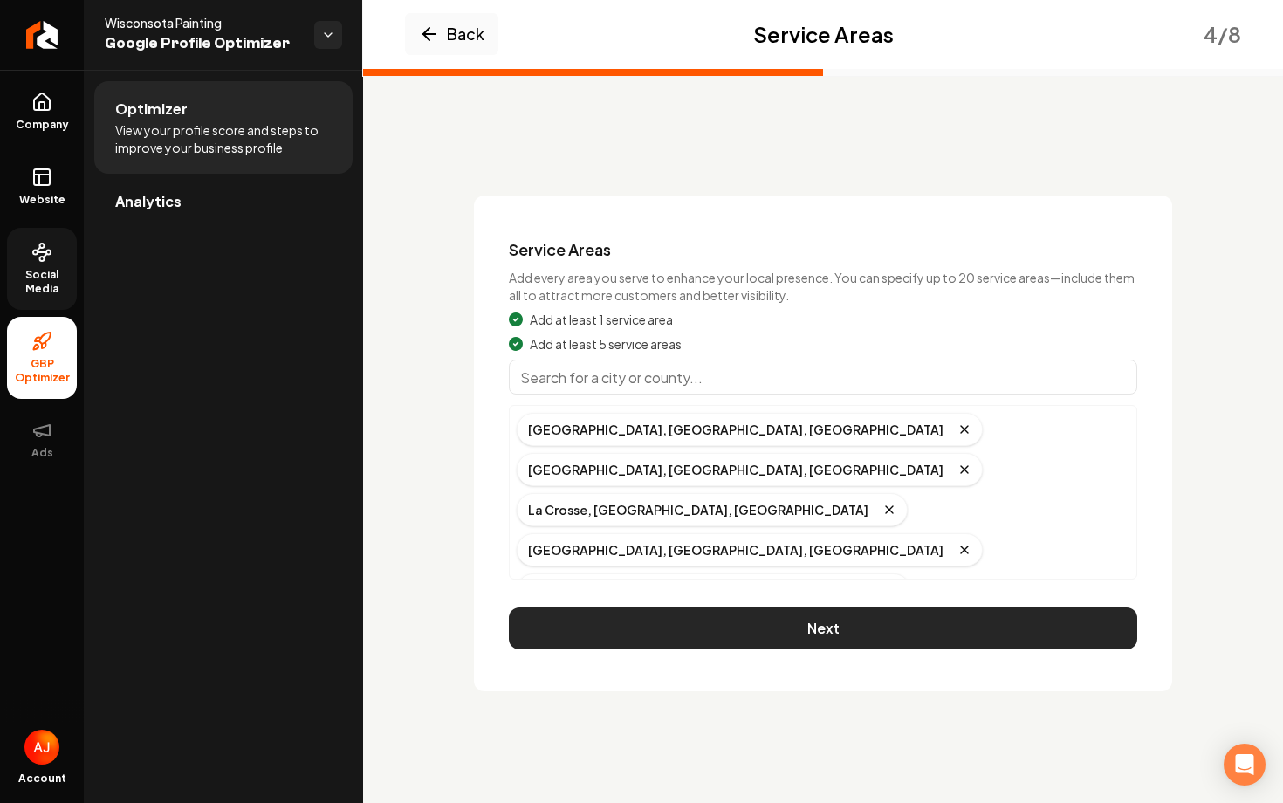
click at [781, 627] on button "Next" at bounding box center [823, 628] width 628 height 42
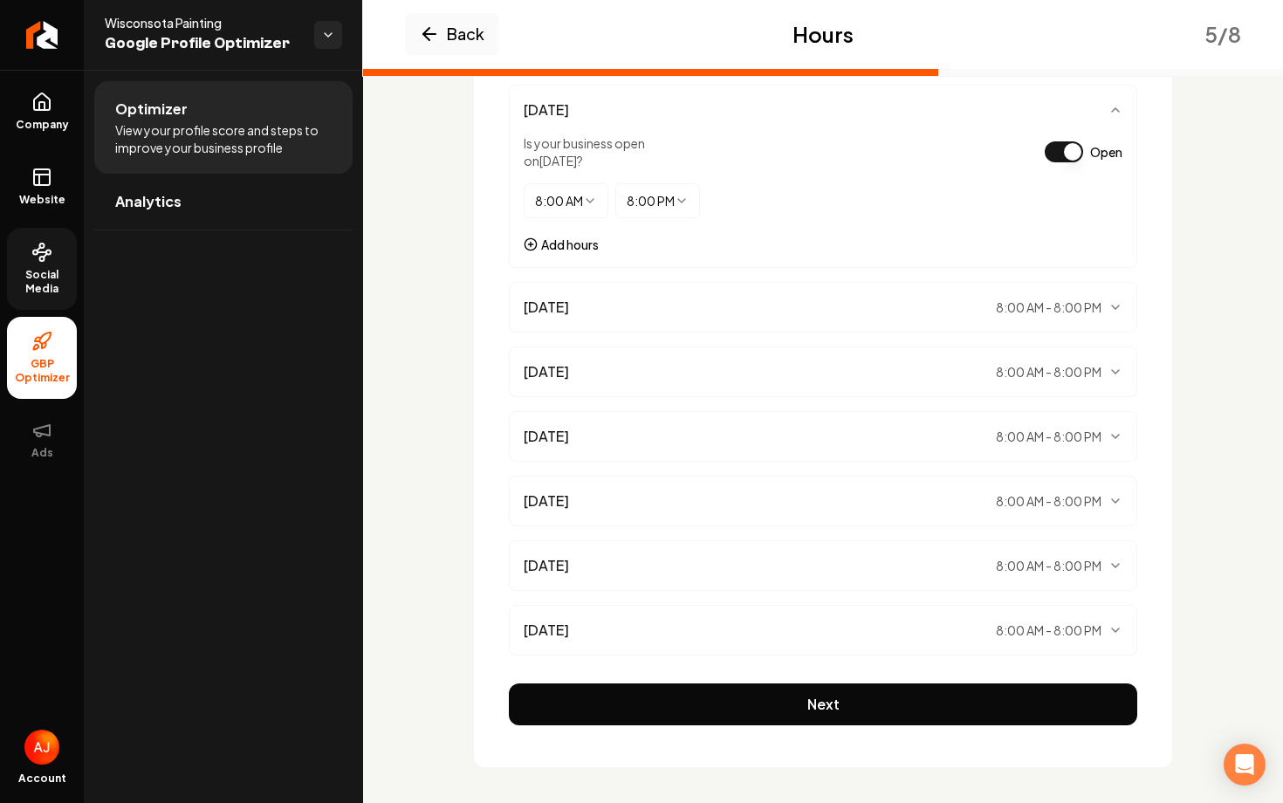
scroll to position [274, 0]
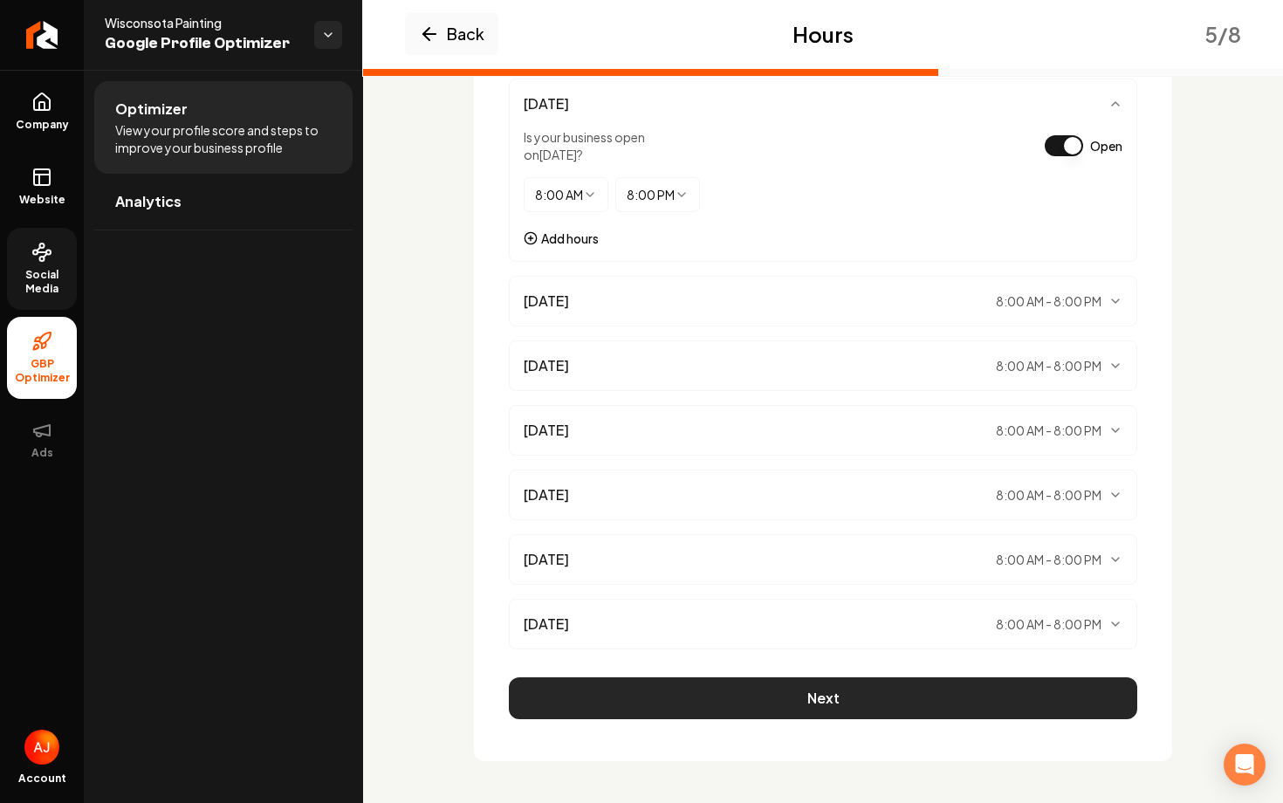
click at [792, 688] on button "Next" at bounding box center [823, 698] width 628 height 42
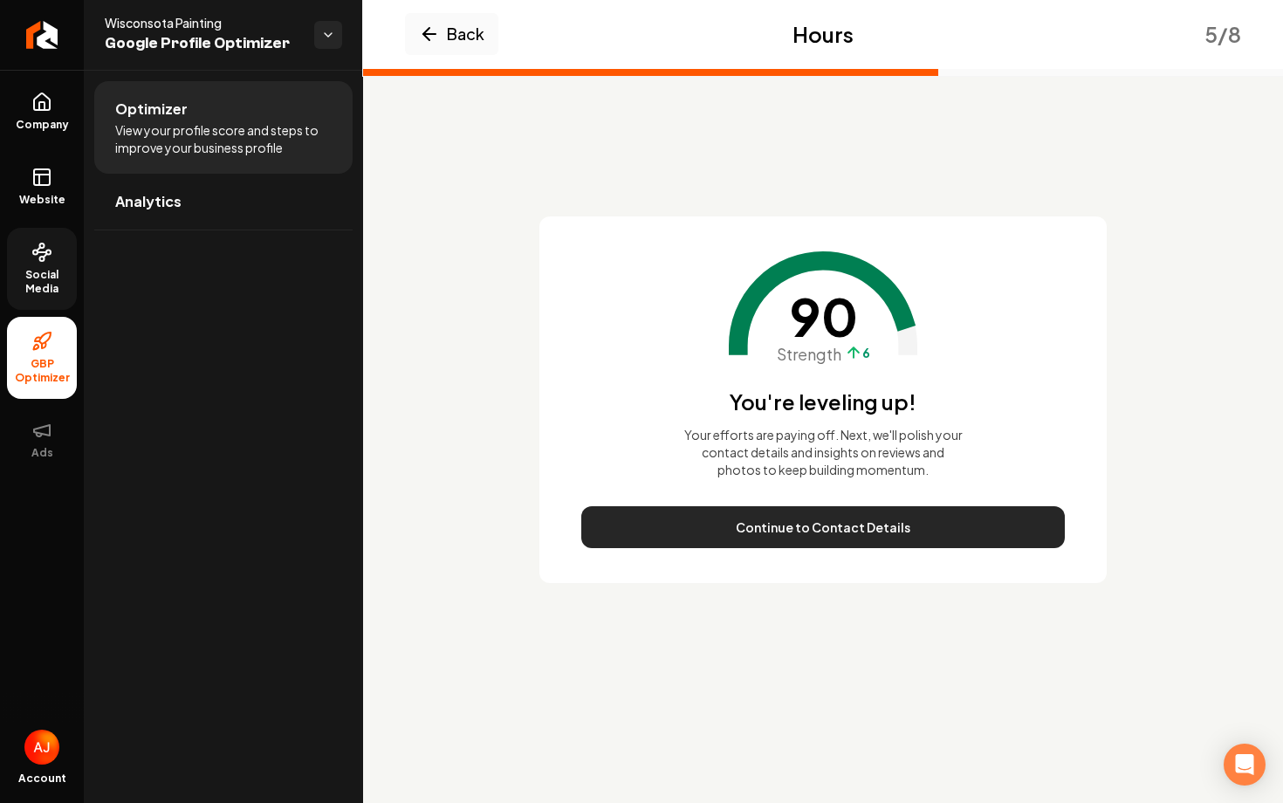
click at [799, 532] on button "Continue to Contact Details" at bounding box center [822, 527] width 483 height 42
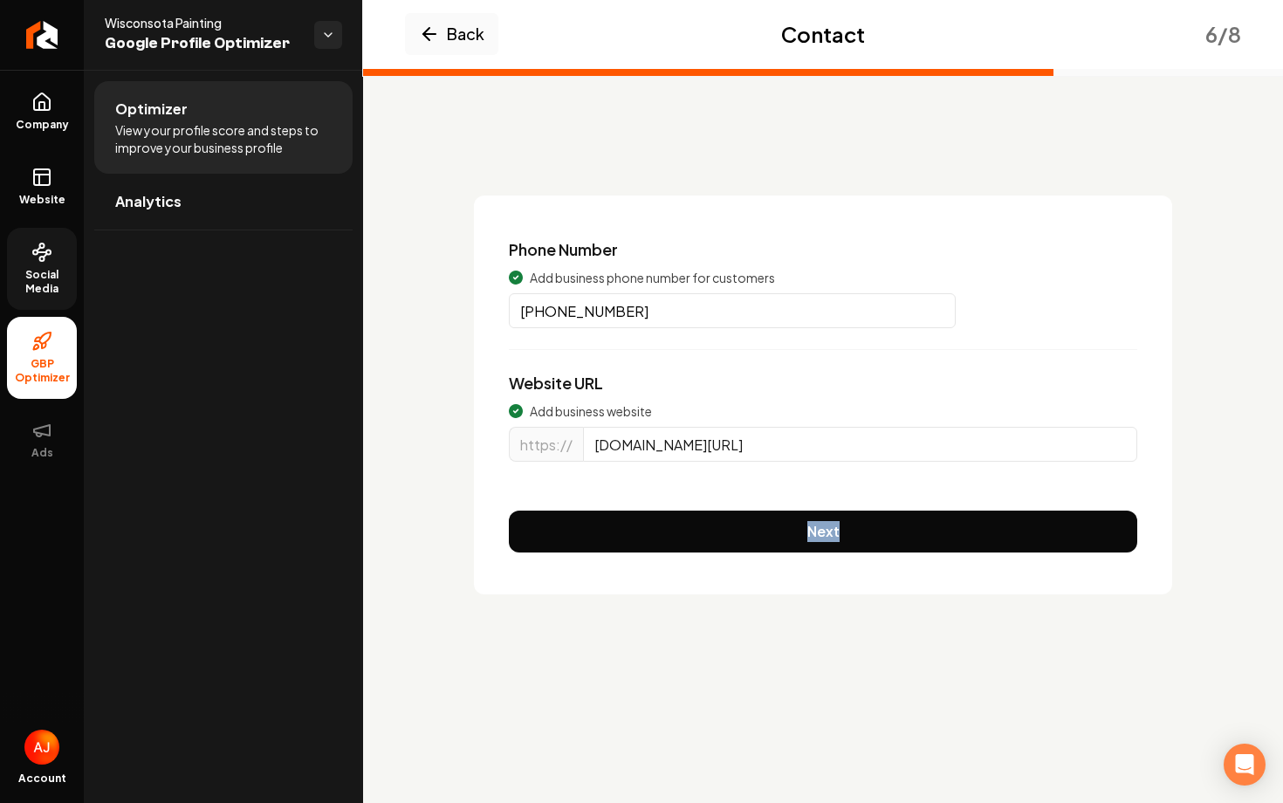
click at [799, 532] on div "Phone Number Add business phone number for customers (715) 438-9782 Website URL…" at bounding box center [823, 394] width 698 height 399
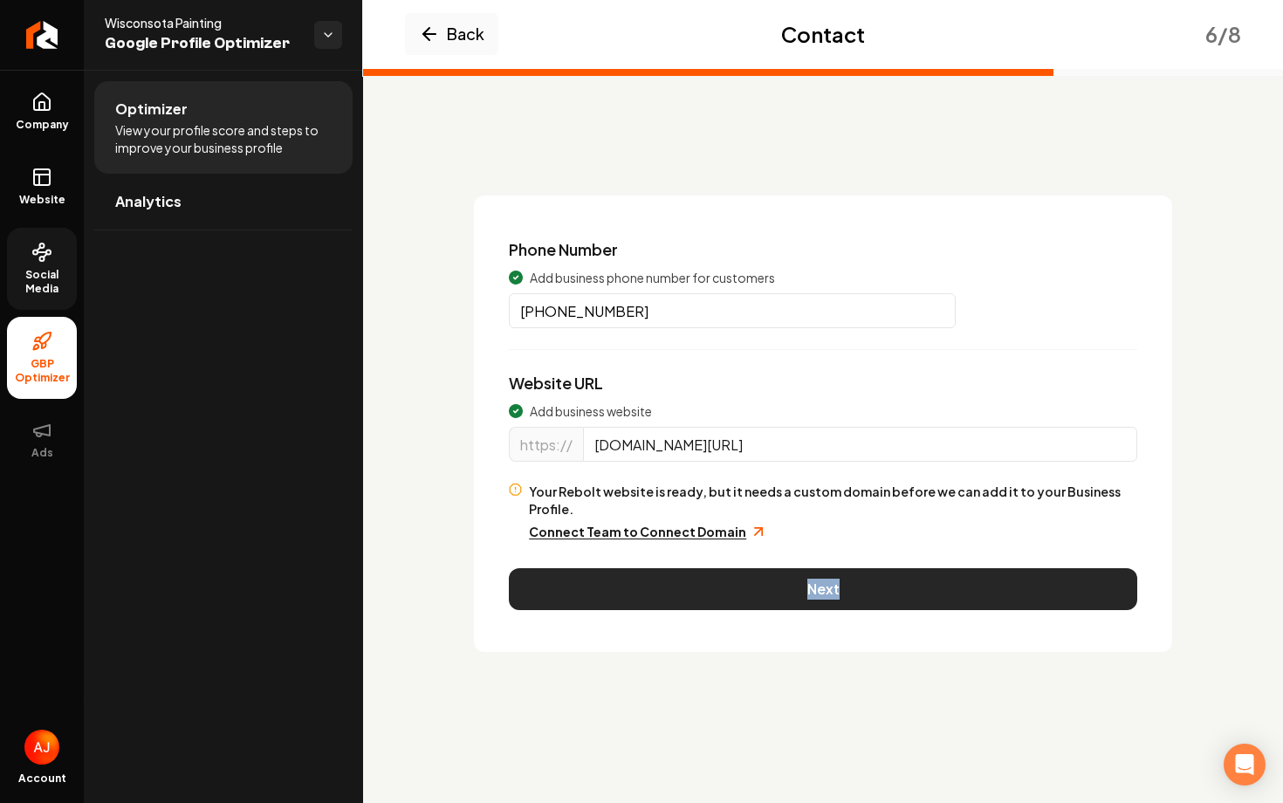
click at [806, 568] on button "Next" at bounding box center [823, 589] width 628 height 42
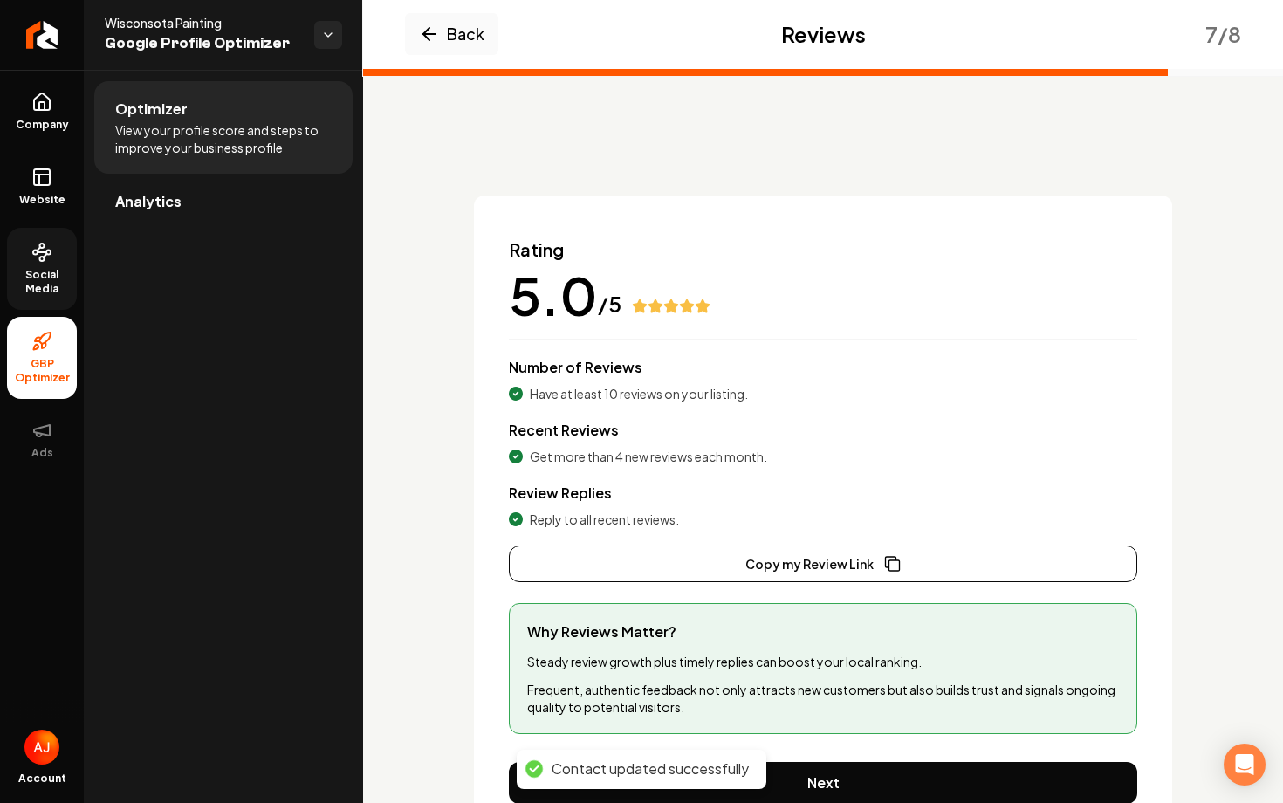
scroll to position [85, 0]
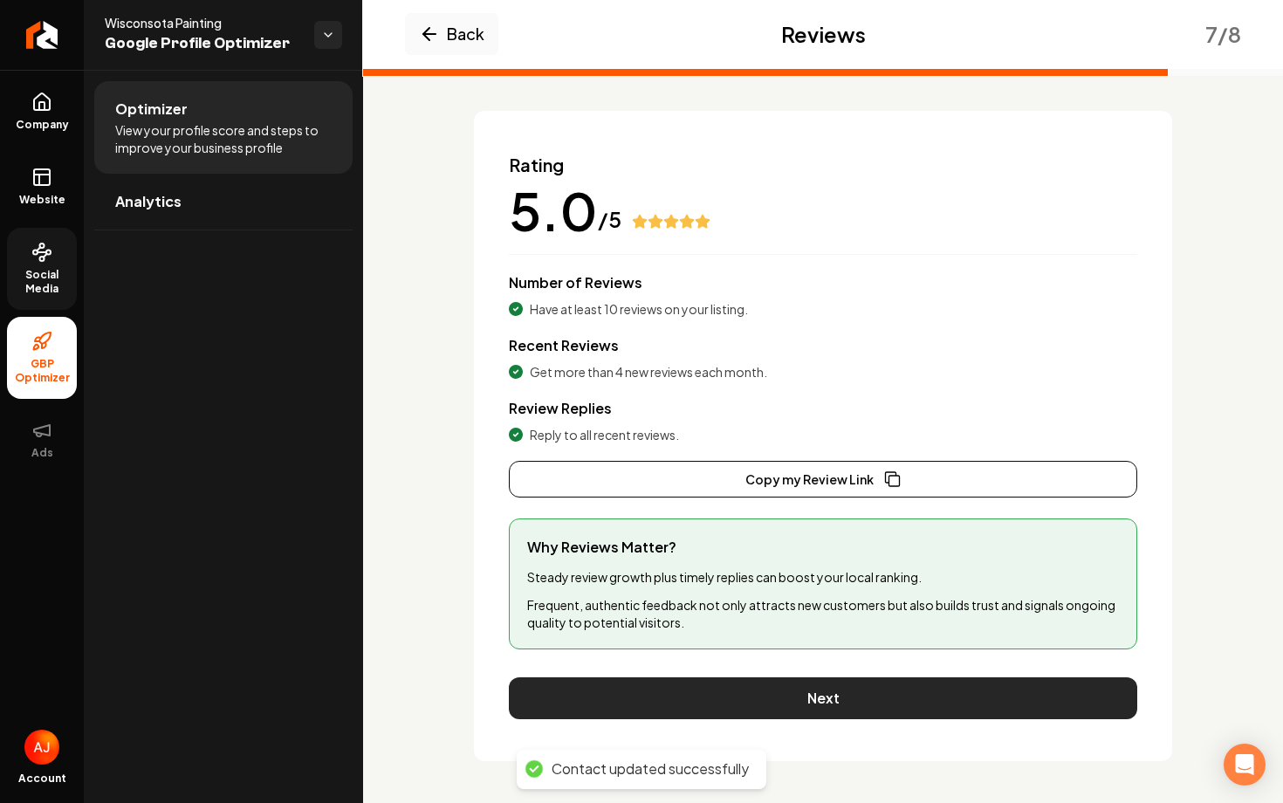
click at [826, 685] on button "Next" at bounding box center [823, 698] width 628 height 42
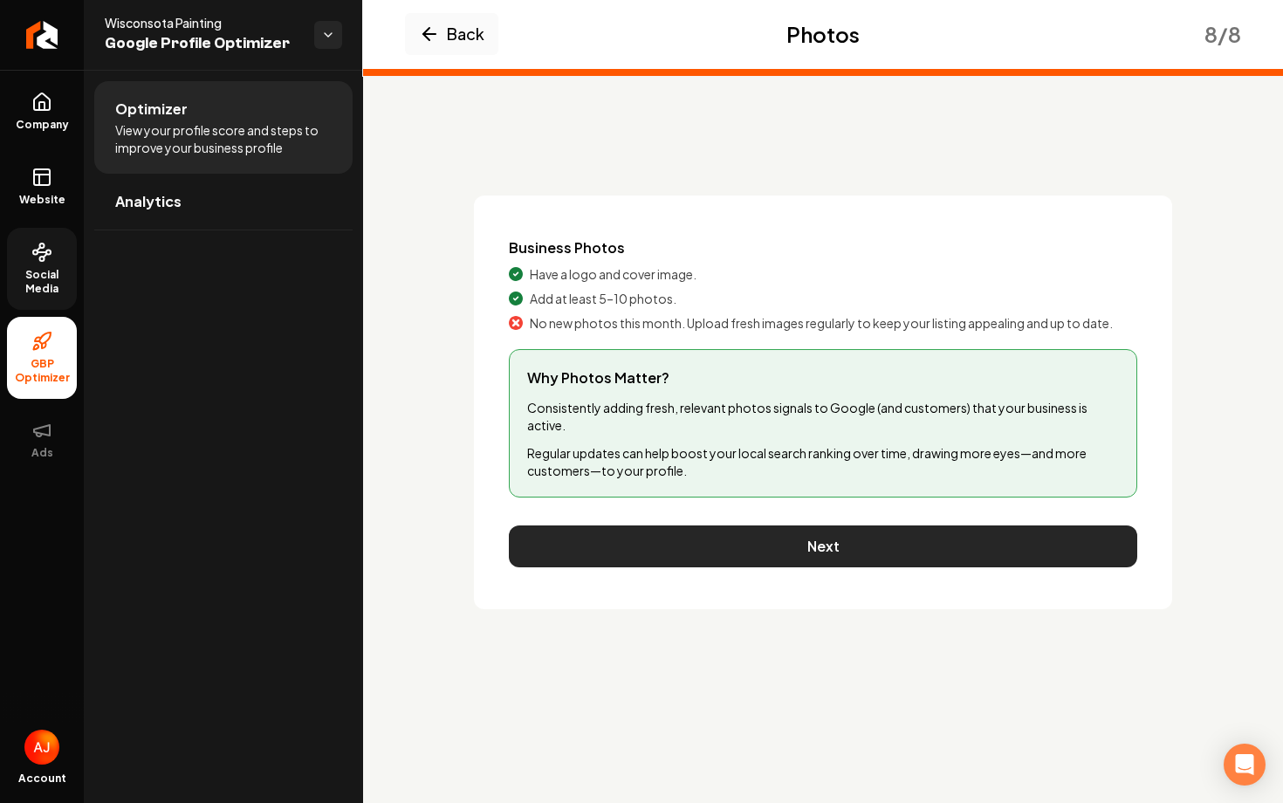
click at [805, 559] on button "Next" at bounding box center [823, 546] width 628 height 42
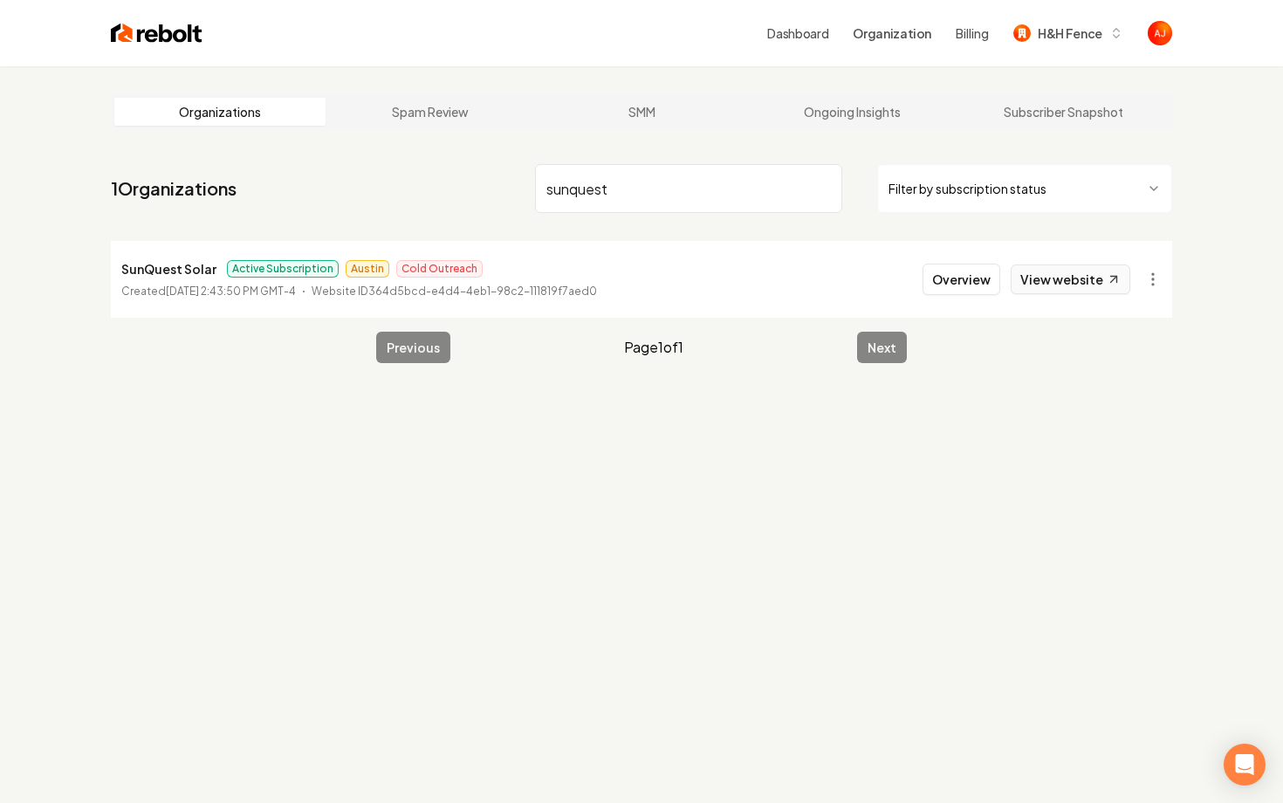
click at [1043, 282] on link "View website" at bounding box center [1071, 279] width 120 height 30
drag, startPoint x: 654, startPoint y: 182, endPoint x: 446, endPoint y: 168, distance: 208.1
click at [446, 168] on nav "1 Organizations sunquest Filter by subscription status" at bounding box center [641, 195] width 1061 height 77
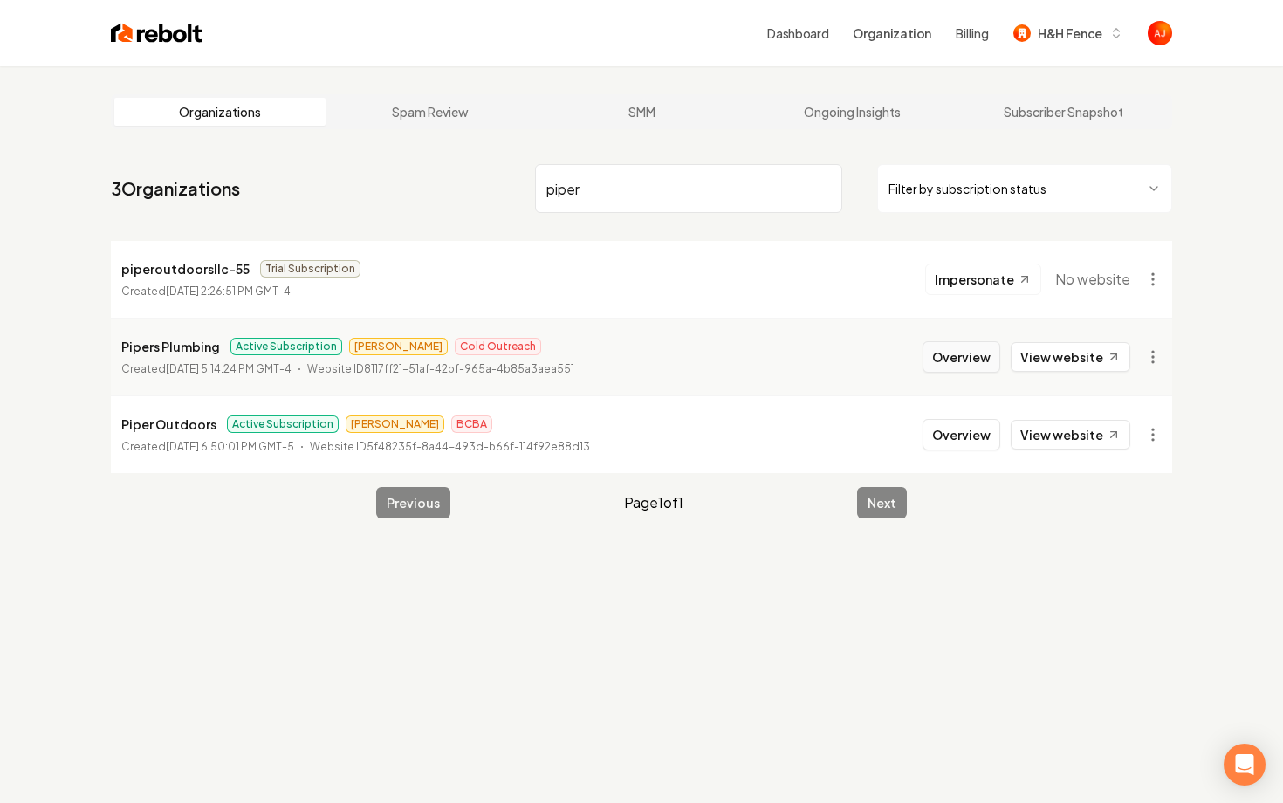
type input "piper"
click at [967, 356] on button "Overview" at bounding box center [961, 356] width 78 height 31
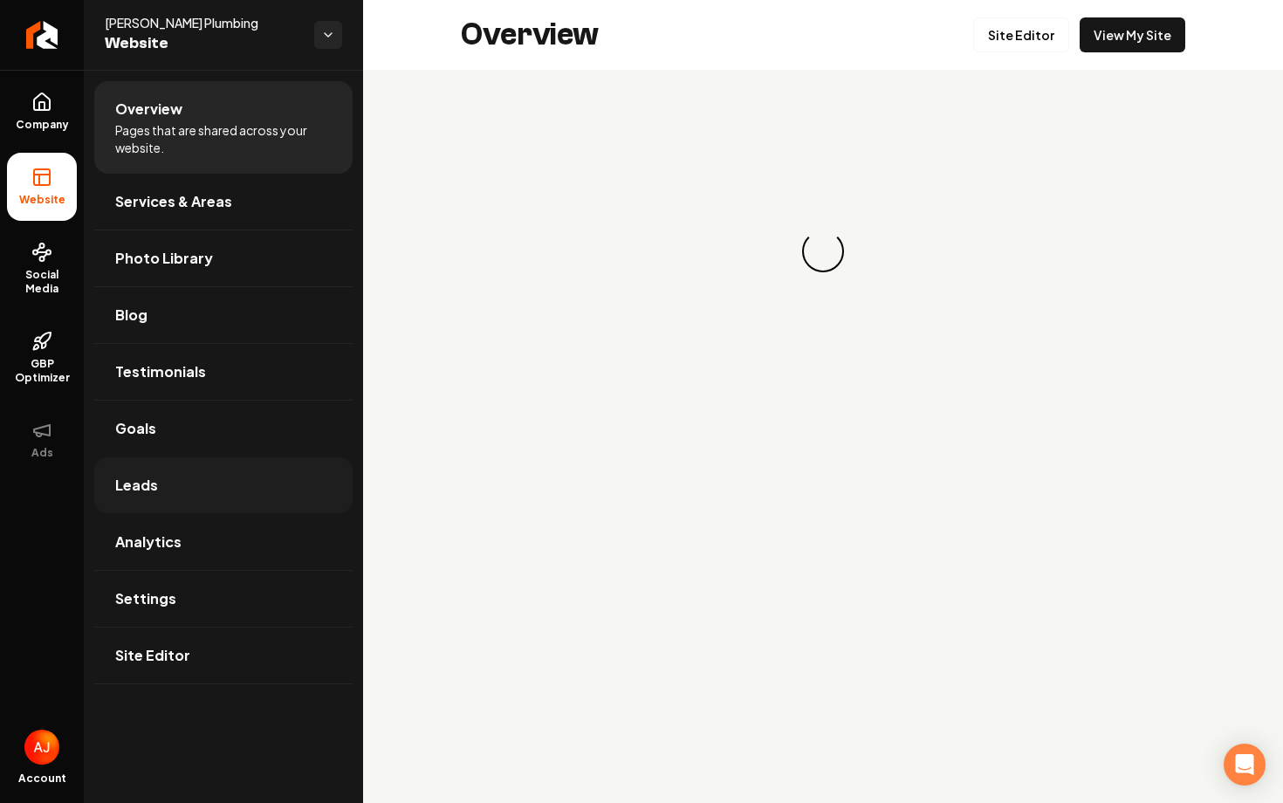
click at [188, 487] on link "Leads" at bounding box center [223, 485] width 258 height 56
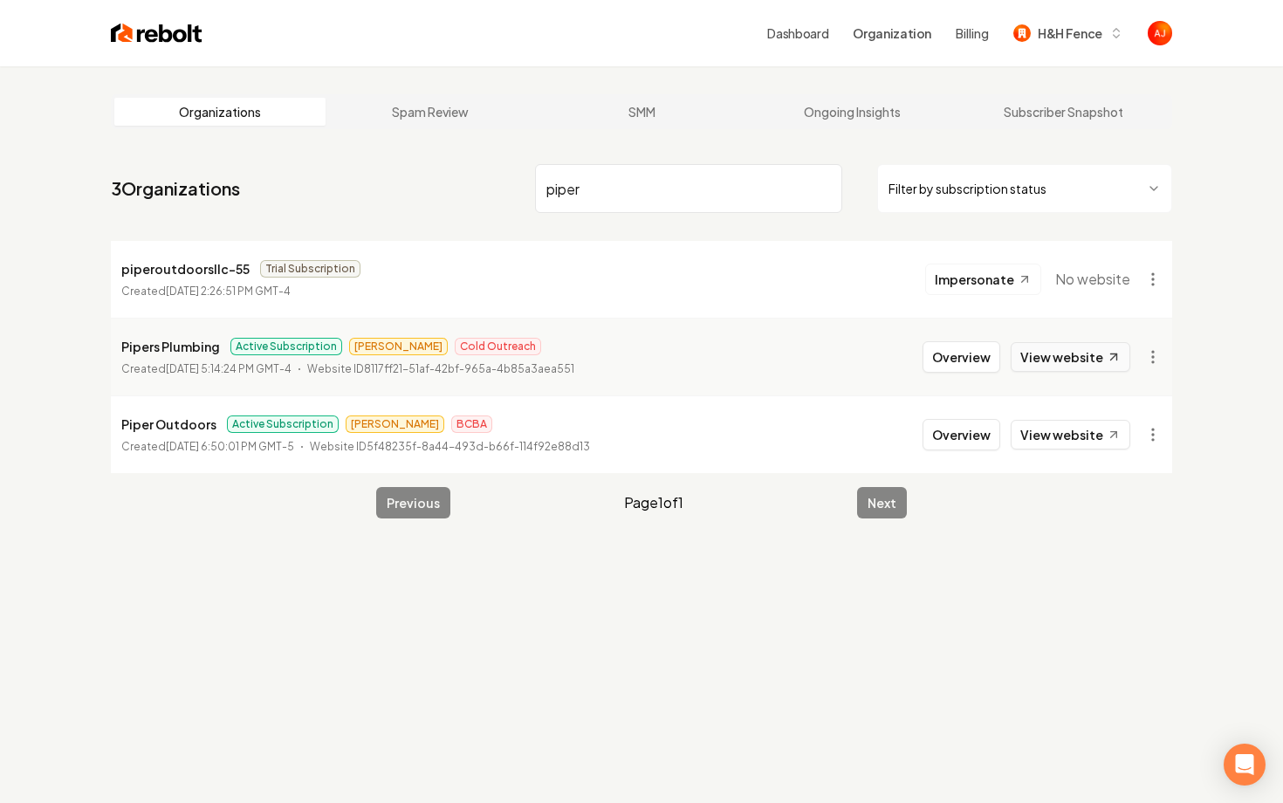
type input "piper"
click at [1082, 360] on link "View website" at bounding box center [1071, 357] width 120 height 30
click at [982, 347] on button "Overview" at bounding box center [961, 356] width 78 height 31
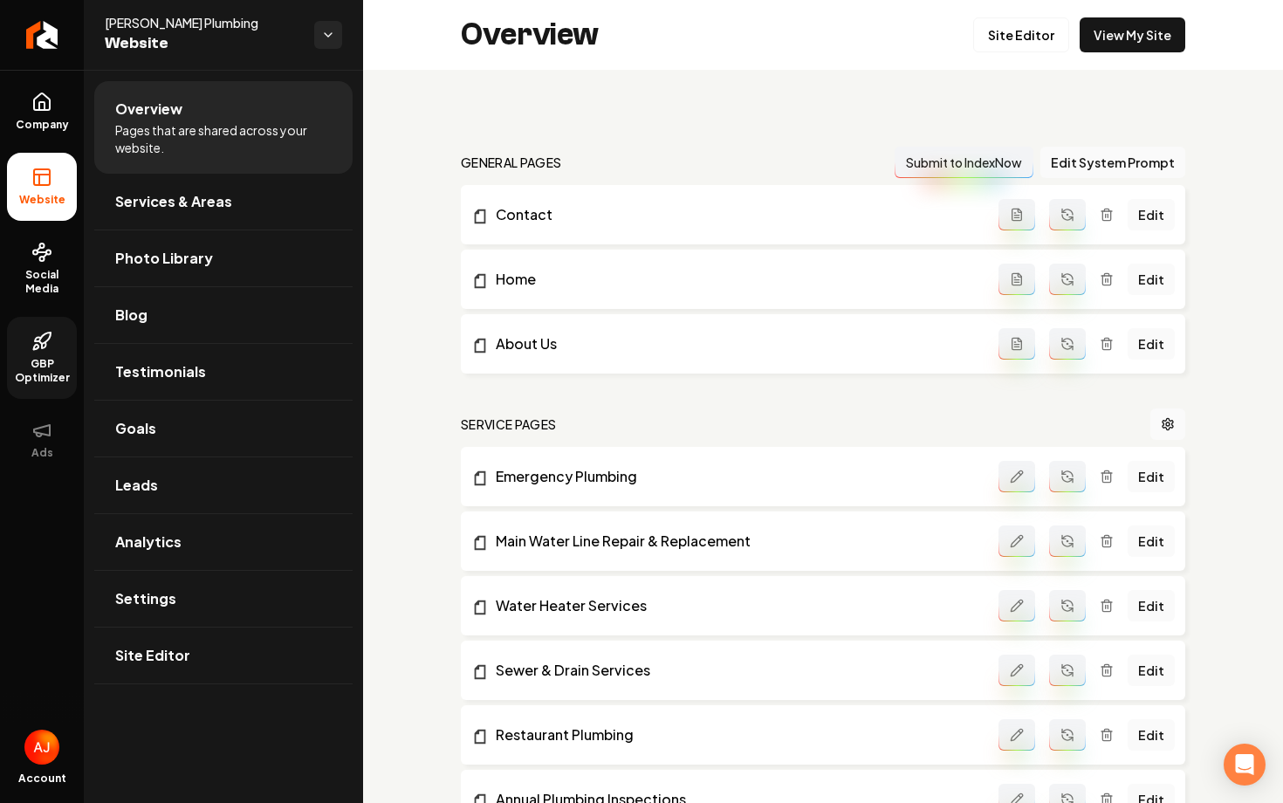
click at [51, 347] on icon at bounding box center [41, 341] width 21 height 21
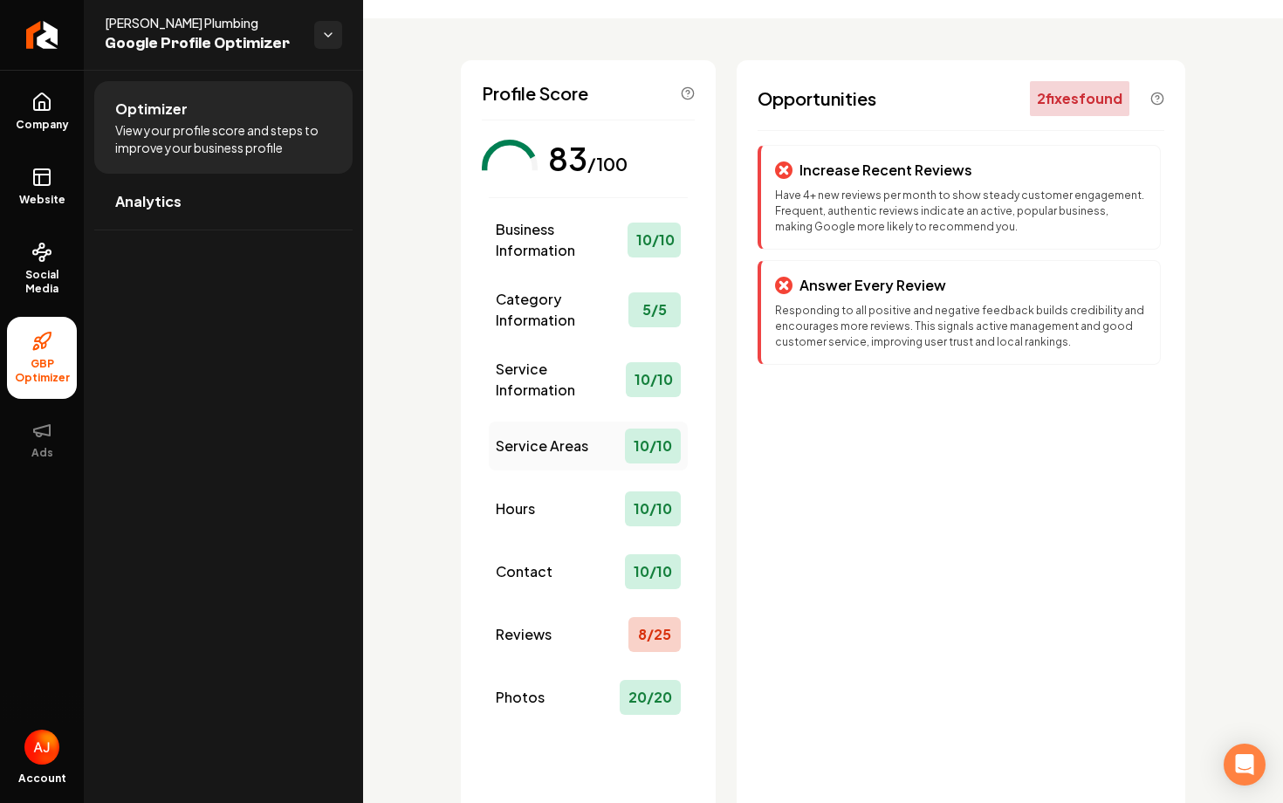
scroll to position [60, 0]
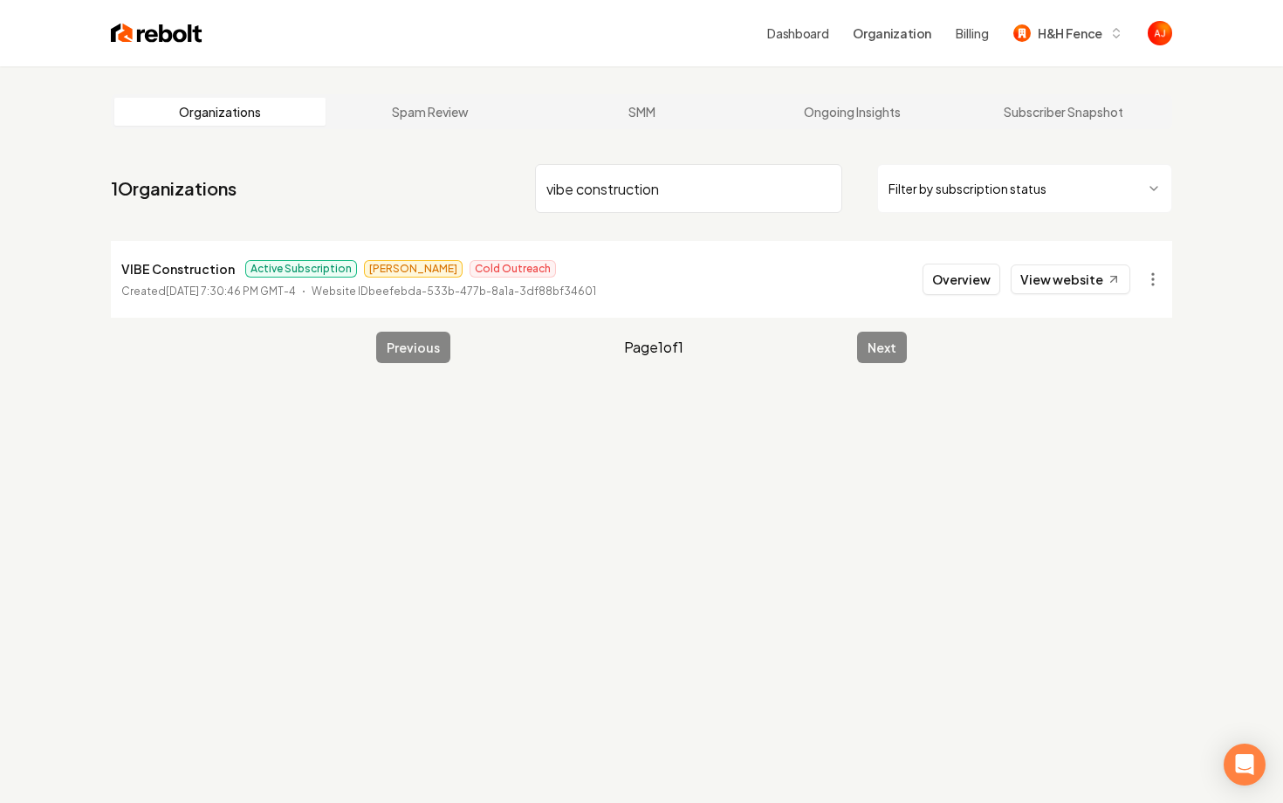
type input "vibe construction"
click at [1004, 286] on div "Overview View website" at bounding box center [1026, 279] width 208 height 31
click at [999, 284] on button "Overview" at bounding box center [961, 279] width 78 height 31
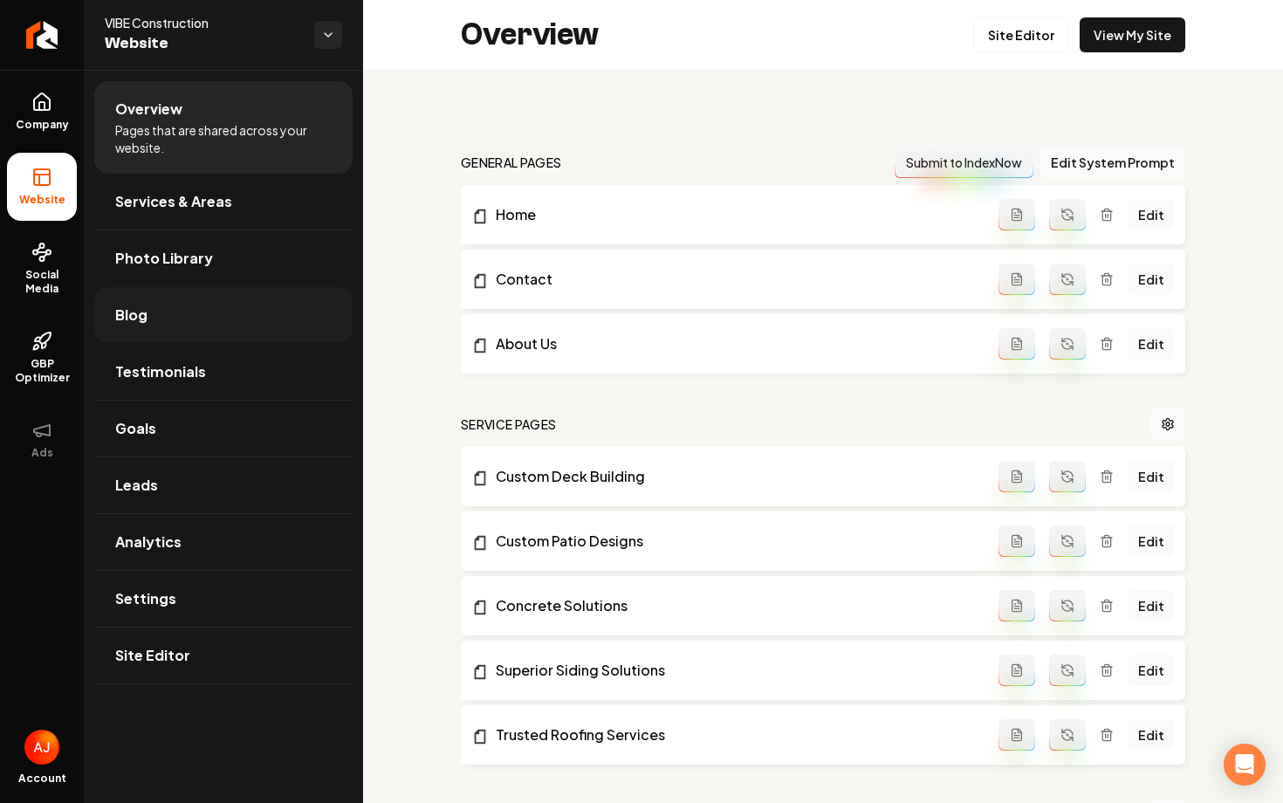
click at [143, 308] on span "Blog" at bounding box center [131, 315] width 32 height 21
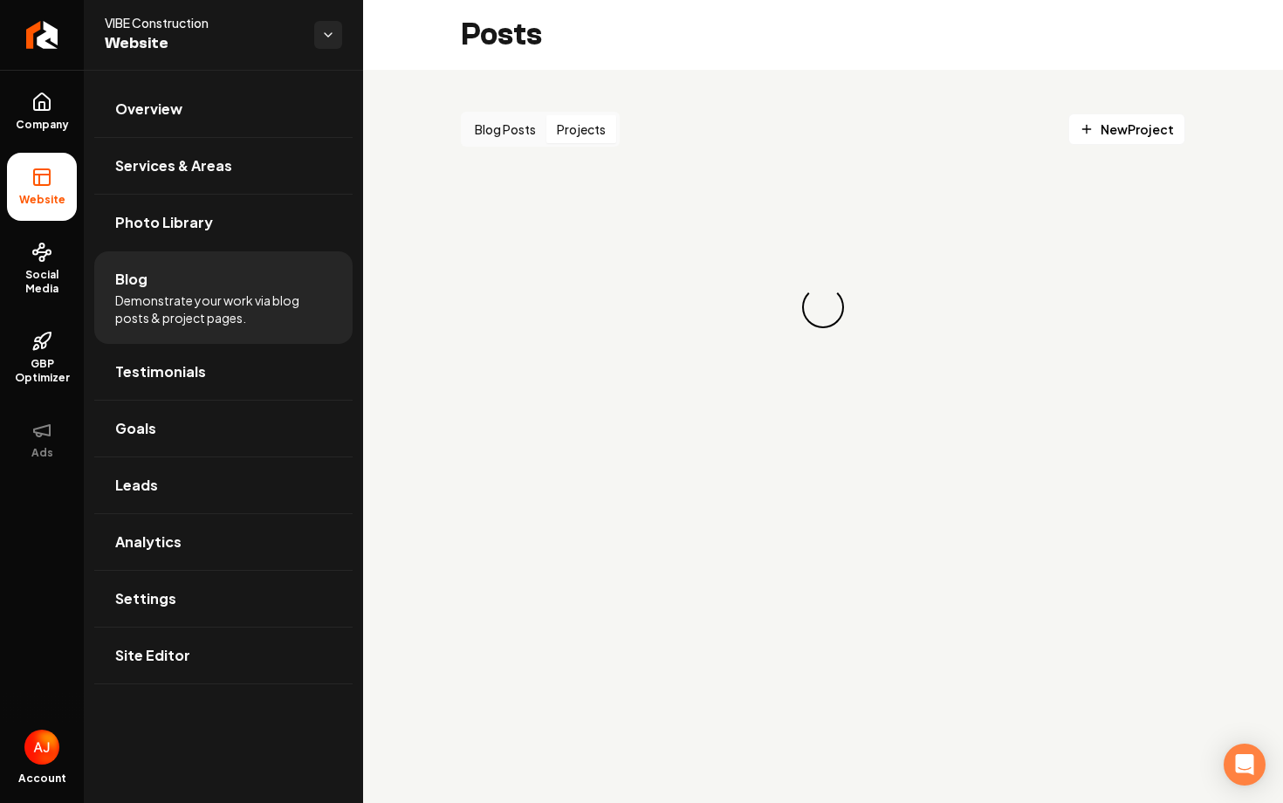
click at [604, 125] on button "Projects" at bounding box center [581, 129] width 70 height 28
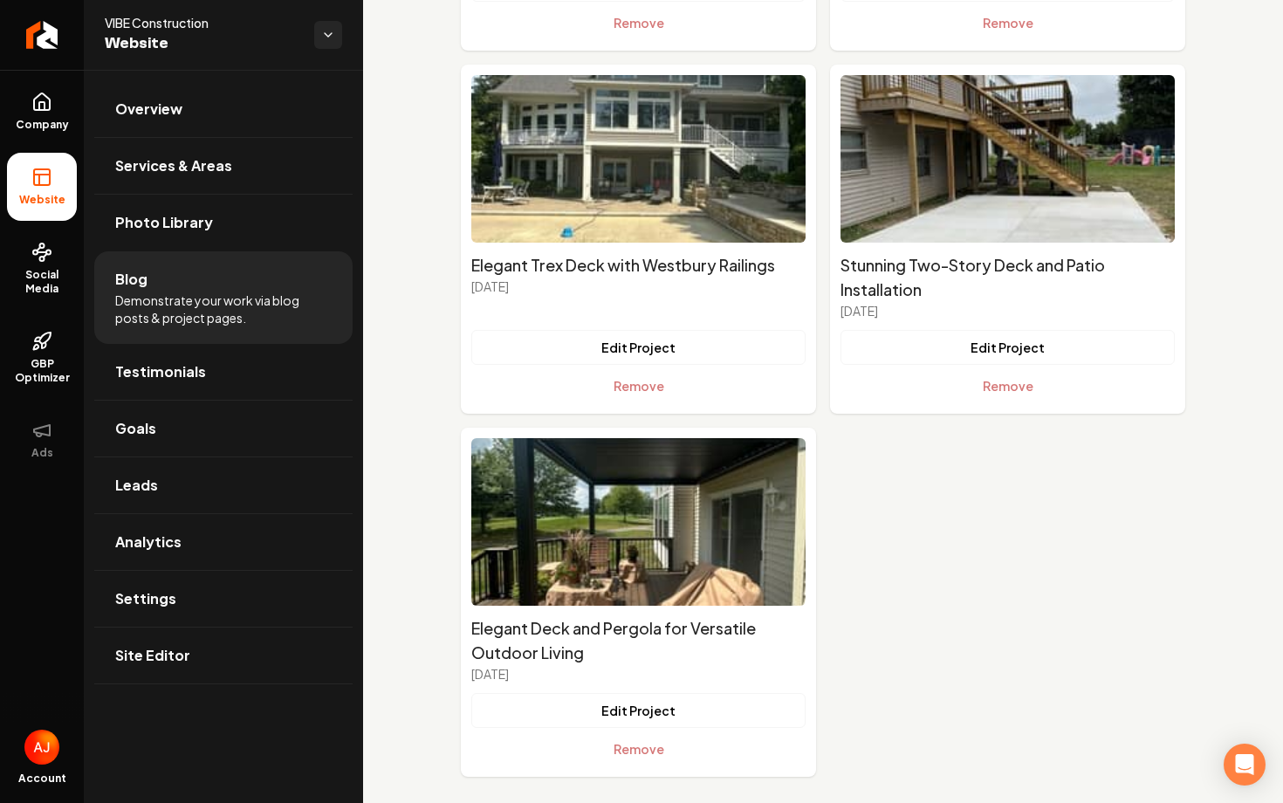
scroll to position [4475, 0]
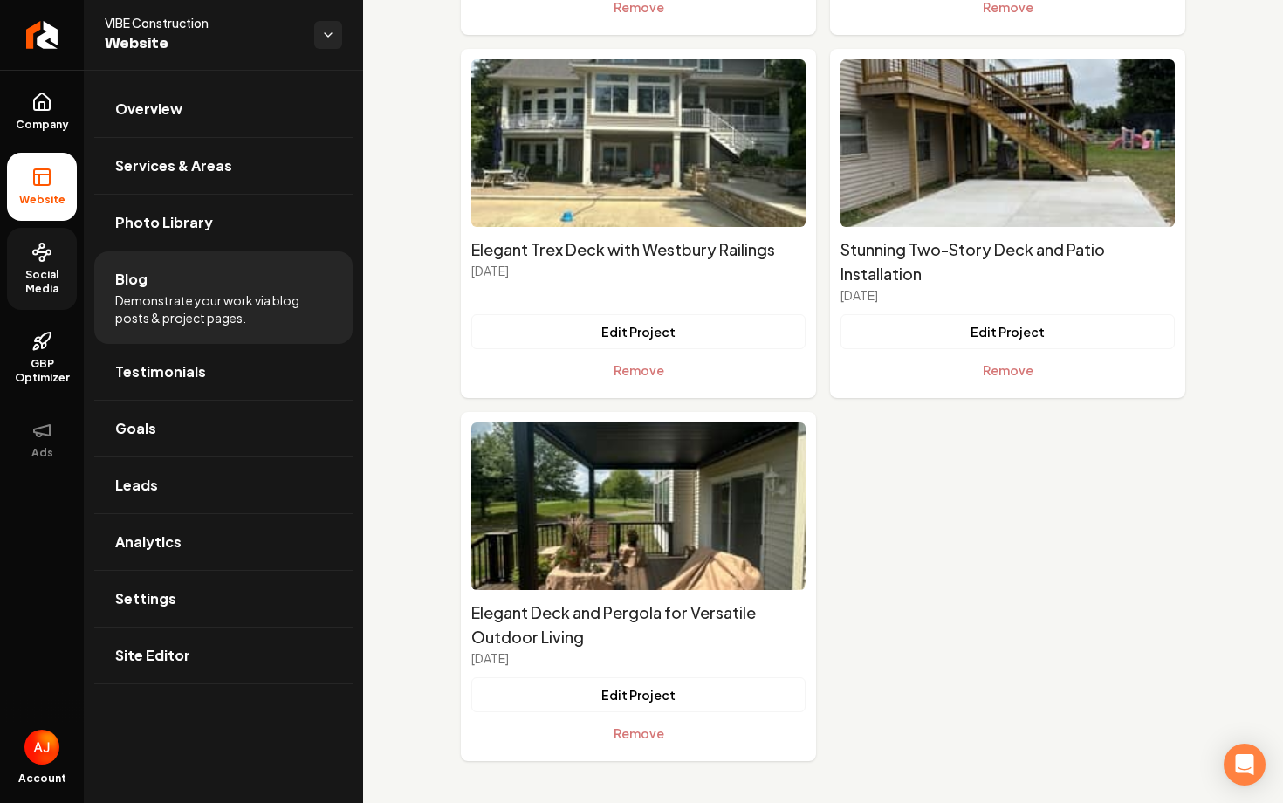
click at [57, 257] on link "Social Media" at bounding box center [42, 269] width 70 height 82
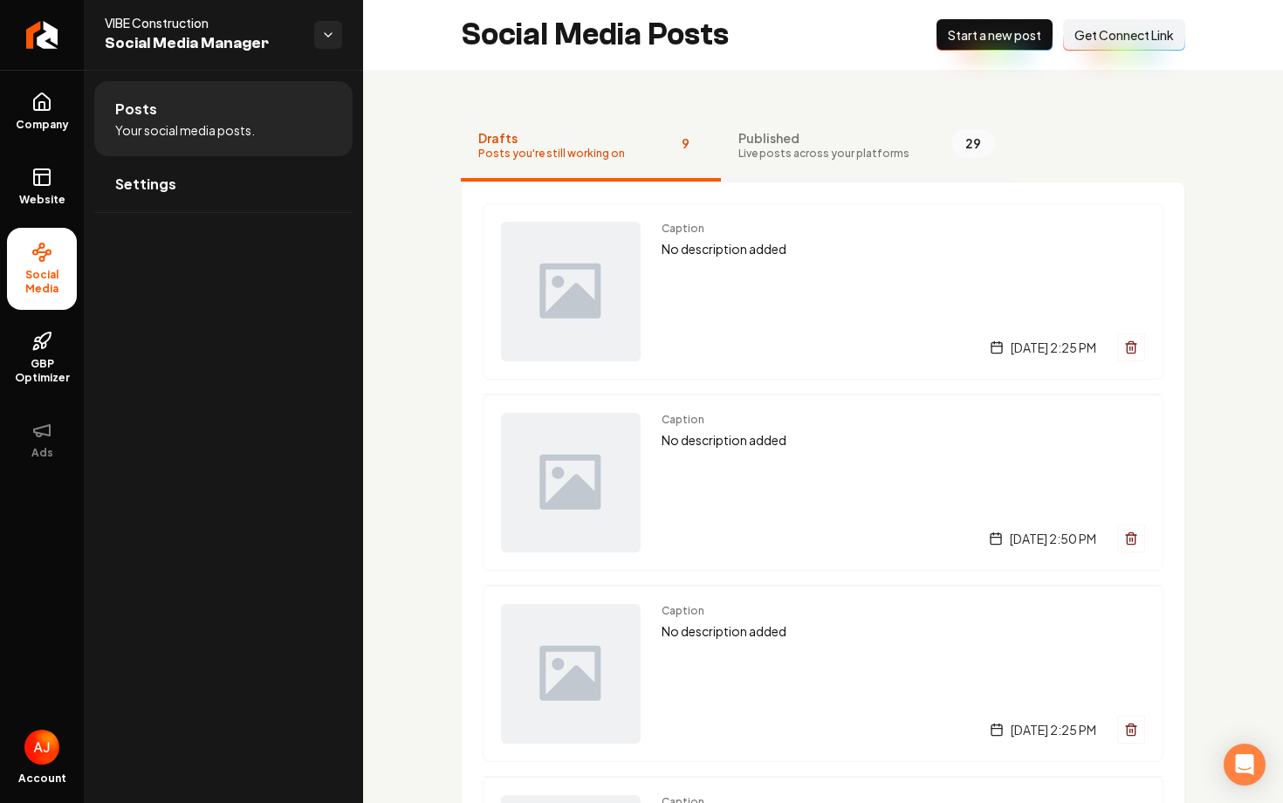
click at [775, 136] on span "Published" at bounding box center [823, 137] width 171 height 17
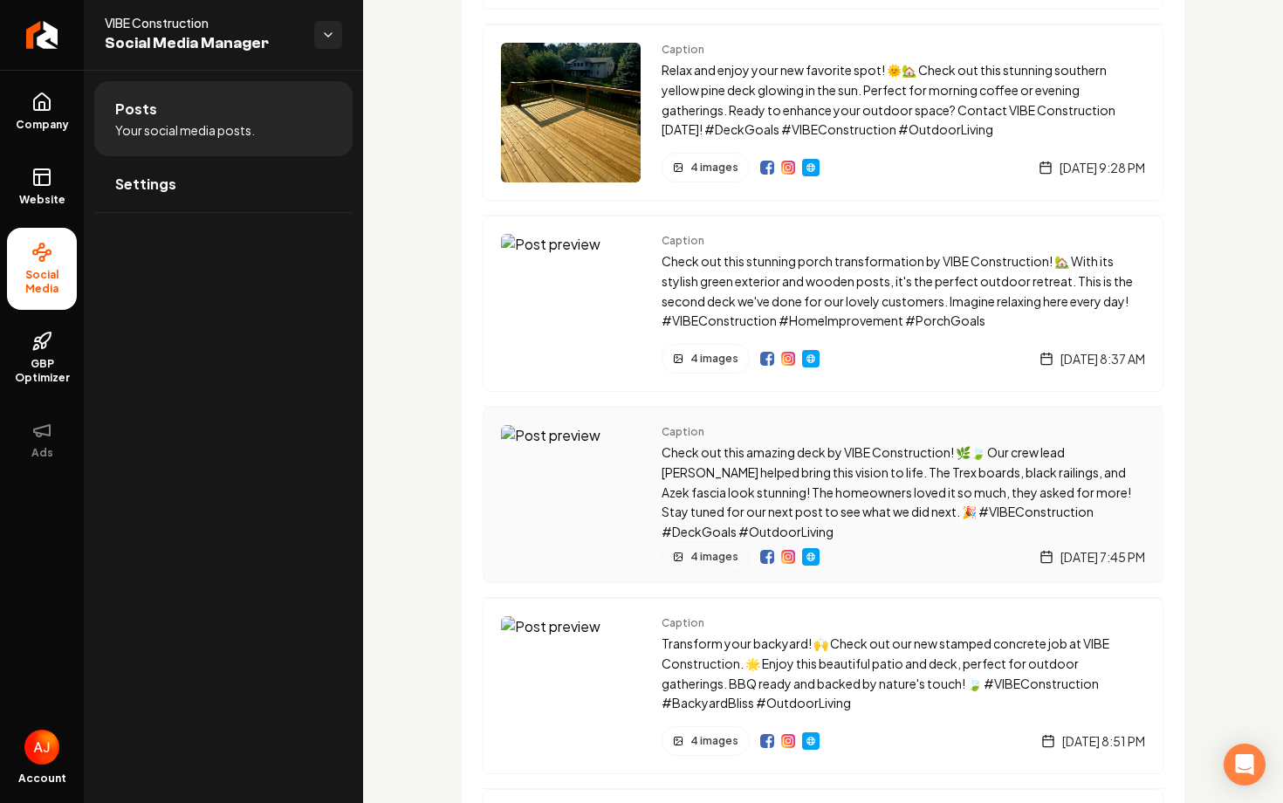
scroll to position [1519, 0]
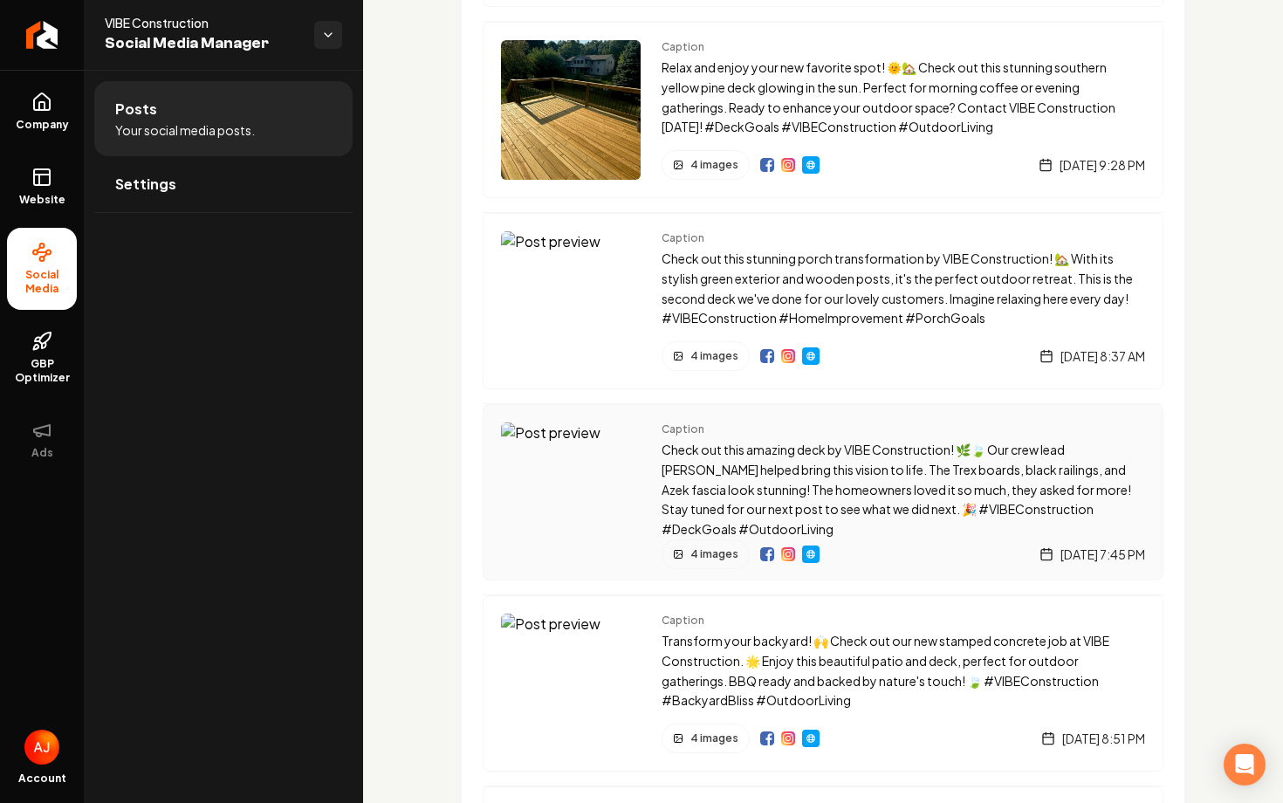
click at [593, 525] on img "Main content area" at bounding box center [571, 492] width 140 height 140
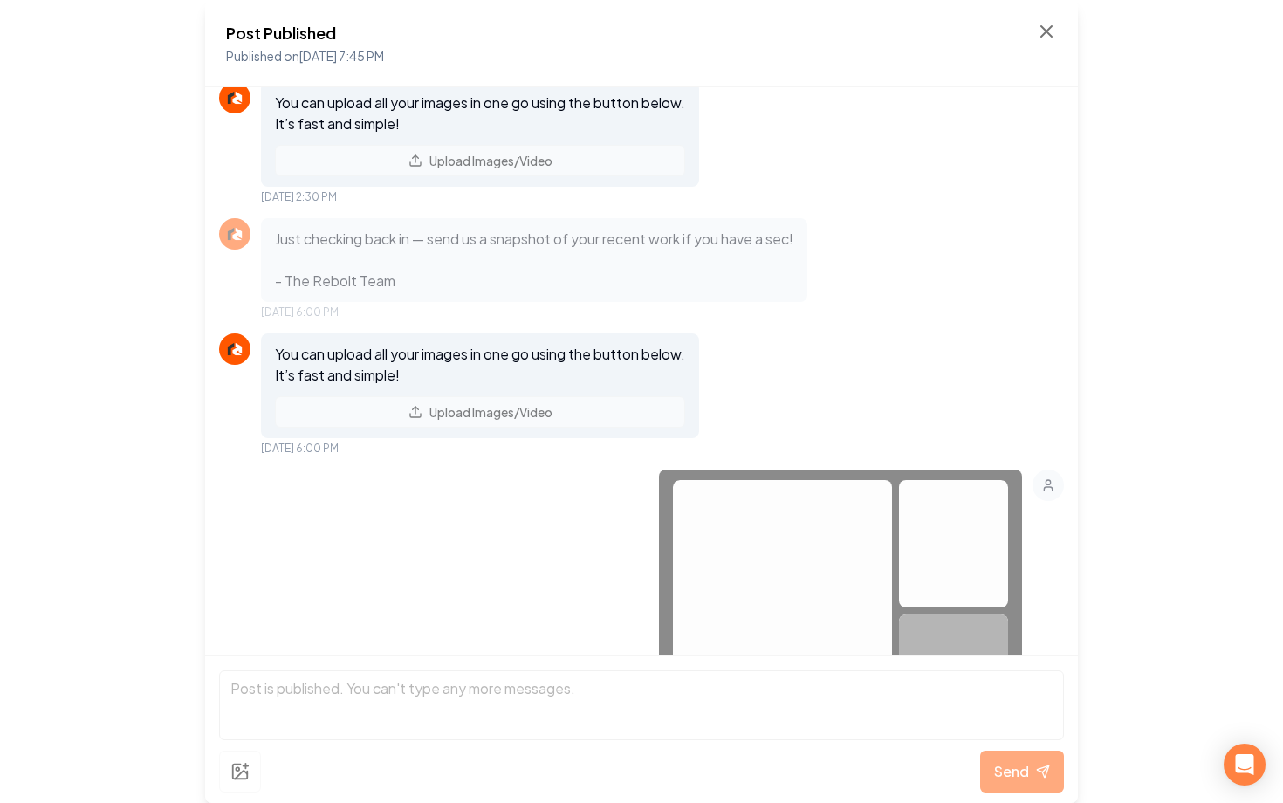
scroll to position [298, 0]
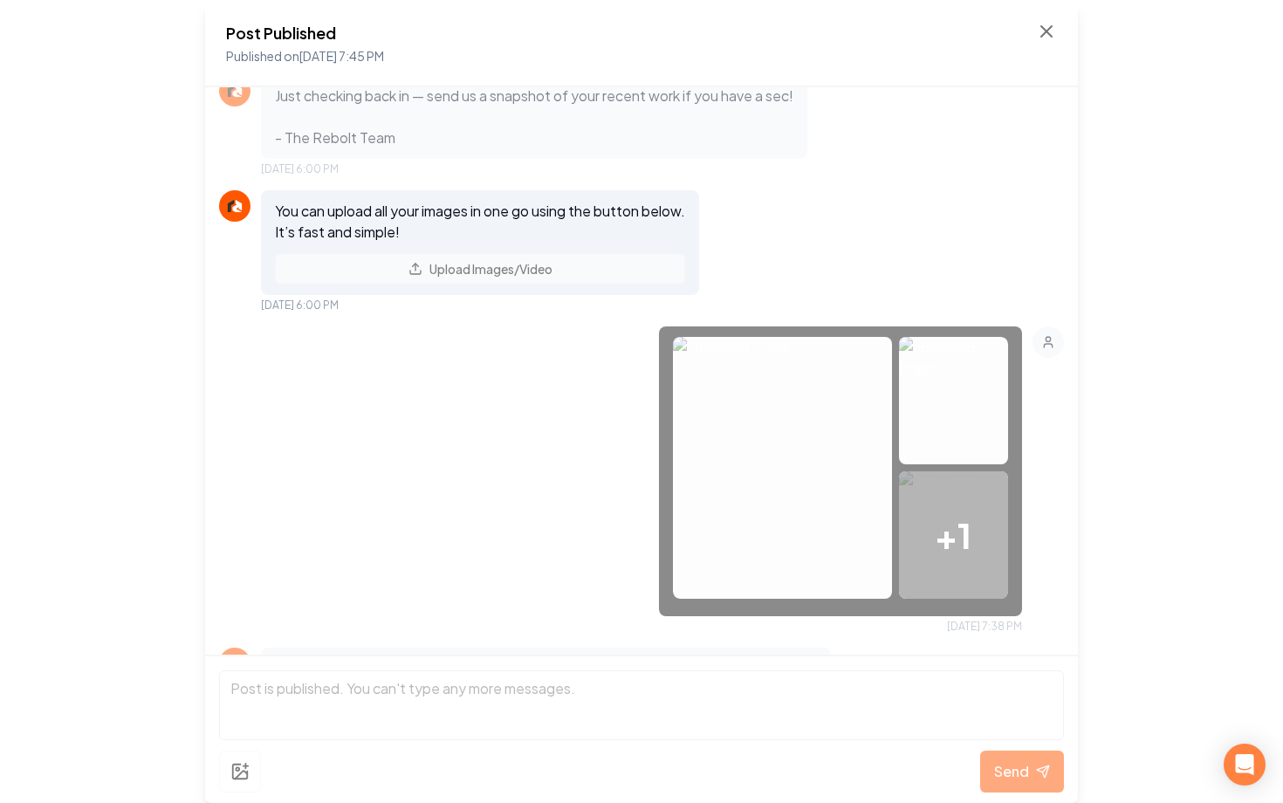
click at [746, 428] on img at bounding box center [782, 468] width 219 height 262
click at [1037, 34] on icon at bounding box center [1046, 31] width 21 height 21
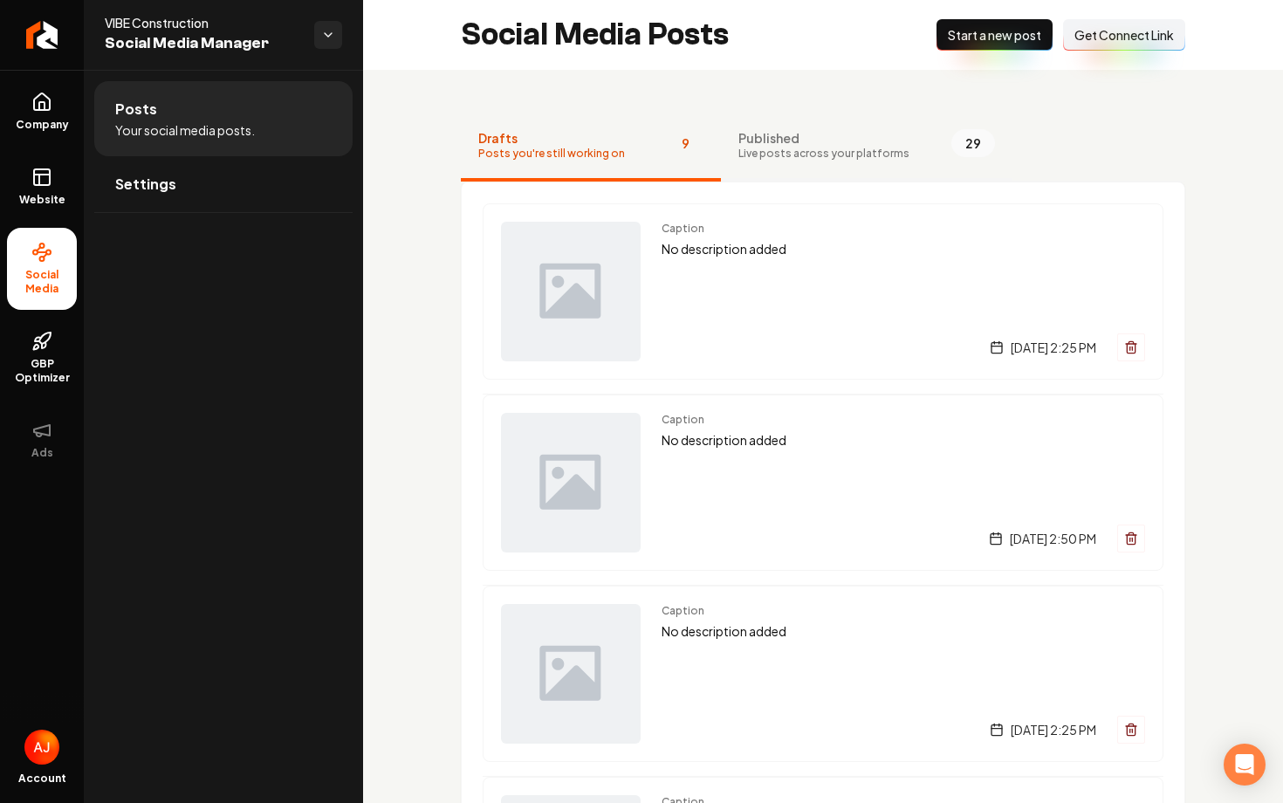
click at [757, 150] on span "Live posts across your platforms" at bounding box center [823, 154] width 171 height 14
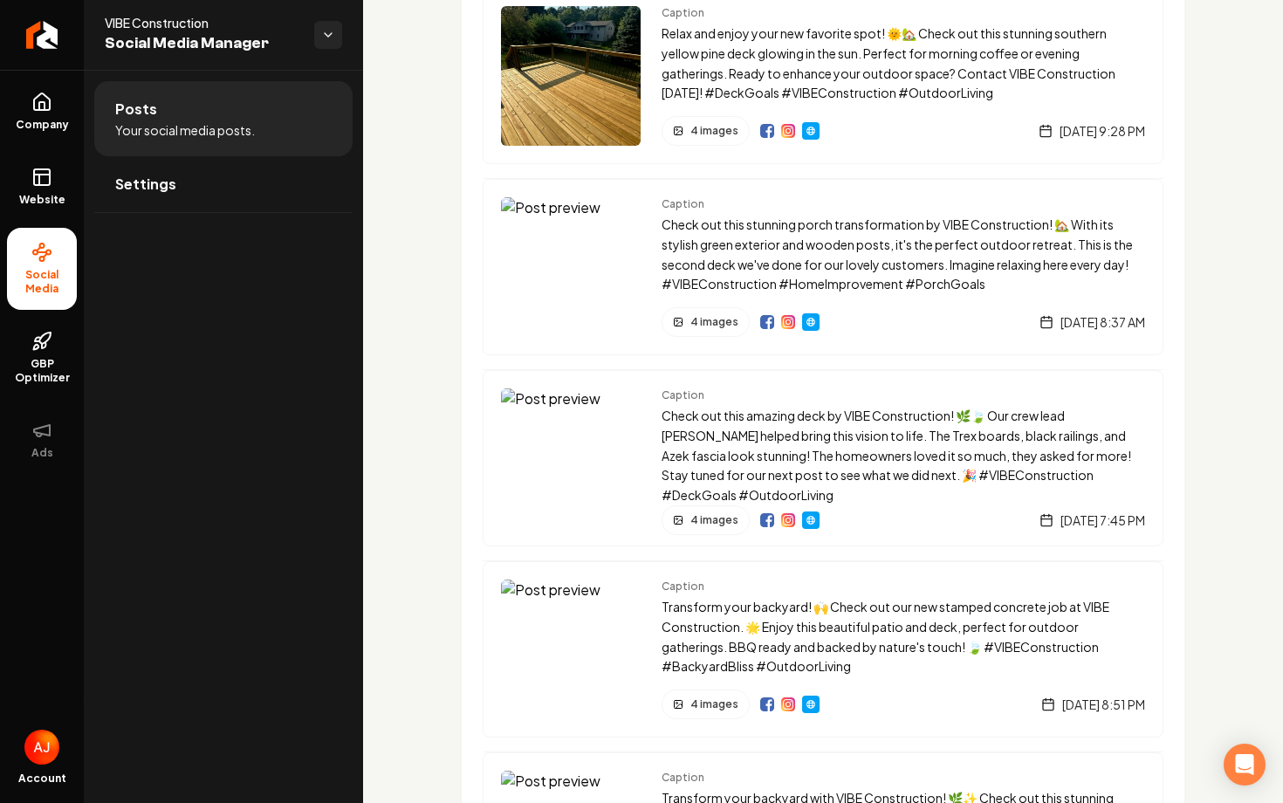
scroll to position [1582, 0]
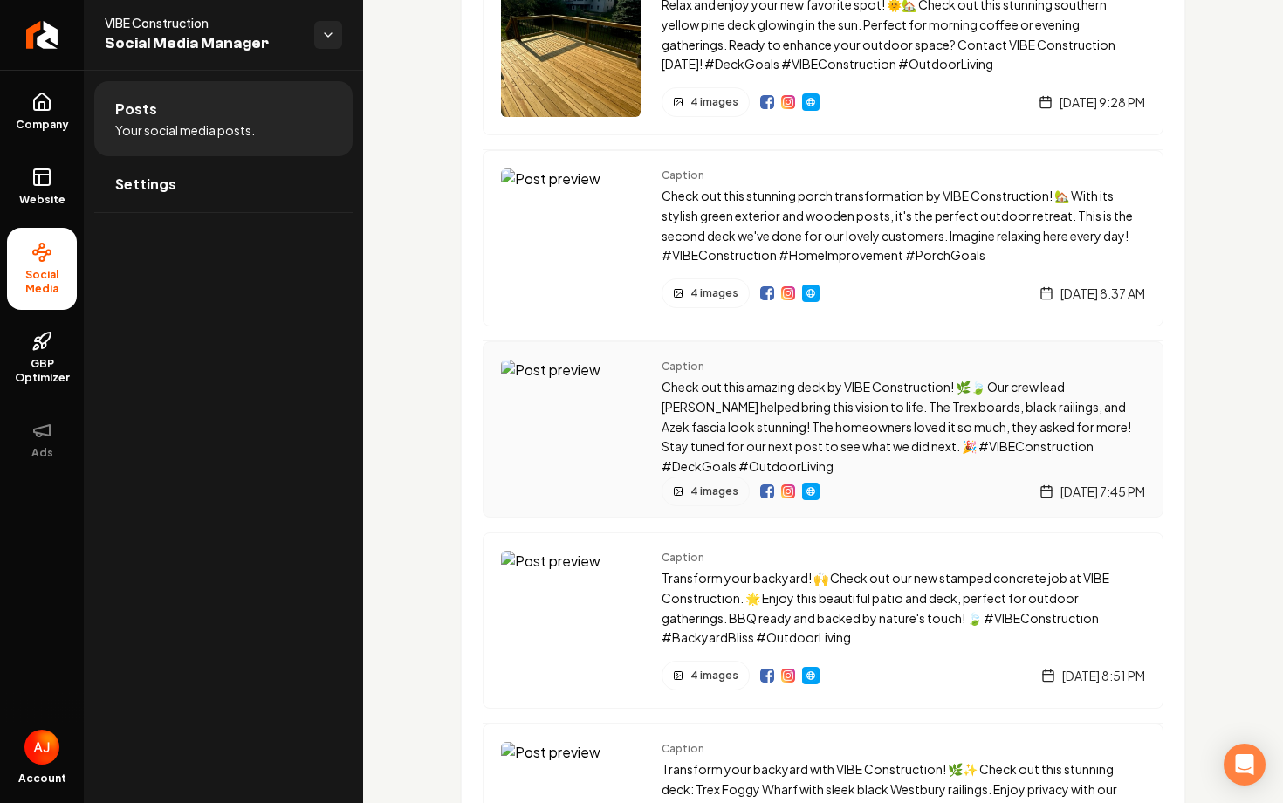
click at [780, 498] on div "Main content area" at bounding box center [789, 491] width 59 height 30
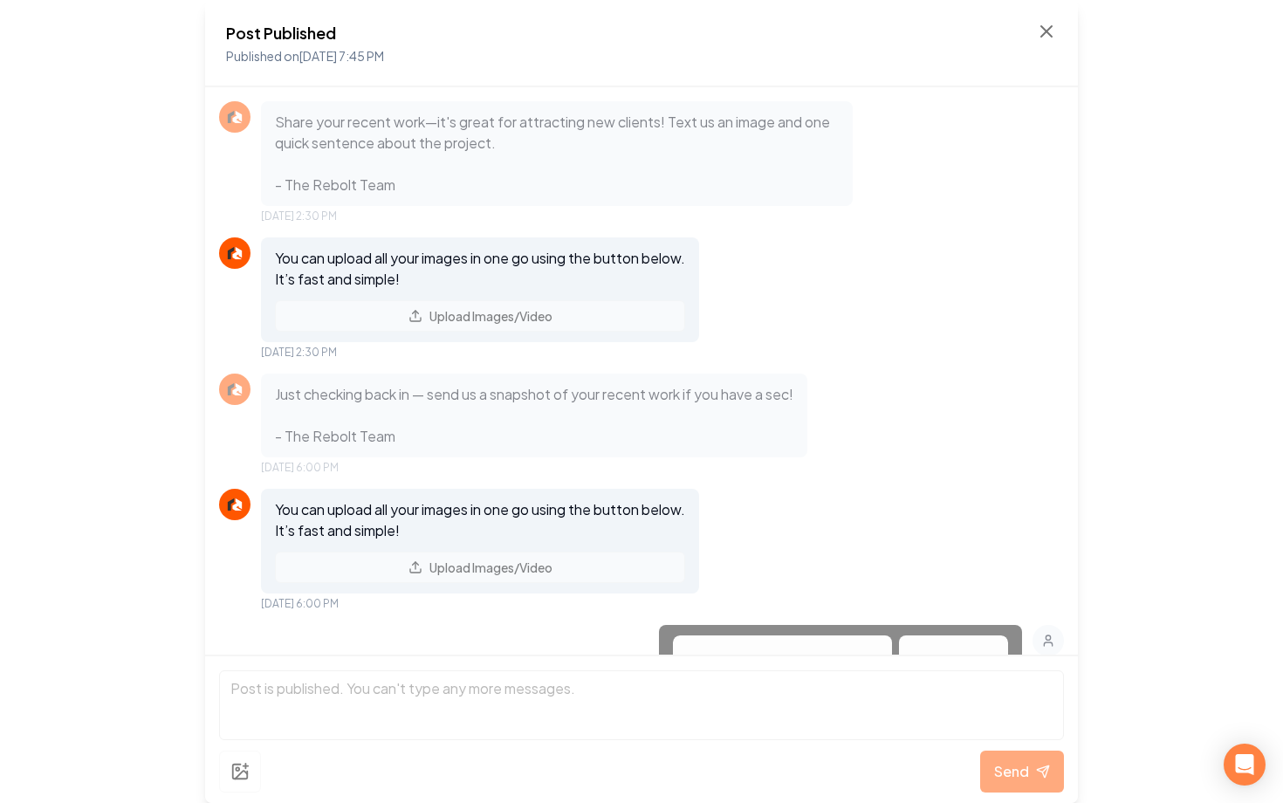
scroll to position [972, 0]
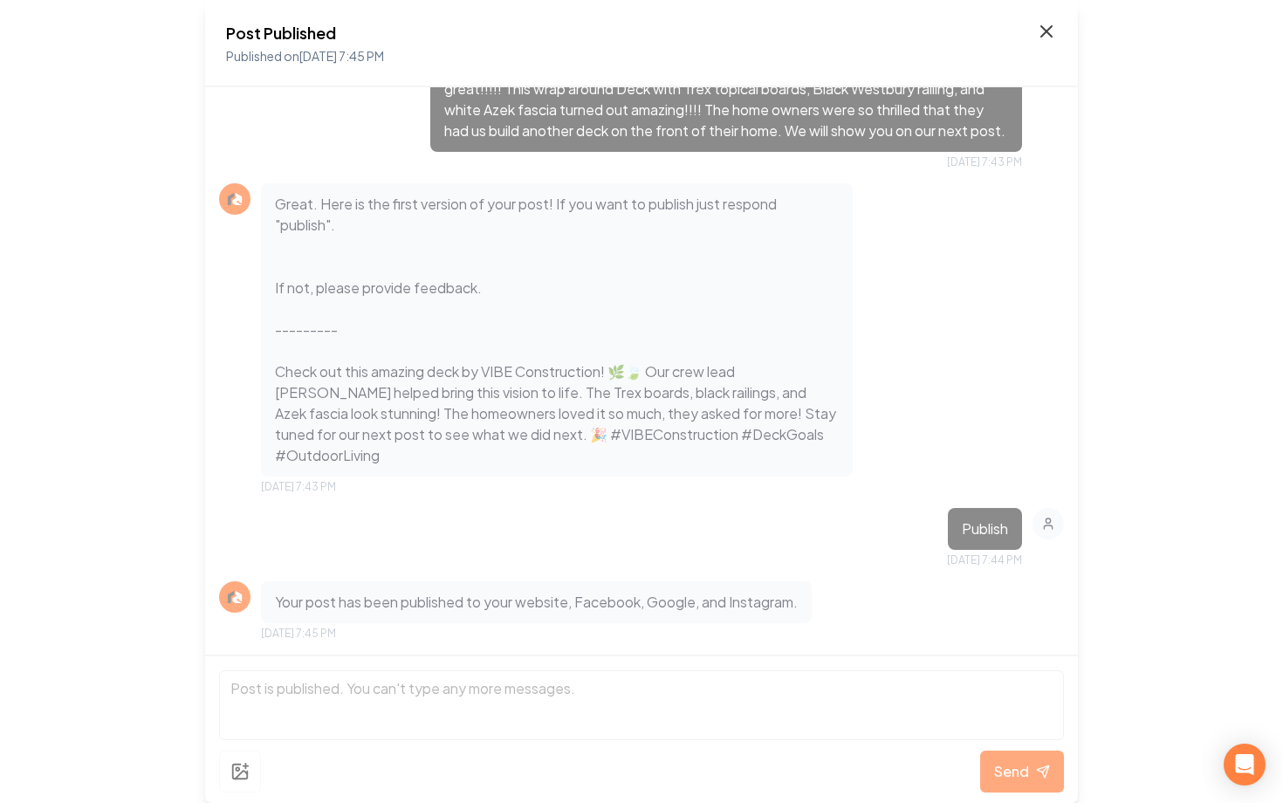
click at [1045, 31] on icon at bounding box center [1046, 31] width 10 height 10
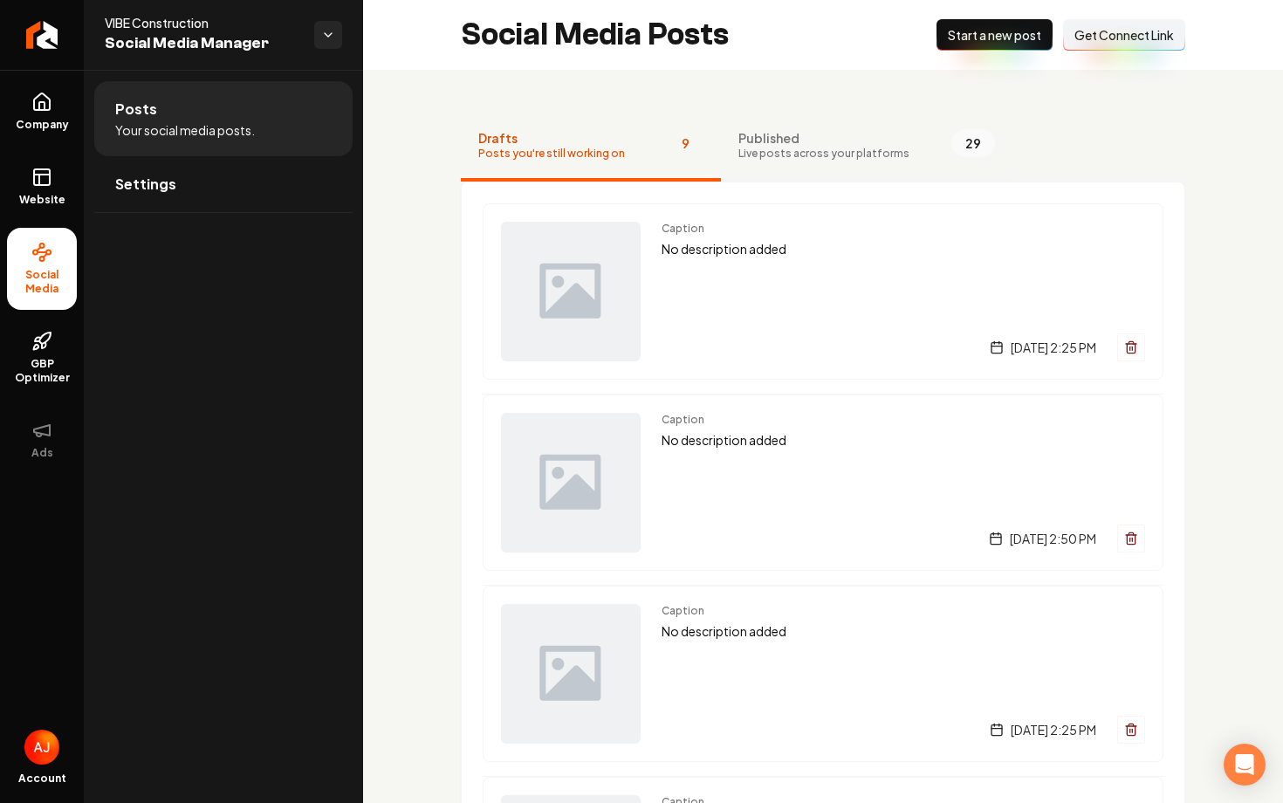
click at [805, 114] on button "Published Live posts across your platforms 29" at bounding box center [866, 147] width 291 height 70
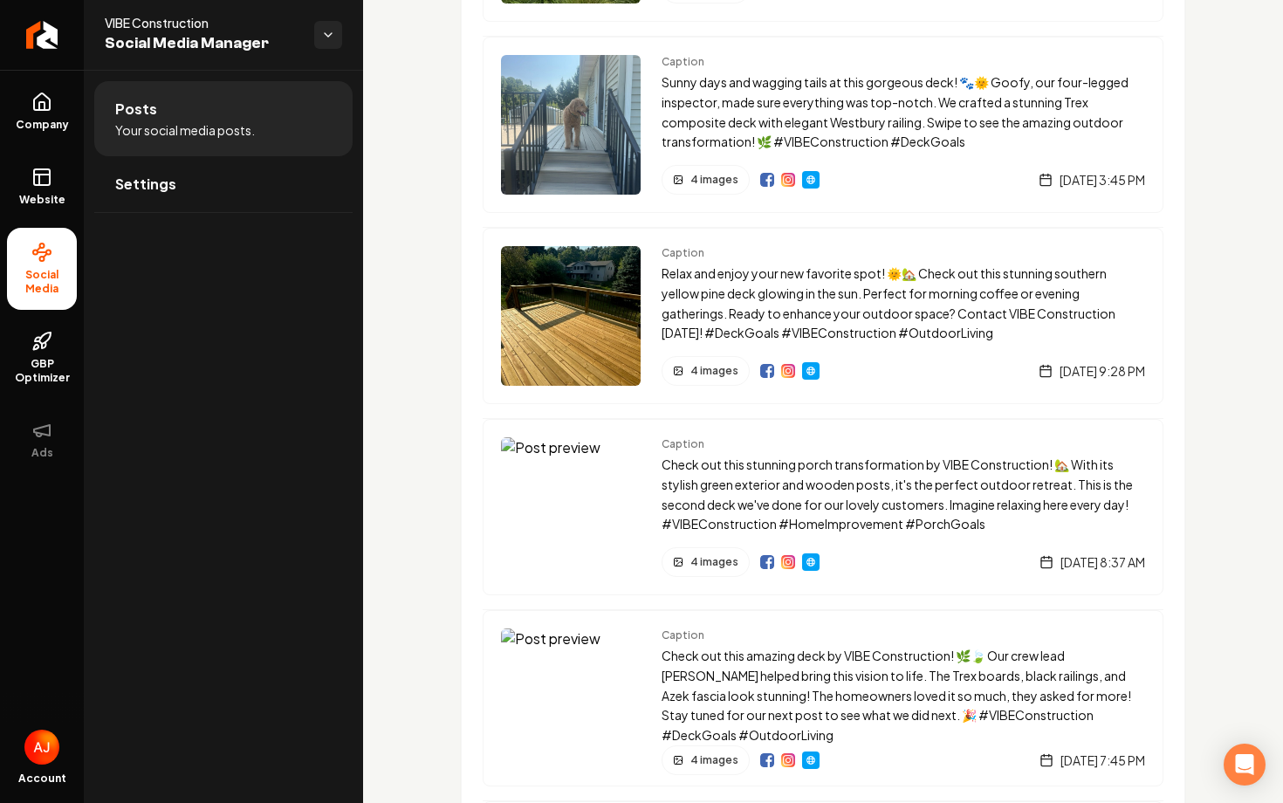
scroll to position [1423, 0]
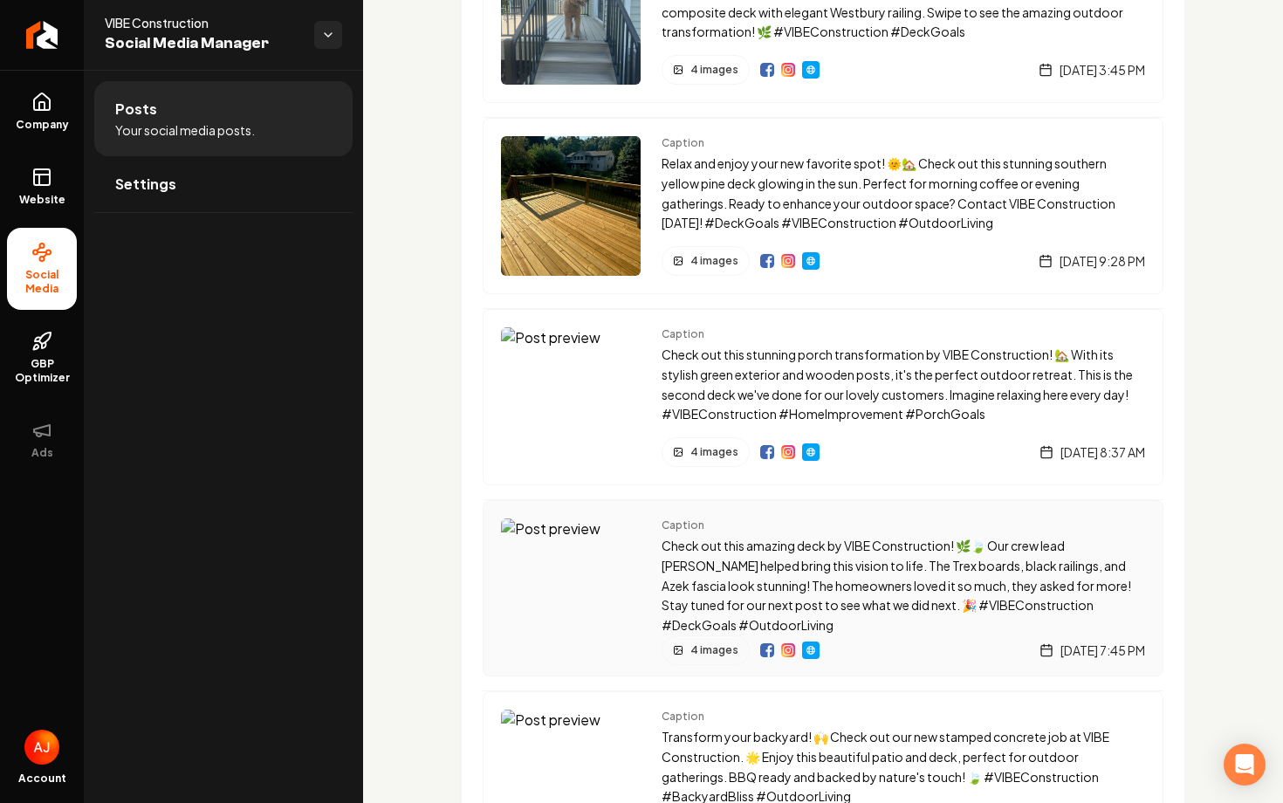
click at [790, 654] on img "Main content area" at bounding box center [788, 650] width 14 height 14
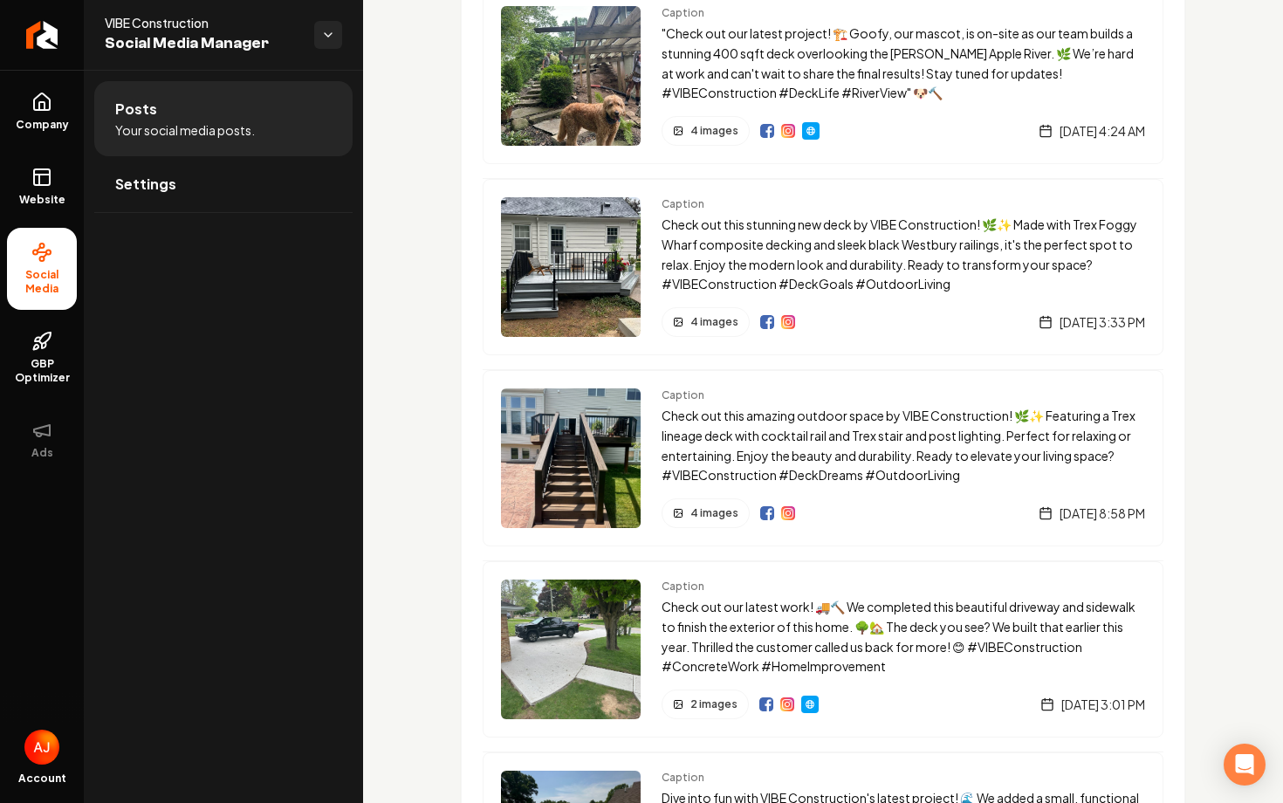
scroll to position [2705, 0]
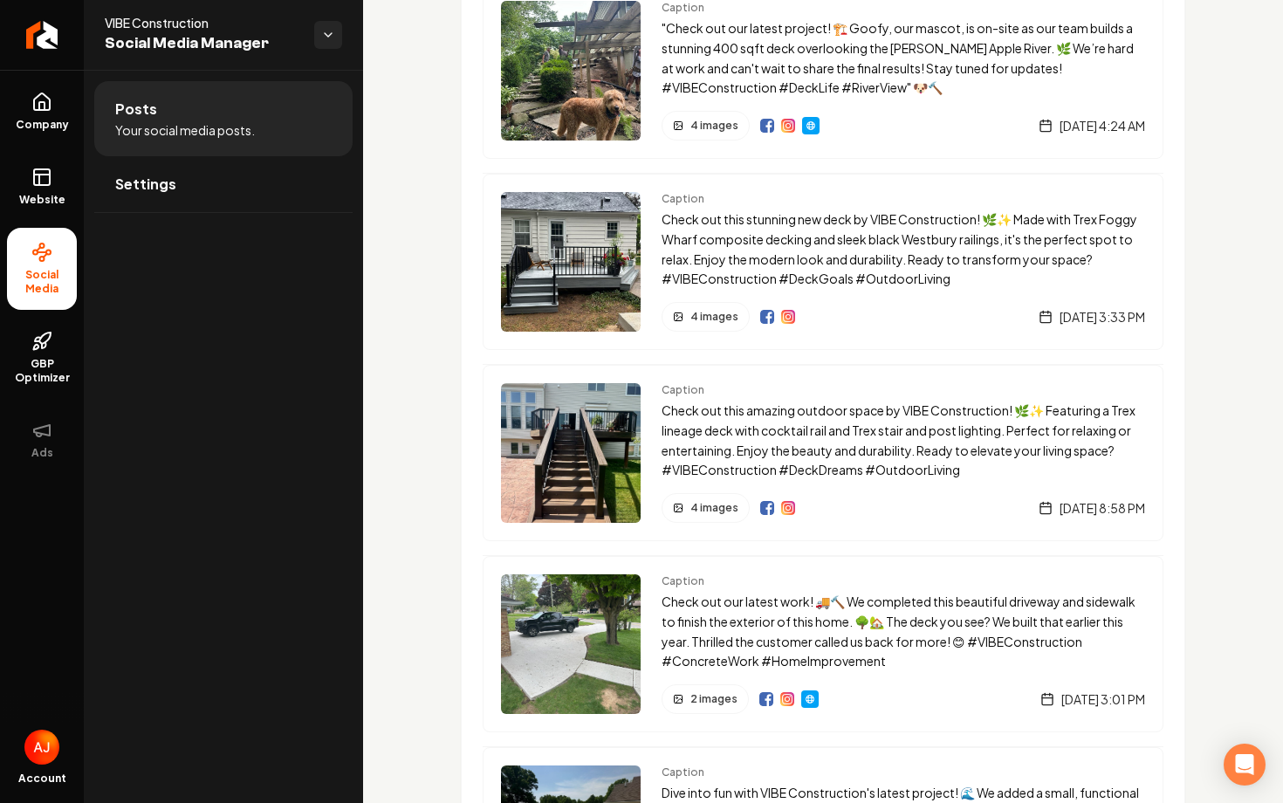
click at [584, 420] on img "Main content area" at bounding box center [571, 453] width 140 height 140
click at [655, 429] on div "Caption Check out this amazing outdoor space by VIBE Construction! 🌿✨ Featuring…" at bounding box center [823, 453] width 681 height 176
click at [587, 428] on img "Main content area" at bounding box center [571, 453] width 140 height 140
click at [49, 198] on span "Website" at bounding box center [42, 200] width 60 height 14
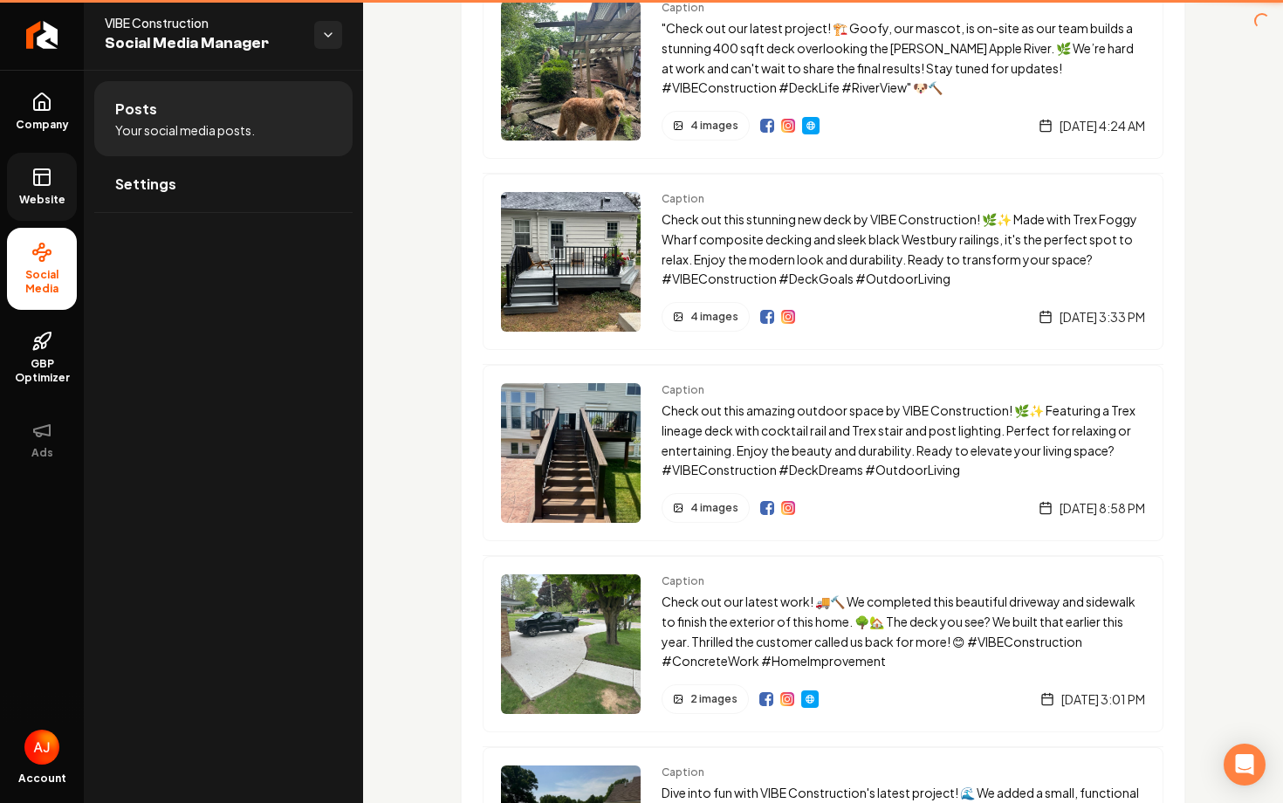
scroll to position [1552, 0]
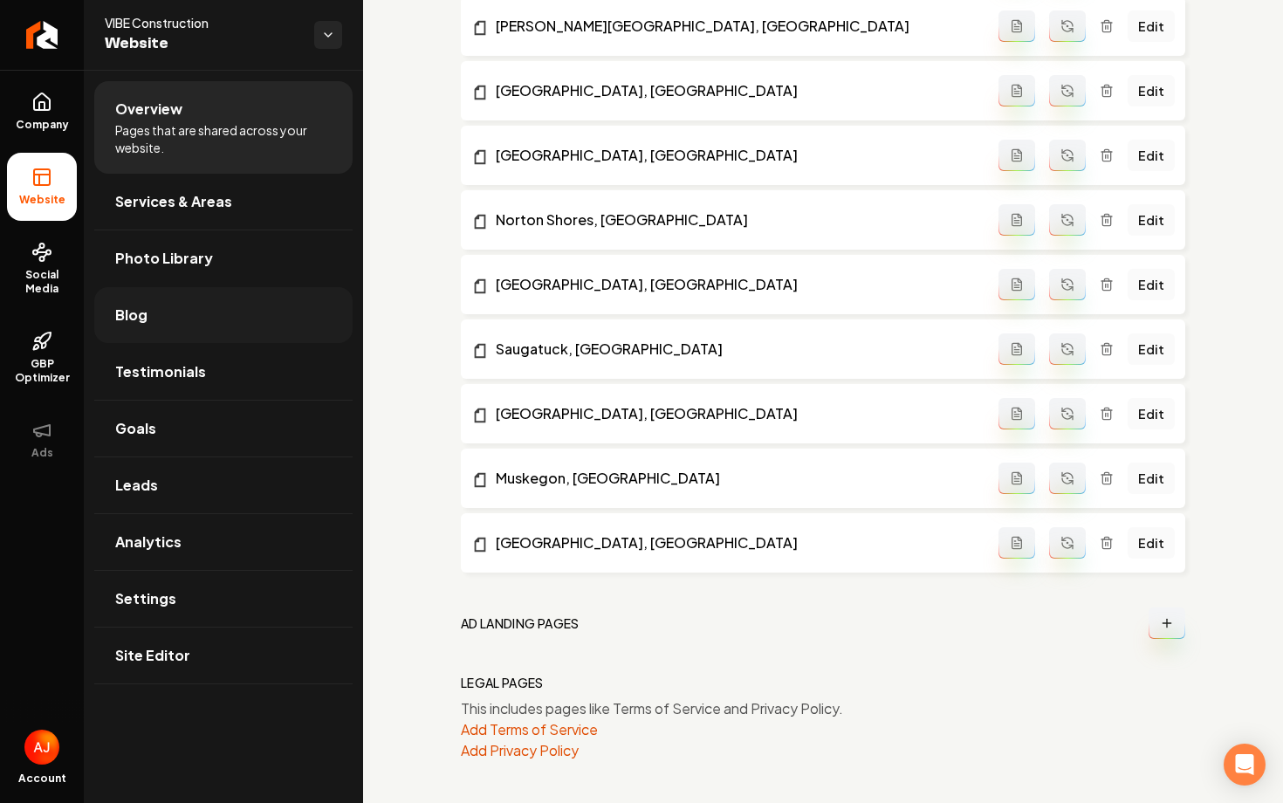
click at [154, 319] on link "Blog" at bounding box center [223, 315] width 258 height 56
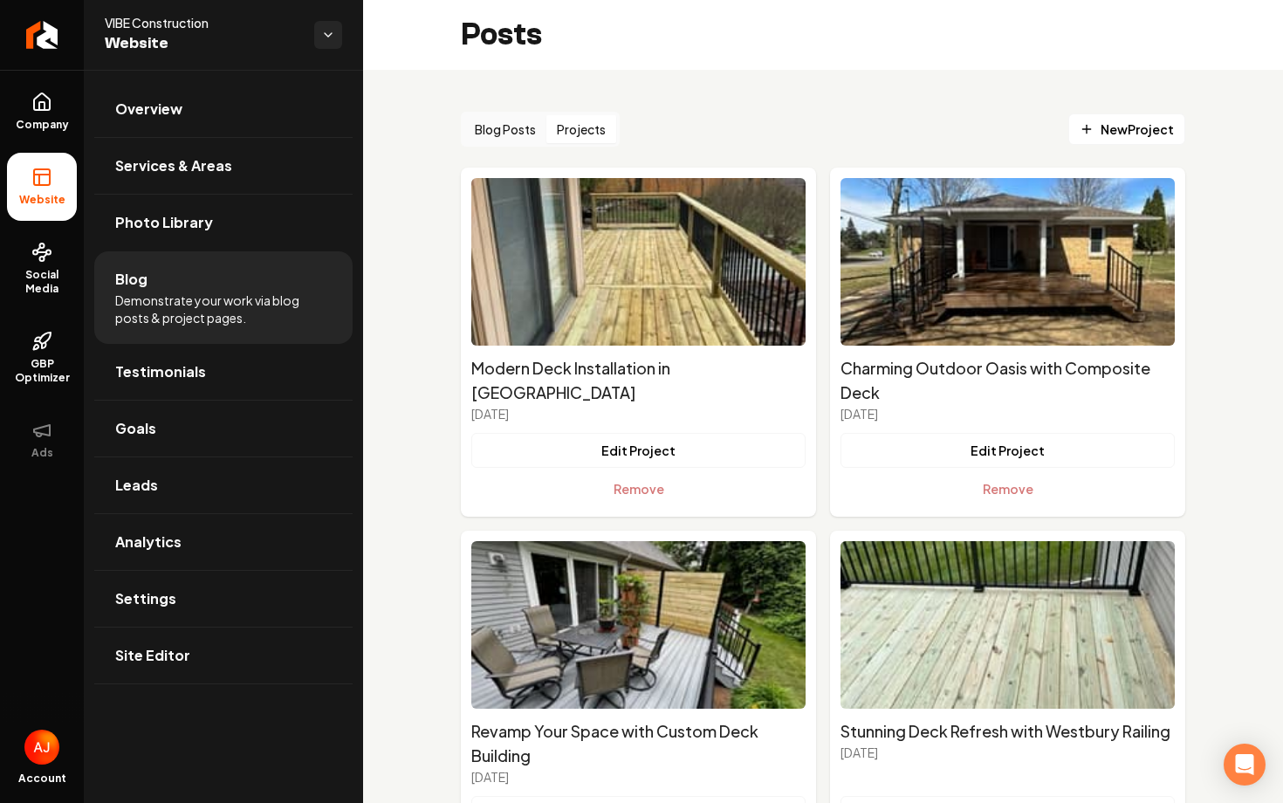
click at [595, 136] on button "Projects" at bounding box center [581, 129] width 70 height 28
click at [1129, 131] on span "New Project" at bounding box center [1126, 129] width 94 height 18
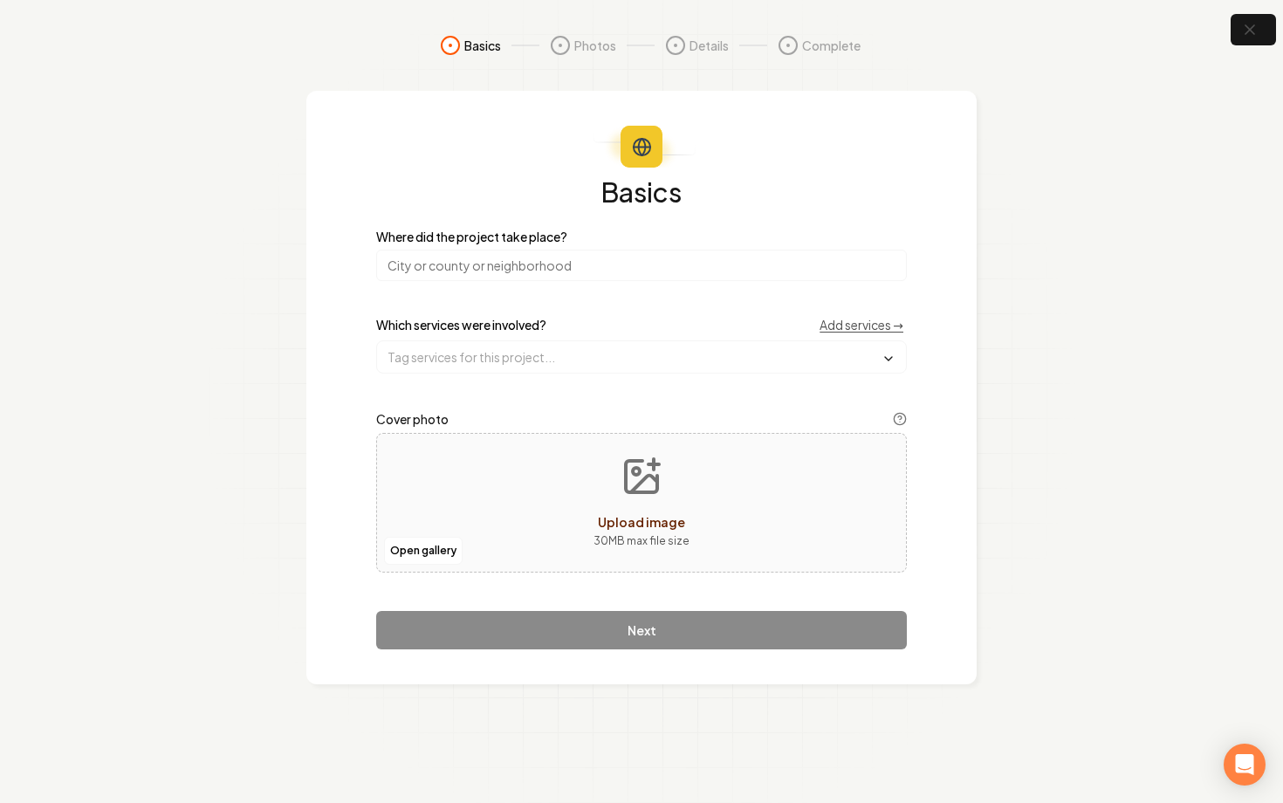
click at [627, 282] on div "Basics Where did the project take place? Which services were involved? Add serv…" at bounding box center [641, 413] width 531 height 471
click at [492, 274] on input "search" at bounding box center [641, 265] width 531 height 31
type input "E"
click at [489, 253] on input "Westbury" at bounding box center [641, 265] width 531 height 31
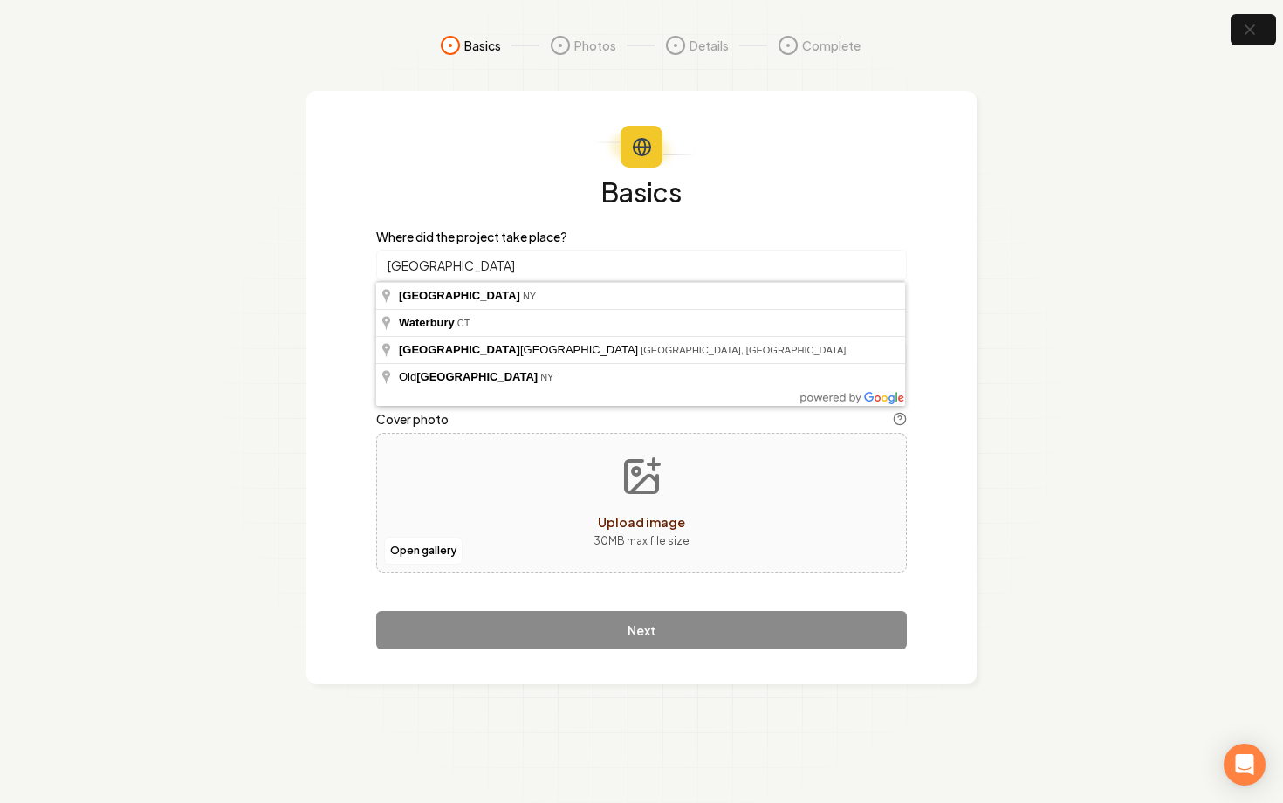
click at [360, 252] on div "Basics Where did the project take place? Westbury Which services were involved?…" at bounding box center [641, 387] width 670 height 593
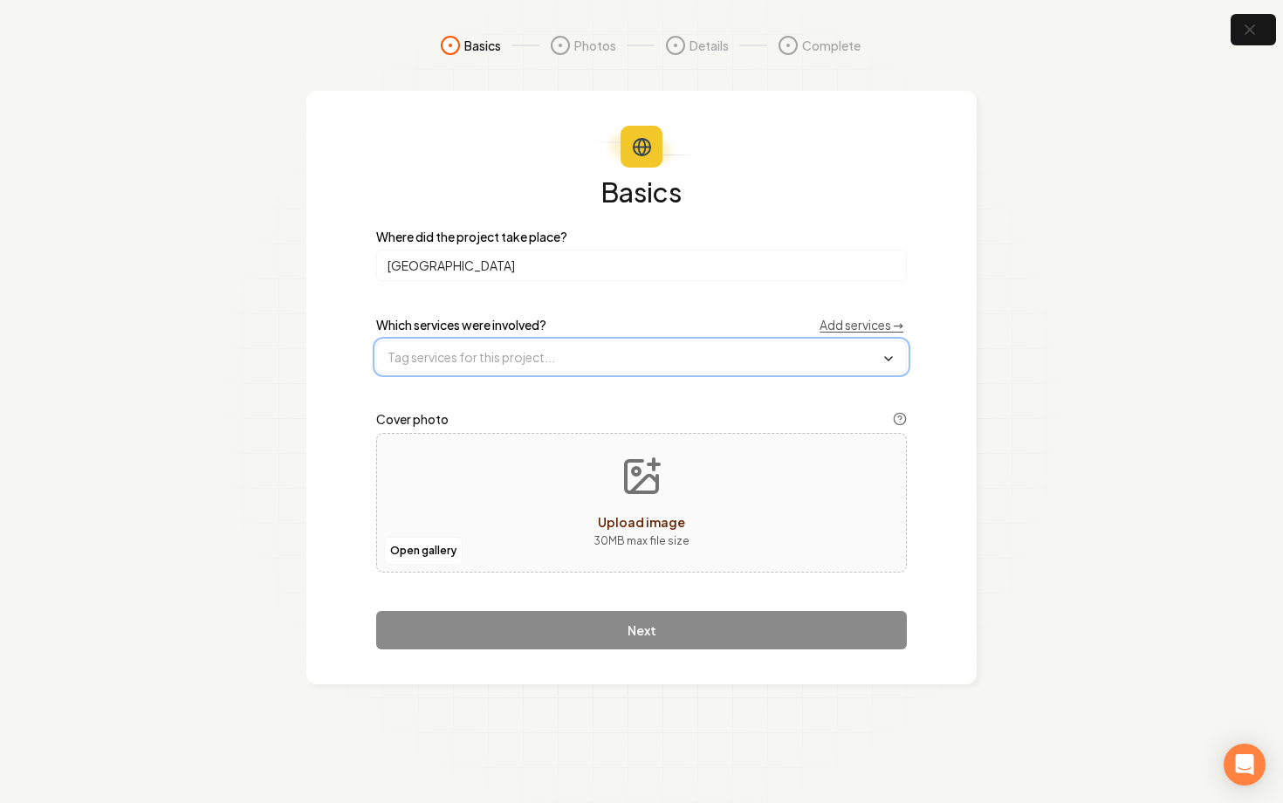
click at [456, 346] on input "text" at bounding box center [641, 356] width 529 height 31
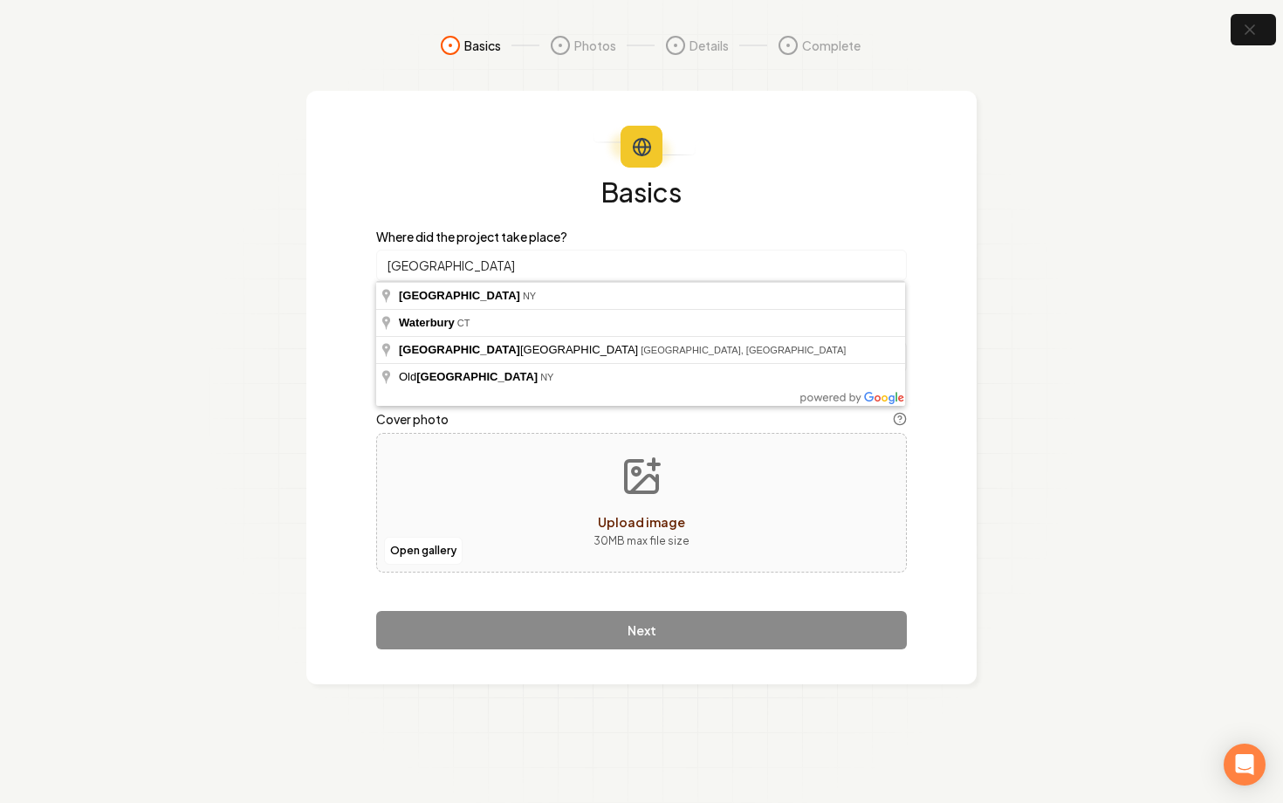
click at [469, 264] on input "Westbury" at bounding box center [641, 265] width 531 height 31
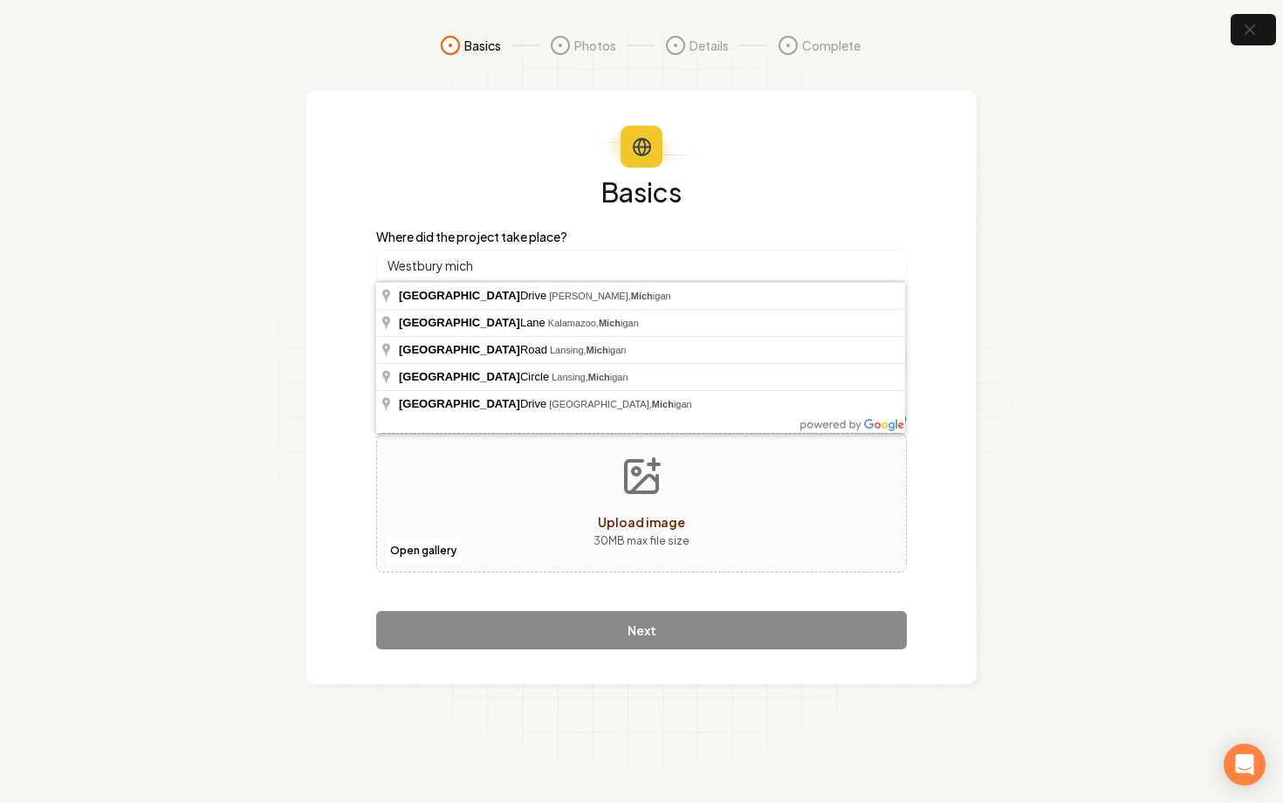
drag, startPoint x: 501, startPoint y: 265, endPoint x: 347, endPoint y: 247, distance: 154.7
click at [347, 247] on div "Basics Where did the project take place? Westbury mich Which services were invo…" at bounding box center [641, 387] width 670 height 593
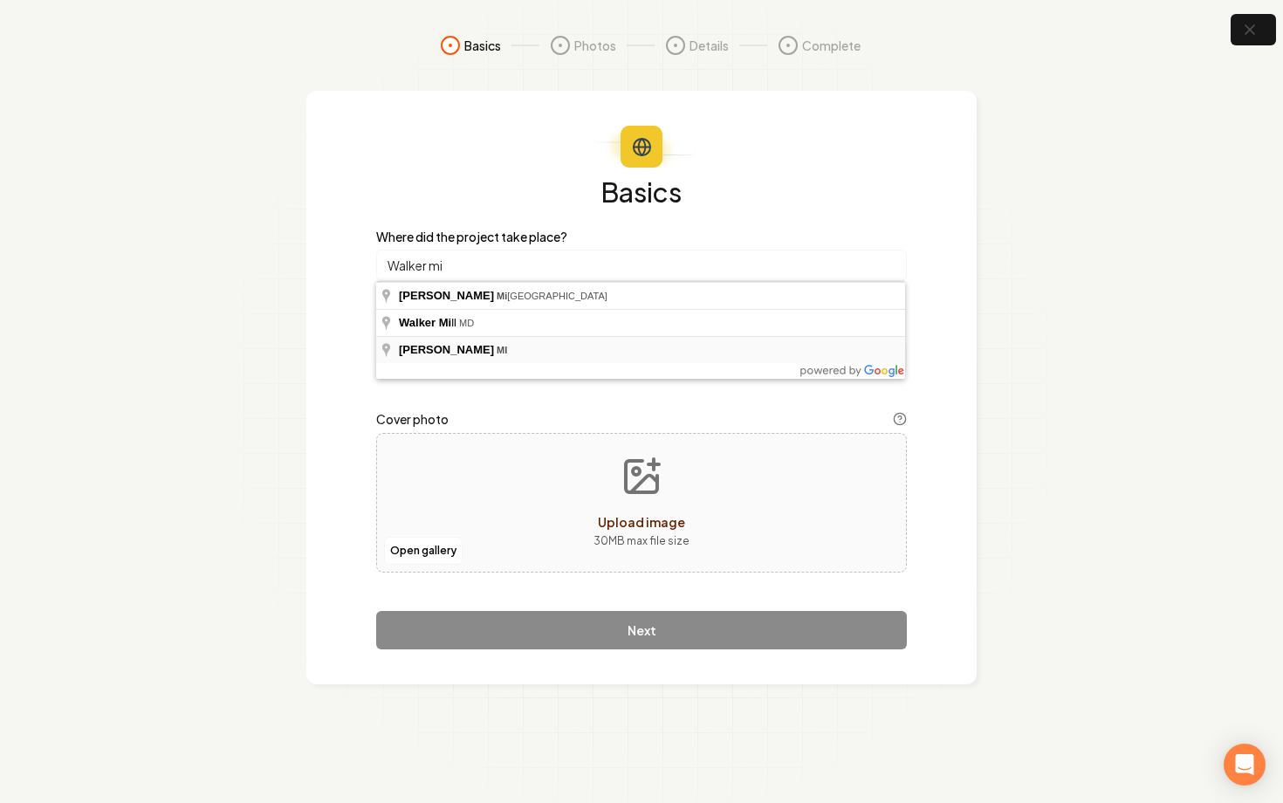
type input "Walker, MI"
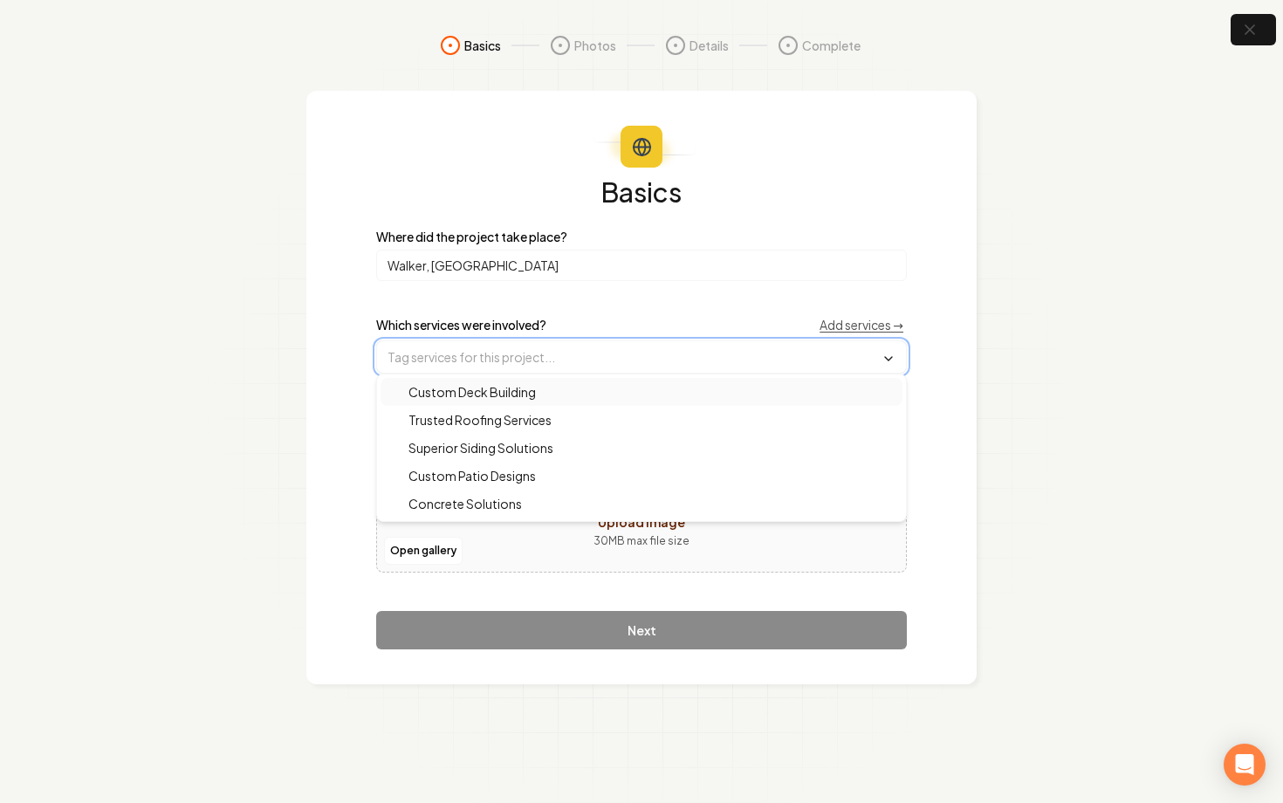
click at [554, 348] on input "text" at bounding box center [641, 356] width 529 height 31
click at [572, 385] on div "Custom Deck Building" at bounding box center [641, 392] width 522 height 28
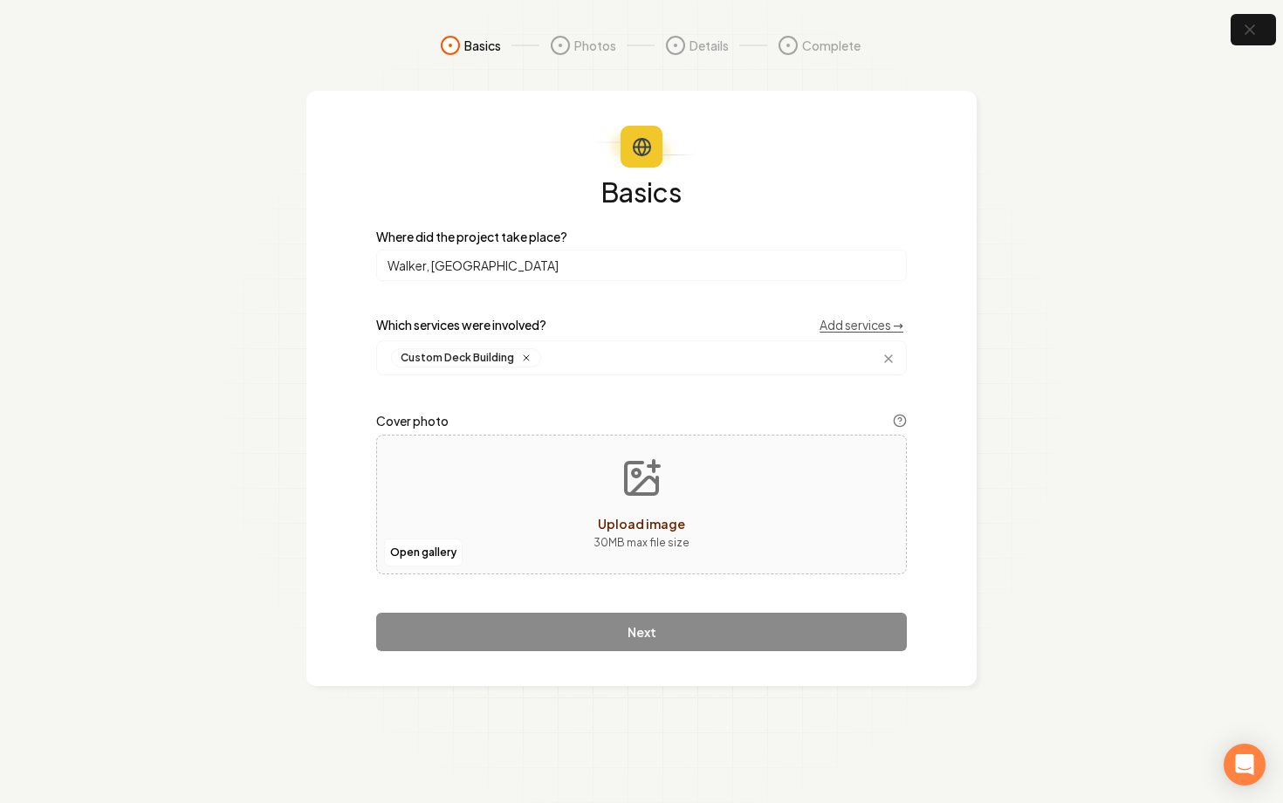
click at [644, 543] on p "30 MB max file size" at bounding box center [641, 542] width 96 height 17
click at [428, 561] on button "Open gallery" at bounding box center [423, 552] width 79 height 28
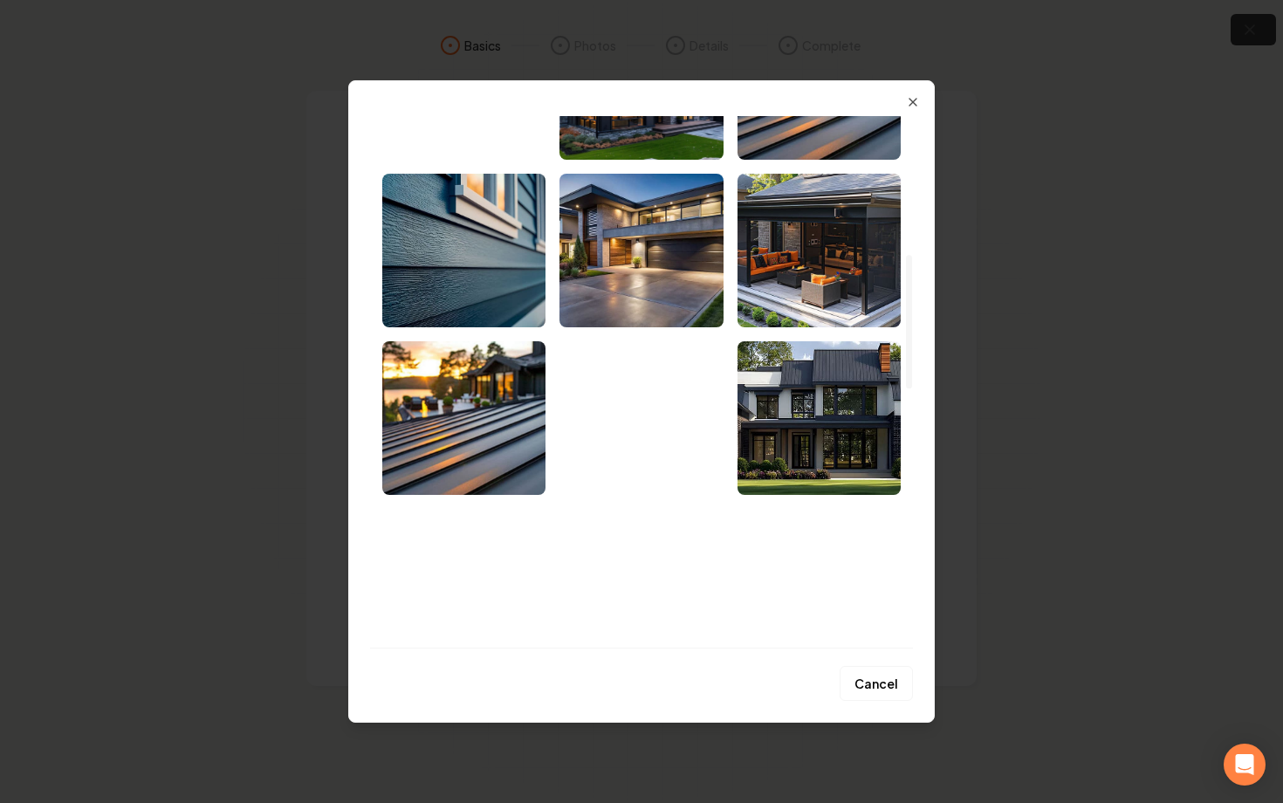
scroll to position [553, 0]
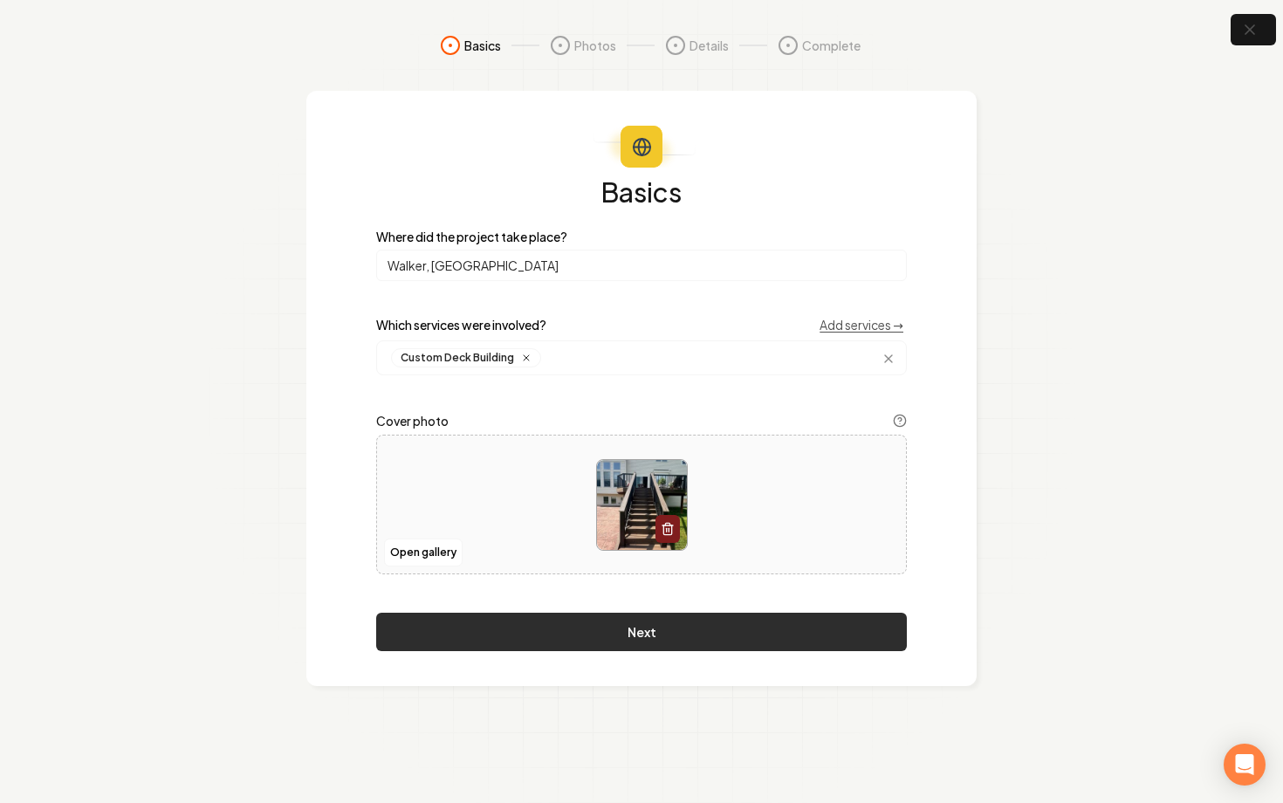
click at [660, 634] on button "Next" at bounding box center [641, 632] width 531 height 38
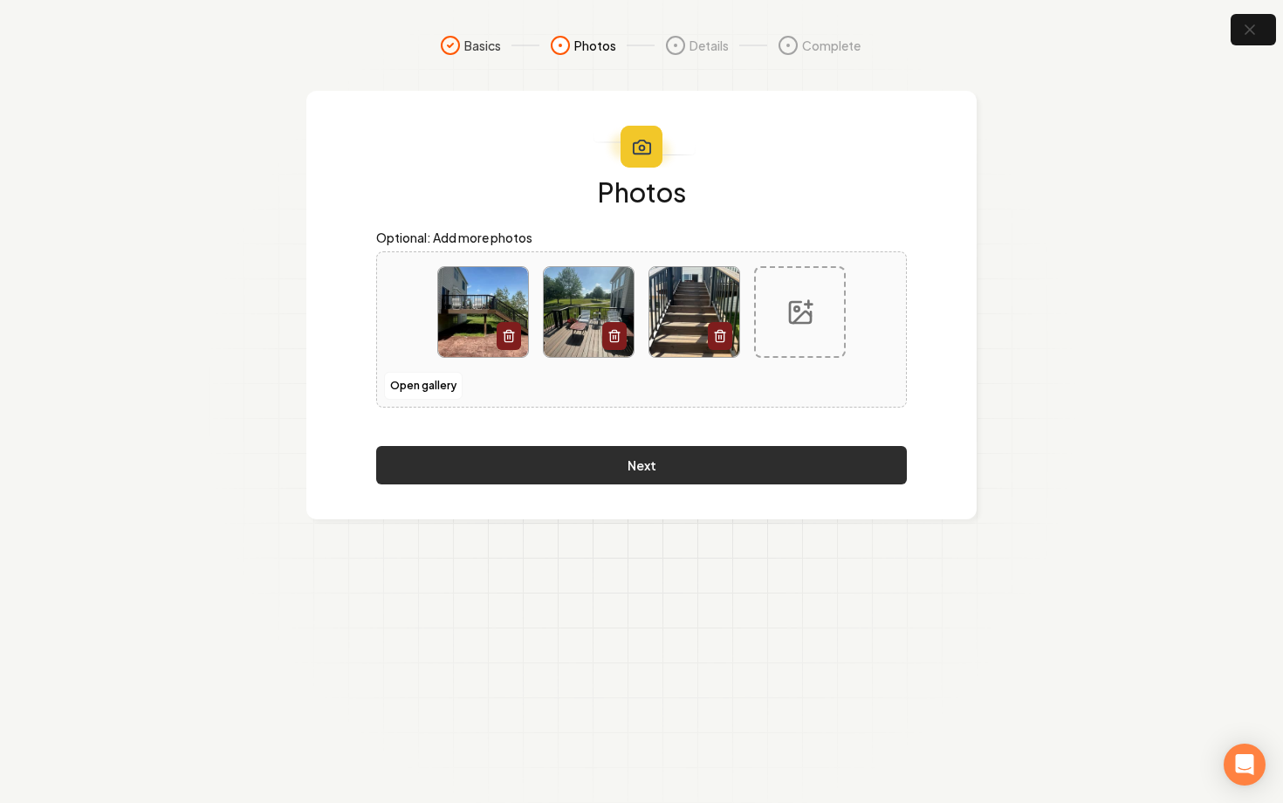
click at [684, 470] on button "Next" at bounding box center [641, 465] width 531 height 38
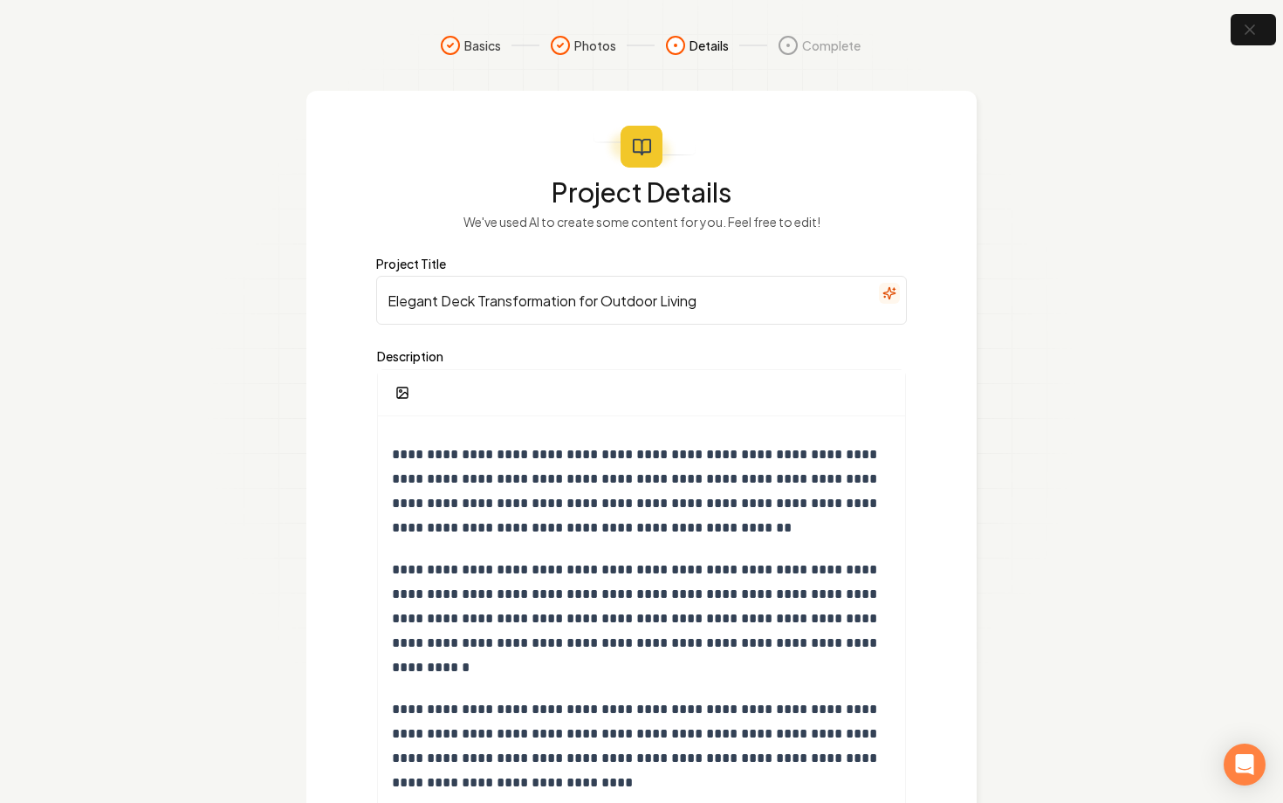
scroll to position [137, 0]
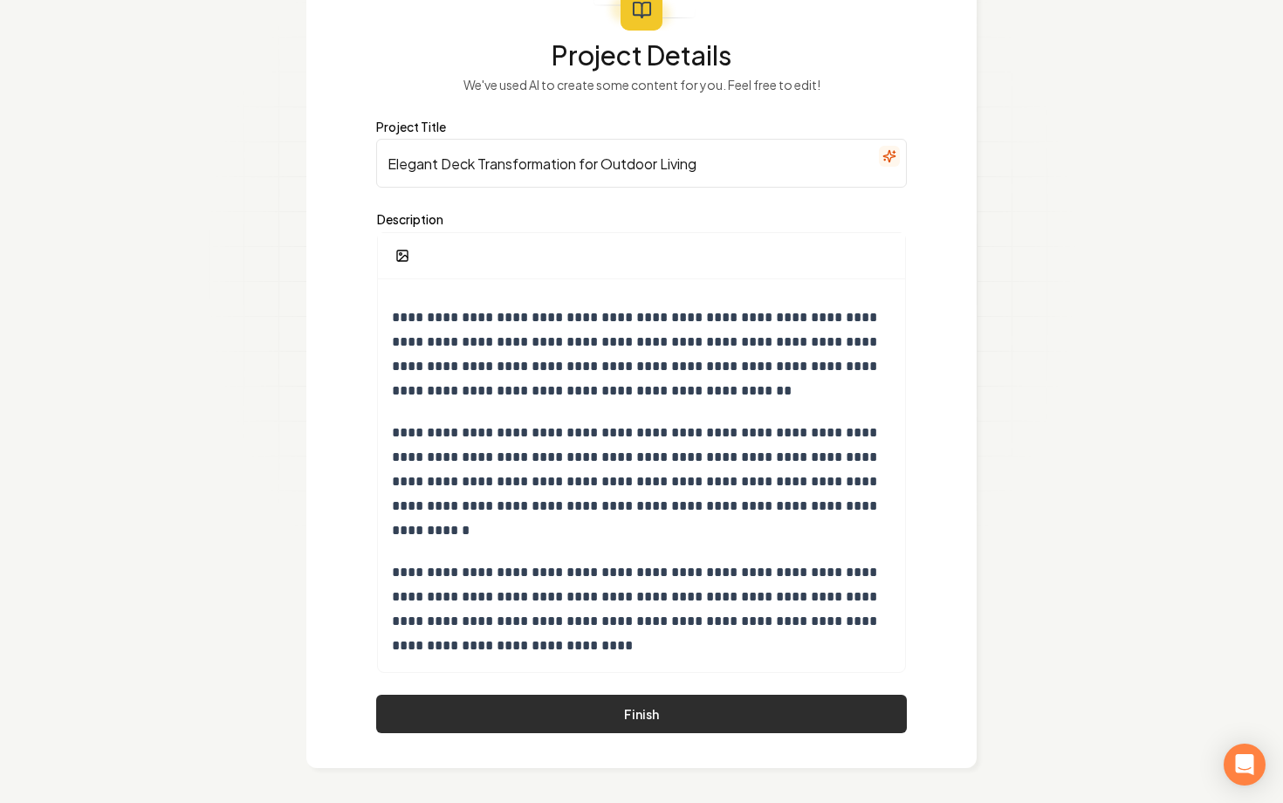
click at [669, 724] on button "Finish" at bounding box center [641, 714] width 531 height 38
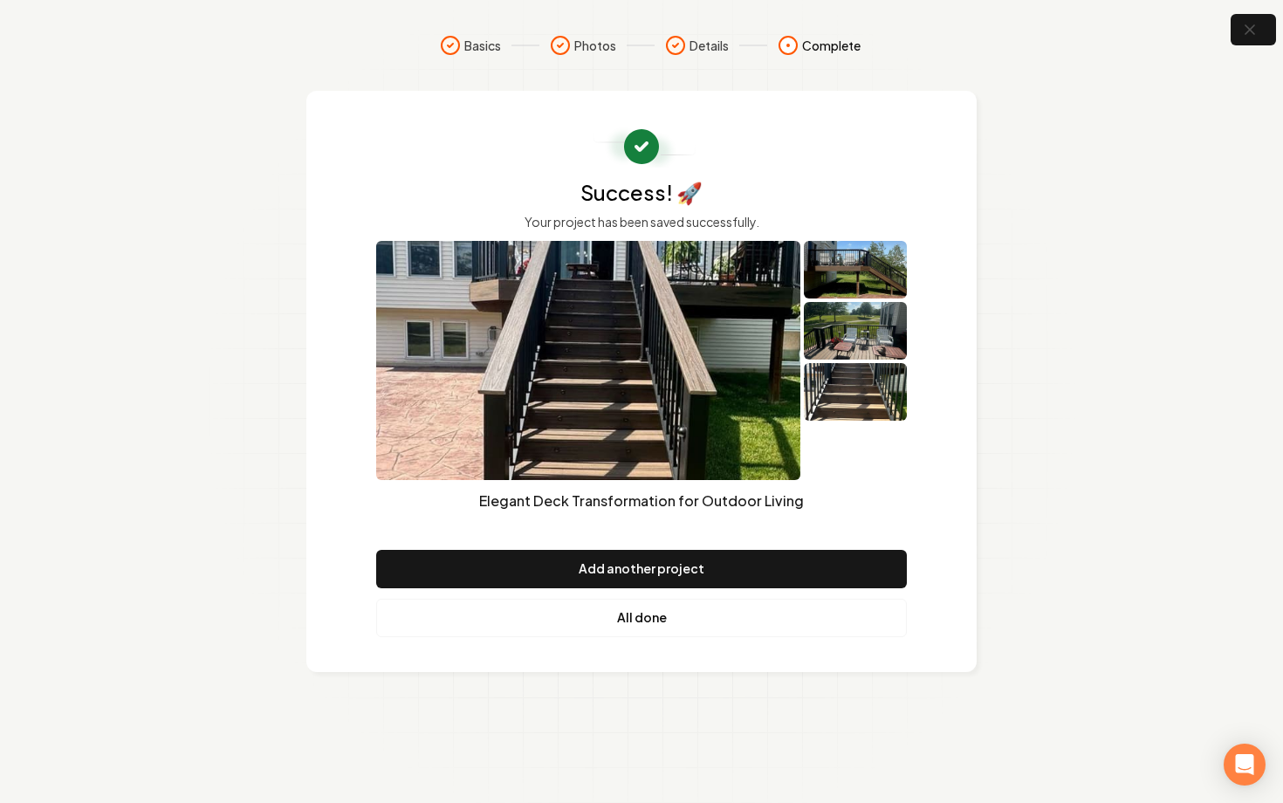
scroll to position [0, 0]
click at [674, 627] on link "All done" at bounding box center [641, 618] width 531 height 38
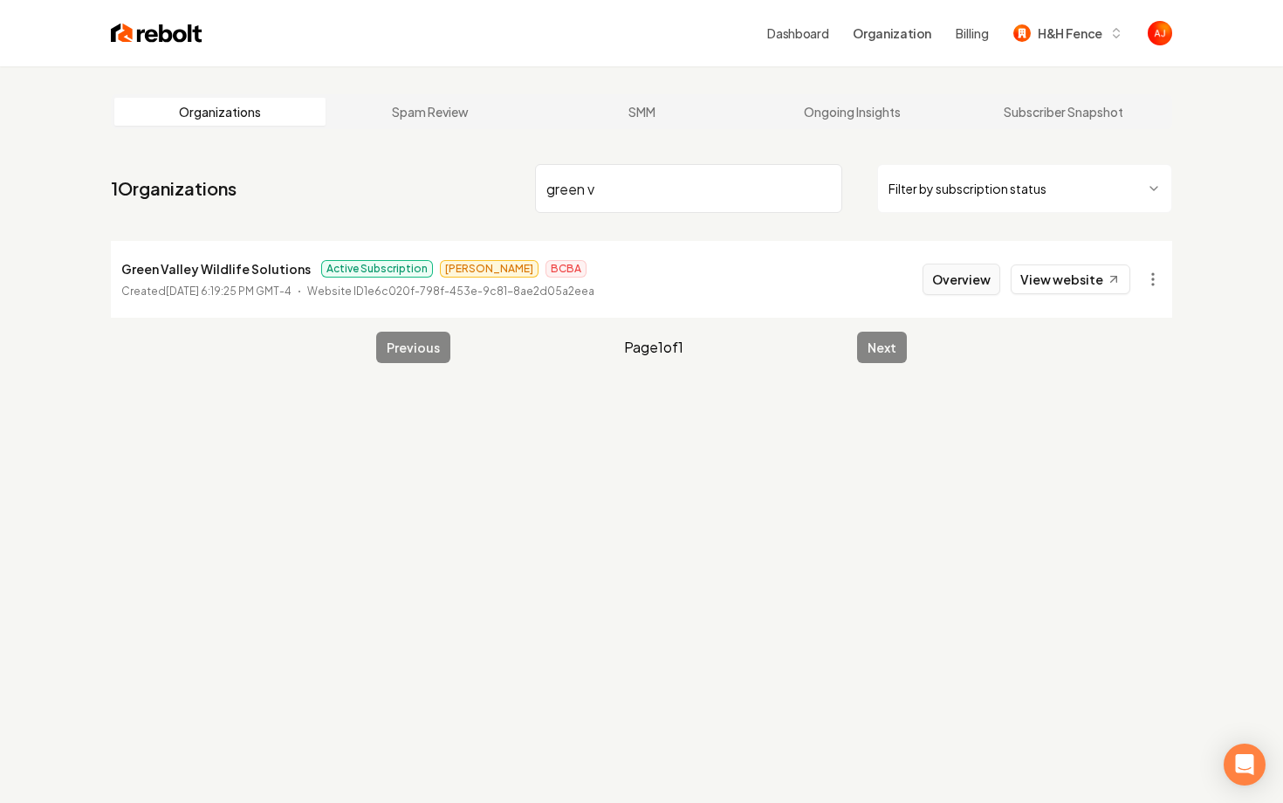
type input "green v"
click at [966, 277] on button "Overview" at bounding box center [961, 279] width 78 height 31
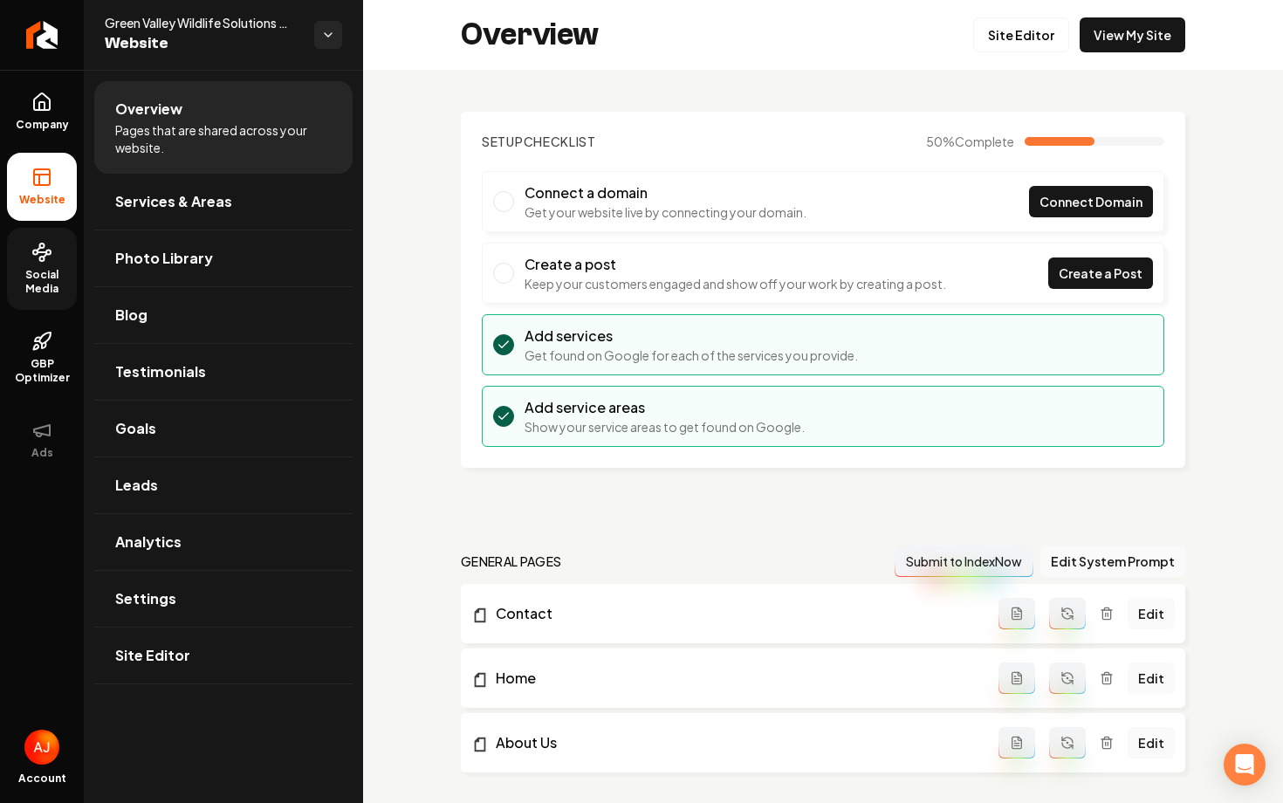
click at [46, 251] on circle at bounding box center [48, 252] width 4 height 4
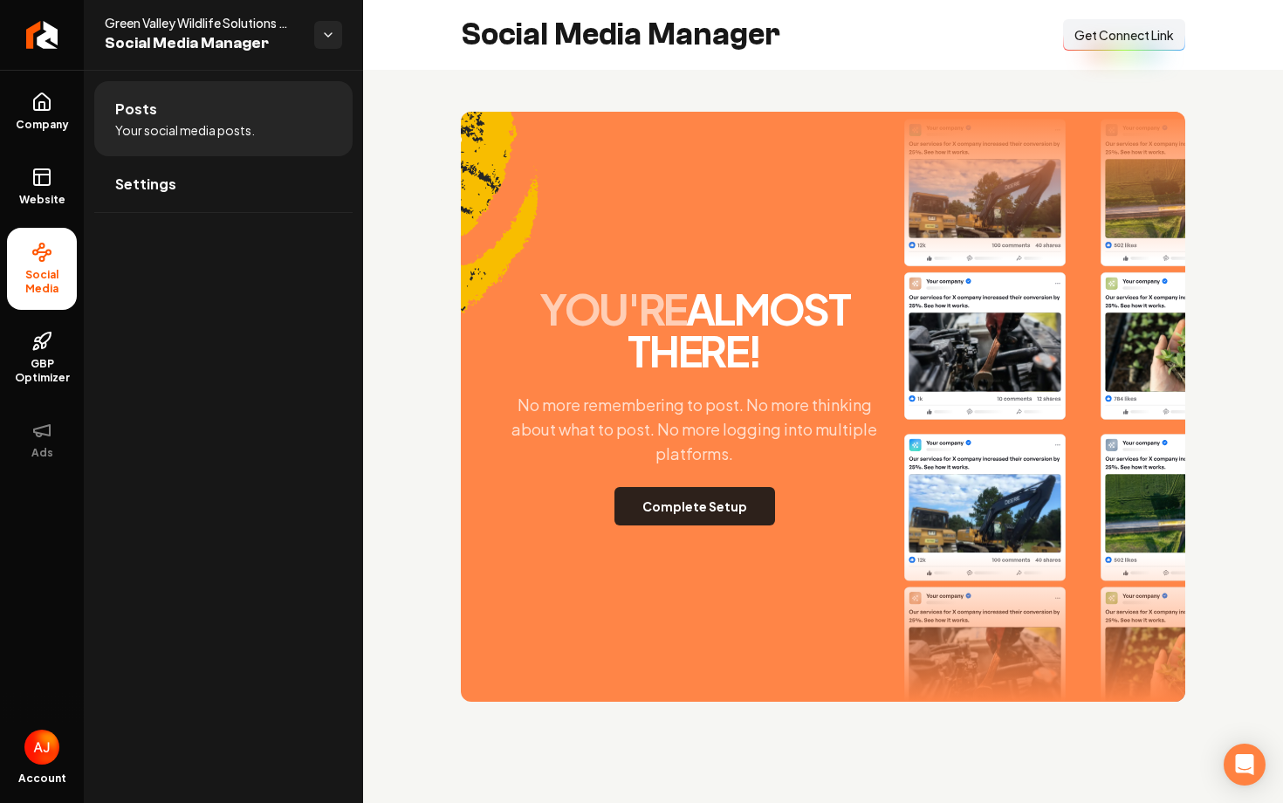
click at [704, 503] on button "Complete Setup" at bounding box center [694, 506] width 161 height 38
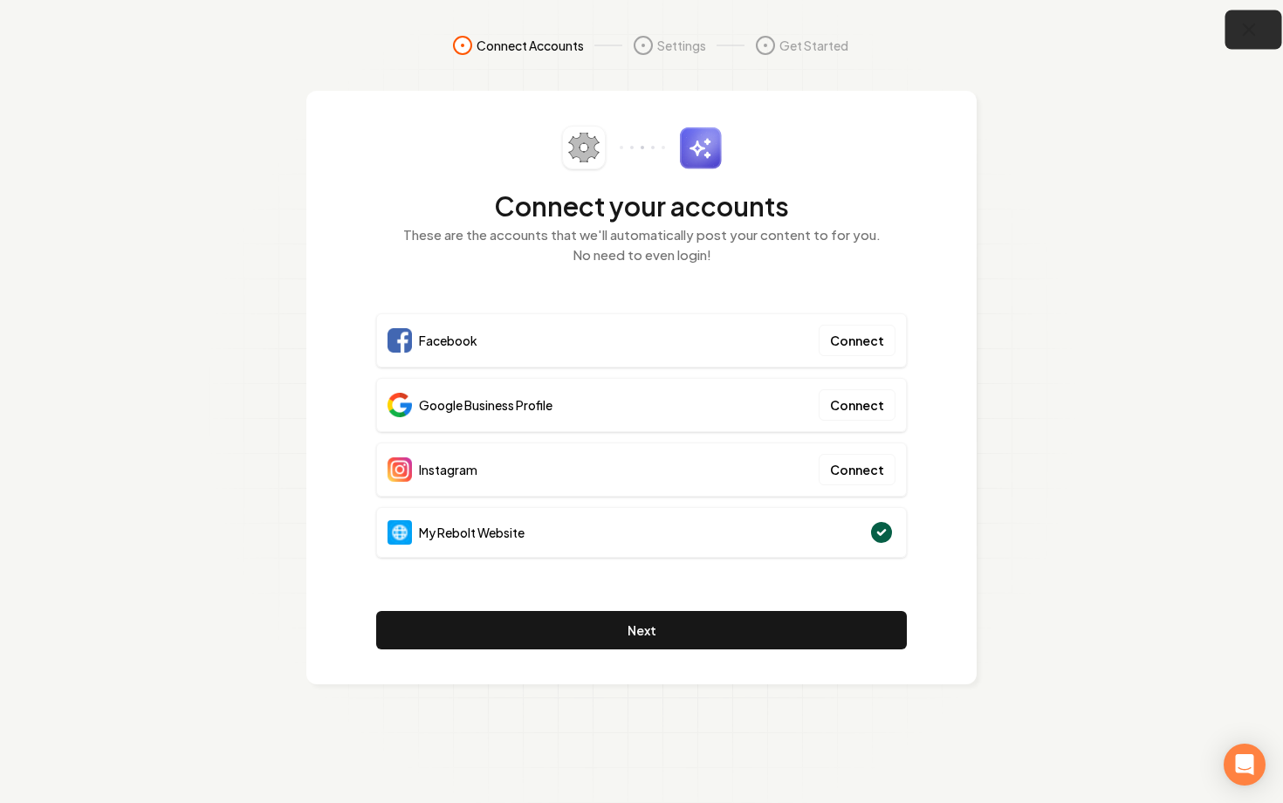
click at [1247, 29] on icon "button" at bounding box center [1249, 29] width 11 height 11
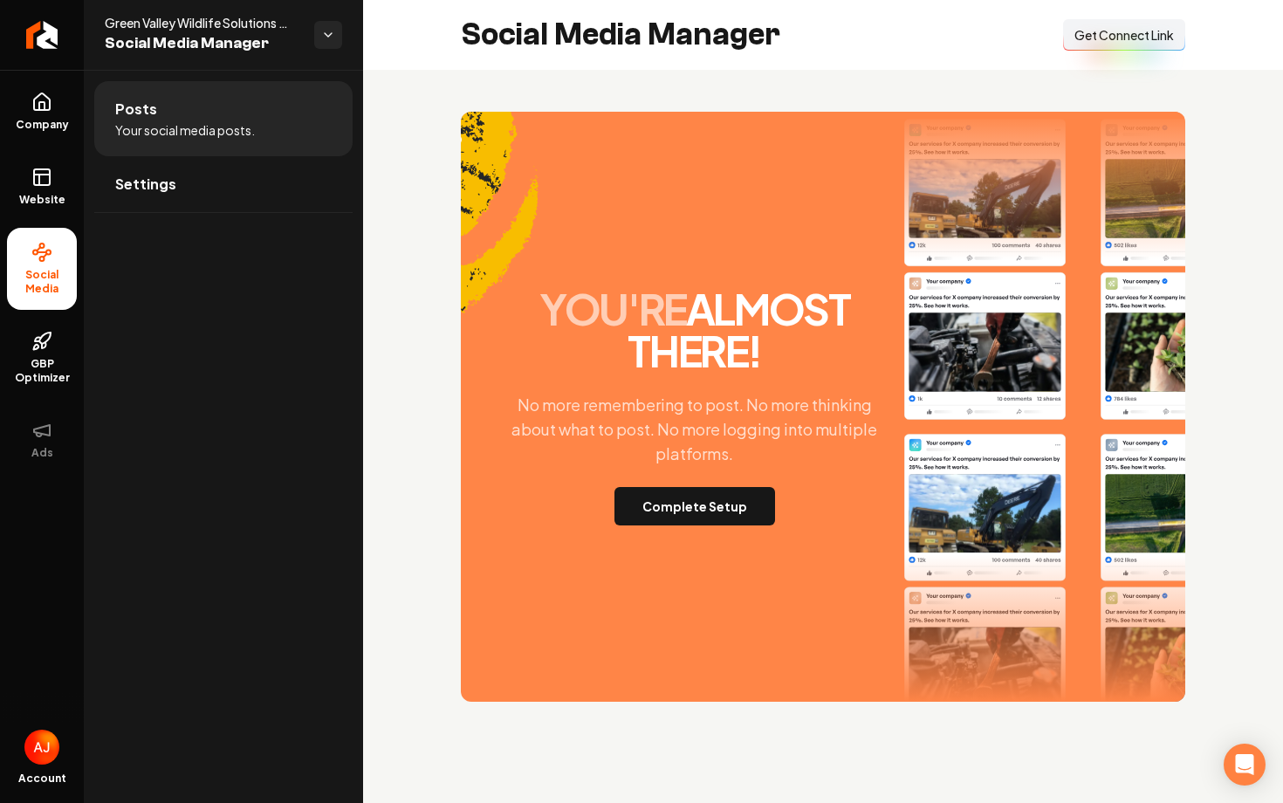
click at [1107, 43] on span "Get Connect Link" at bounding box center [1123, 34] width 99 height 17
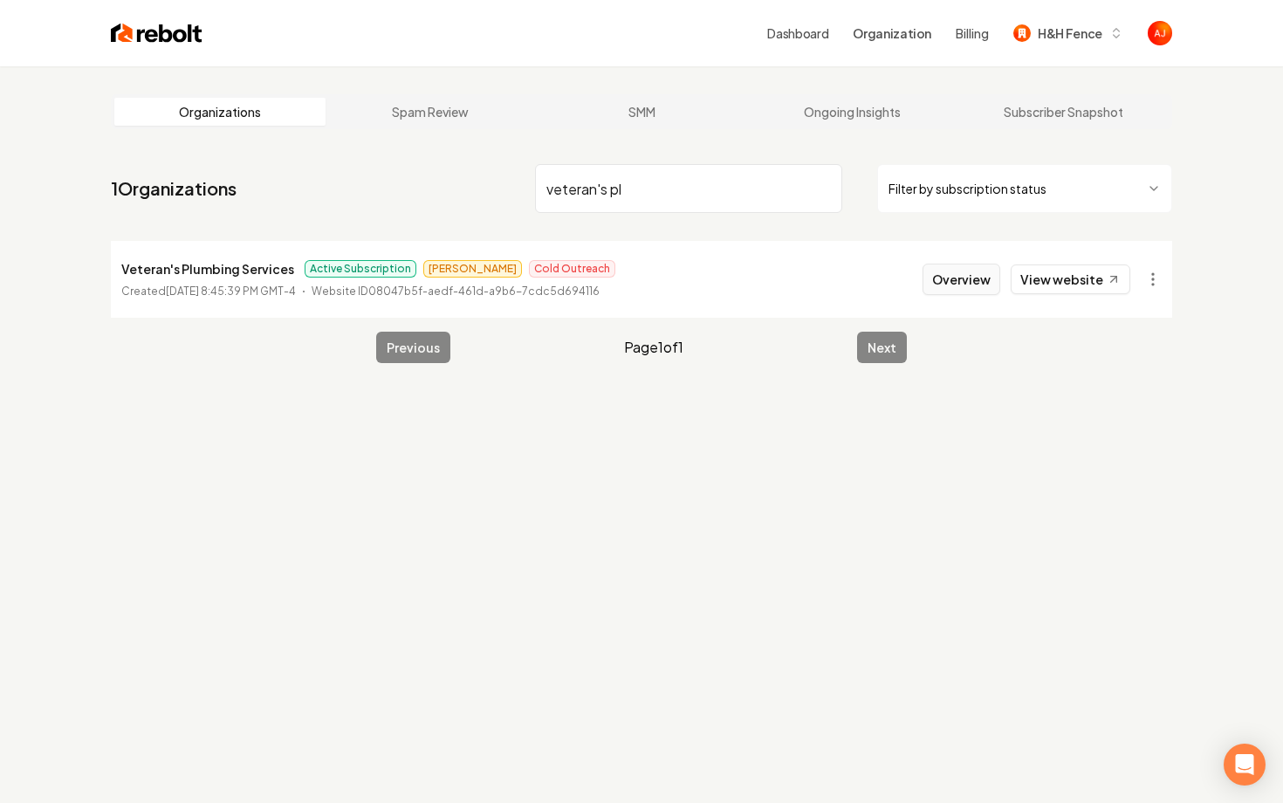
type input "veteran's pl"
click at [973, 288] on button "Overview" at bounding box center [961, 279] width 78 height 31
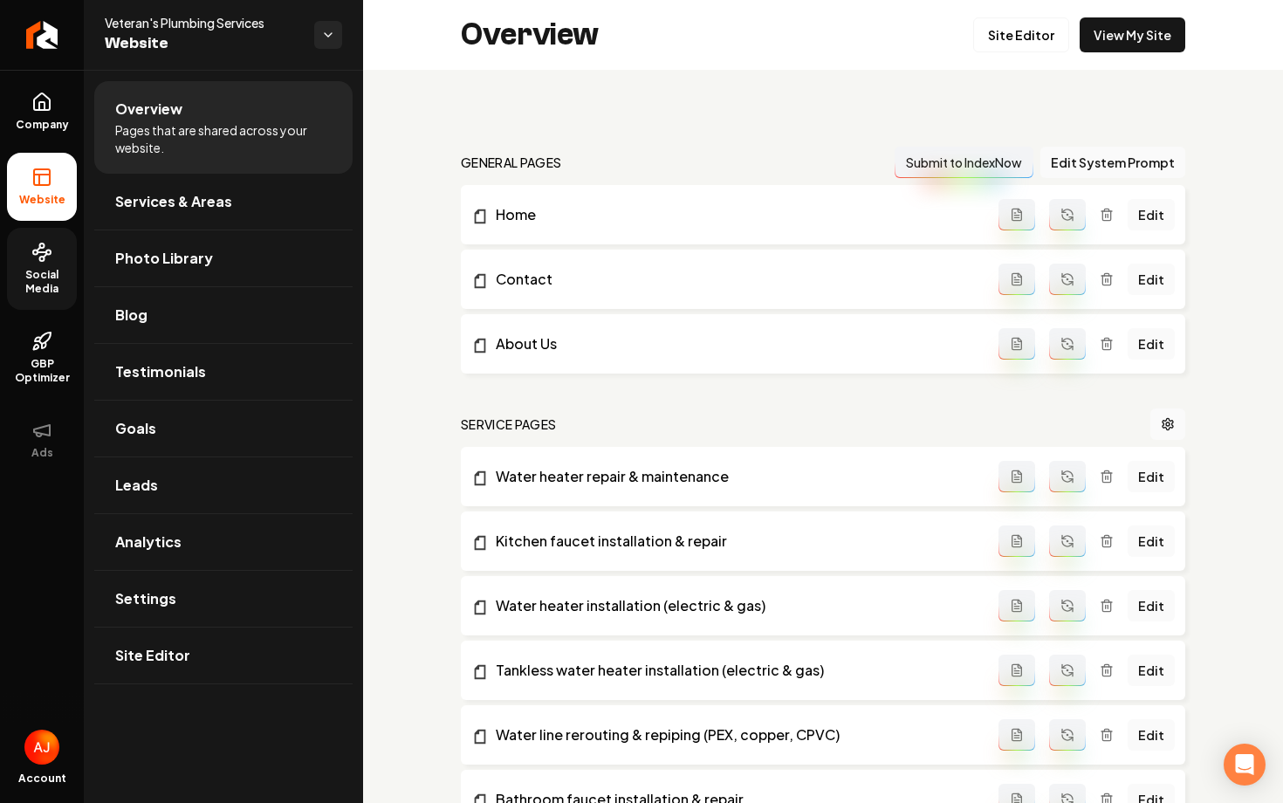
click at [24, 285] on span "Social Media" at bounding box center [42, 282] width 70 height 28
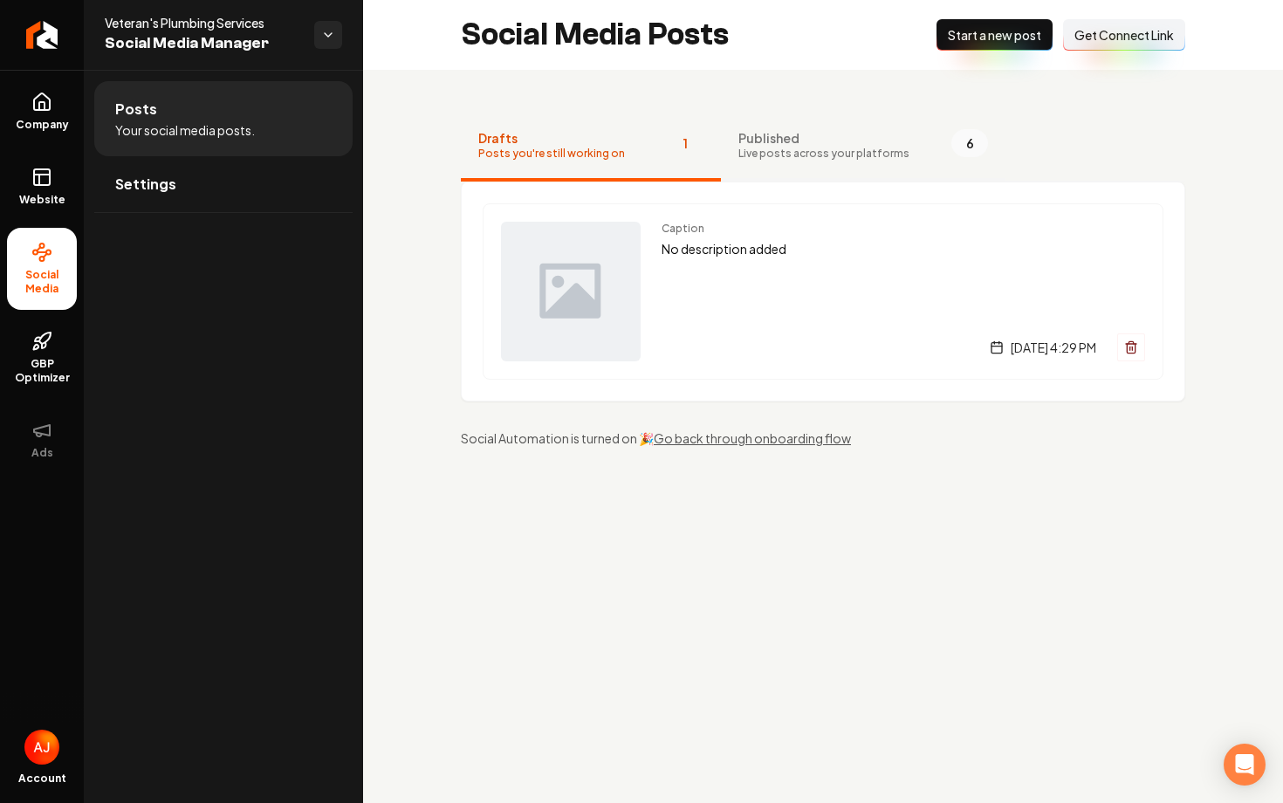
click at [782, 160] on button "Published Live posts across your platforms 6" at bounding box center [863, 147] width 284 height 70
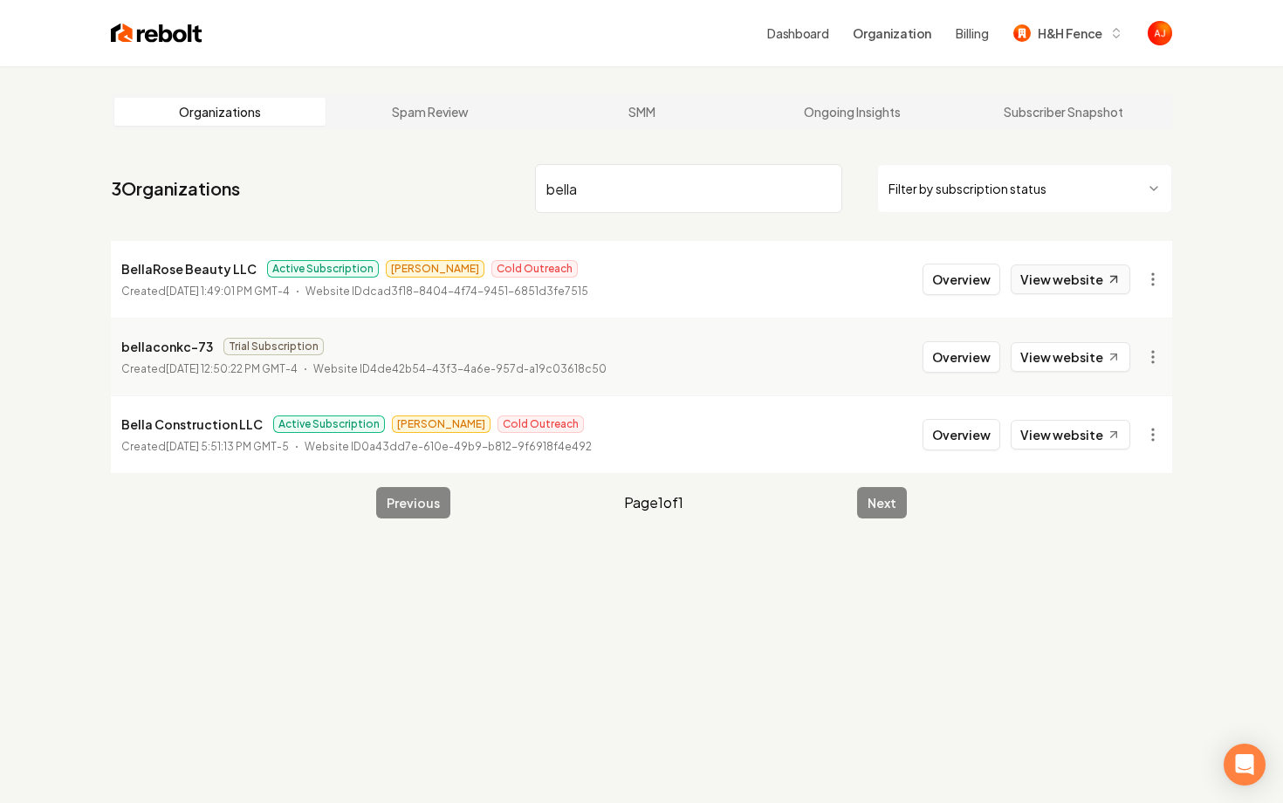
click at [1045, 271] on link "View website" at bounding box center [1071, 279] width 120 height 30
drag, startPoint x: 613, startPoint y: 197, endPoint x: 309, endPoint y: 186, distance: 304.8
click at [309, 186] on nav "3 Organizations bella Filter by subscription status" at bounding box center [641, 195] width 1061 height 77
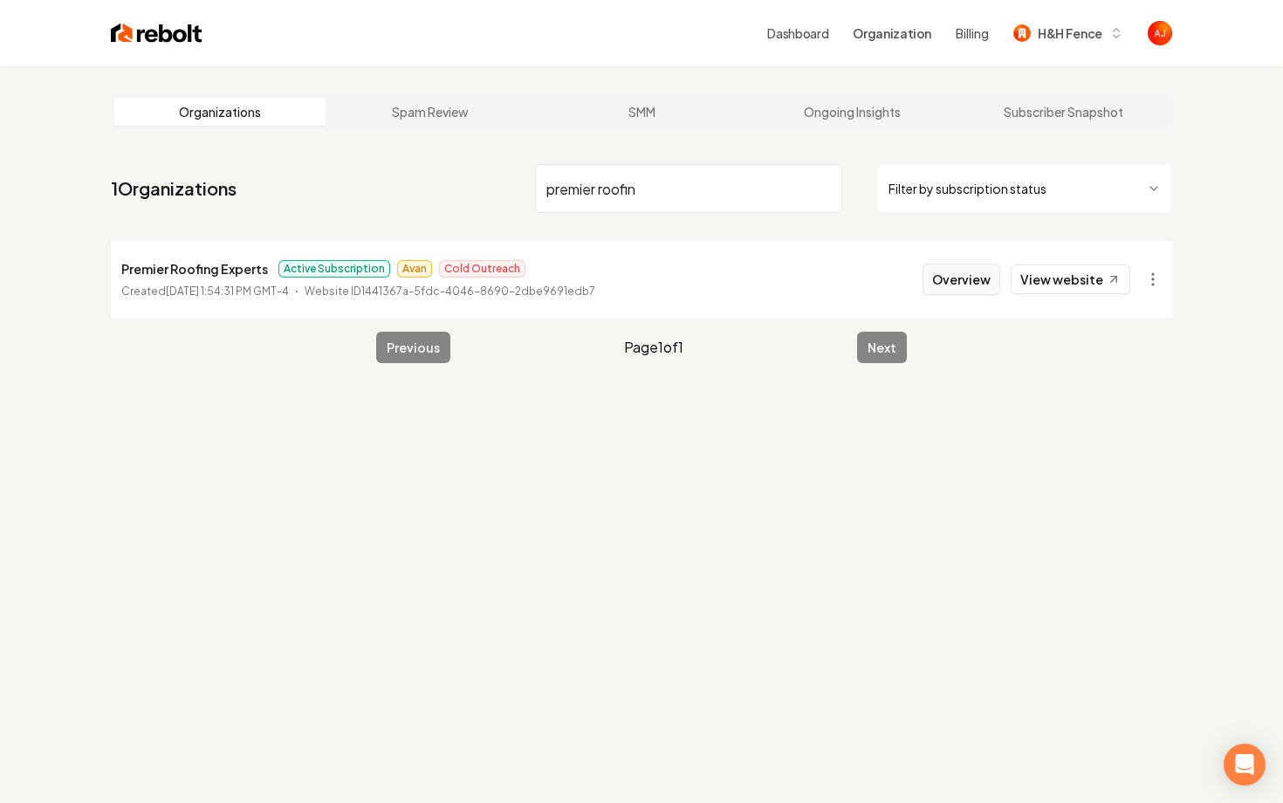
type input "premier roofin"
click at [968, 287] on button "Overview" at bounding box center [961, 279] width 78 height 31
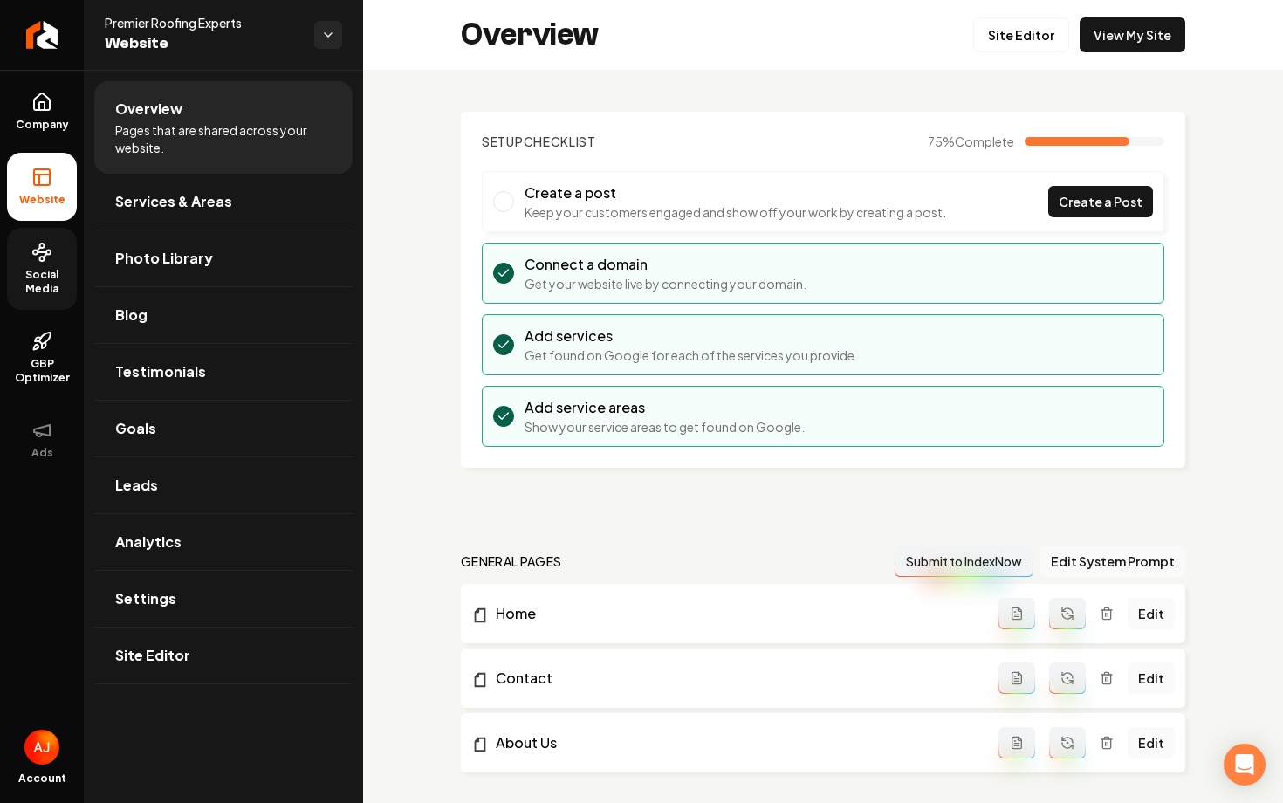
click at [34, 271] on span "Social Media" at bounding box center [42, 282] width 70 height 28
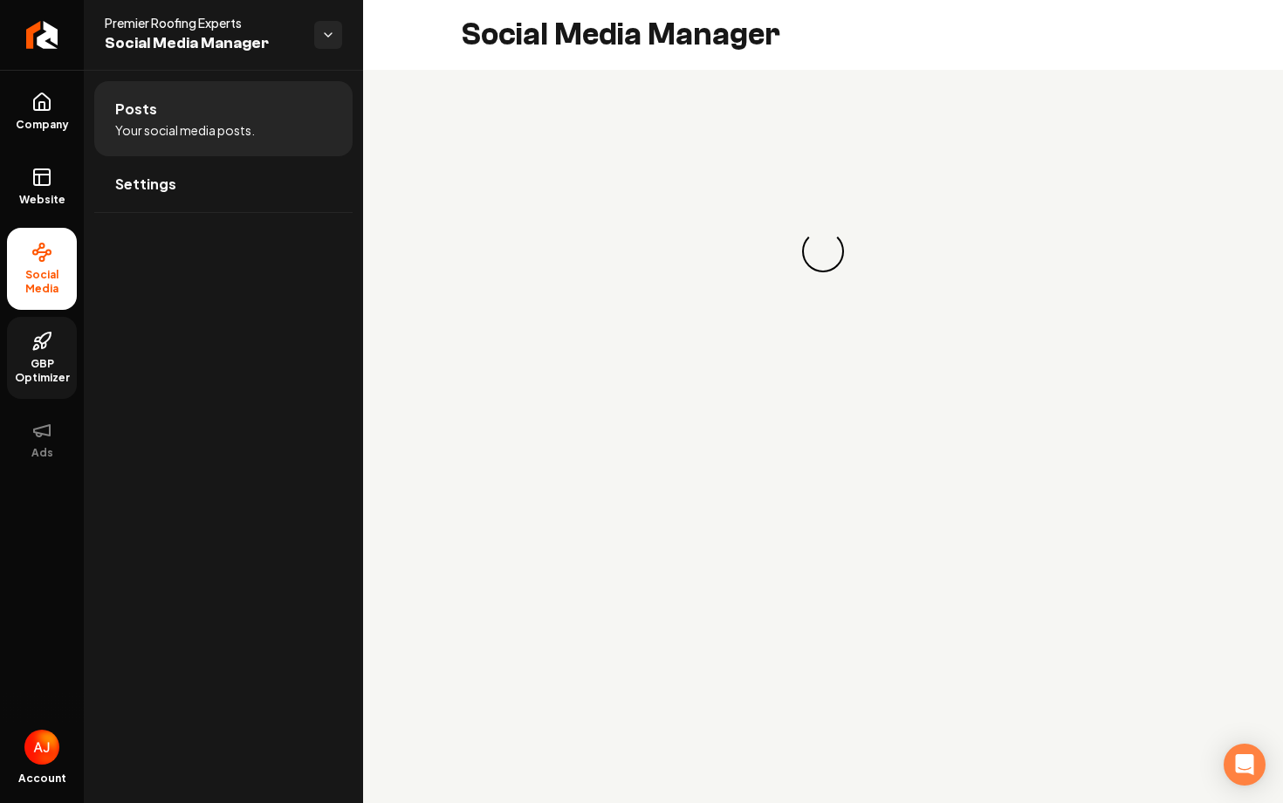
click at [39, 329] on link "GBP Optimizer" at bounding box center [42, 358] width 70 height 82
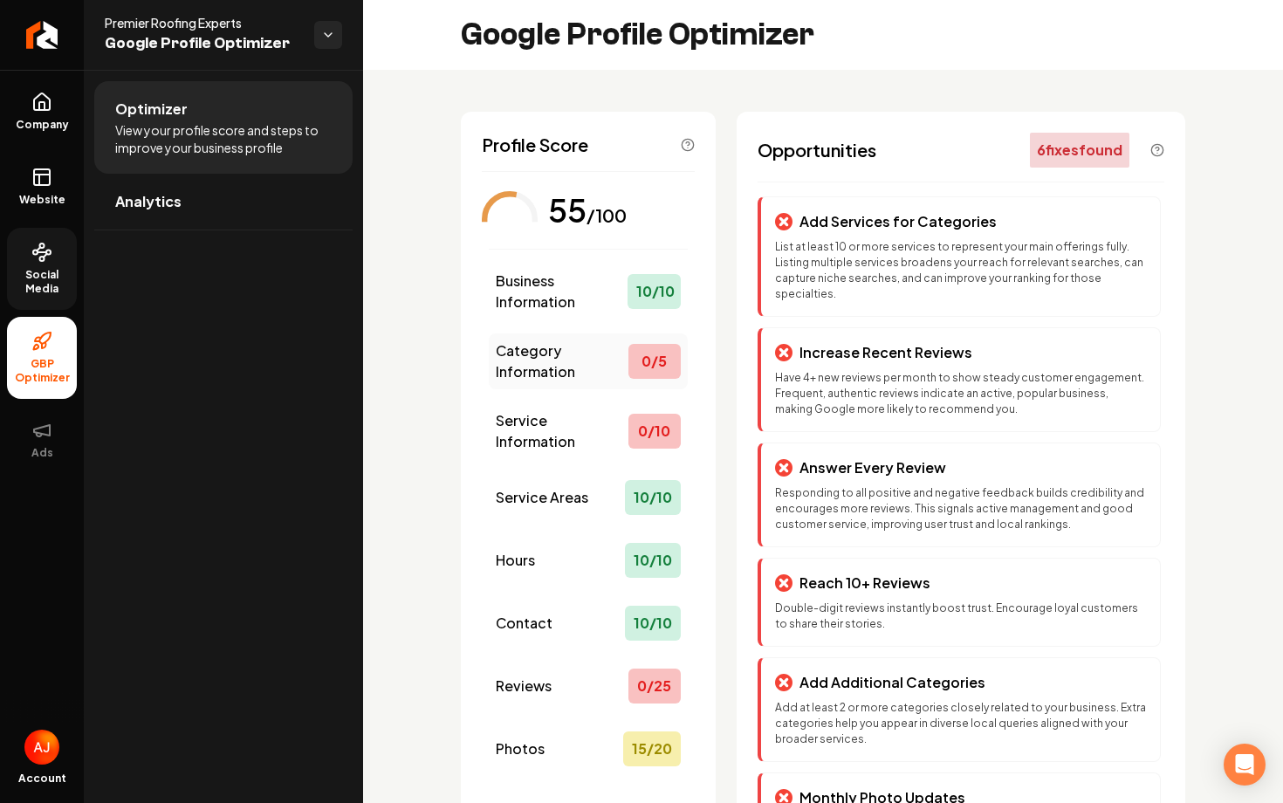
click at [654, 357] on div "0 / 5" at bounding box center [654, 361] width 52 height 35
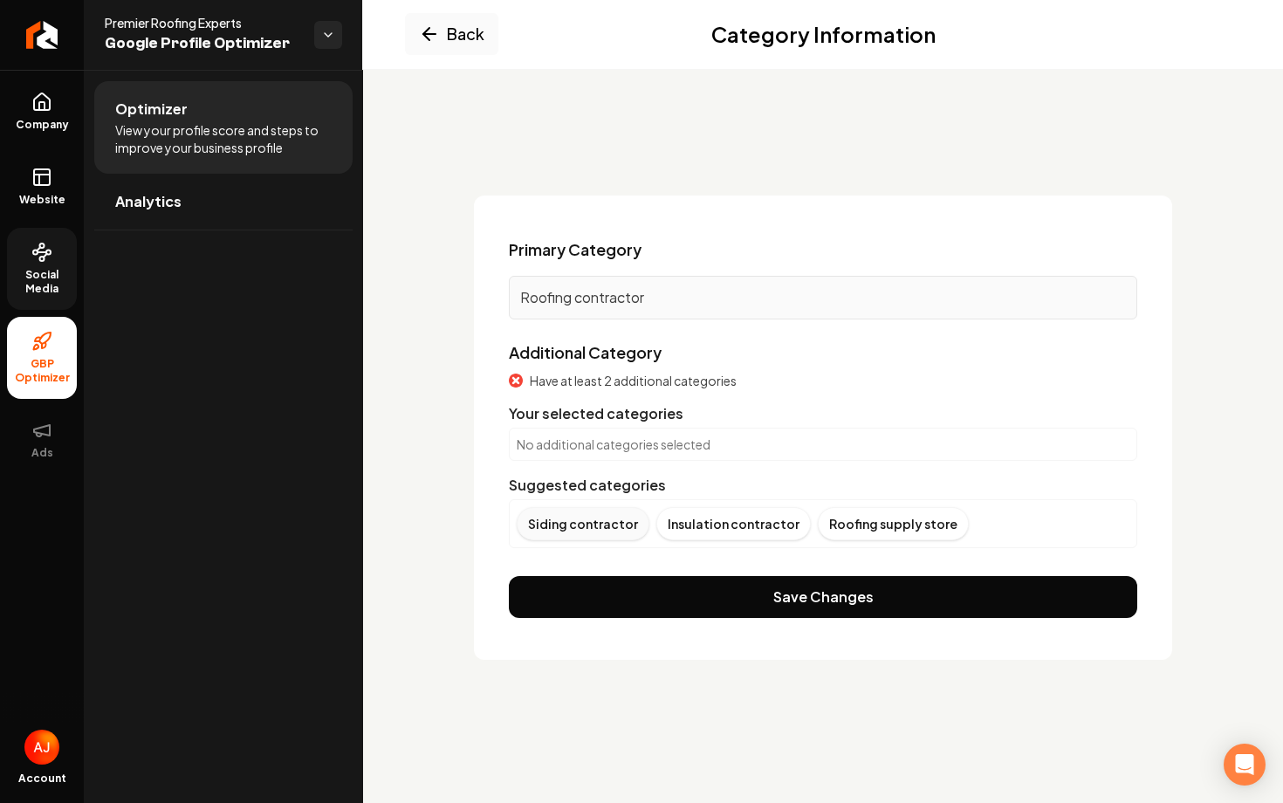
click at [615, 524] on div "Siding contractor" at bounding box center [583, 523] width 133 height 33
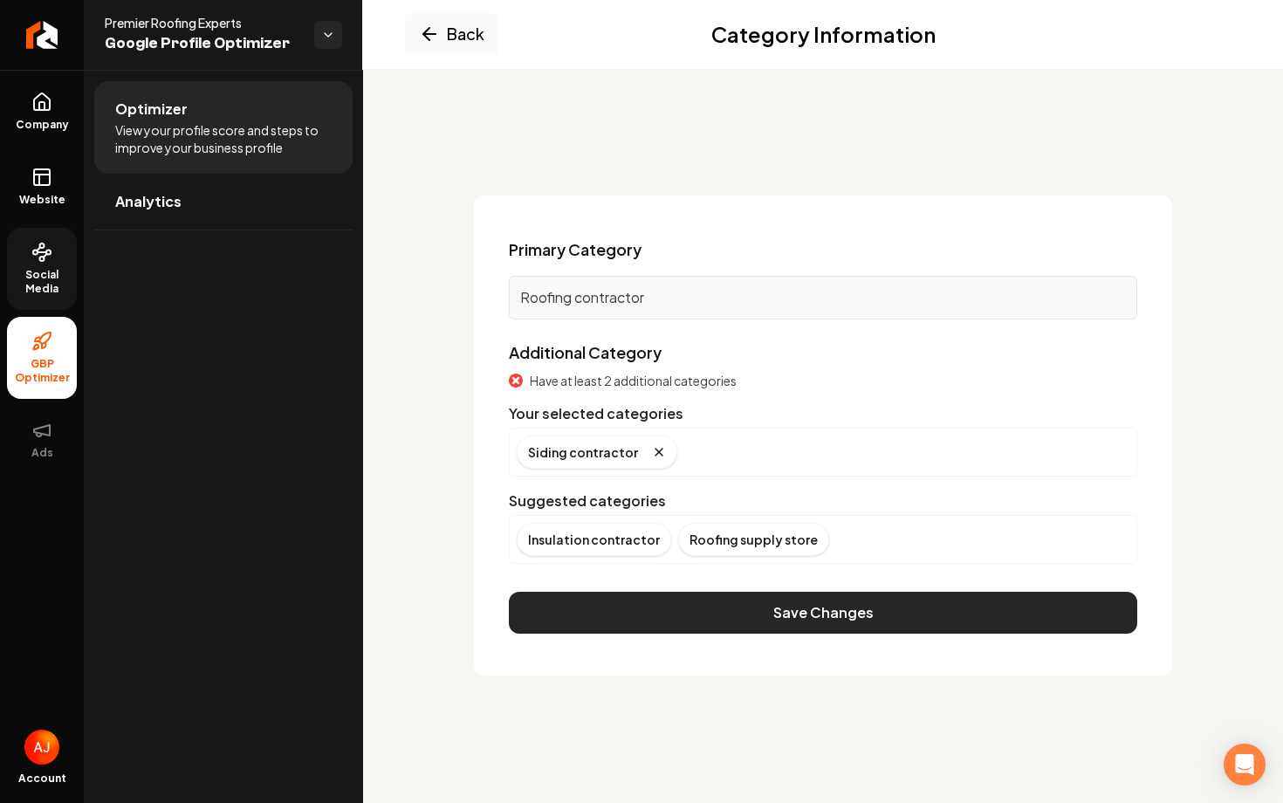
click at [627, 614] on button "Save Changes" at bounding box center [823, 613] width 628 height 42
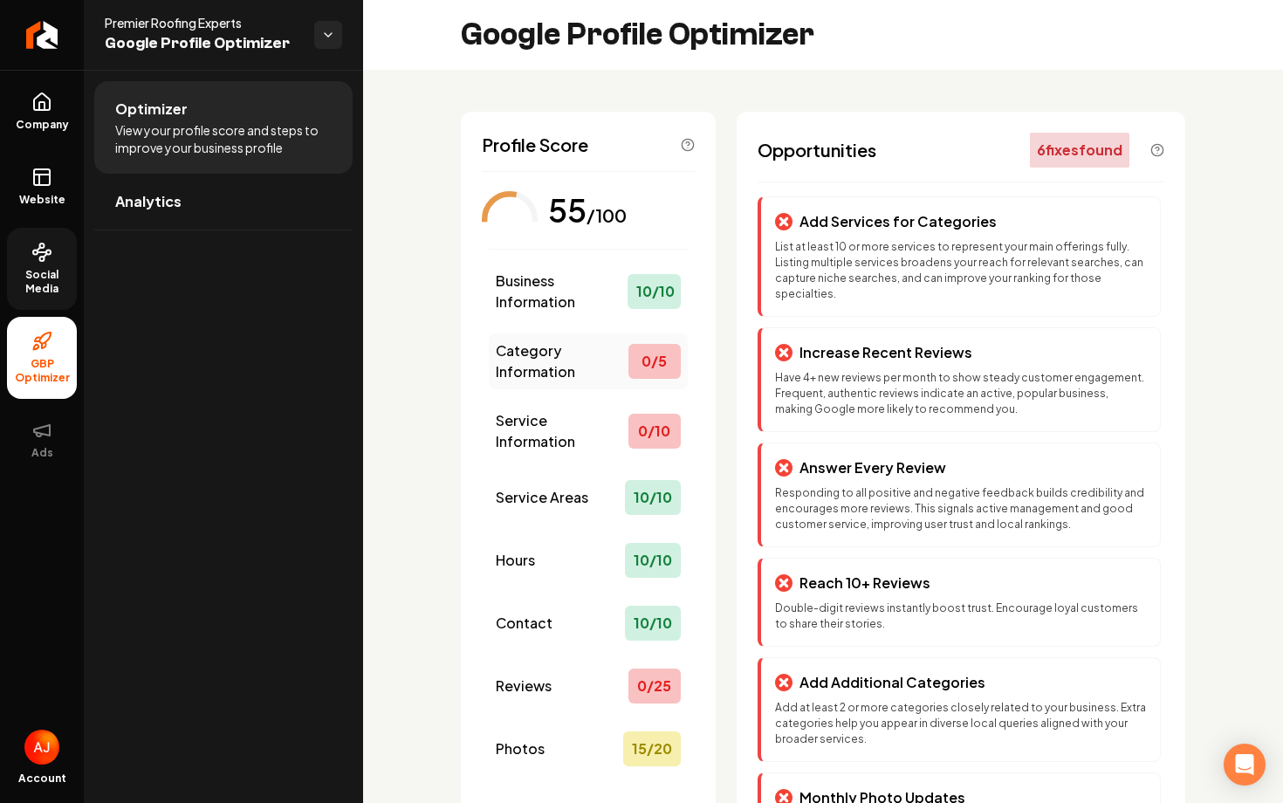
click at [613, 366] on span "Category Information" at bounding box center [562, 361] width 133 height 42
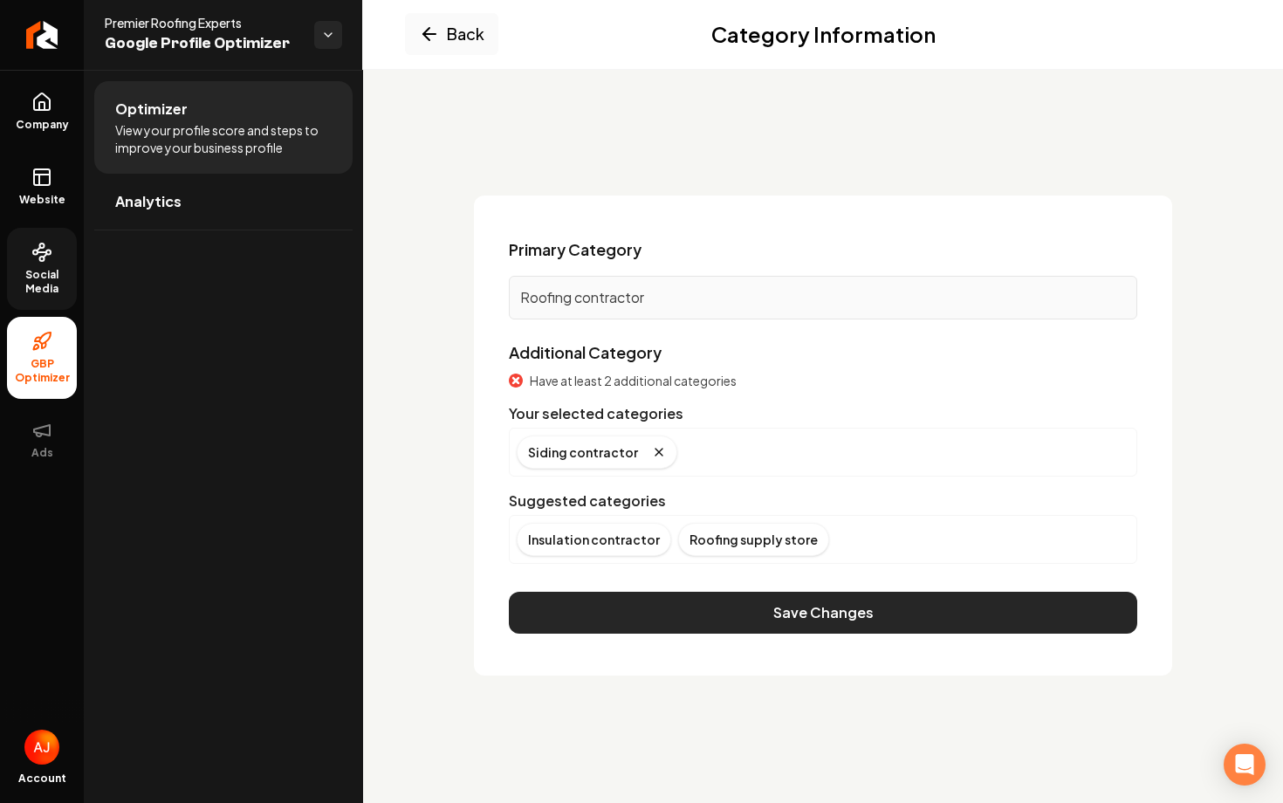
click at [833, 604] on button "Save Changes" at bounding box center [823, 613] width 628 height 42
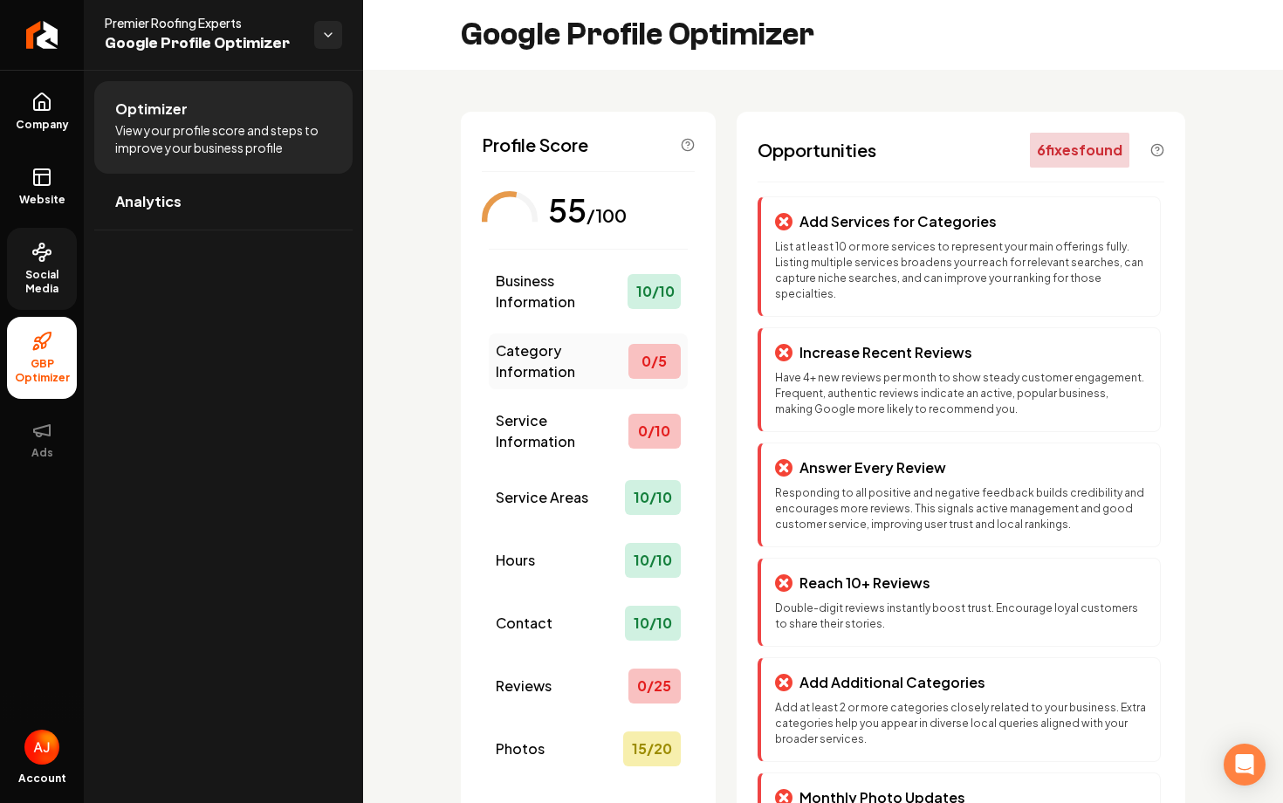
click at [553, 344] on span "Category Information" at bounding box center [562, 361] width 133 height 42
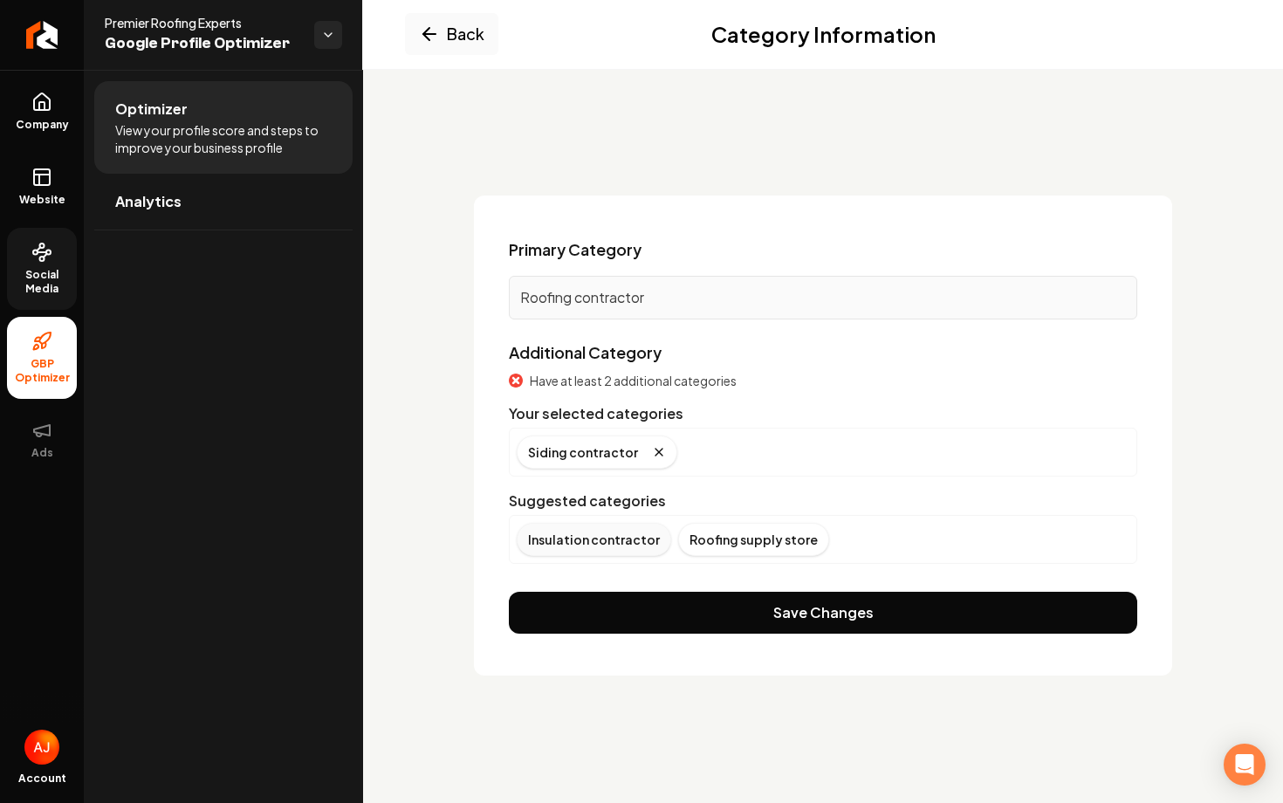
click at [635, 528] on div "Insulation contractor" at bounding box center [594, 539] width 154 height 33
click at [841, 454] on icon "Remove badge" at bounding box center [848, 452] width 14 height 14
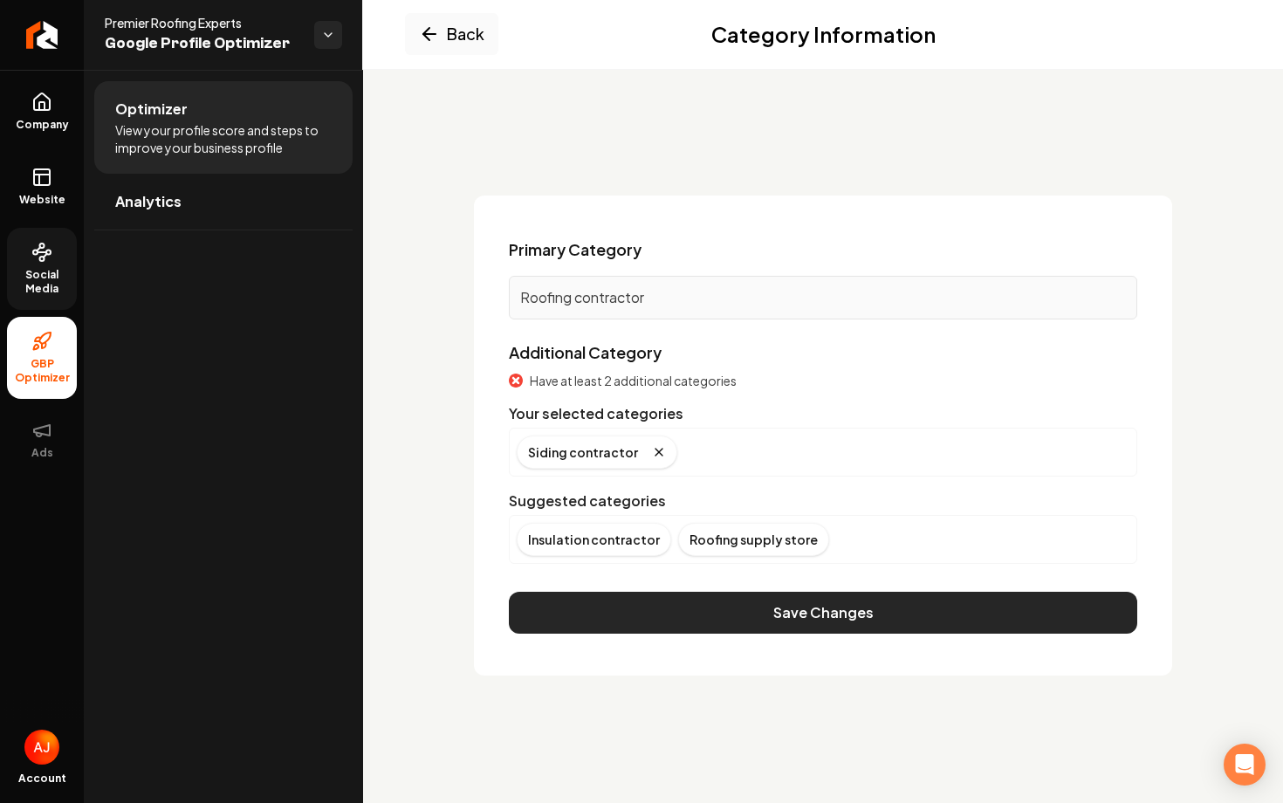
click at [833, 609] on button "Save Changes" at bounding box center [823, 613] width 628 height 42
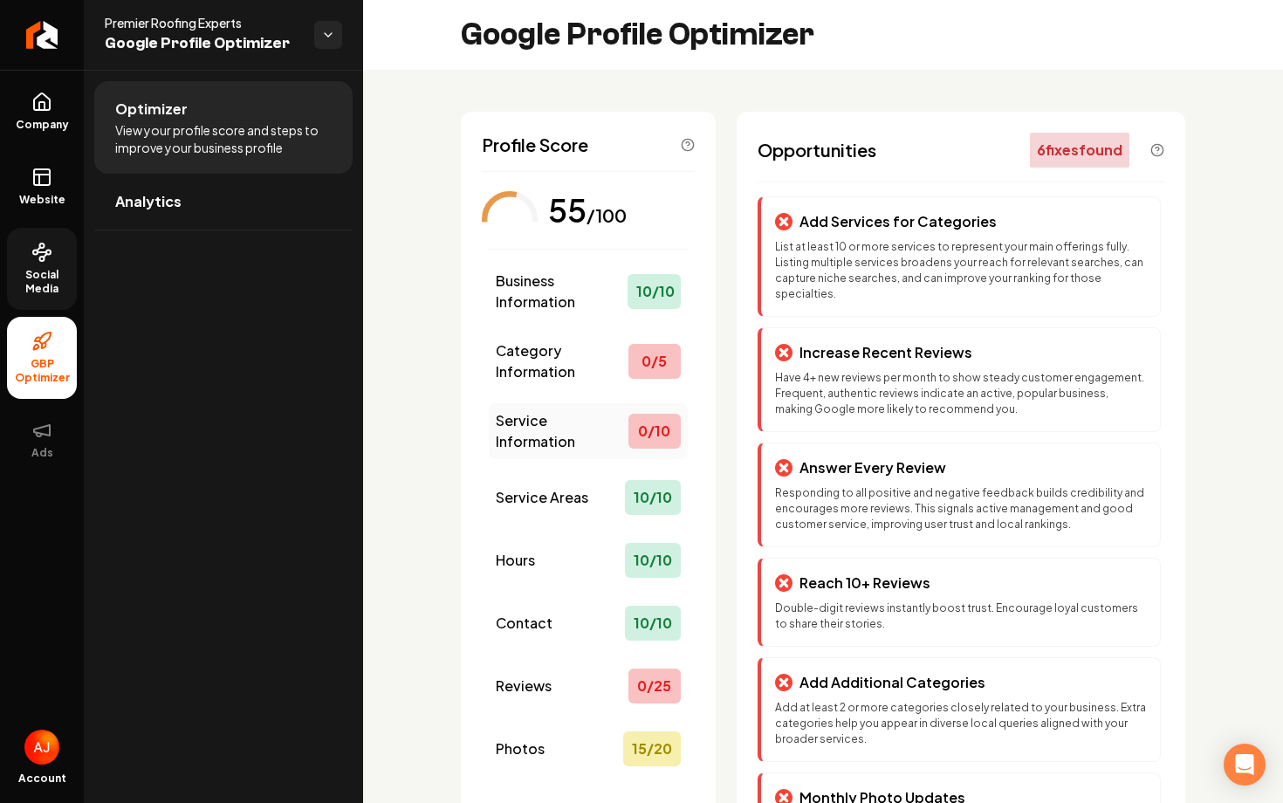
click at [570, 425] on span "Service Information" at bounding box center [562, 431] width 133 height 42
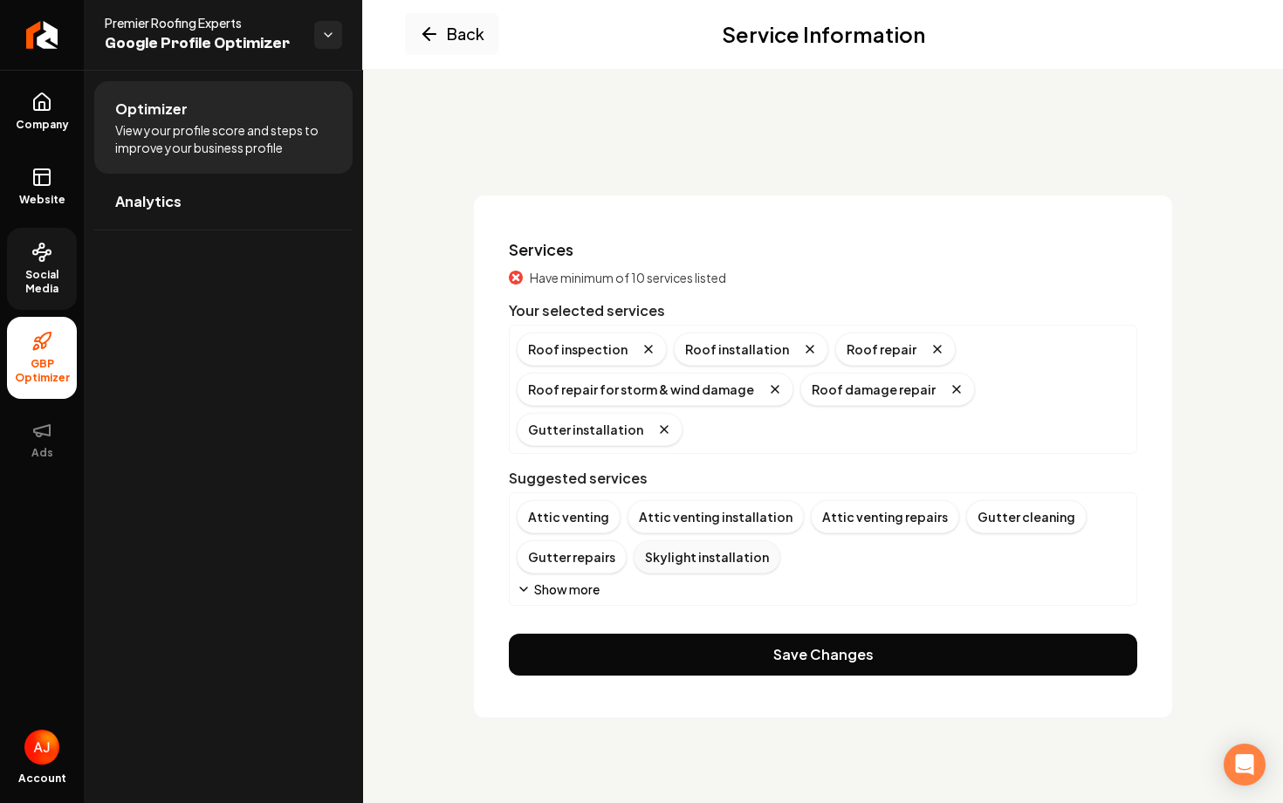
click at [678, 540] on div "Skylight installation" at bounding box center [707, 556] width 147 height 33
click at [572, 588] on button "Show more" at bounding box center [558, 588] width 83 height 17
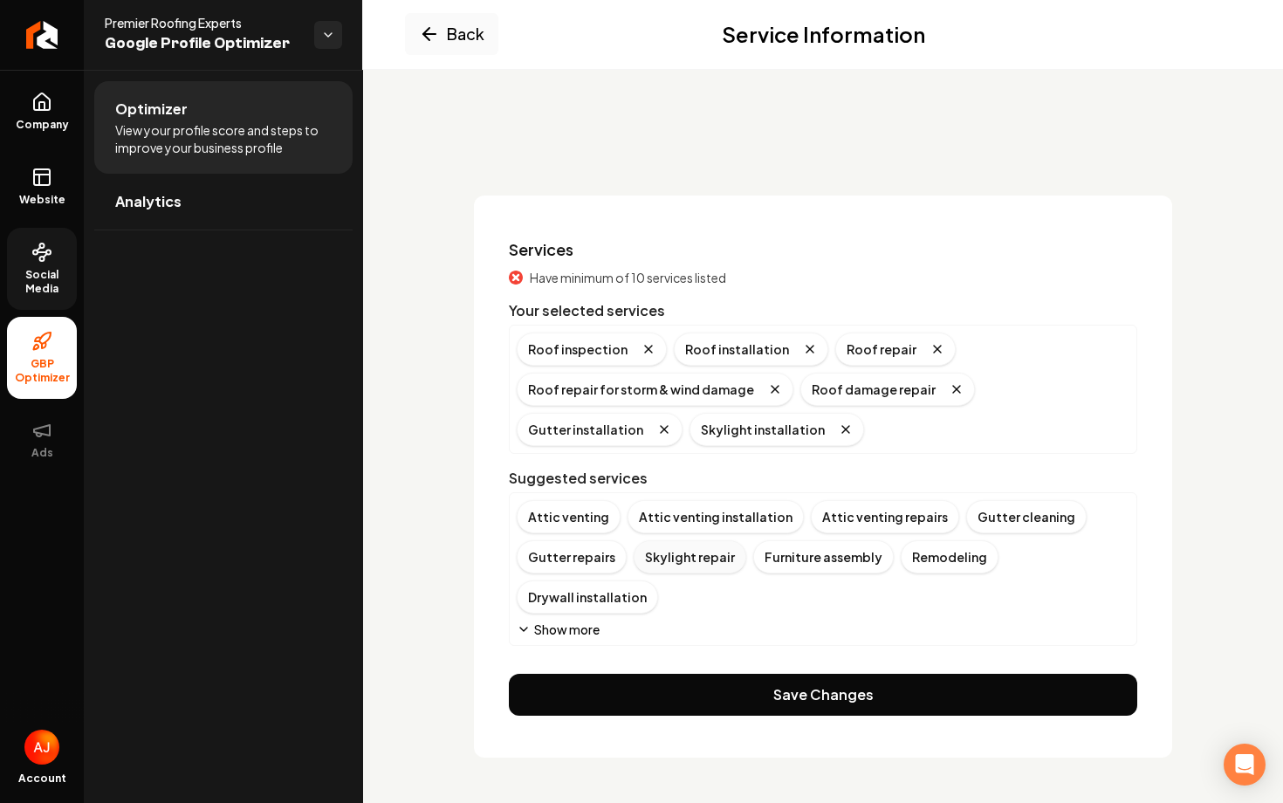
click at [675, 553] on div "Skylight repair" at bounding box center [690, 556] width 113 height 33
click at [548, 620] on button "Show more" at bounding box center [558, 628] width 83 height 17
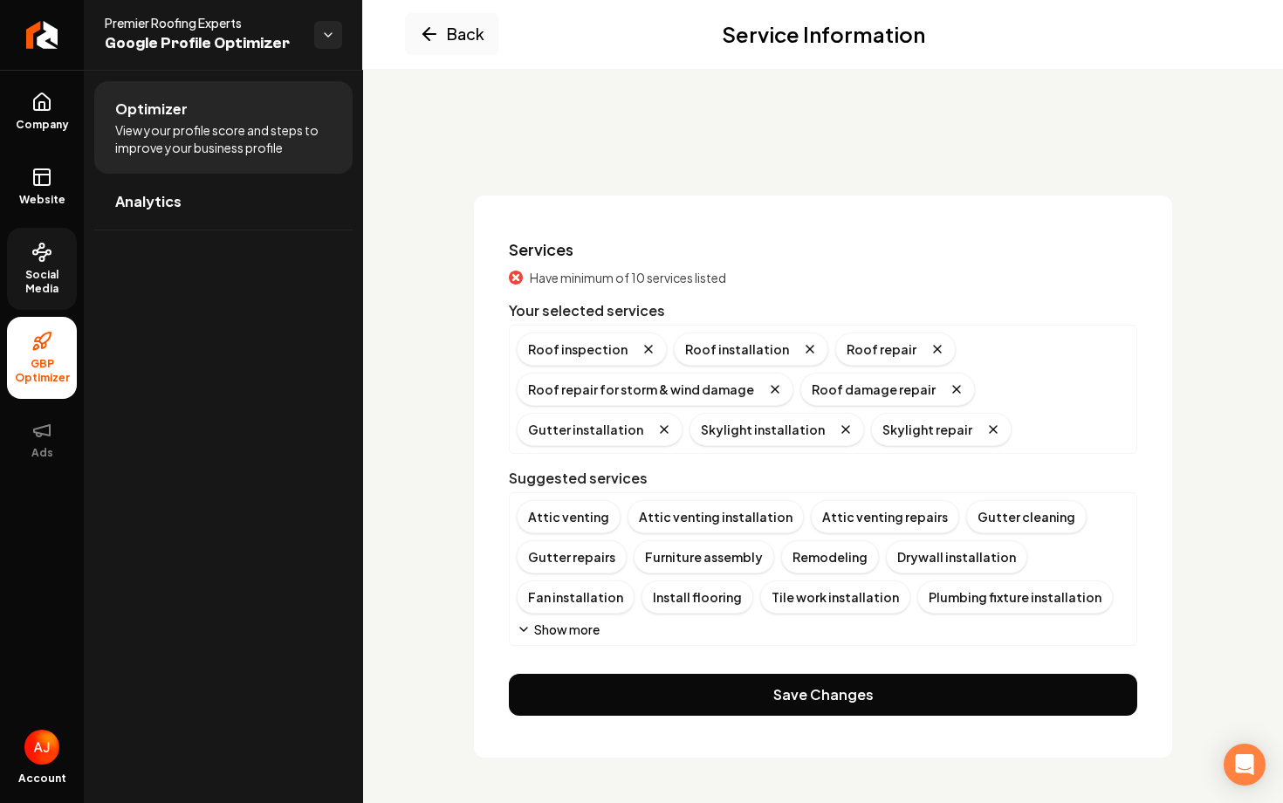
click at [553, 628] on button "Show more" at bounding box center [558, 628] width 83 height 17
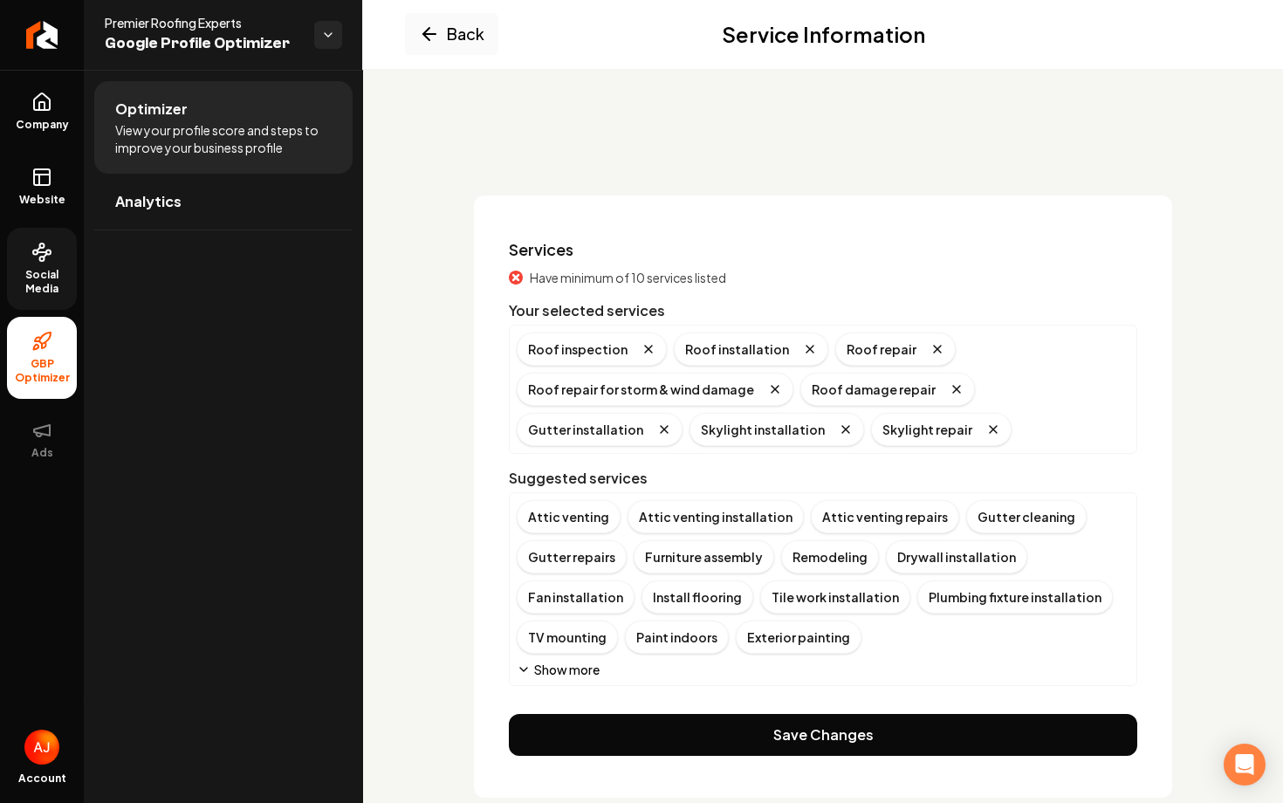
click at [532, 669] on button "Show more" at bounding box center [558, 669] width 83 height 17
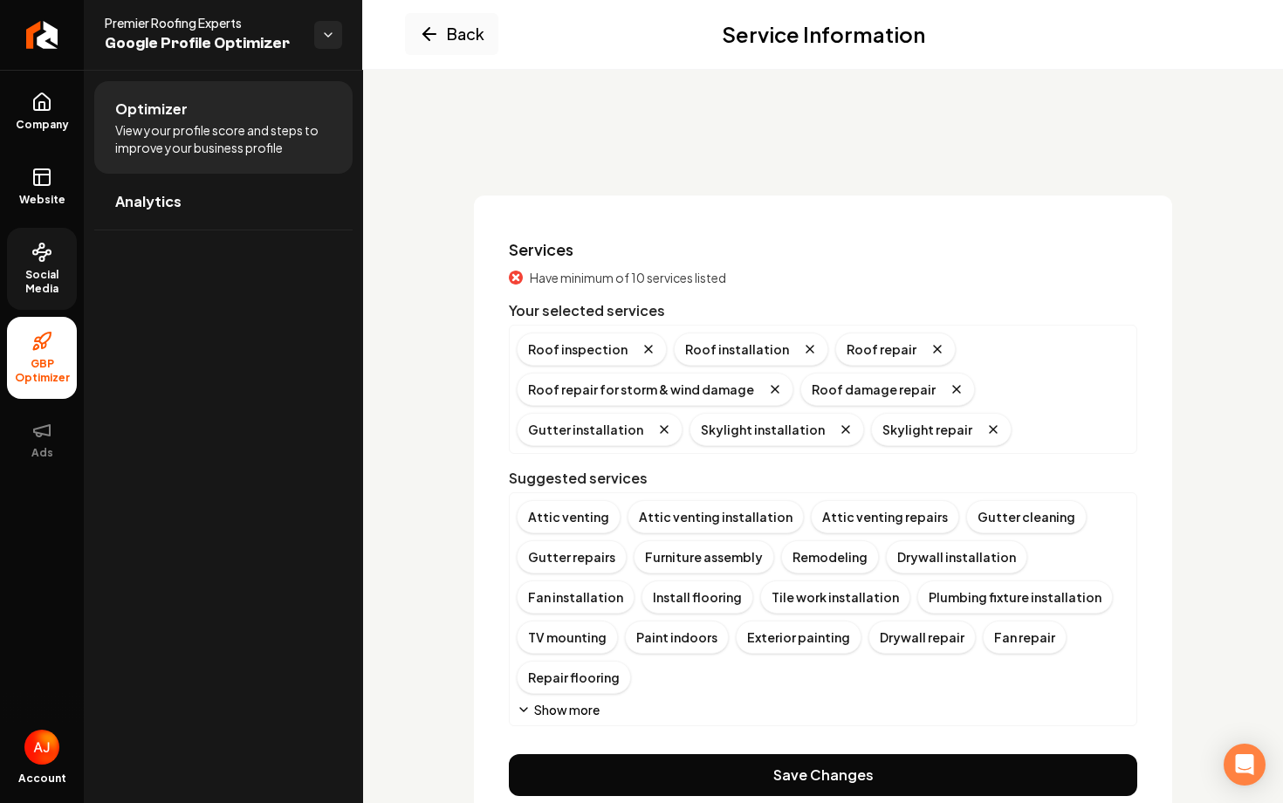
click at [532, 701] on button "Show more" at bounding box center [558, 709] width 83 height 17
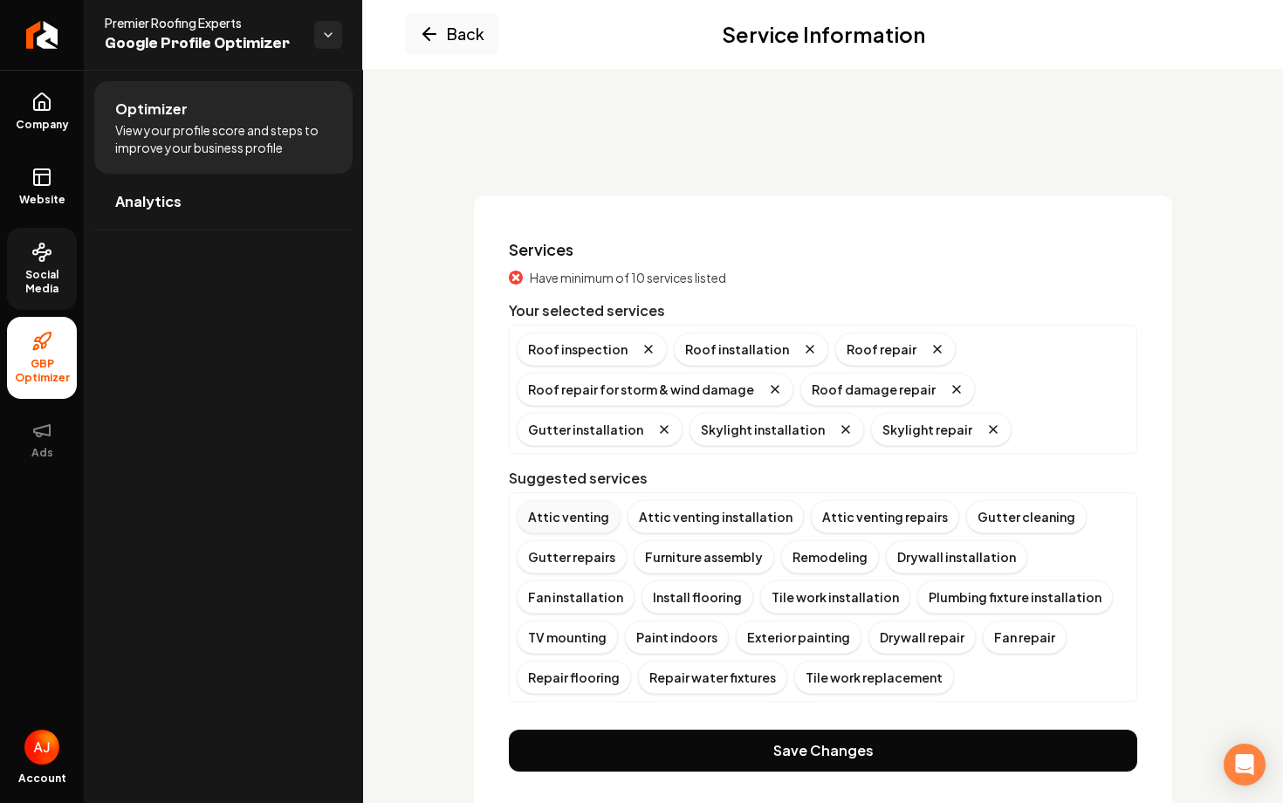
click at [590, 515] on div "Attic venting" at bounding box center [569, 516] width 104 height 33
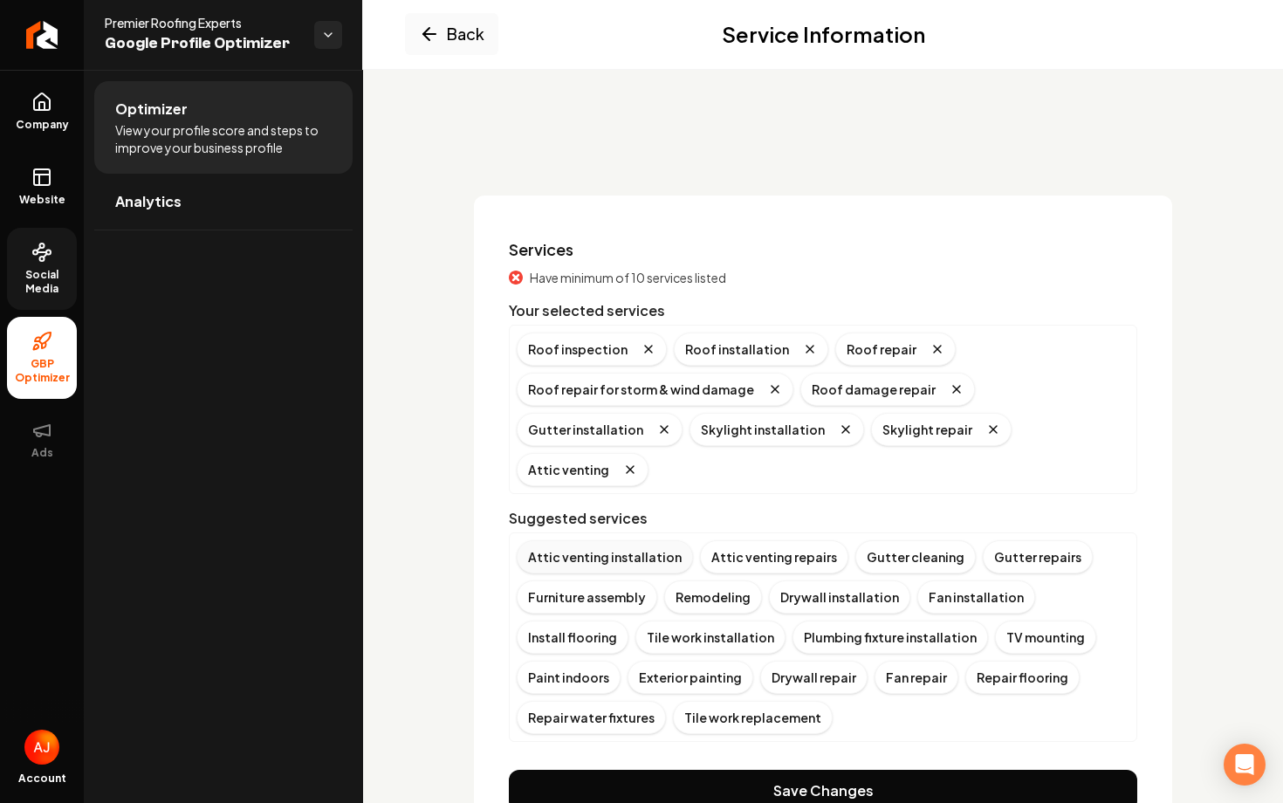
click at [607, 540] on div "Attic venting installation" at bounding box center [605, 556] width 176 height 33
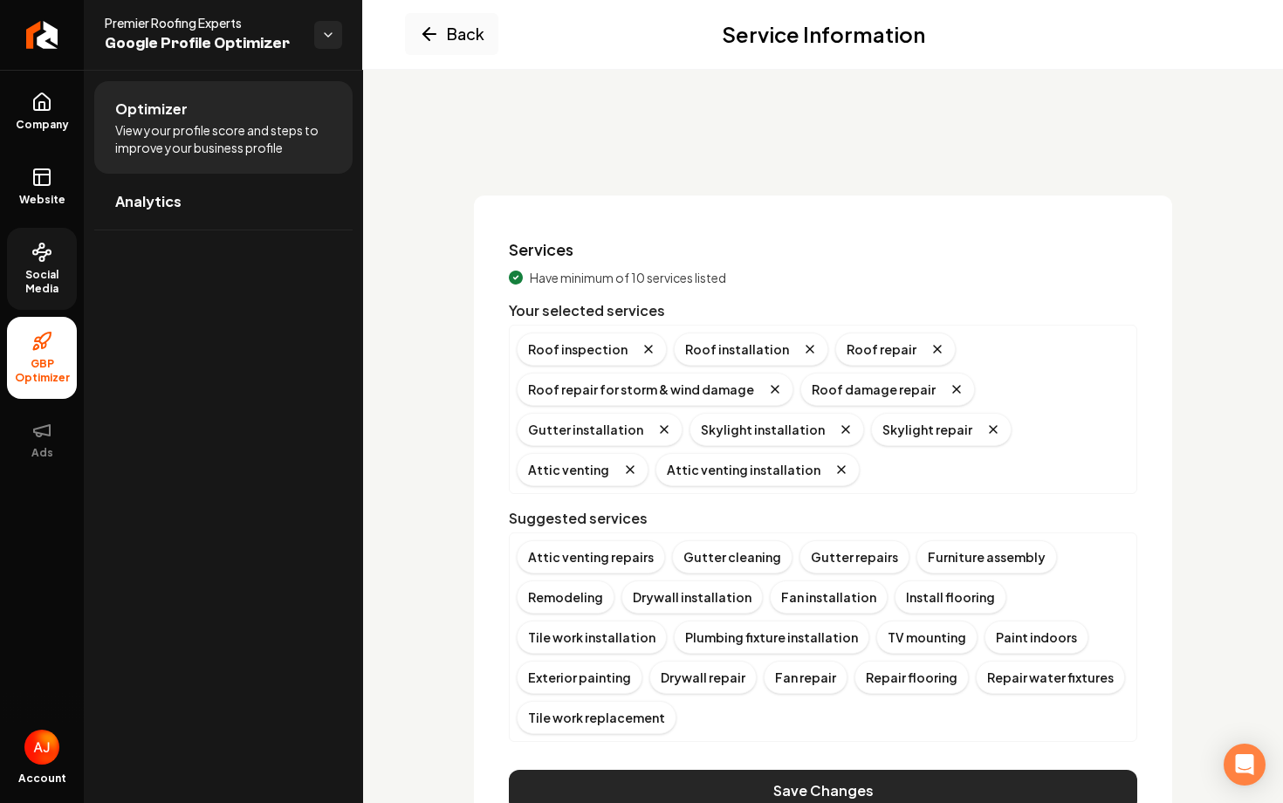
click at [805, 783] on button "Save Changes" at bounding box center [823, 791] width 628 height 42
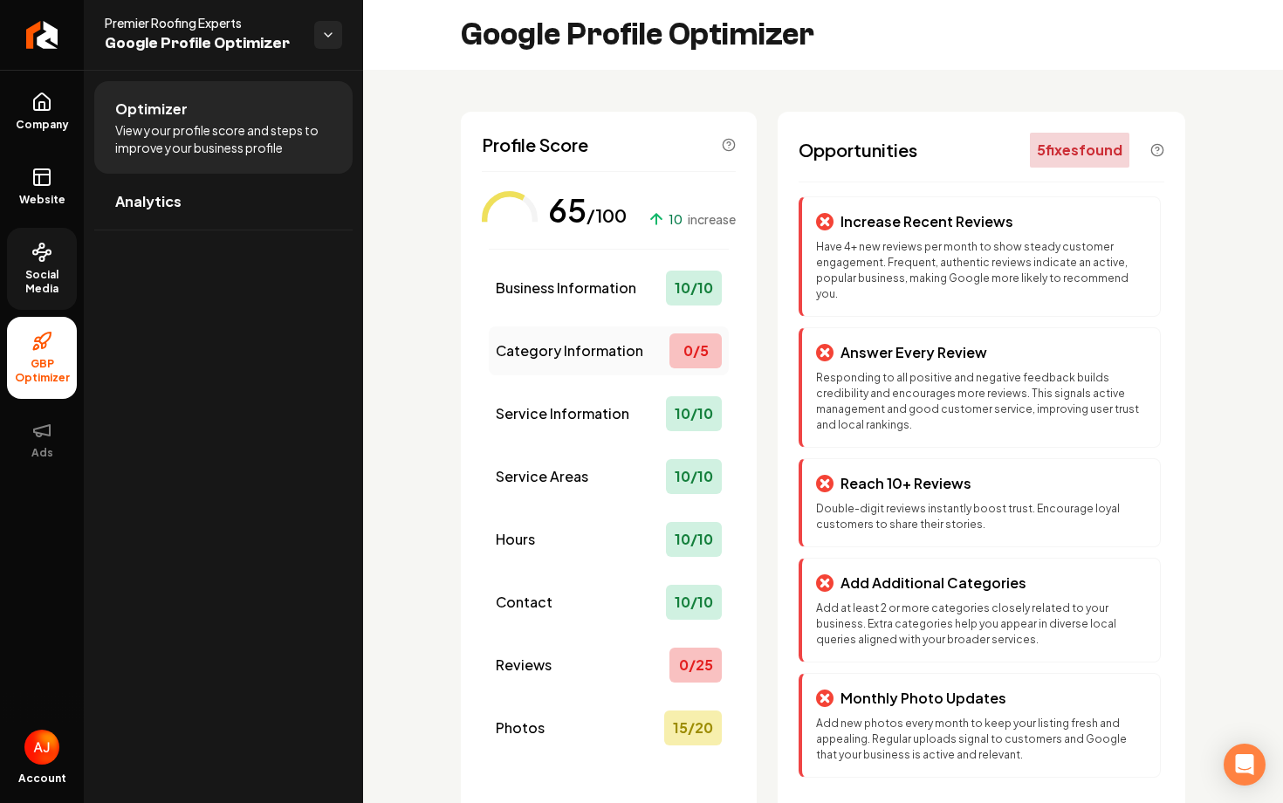
click at [630, 342] on span "Category Information" at bounding box center [569, 350] width 147 height 21
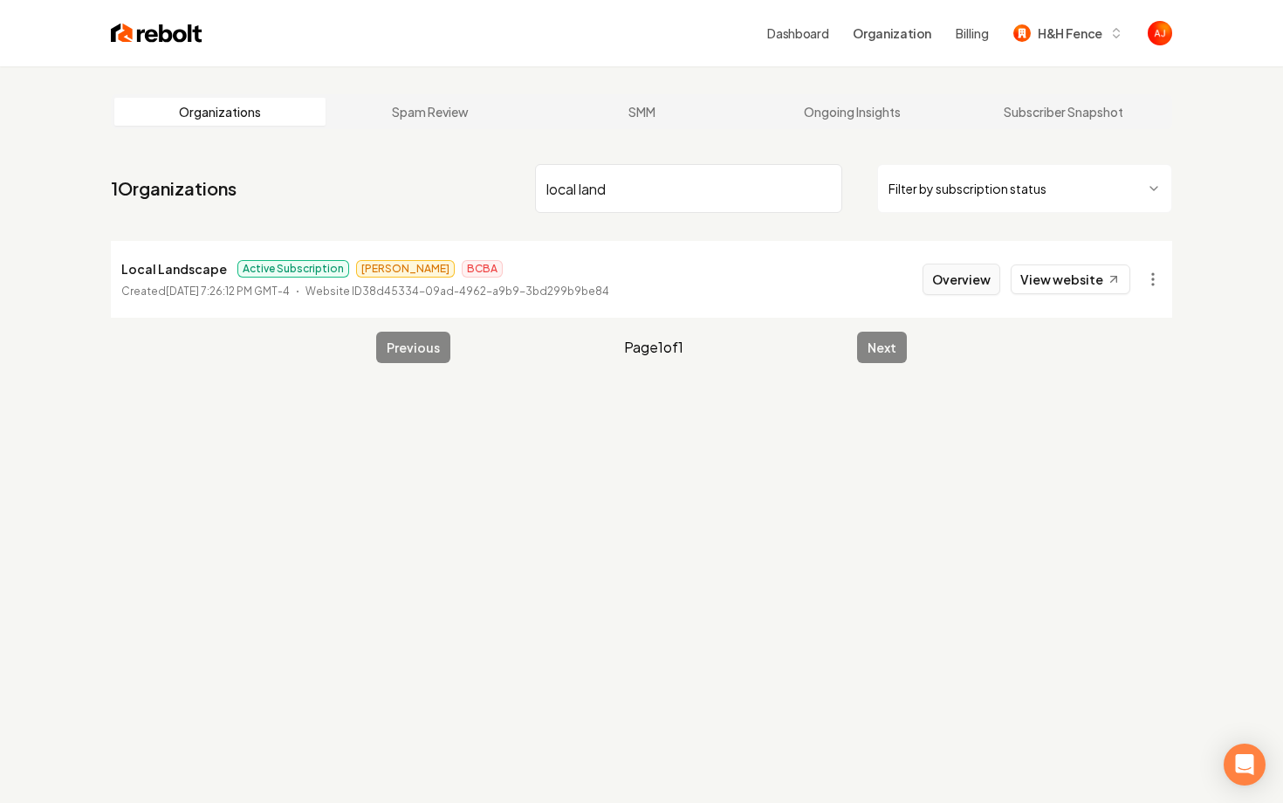
type input "local land"
click at [969, 279] on button "Overview" at bounding box center [961, 279] width 78 height 31
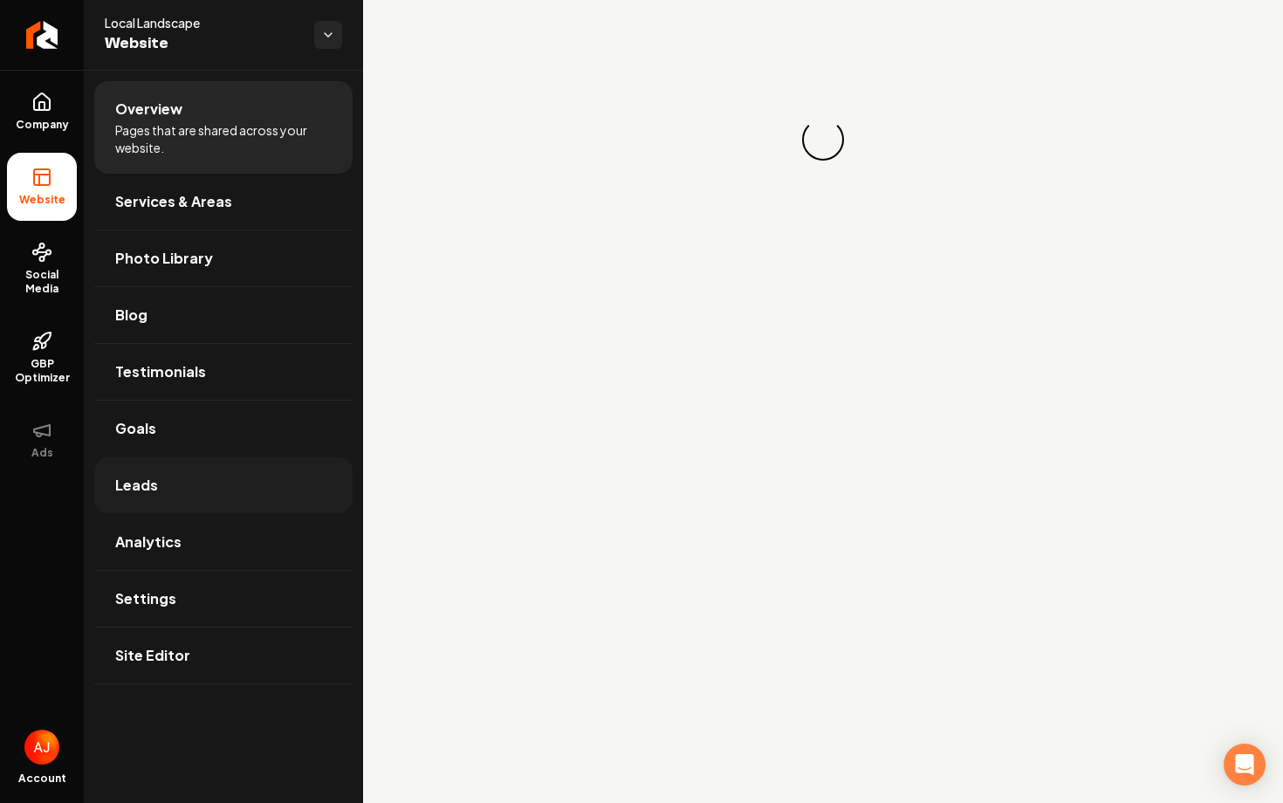
click at [165, 498] on link "Leads" at bounding box center [223, 485] width 258 height 56
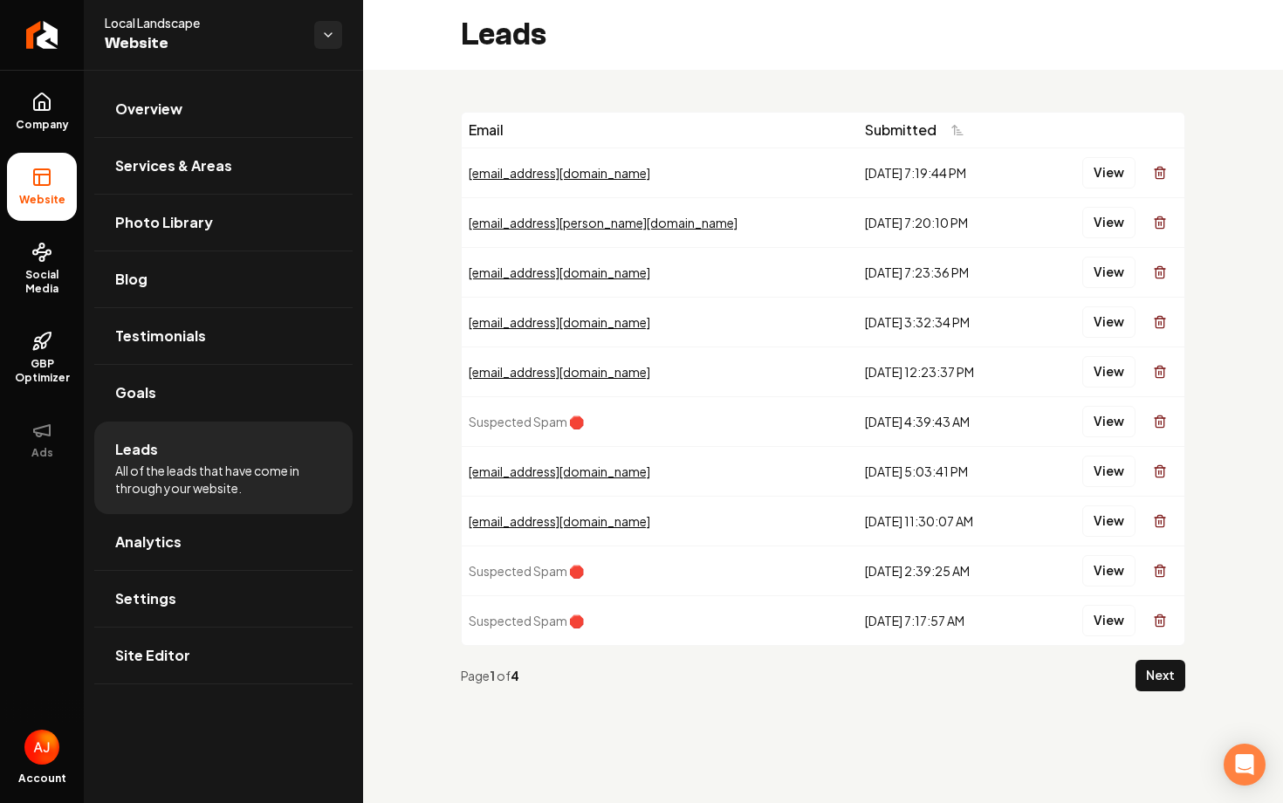
click at [1134, 673] on div "Page 1 of 4 Next" at bounding box center [823, 675] width 724 height 59
click at [1148, 677] on button "Next" at bounding box center [1160, 675] width 50 height 31
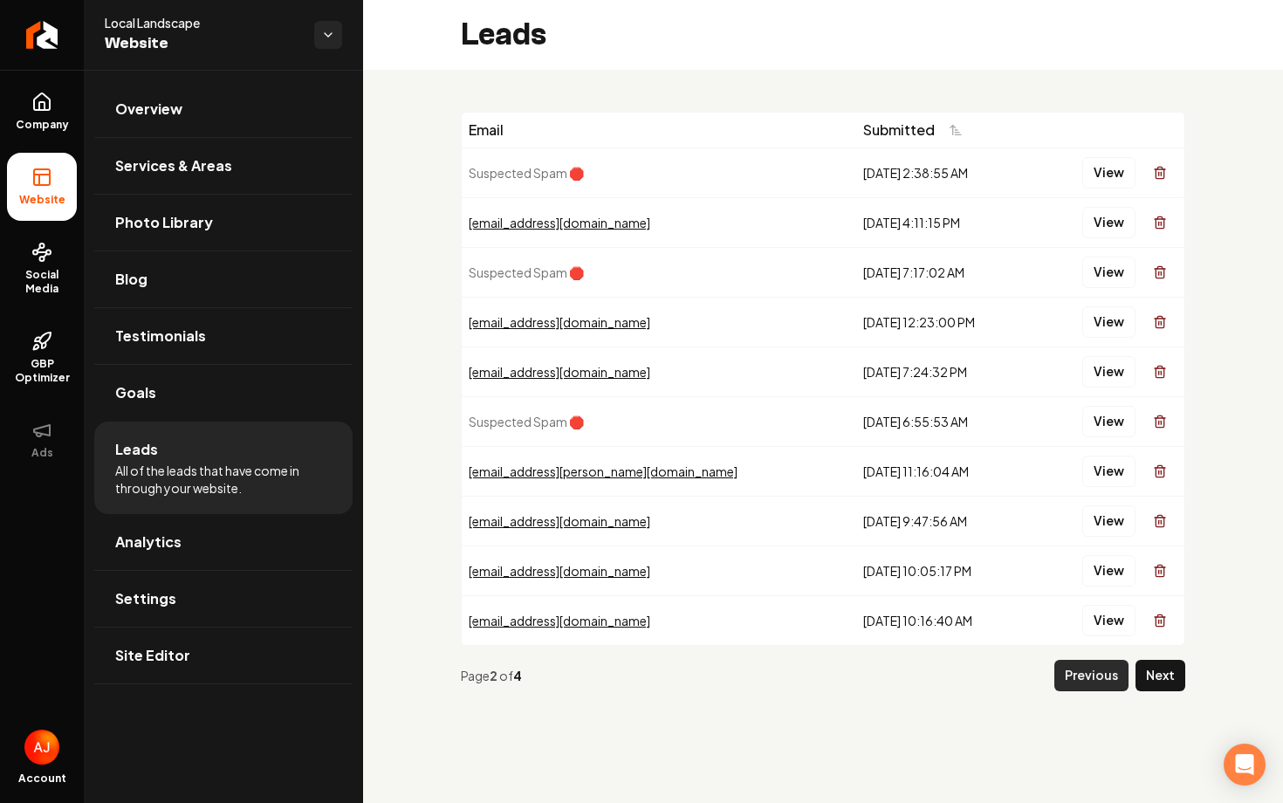
click at [1102, 676] on button "Previous" at bounding box center [1091, 675] width 74 height 31
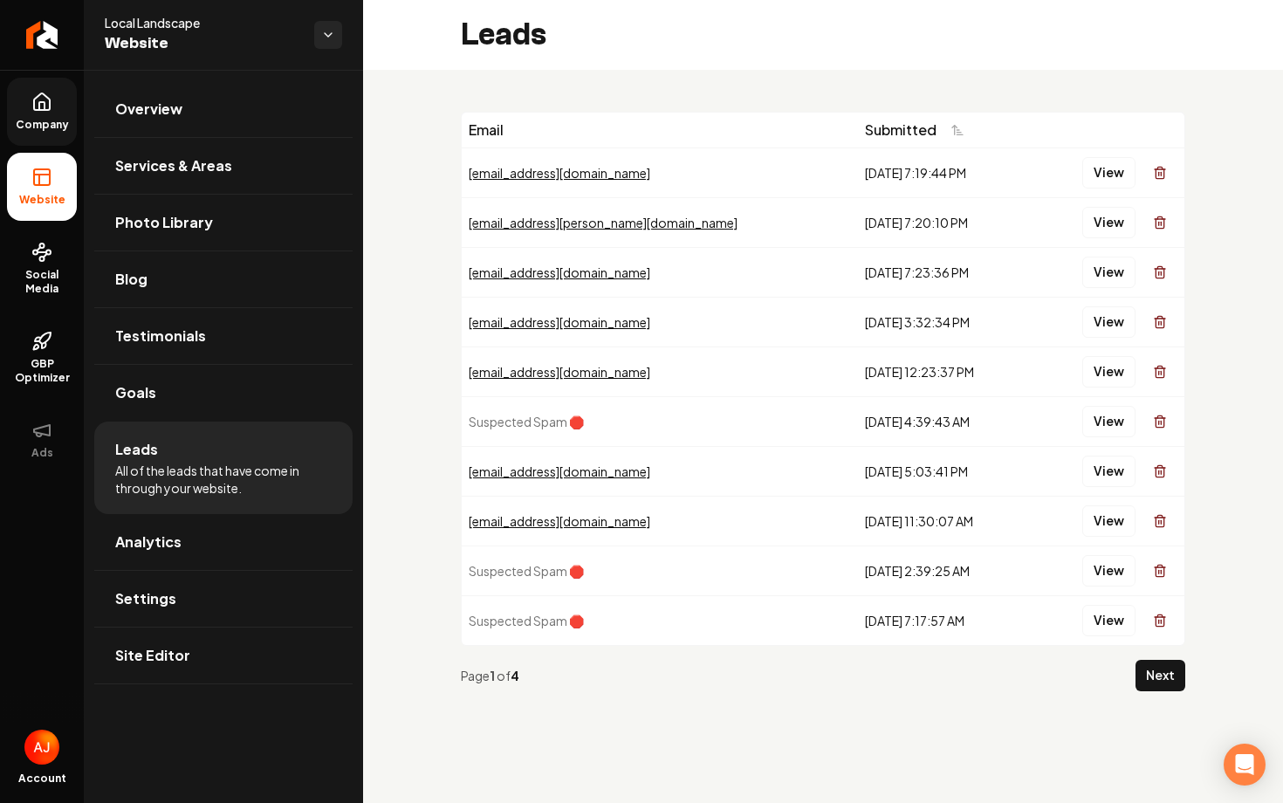
click at [47, 124] on span "Company" at bounding box center [42, 125] width 67 height 14
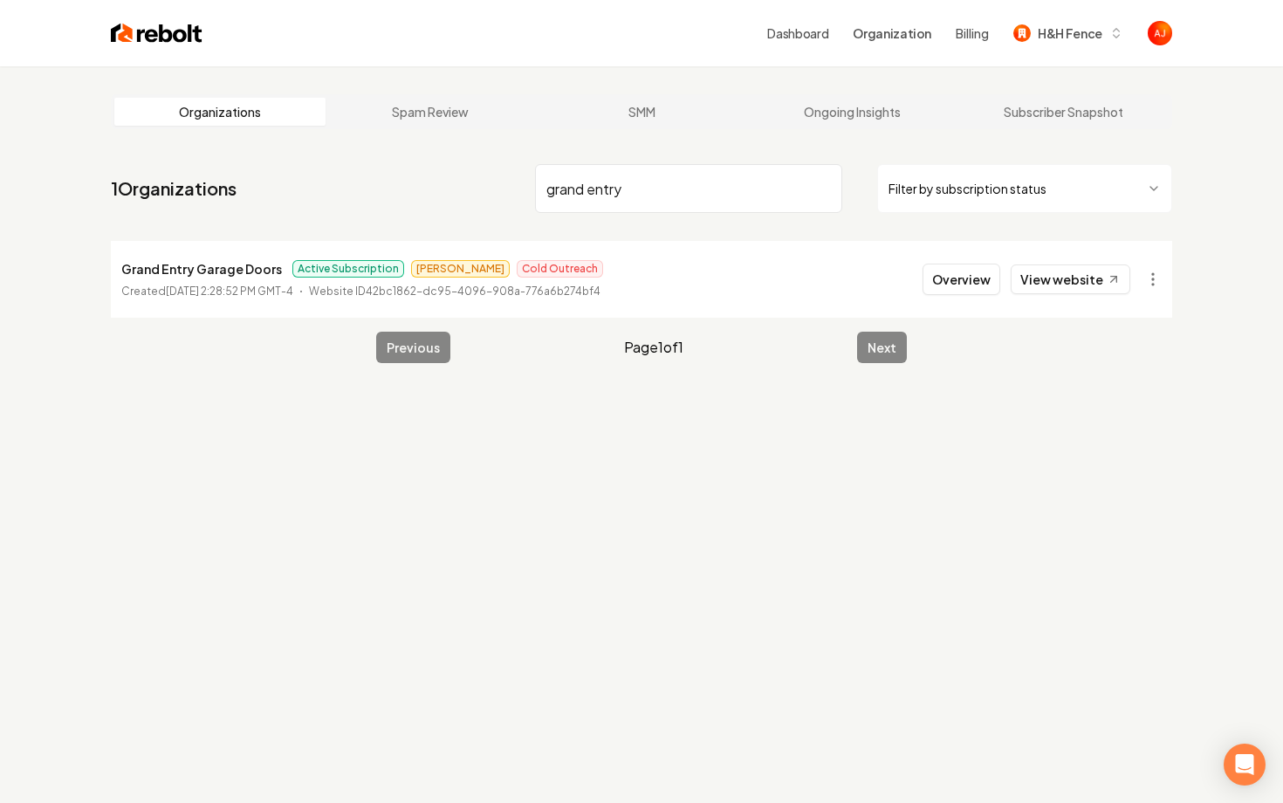
type input "grand entry"
click at [1026, 295] on li "Grand Entry Garage Doors Active Subscription Omar Cold Outreach Created August …" at bounding box center [641, 279] width 1061 height 77
click at [1026, 284] on link "View website" at bounding box center [1071, 279] width 120 height 30
click at [952, 291] on button "Overview" at bounding box center [961, 279] width 78 height 31
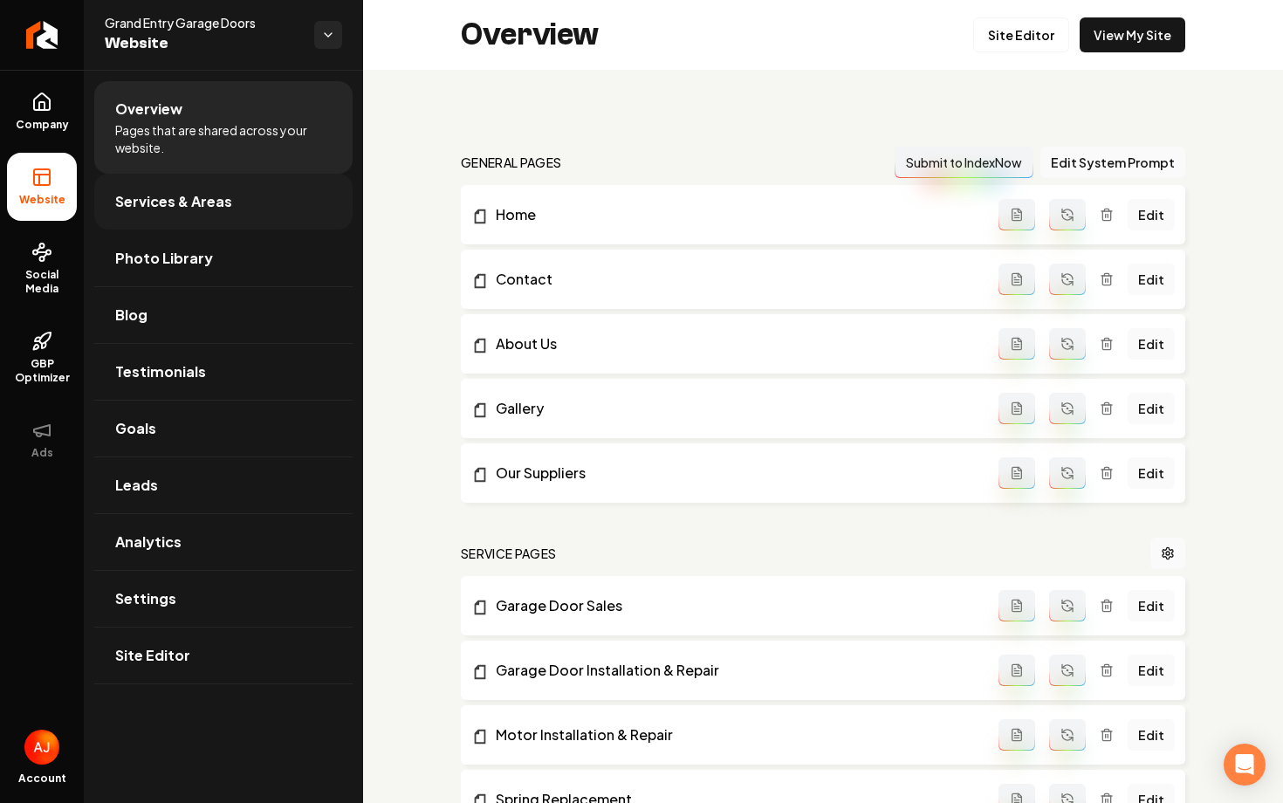
click at [188, 186] on link "Services & Areas" at bounding box center [223, 202] width 258 height 56
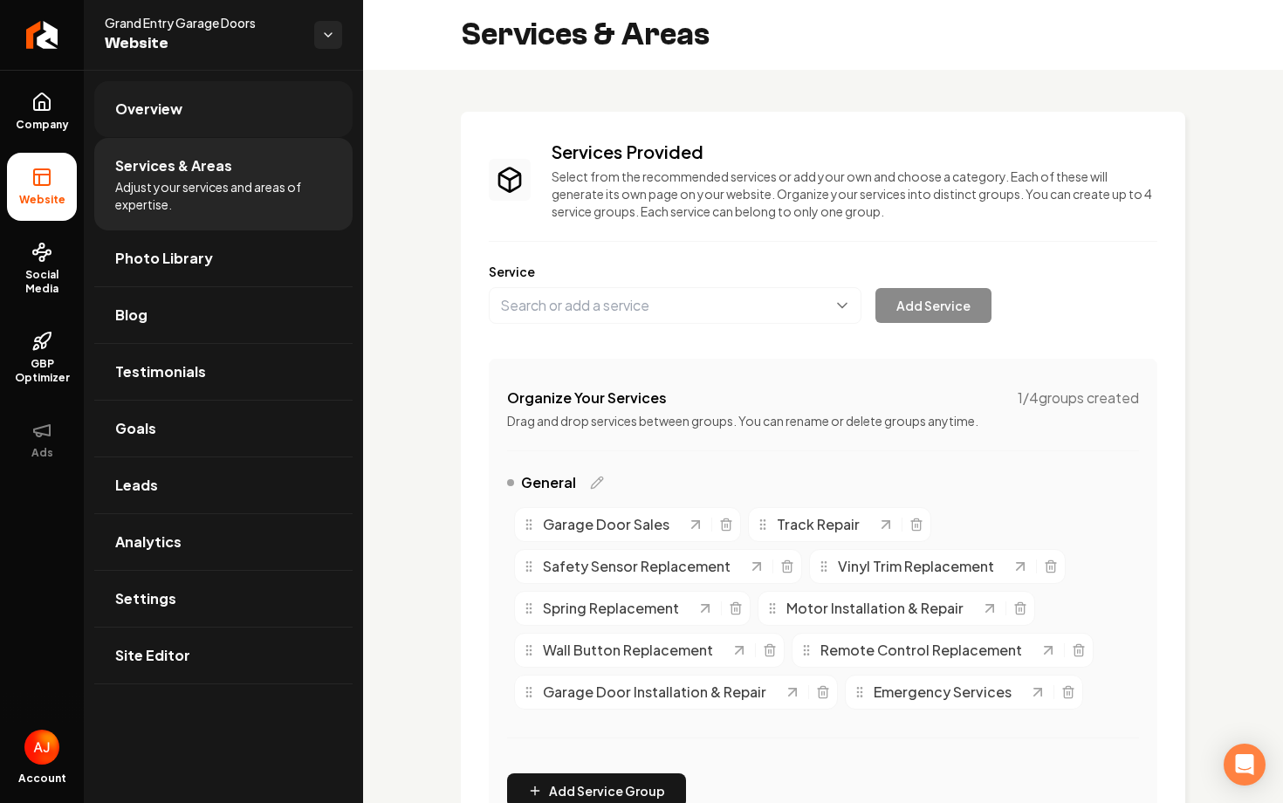
click at [179, 113] on span "Overview" at bounding box center [148, 109] width 67 height 21
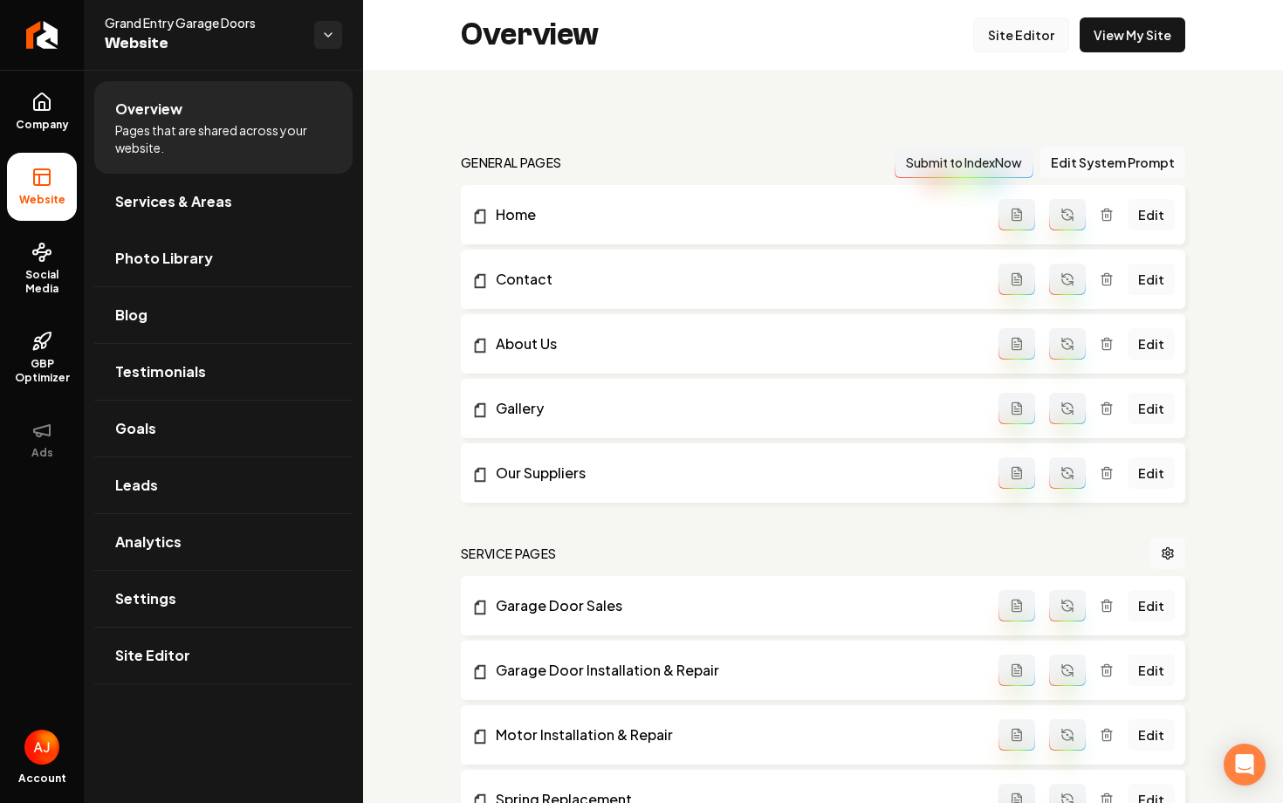
click at [1007, 48] on link "Site Editor" at bounding box center [1021, 34] width 96 height 35
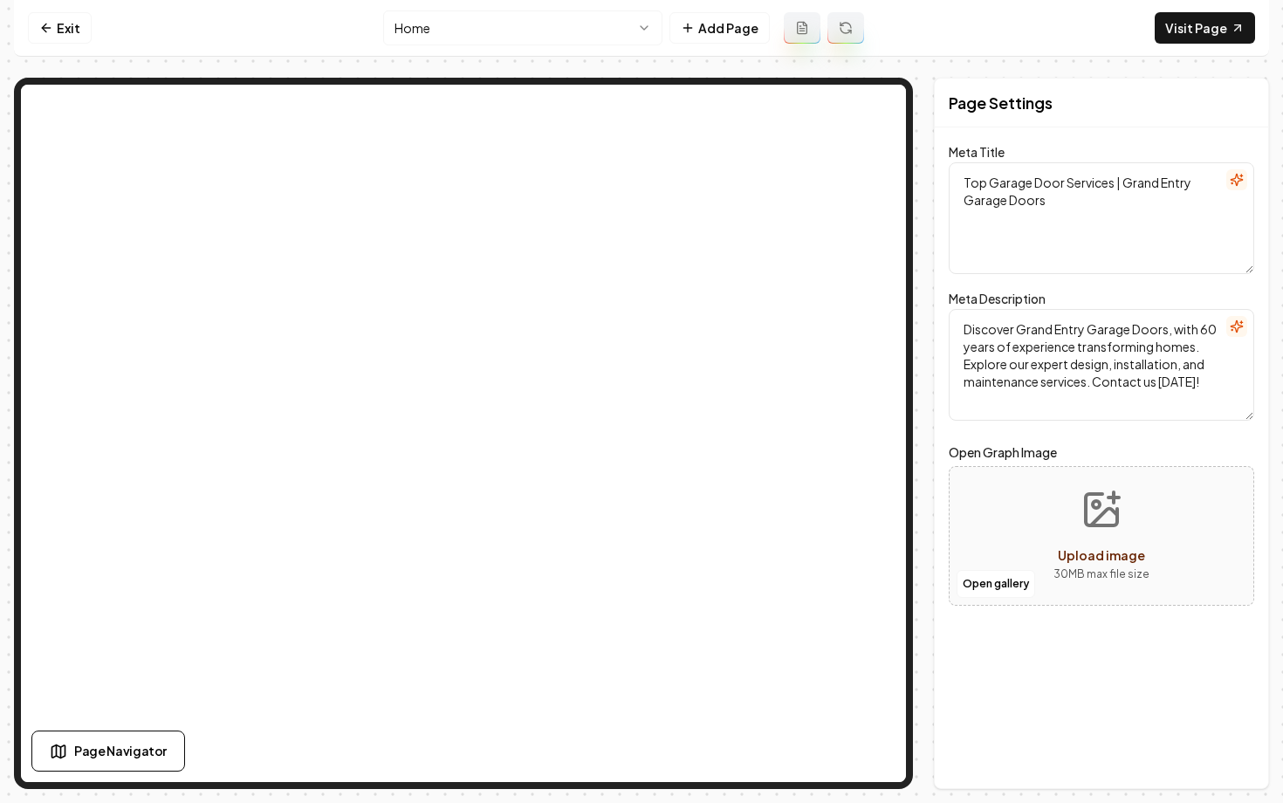
click at [454, 41] on html "Computer Required This feature is only available on a computer. Please switch t…" at bounding box center [641, 401] width 1283 height 803
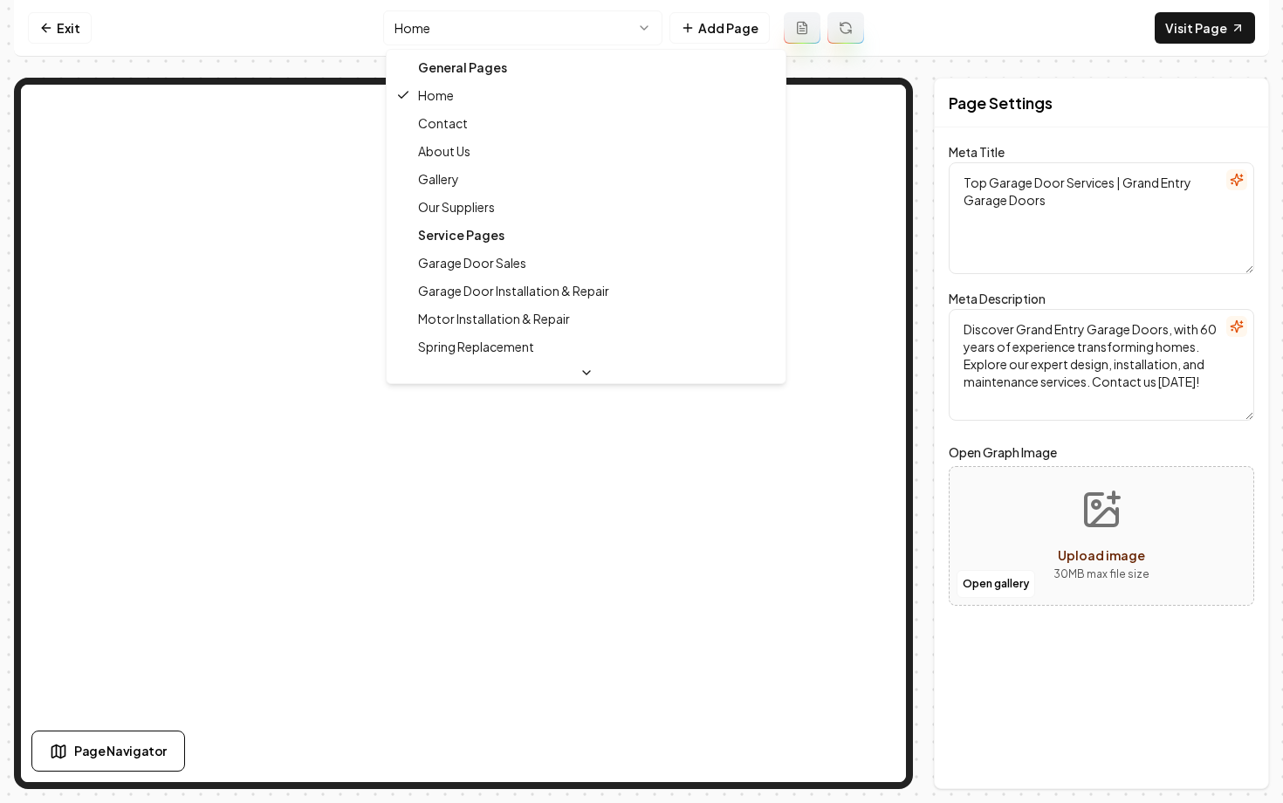
drag, startPoint x: 471, startPoint y: 120, endPoint x: 476, endPoint y: 144, distance: 24.8
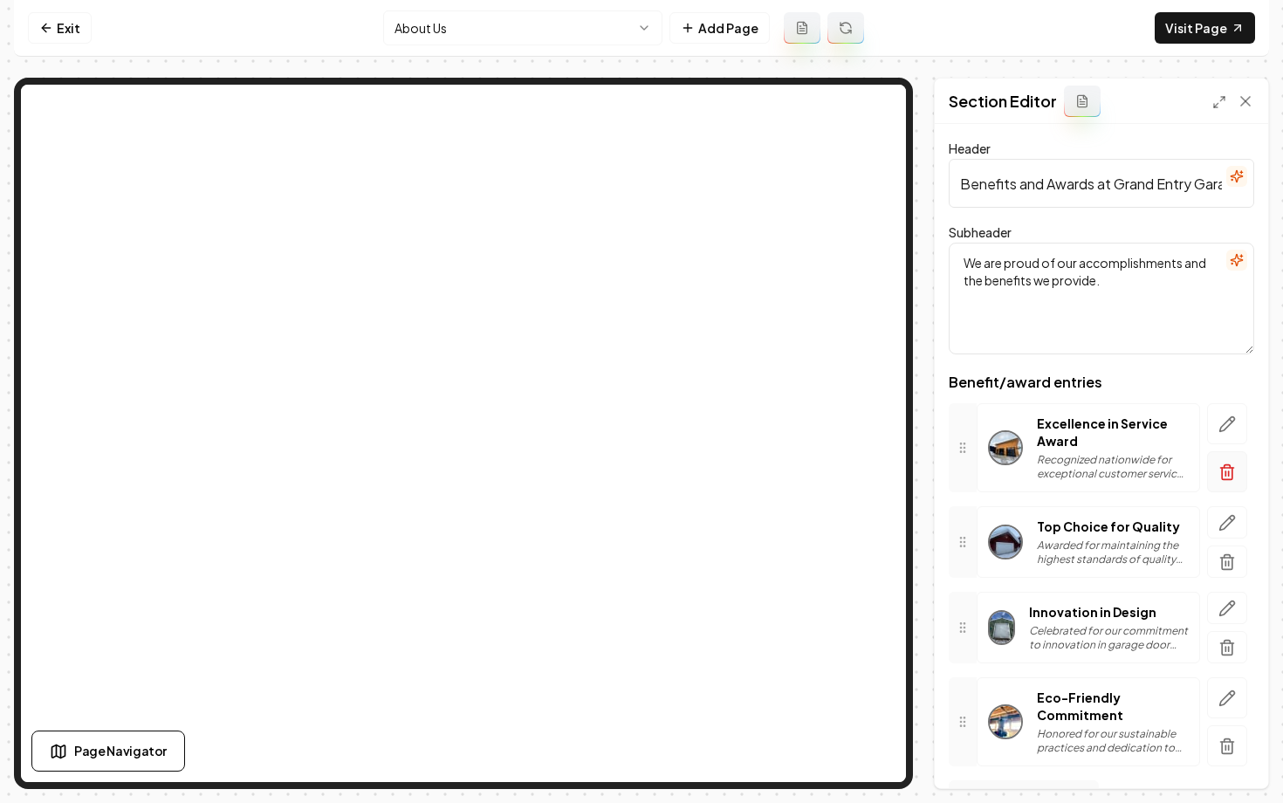
click at [1230, 471] on icon "button" at bounding box center [1226, 471] width 17 height 17
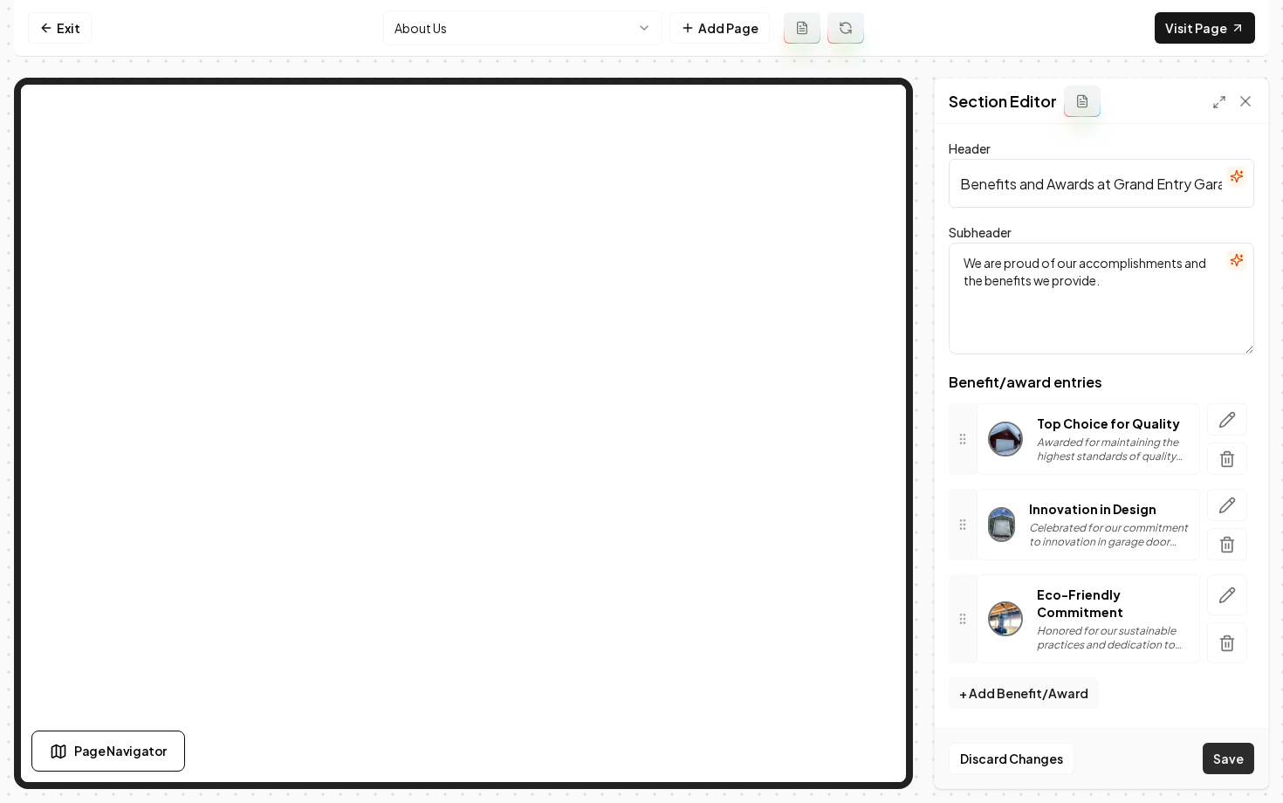
click at [1227, 755] on button "Save" at bounding box center [1228, 758] width 51 height 31
click at [49, 32] on icon at bounding box center [46, 28] width 14 height 14
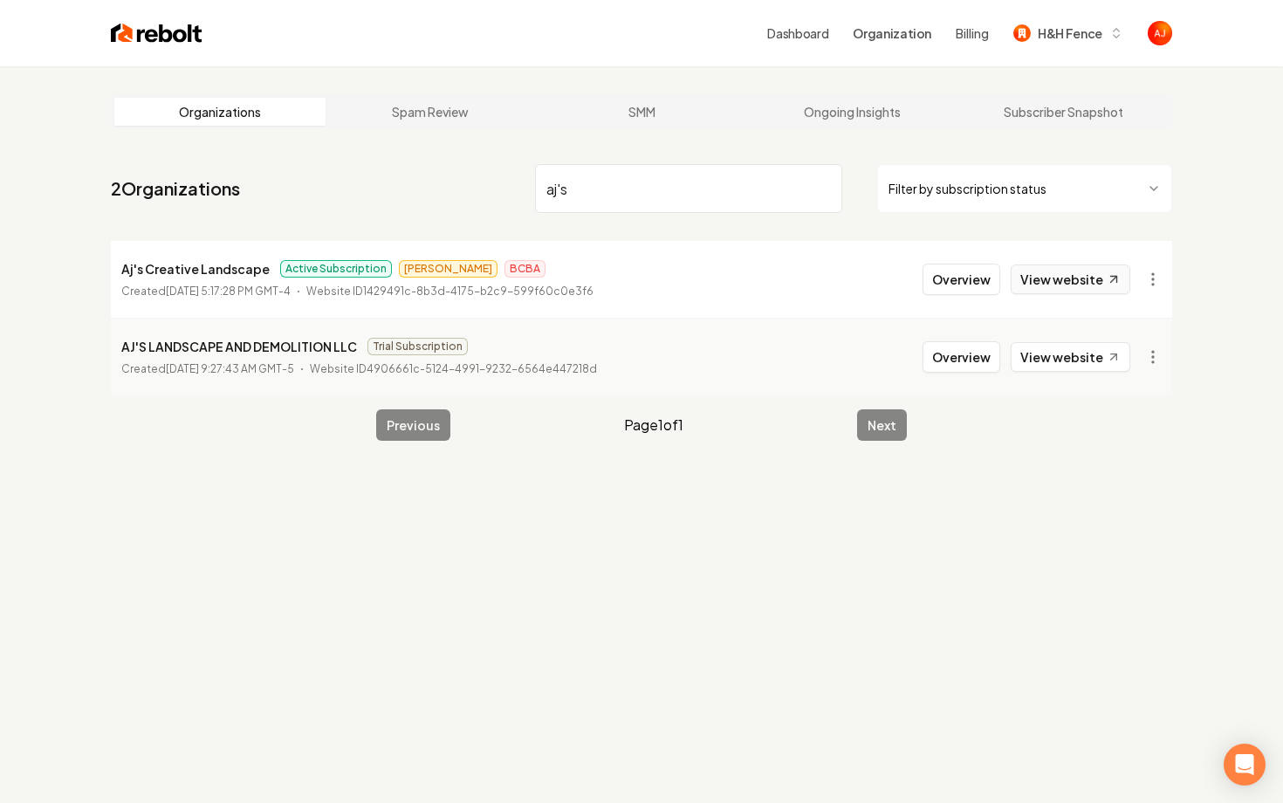
type input "aj's"
click at [1033, 279] on link "View website" at bounding box center [1071, 279] width 120 height 30
click at [985, 278] on button "Overview" at bounding box center [961, 279] width 78 height 31
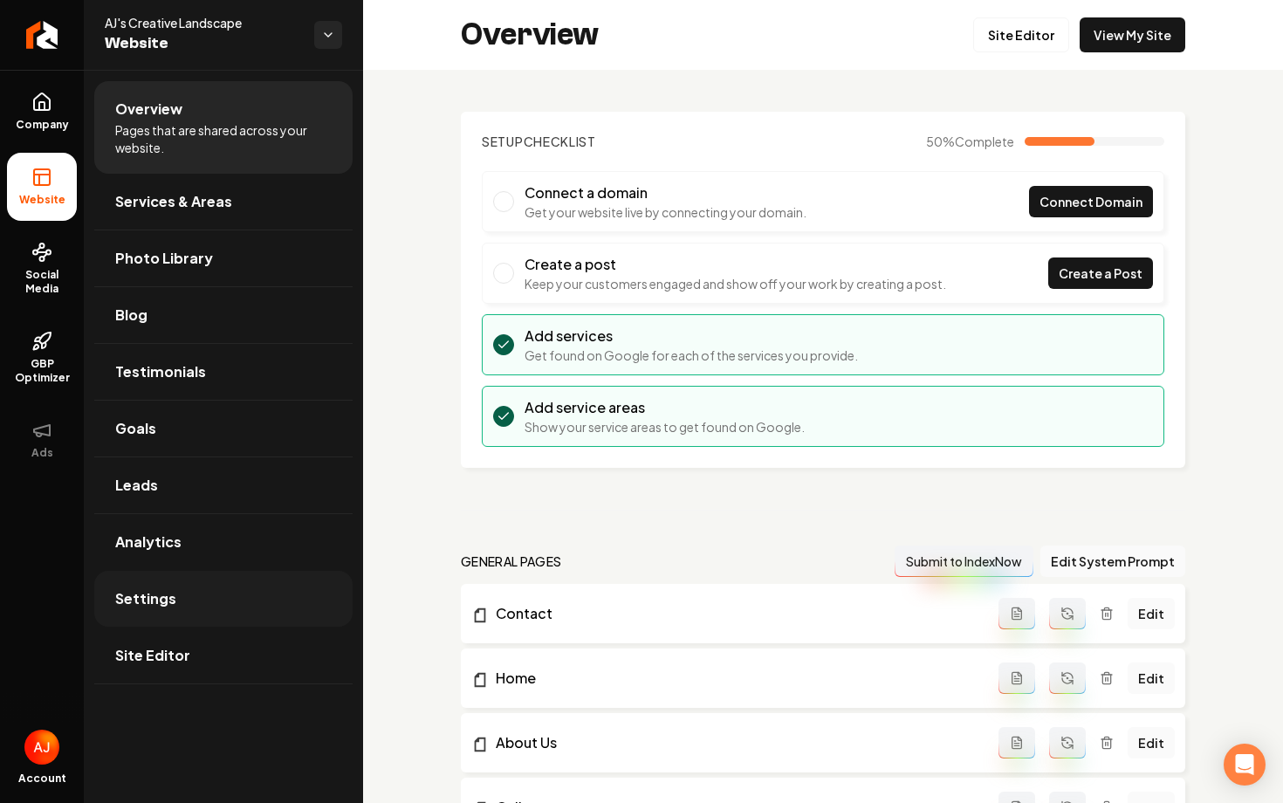
click at [209, 582] on link "Settings" at bounding box center [223, 599] width 258 height 56
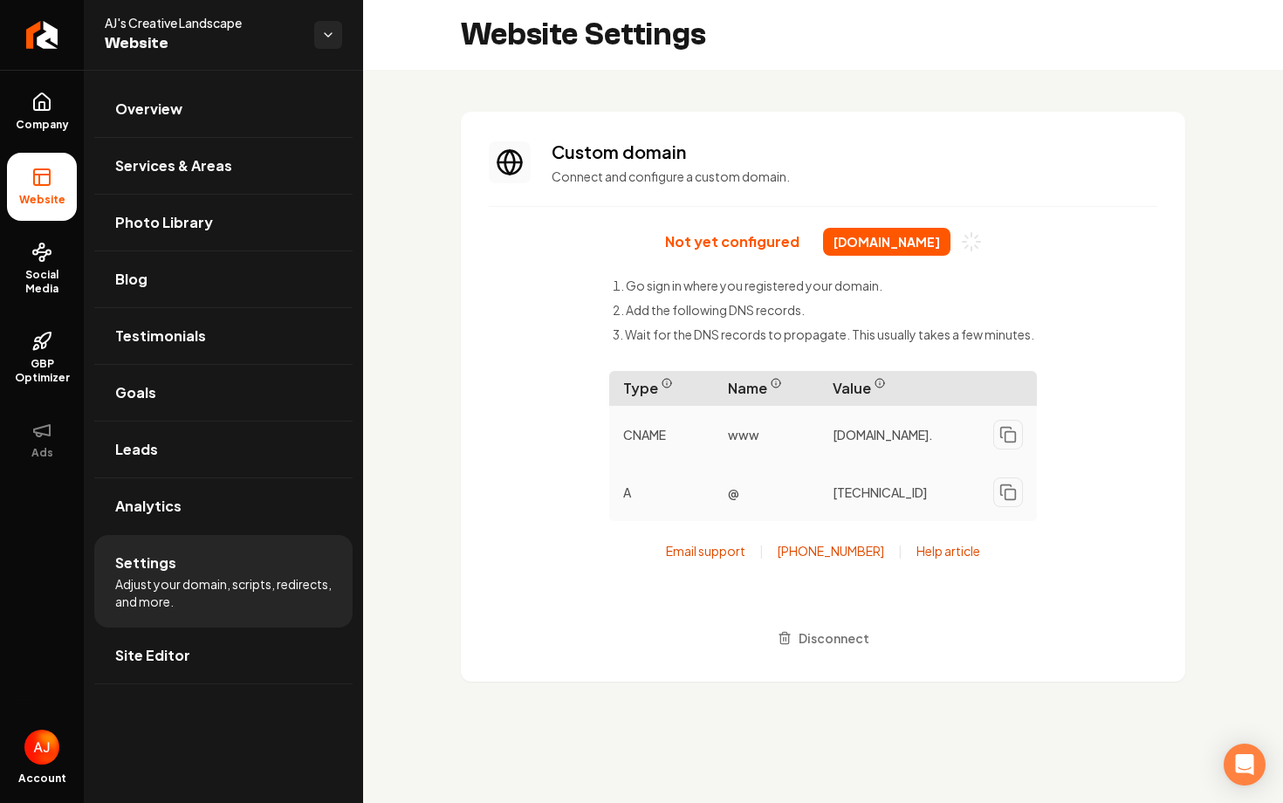
scroll to position [157, 0]
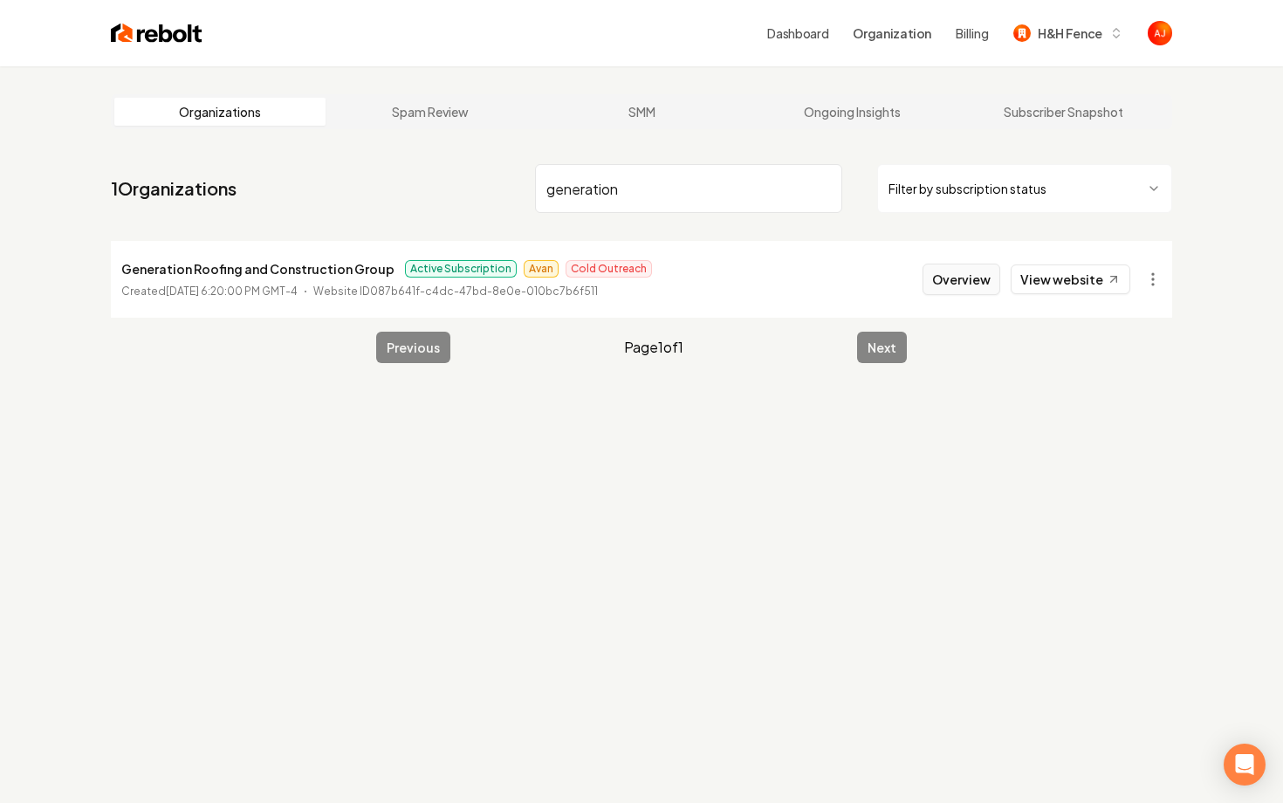
type input "generation"
click at [960, 279] on button "Overview" at bounding box center [961, 279] width 78 height 31
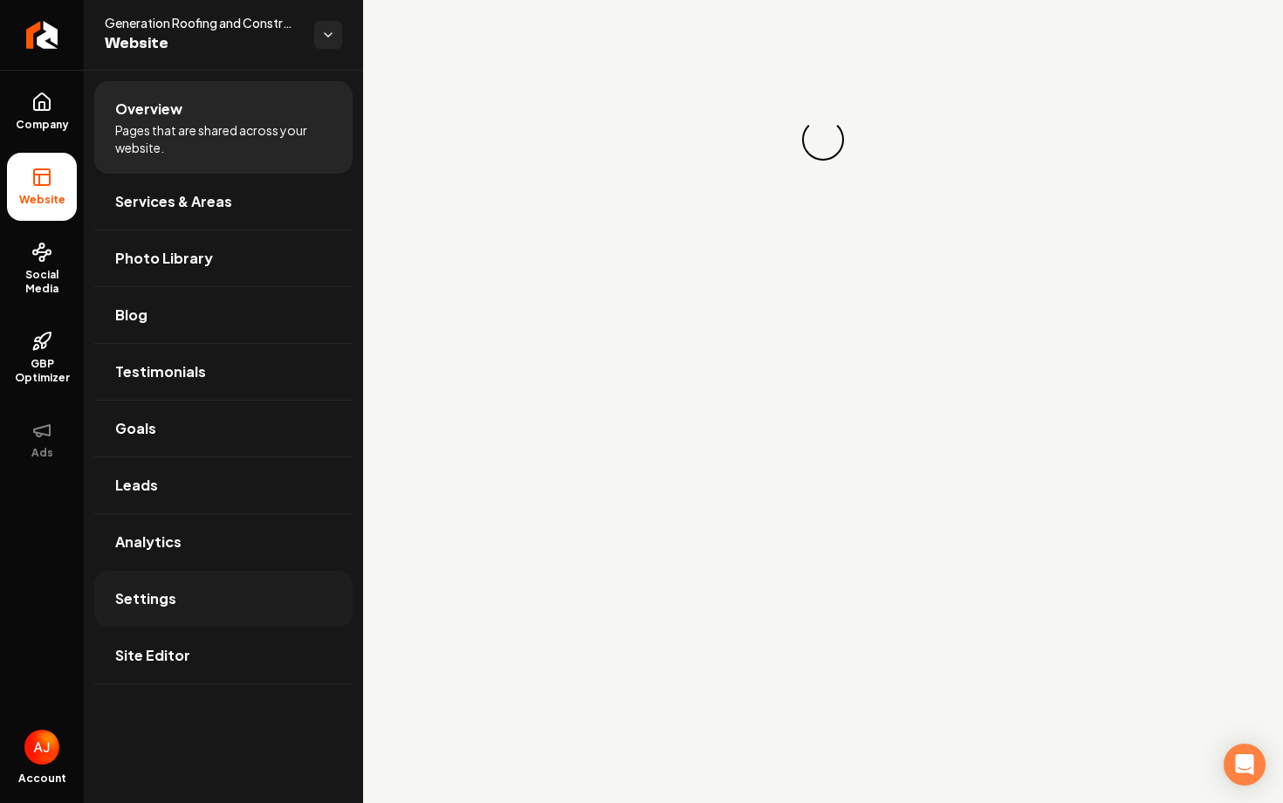
click at [151, 589] on span "Settings" at bounding box center [145, 598] width 61 height 21
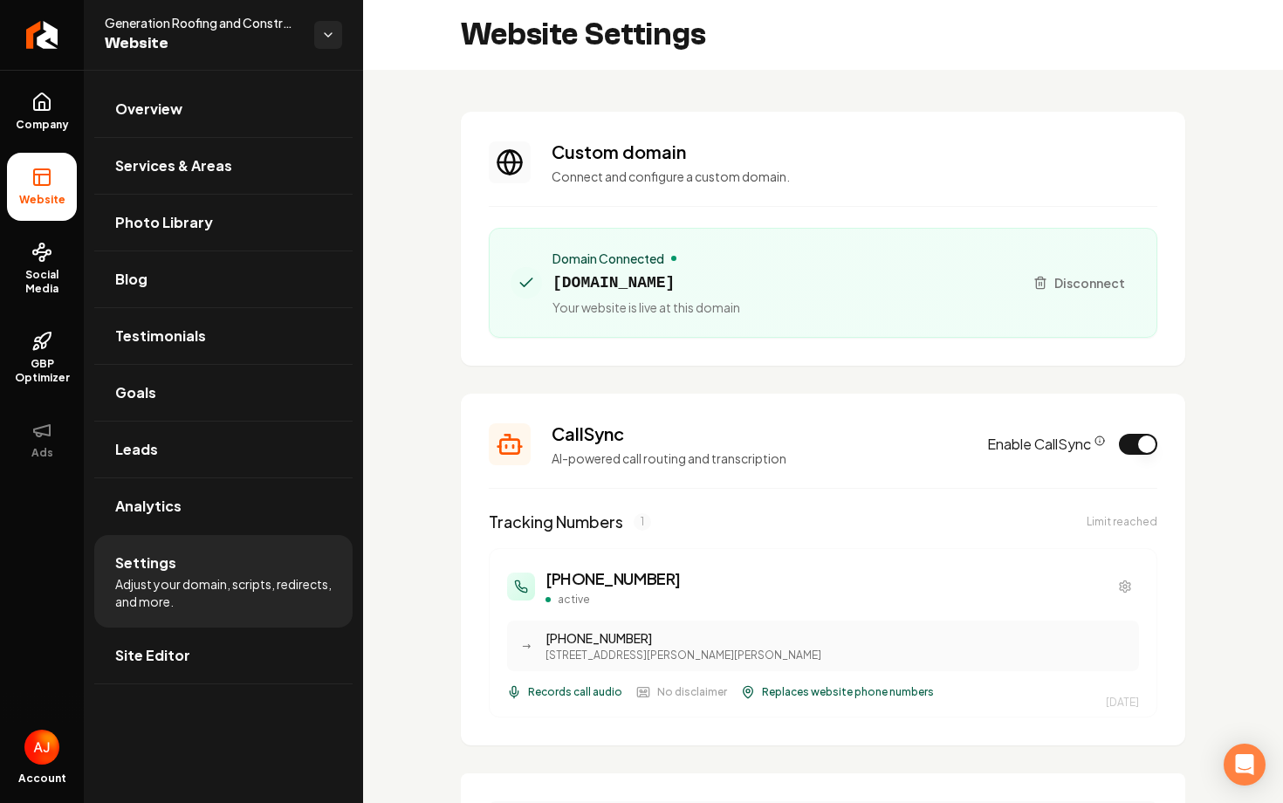
drag, startPoint x: 736, startPoint y: 284, endPoint x: 549, endPoint y: 277, distance: 186.9
click at [549, 277] on div "Domain Connected generationroof.com Your website is live at this domain" at bounding box center [760, 283] width 498 height 66
copy span "[DOMAIN_NAME]"
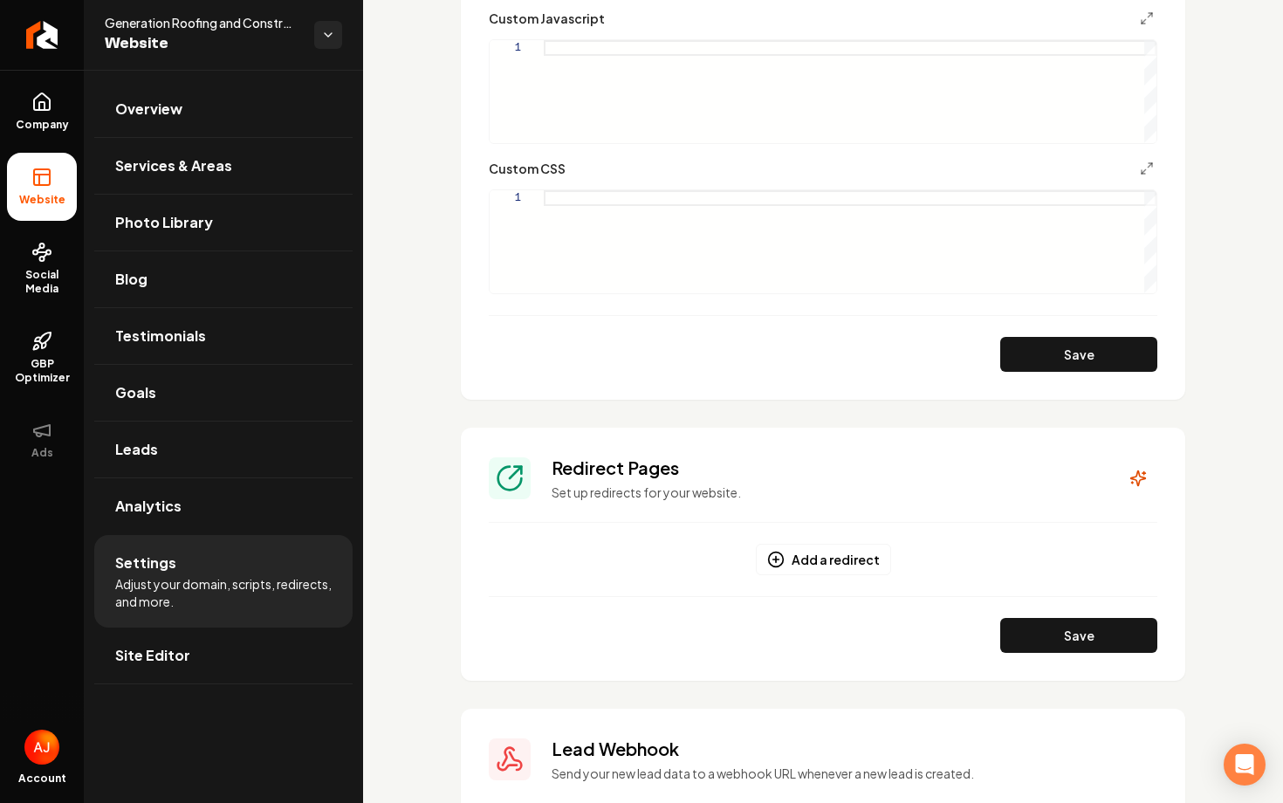
scroll to position [1470, 0]
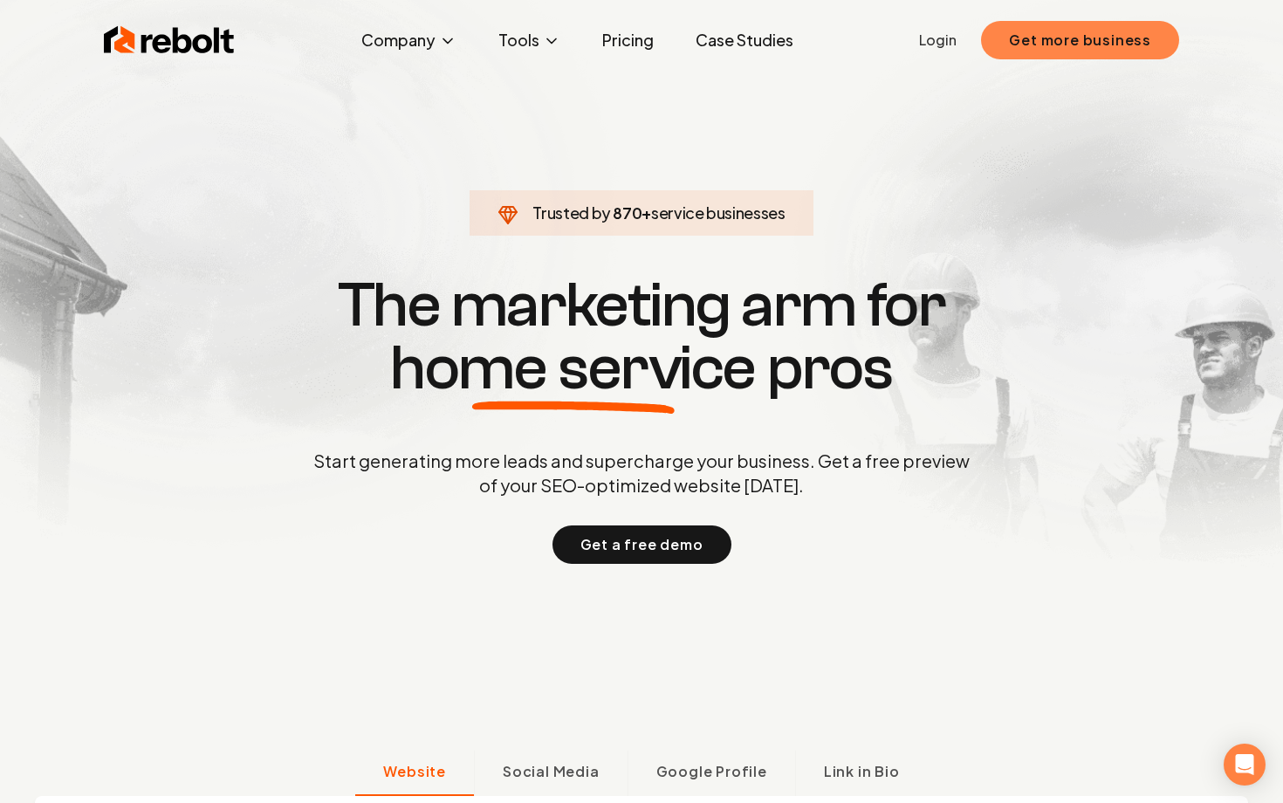
click at [1033, 39] on button "Get more business" at bounding box center [1080, 40] width 198 height 38
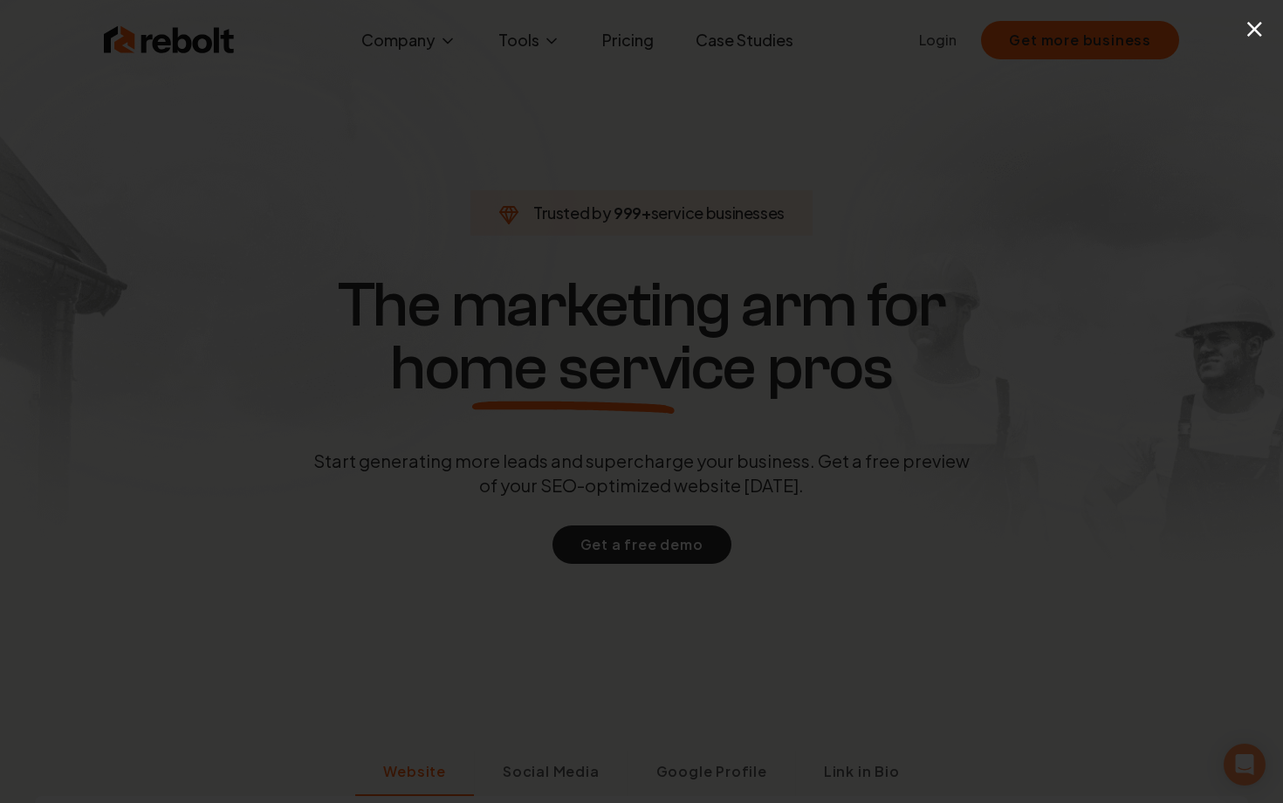
click at [851, 121] on div "×" at bounding box center [641, 401] width 1283 height 803
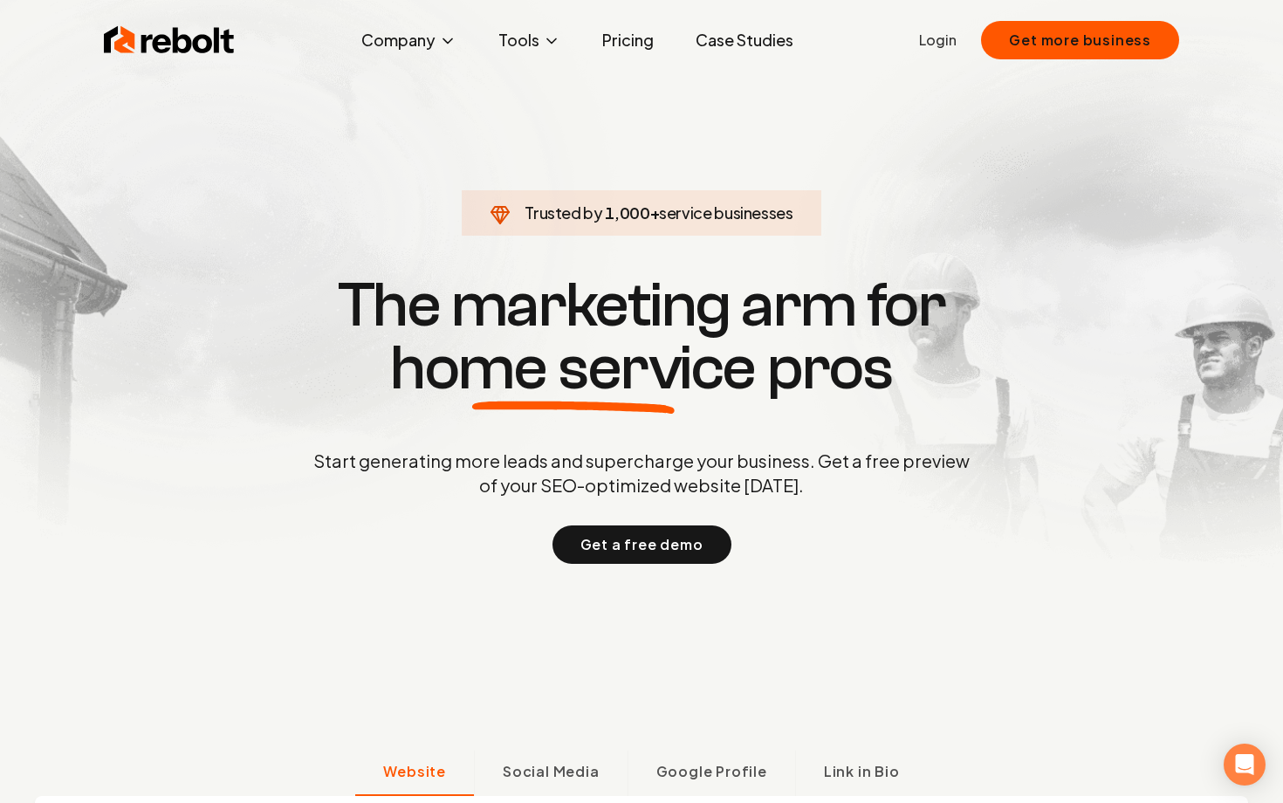
click at [944, 52] on div "Rebolt Company About Blog Jobs Tools Google Review QR Code Generator Google Bus…" at bounding box center [641, 40] width 1117 height 52
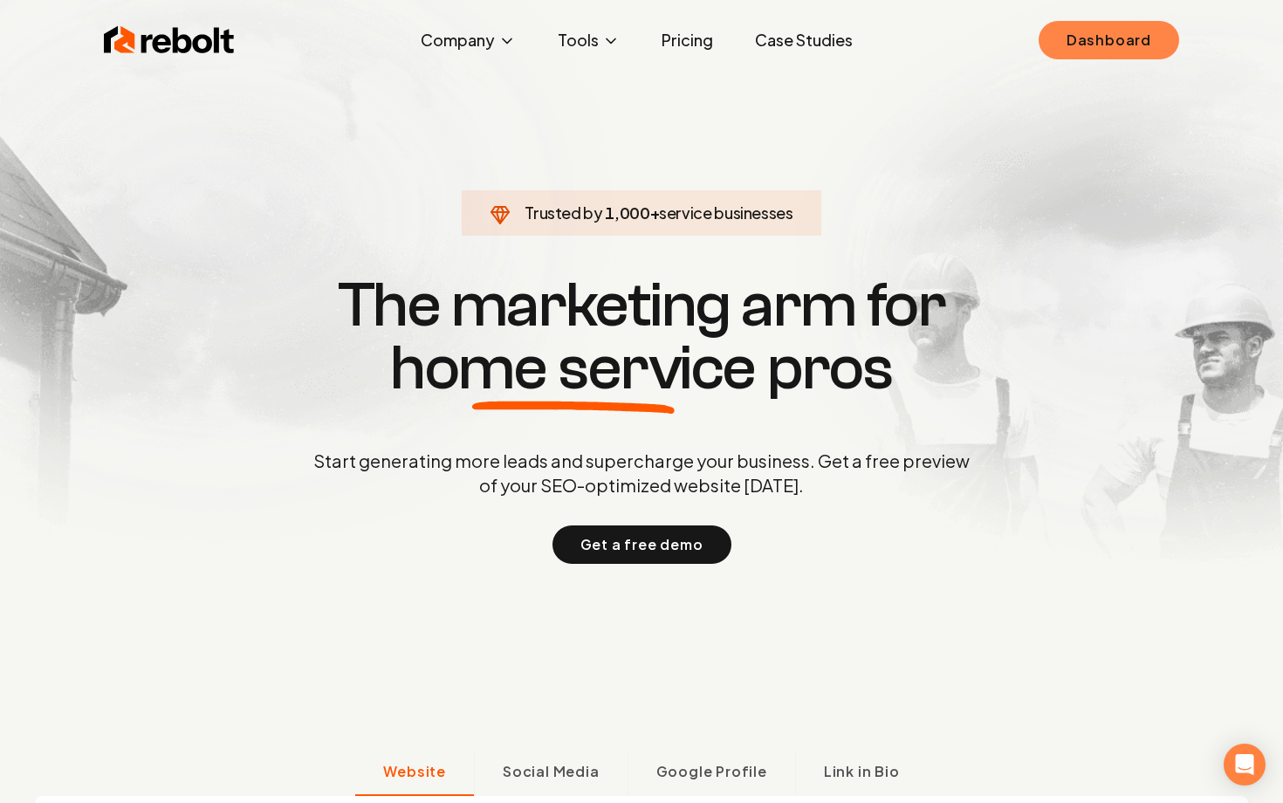
click at [1097, 45] on link "Dashboard" at bounding box center [1108, 40] width 140 height 38
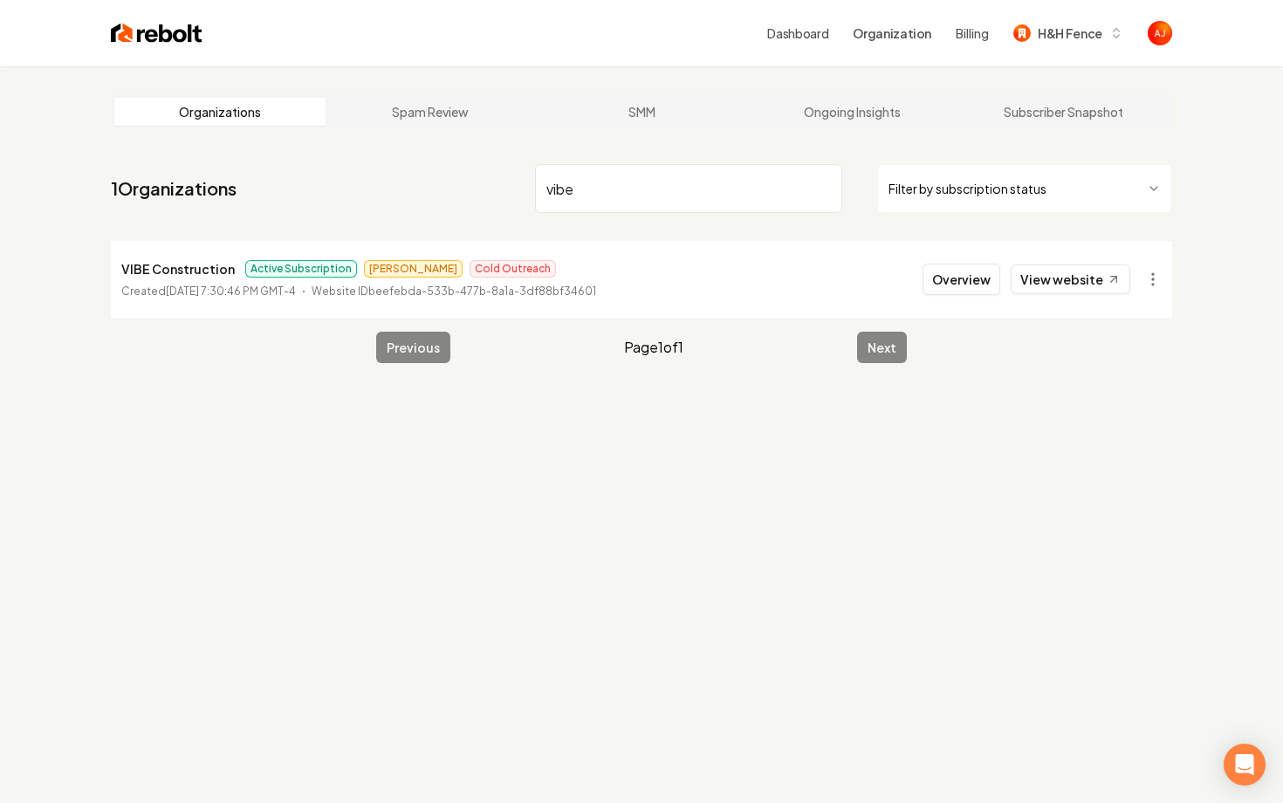
click at [1078, 296] on li "VIBE Construction Active Subscription [PERSON_NAME] Outreach Created [DATE] 7:3…" at bounding box center [641, 279] width 1061 height 77
click at [1068, 286] on link "View website" at bounding box center [1071, 279] width 120 height 30
click at [403, 17] on div "Dashboard Organization Billing H&H Fence" at bounding box center [687, 32] width 970 height 31
drag, startPoint x: 593, startPoint y: 189, endPoint x: 427, endPoint y: 188, distance: 166.7
click at [427, 188] on nav "1 Organizations vibe Filter by subscription status" at bounding box center [641, 195] width 1061 height 77
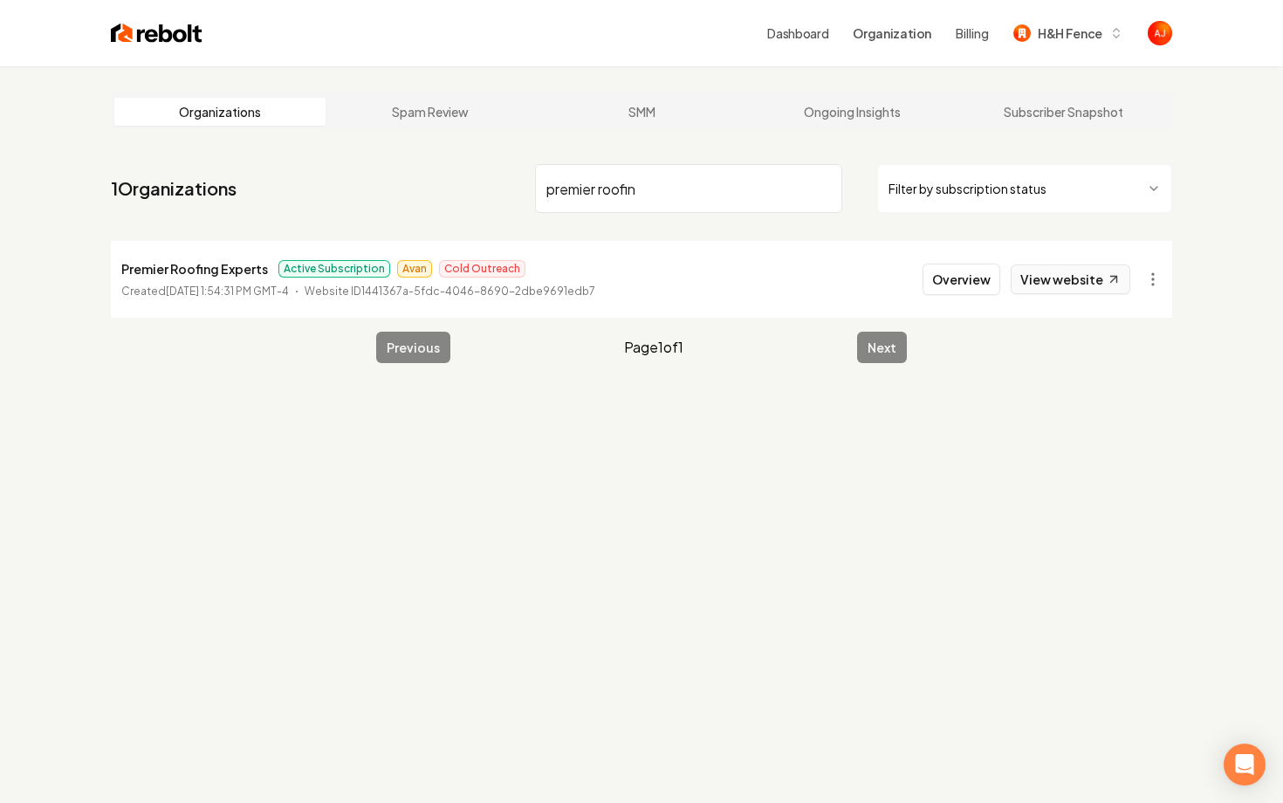
type input "premier roofin"
click at [1059, 278] on link "View website" at bounding box center [1071, 279] width 120 height 30
drag, startPoint x: 653, startPoint y: 188, endPoint x: 278, endPoint y: 136, distance: 377.9
click at [294, 140] on main "Organizations Spam Review SMM Ongoing Insights Subscriber Snapshot 1 Organizati…" at bounding box center [641, 228] width 1117 height 325
type input "western mas"
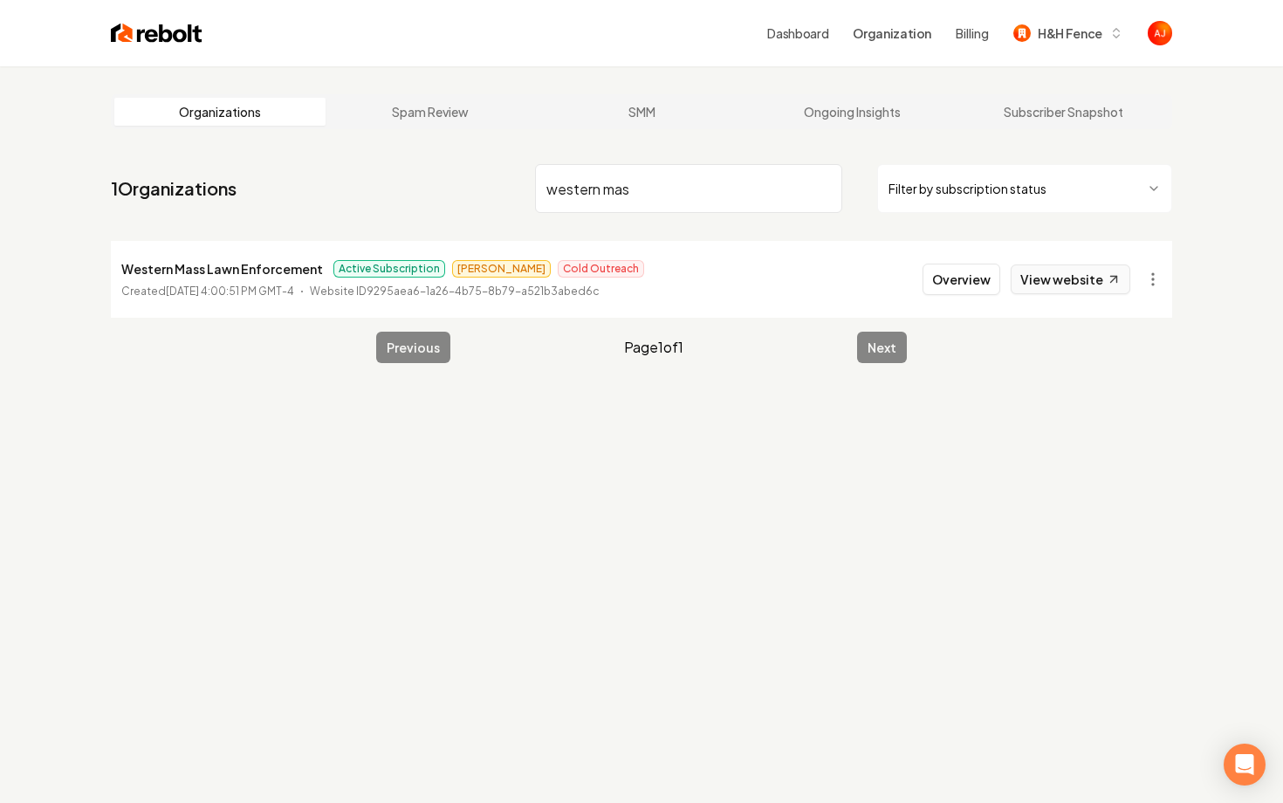
click at [1035, 281] on link "View website" at bounding box center [1071, 279] width 120 height 30
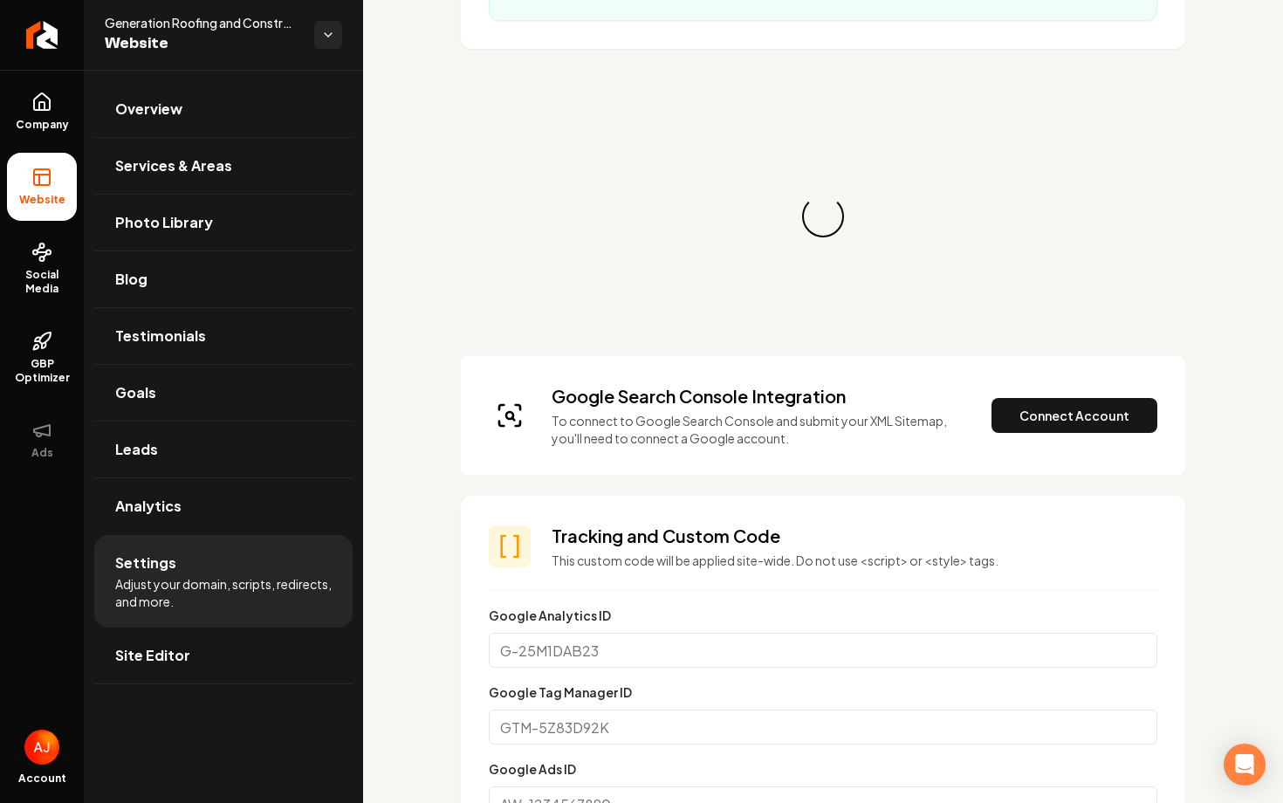
scroll to position [545, 0]
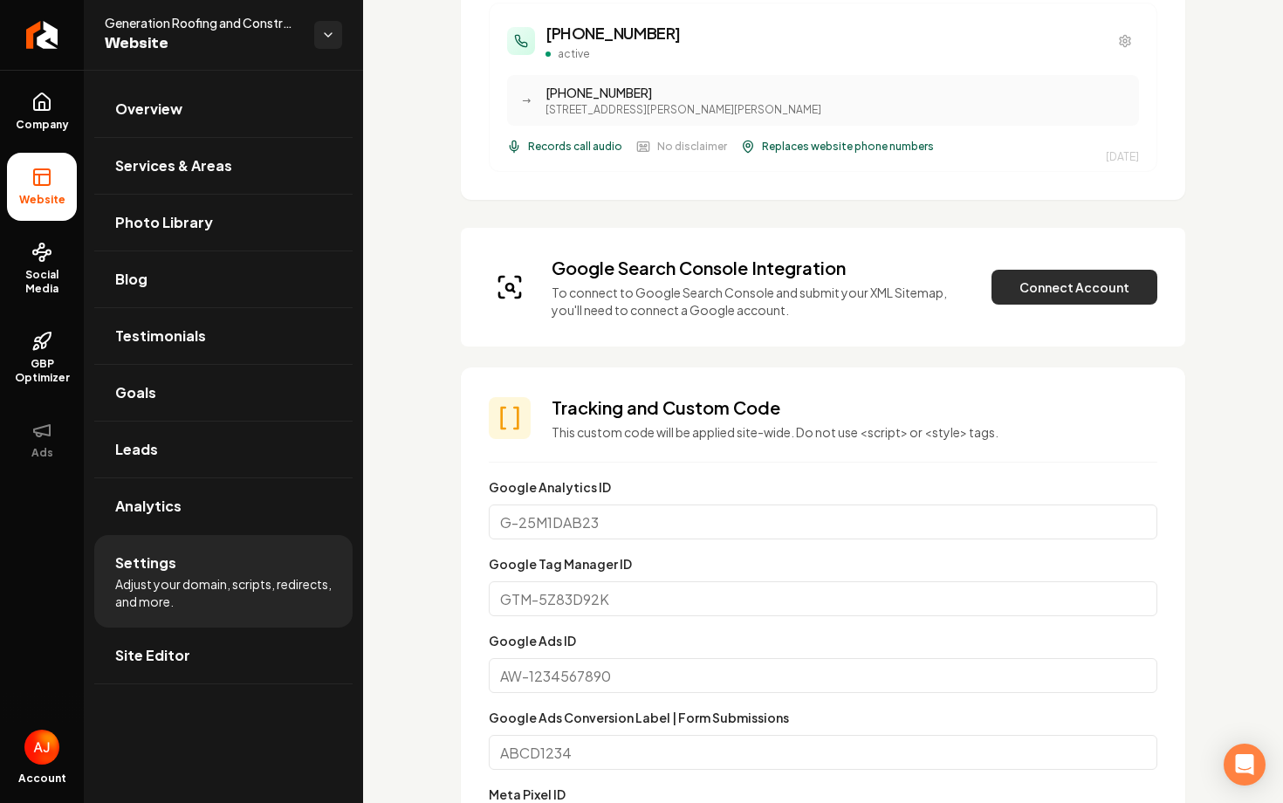
click at [1032, 286] on button "Connect Account" at bounding box center [1074, 287] width 166 height 35
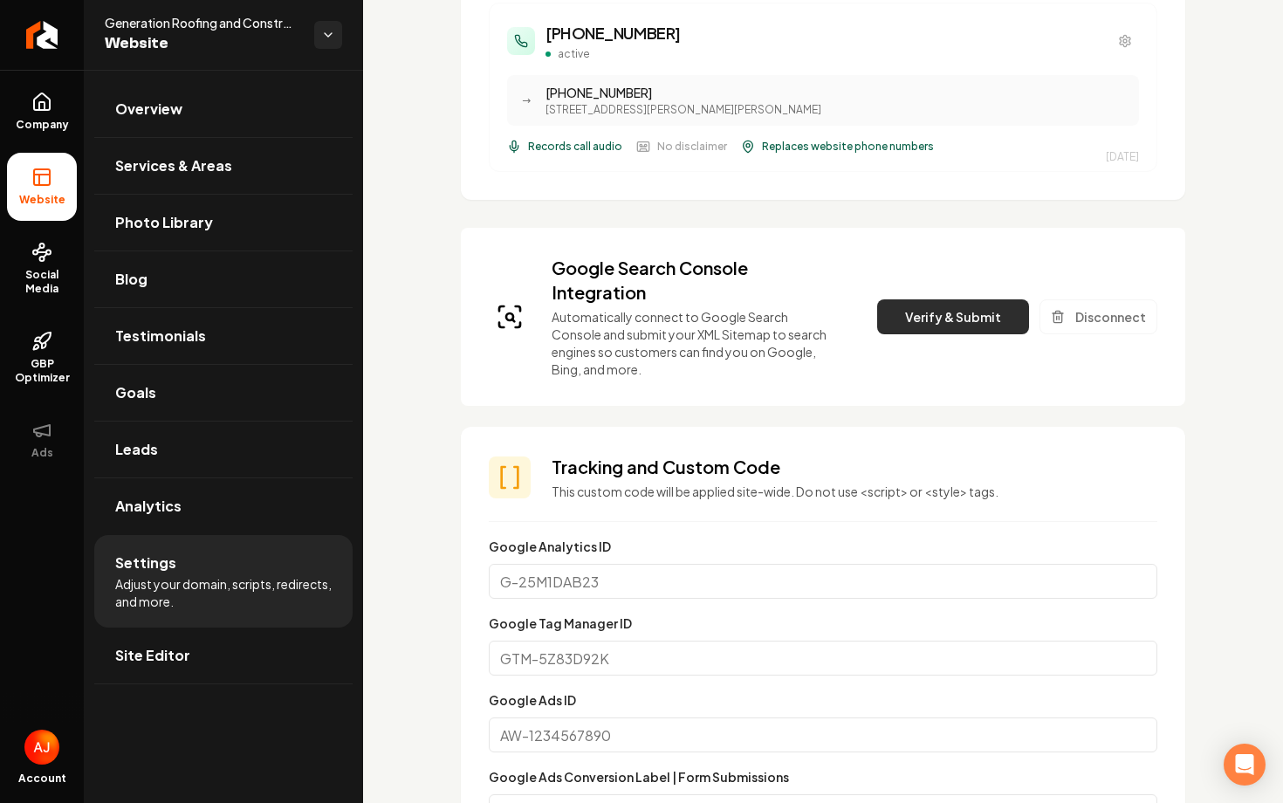
click at [972, 328] on button "Verify & Submit" at bounding box center [953, 316] width 152 height 35
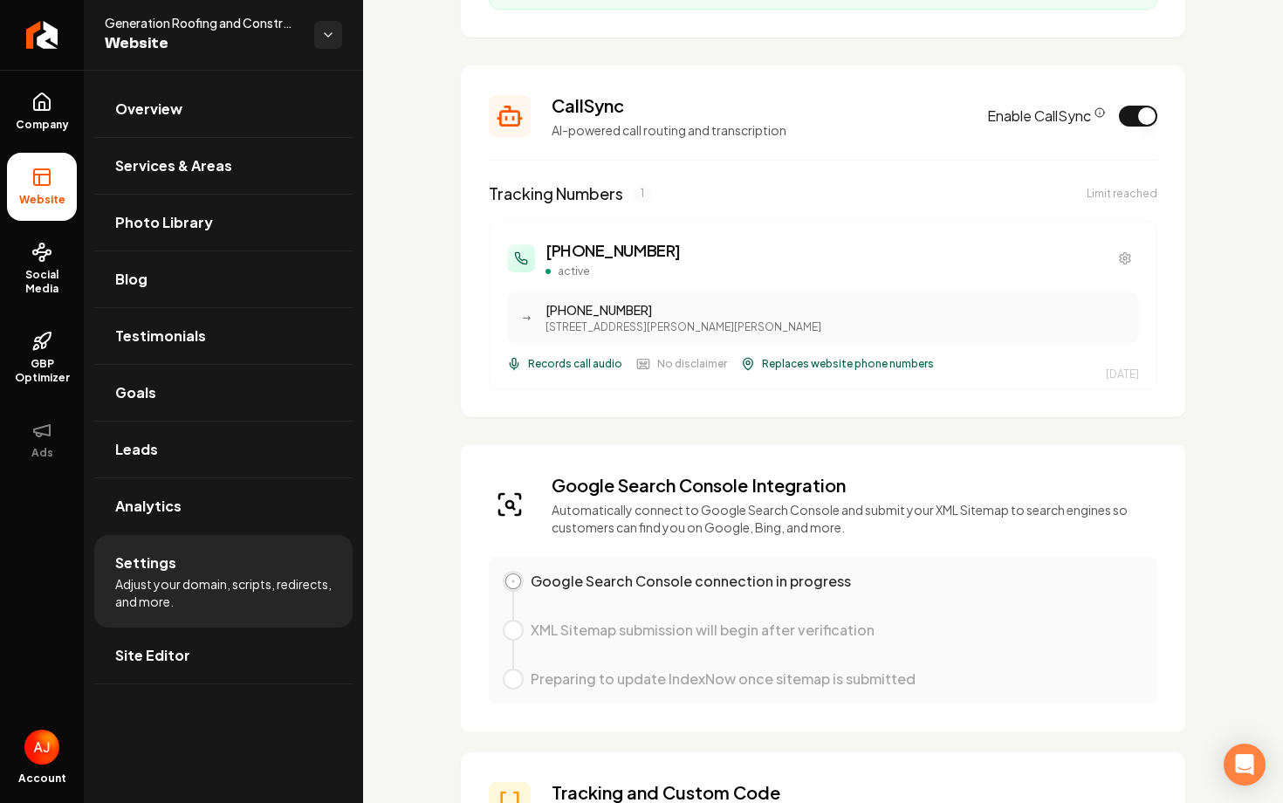
scroll to position [0, 0]
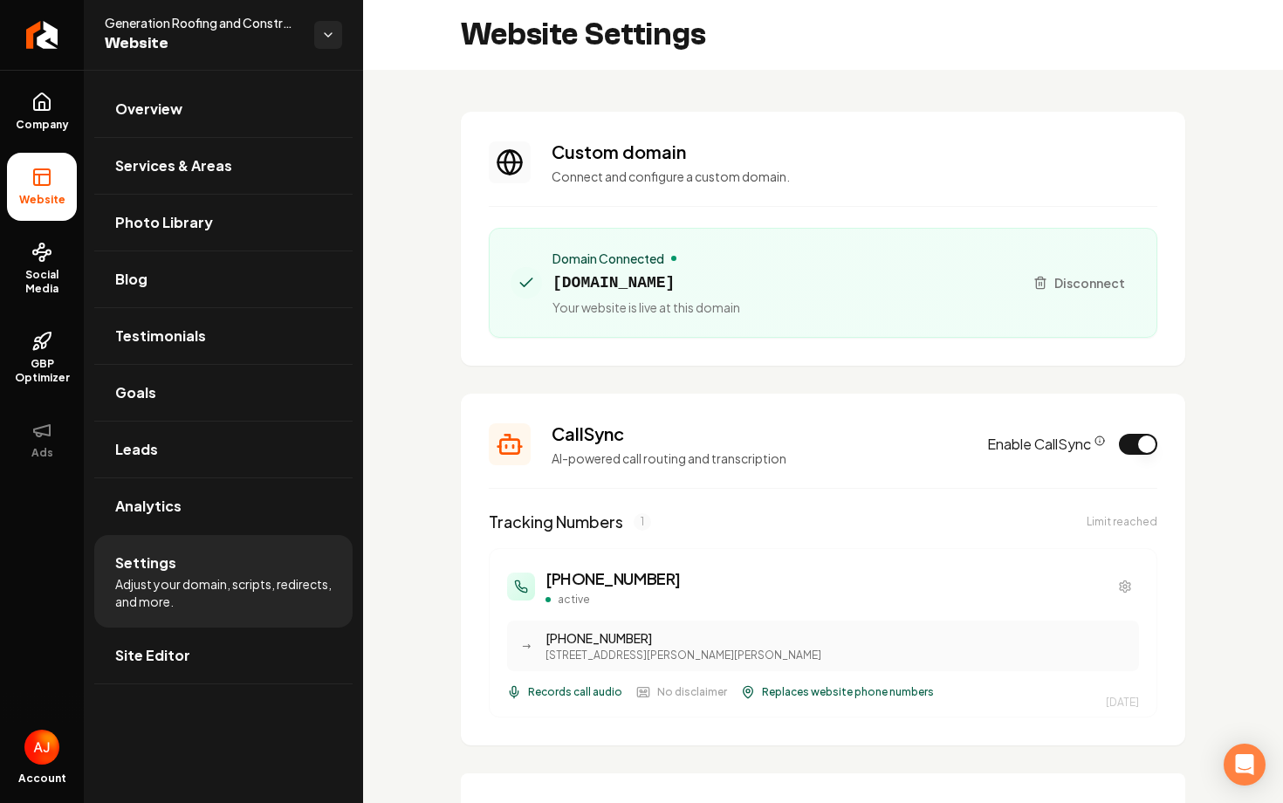
drag, startPoint x: 734, startPoint y: 281, endPoint x: 552, endPoint y: 284, distance: 181.5
click at [552, 284] on span "[DOMAIN_NAME]" at bounding box center [646, 283] width 188 height 24
copy span "[DOMAIN_NAME]"
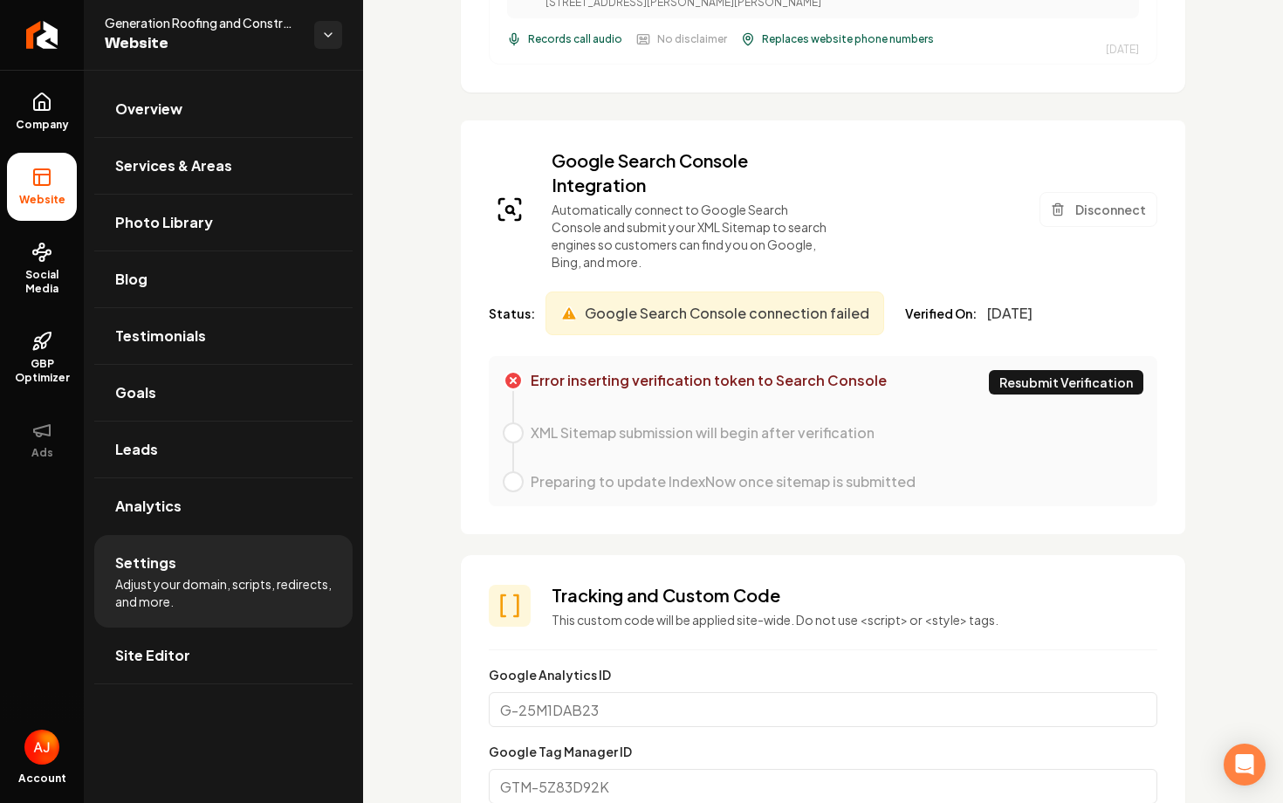
scroll to position [656, 0]
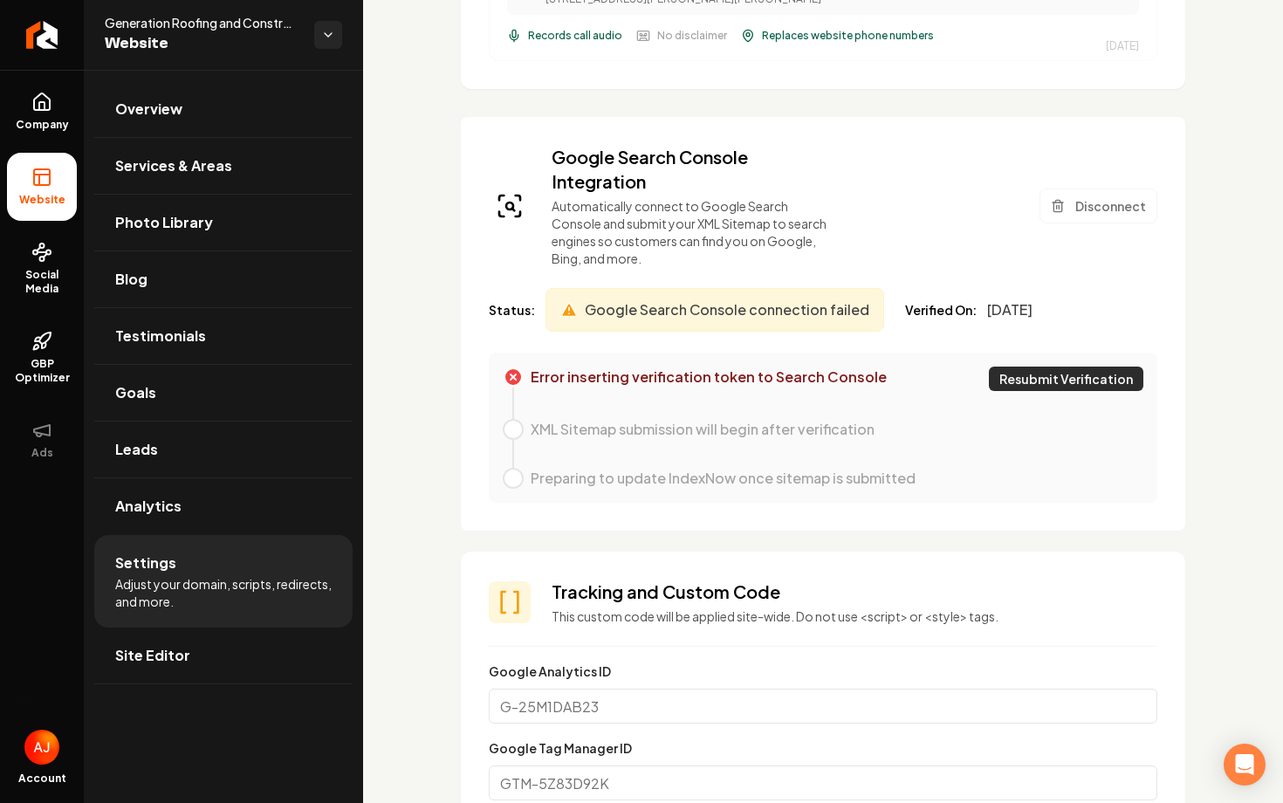
click at [1090, 373] on button "Resubmit Verification" at bounding box center [1066, 379] width 154 height 24
